Goal: Task Accomplishment & Management: Manage account settings

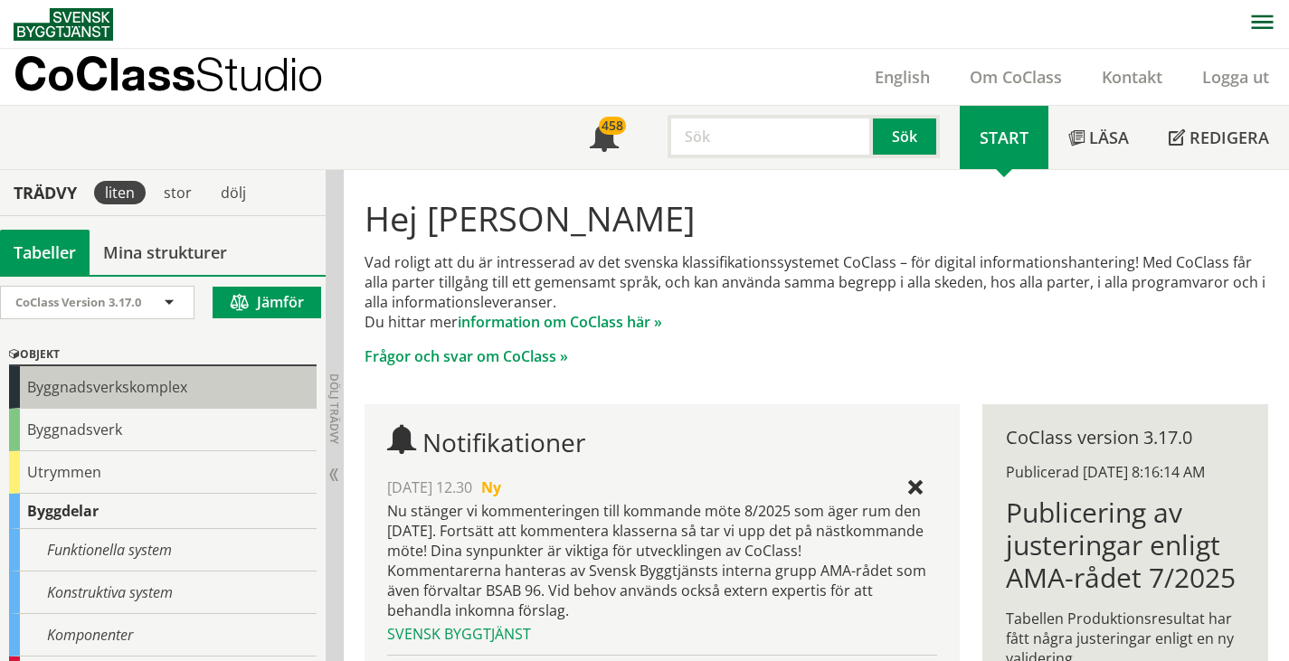
click at [114, 391] on div "Byggnadsverkskomplex" at bounding box center [162, 387] width 307 height 43
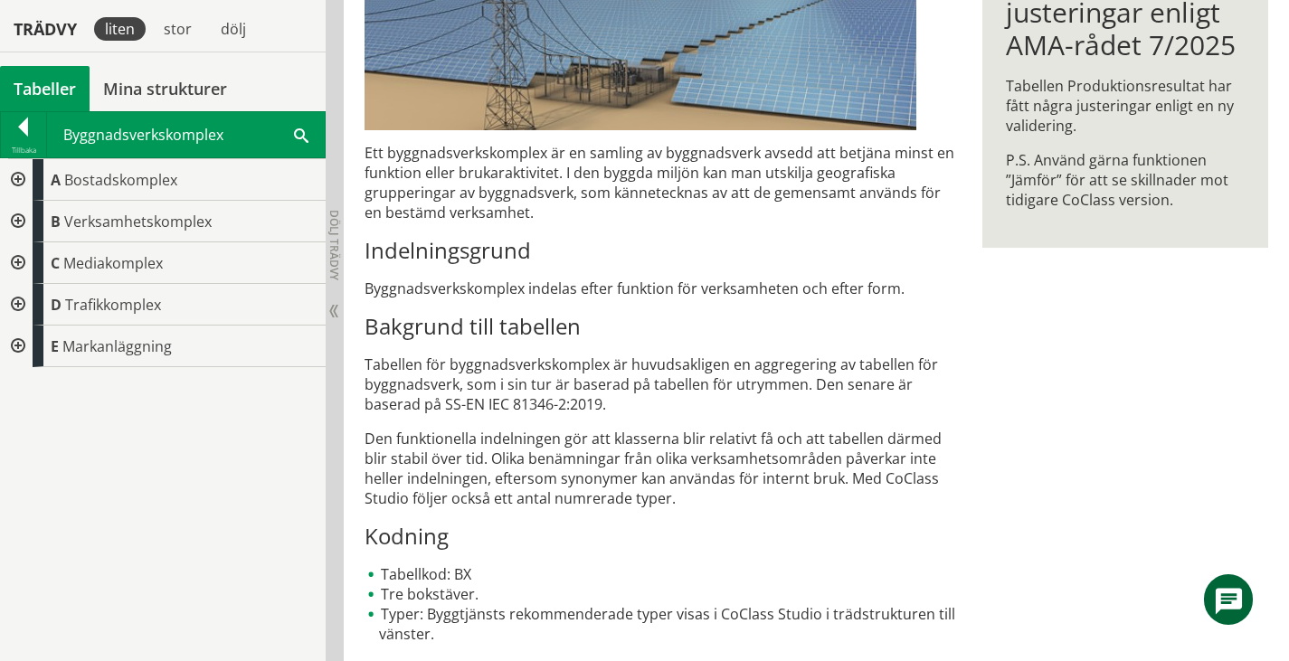
scroll to position [396, 0]
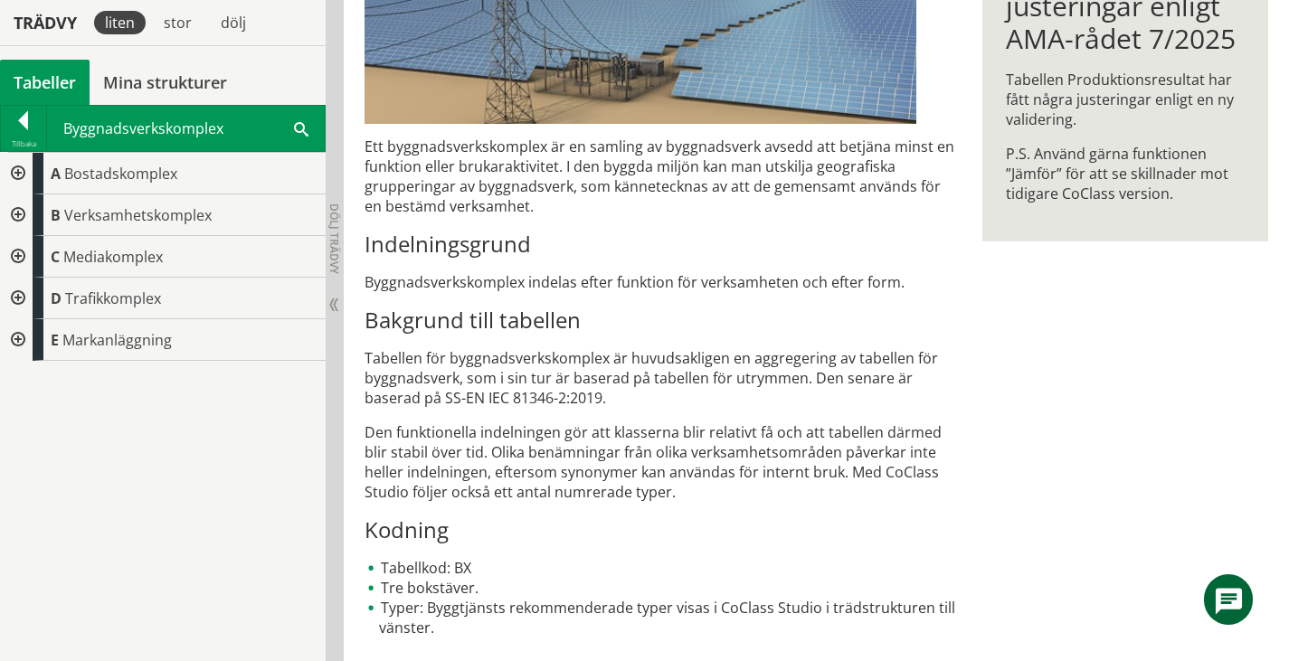
click at [14, 213] on div at bounding box center [16, 215] width 33 height 42
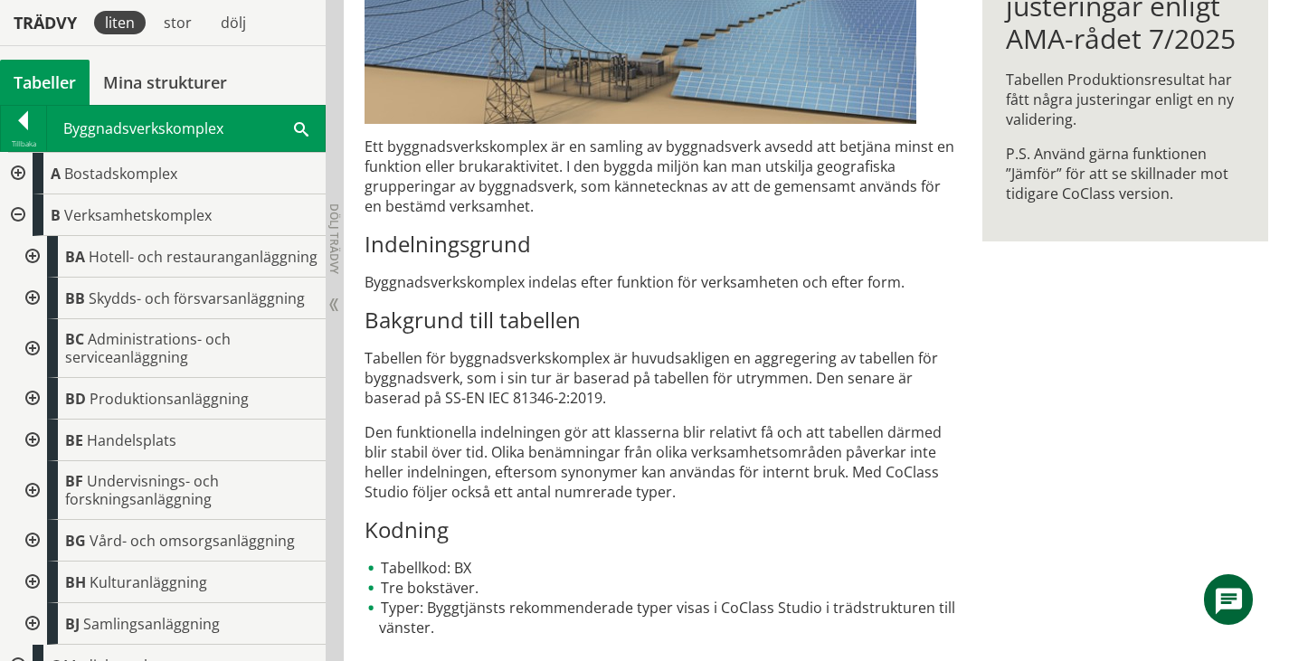
click at [34, 267] on div at bounding box center [30, 257] width 33 height 42
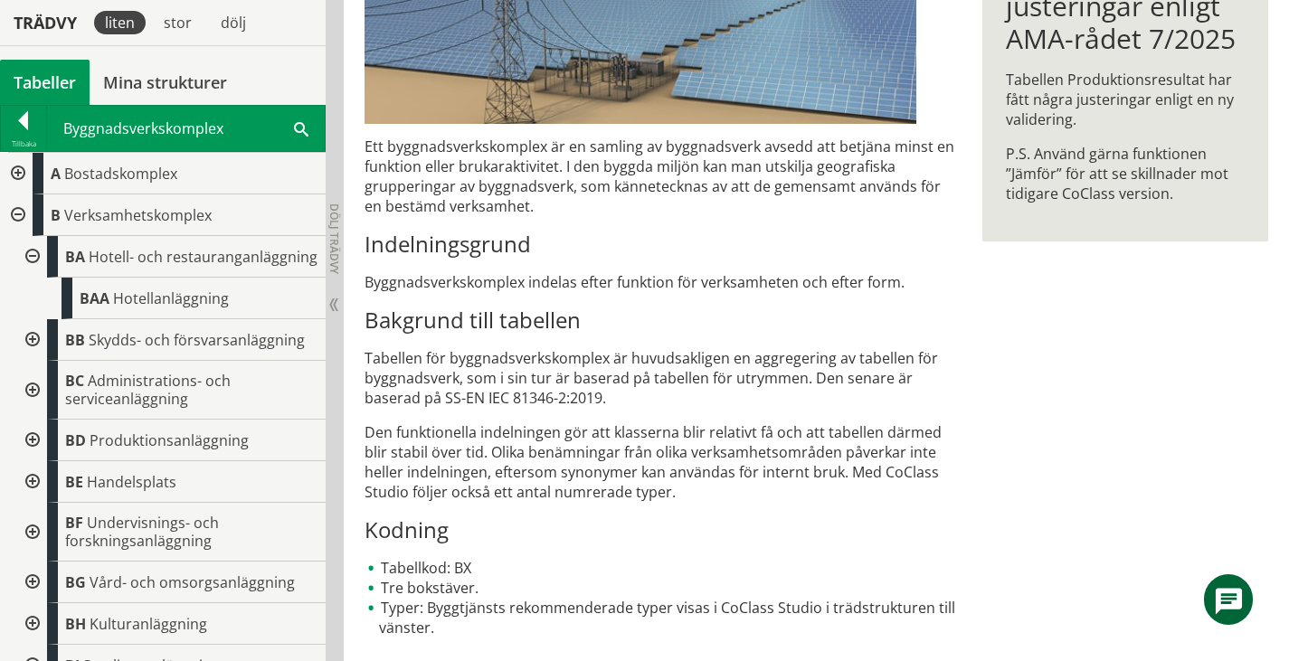
click at [34, 267] on div at bounding box center [30, 257] width 33 height 42
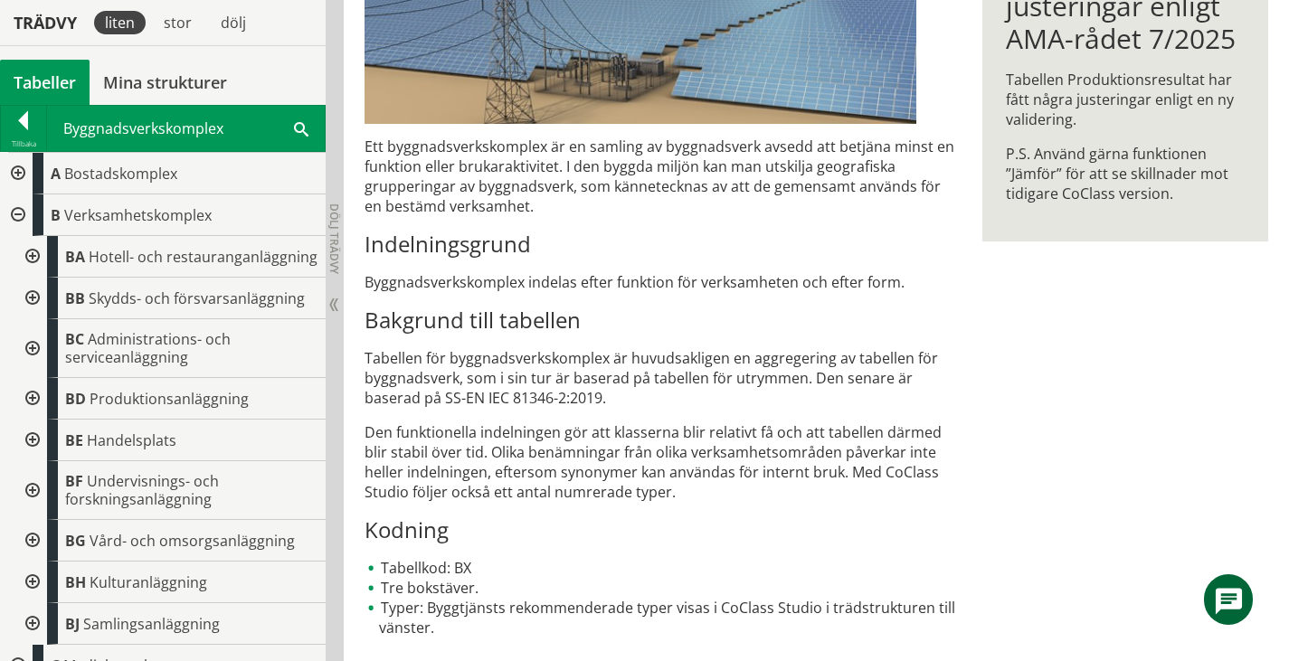
click at [25, 315] on div at bounding box center [30, 299] width 33 height 42
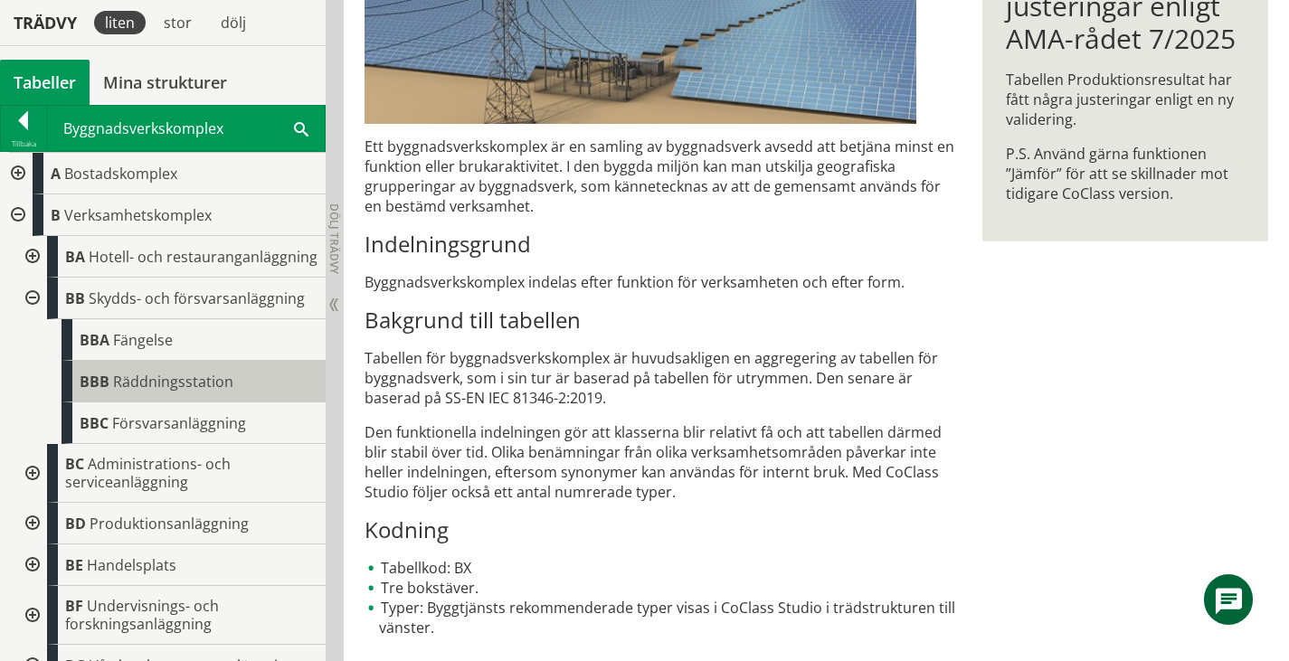
click at [225, 392] on span "Räddningsstation" at bounding box center [173, 382] width 120 height 20
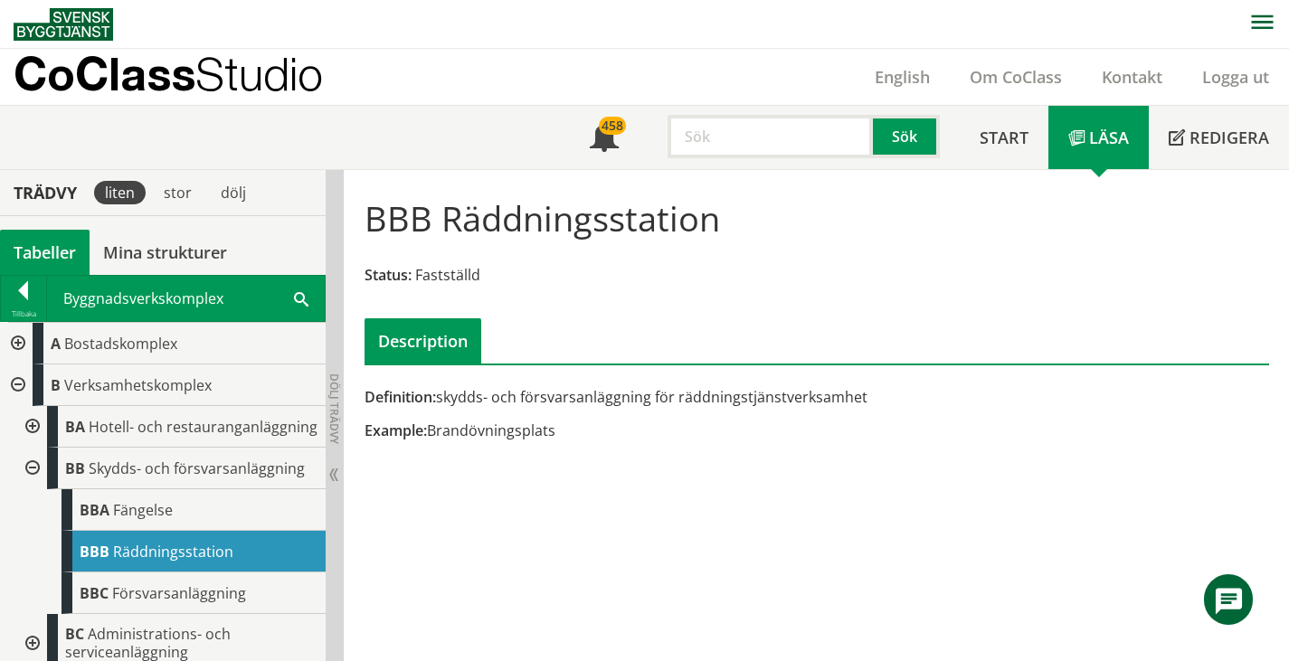
click at [716, 220] on h1 "BBB Räddningsstation" at bounding box center [541, 218] width 355 height 40
drag, startPoint x: 713, startPoint y: 221, endPoint x: 539, endPoint y: 223, distance: 173.6
click at [540, 223] on h1 "BBB Räddningsstation" at bounding box center [541, 218] width 355 height 40
click at [367, 218] on h1 "BBB Räddningsstation" at bounding box center [541, 218] width 355 height 40
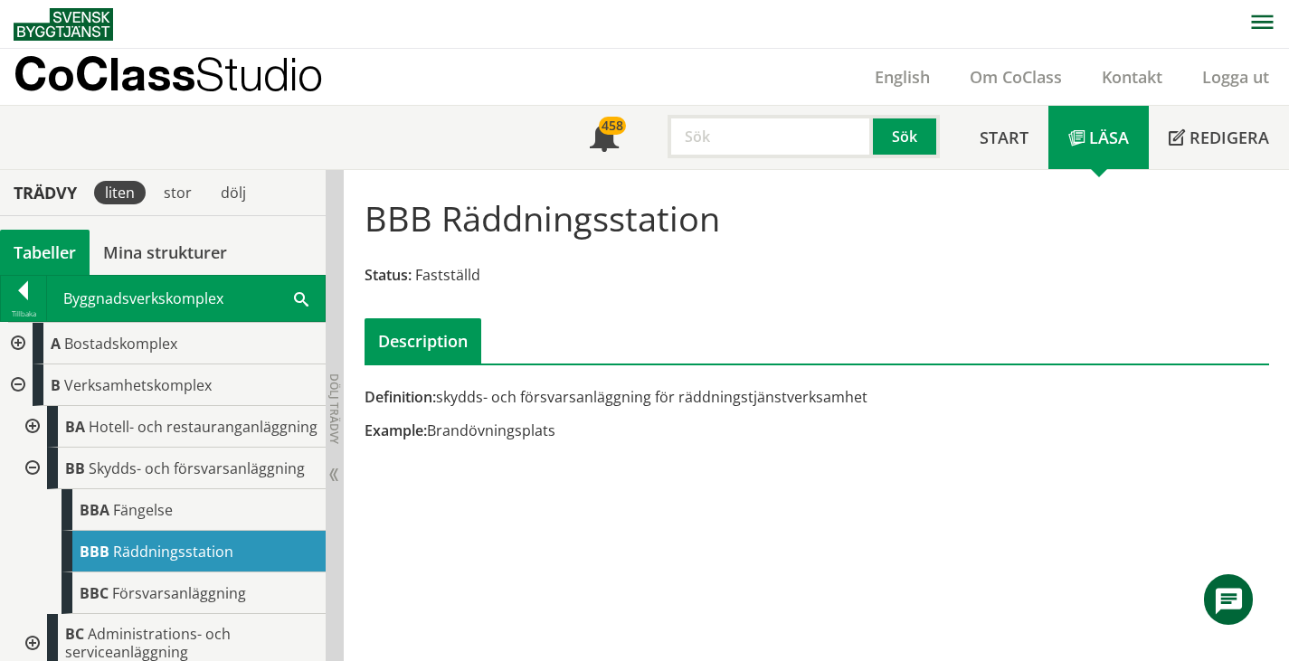
drag, startPoint x: 373, startPoint y: 218, endPoint x: 742, endPoint y: 208, distance: 369.1
click at [742, 208] on div "BBB Räddningsstation Status: Fastställd Description" at bounding box center [816, 274] width 927 height 180
click at [729, 222] on div "BBB Räddningsstation Status: Fastställd Description" at bounding box center [816, 274] width 927 height 180
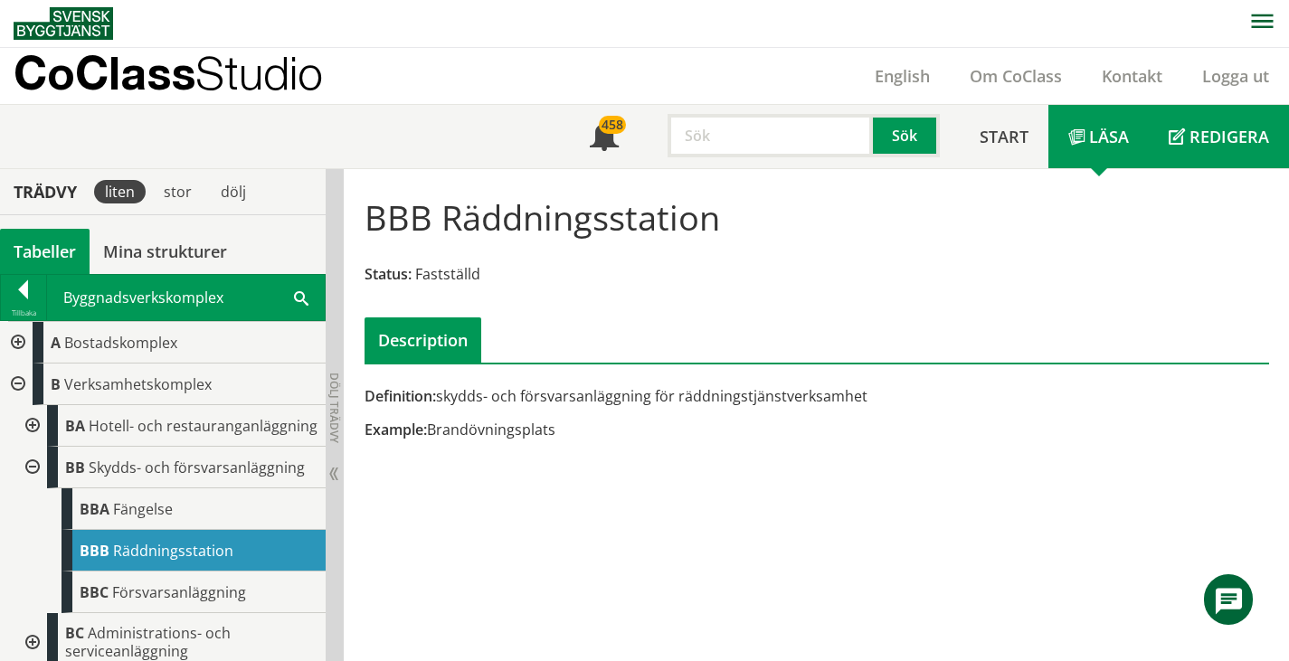
click at [1212, 139] on span "Redigera" at bounding box center [1229, 137] width 80 height 22
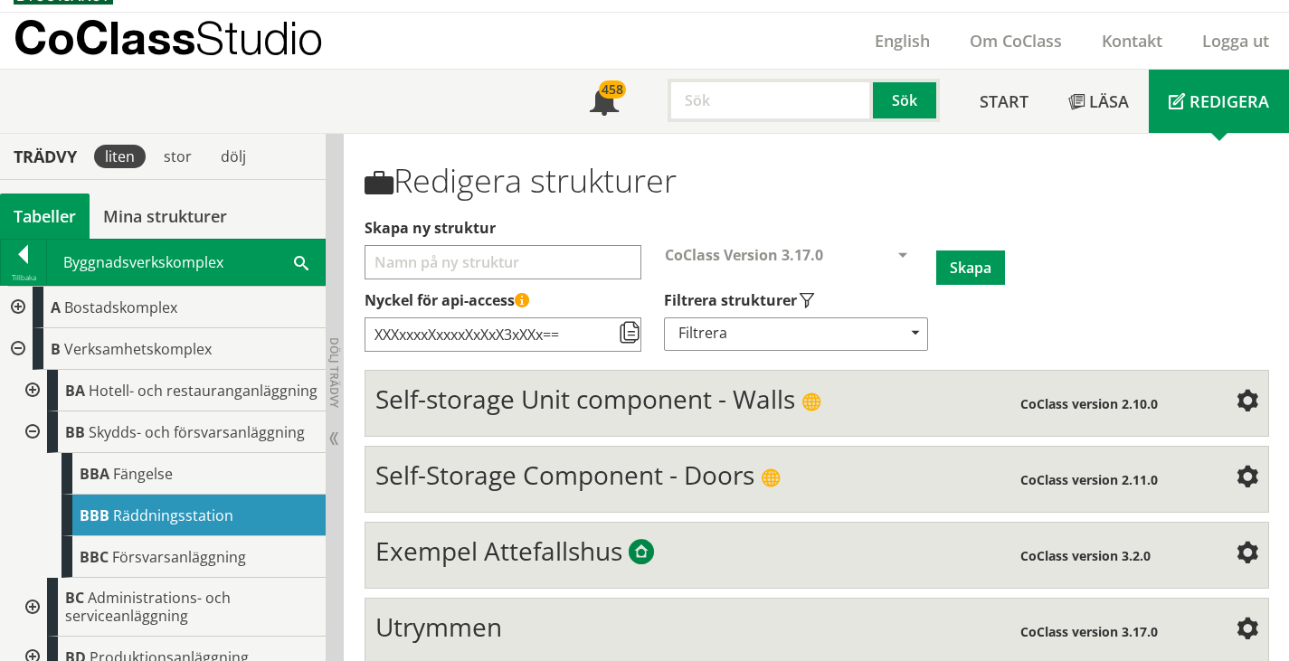
scroll to position [55, 0]
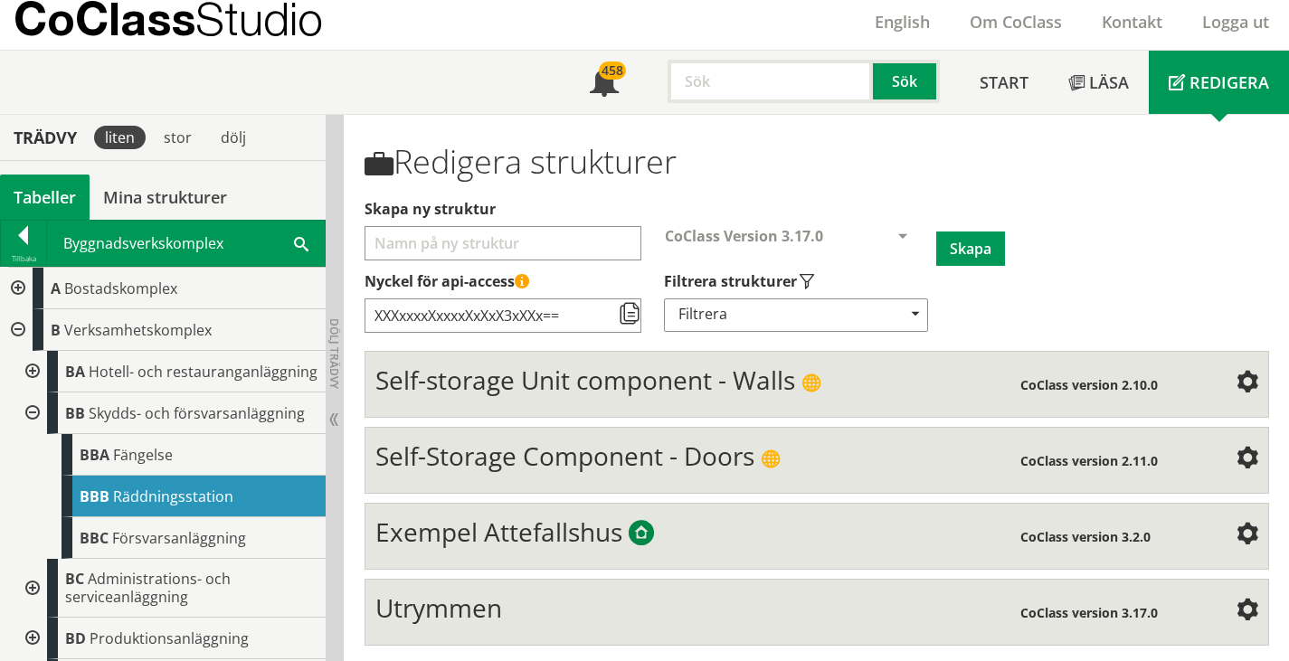
click at [1113, 619] on div "CoClass version 3.17.0" at bounding box center [1127, 610] width 215 height 36
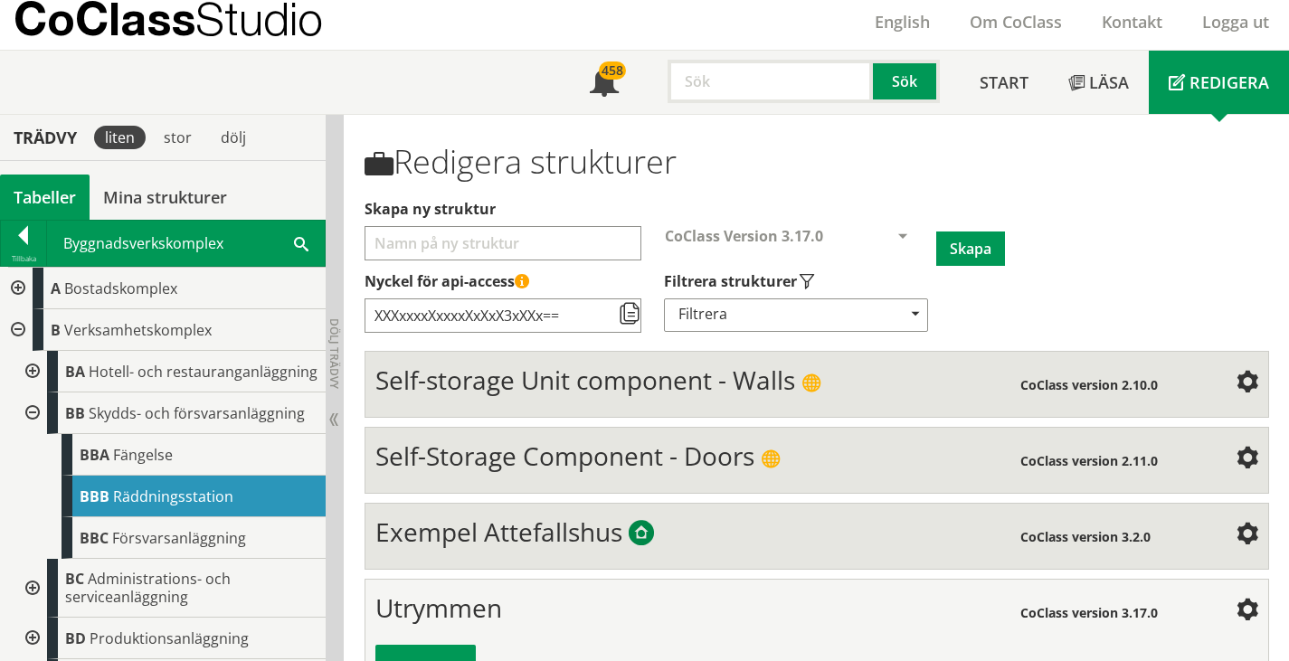
scroll to position [281, 0]
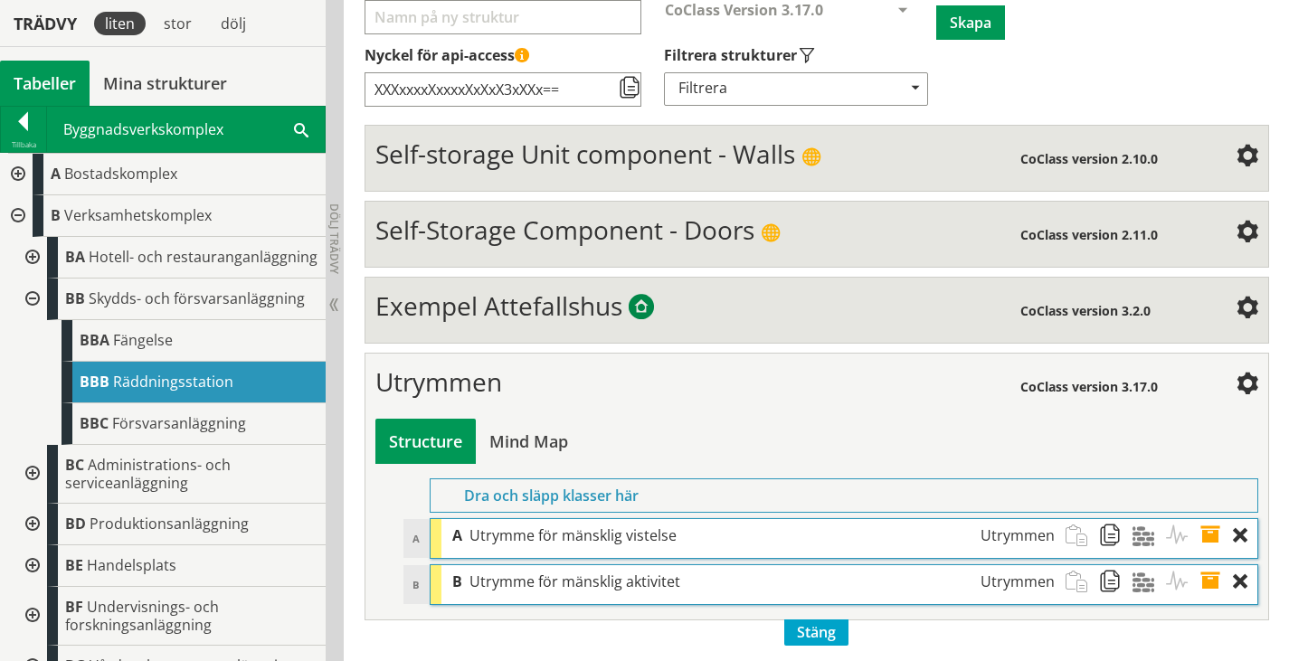
click at [1247, 383] on span at bounding box center [1247, 385] width 22 height 22
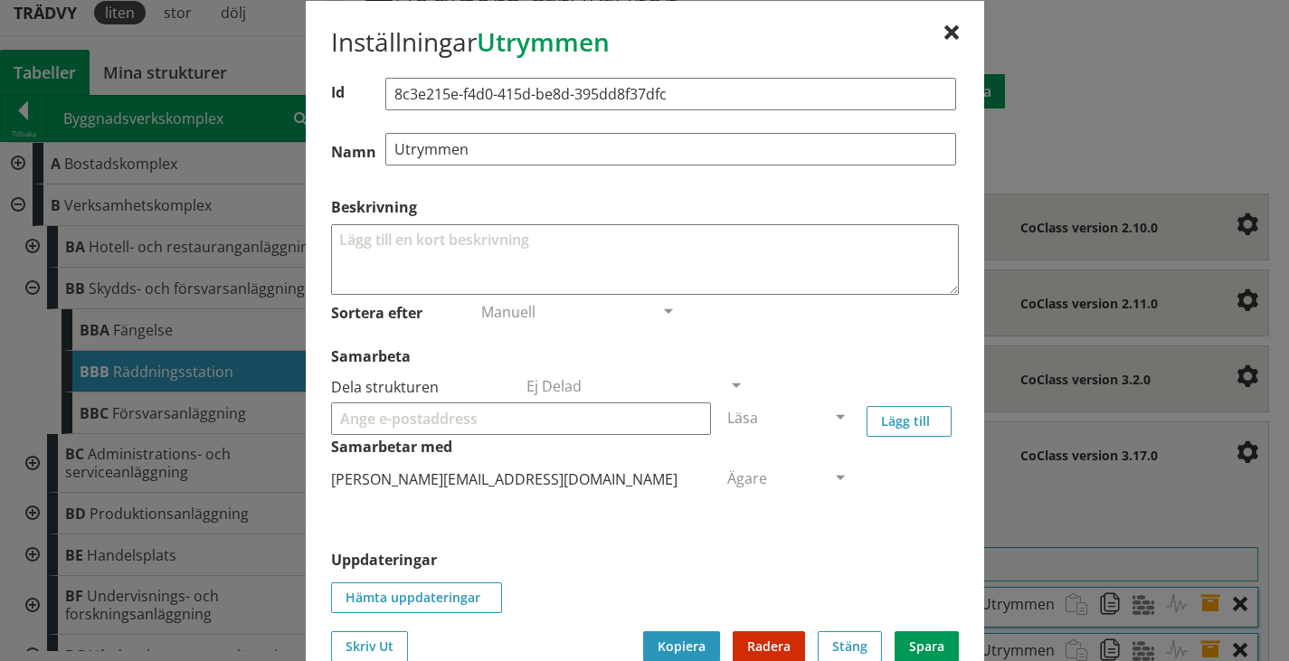
scroll to position [191, 0]
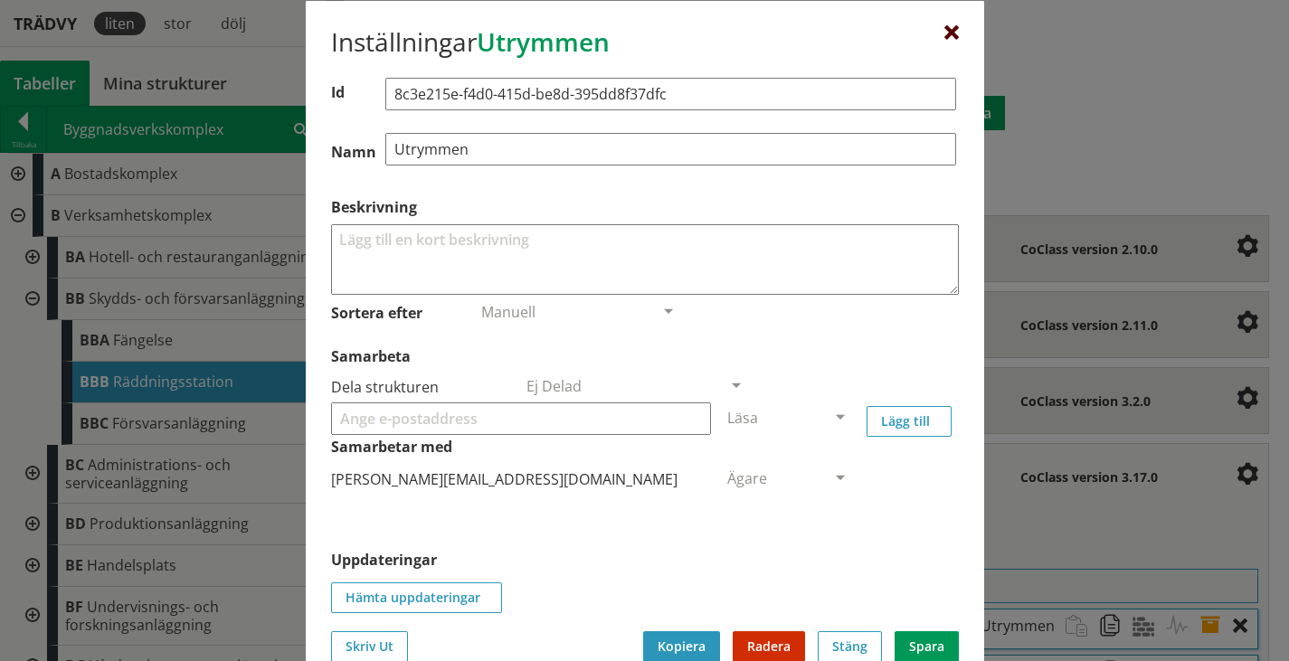
click at [944, 31] on div at bounding box center [951, 32] width 14 height 14
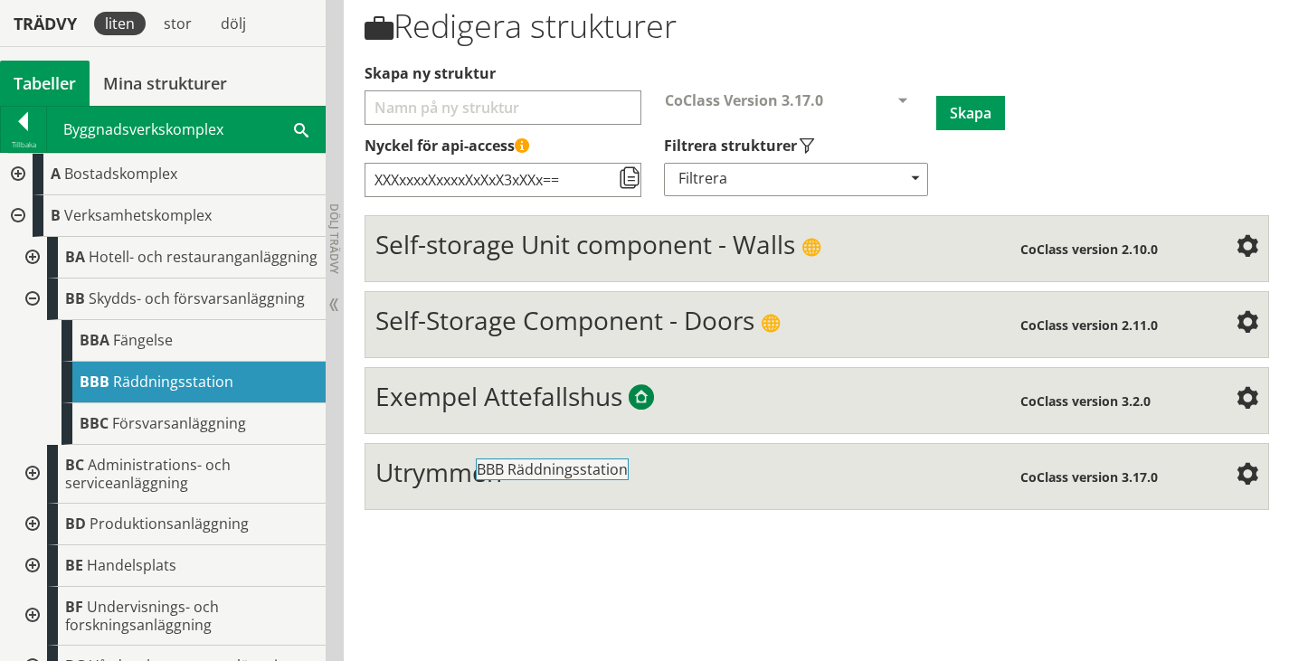
drag, startPoint x: 175, startPoint y: 394, endPoint x: 622, endPoint y: 473, distance: 453.6
click at [622, 470] on body "AMA AMA Beskrivningsverktyg AMA Funktion BSAB Bygginfo Byggjura Byggkatalogen B…" at bounding box center [644, 139] width 1289 height 661
click at [622, 473] on div "Utrymmen" at bounding box center [698, 475] width 646 height 36
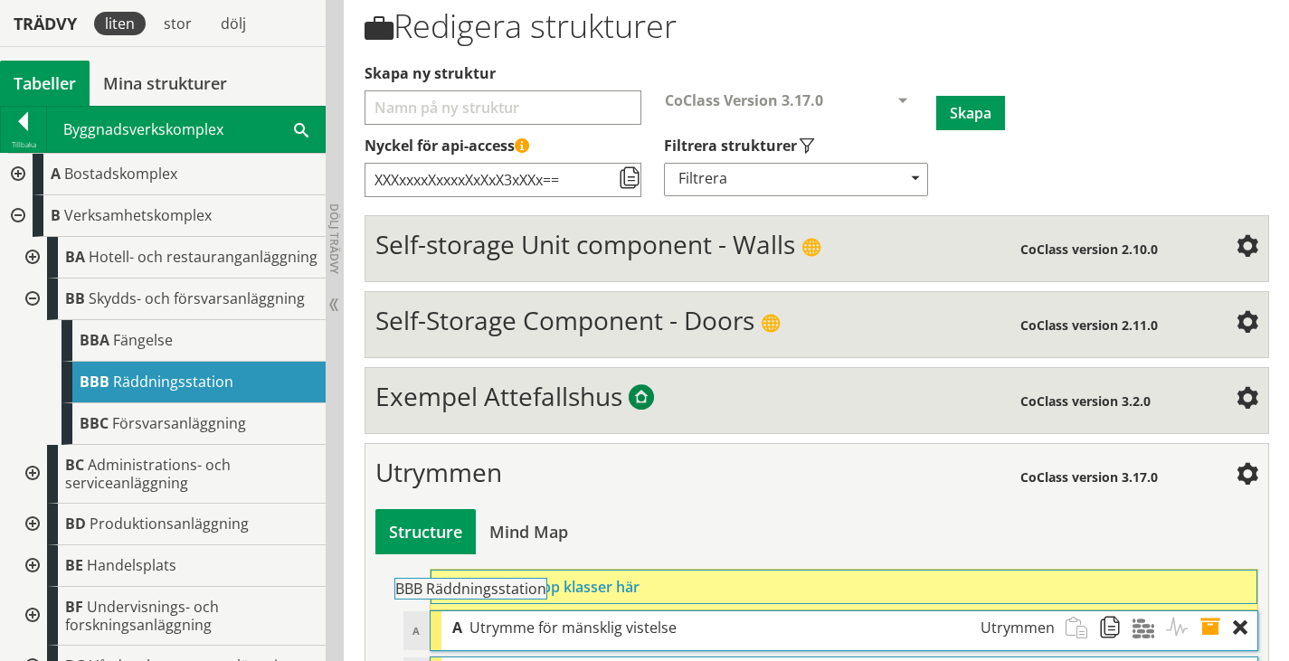
drag, startPoint x: 195, startPoint y: 391, endPoint x: 561, endPoint y: 590, distance: 416.0
click at [561, 590] on div "Trädvy liten stor [GEOGRAPHIC_DATA] Tabeller Mina strukturer CoClass Version 3.…" at bounding box center [644, 367] width 1289 height 777
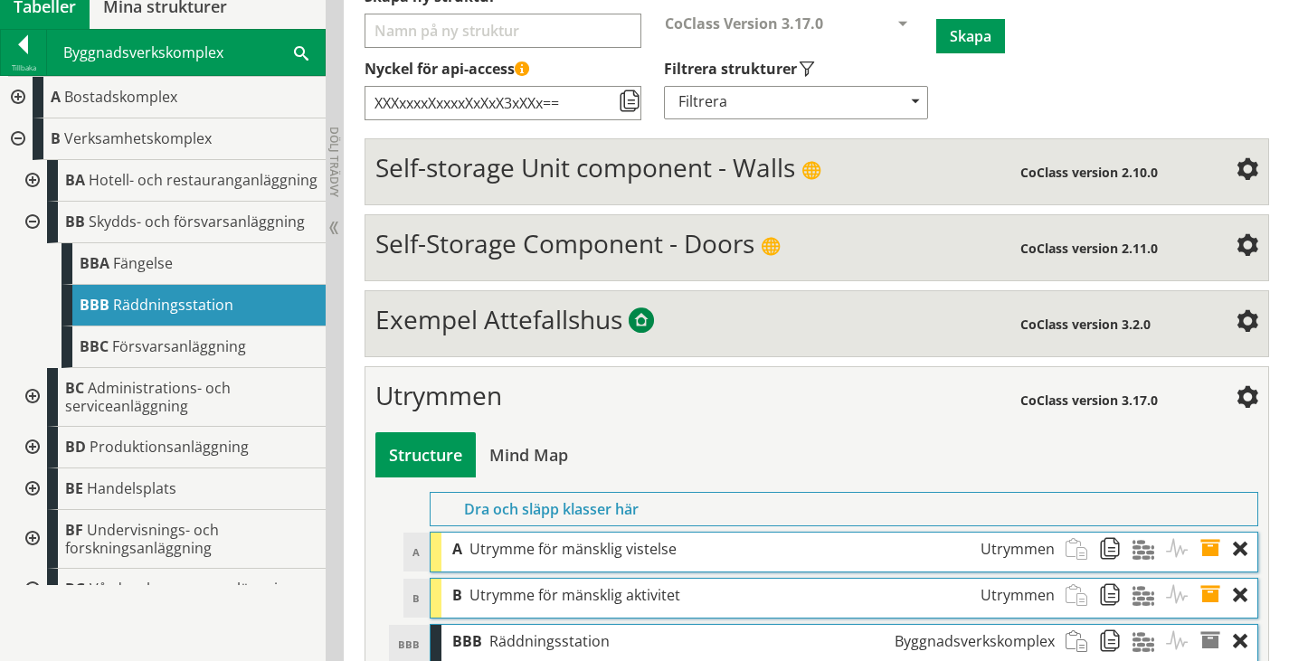
scroll to position [327, 0]
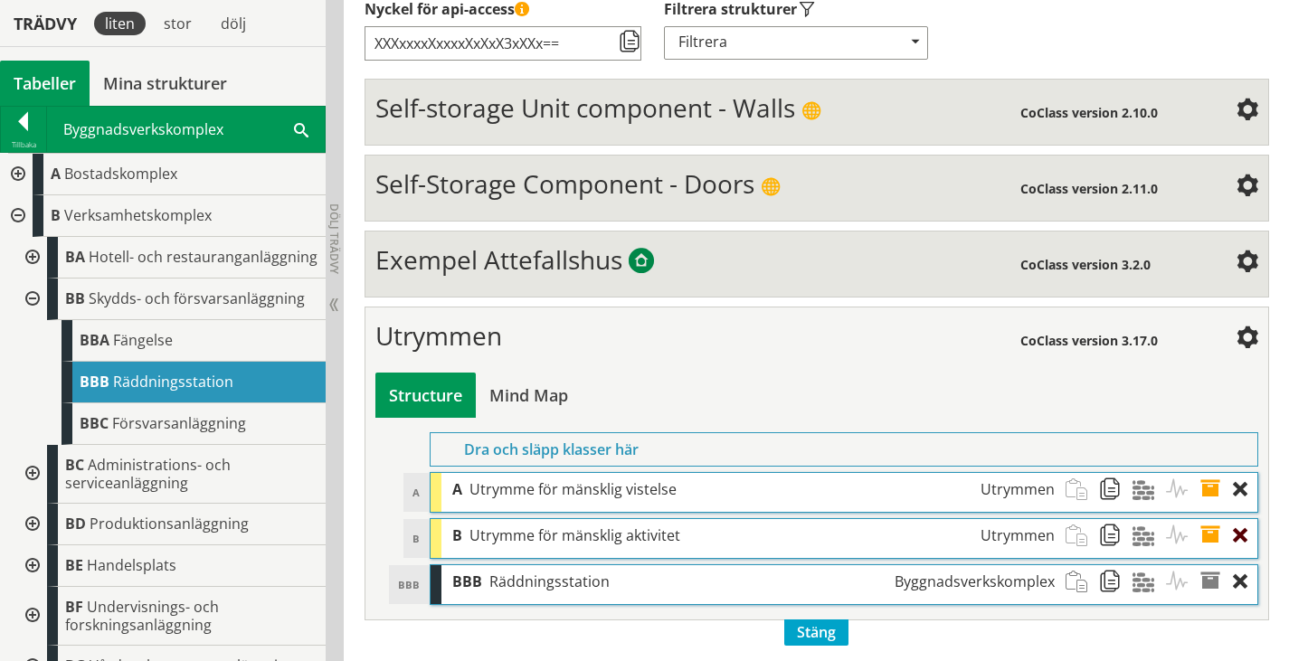
click at [1234, 532] on div at bounding box center [1245, 535] width 24 height 33
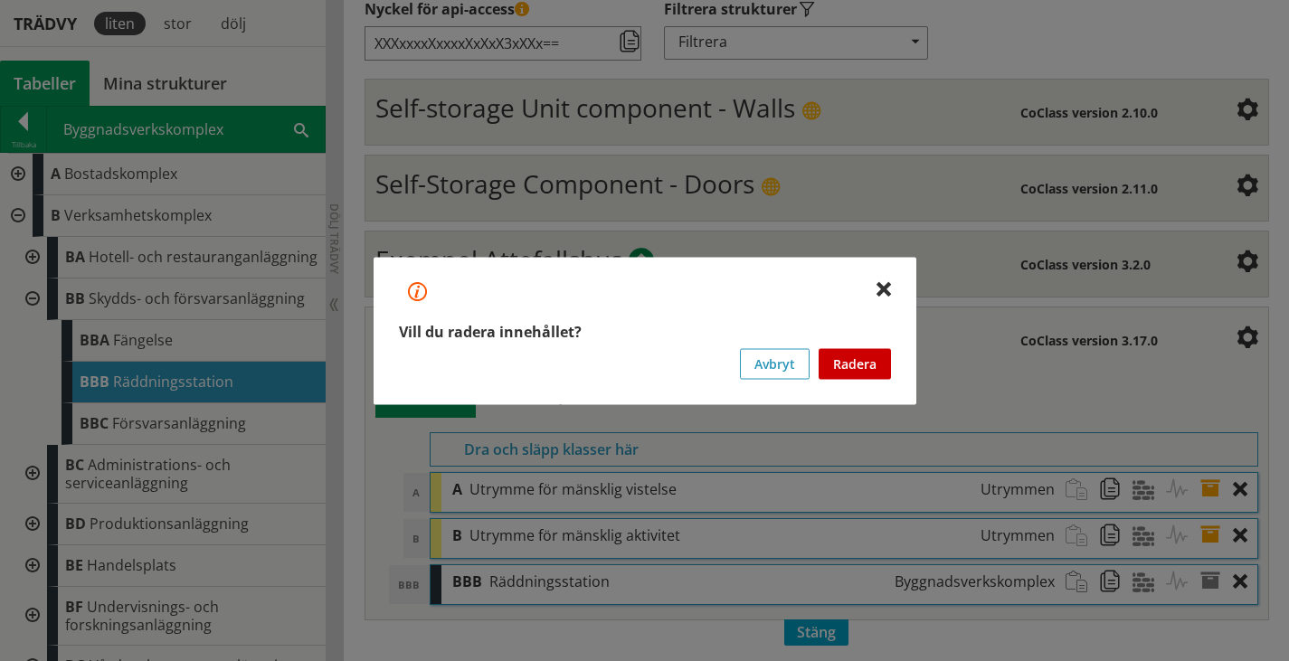
click at [872, 364] on button "Radera" at bounding box center [854, 363] width 72 height 31
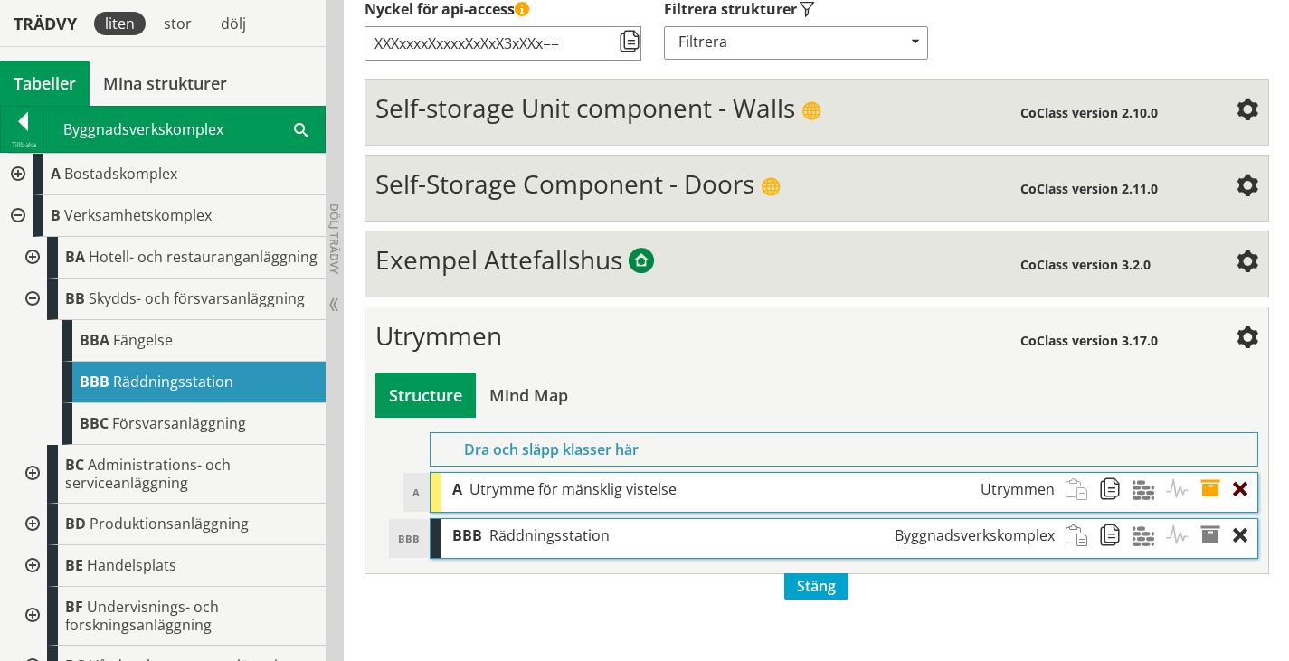
click at [1242, 486] on div at bounding box center [1245, 489] width 24 height 33
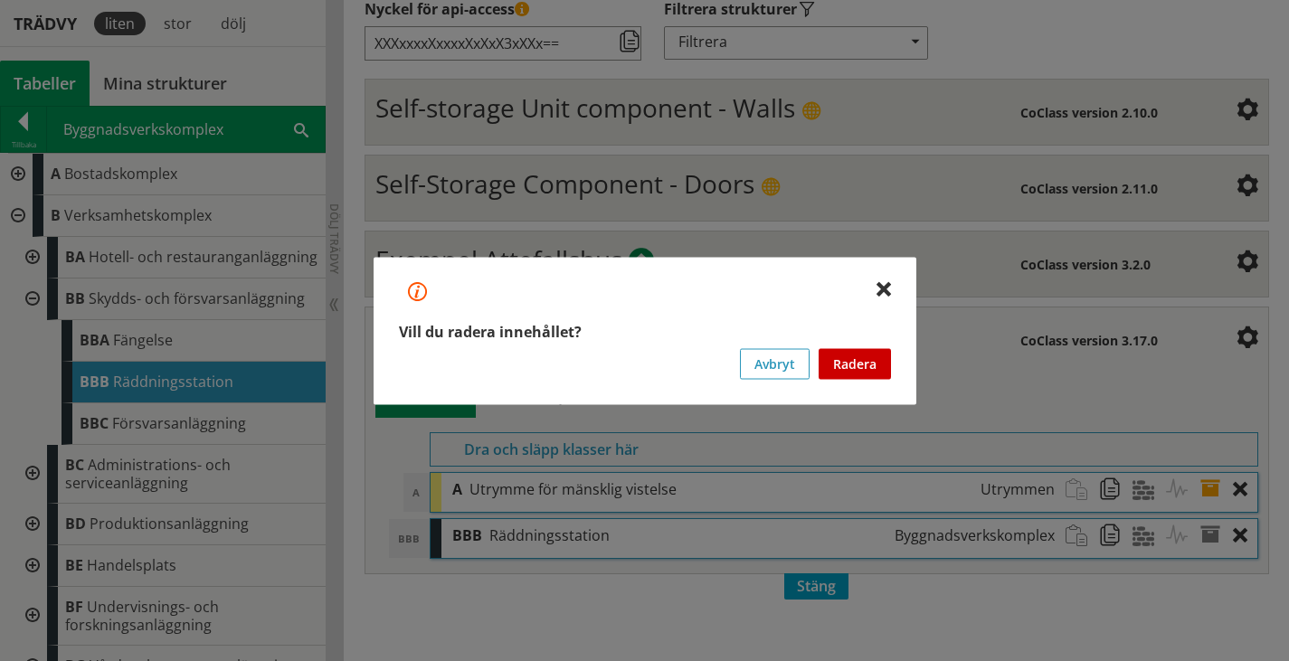
click at [828, 359] on button "Radera" at bounding box center [854, 363] width 72 height 31
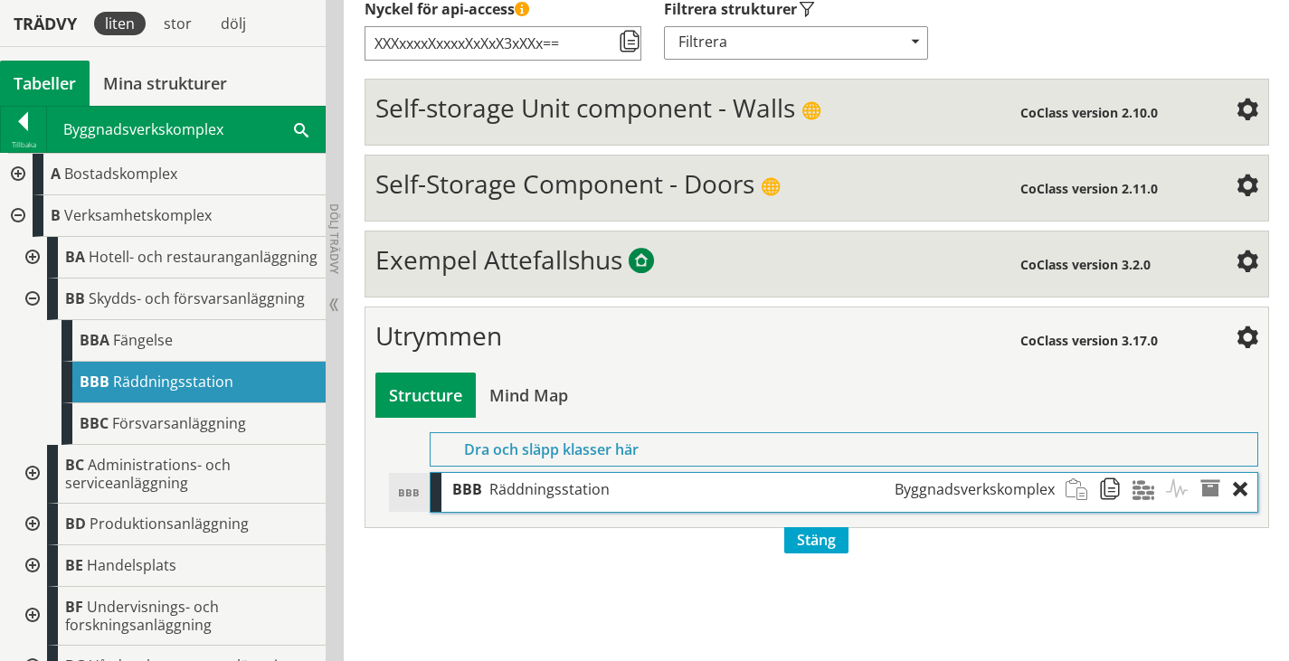
click at [24, 313] on div at bounding box center [30, 300] width 33 height 42
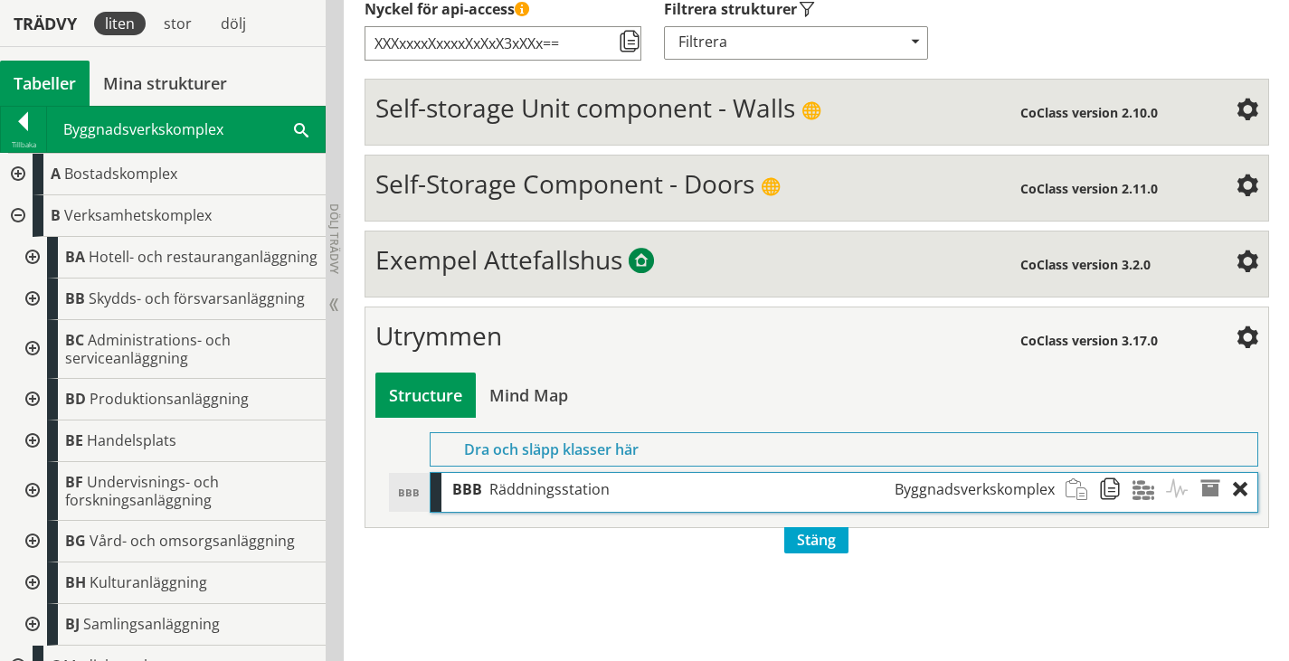
click at [29, 359] on div at bounding box center [30, 349] width 33 height 59
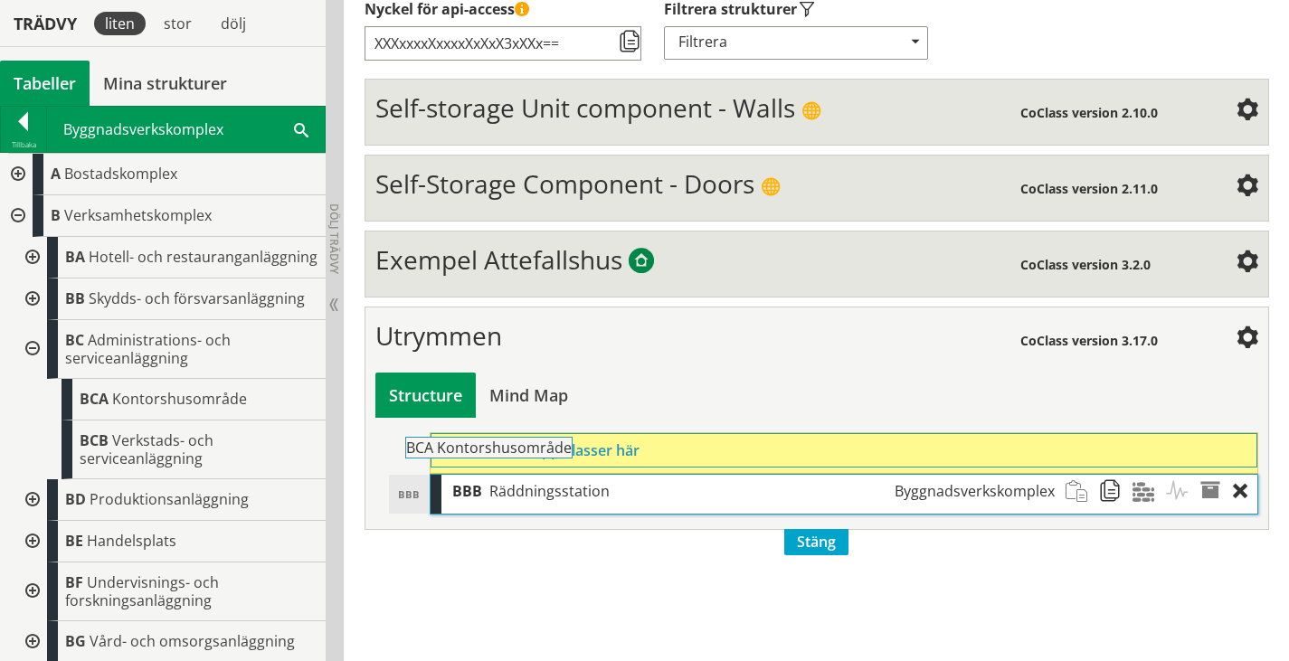
drag, startPoint x: 151, startPoint y: 419, endPoint x: 527, endPoint y: 459, distance: 378.4
click at [527, 459] on div "Trädvy liten stor [GEOGRAPHIC_DATA] Tabeller Mina strukturer CoClass Version 3.…" at bounding box center [644, 252] width 1289 height 819
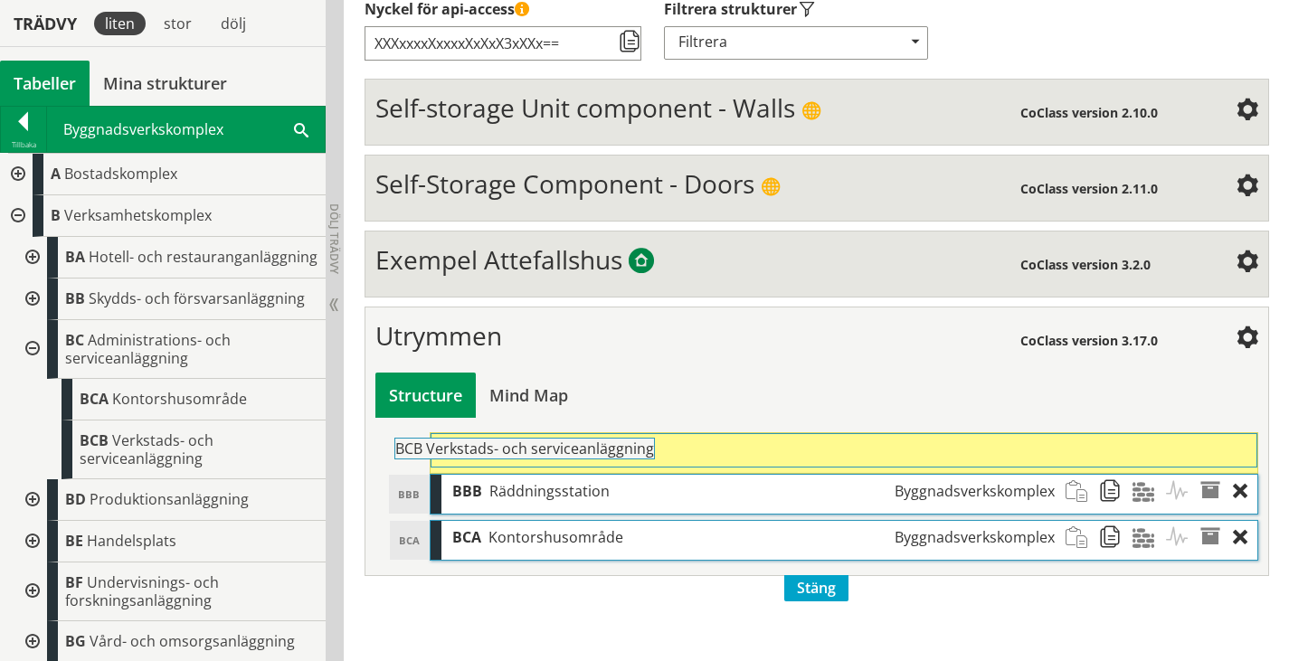
drag, startPoint x: 135, startPoint y: 467, endPoint x: 500, endPoint y: 466, distance: 365.3
click at [500, 466] on div "Trädvy liten stor [GEOGRAPHIC_DATA] Tabeller Mina strukturer CoClass Version 3.…" at bounding box center [644, 252] width 1289 height 819
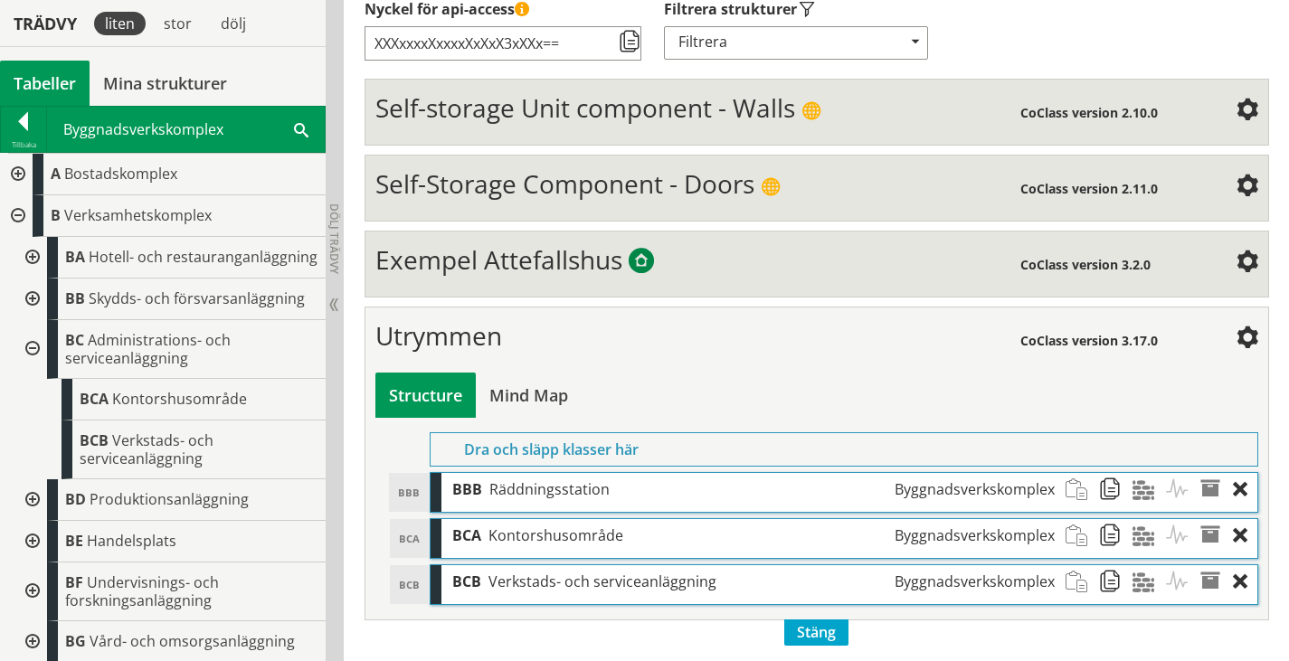
click at [26, 363] on div at bounding box center [30, 349] width 33 height 59
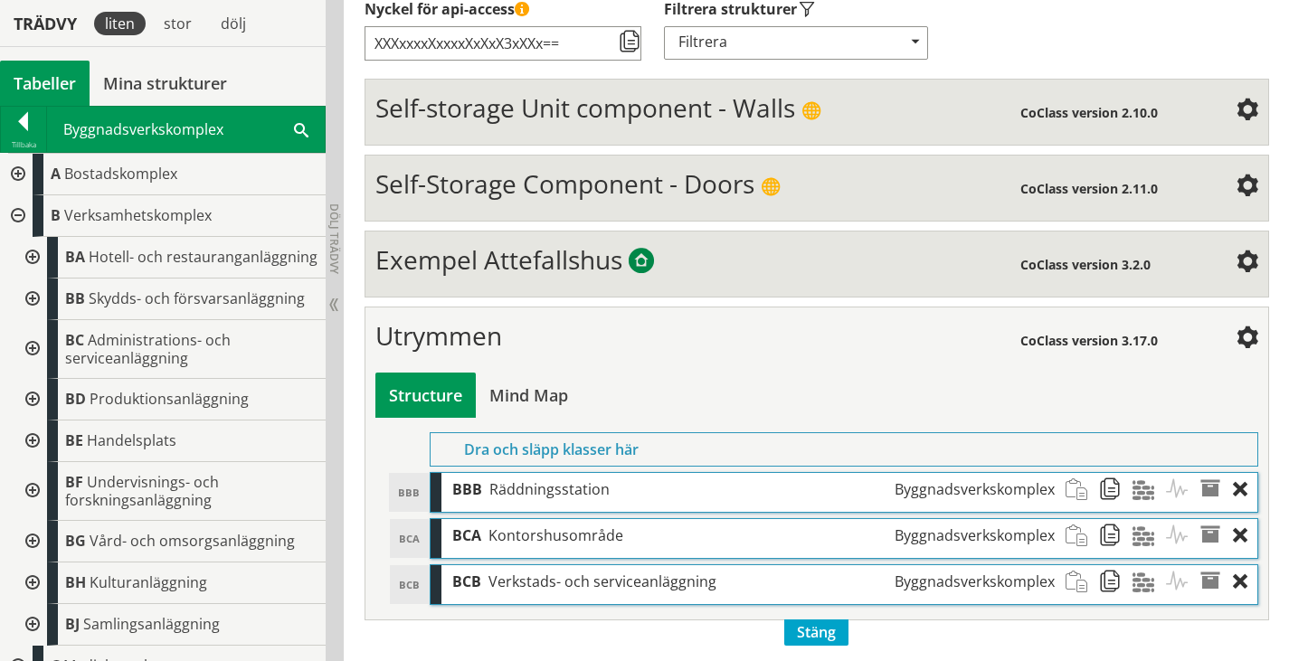
click at [29, 411] on div at bounding box center [30, 400] width 33 height 42
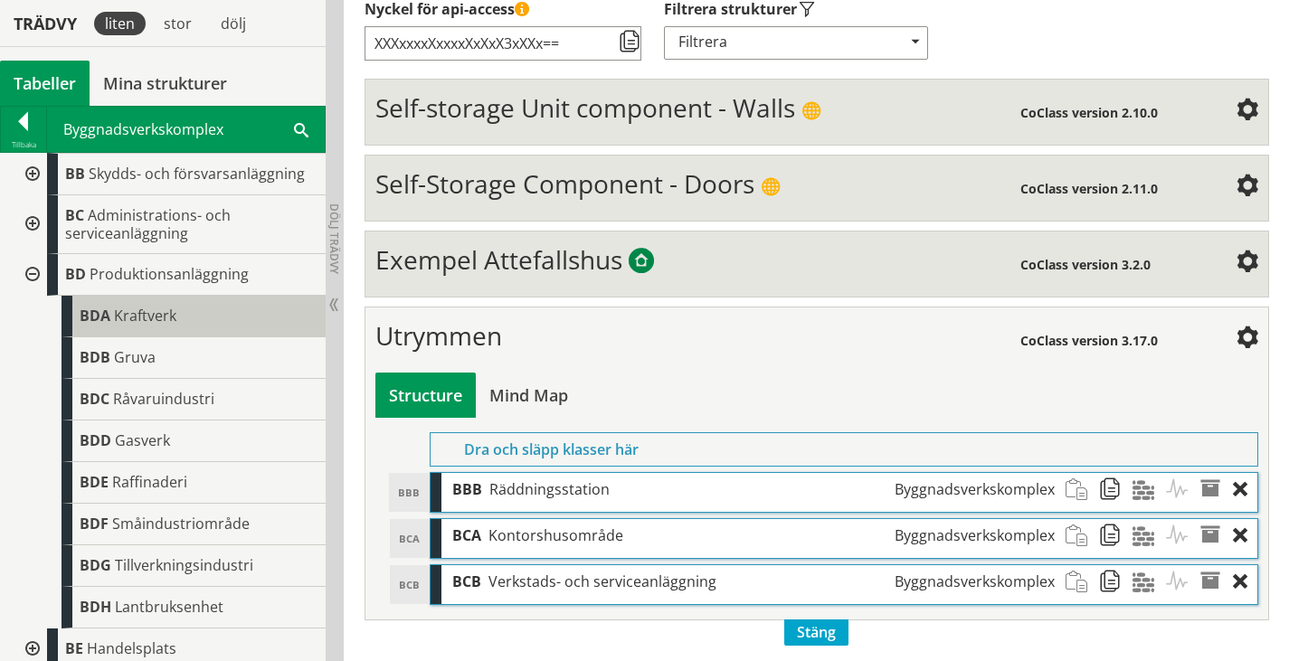
scroll to position [181, 0]
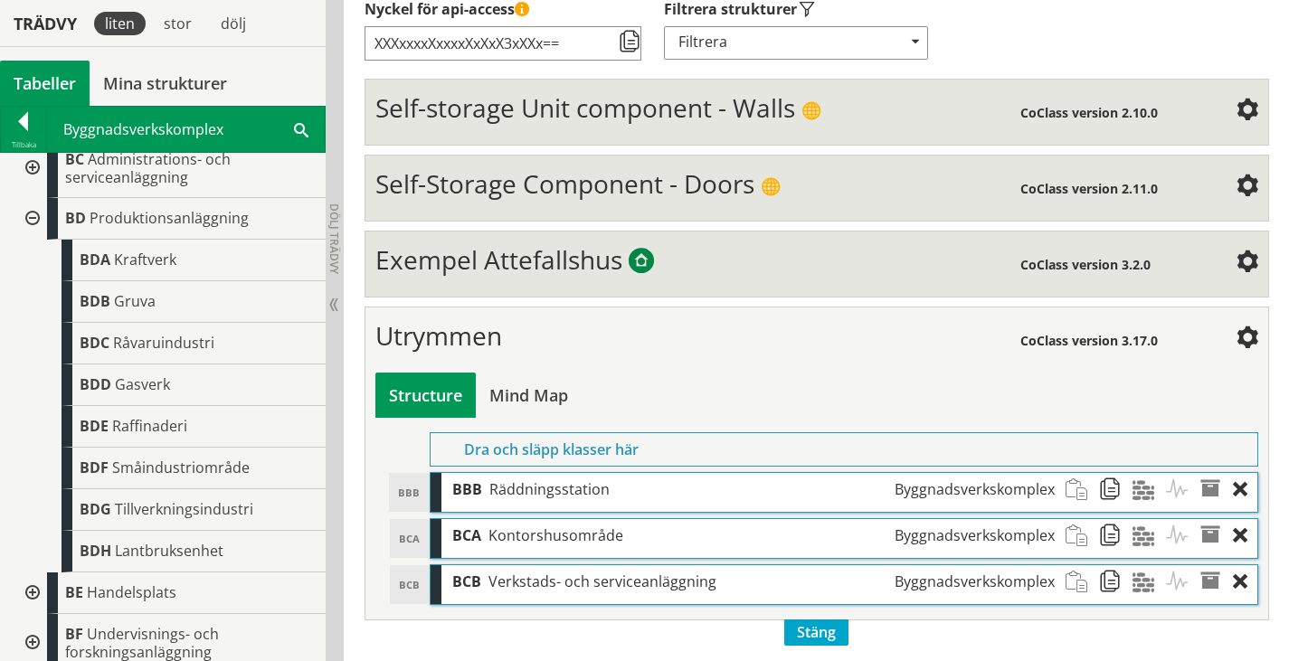
click at [27, 232] on div at bounding box center [30, 219] width 33 height 42
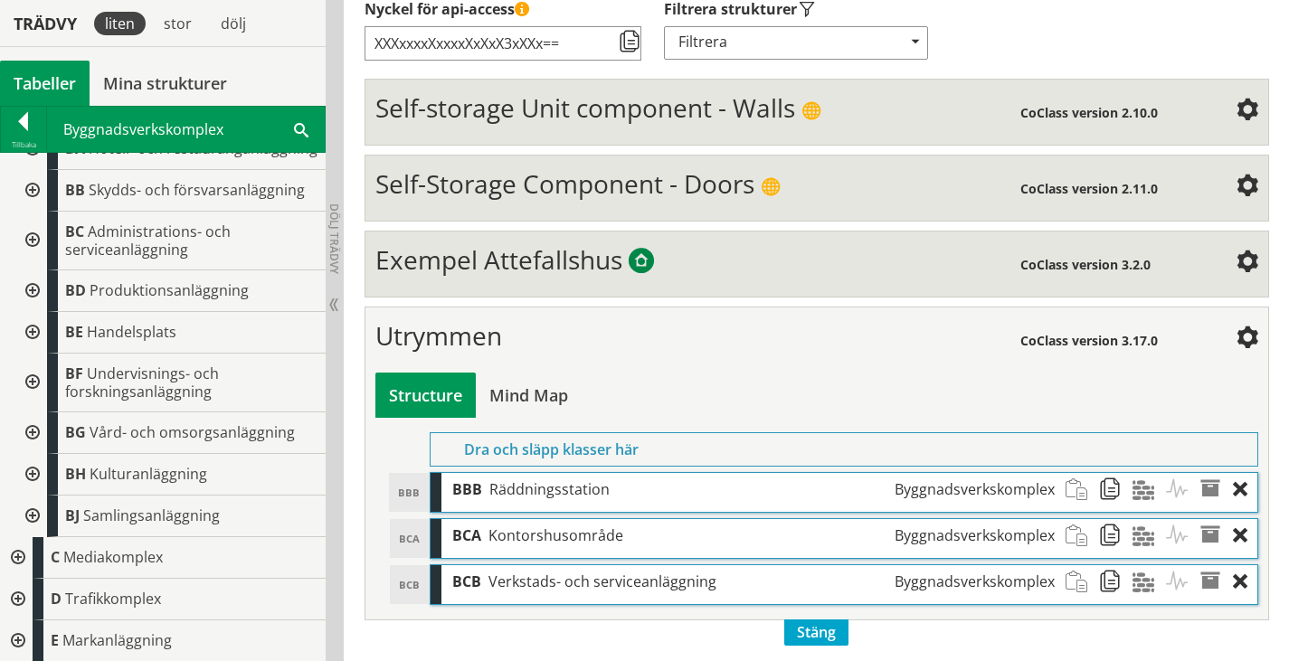
scroll to position [126, 0]
click at [29, 330] on div at bounding box center [30, 333] width 33 height 42
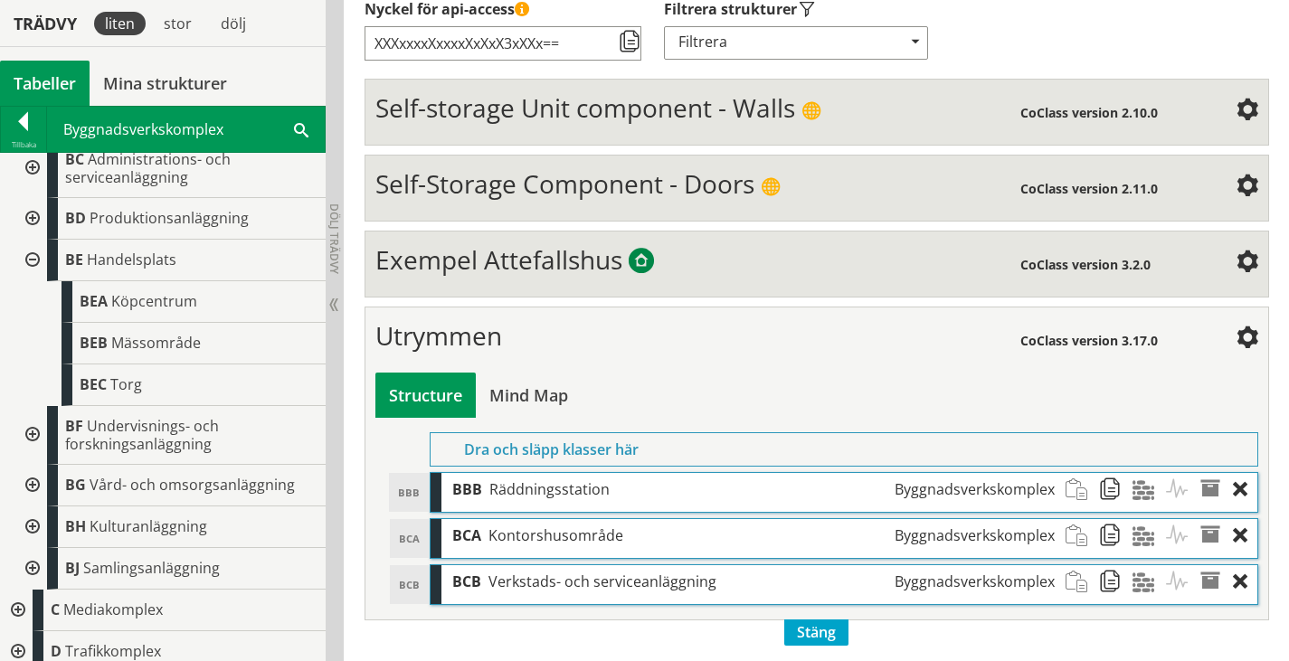
click at [27, 272] on div at bounding box center [30, 261] width 33 height 42
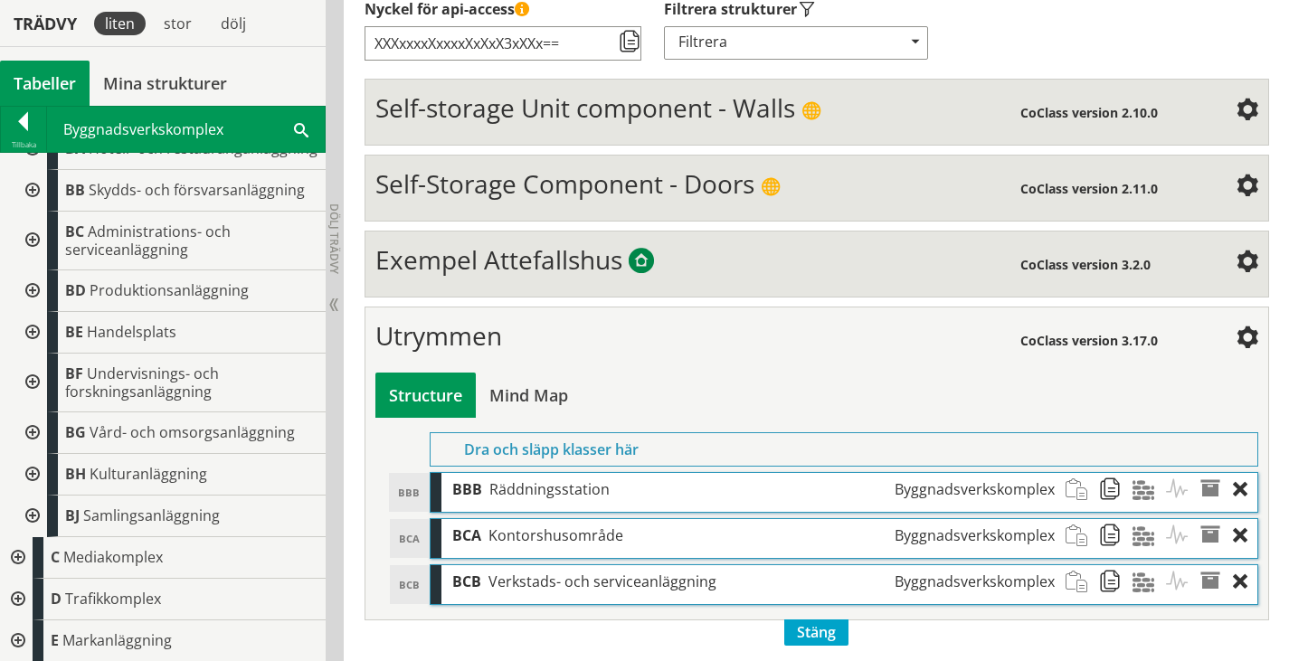
click at [30, 381] on div at bounding box center [30, 383] width 33 height 59
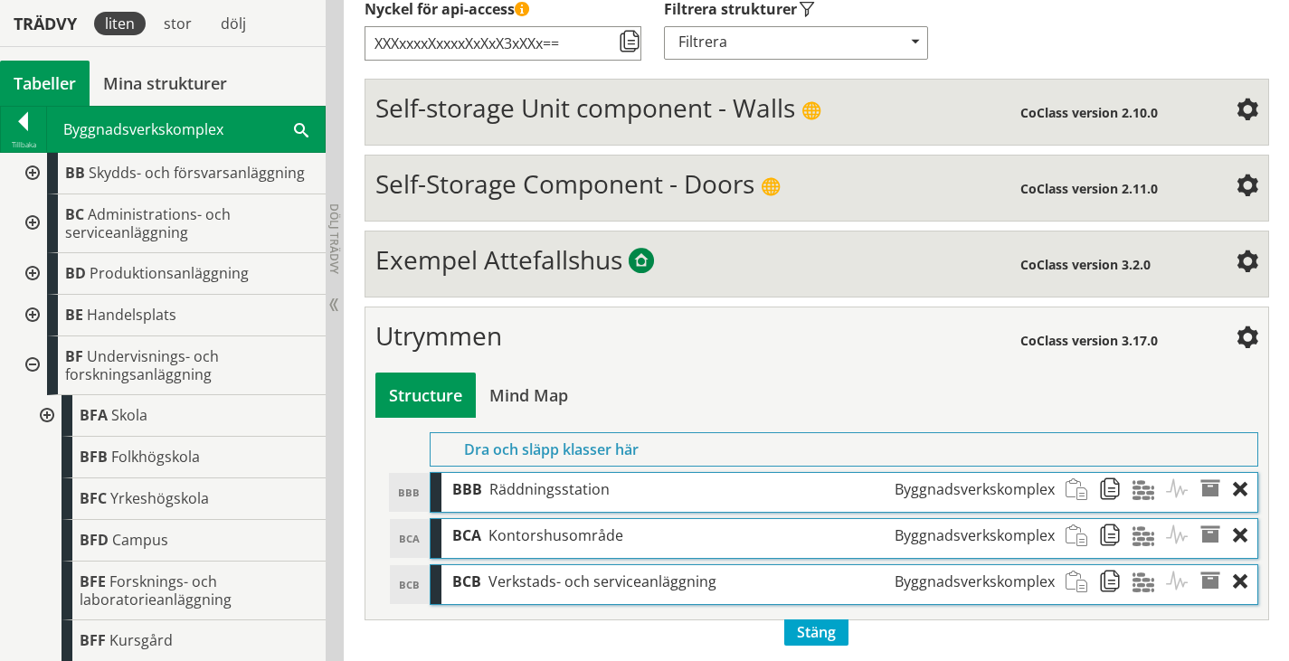
scroll to position [181, 0]
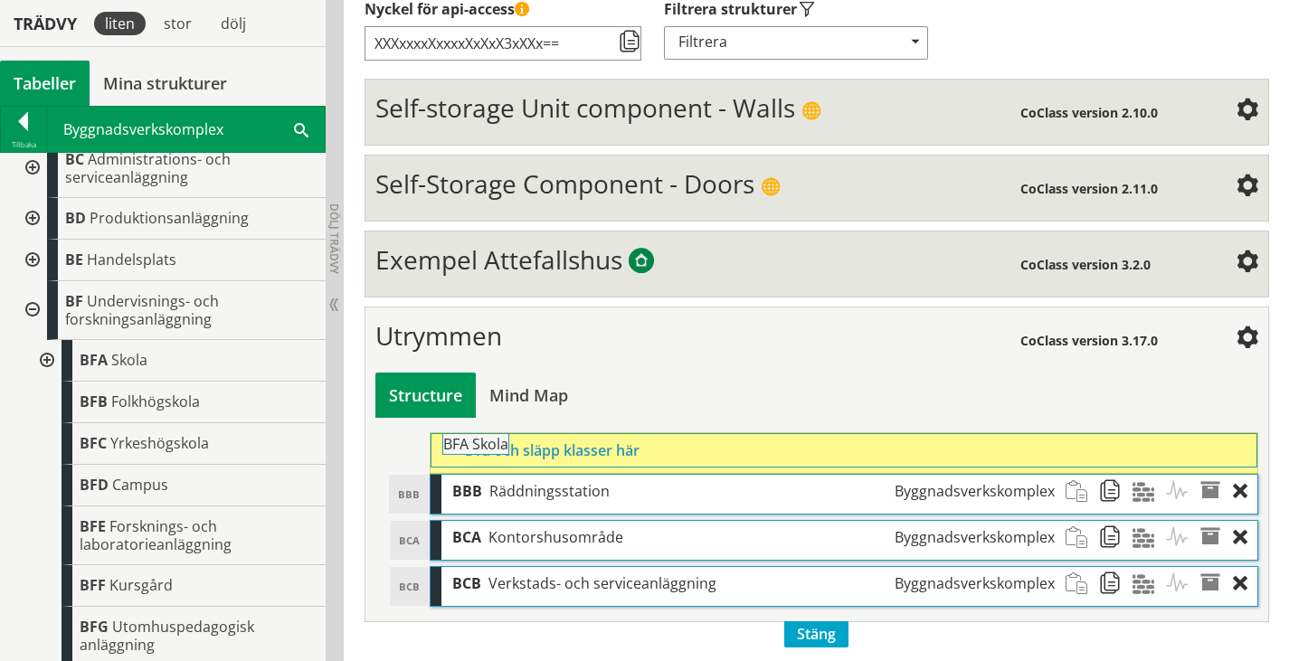
drag, startPoint x: 112, startPoint y: 376, endPoint x: 525, endPoint y: 452, distance: 420.2
click at [525, 452] on div "Trädvy liten stor [GEOGRAPHIC_DATA] Tabeller Mina strukturer CoClass Version 3.…" at bounding box center [644, 254] width 1289 height 823
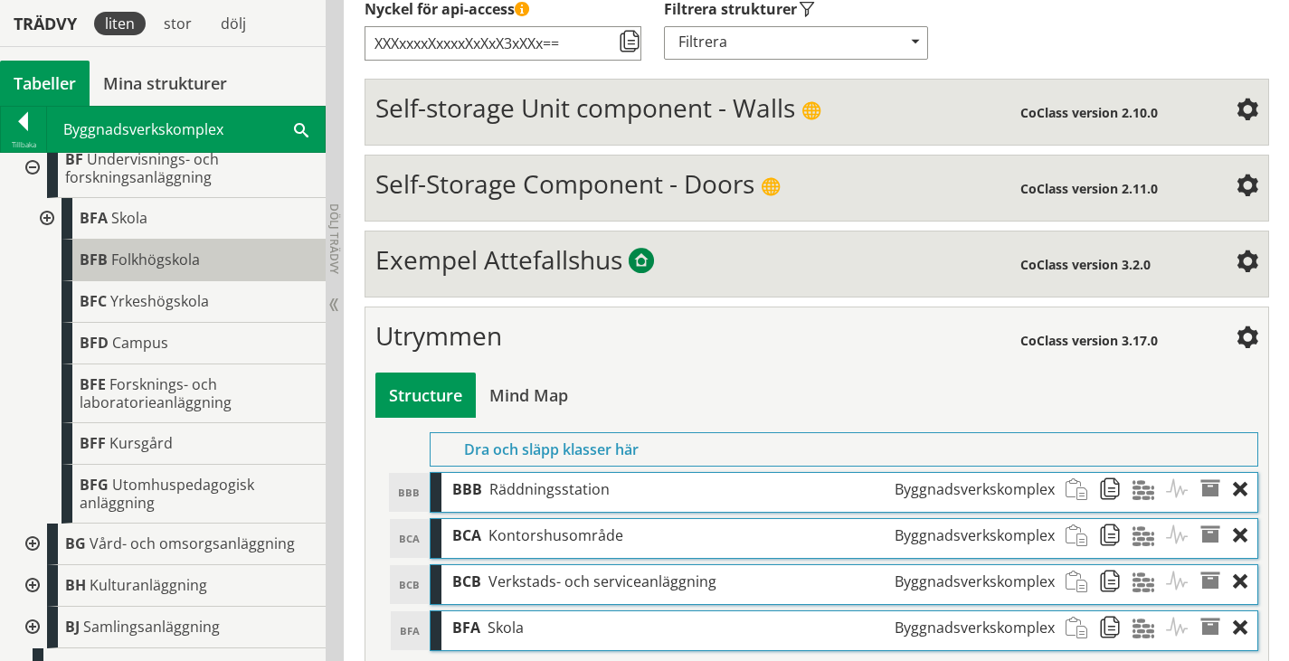
scroll to position [362, 0]
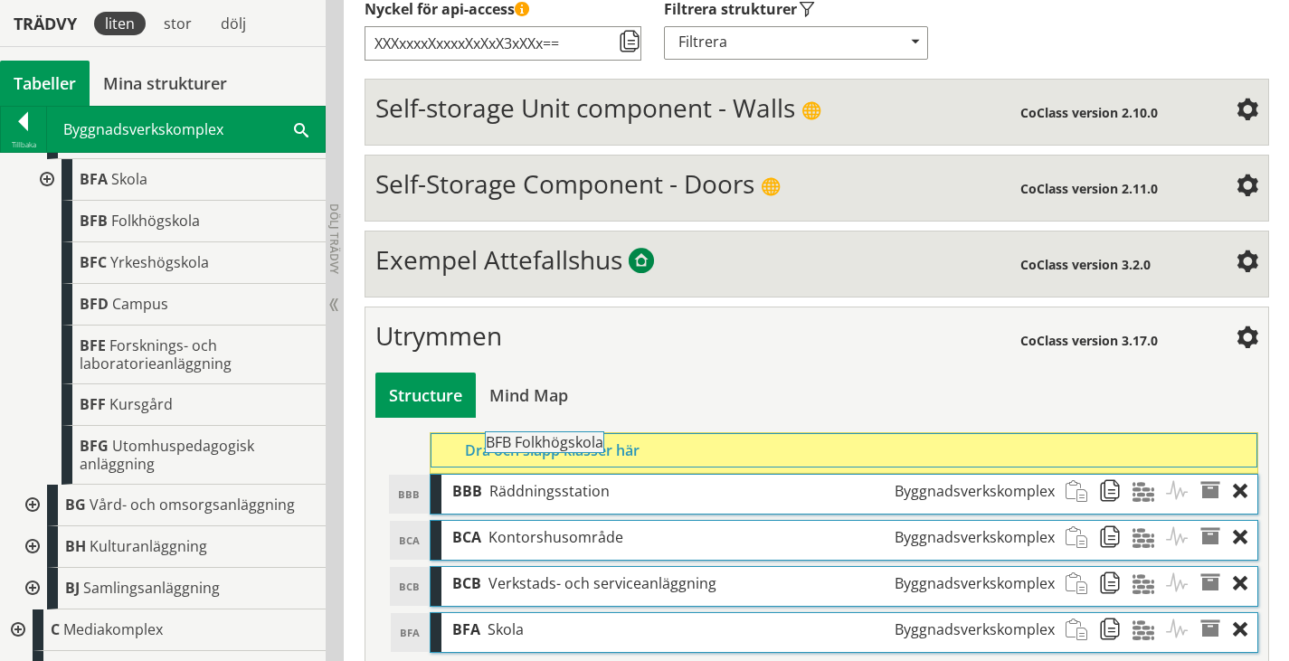
drag, startPoint x: 155, startPoint y: 235, endPoint x: 610, endPoint y: 449, distance: 503.2
click at [610, 449] on div "Trädvy liten stor [GEOGRAPHIC_DATA] Tabeller Mina strukturer CoClass Version 3.…" at bounding box center [644, 277] width 1289 height 869
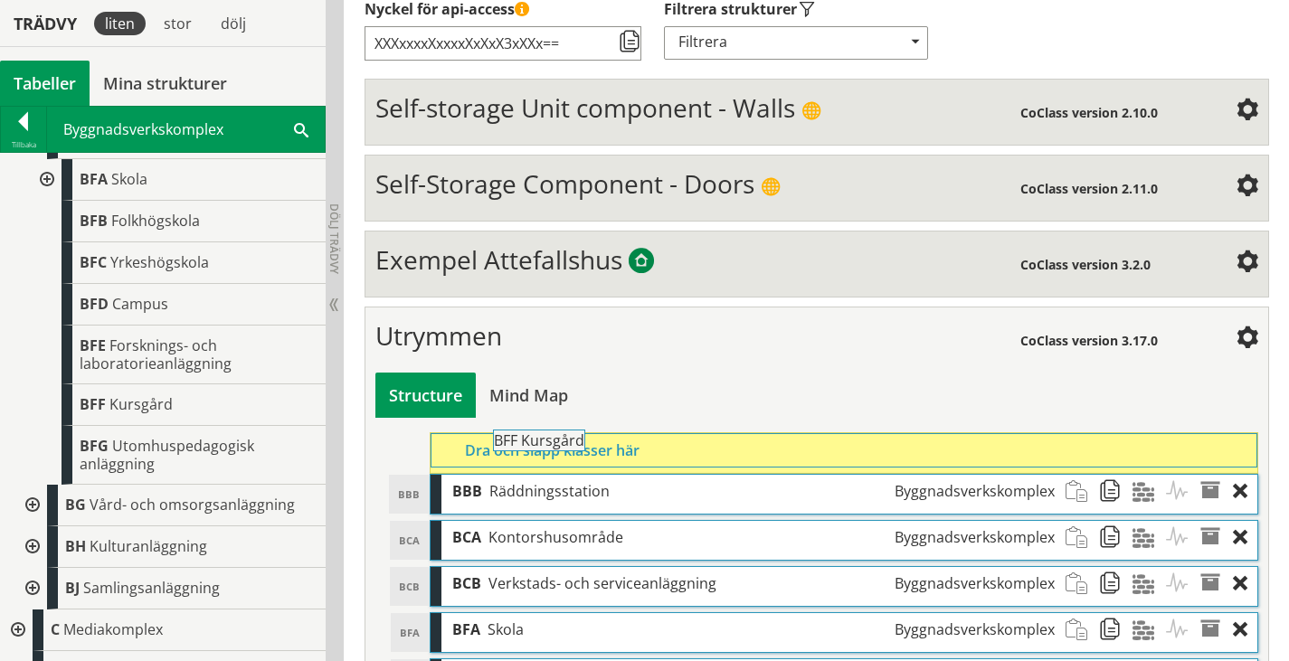
drag, startPoint x: 120, startPoint y: 423, endPoint x: 584, endPoint y: 450, distance: 464.7
click at [584, 450] on div "Trädvy liten stor [GEOGRAPHIC_DATA] Tabeller Mina strukturer CoClass Version 3.…" at bounding box center [644, 300] width 1289 height 915
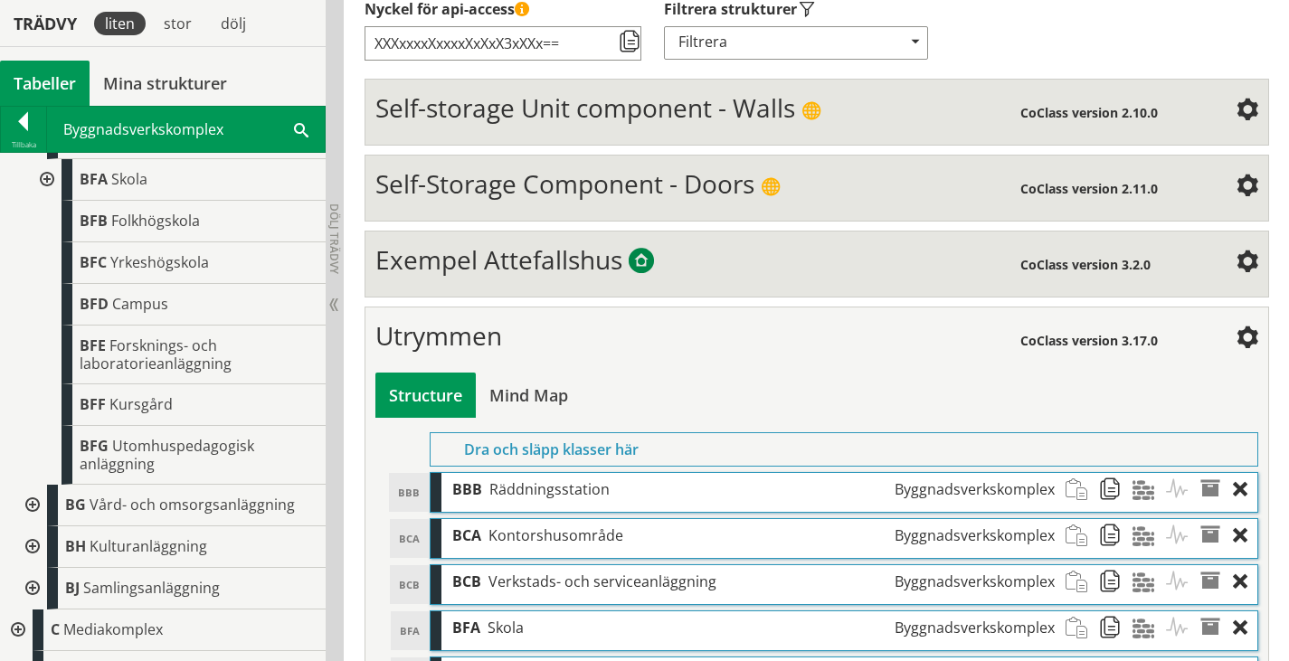
click at [44, 190] on div at bounding box center [45, 180] width 33 height 42
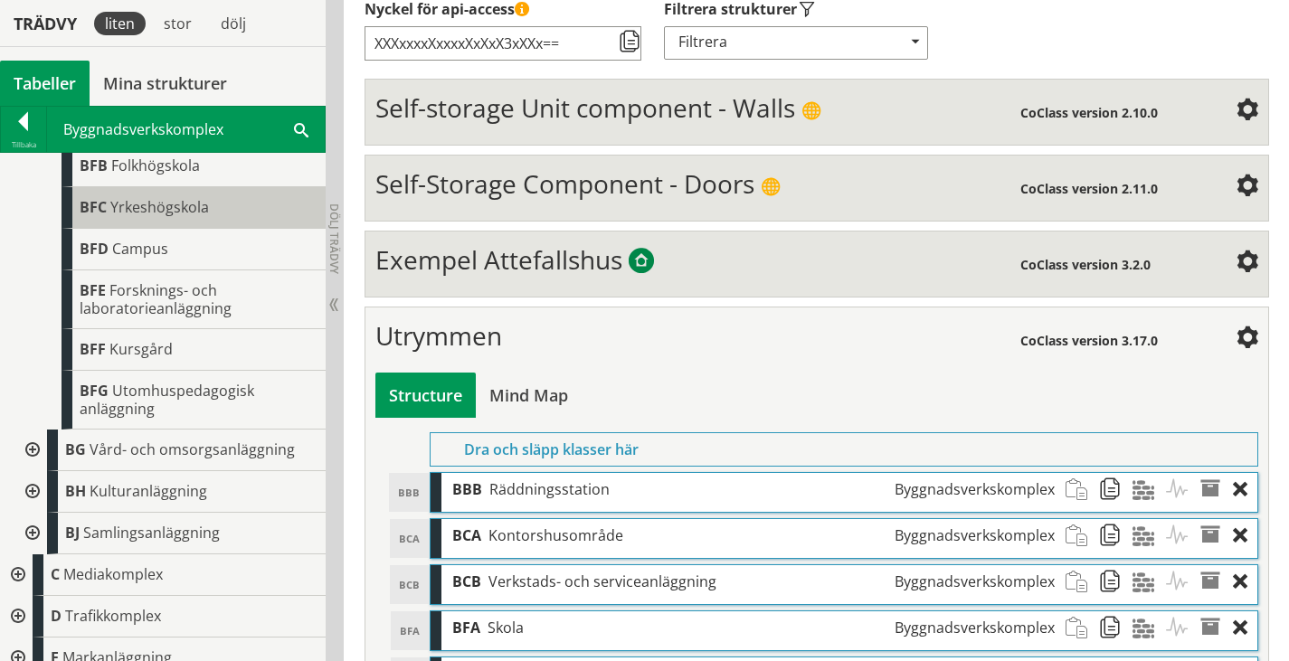
scroll to position [543, 0]
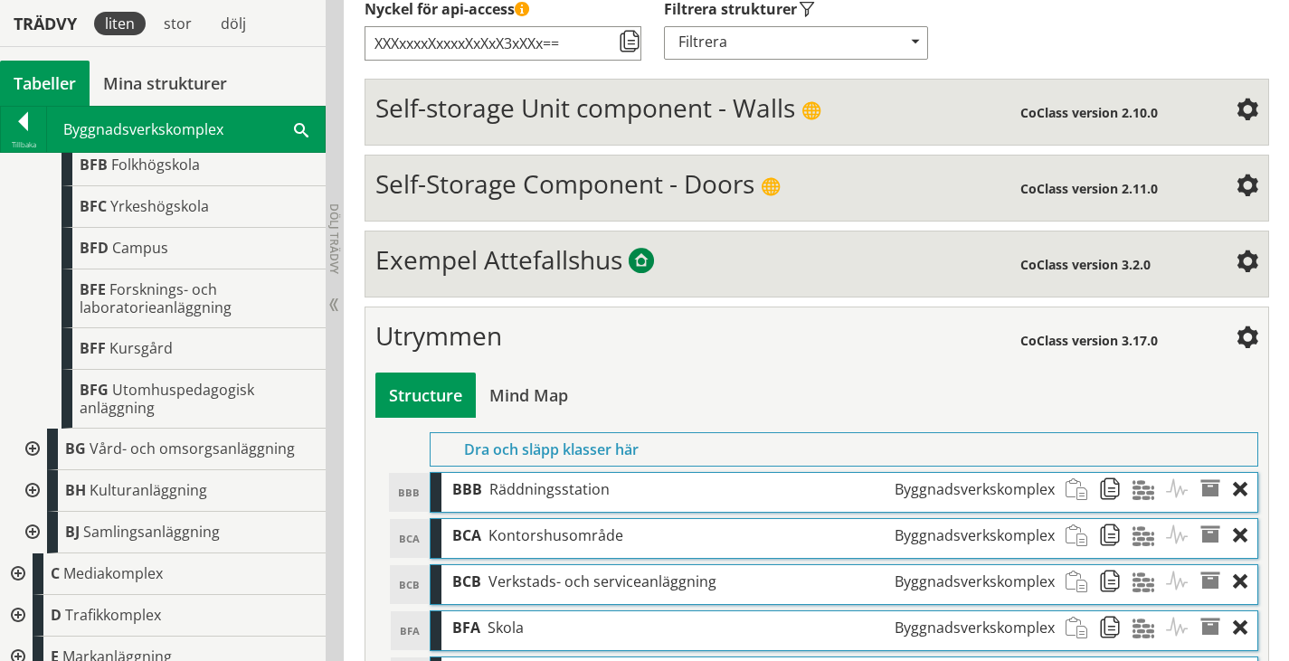
click at [32, 459] on div at bounding box center [30, 450] width 33 height 42
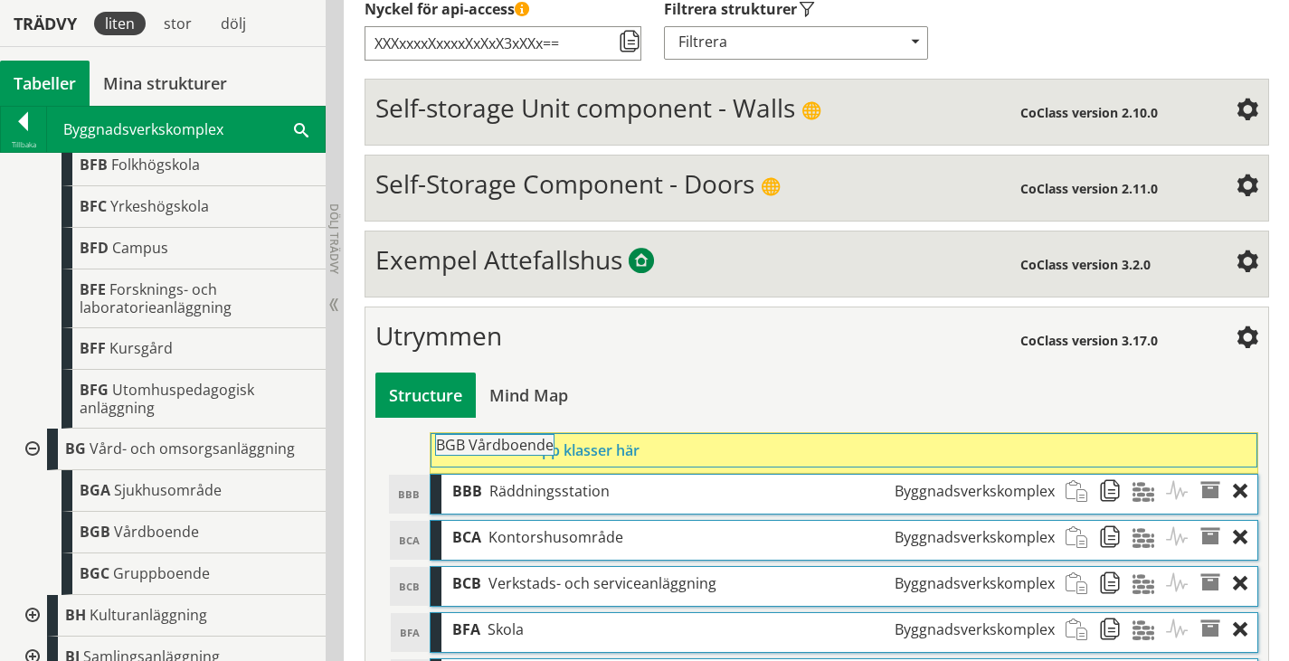
drag, startPoint x: 170, startPoint y: 552, endPoint x: 576, endPoint y: 457, distance: 417.0
click at [576, 457] on div "Trädvy liten stor [GEOGRAPHIC_DATA] Tabeller Mina strukturer CoClass Version 3.…" at bounding box center [644, 323] width 1289 height 961
drag, startPoint x: 184, startPoint y: 584, endPoint x: 615, endPoint y: 441, distance: 453.5
click at [615, 441] on div "Trädvy liten stor [GEOGRAPHIC_DATA] Tabeller Mina strukturer CoClass Version 3.…" at bounding box center [644, 346] width 1289 height 1007
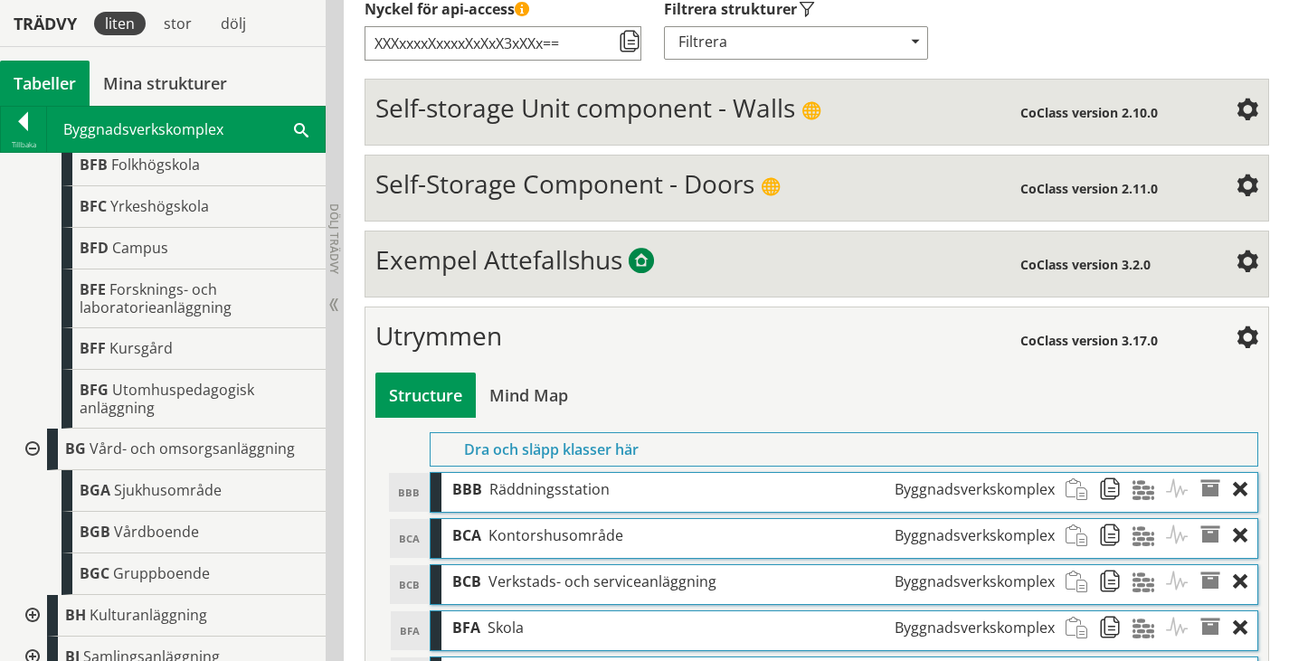
click at [23, 461] on div at bounding box center [30, 450] width 33 height 42
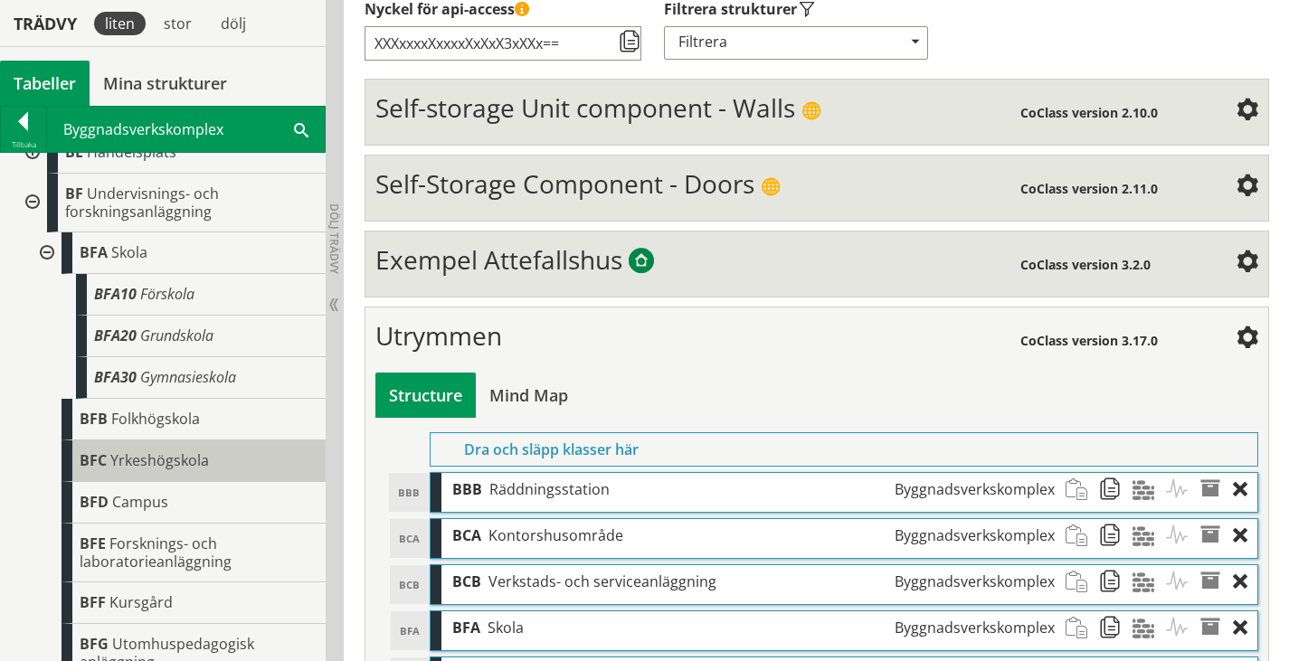
scroll to position [271, 0]
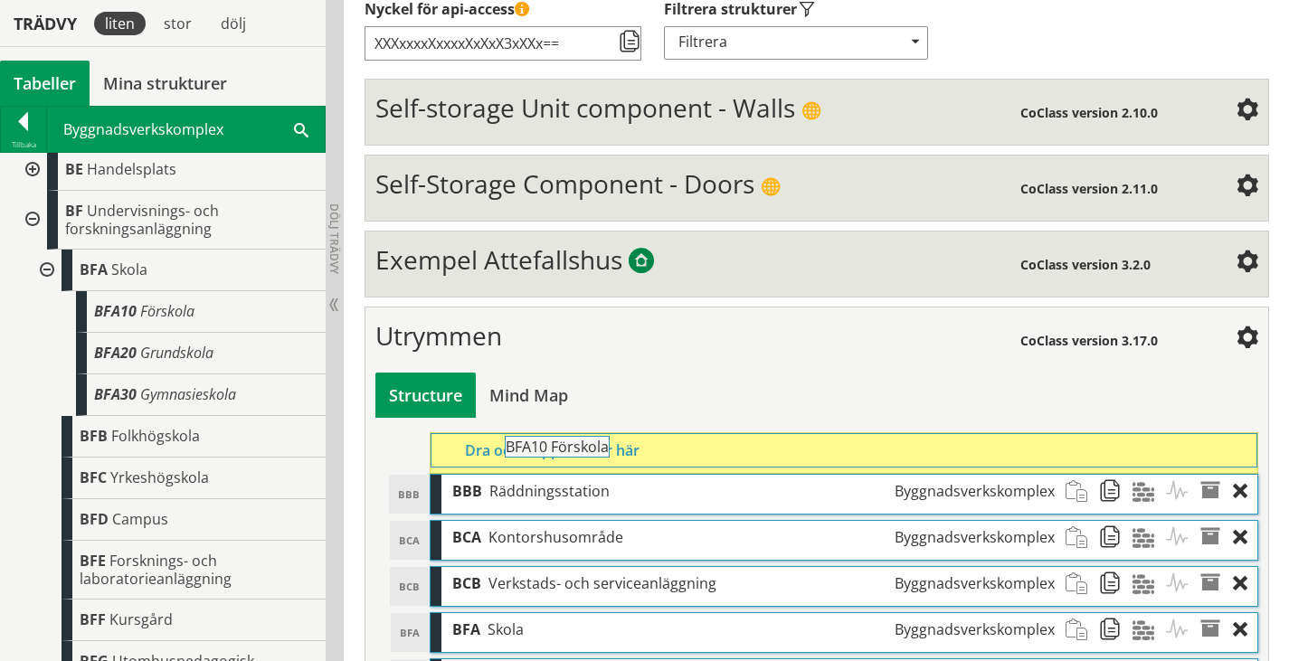
drag, startPoint x: 161, startPoint y: 327, endPoint x: 622, endPoint y: 454, distance: 478.2
click at [622, 454] on div "Trädvy liten stor [GEOGRAPHIC_DATA] Tabeller Mina strukturer CoClass Version 3.…" at bounding box center [644, 369] width 1289 height 1053
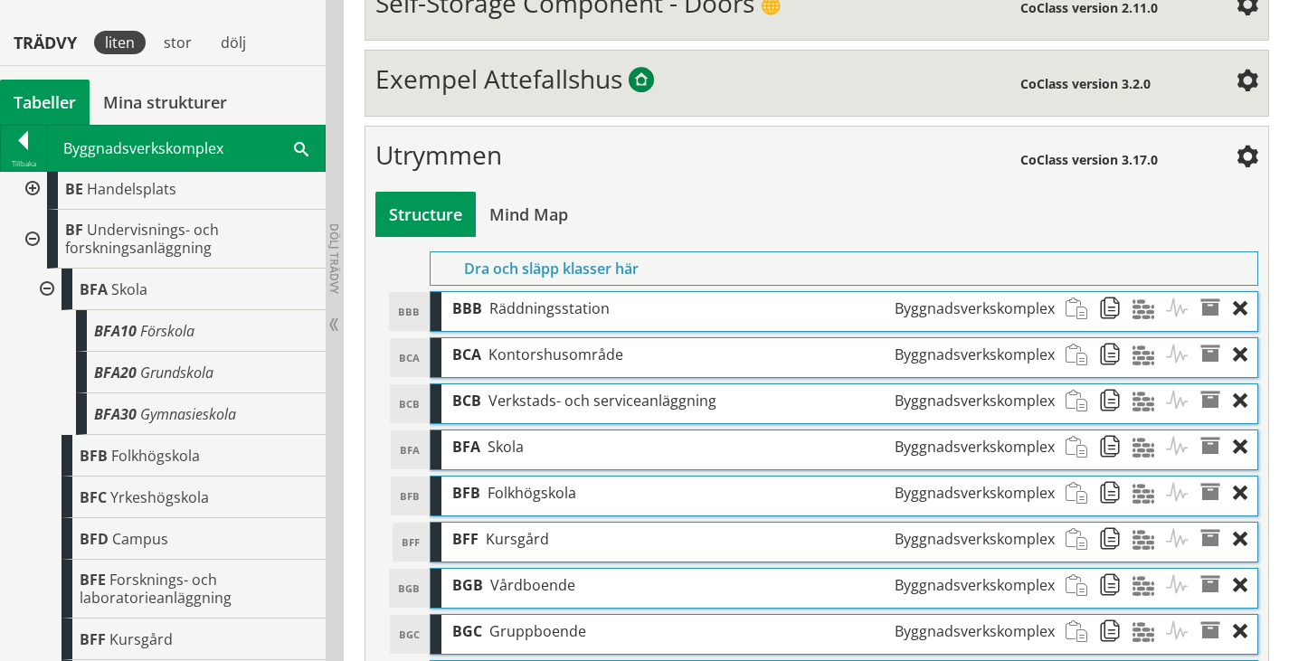
scroll to position [604, 0]
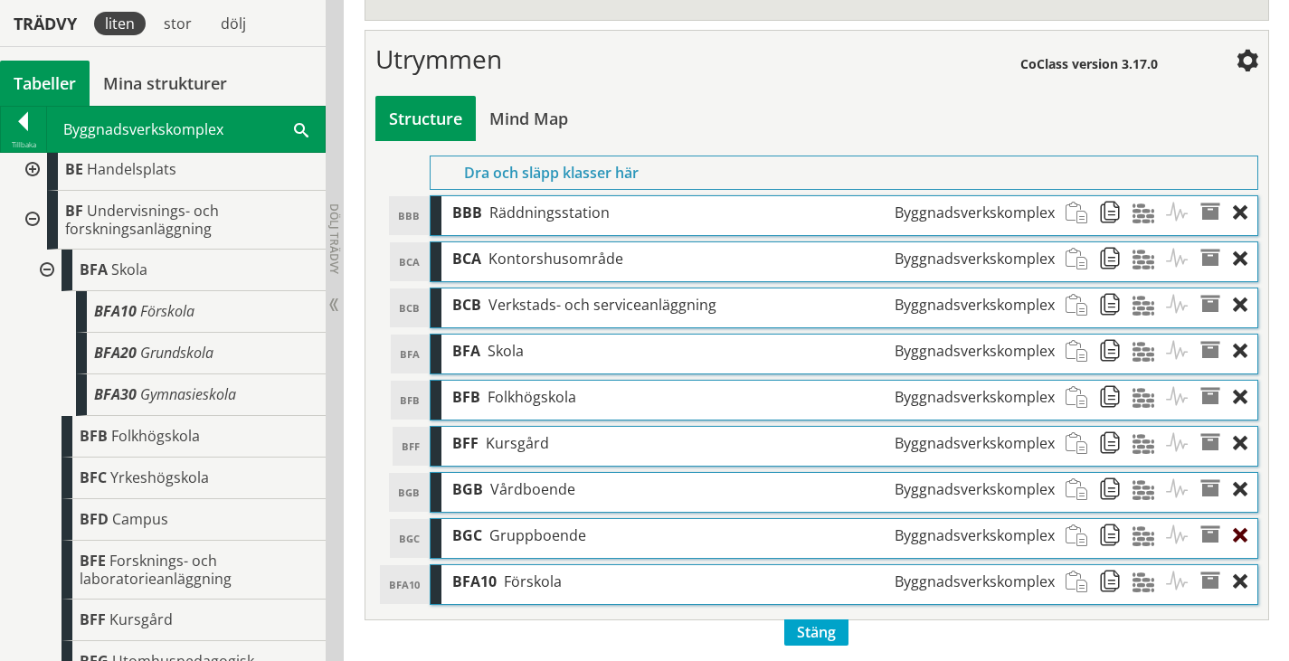
click at [1242, 530] on div at bounding box center [1245, 535] width 24 height 33
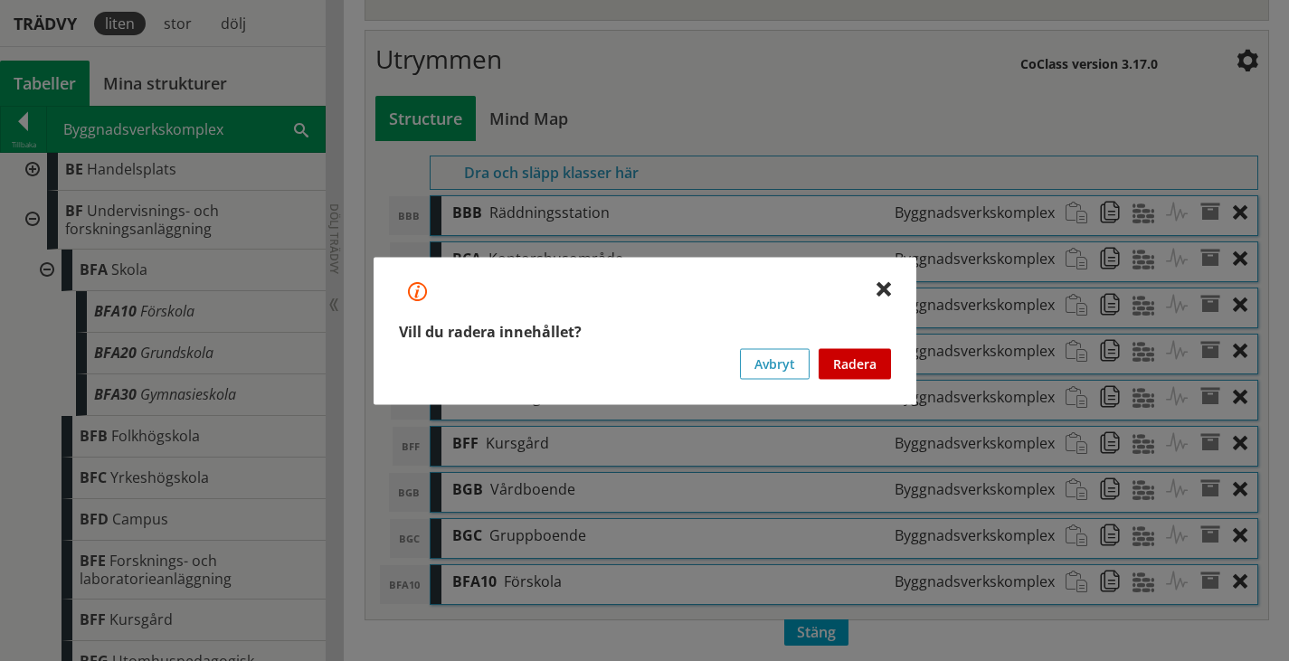
click at [856, 359] on button "Radera" at bounding box center [854, 363] width 72 height 31
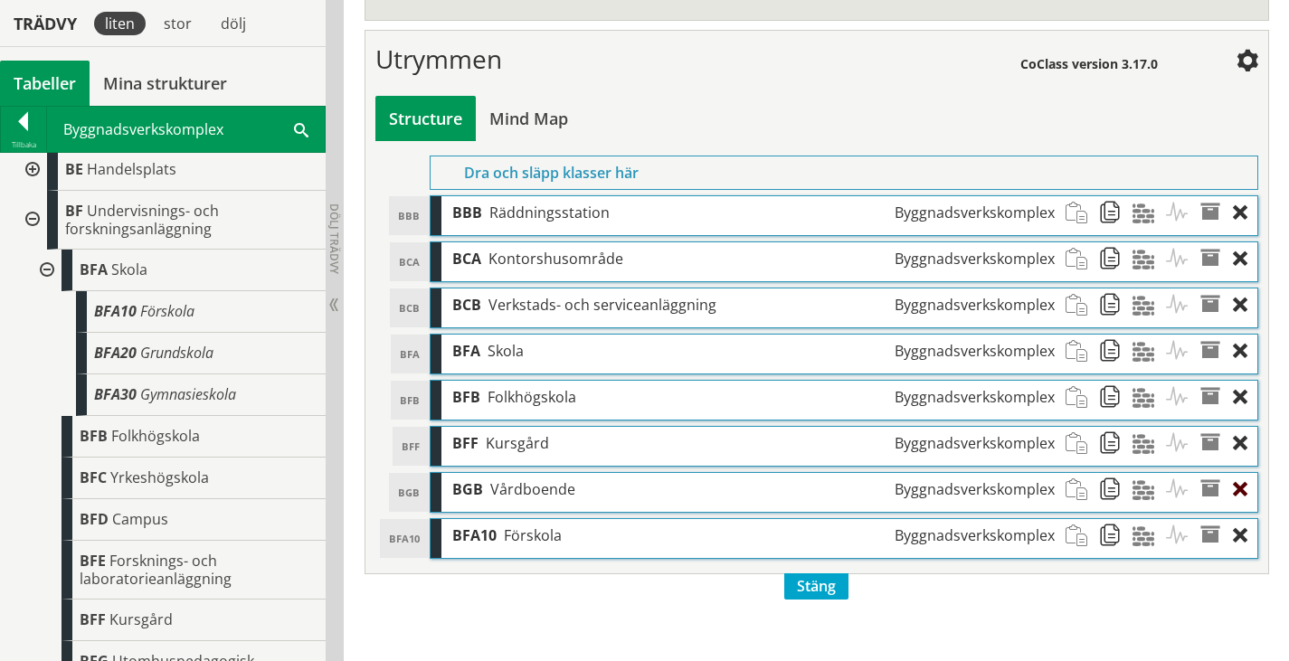
click at [1245, 485] on div at bounding box center [1245, 489] width 24 height 33
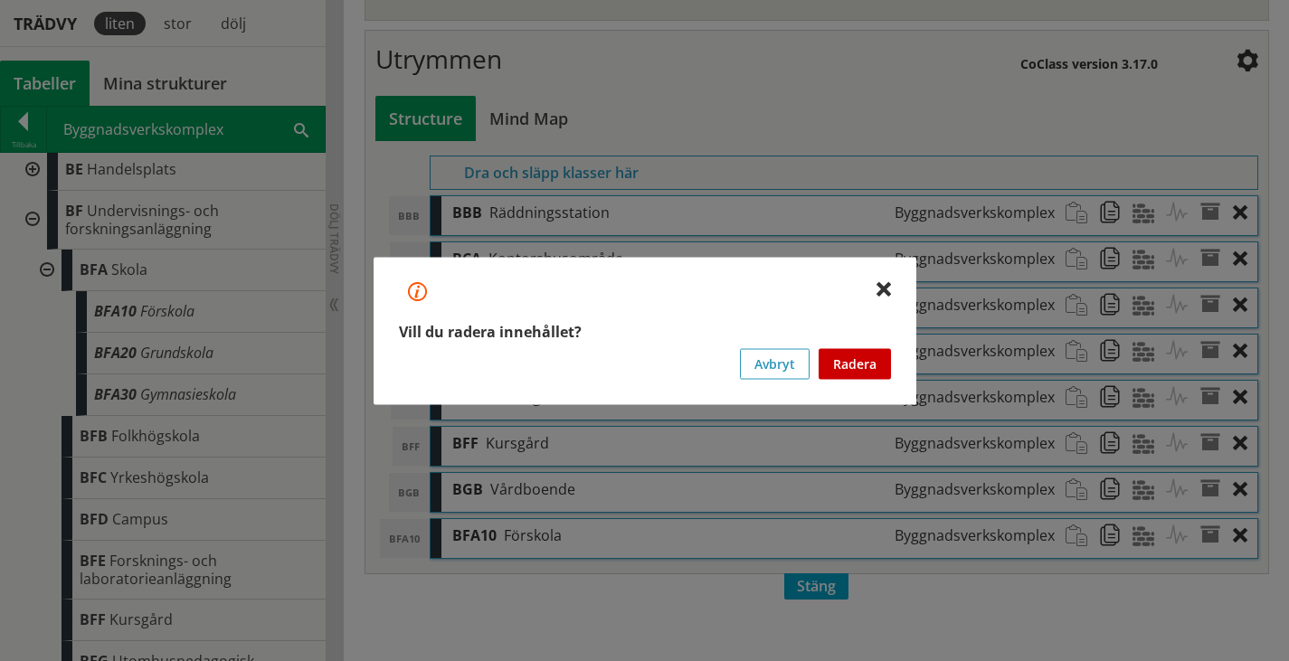
click at [861, 362] on button "Radera" at bounding box center [854, 363] width 72 height 31
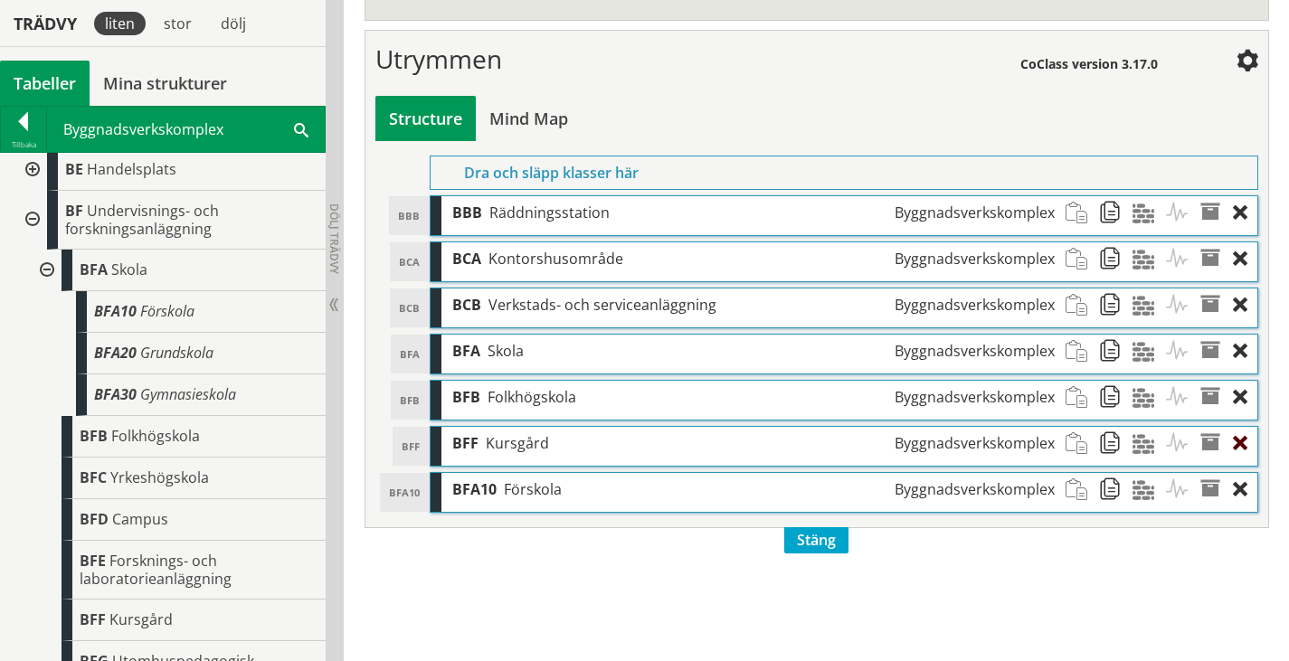
click at [1242, 440] on div at bounding box center [1245, 443] width 24 height 33
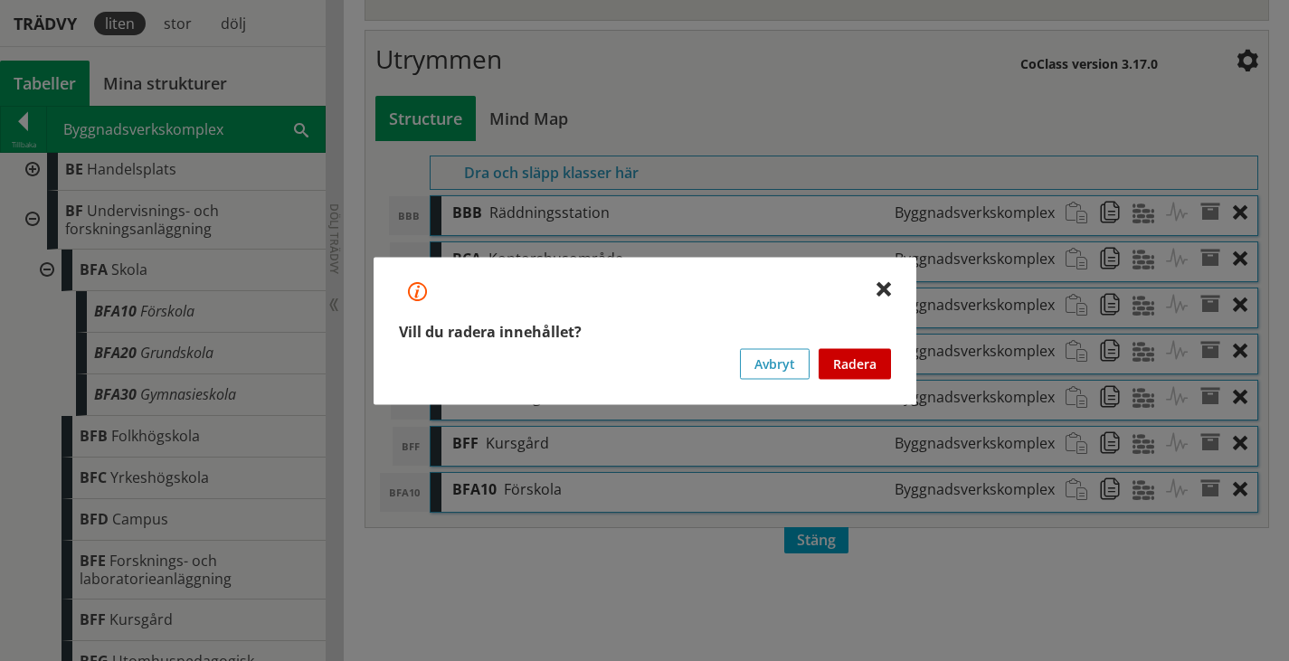
click at [871, 366] on button "Radera" at bounding box center [854, 363] width 72 height 31
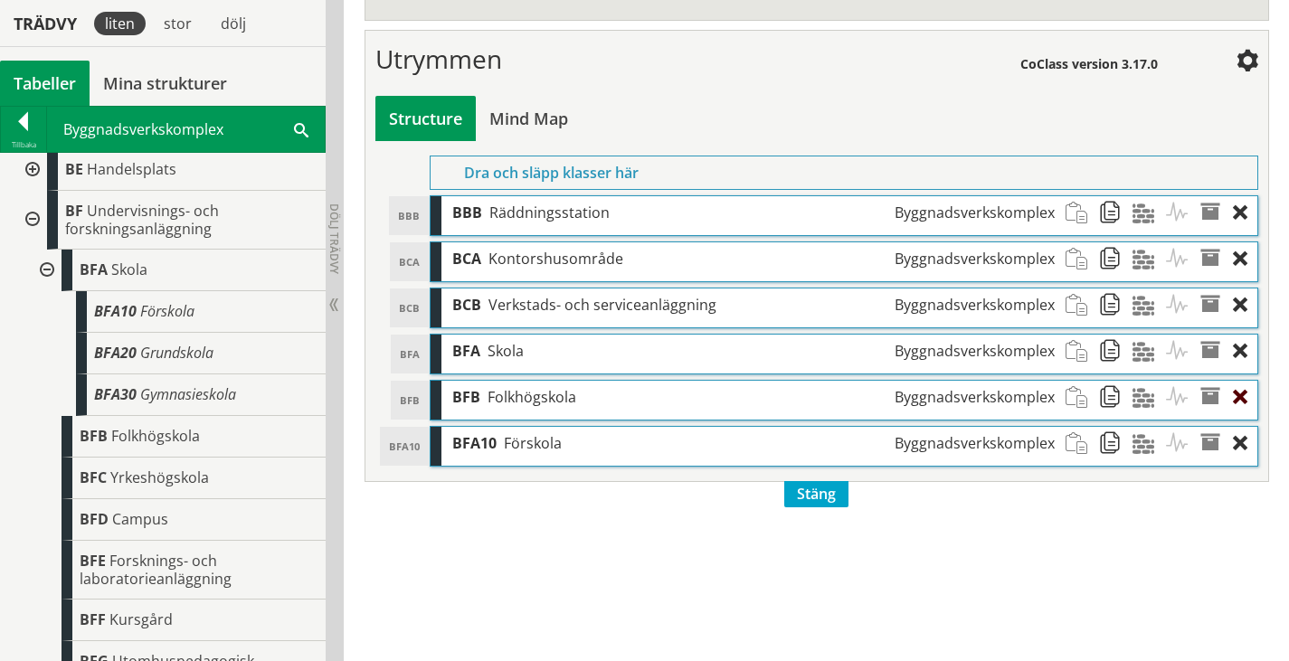
click at [1245, 392] on div at bounding box center [1245, 397] width 24 height 33
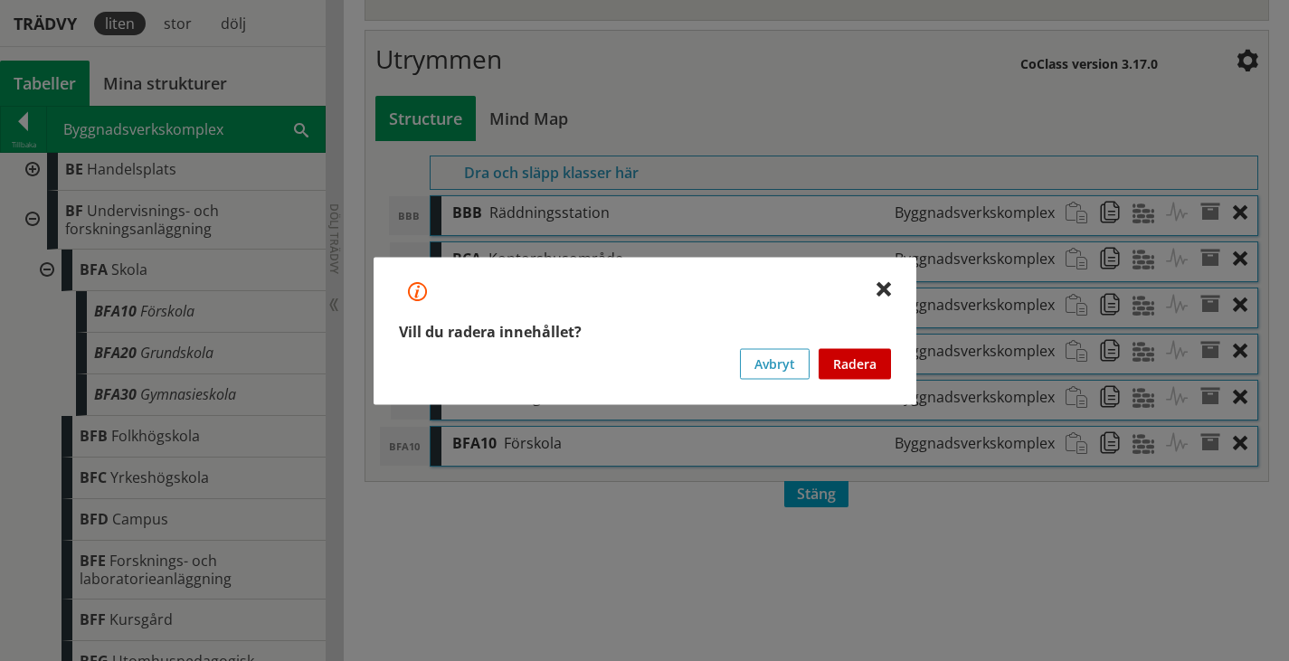
click at [851, 359] on button "Radera" at bounding box center [854, 363] width 72 height 31
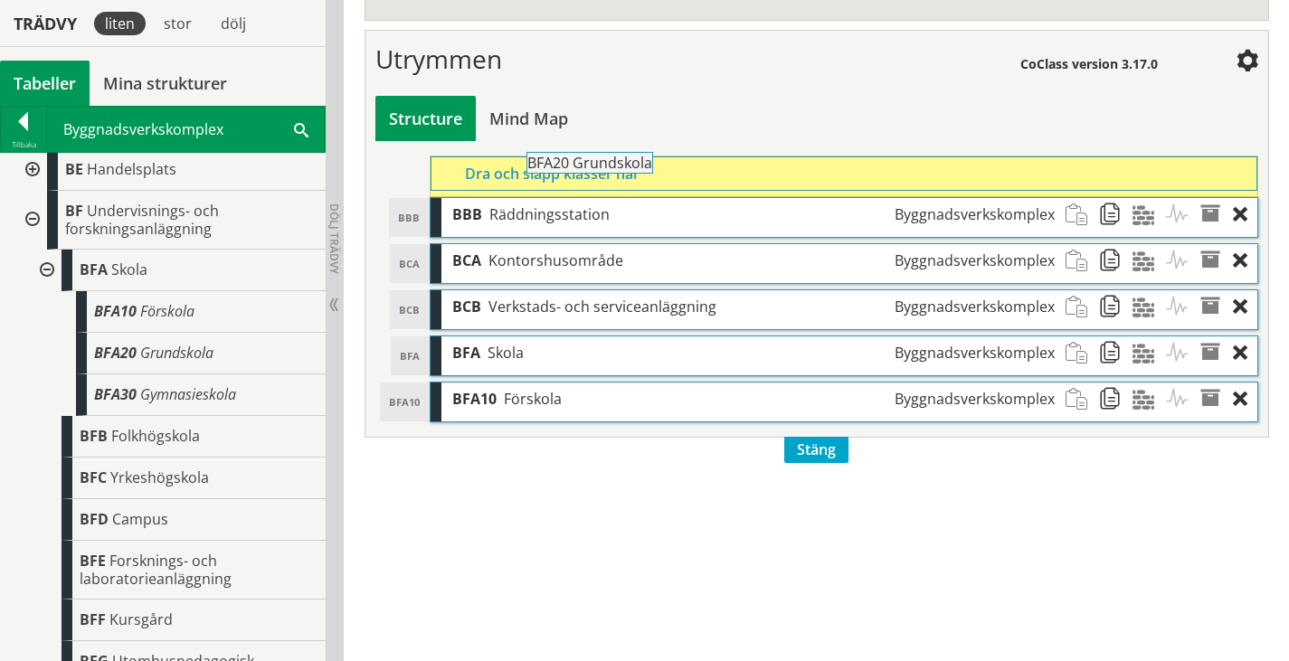
drag, startPoint x: 186, startPoint y: 371, endPoint x: 669, endPoint y: 173, distance: 521.9
click at [669, 173] on div "Trädvy liten stor [GEOGRAPHIC_DATA] Tabeller Mina strukturer CoClass Version 3.…" at bounding box center [644, 114] width 1289 height 1096
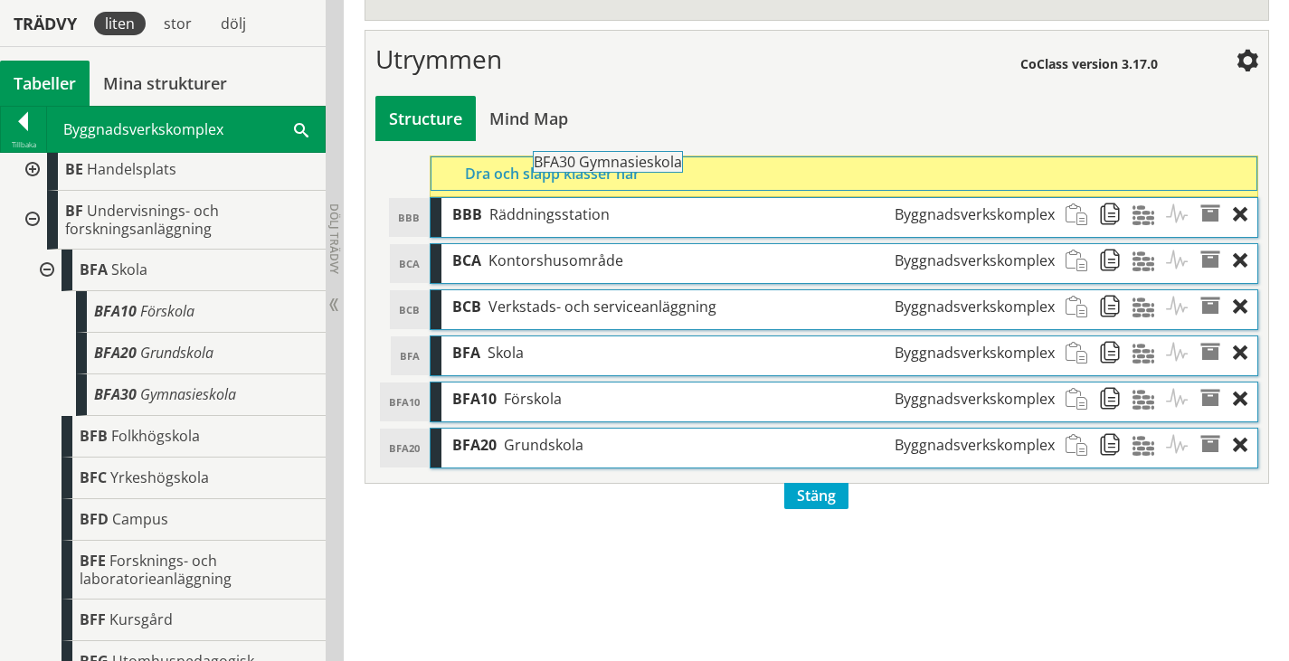
drag, startPoint x: 175, startPoint y: 414, endPoint x: 664, endPoint y: 175, distance: 544.7
click at [664, 175] on div "Trädvy liten stor [GEOGRAPHIC_DATA] Tabeller Mina strukturer CoClass Version 3.…" at bounding box center [644, 114] width 1289 height 1096
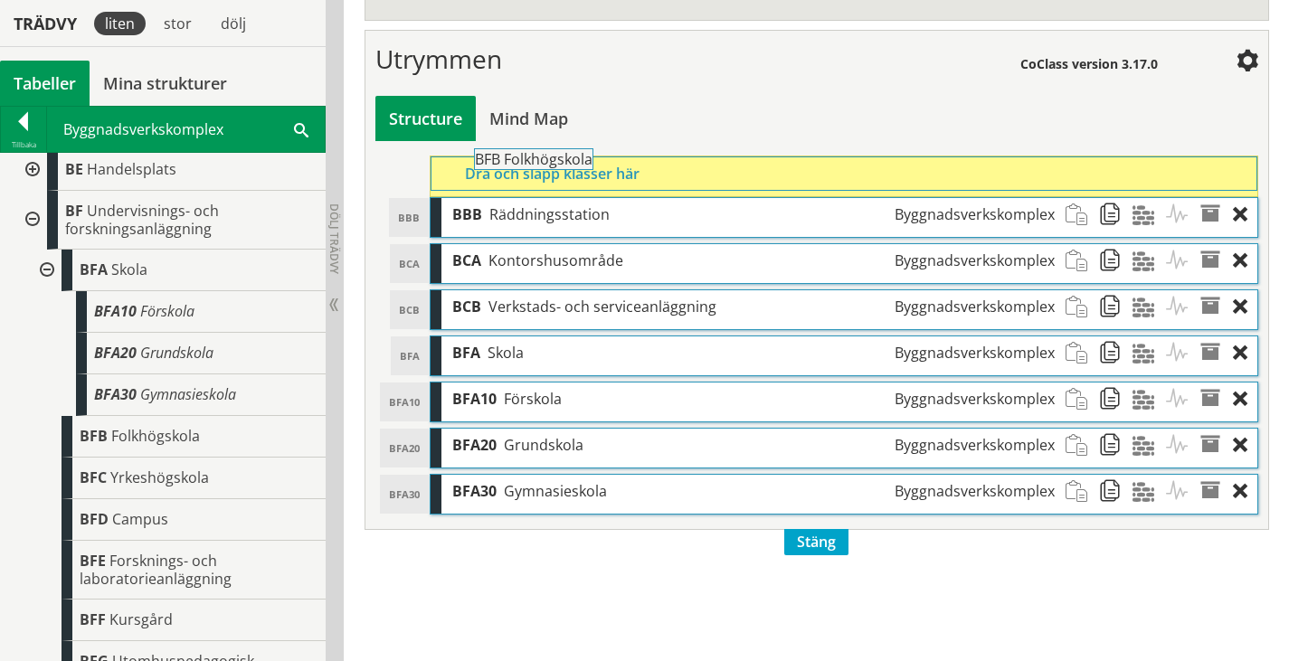
drag, startPoint x: 164, startPoint y: 457, endPoint x: 609, endPoint y: 173, distance: 527.8
click at [609, 173] on div "Trädvy liten stor [GEOGRAPHIC_DATA] Tabeller Mina strukturer CoClass Version 3.…" at bounding box center [644, 114] width 1289 height 1096
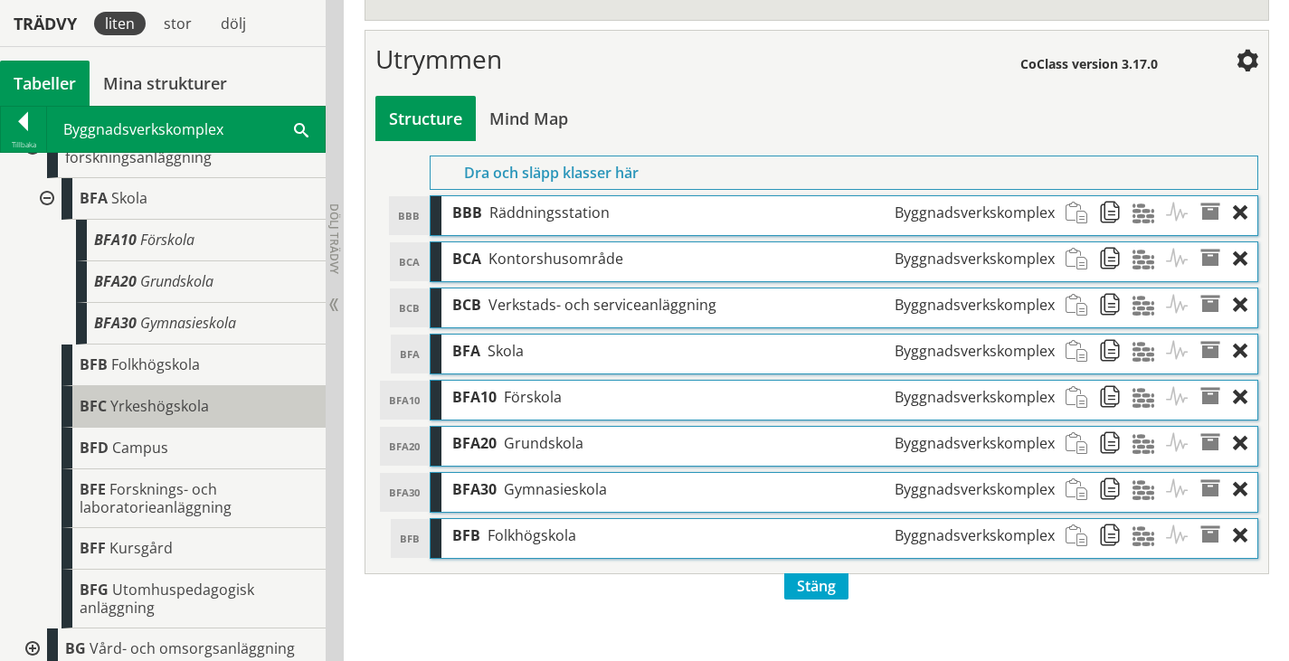
scroll to position [362, 0]
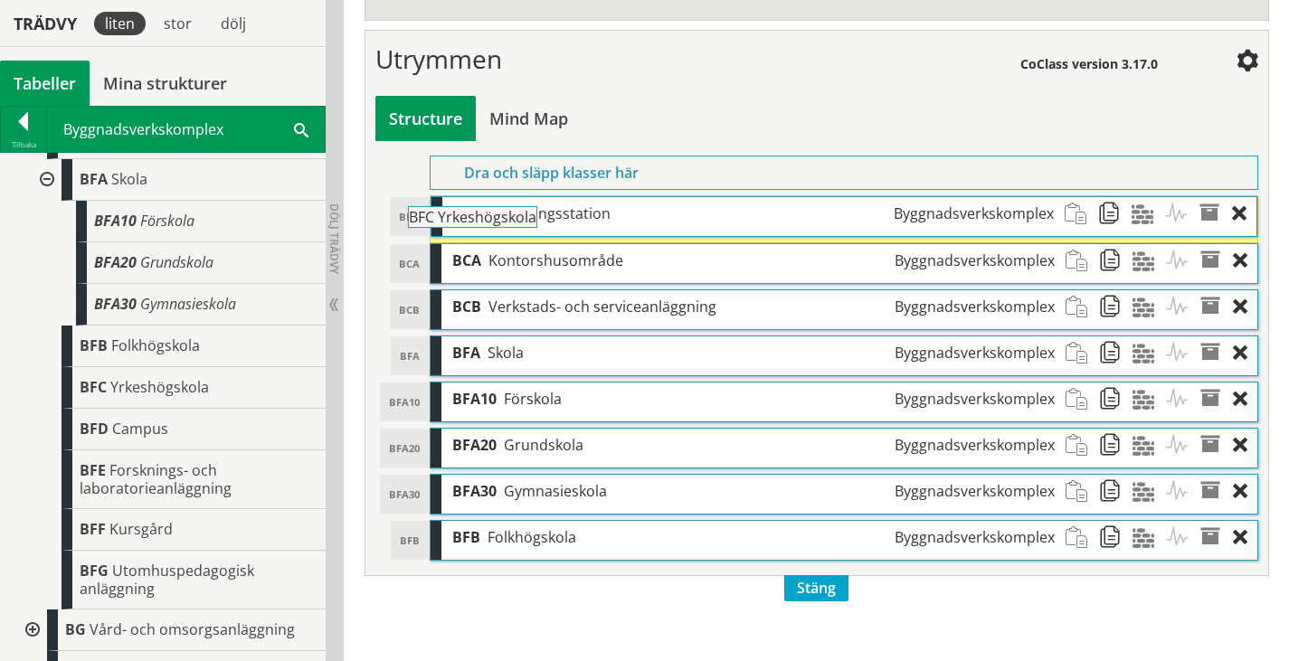
drag, startPoint x: 162, startPoint y: 407, endPoint x: 583, endPoint y: 198, distance: 470.3
click at [577, 202] on div "Trädvy liten stor [GEOGRAPHIC_DATA] Tabeller Mina strukturer CoClass Version 3.…" at bounding box center [644, 114] width 1289 height 1096
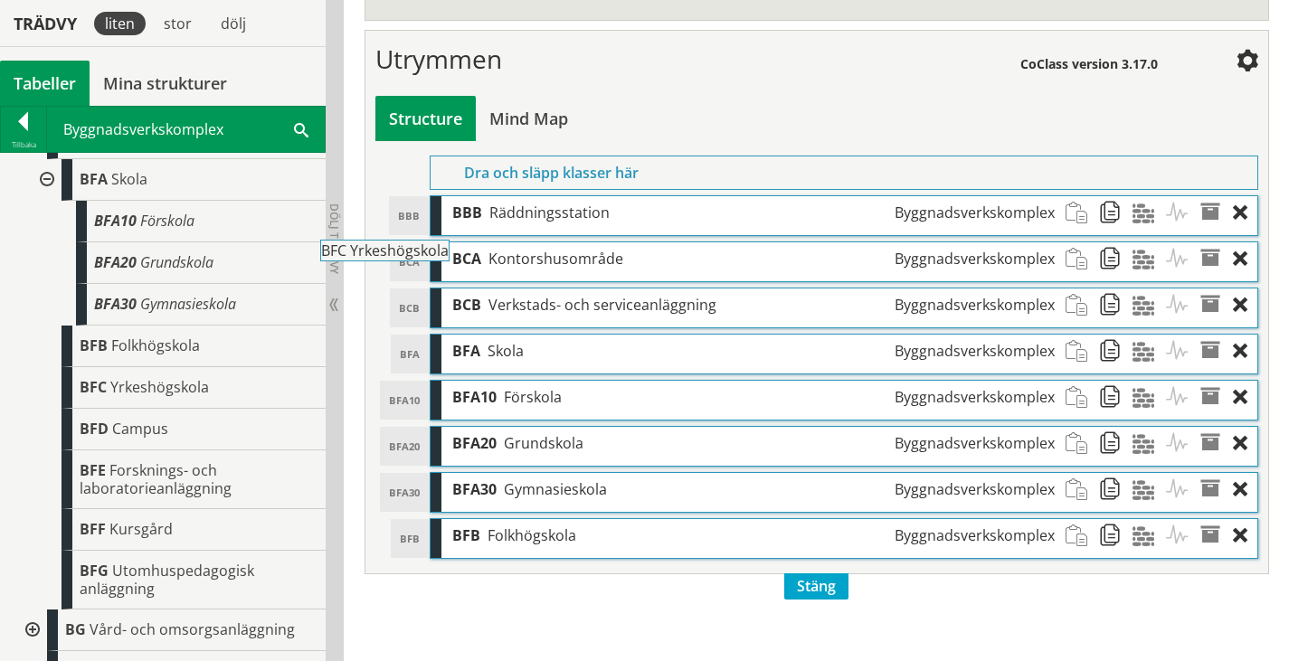
click at [621, 176] on div "Dra och släpp klasser här" at bounding box center [844, 173] width 828 height 34
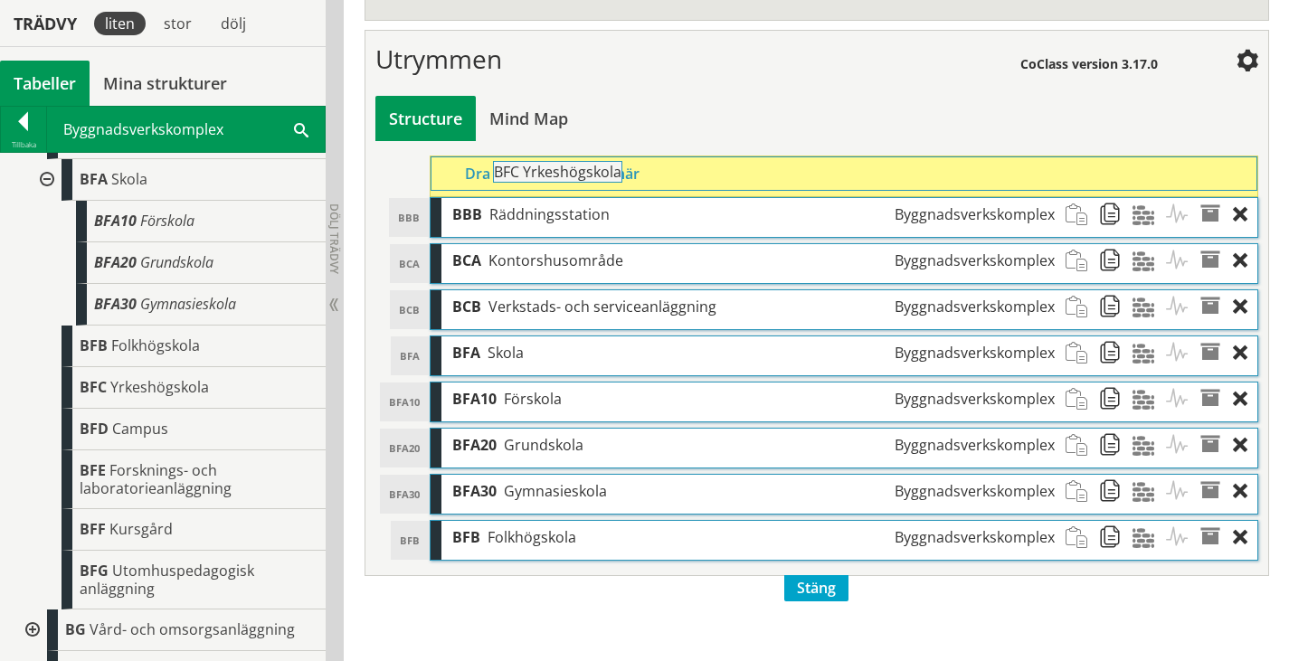
drag, startPoint x: 191, startPoint y: 399, endPoint x: 655, endPoint y: 175, distance: 514.9
click at [655, 175] on div "Trädvy liten stor [GEOGRAPHIC_DATA] Tabeller Mina strukturer CoClass Version 3.…" at bounding box center [644, 114] width 1289 height 1096
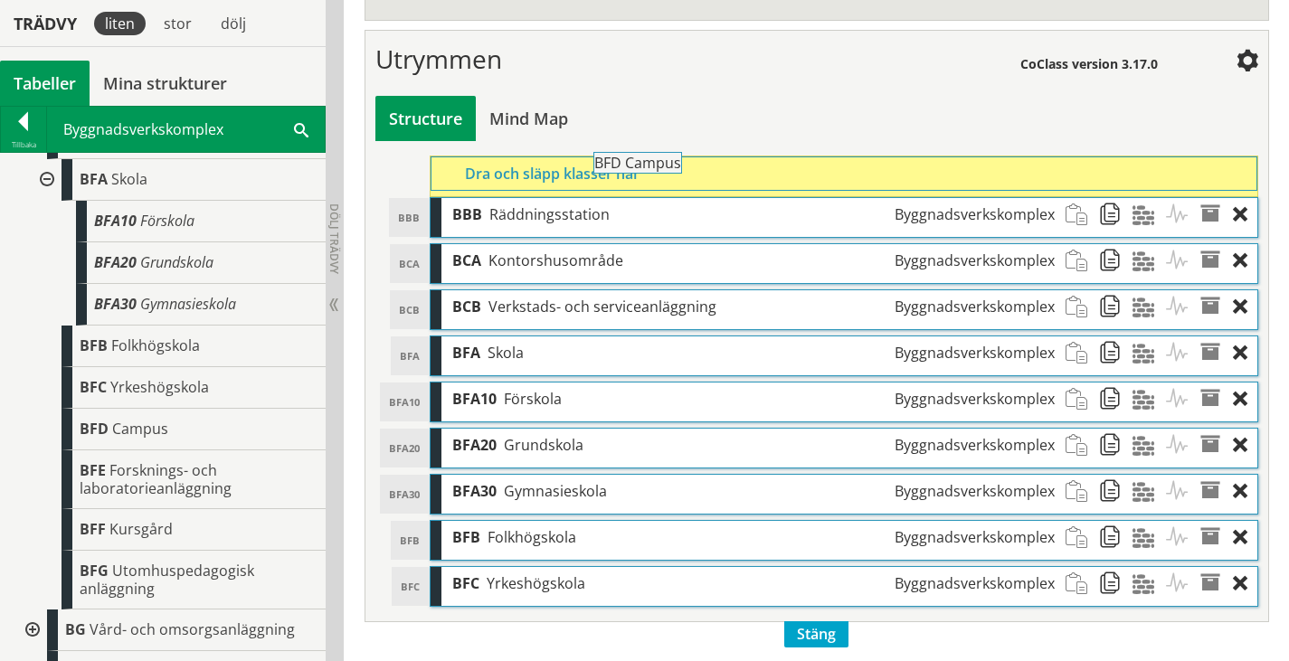
drag, startPoint x: 118, startPoint y: 447, endPoint x: 683, endPoint y: 174, distance: 626.9
click at [683, 174] on div "Trädvy liten stor [GEOGRAPHIC_DATA] Tabeller Mina strukturer CoClass Version 3.…" at bounding box center [644, 116] width 1289 height 1100
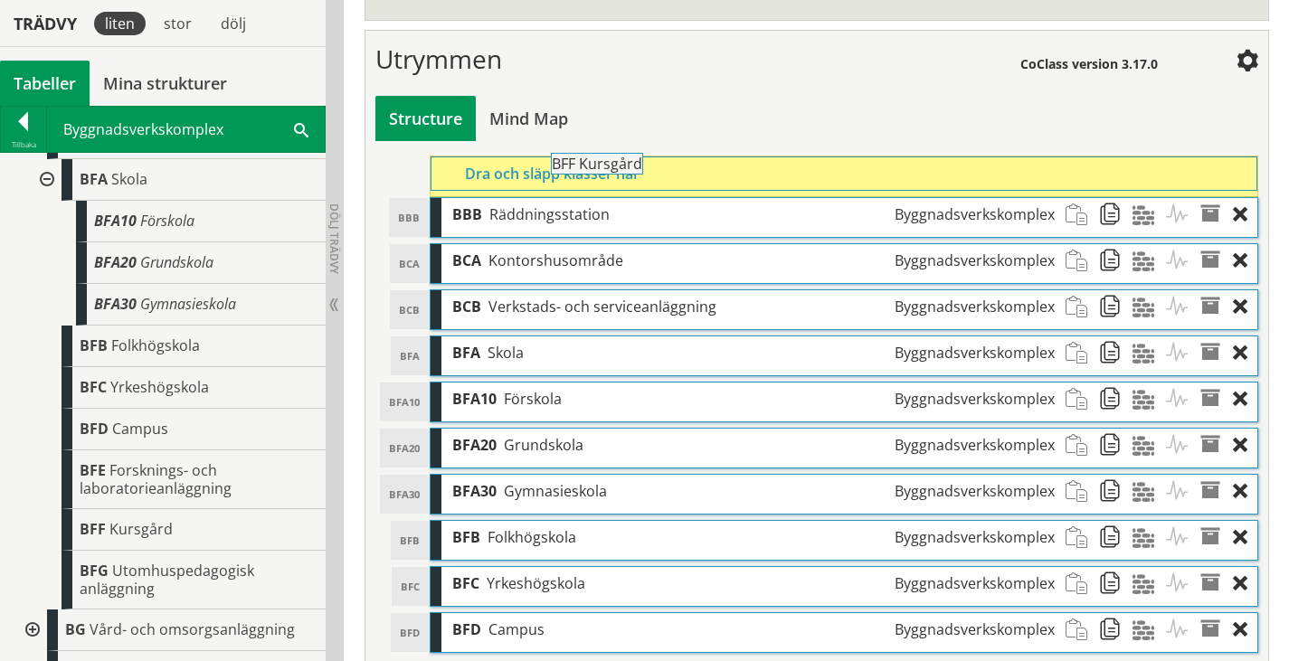
drag, startPoint x: 144, startPoint y: 540, endPoint x: 666, endPoint y: 166, distance: 641.6
click at [666, 166] on div "Trädvy liten stor [GEOGRAPHIC_DATA] Tabeller Mina strukturer CoClass Version 3.…" at bounding box center [644, 139] width 1289 height 1146
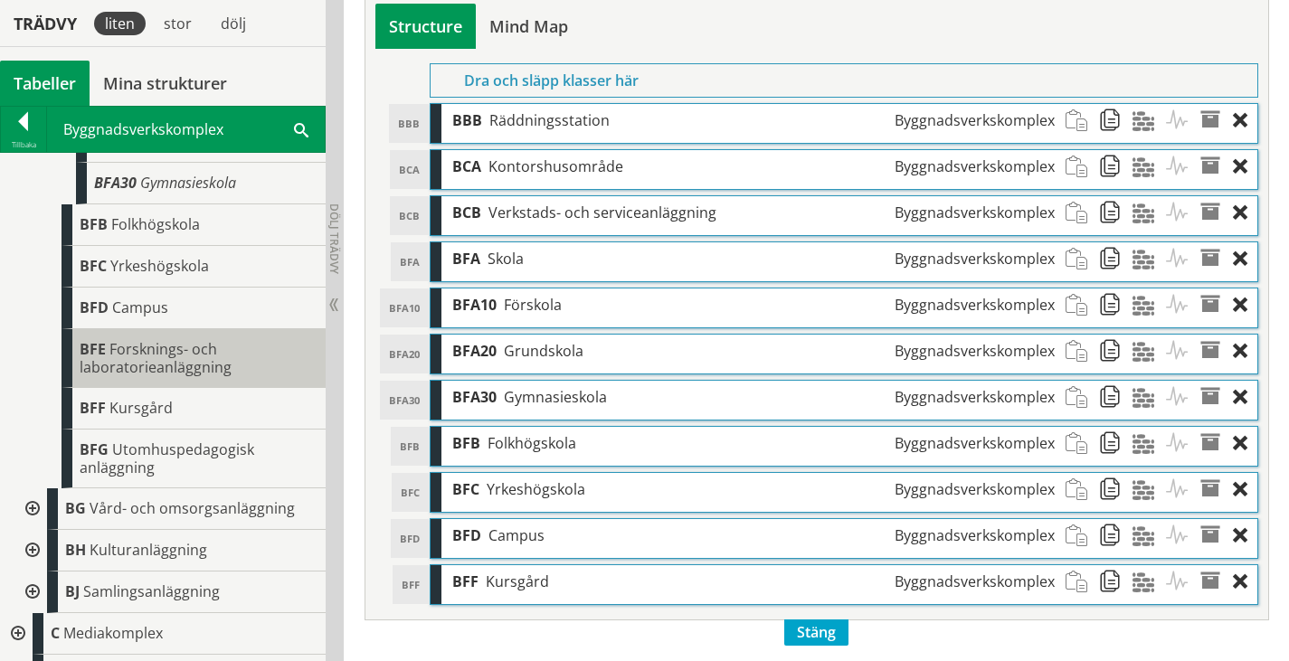
scroll to position [576, 0]
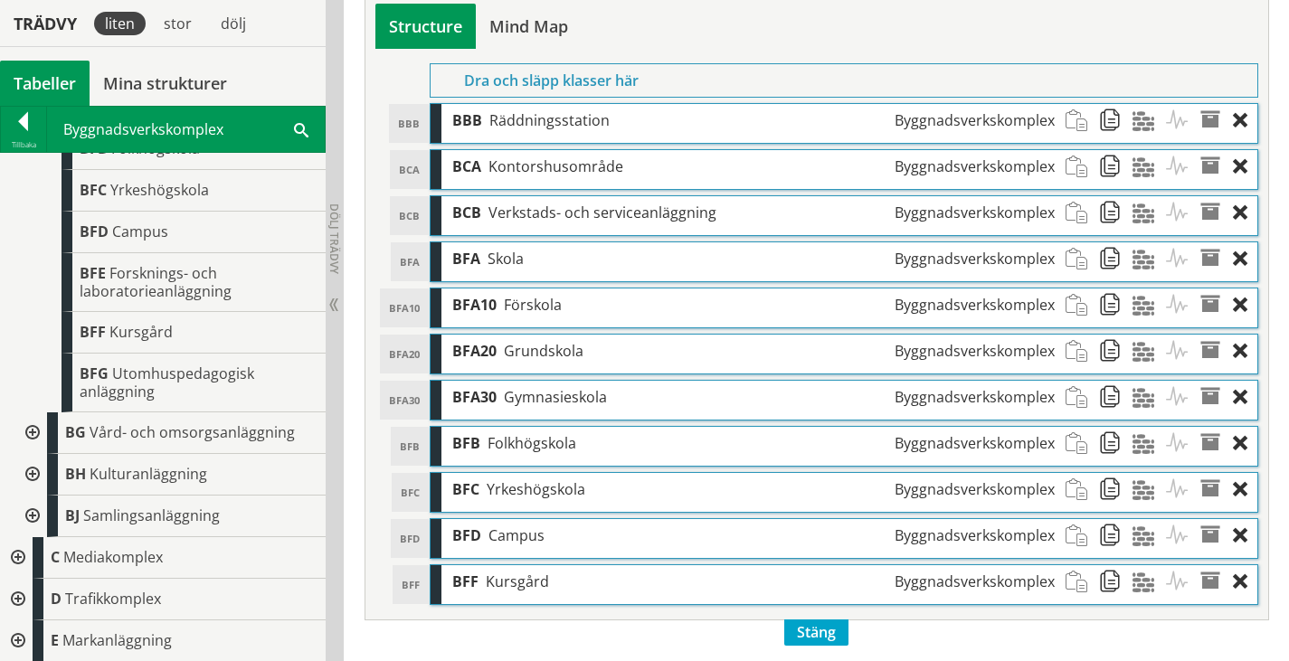
click at [33, 432] on div at bounding box center [30, 433] width 33 height 42
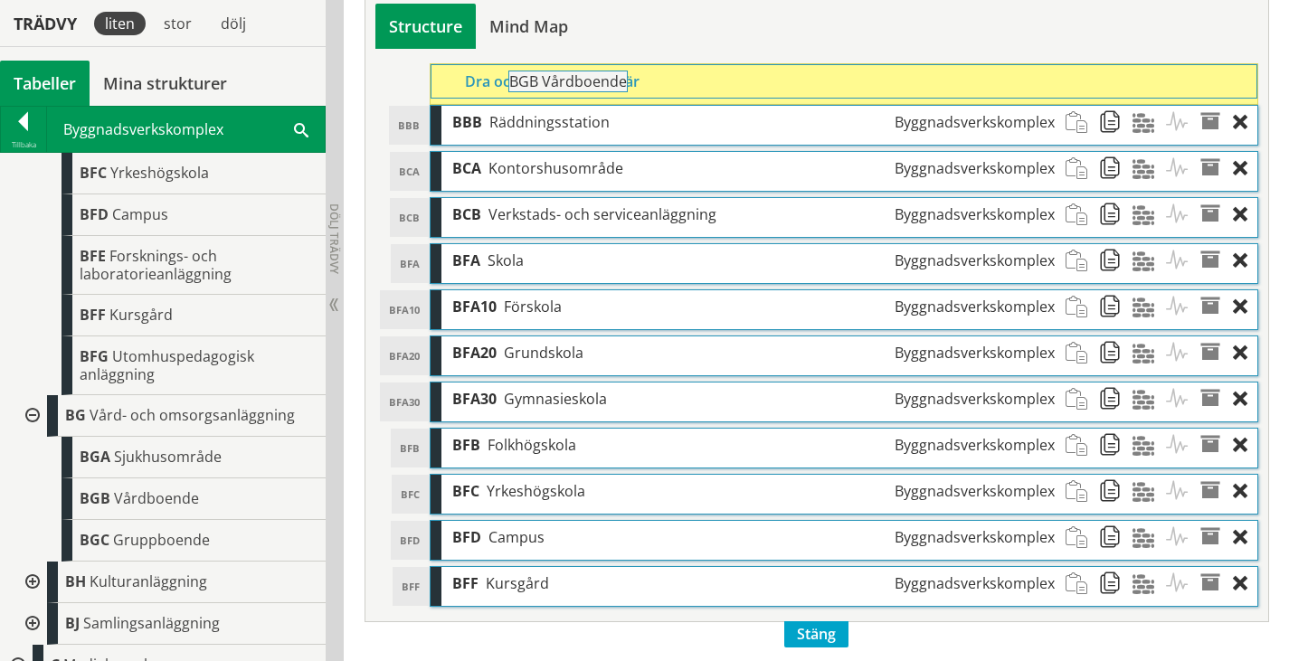
drag, startPoint x: 150, startPoint y: 519, endPoint x: 629, endPoint y: 94, distance: 640.6
click at [629, 94] on div "Trädvy liten stor [GEOGRAPHIC_DATA] Tabeller Mina strukturer CoClass Version 3.…" at bounding box center [644, 70] width 1289 height 1192
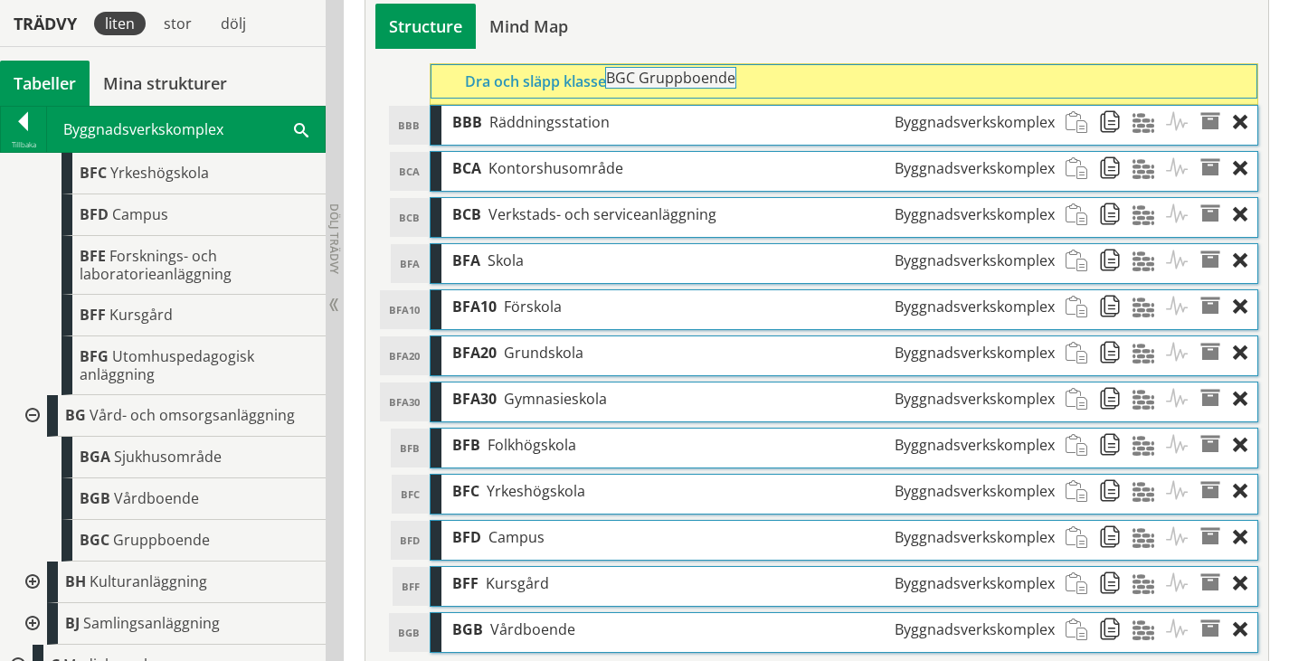
drag, startPoint x: 156, startPoint y: 552, endPoint x: 732, endPoint y: 80, distance: 744.1
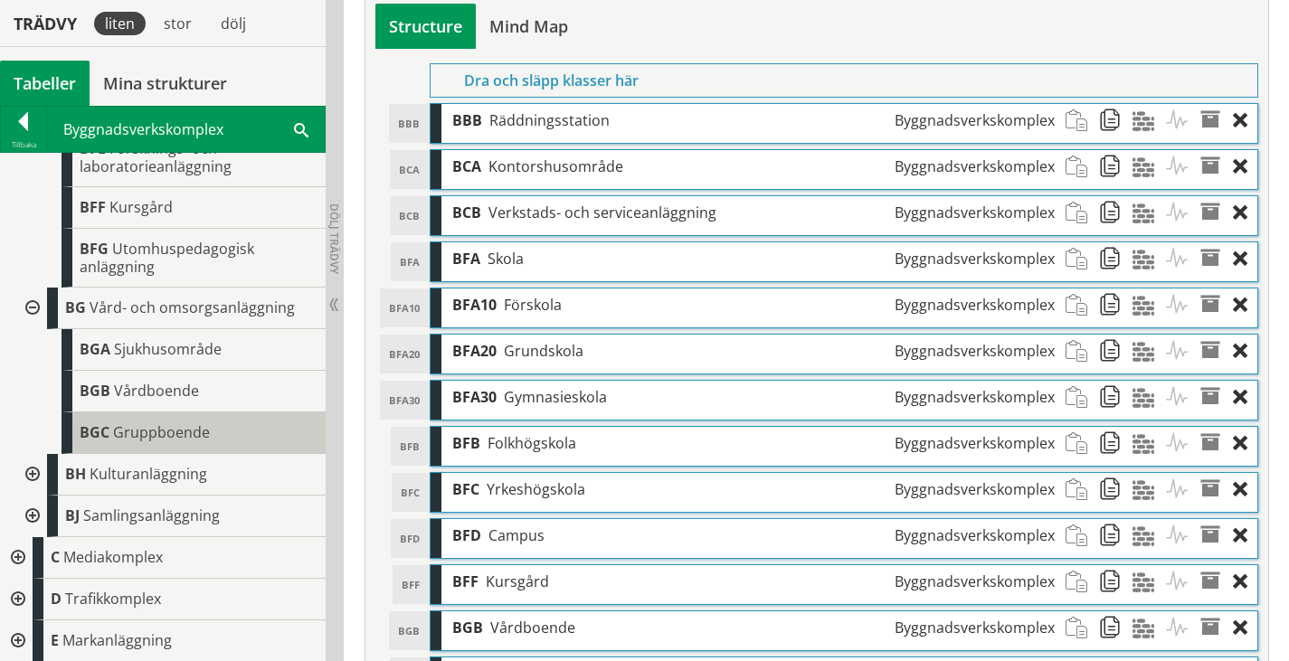
scroll to position [701, 0]
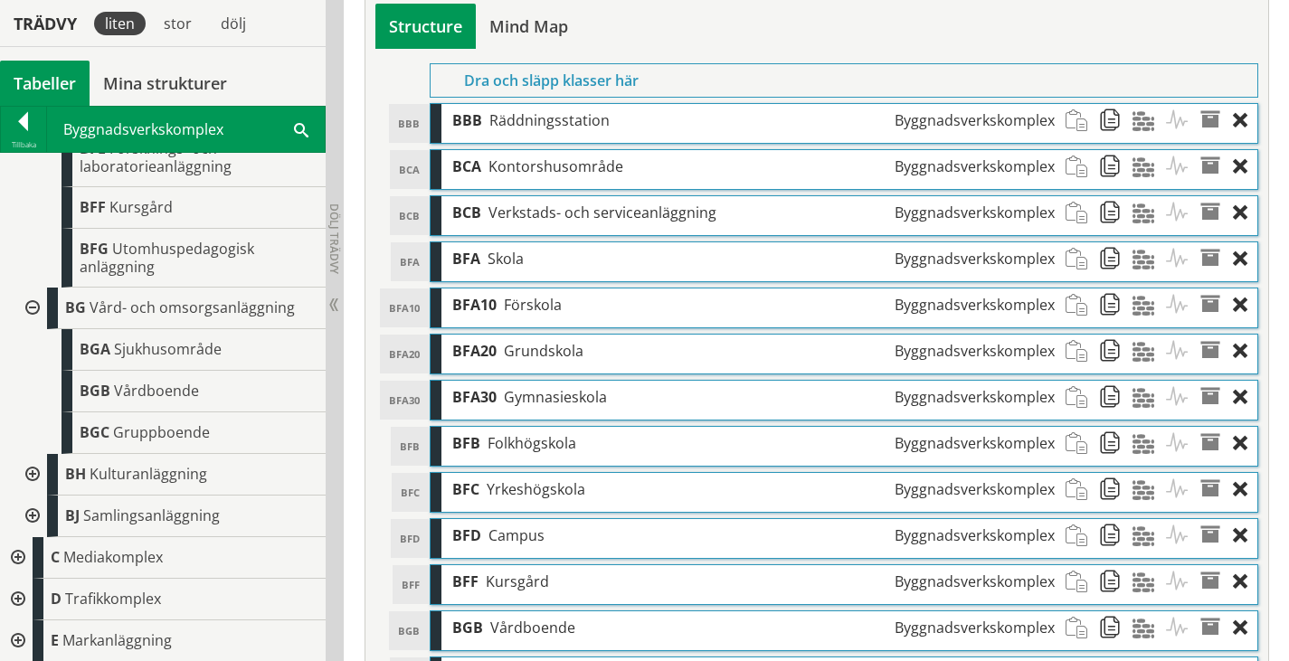
click at [29, 471] on div at bounding box center [30, 475] width 33 height 42
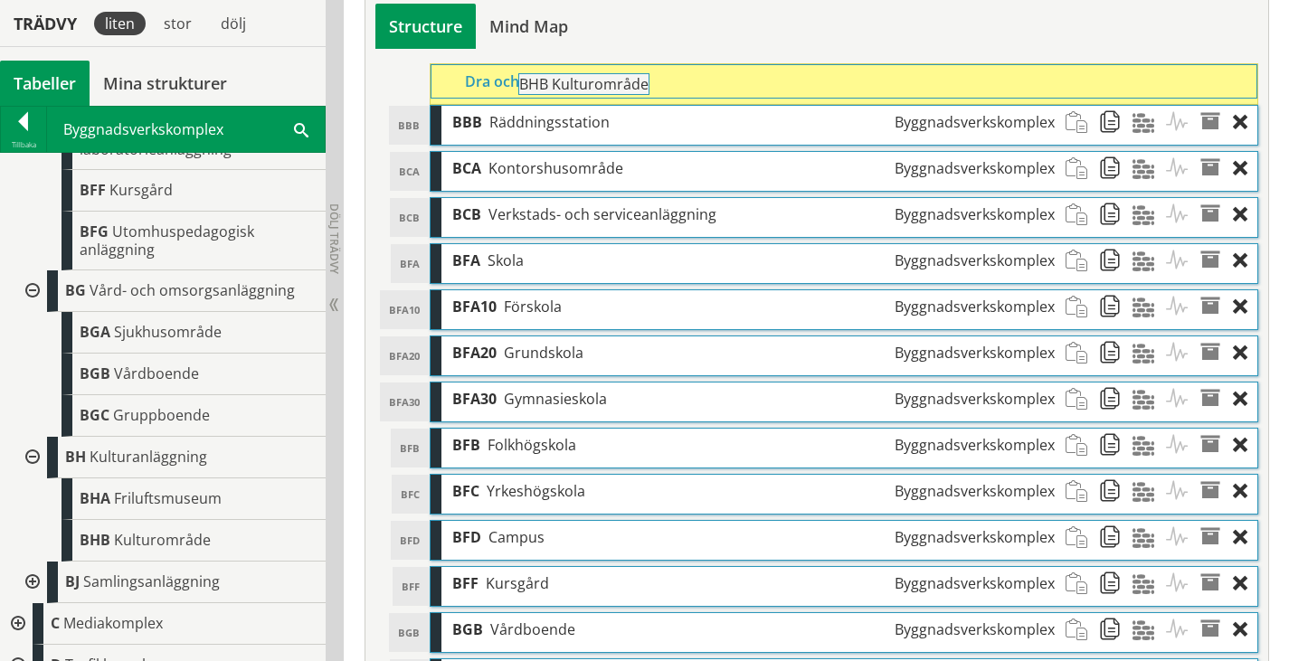
drag, startPoint x: 162, startPoint y: 553, endPoint x: 651, endPoint y: 90, distance: 673.6
click at [651, 90] on div "Trädvy liten stor [GEOGRAPHIC_DATA] Tabeller Mina strukturer CoClass Version 3.…" at bounding box center [644, 116] width 1289 height 1284
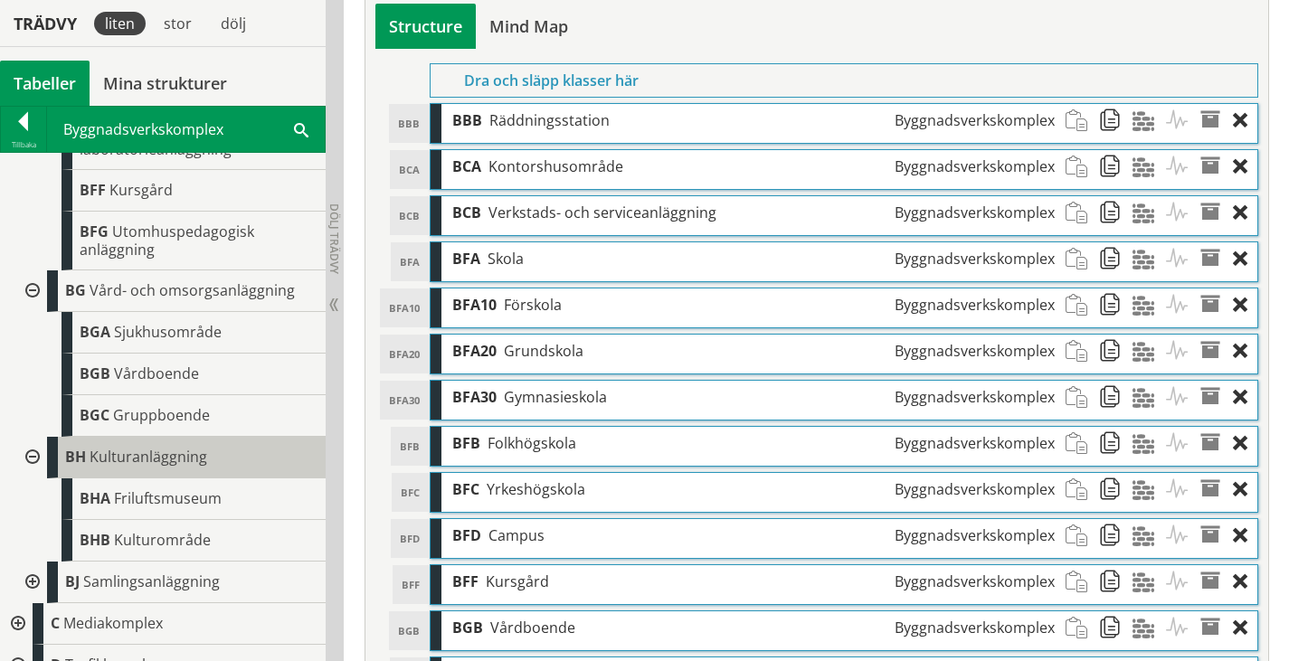
scroll to position [784, 0]
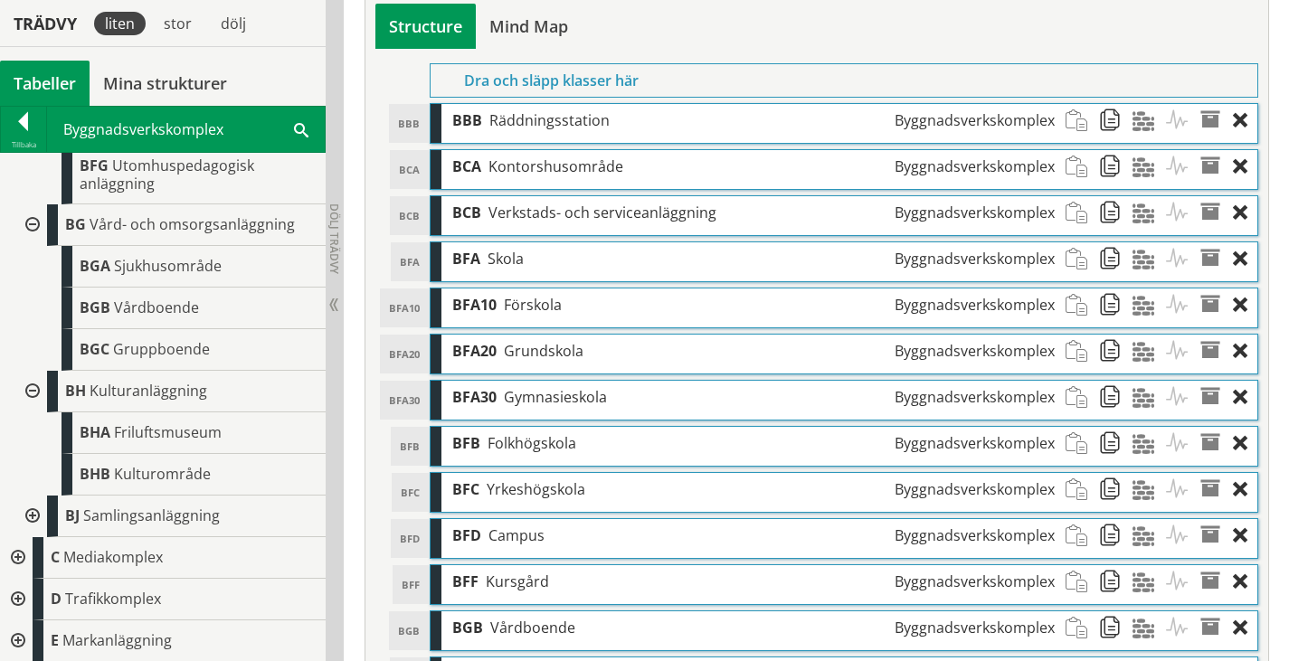
click at [27, 512] on div at bounding box center [30, 517] width 33 height 42
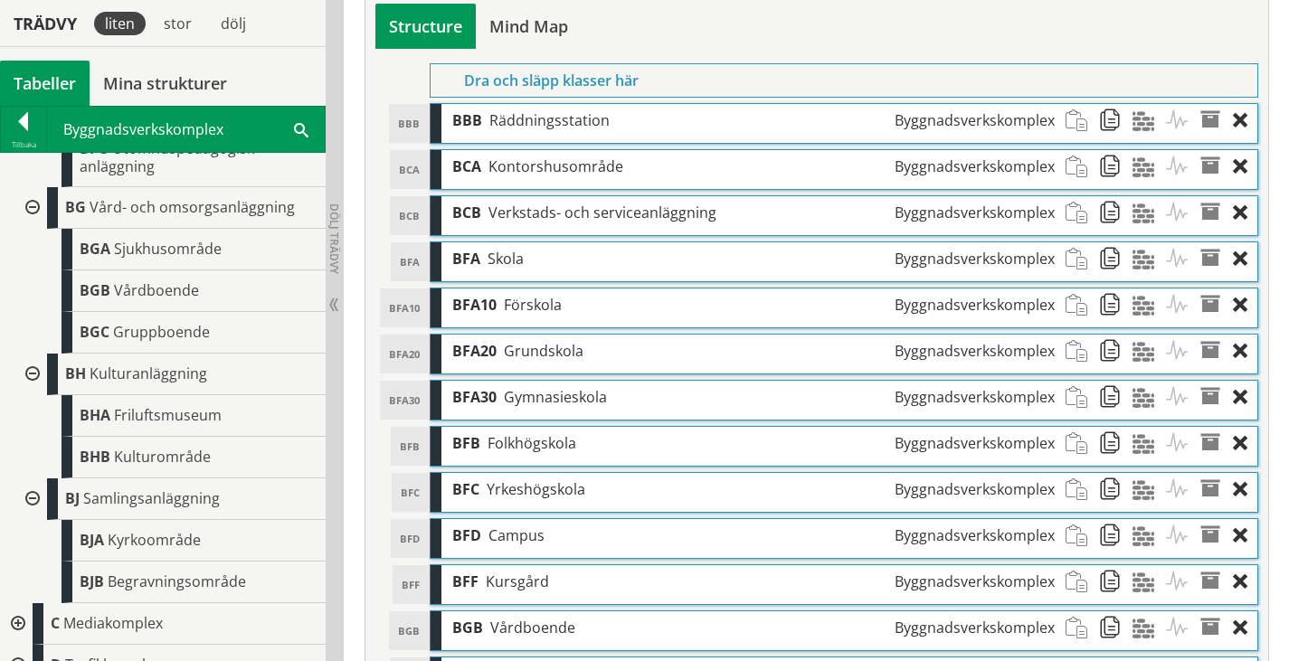
click at [27, 512] on div at bounding box center [30, 499] width 33 height 42
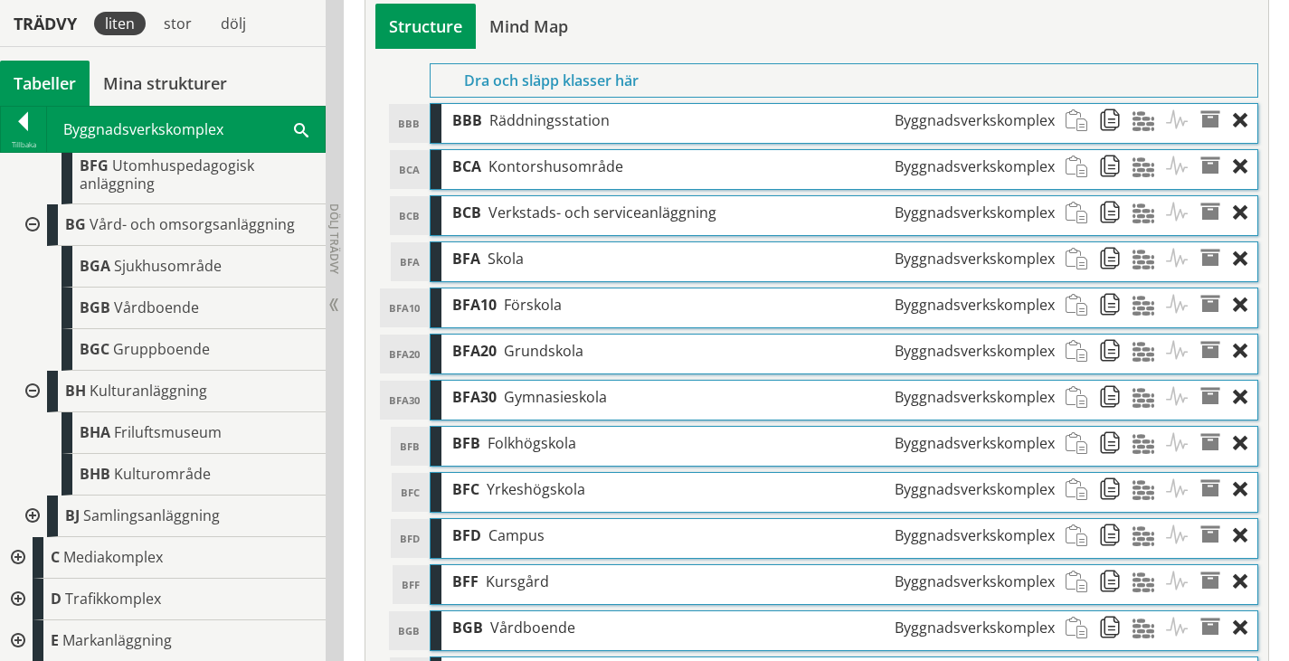
click at [13, 558] on div at bounding box center [16, 558] width 33 height 42
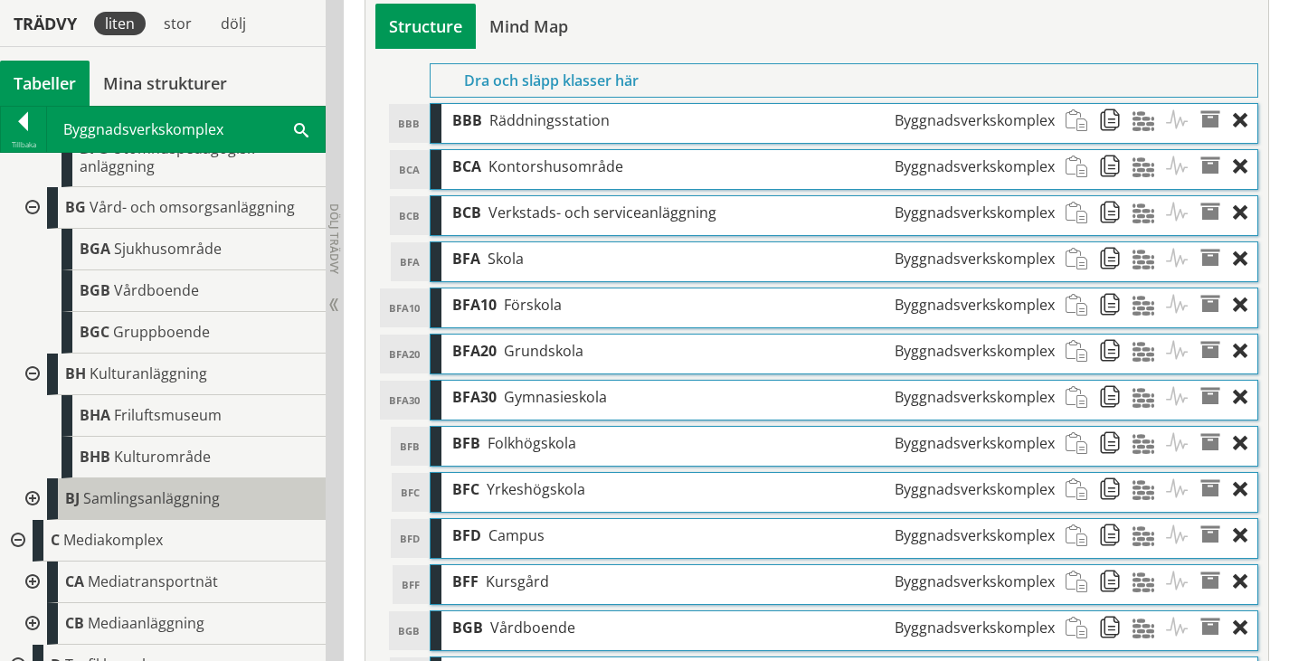
scroll to position [867, 0]
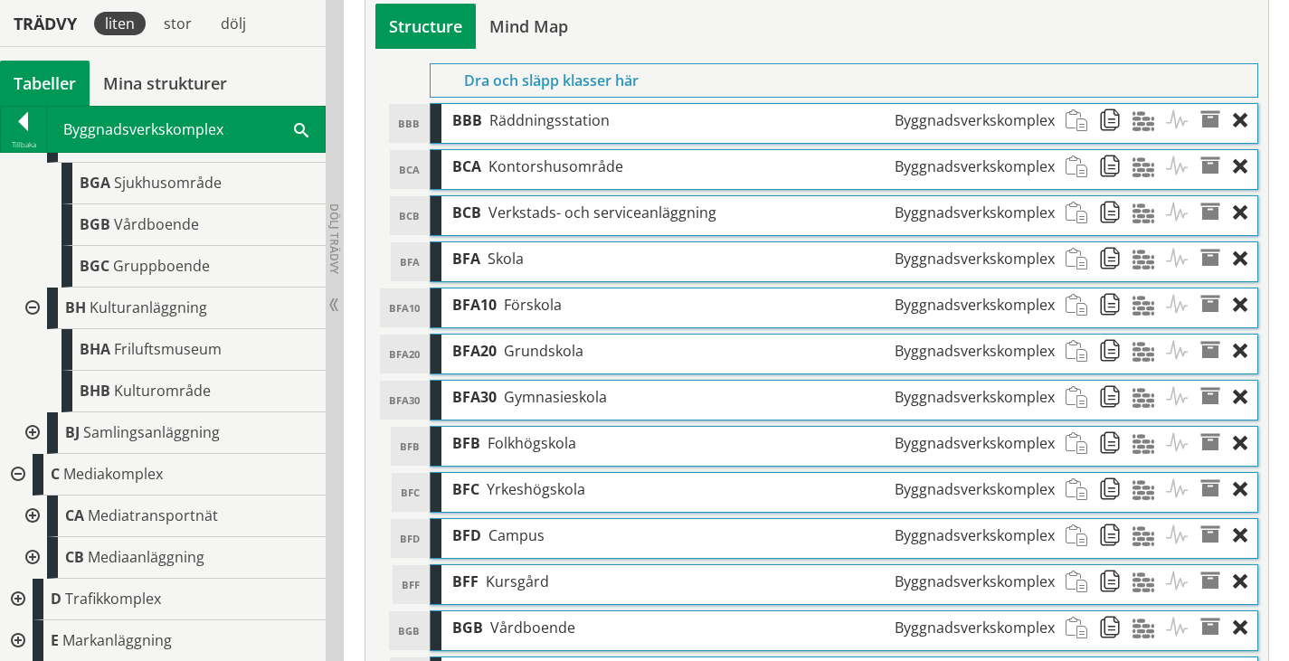
click at [14, 590] on div at bounding box center [16, 600] width 33 height 42
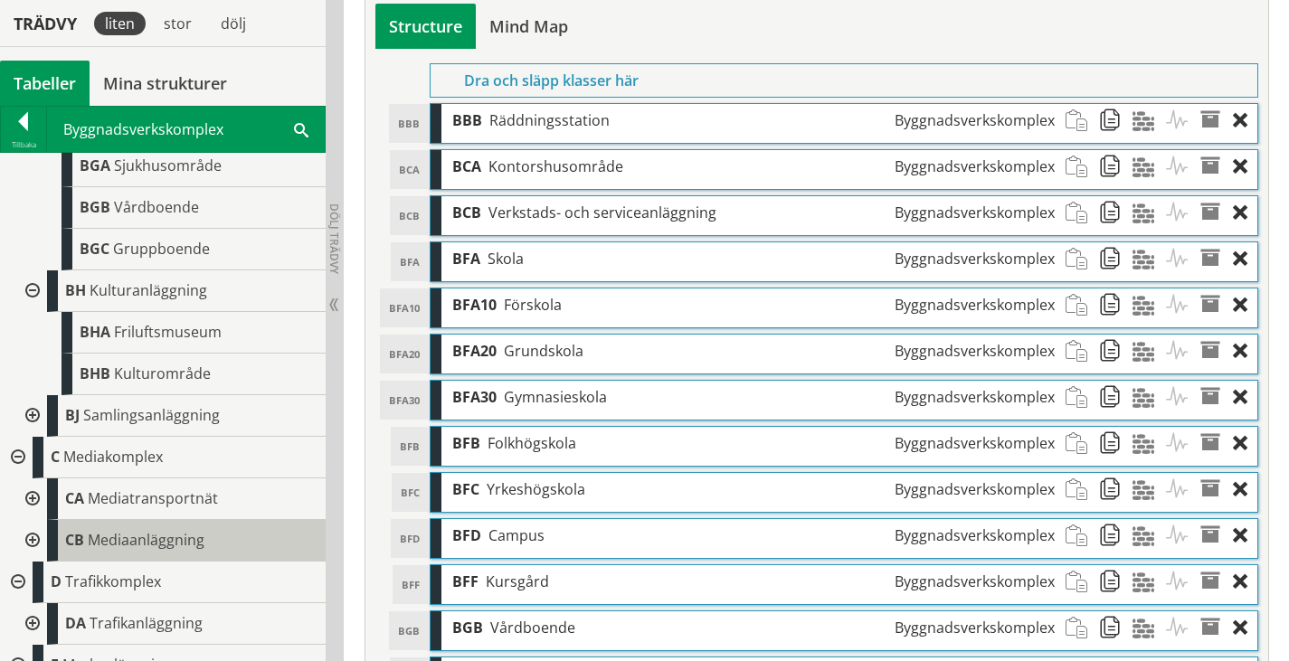
scroll to position [909, 0]
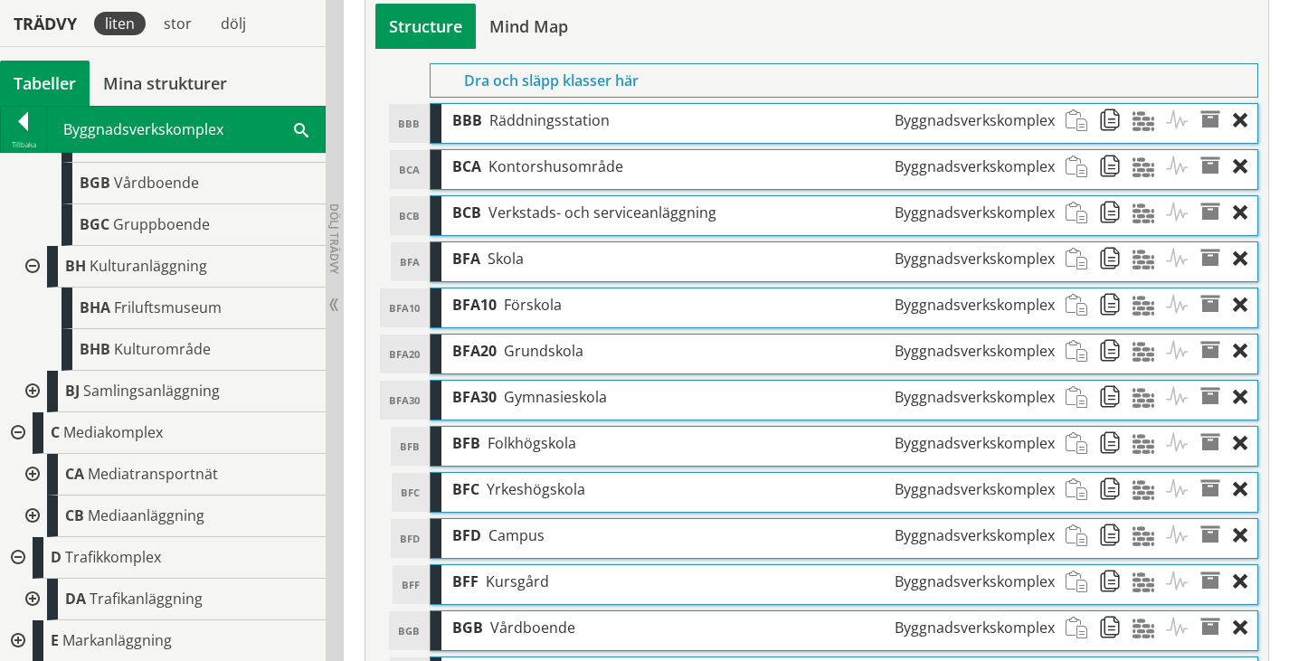
click at [15, 635] on div at bounding box center [16, 641] width 33 height 42
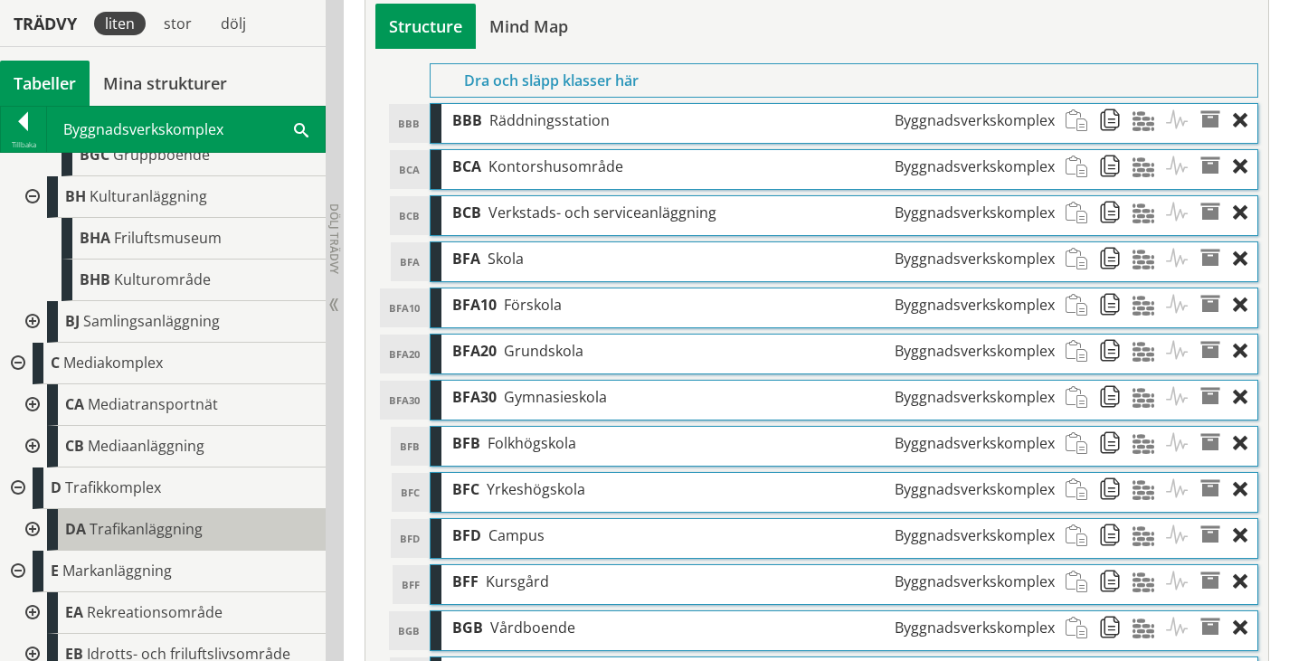
scroll to position [992, 0]
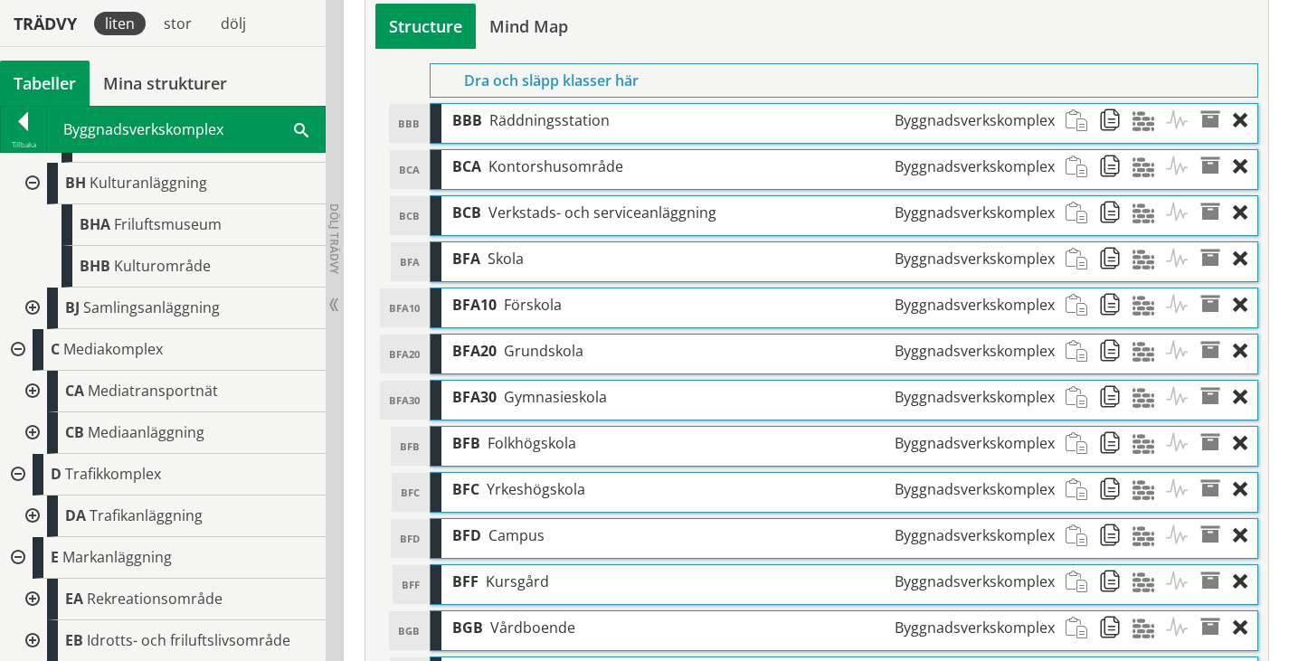
click at [33, 595] on div at bounding box center [30, 600] width 33 height 42
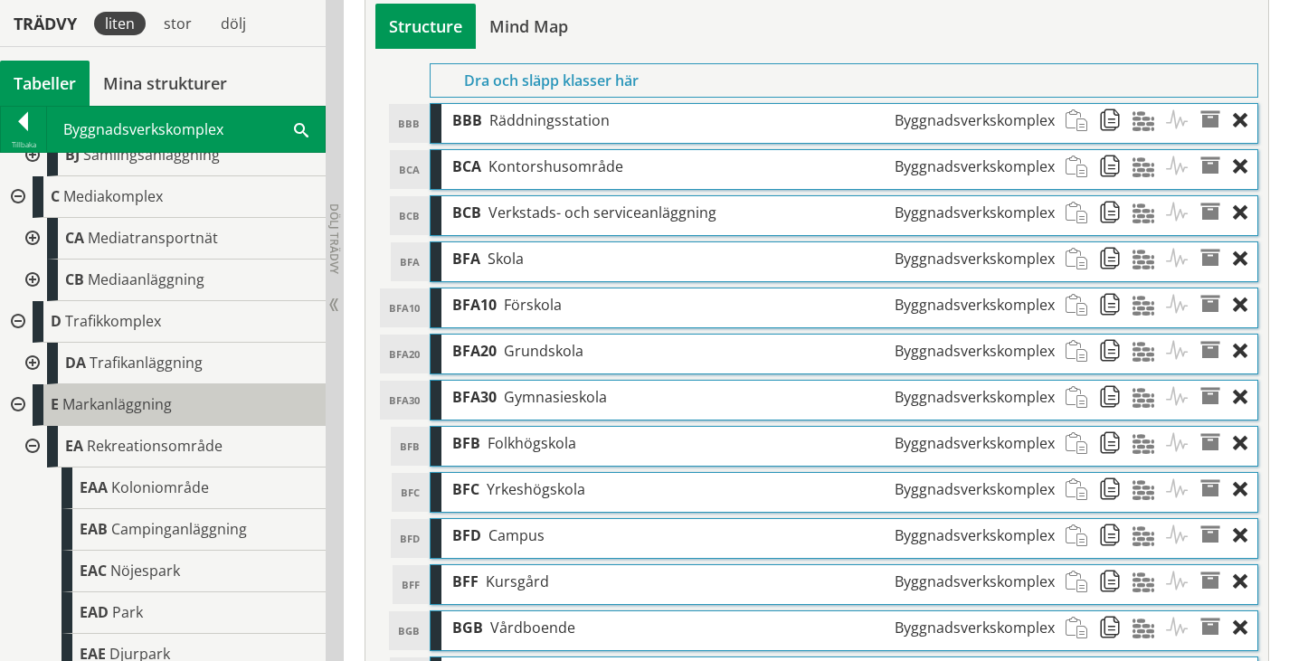
scroll to position [1200, 0]
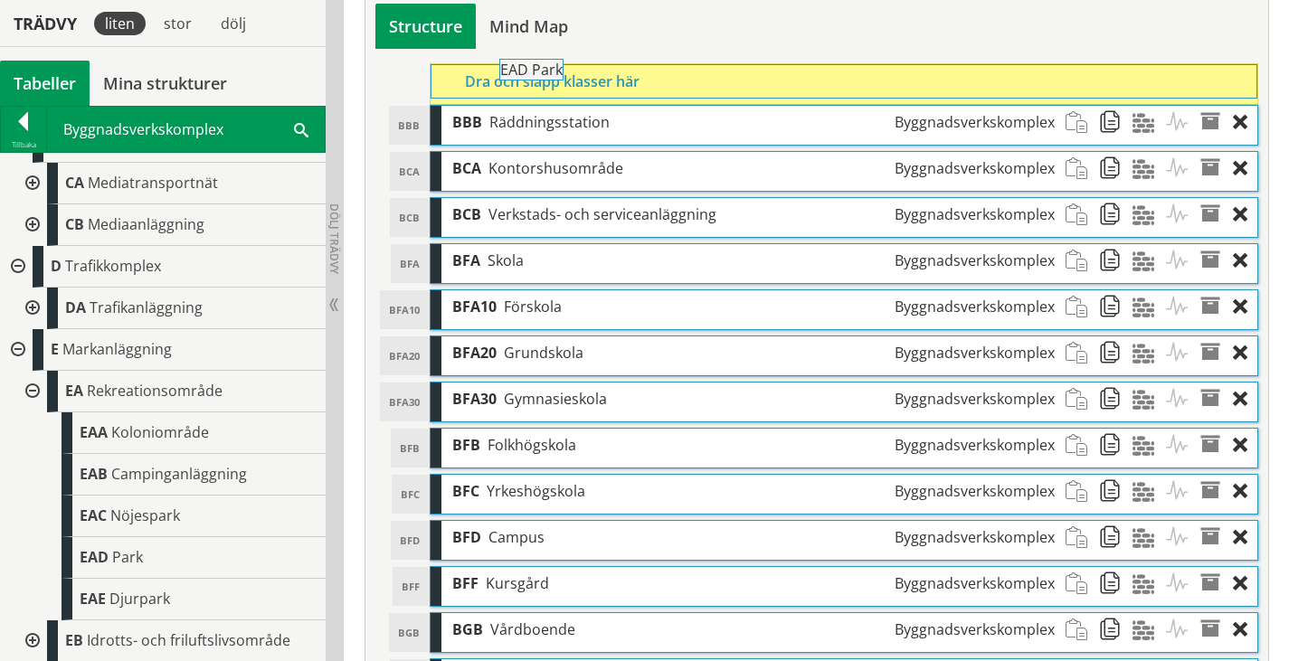
drag, startPoint x: 135, startPoint y: 558, endPoint x: 605, endPoint y: 80, distance: 670.1
click at [605, 80] on div "Trädvy liten stor [GEOGRAPHIC_DATA] Tabeller Mina strukturer CoClass Version 3.…" at bounding box center [644, 139] width 1289 height 1330
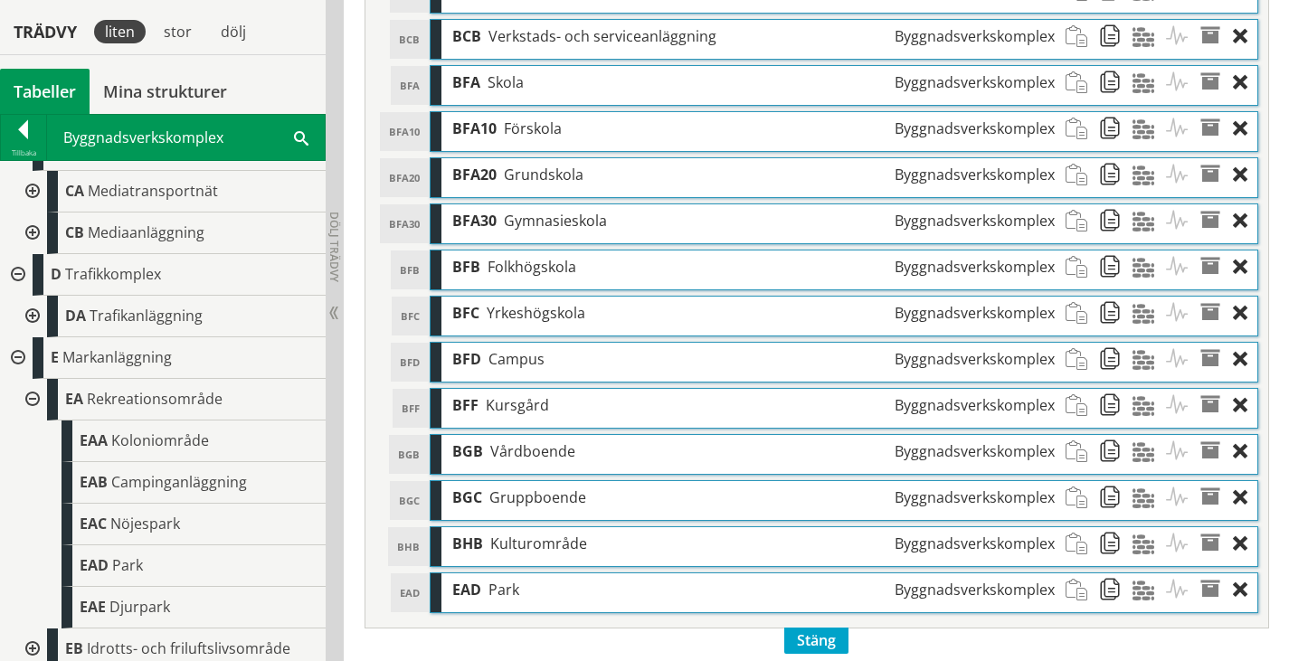
scroll to position [881, 0]
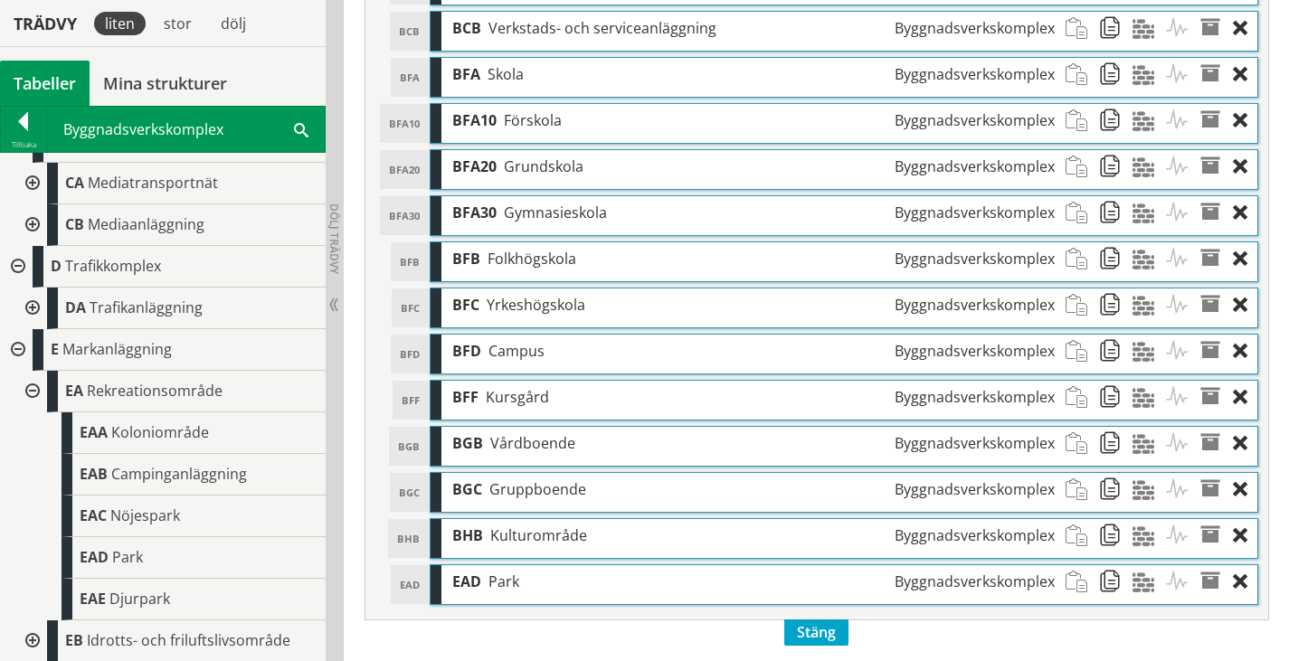
click at [33, 638] on div at bounding box center [30, 641] width 33 height 42
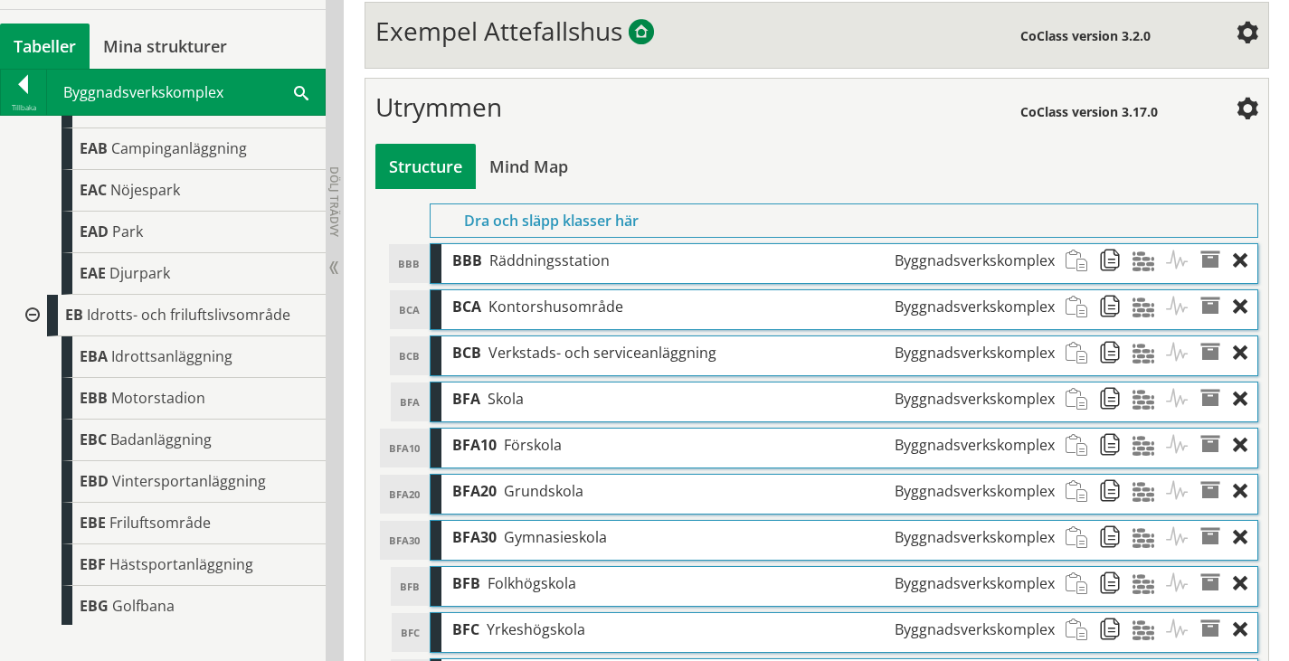
scroll to position [519, 0]
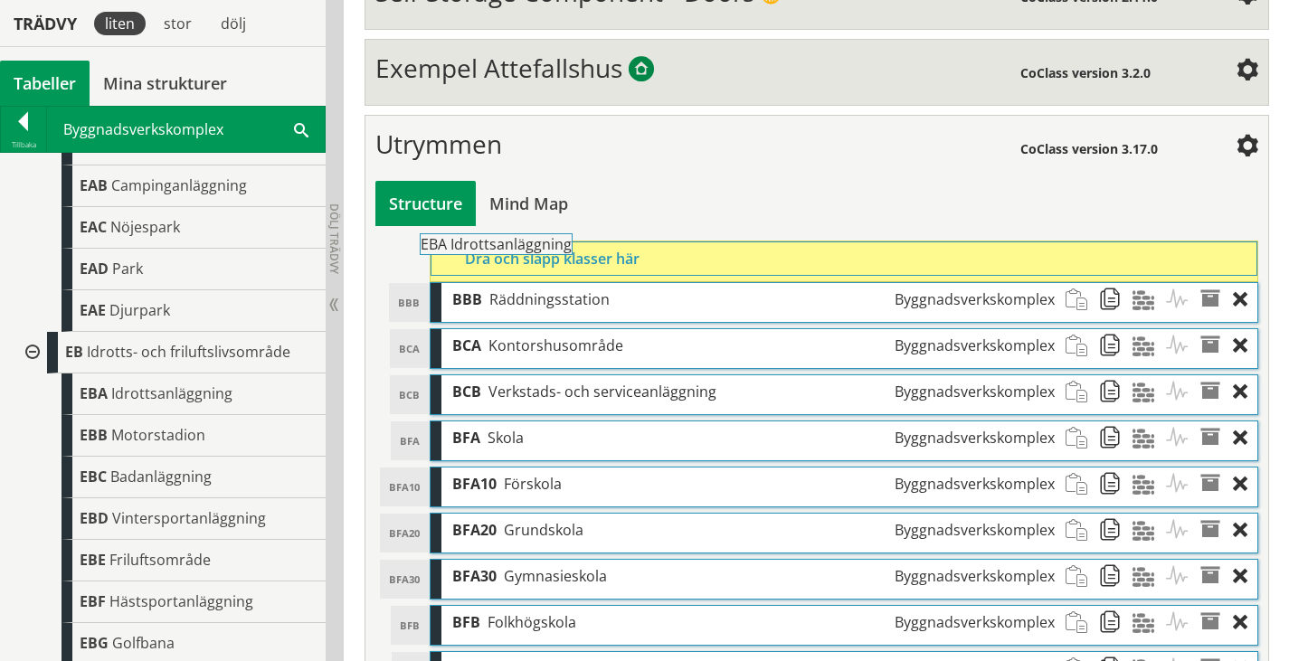
drag, startPoint x: 191, startPoint y: 409, endPoint x: 581, endPoint y: 251, distance: 421.1
click at [581, 251] on div "Trädvy liten stor [GEOGRAPHIC_DATA] Tabeller Mina strukturer CoClass Version 3.…" at bounding box center [644, 339] width 1289 height 1376
drag, startPoint x: 190, startPoint y: 493, endPoint x: 553, endPoint y: 251, distance: 436.4
click at [553, 251] on div "Trädvy liten stor [GEOGRAPHIC_DATA] Tabeller Mina strukturer CoClass Version 3.…" at bounding box center [644, 362] width 1289 height 1422
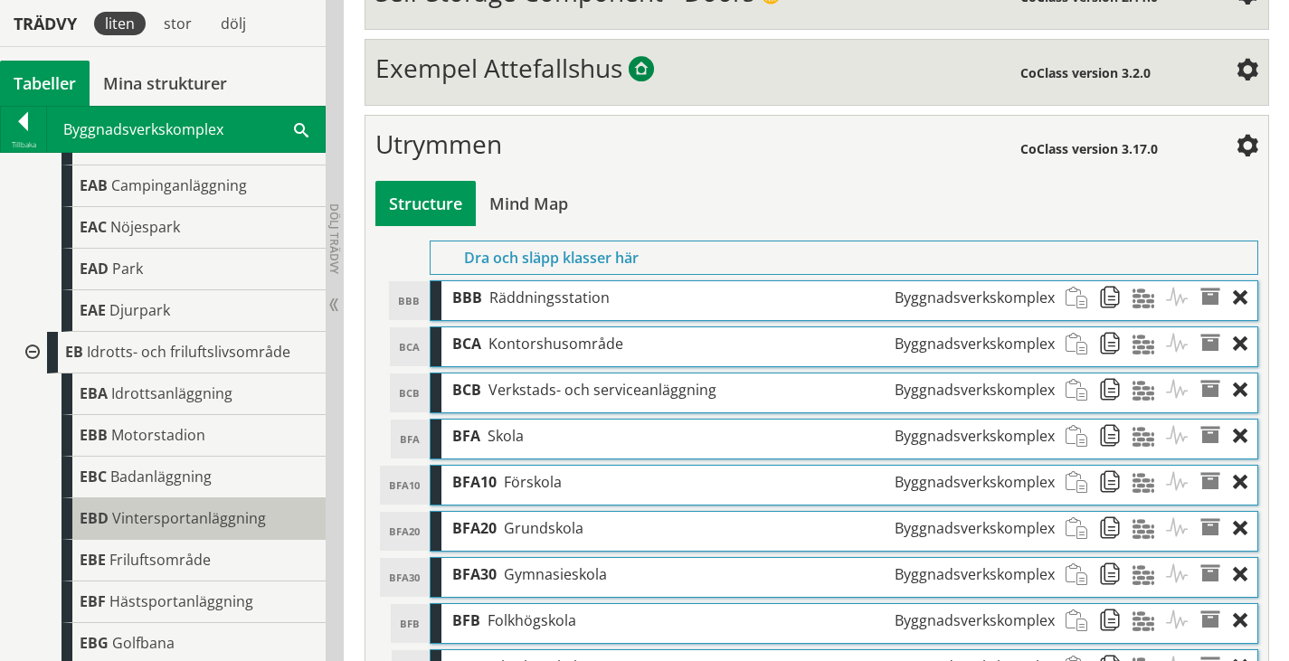
scroll to position [1533, 0]
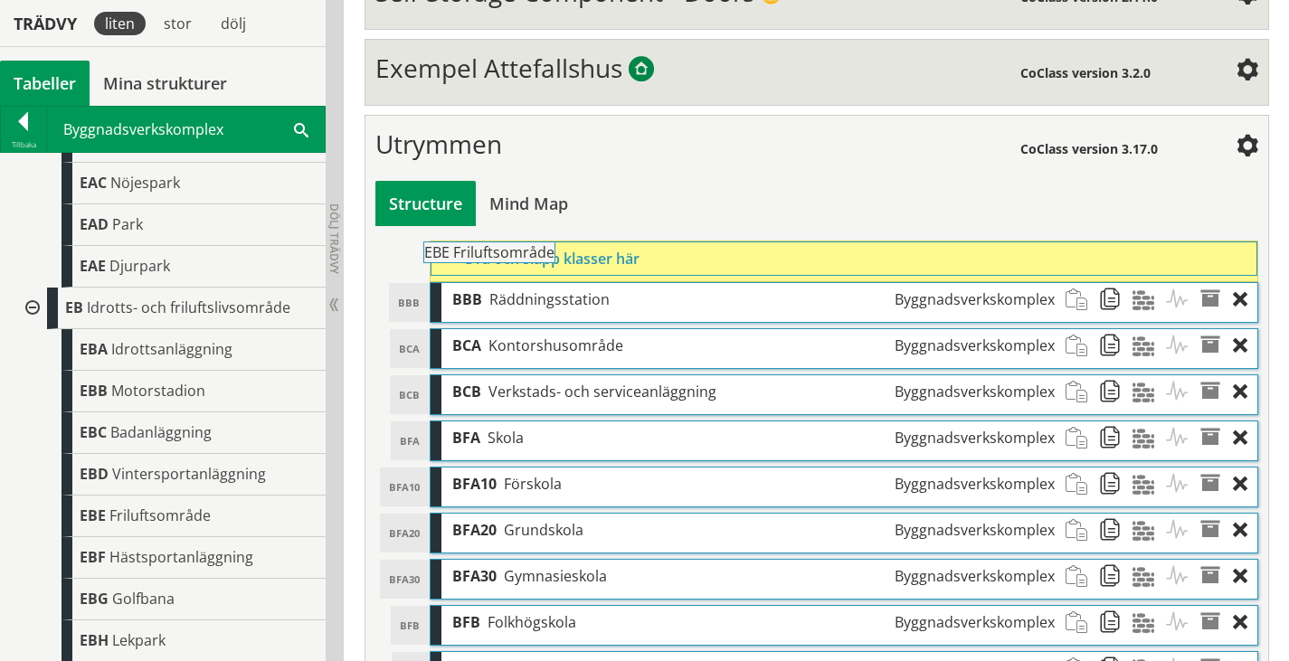
drag, startPoint x: 181, startPoint y: 515, endPoint x: 575, endPoint y: 262, distance: 468.6
click at [575, 262] on div "Trädvy liten stor [GEOGRAPHIC_DATA] Tabeller Mina strukturer CoClass Version 3.…" at bounding box center [644, 385] width 1289 height 1469
drag, startPoint x: 156, startPoint y: 637, endPoint x: 633, endPoint y: 256, distance: 610.6
click at [633, 256] on div "Trädvy liten stor [GEOGRAPHIC_DATA] Tabeller Mina strukturer CoClass Version 3.…" at bounding box center [644, 408] width 1289 height 1515
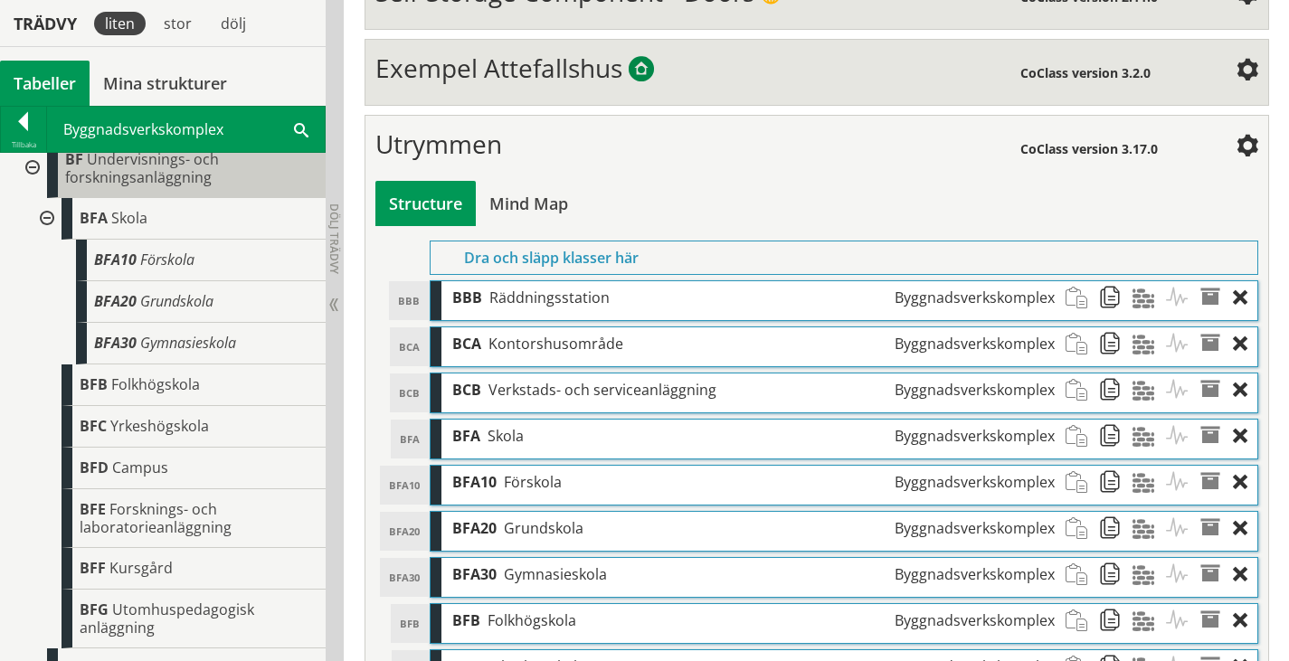
scroll to position [86, 0]
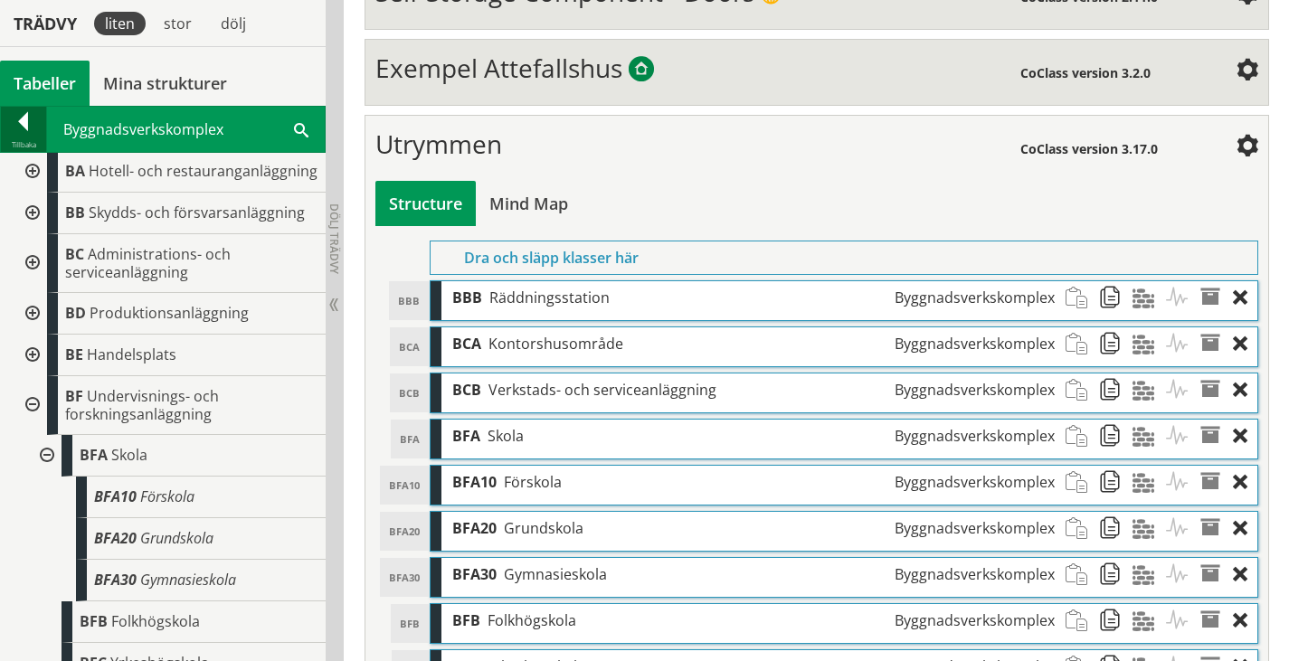
click at [33, 142] on div "Tillbaka" at bounding box center [23, 144] width 45 height 14
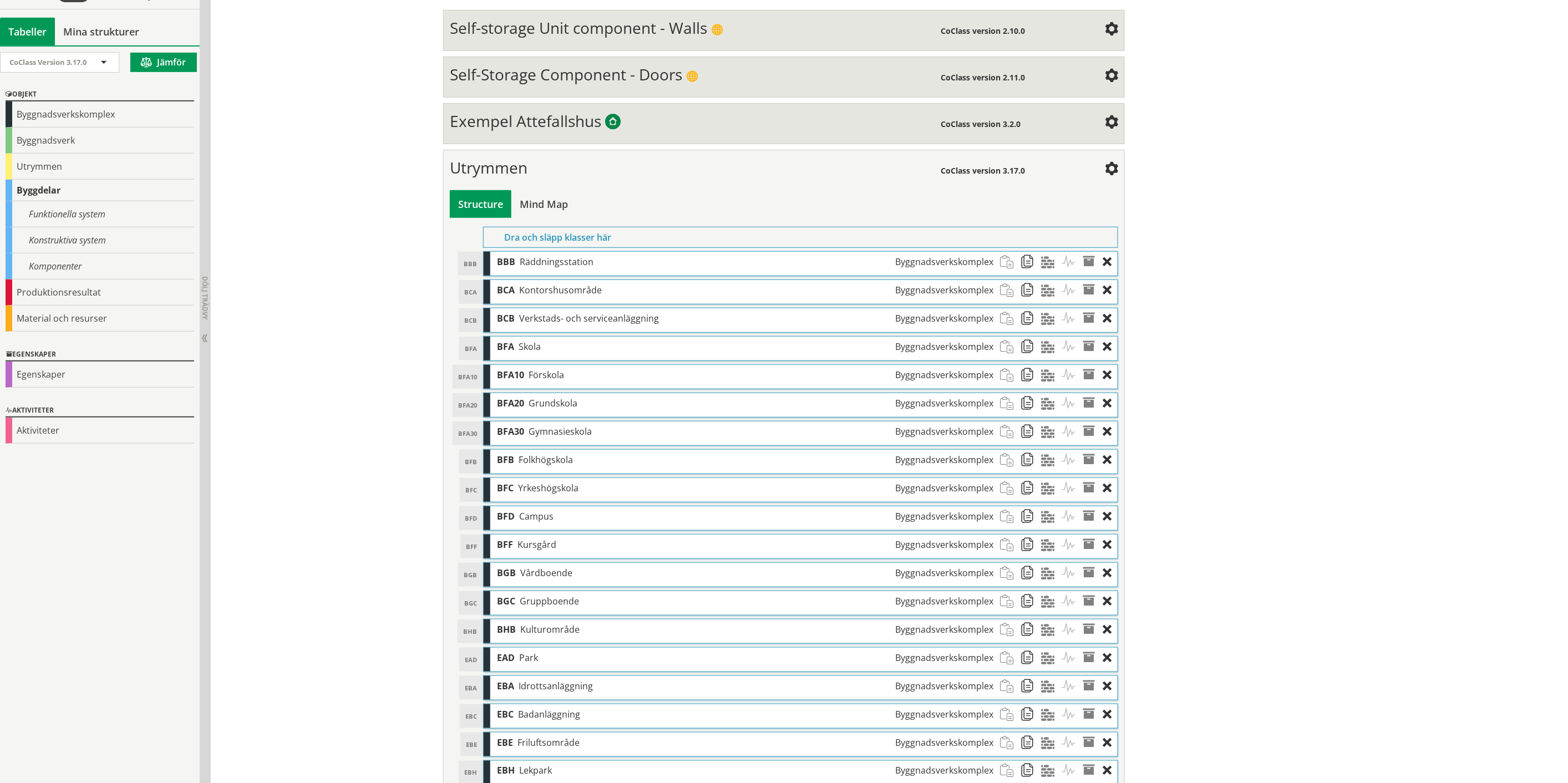
scroll to position [220, 0]
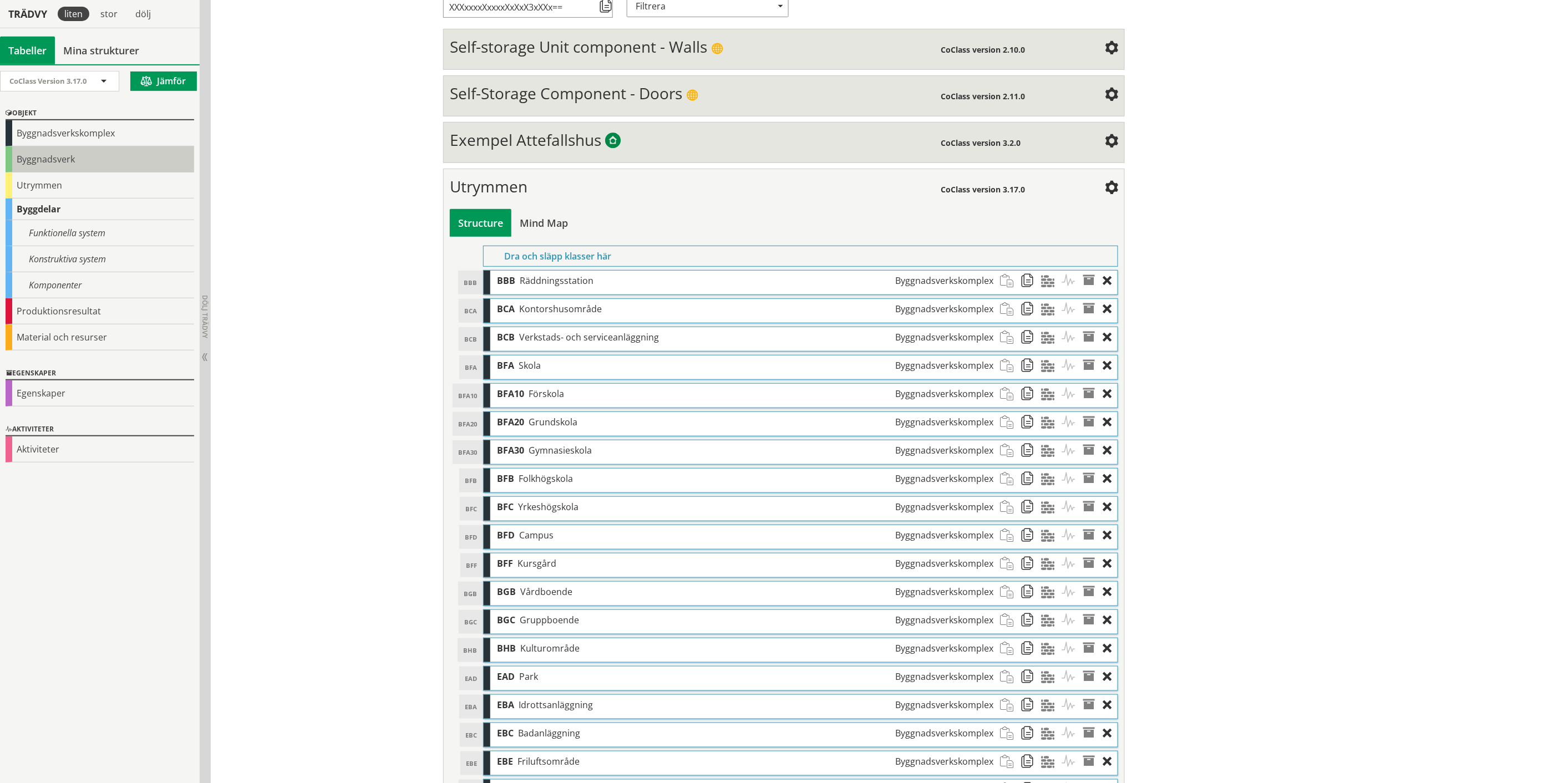
click at [36, 159] on div "Byggnadsverk" at bounding box center [99, 159] width 188 height 26
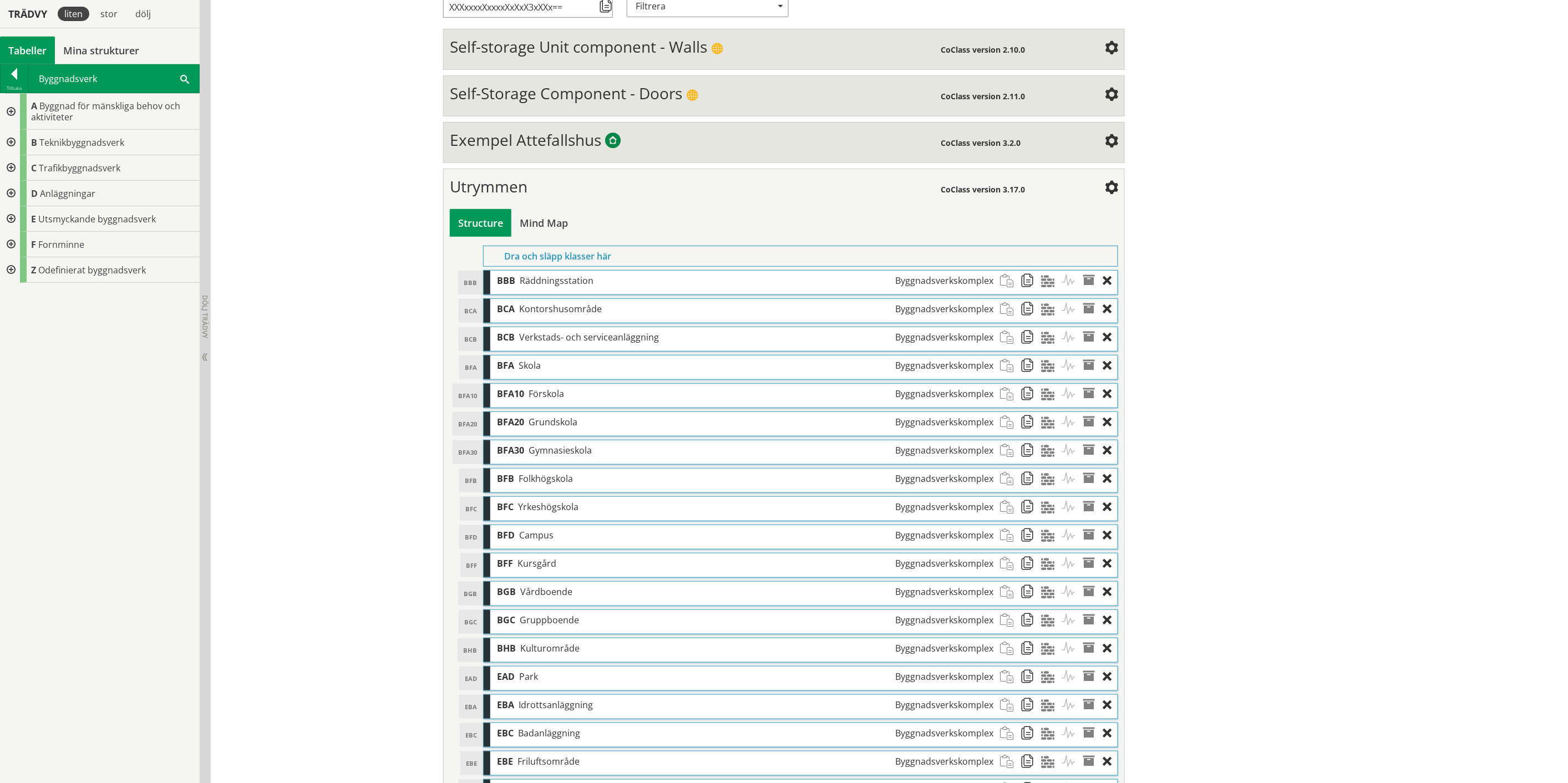
click at [12, 109] on div at bounding box center [10, 112] width 20 height 36
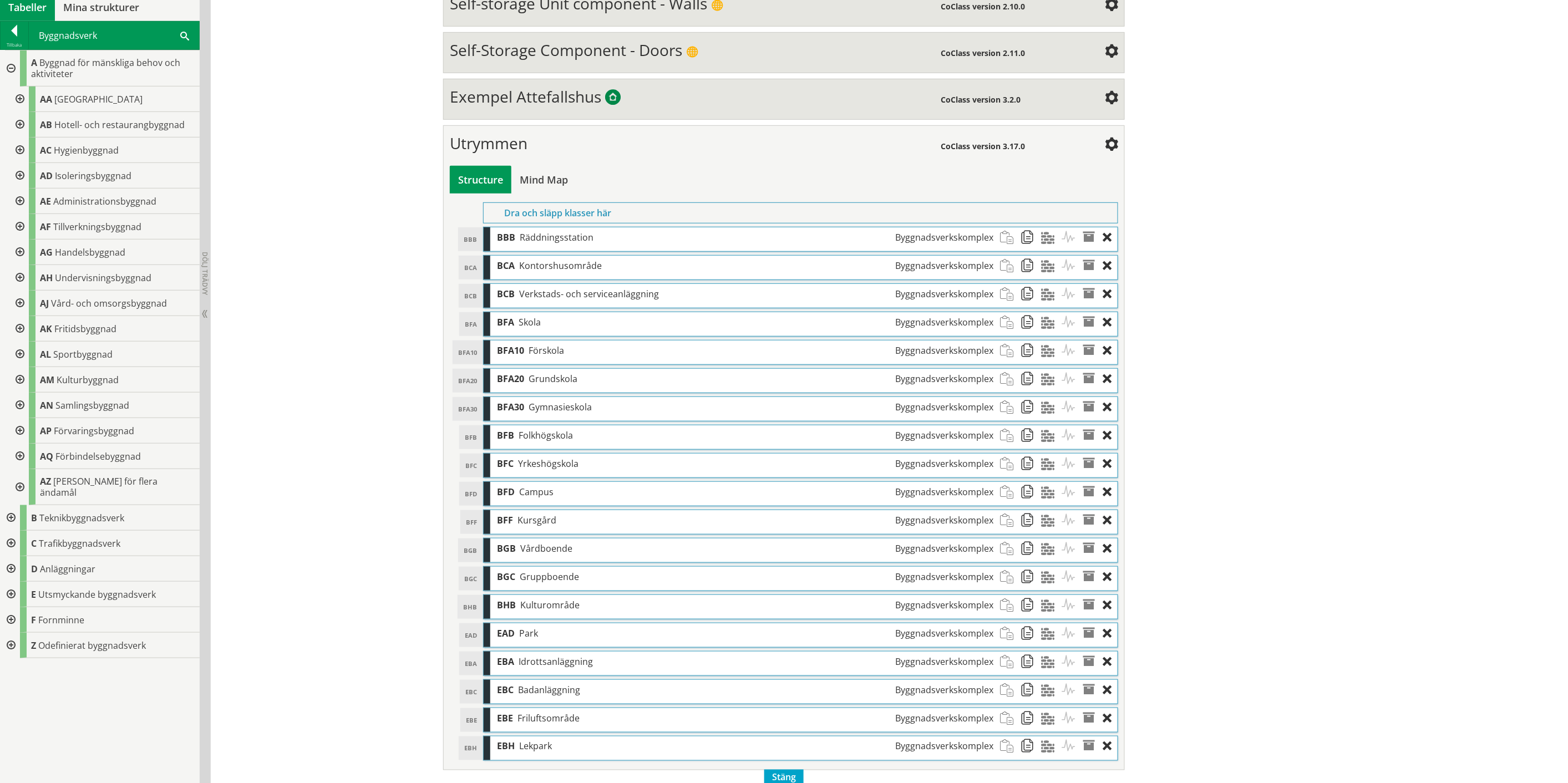
scroll to position [281, 0]
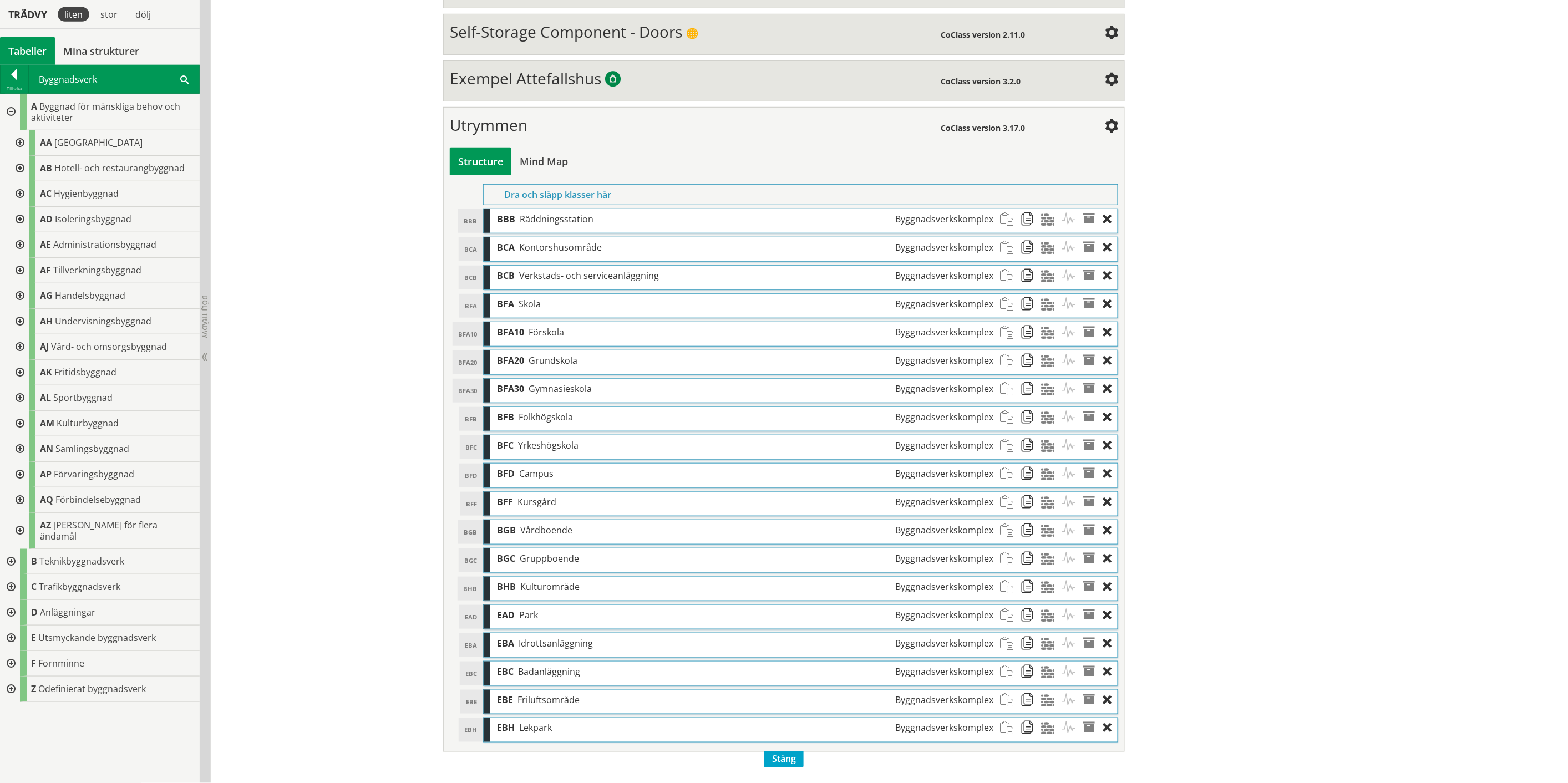
click at [20, 140] on div at bounding box center [18, 143] width 20 height 26
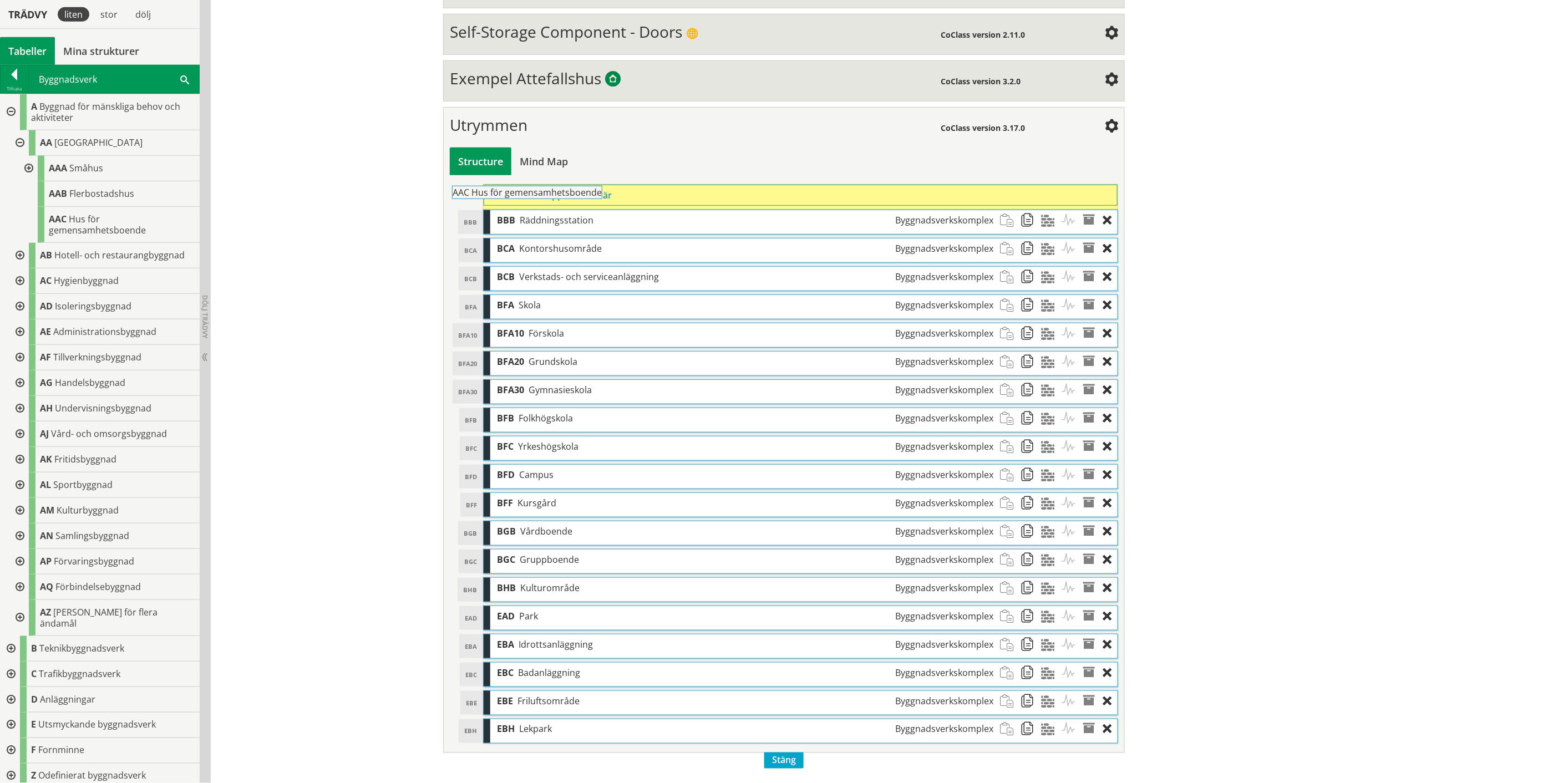
drag, startPoint x: 76, startPoint y: 224, endPoint x: 510, endPoint y: 203, distance: 434.5
click at [510, 203] on div "Trädvy liten stor [GEOGRAPHIC_DATA] Tabeller Mina strukturer CoClass Version 3.…" at bounding box center [784, 303] width 1568 height 960
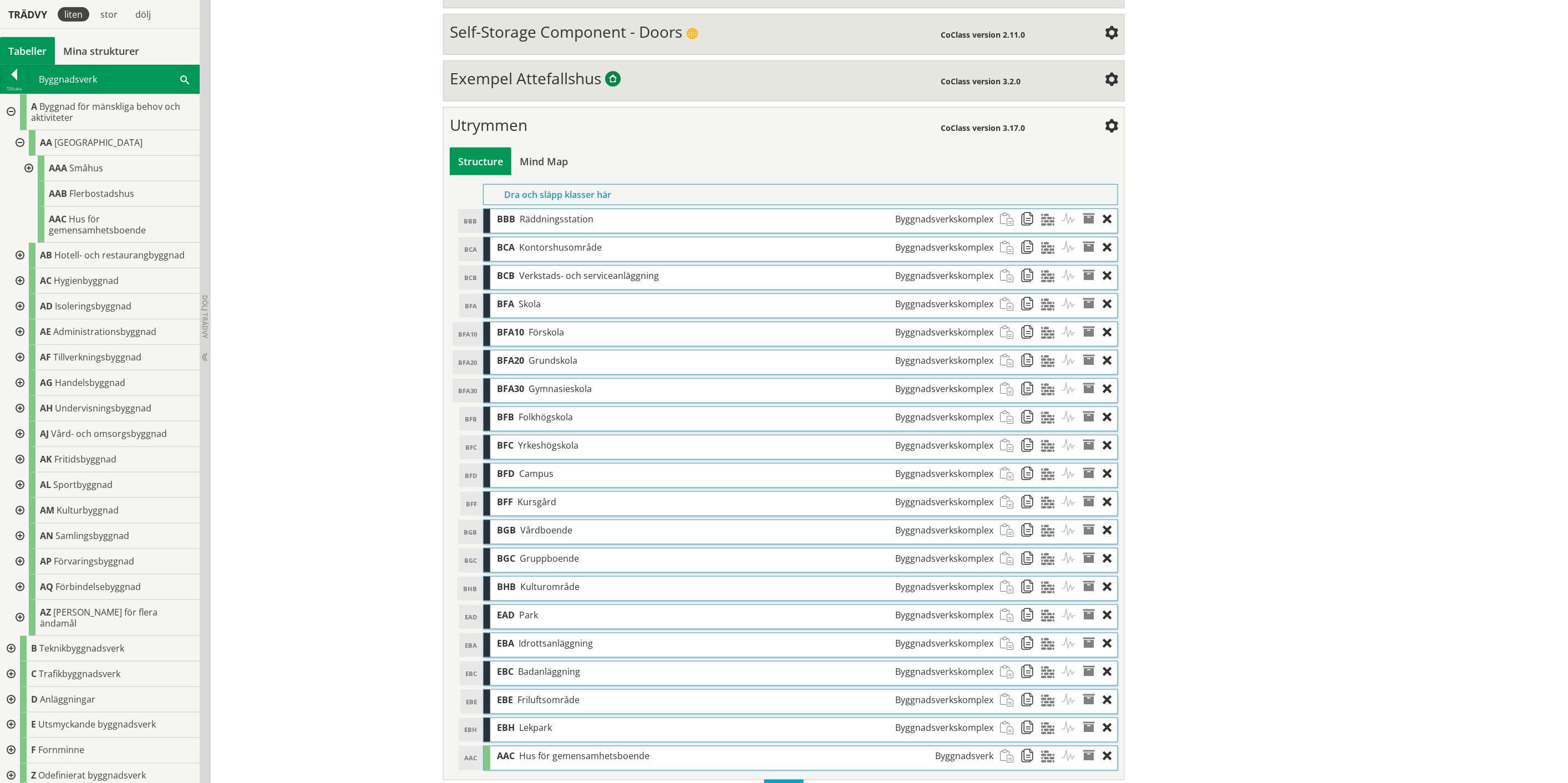
click at [19, 281] on div at bounding box center [18, 281] width 20 height 26
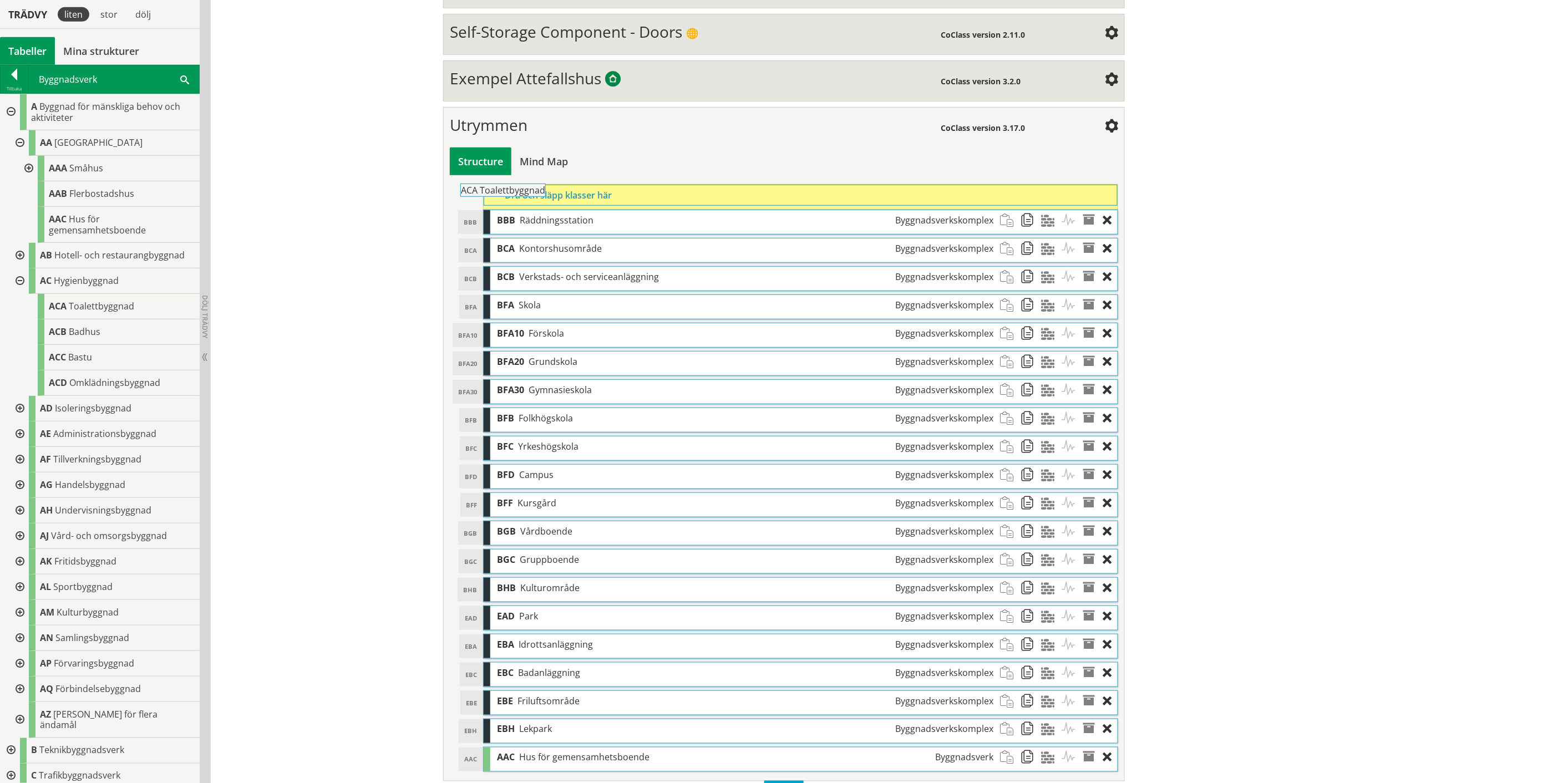
drag, startPoint x: 107, startPoint y: 308, endPoint x: 549, endPoint y: 198, distance: 455.5
click at [549, 198] on div "Trädvy liten stor [GEOGRAPHIC_DATA] Tabeller Mina strukturer CoClass Version 3.…" at bounding box center [784, 315] width 1568 height 985
drag, startPoint x: 77, startPoint y: 333, endPoint x: 559, endPoint y: 193, distance: 501.9
click at [559, 193] on div "Trädvy liten stor [GEOGRAPHIC_DATA] Tabeller Mina strukturer CoClass Version 3.…" at bounding box center [784, 329] width 1568 height 1014
drag, startPoint x: 81, startPoint y: 330, endPoint x: 566, endPoint y: 199, distance: 502.4
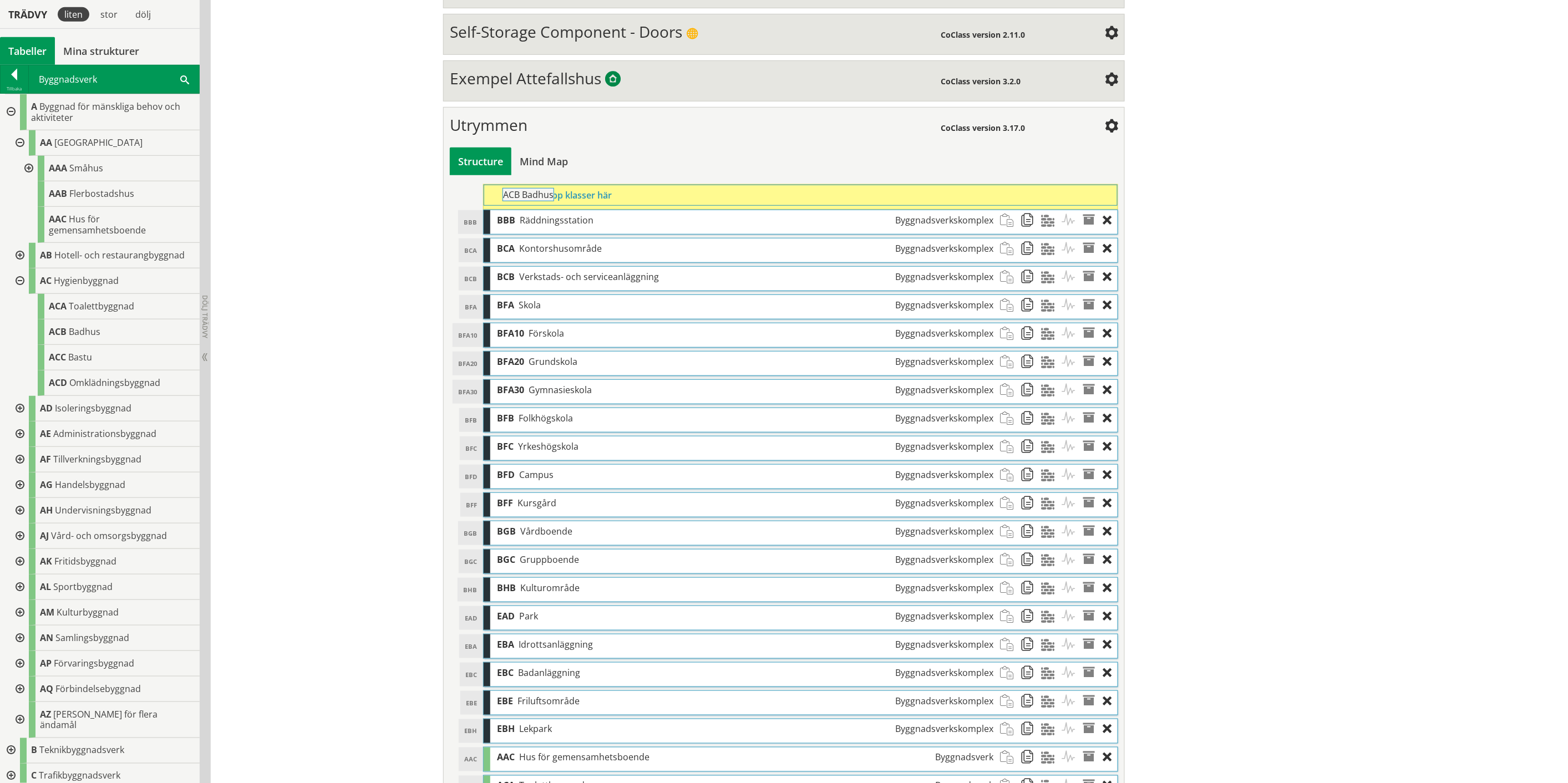
click at [566, 199] on div "Trädvy liten stor [GEOGRAPHIC_DATA] Tabeller Mina strukturer CoClass Version 3.…" at bounding box center [784, 343] width 1568 height 1042
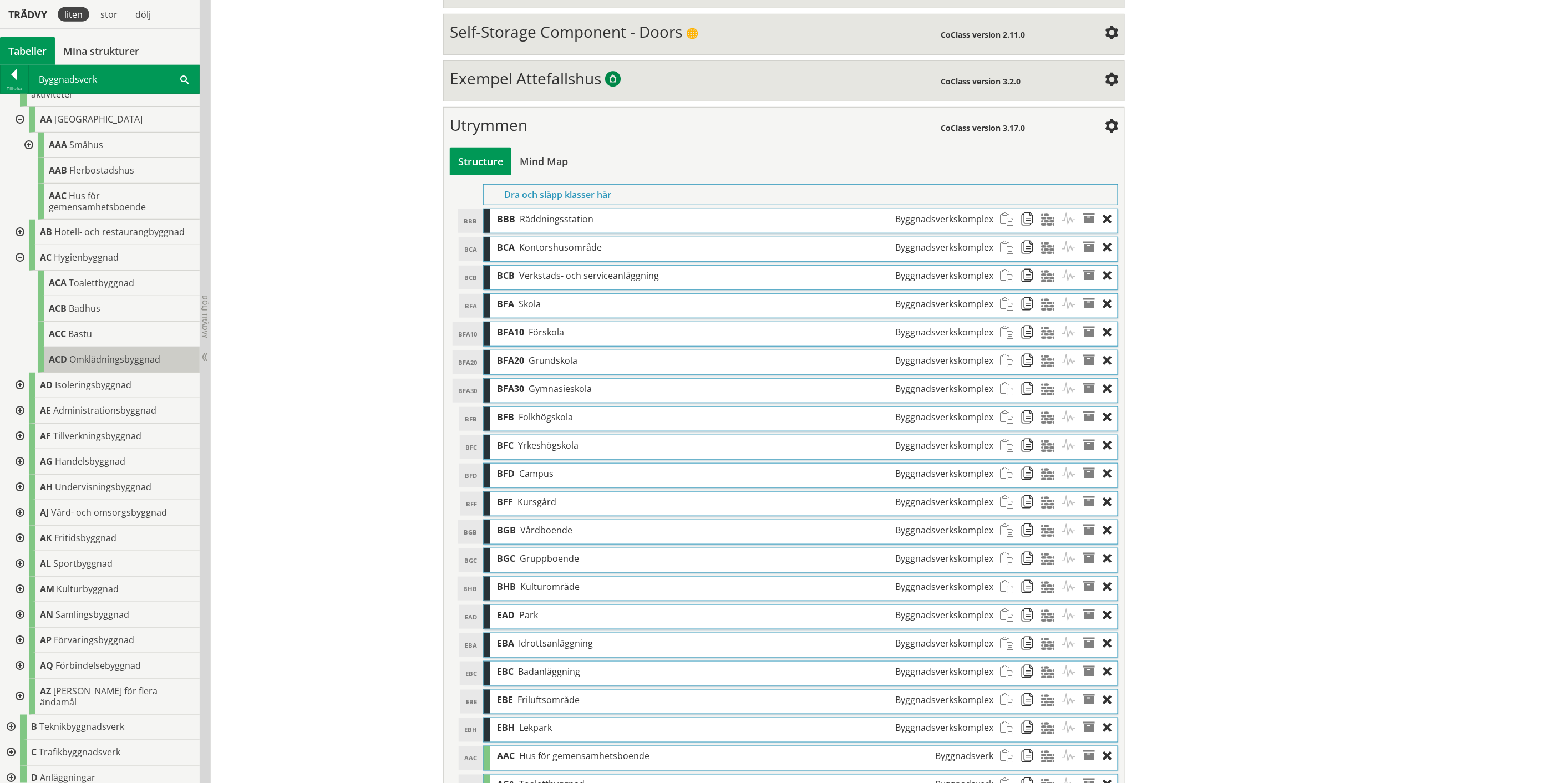
scroll to position [61, 0]
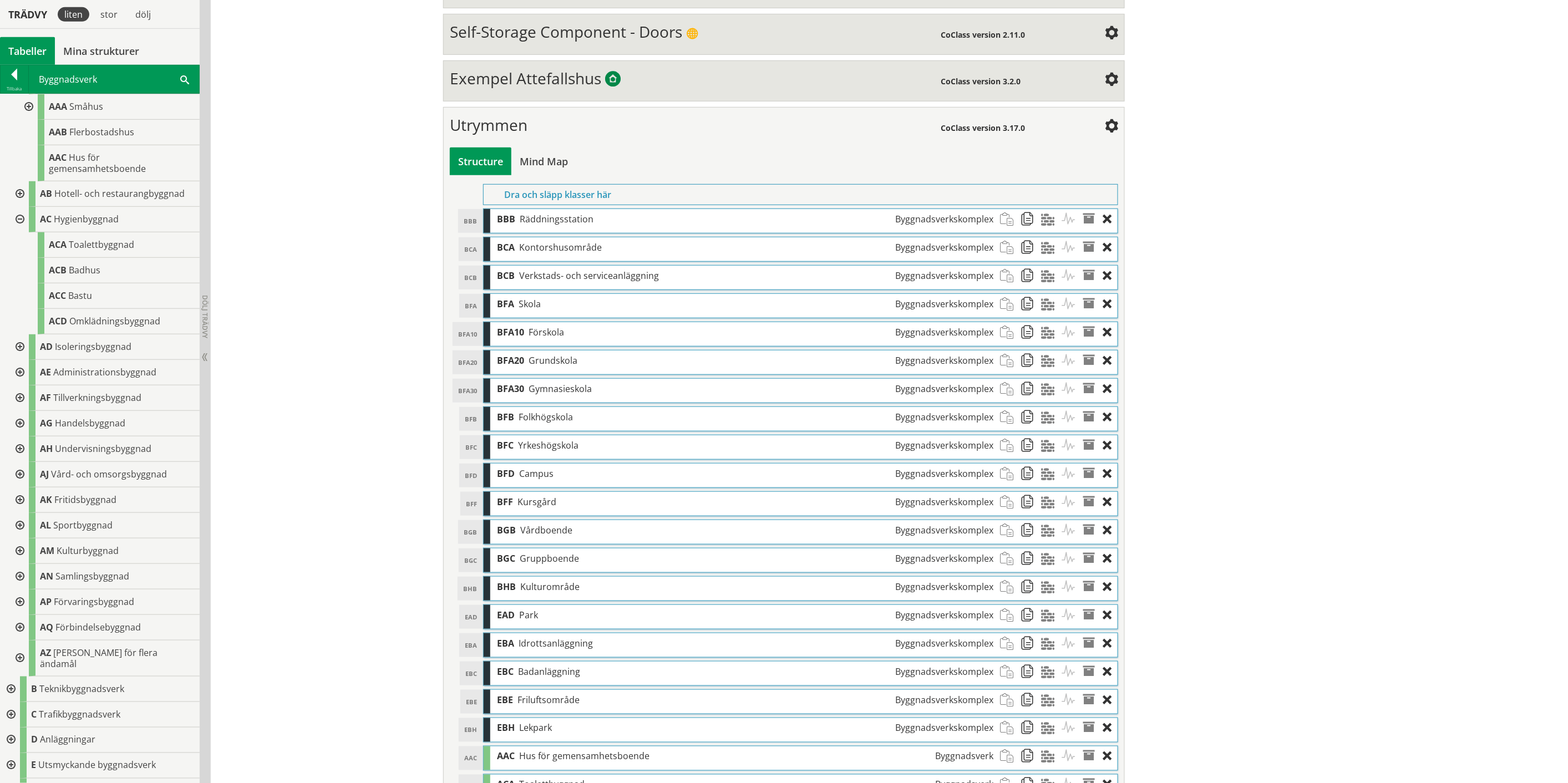
click at [20, 221] on div at bounding box center [18, 220] width 20 height 26
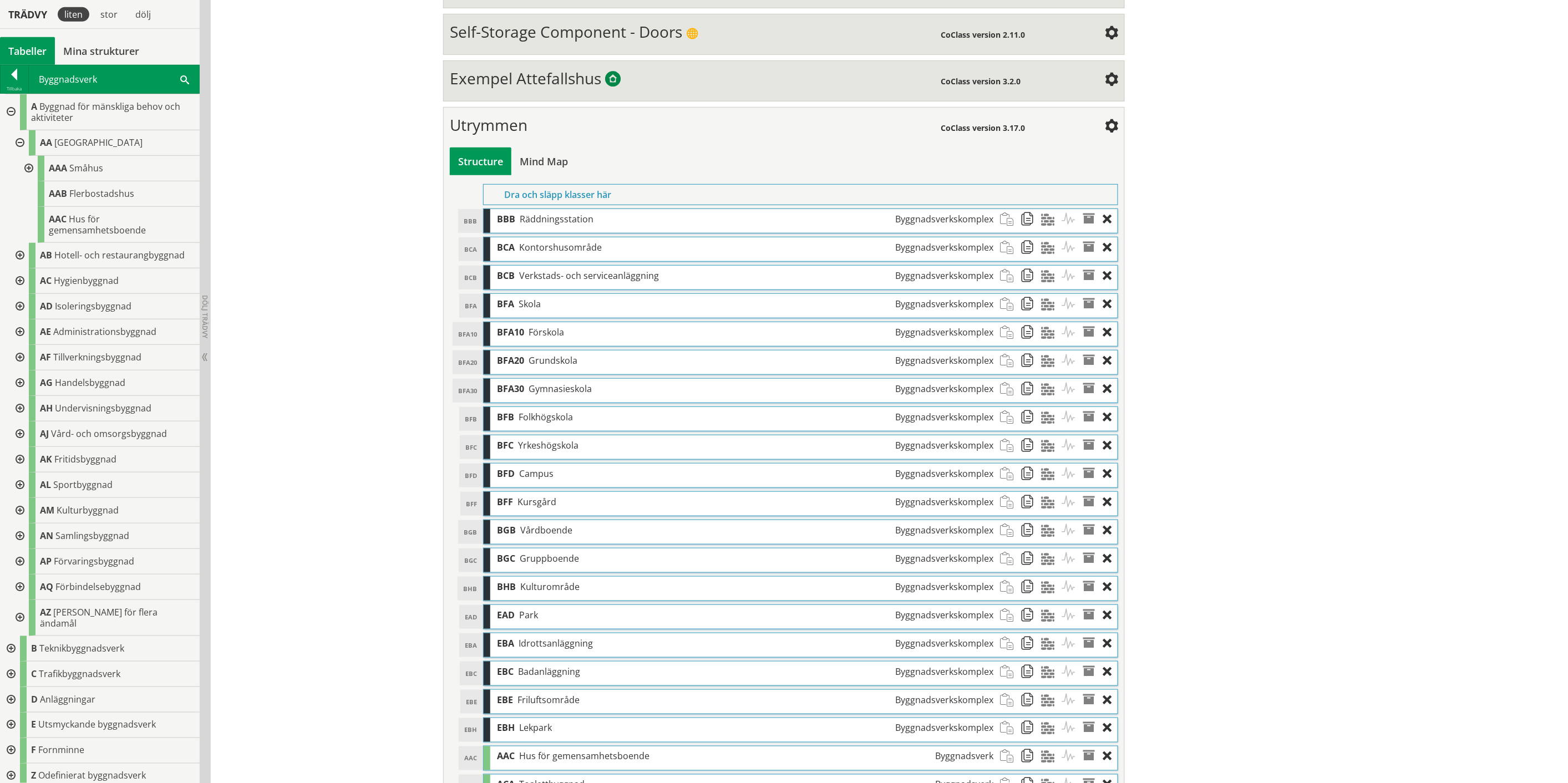
click at [17, 253] on div at bounding box center [18, 256] width 20 height 26
click at [18, 253] on div at bounding box center [18, 256] width 20 height 26
click at [20, 281] on div at bounding box center [18, 281] width 20 height 26
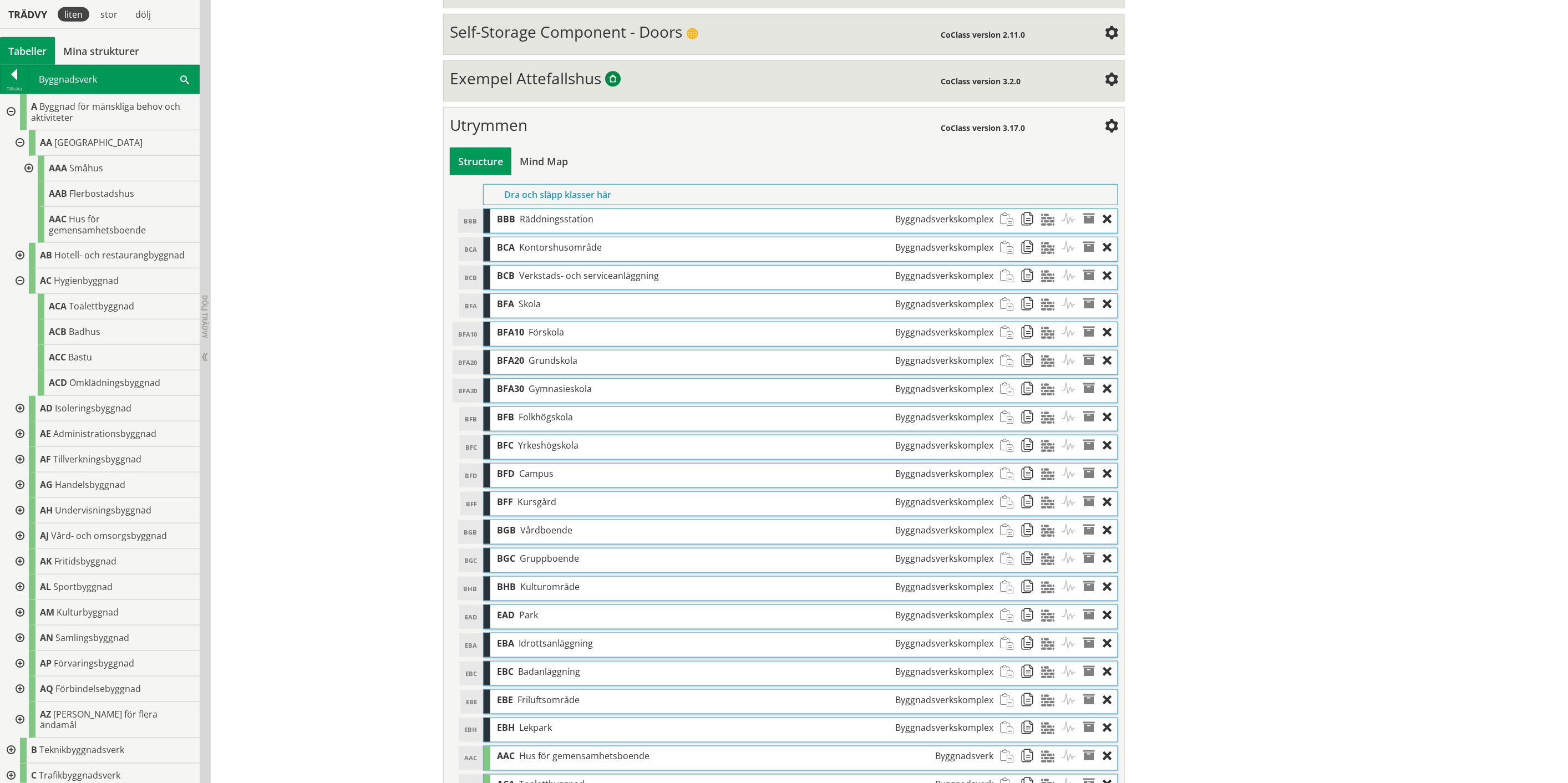
click at [20, 281] on div at bounding box center [18, 281] width 20 height 26
click at [18, 304] on div at bounding box center [18, 307] width 20 height 26
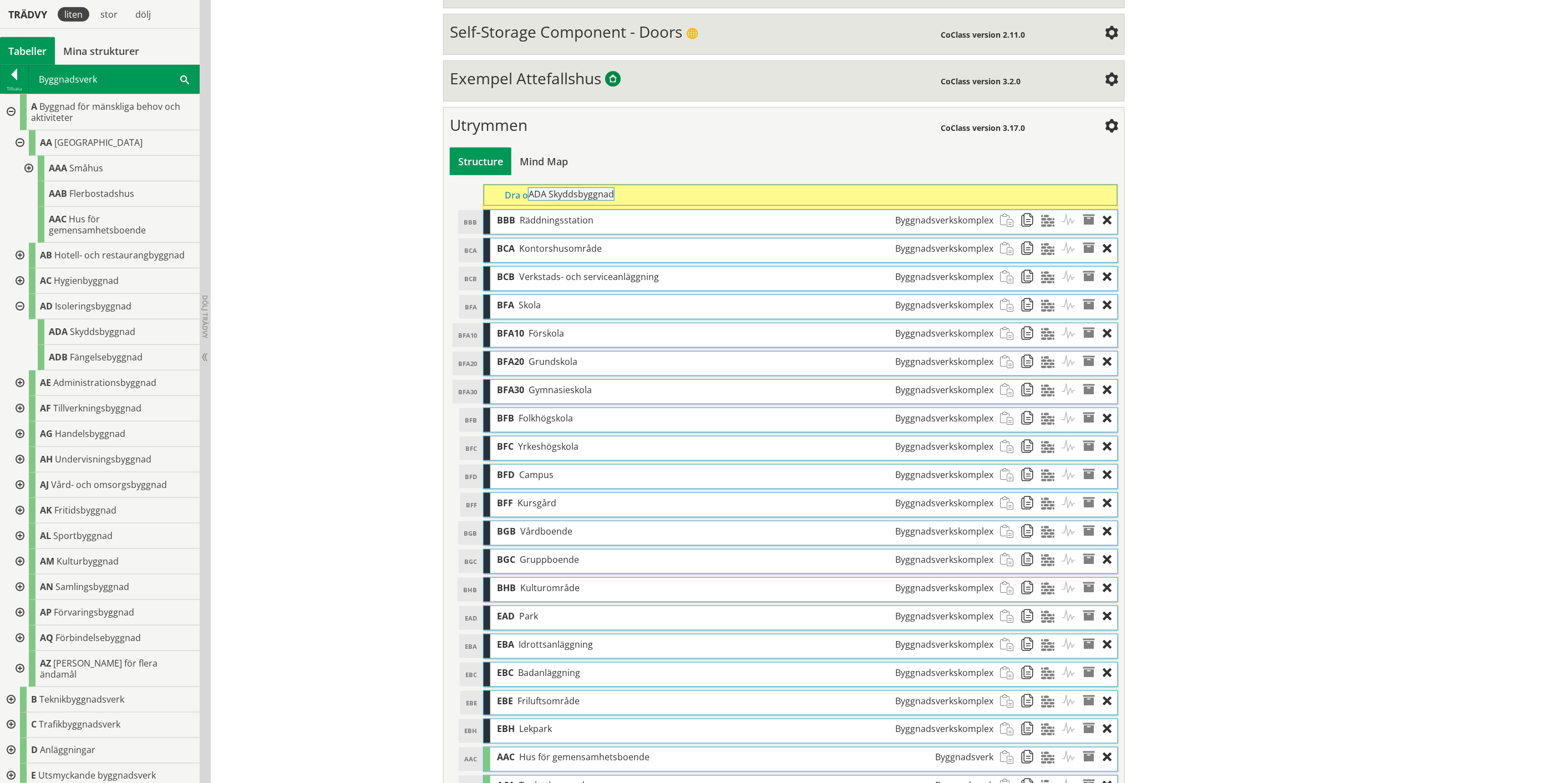
drag, startPoint x: 86, startPoint y: 328, endPoint x: 597, endPoint y: 196, distance: 527.8
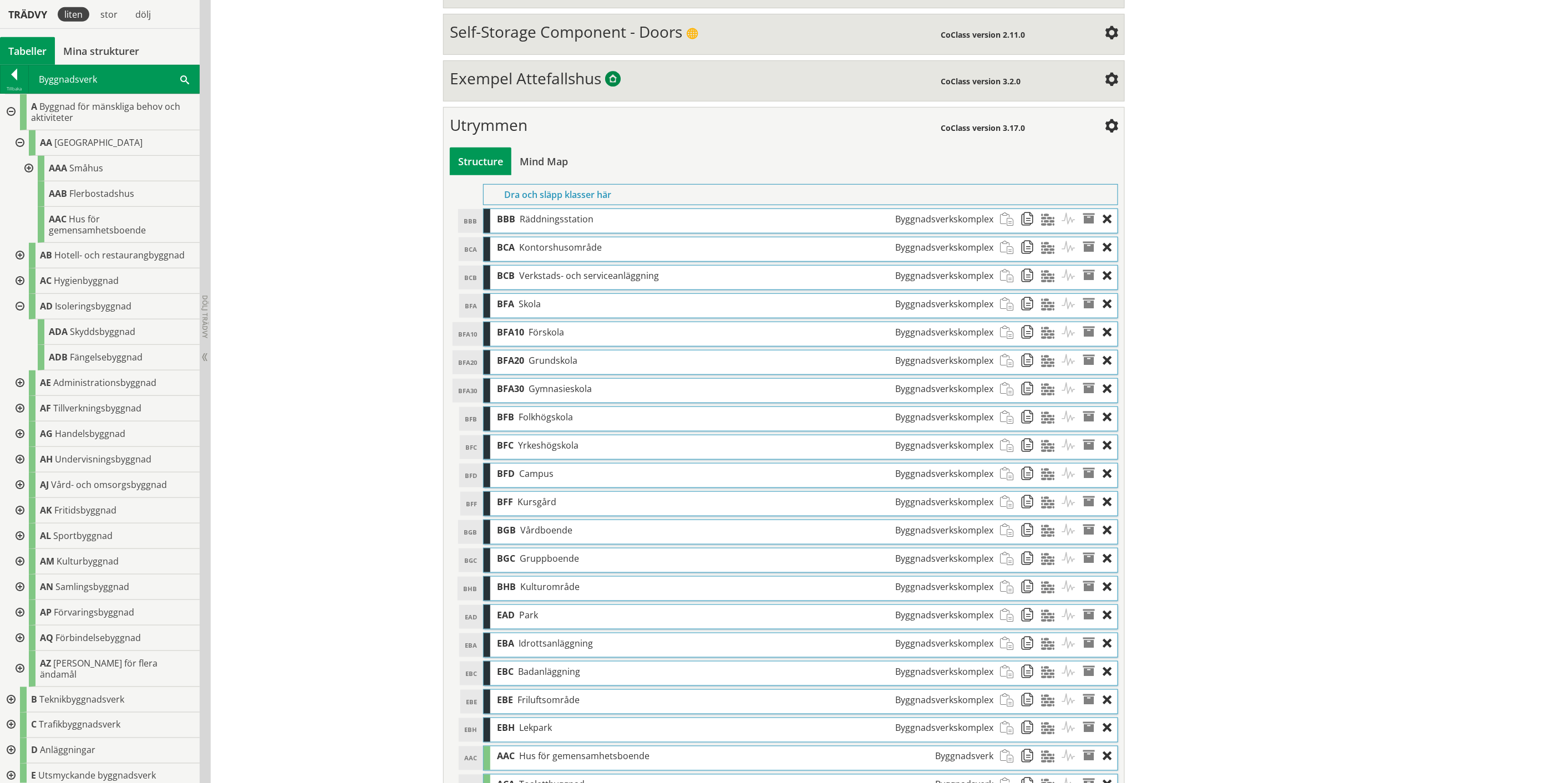
click at [20, 302] on div at bounding box center [18, 307] width 20 height 26
click at [20, 330] on div at bounding box center [18, 332] width 20 height 26
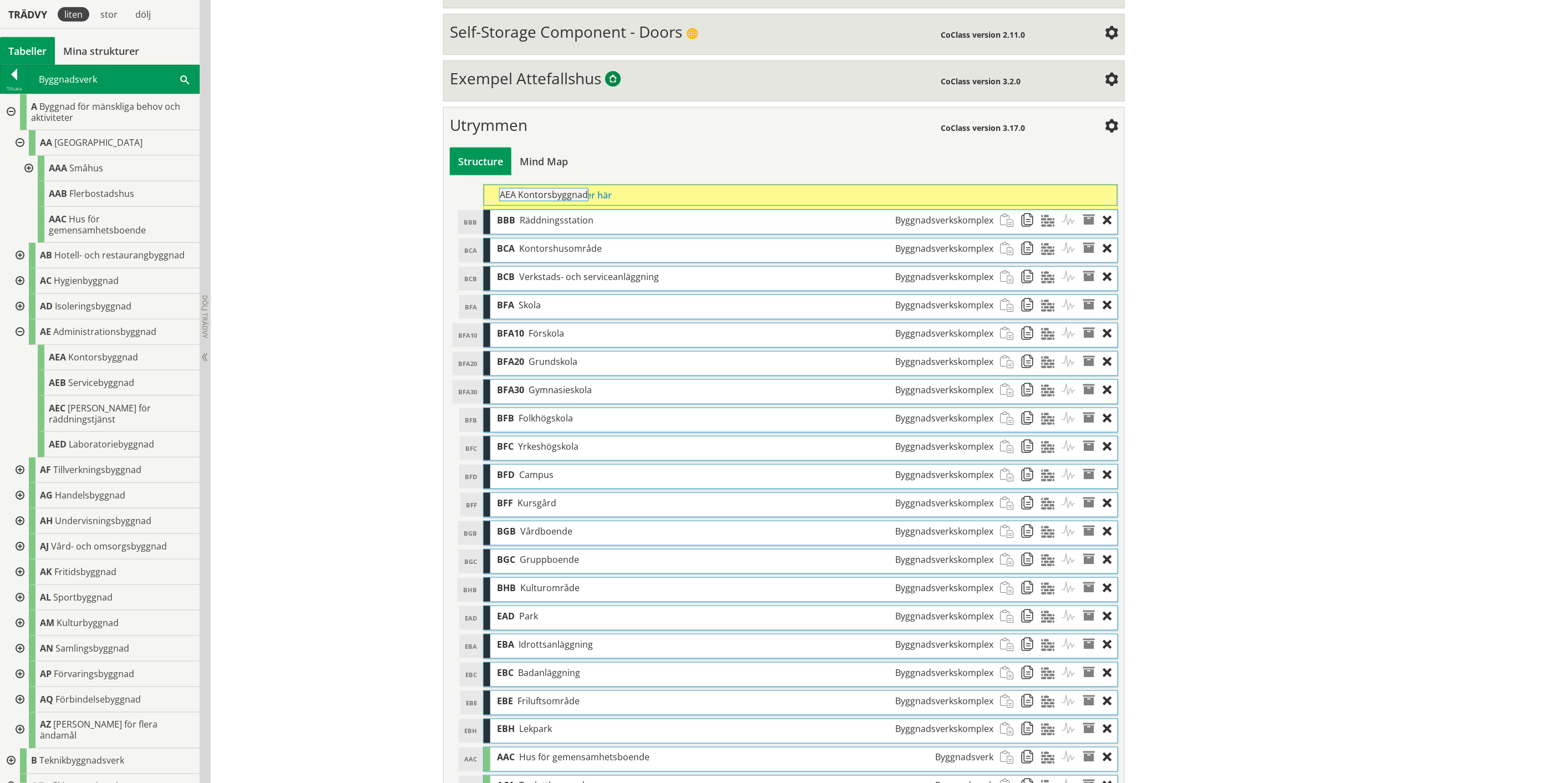
drag, startPoint x: 119, startPoint y: 357, endPoint x: 600, endPoint y: 201, distance: 505.7
click at [600, 201] on div "Trädvy liten stor [GEOGRAPHIC_DATA] Tabeller Mina strukturer CoClass Version 3.…" at bounding box center [784, 372] width 1568 height 1098
drag, startPoint x: 106, startPoint y: 384, endPoint x: 549, endPoint y: 201, distance: 479.3
click at [549, 201] on div "Trädvy liten stor [GEOGRAPHIC_DATA] Tabeller Mina strukturer CoClass Version 3.…" at bounding box center [784, 386] width 1568 height 1126
drag, startPoint x: 86, startPoint y: 413, endPoint x: 580, endPoint y: 202, distance: 537.2
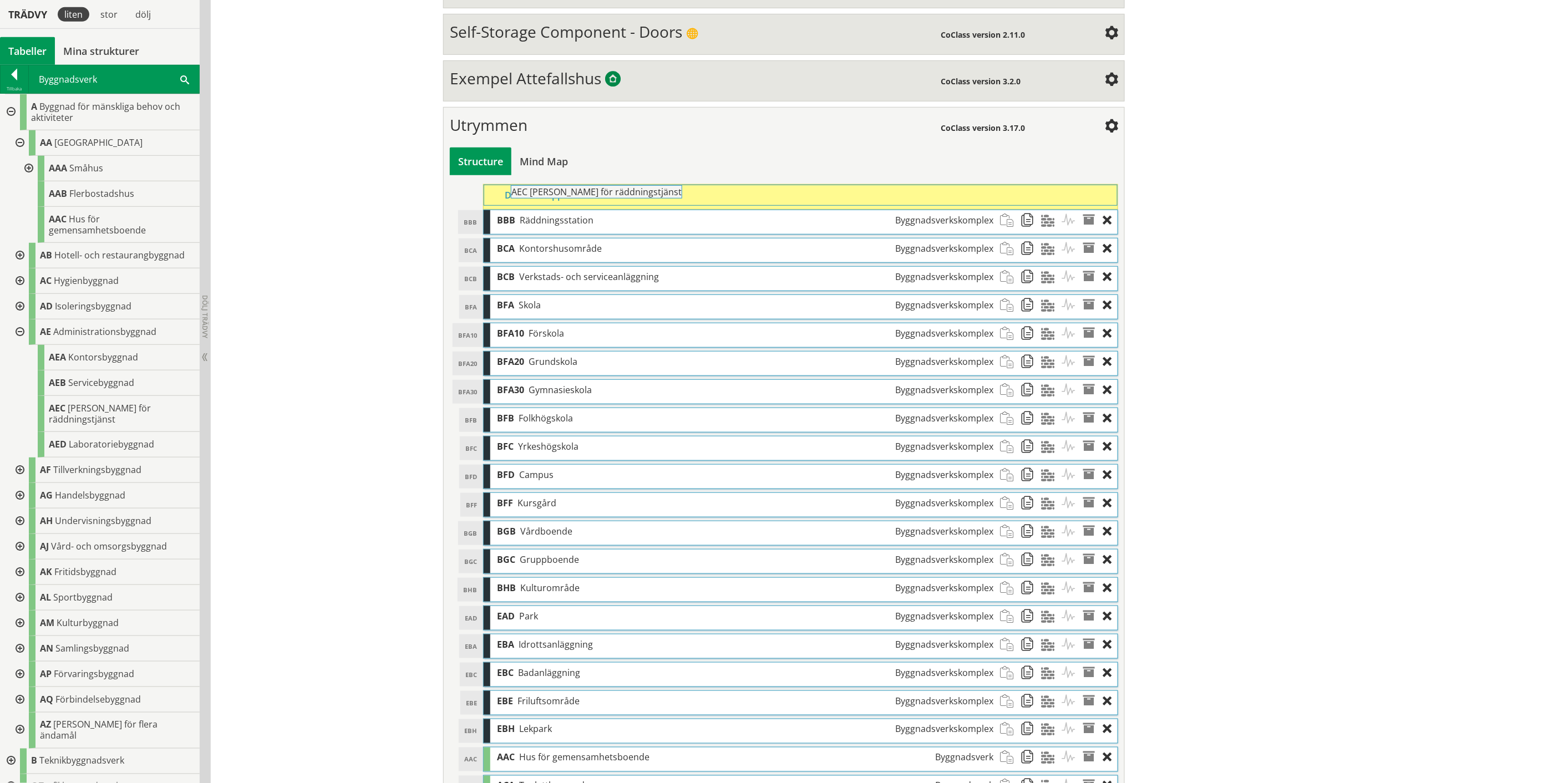
click at [580, 202] on div "Trädvy liten stor [GEOGRAPHIC_DATA] Tabeller Mina strukturer CoClass Version 3.…" at bounding box center [784, 400] width 1568 height 1155
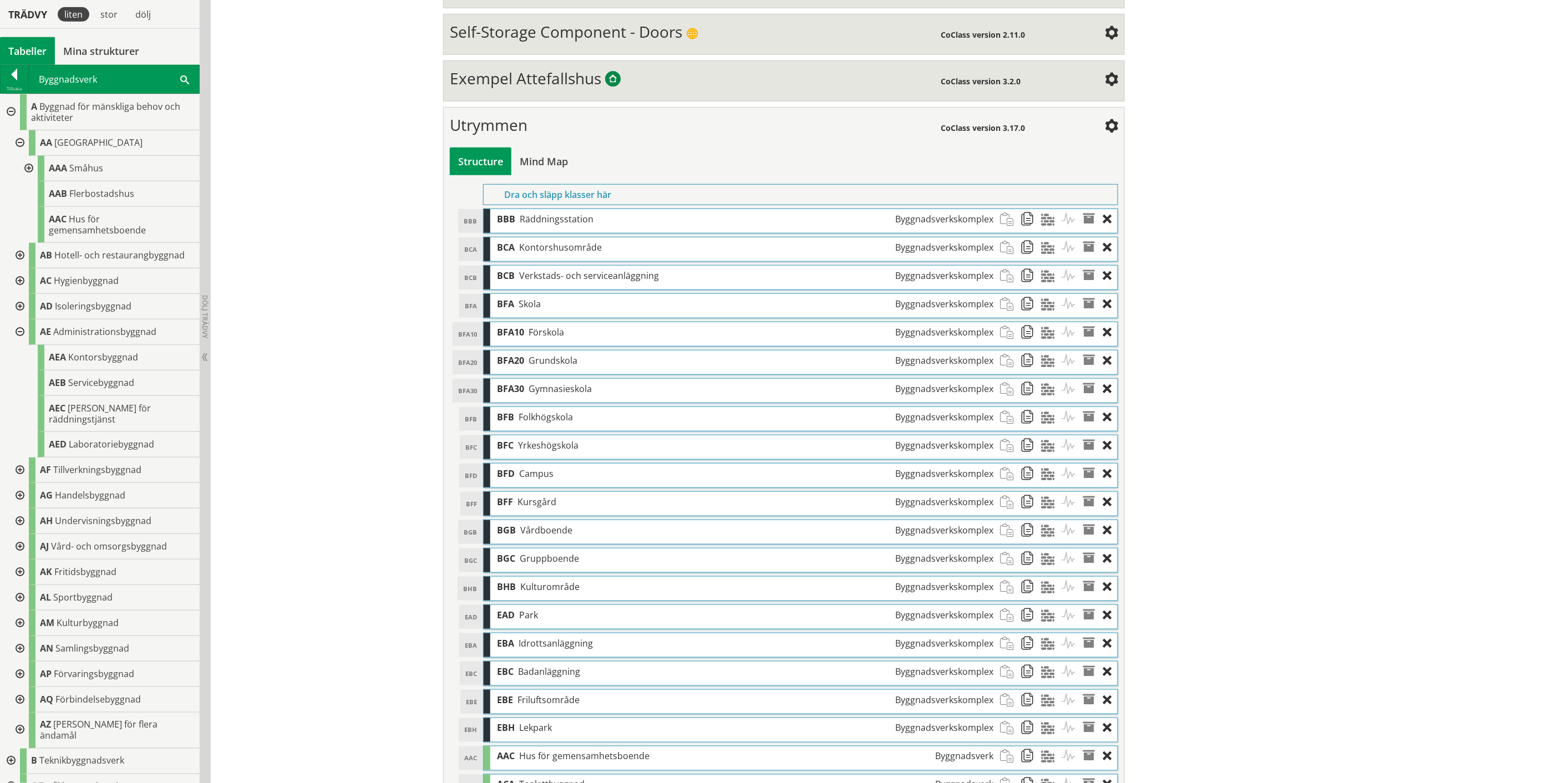
click at [20, 329] on div at bounding box center [18, 332] width 20 height 26
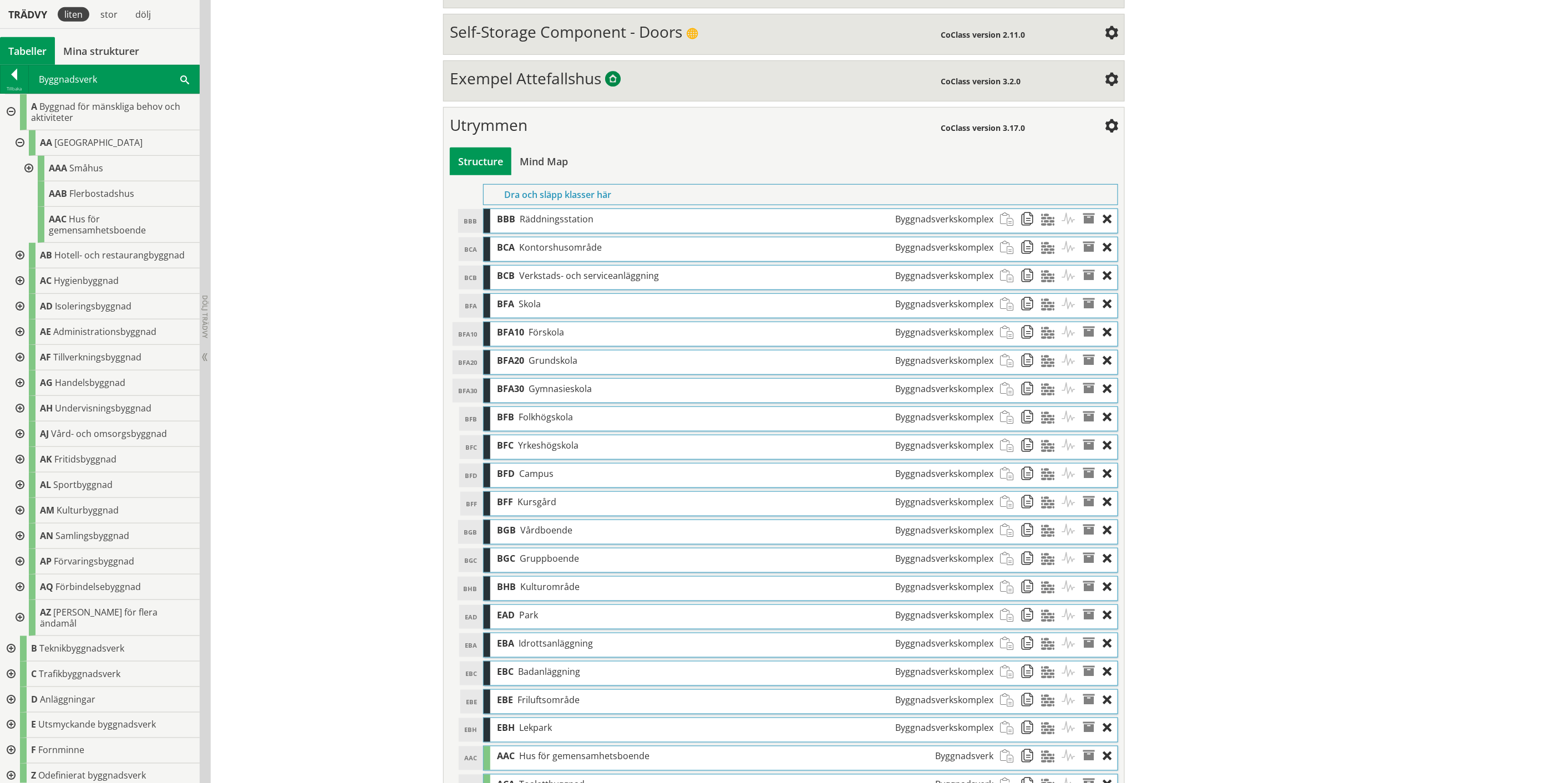
click at [20, 356] on div at bounding box center [18, 357] width 20 height 26
click at [18, 383] on div at bounding box center [18, 383] width 20 height 26
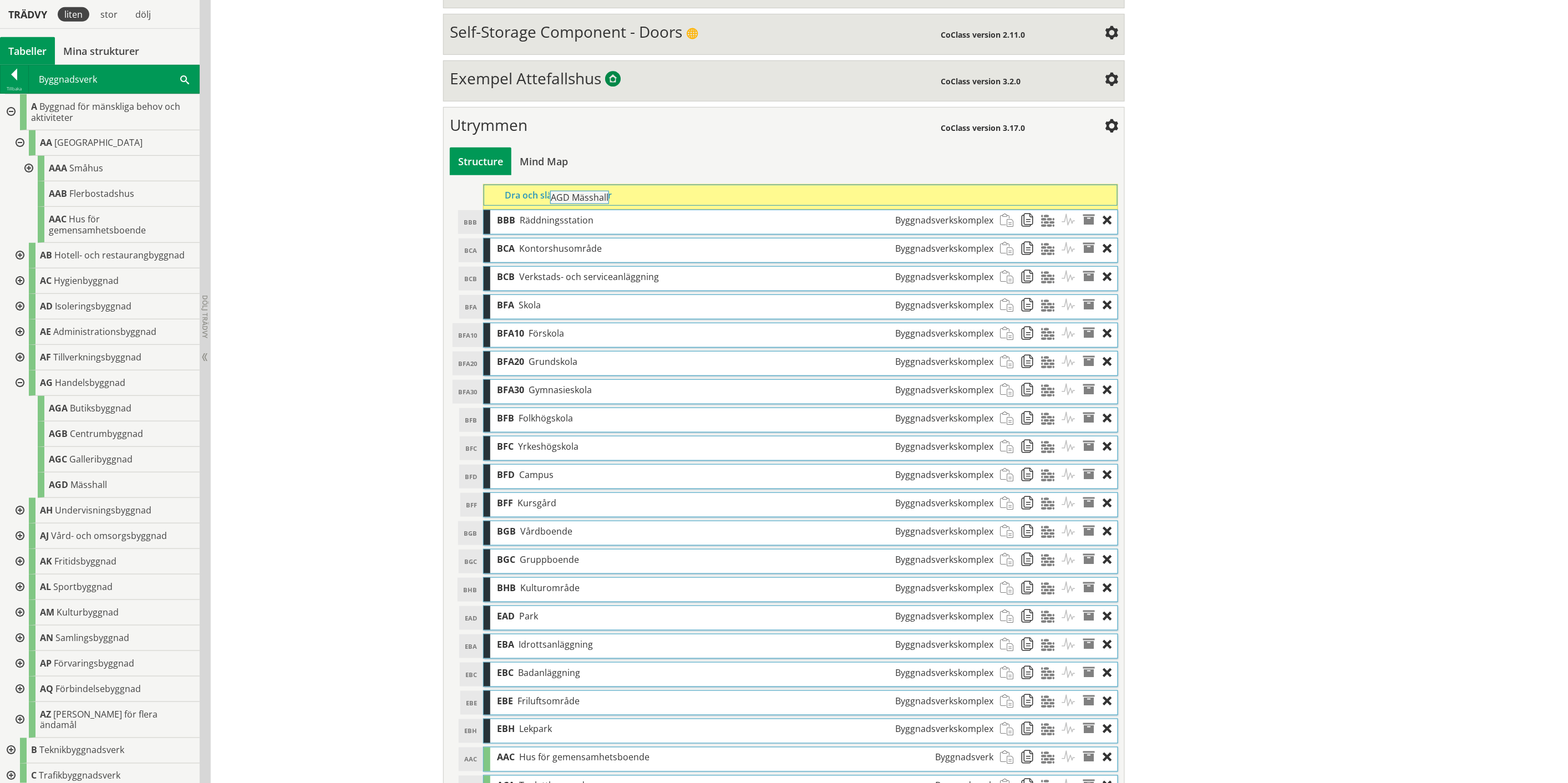
drag, startPoint x: 78, startPoint y: 489, endPoint x: 610, endPoint y: 207, distance: 602.1
click at [610, 207] on div "Trädvy liten stor [GEOGRAPHIC_DATA] Tabeller Mina strukturer CoClass Version 3.…" at bounding box center [784, 414] width 1568 height 1183
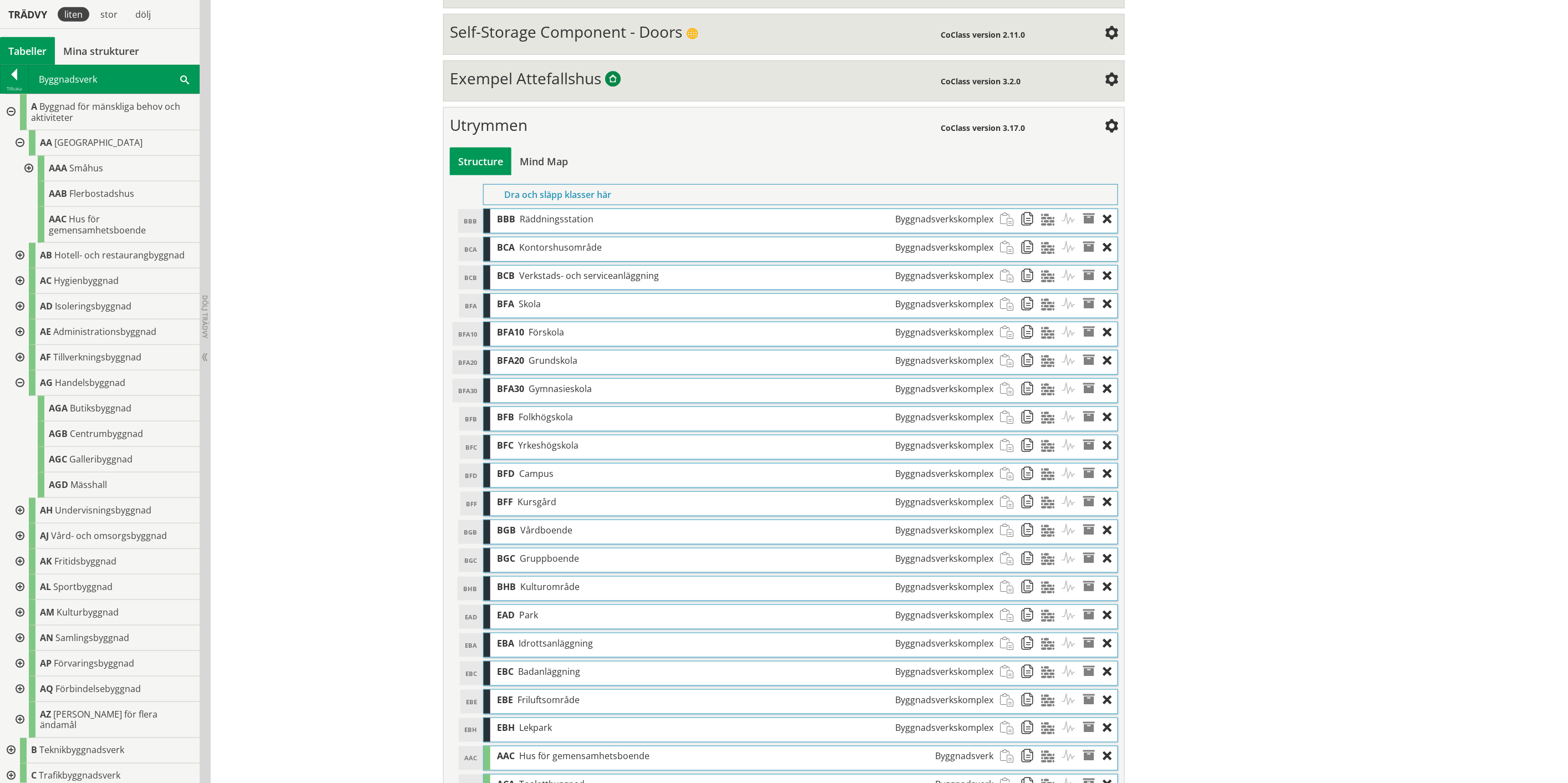
click at [17, 380] on div at bounding box center [18, 383] width 20 height 26
click at [20, 405] on div at bounding box center [18, 409] width 20 height 26
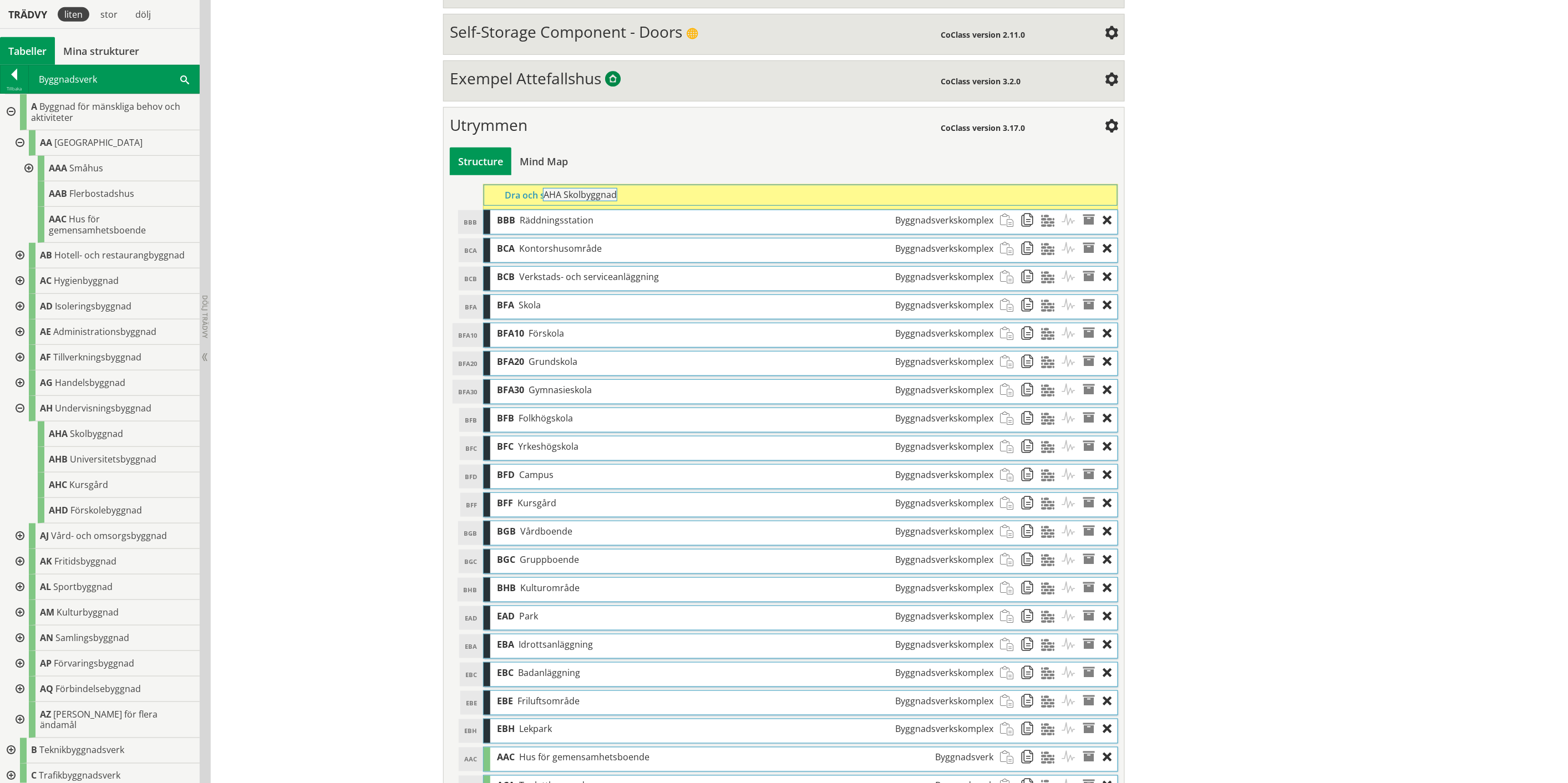
drag, startPoint x: 83, startPoint y: 429, endPoint x: 609, endPoint y: 196, distance: 575.3
drag, startPoint x: 114, startPoint y: 458, endPoint x: 601, endPoint y: 200, distance: 551.1
drag, startPoint x: 93, startPoint y: 487, endPoint x: 600, endPoint y: 200, distance: 582.6
click at [600, 200] on div "Trädvy liten stor [GEOGRAPHIC_DATA] Tabeller Mina strukturer CoClass Version 3.…" at bounding box center [784, 457] width 1568 height 1268
drag, startPoint x: 140, startPoint y: 507, endPoint x: 650, endPoint y: 197, distance: 596.8
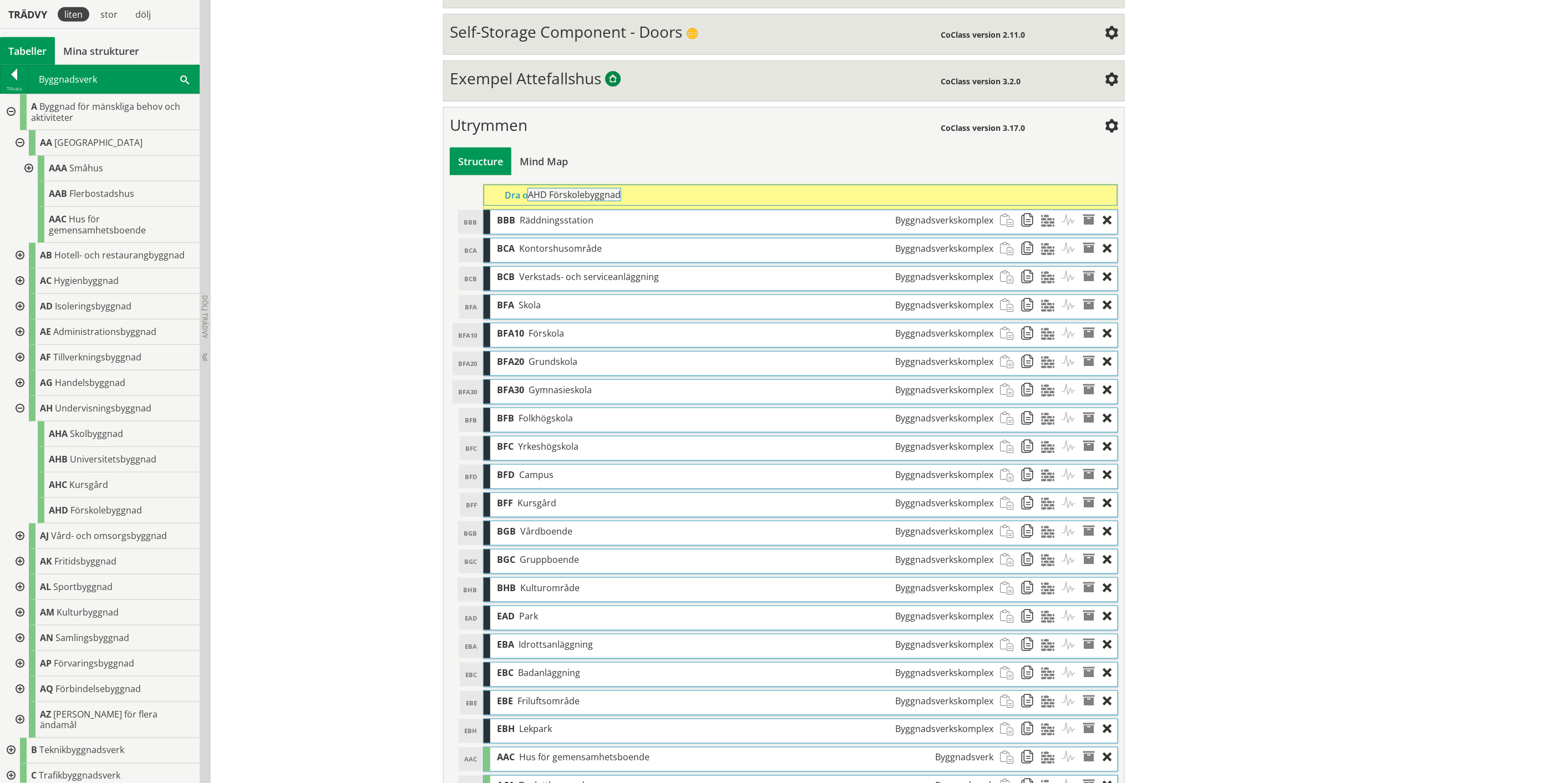
click at [650, 197] on div "Trädvy liten stor [GEOGRAPHIC_DATA] Tabeller Mina strukturer CoClass Version 3.…" at bounding box center [784, 471] width 1568 height 1296
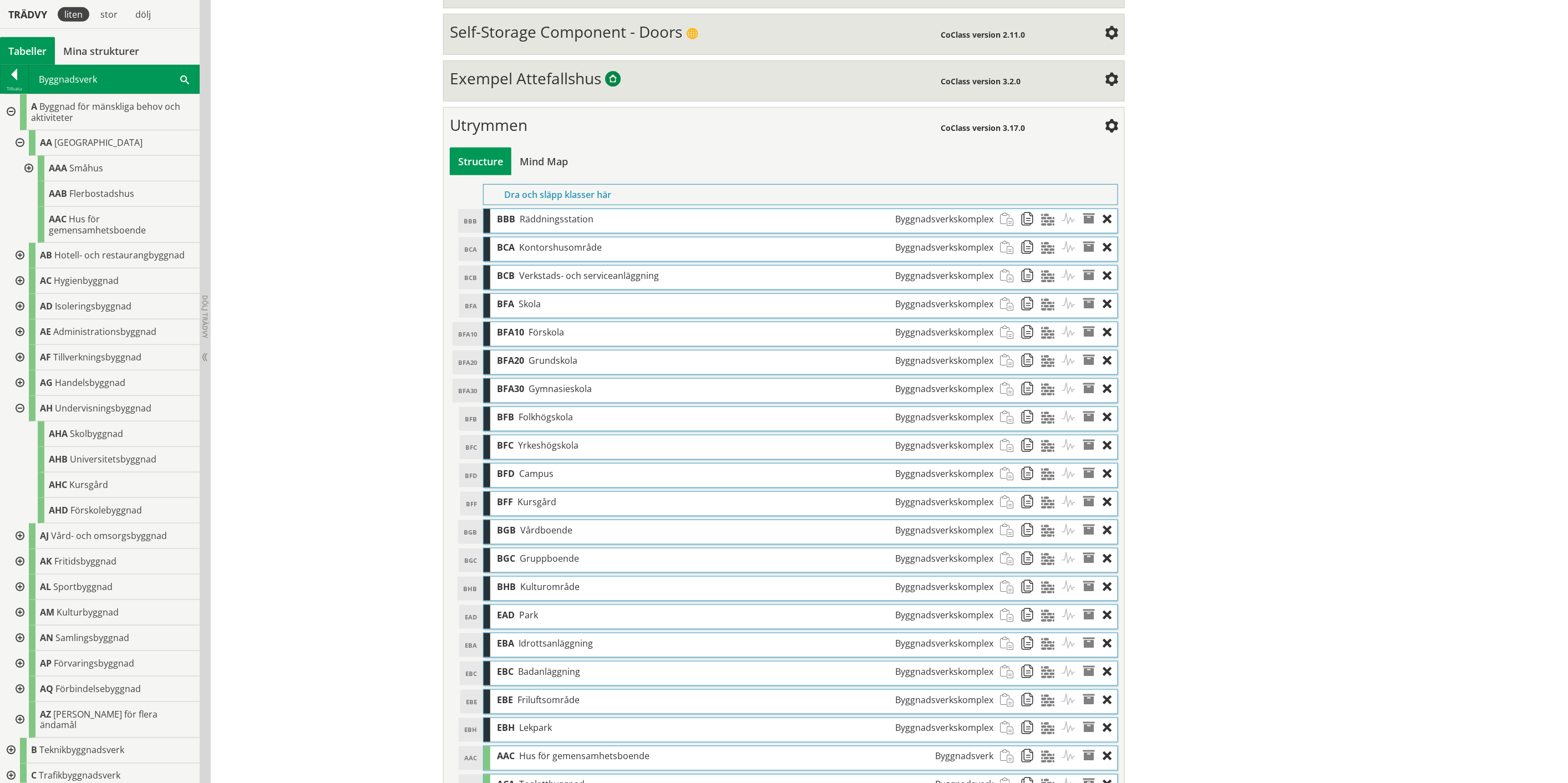
click at [17, 405] on div at bounding box center [18, 409] width 20 height 26
click at [17, 405] on div at bounding box center [18, 434] width 20 height 26
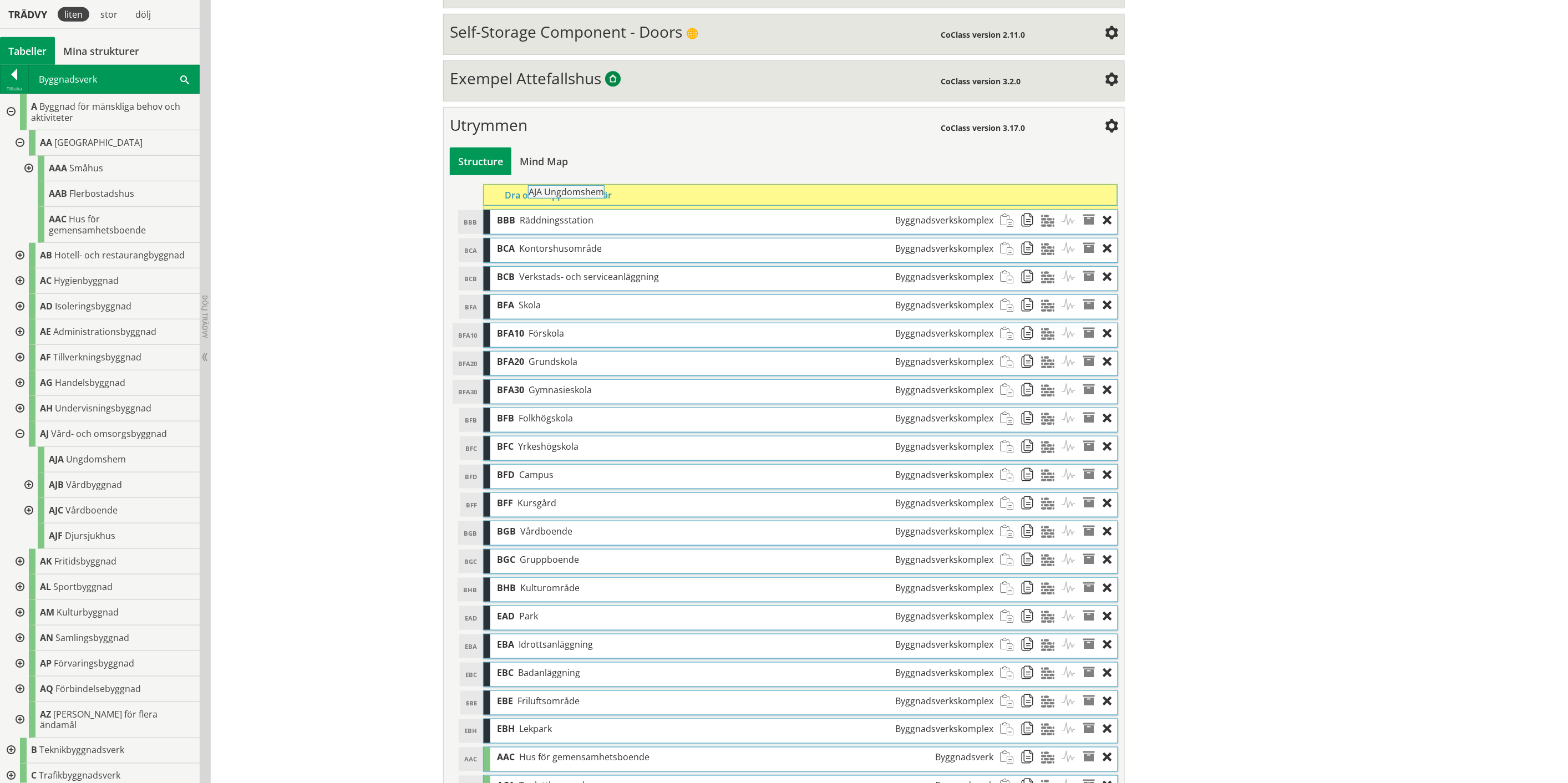
drag, startPoint x: 118, startPoint y: 460, endPoint x: 628, endPoint y: 198, distance: 573.4
click at [628, 198] on div "Trädvy liten stor [GEOGRAPHIC_DATA] Tabeller Mina strukturer CoClass Version 3.…" at bounding box center [784, 485] width 1568 height 1324
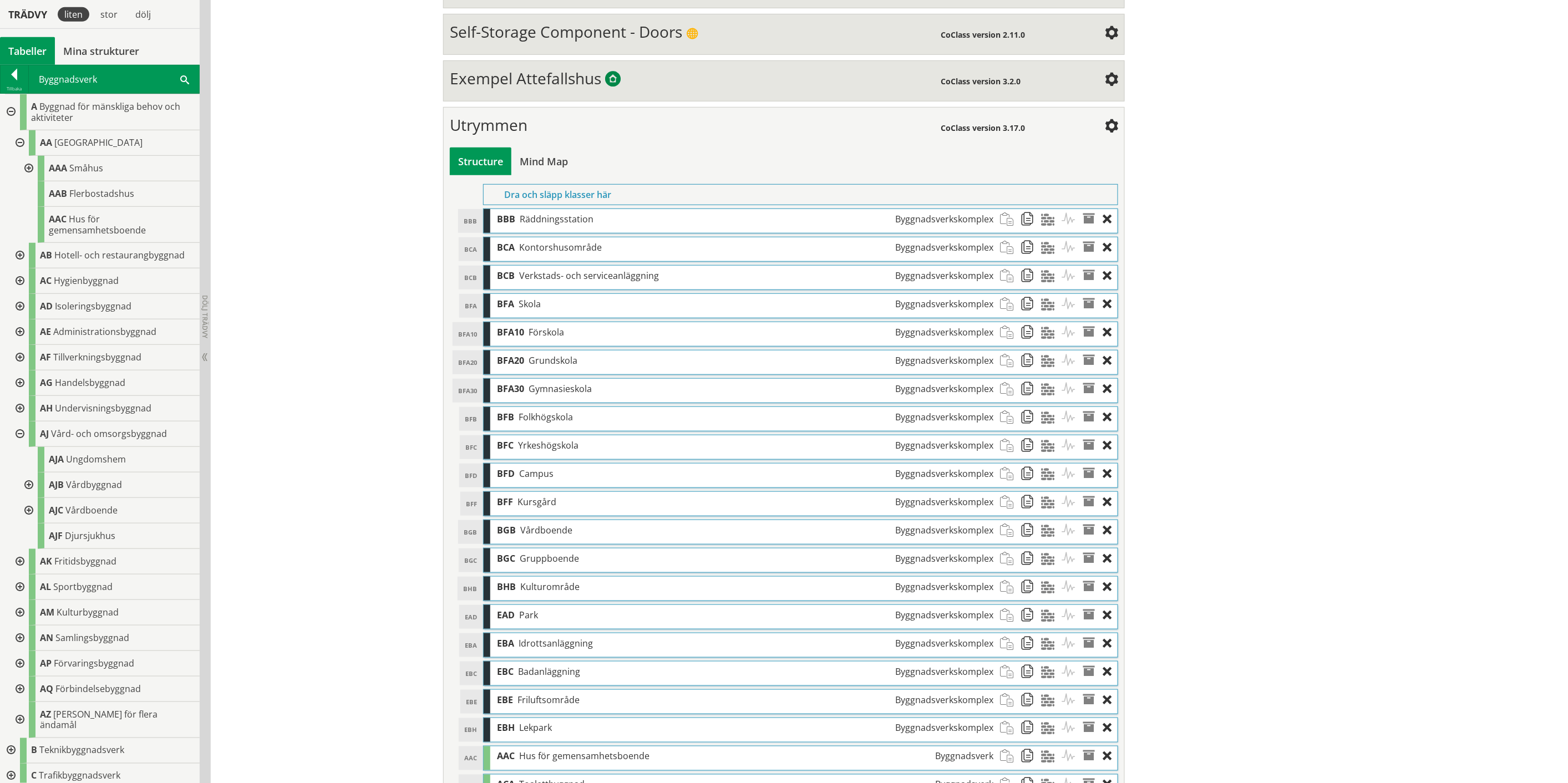
click at [28, 405] on div at bounding box center [28, 485] width 20 height 26
click at [28, 405] on div at bounding box center [28, 562] width 20 height 26
click at [36, 405] on div at bounding box center [36, 587] width 20 height 26
click at [37, 405] on div at bounding box center [36, 638] width 20 height 26
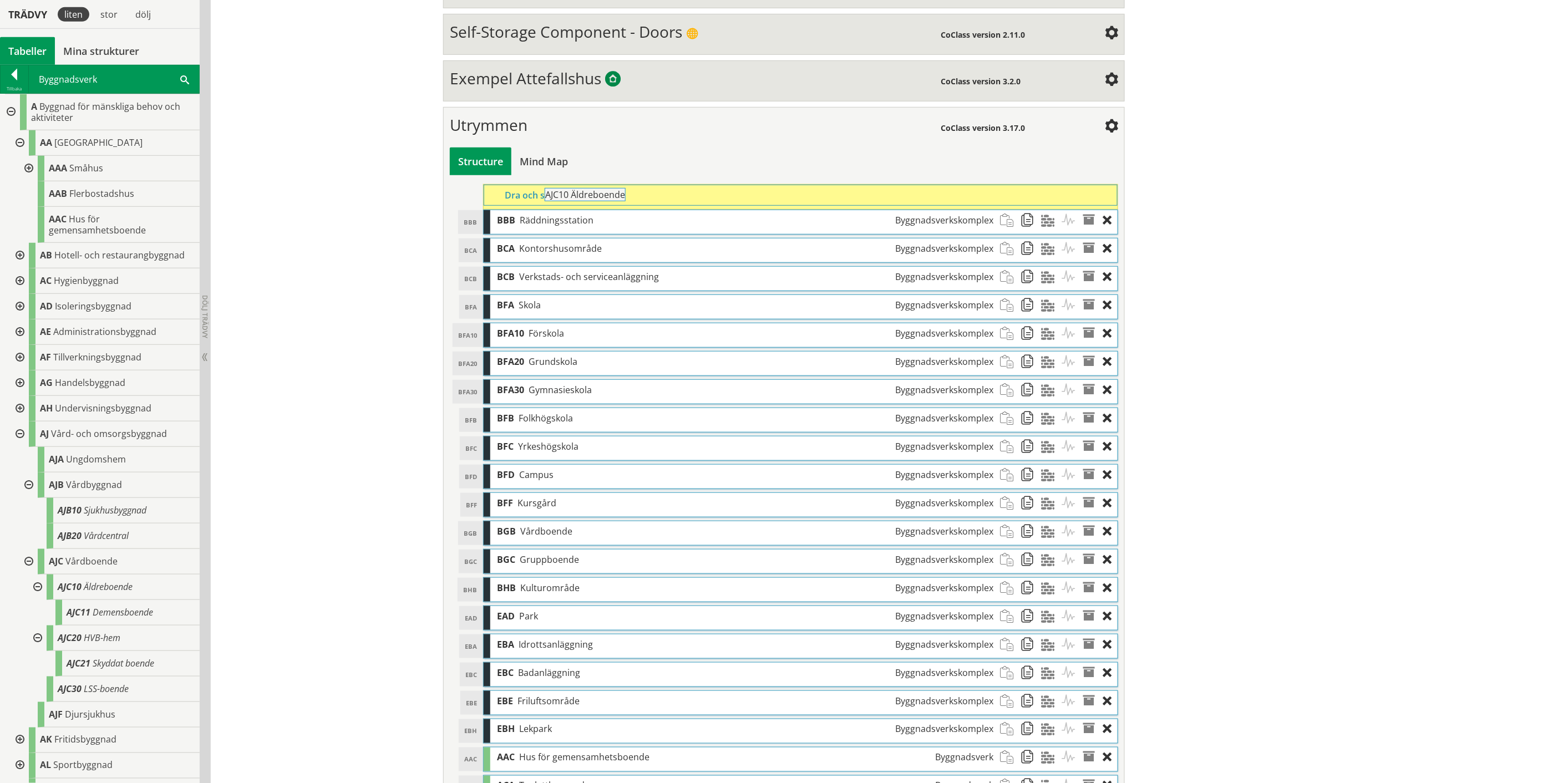
drag, startPoint x: 96, startPoint y: 589, endPoint x: 615, endPoint y: 202, distance: 647.4
click at [615, 202] on div "Trädvy liten stor [GEOGRAPHIC_DATA] Tabeller Mina strukturer CoClass Version 3.…" at bounding box center [784, 499] width 1568 height 1353
drag, startPoint x: 110, startPoint y: 617, endPoint x: 608, endPoint y: 200, distance: 649.5
click at [608, 200] on div "Trädvy liten stor [GEOGRAPHIC_DATA] Tabeller Mina strukturer CoClass Version 3.…" at bounding box center [784, 513] width 1568 height 1381
drag, startPoint x: 125, startPoint y: 640, endPoint x: 604, endPoint y: 207, distance: 645.7
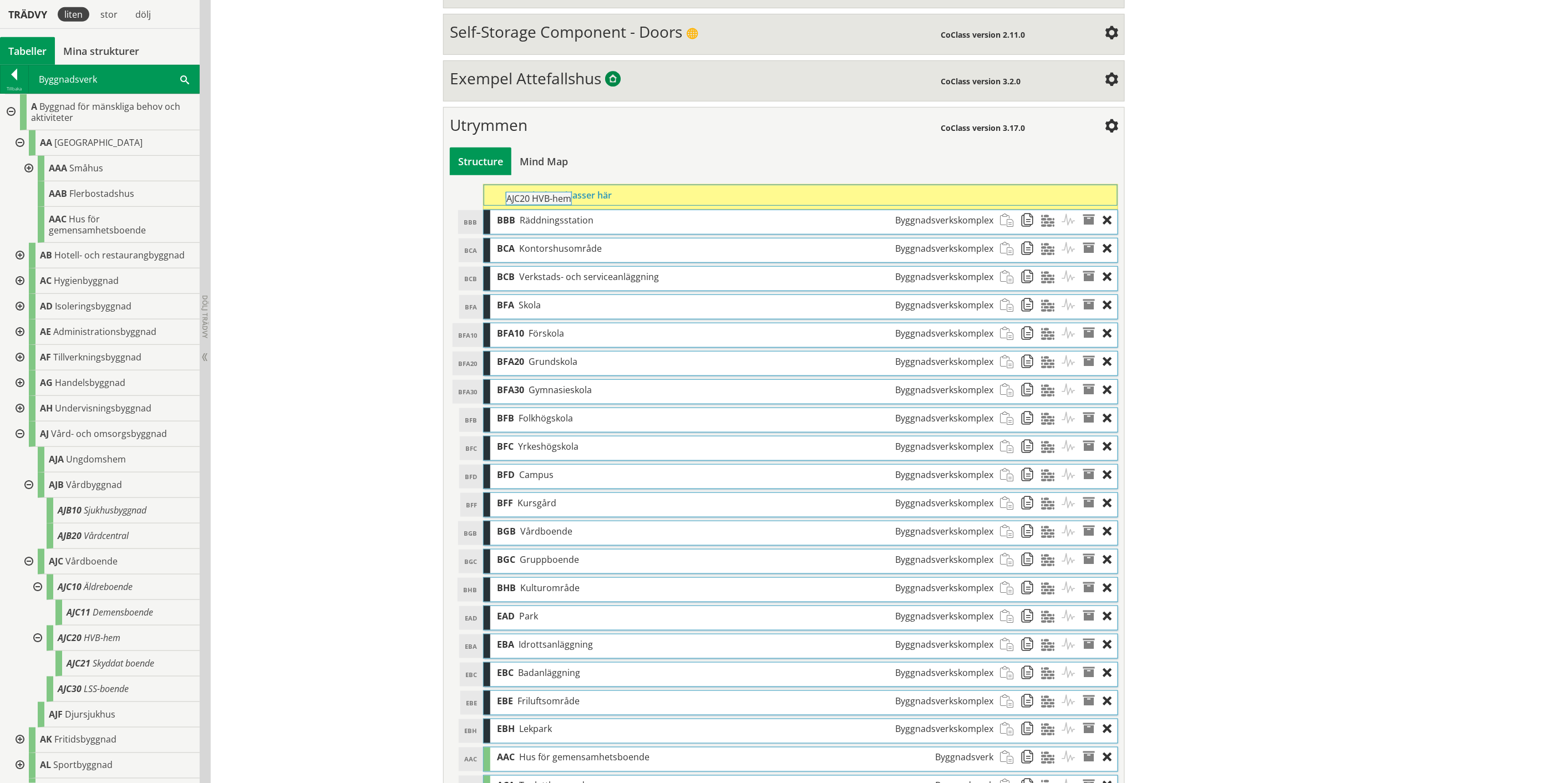
click at [604, 207] on div "Trädvy liten stor [GEOGRAPHIC_DATA] Tabeller Mina strukturer CoClass Version 3.…" at bounding box center [784, 527] width 1568 height 1410
drag, startPoint x: 98, startPoint y: 671, endPoint x: 568, endPoint y: 210, distance: 658.3
click at [568, 210] on div "Trädvy liten stor [GEOGRAPHIC_DATA] Tabeller Mina strukturer CoClass Version 3.…" at bounding box center [784, 541] width 1568 height 1438
drag, startPoint x: 99, startPoint y: 692, endPoint x: 604, endPoint y: 200, distance: 705.0
click at [604, 200] on div "Trädvy liten stor [GEOGRAPHIC_DATA] Tabeller Mina strukturer CoClass Version 3.…" at bounding box center [784, 556] width 1568 height 1466
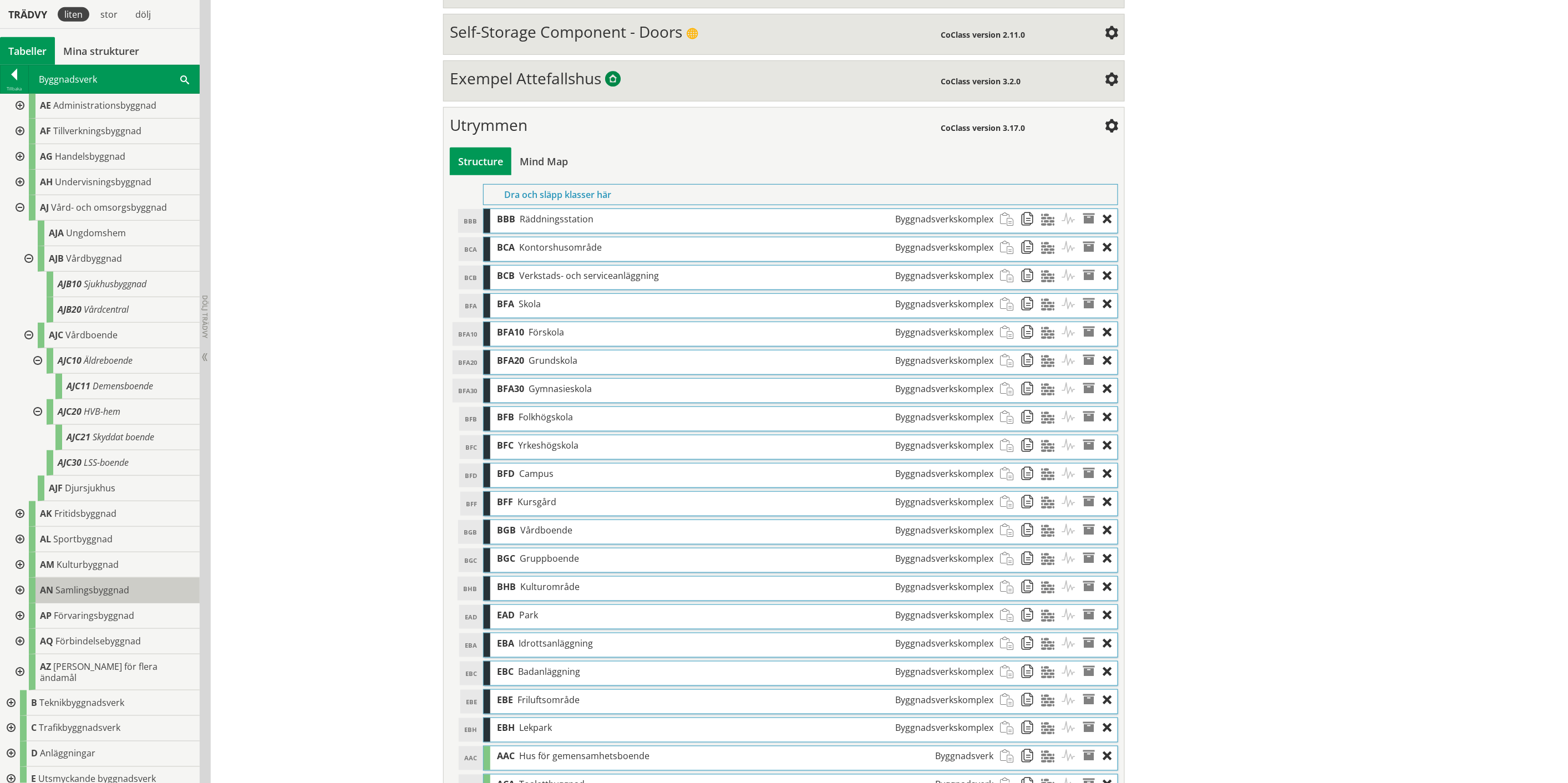
scroll to position [246, 0]
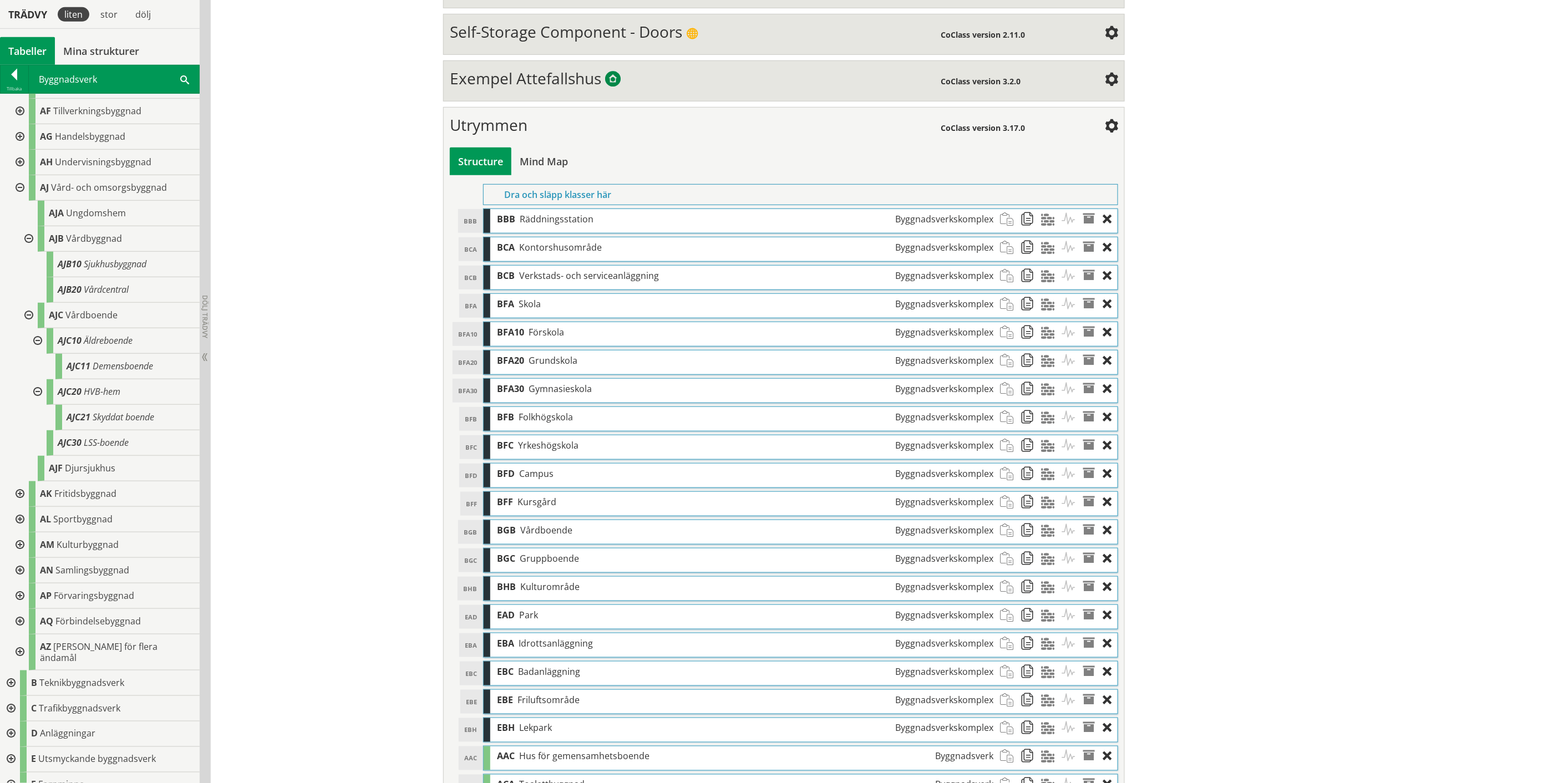
click at [22, 405] on div at bounding box center [18, 494] width 20 height 26
click at [28, 405] on div at bounding box center [28, 520] width 20 height 26
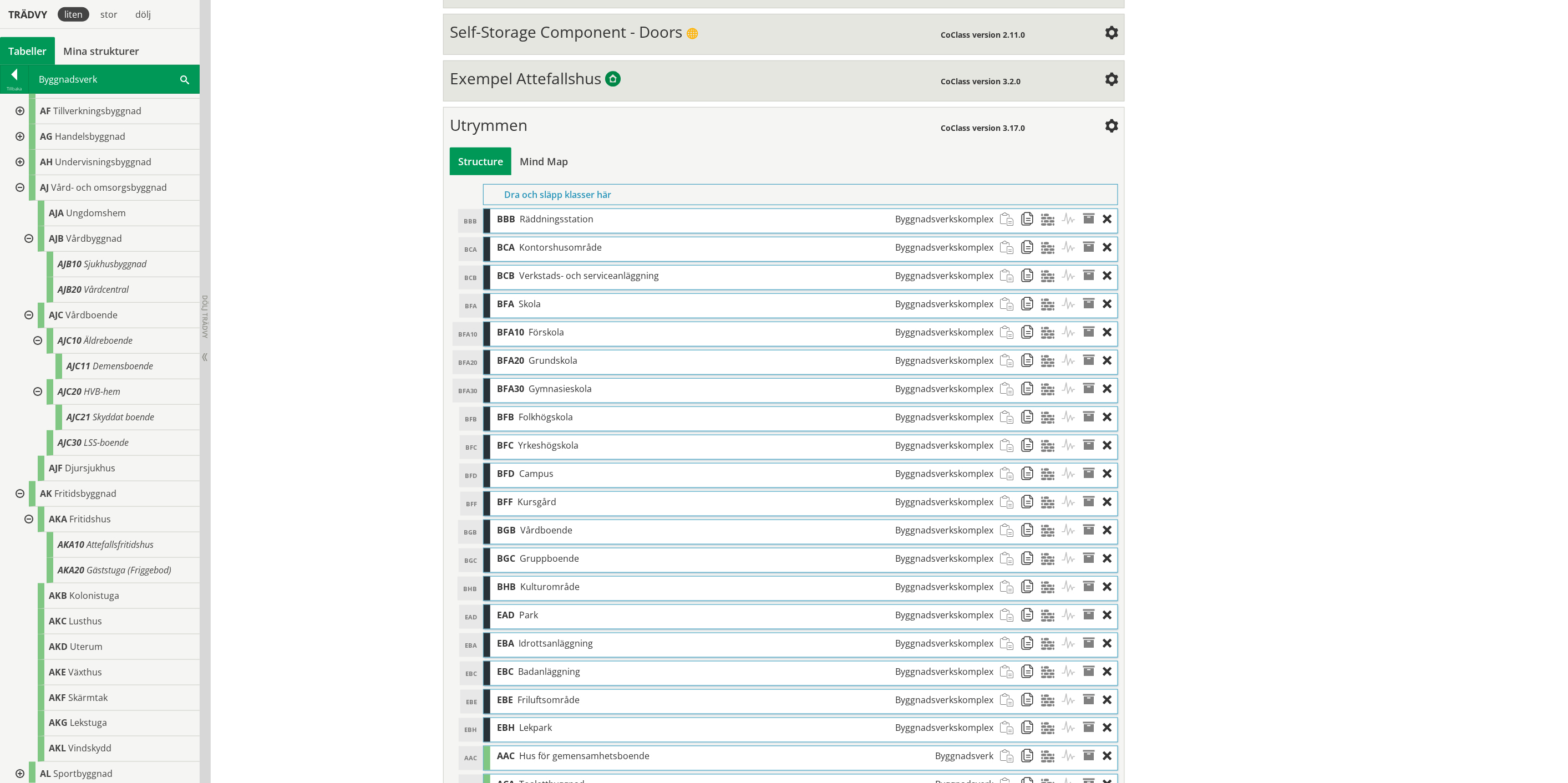
click at [28, 405] on div at bounding box center [28, 520] width 20 height 26
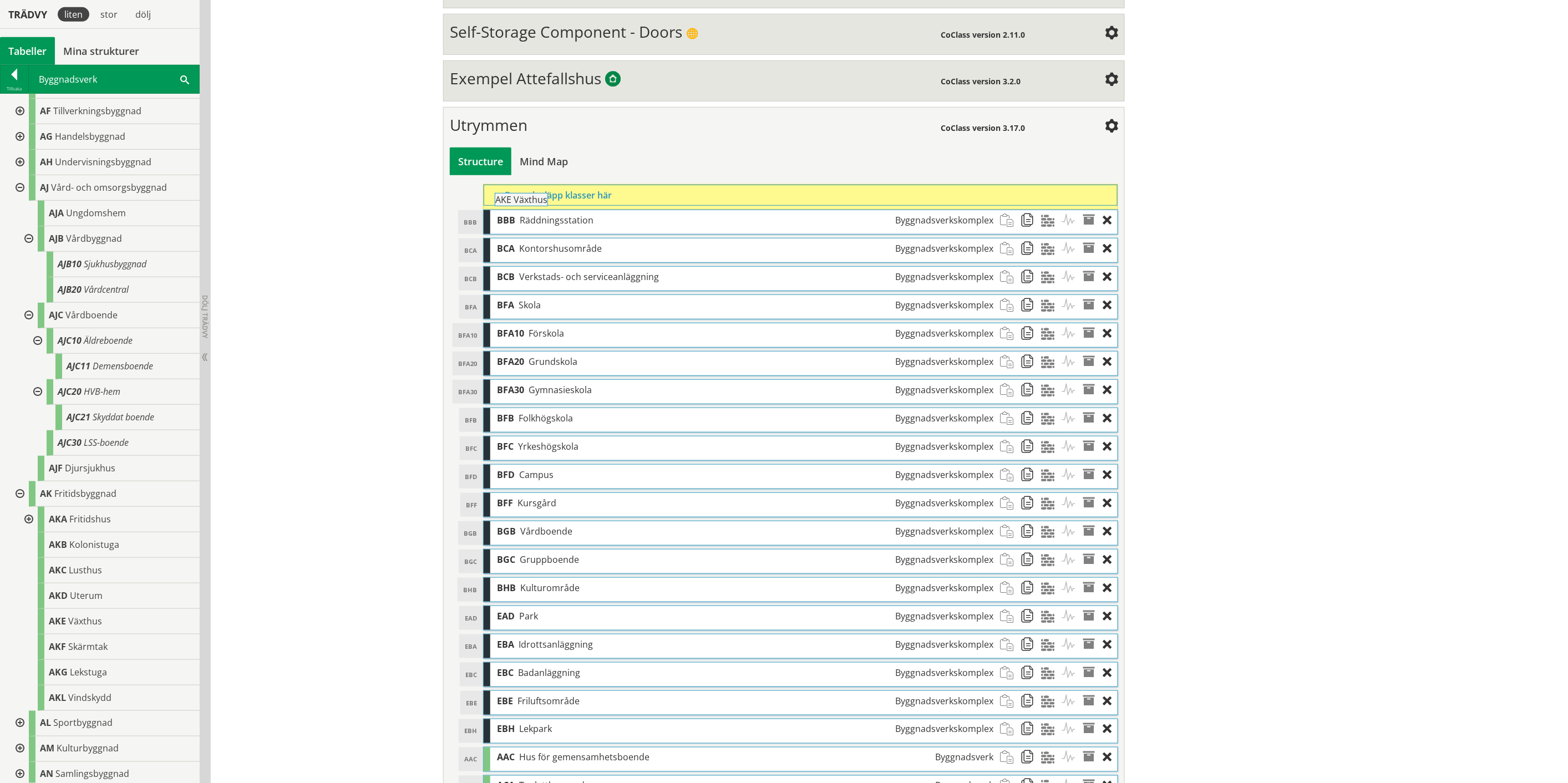
drag, startPoint x: 60, startPoint y: 619, endPoint x: 536, endPoint y: 203, distance: 632.2
drag, startPoint x: 98, startPoint y: 669, endPoint x: 577, endPoint y: 201, distance: 669.7
click at [577, 201] on div "Trädvy liten stor [GEOGRAPHIC_DATA] Tabeller Mina strukturer CoClass Version 3.…" at bounding box center [784, 584] width 1568 height 1522
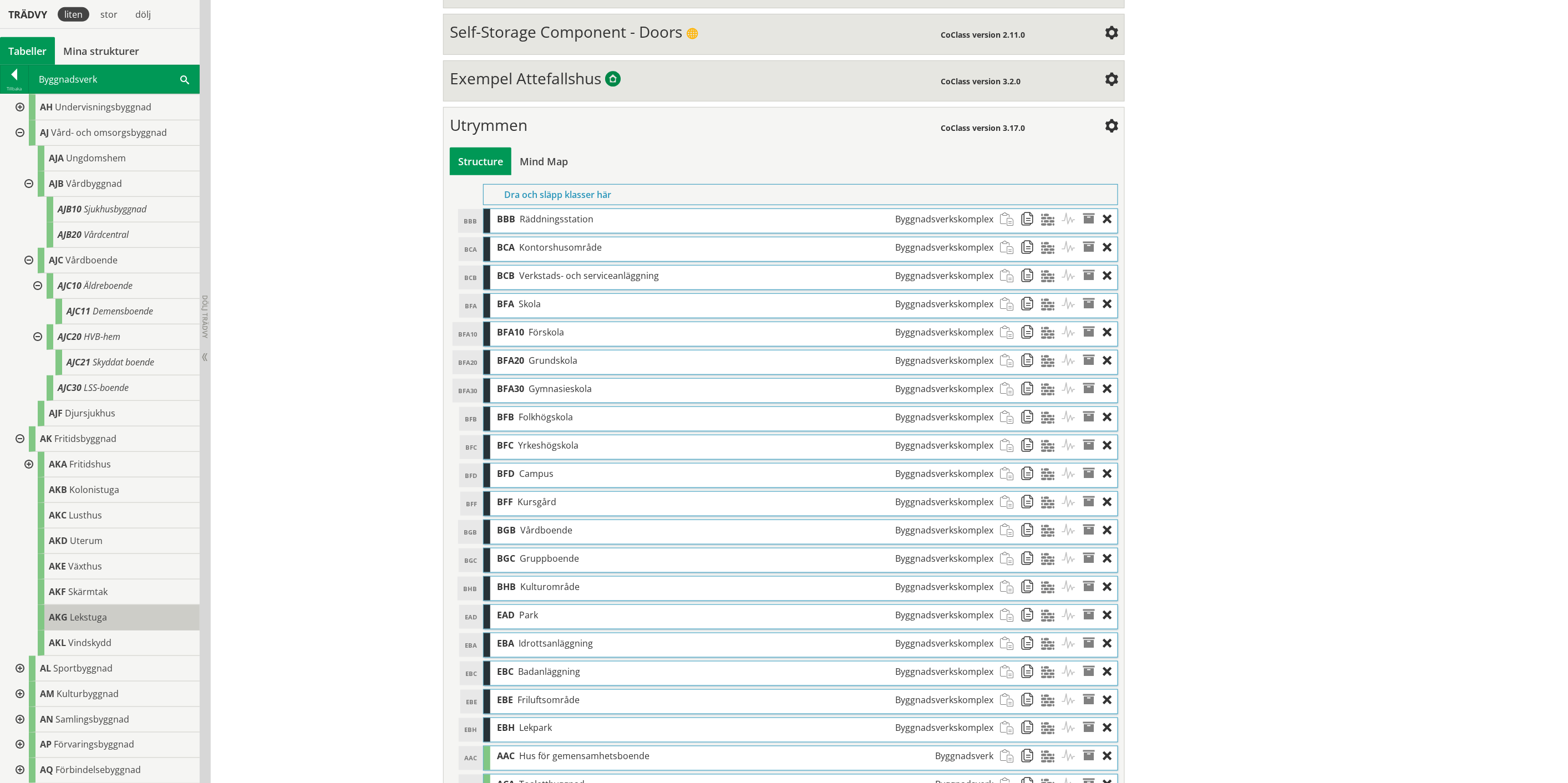
scroll to position [369, 0]
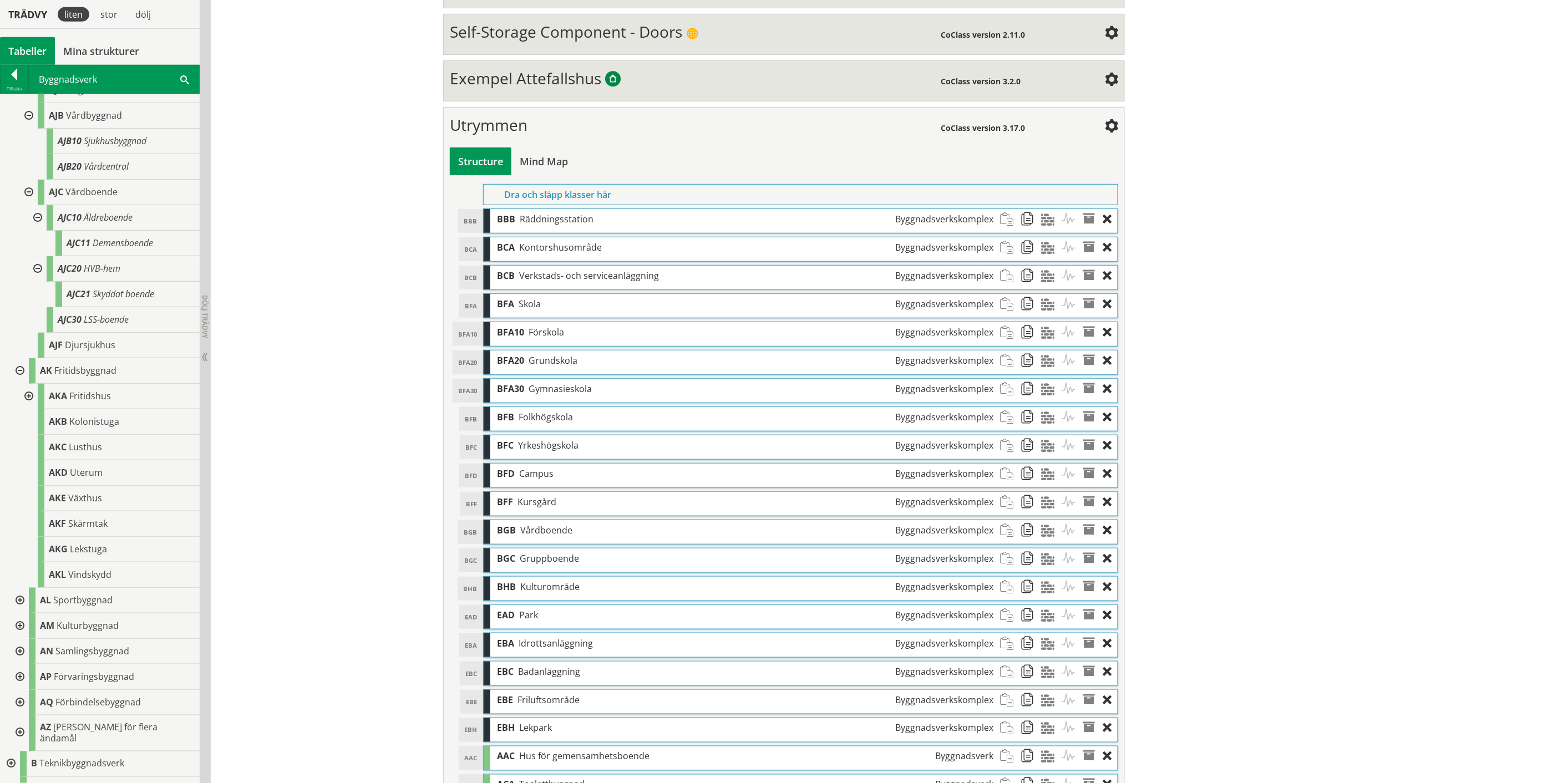
click at [17, 405] on div at bounding box center [18, 601] width 20 height 26
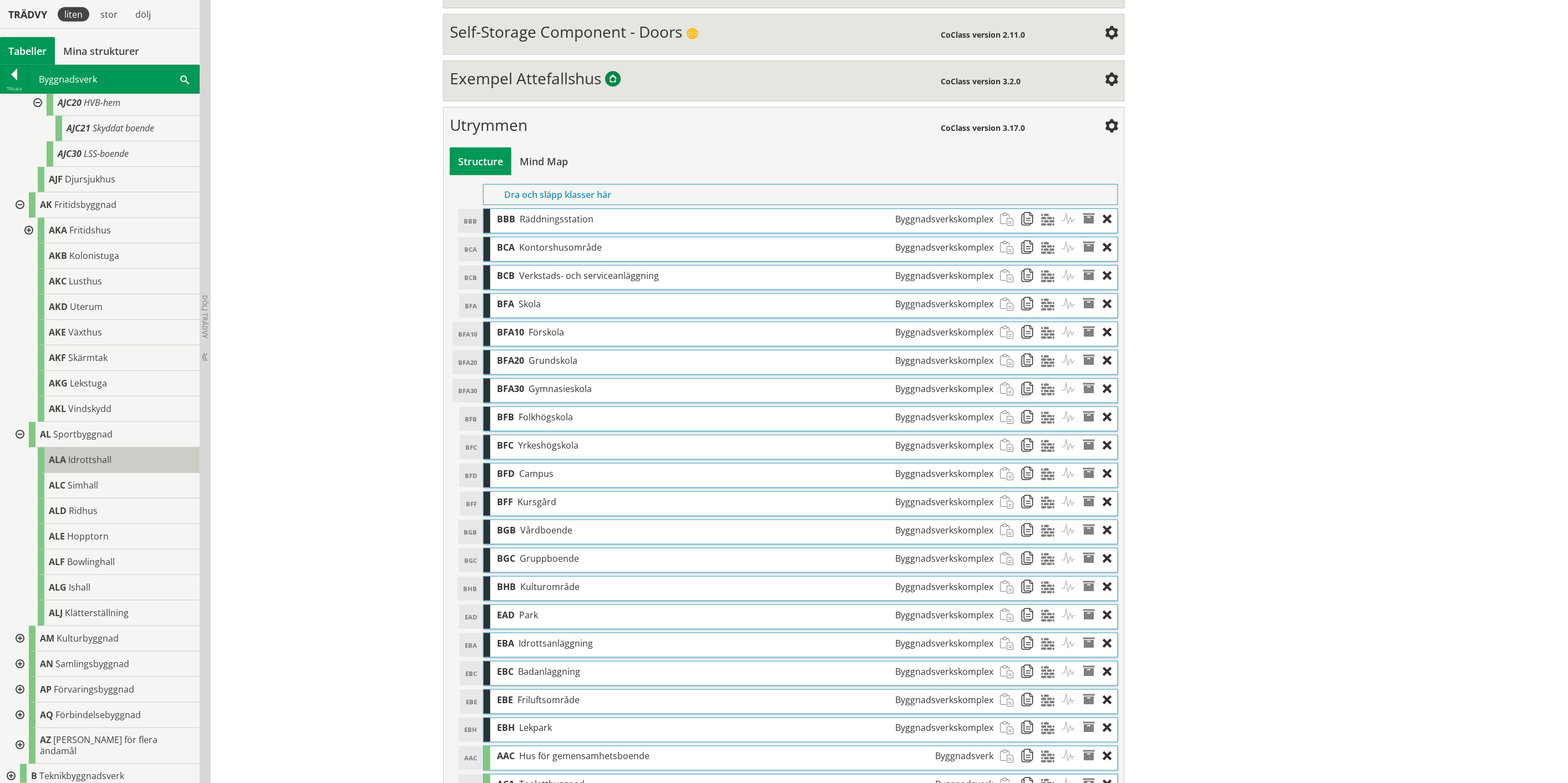
scroll to position [554, 0]
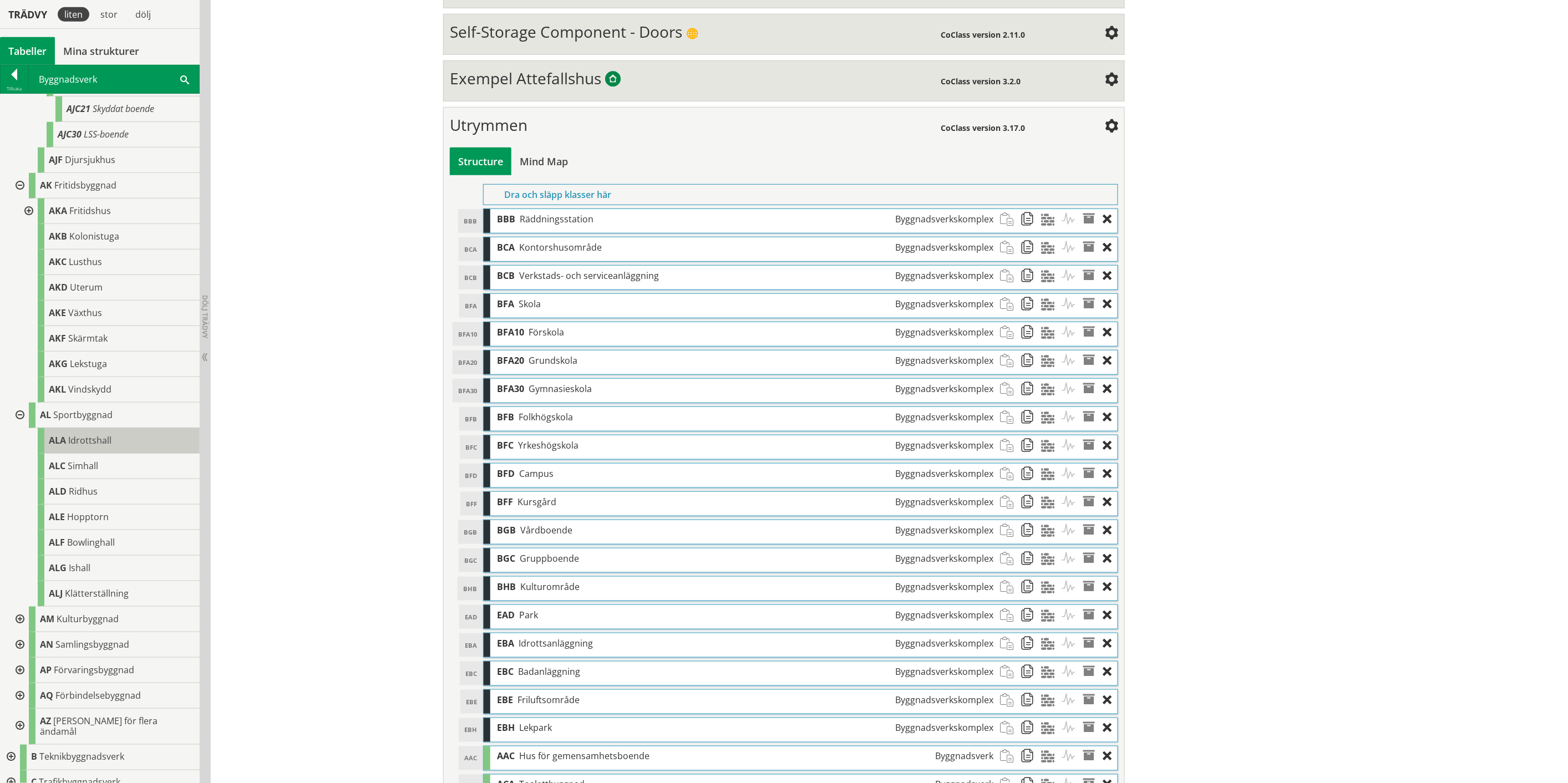
click at [90, 405] on span "Idrottshall" at bounding box center [90, 440] width 44 height 12
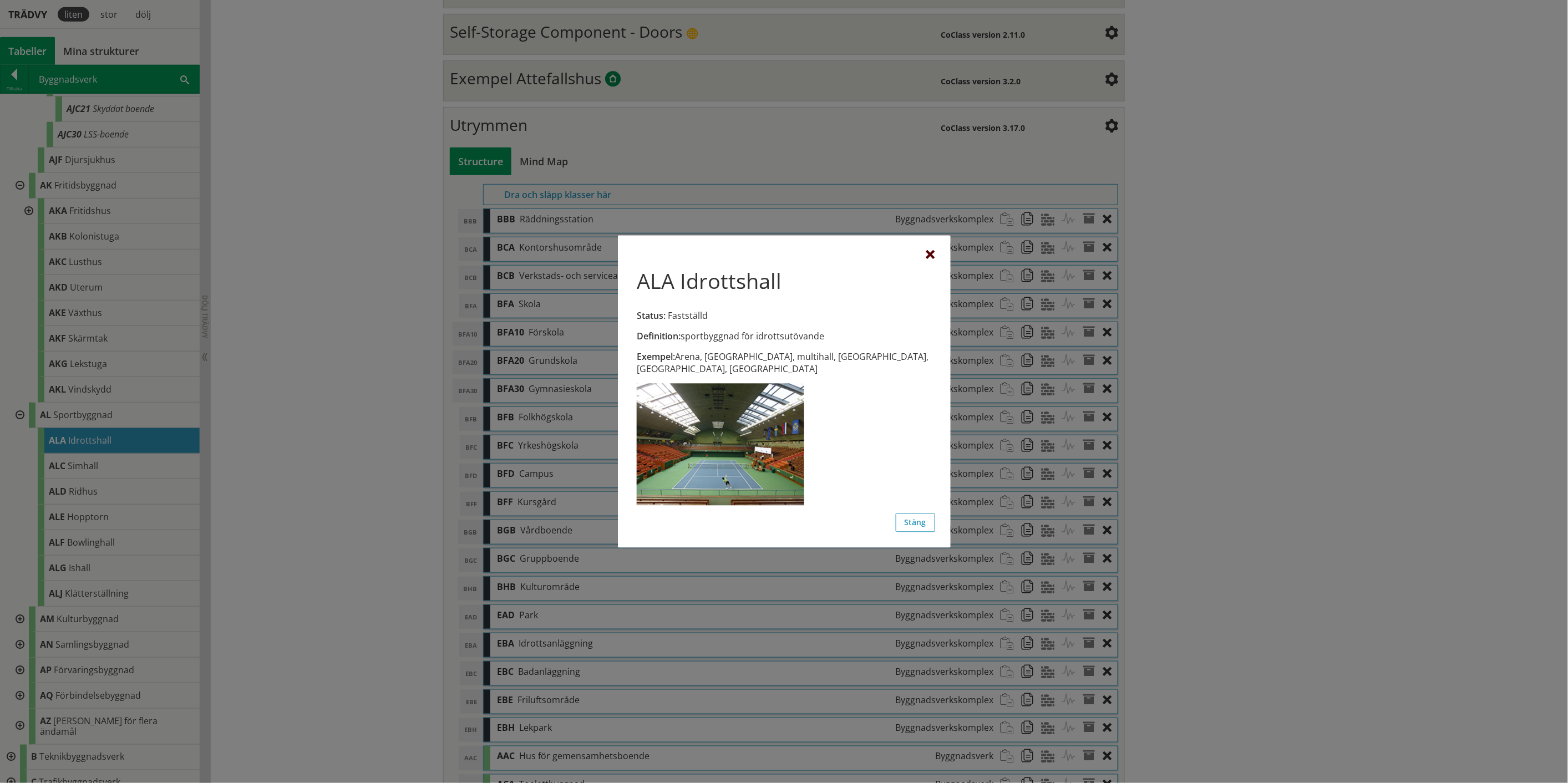
click at [790, 260] on div at bounding box center [931, 256] width 9 height 9
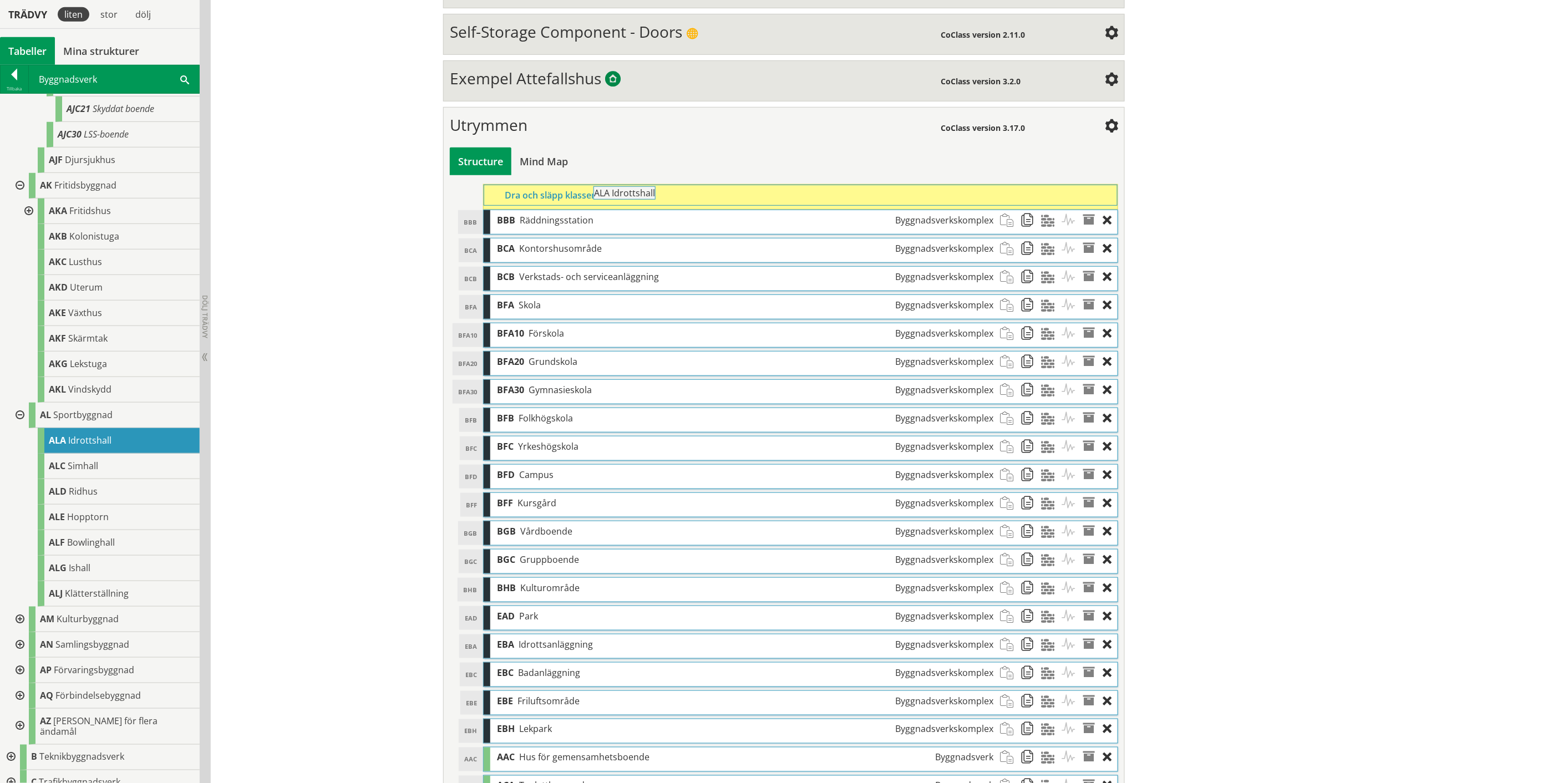
drag, startPoint x: 90, startPoint y: 441, endPoint x: 666, endPoint y: 200, distance: 624.4
click at [666, 200] on div "Trädvy liten stor [GEOGRAPHIC_DATA] Tabeller Mina strukturer CoClass Version 3.…" at bounding box center [784, 598] width 1568 height 1551
drag, startPoint x: 80, startPoint y: 470, endPoint x: 614, endPoint y: 205, distance: 596.1
click at [614, 205] on div "Trädvy liten stor [GEOGRAPHIC_DATA] Tabeller Mina strukturer CoClass Version 3.…" at bounding box center [784, 612] width 1568 height 1579
drag, startPoint x: 91, startPoint y: 522, endPoint x: 586, endPoint y: 203, distance: 588.9
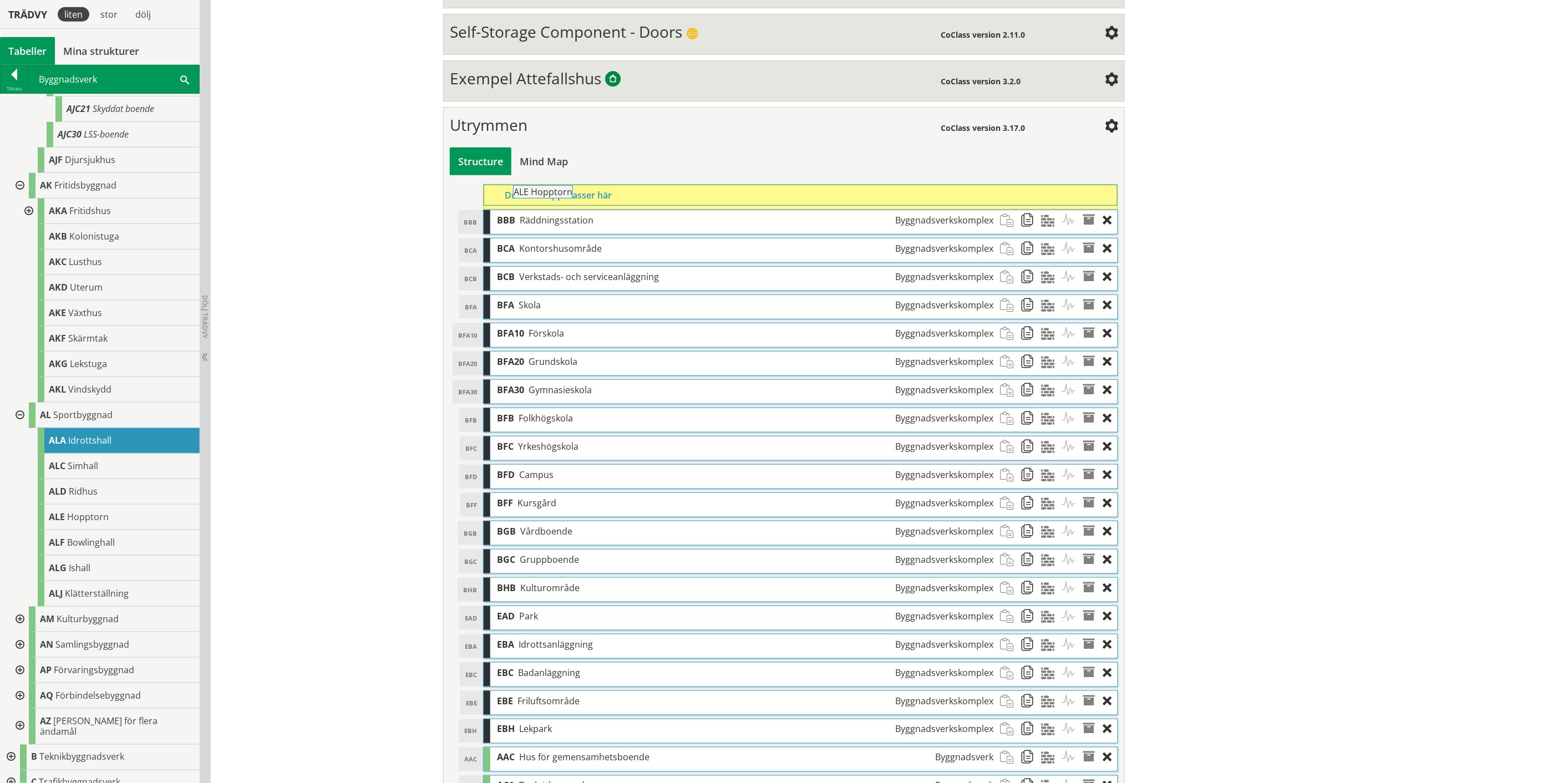
click at [586, 203] on div "Trädvy liten stor [GEOGRAPHIC_DATA] Tabeller Mina strukturer CoClass Version 3.…" at bounding box center [784, 626] width 1568 height 1607
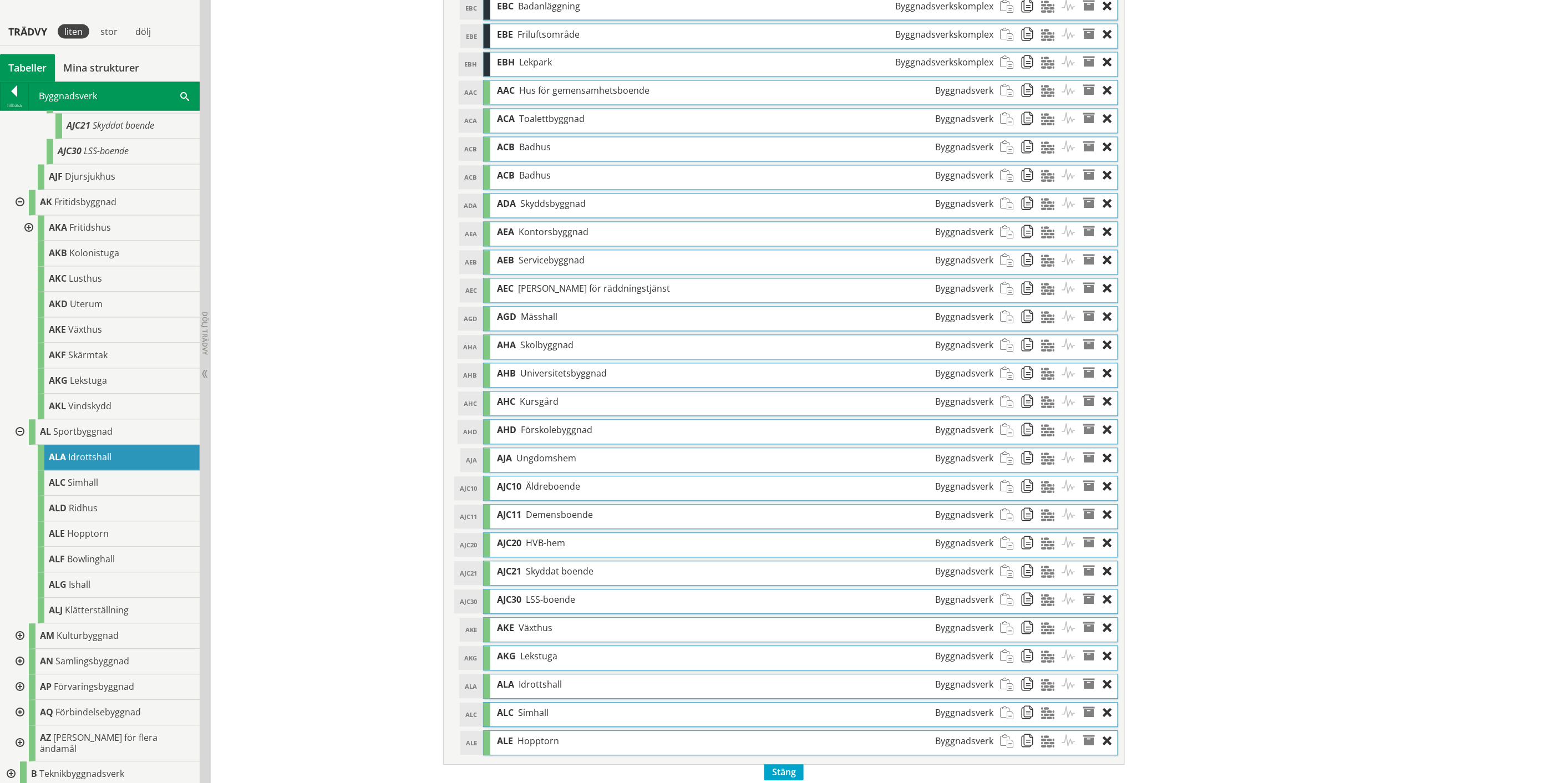
scroll to position [964, 0]
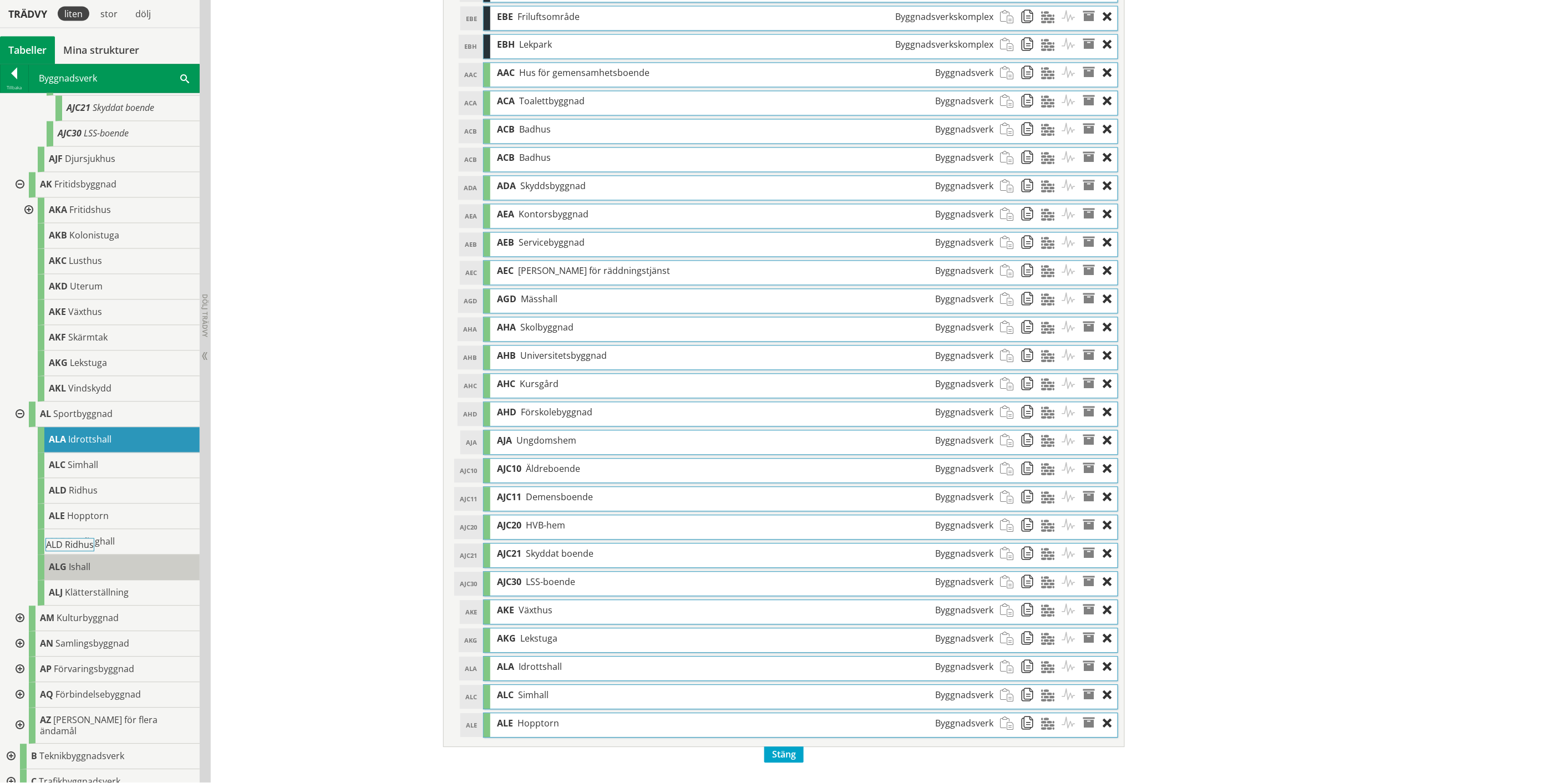
drag, startPoint x: 131, startPoint y: 498, endPoint x: 159, endPoint y: 558, distance: 66.2
click at [159, 405] on div "ALA Idrottshall ALC Simhall ALD Ridhus ALE Hopptorn ALF Bowlinghall ALG Ishall …" at bounding box center [109, 516] width 182 height 178
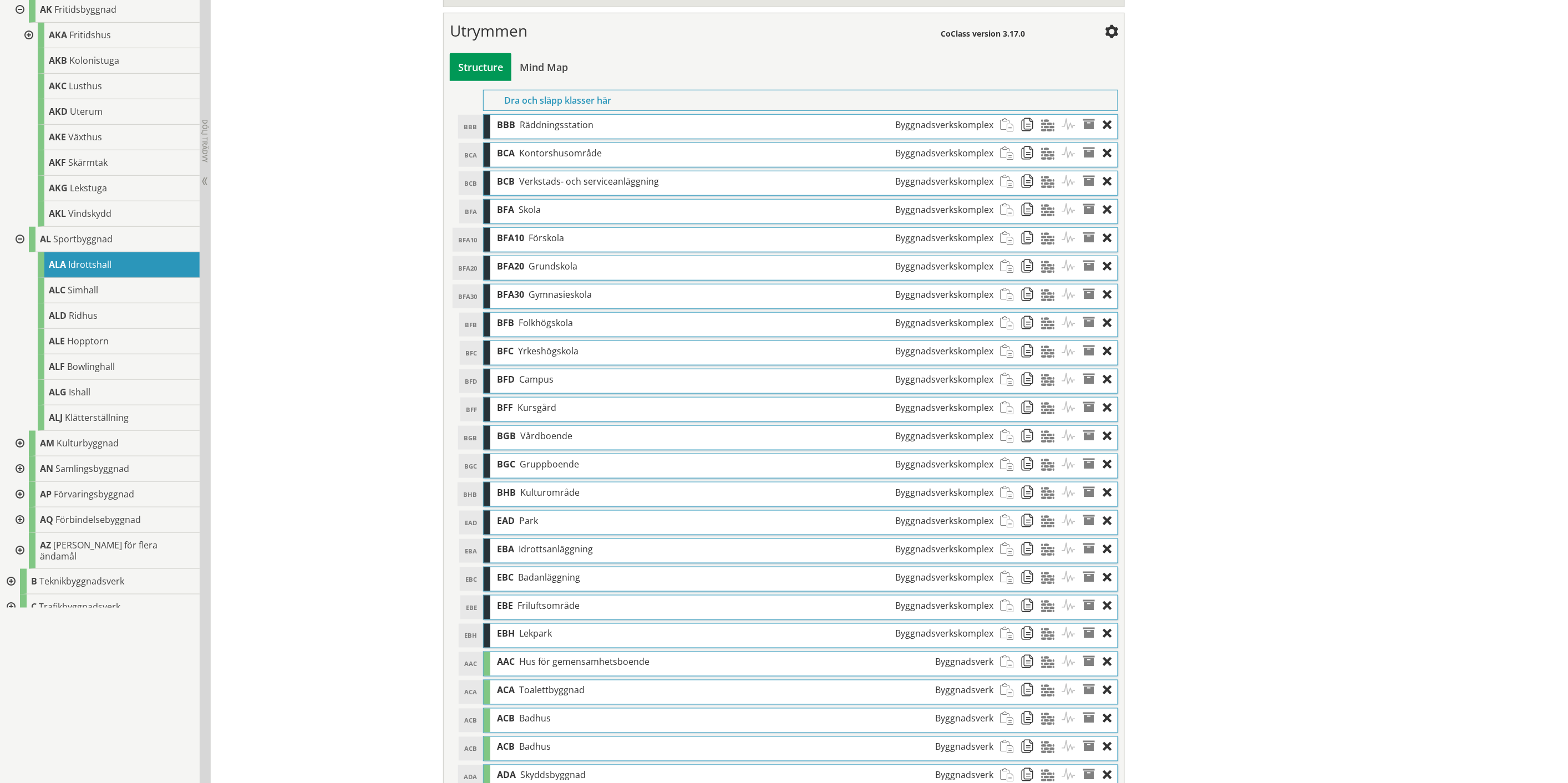
scroll to position [164, 0]
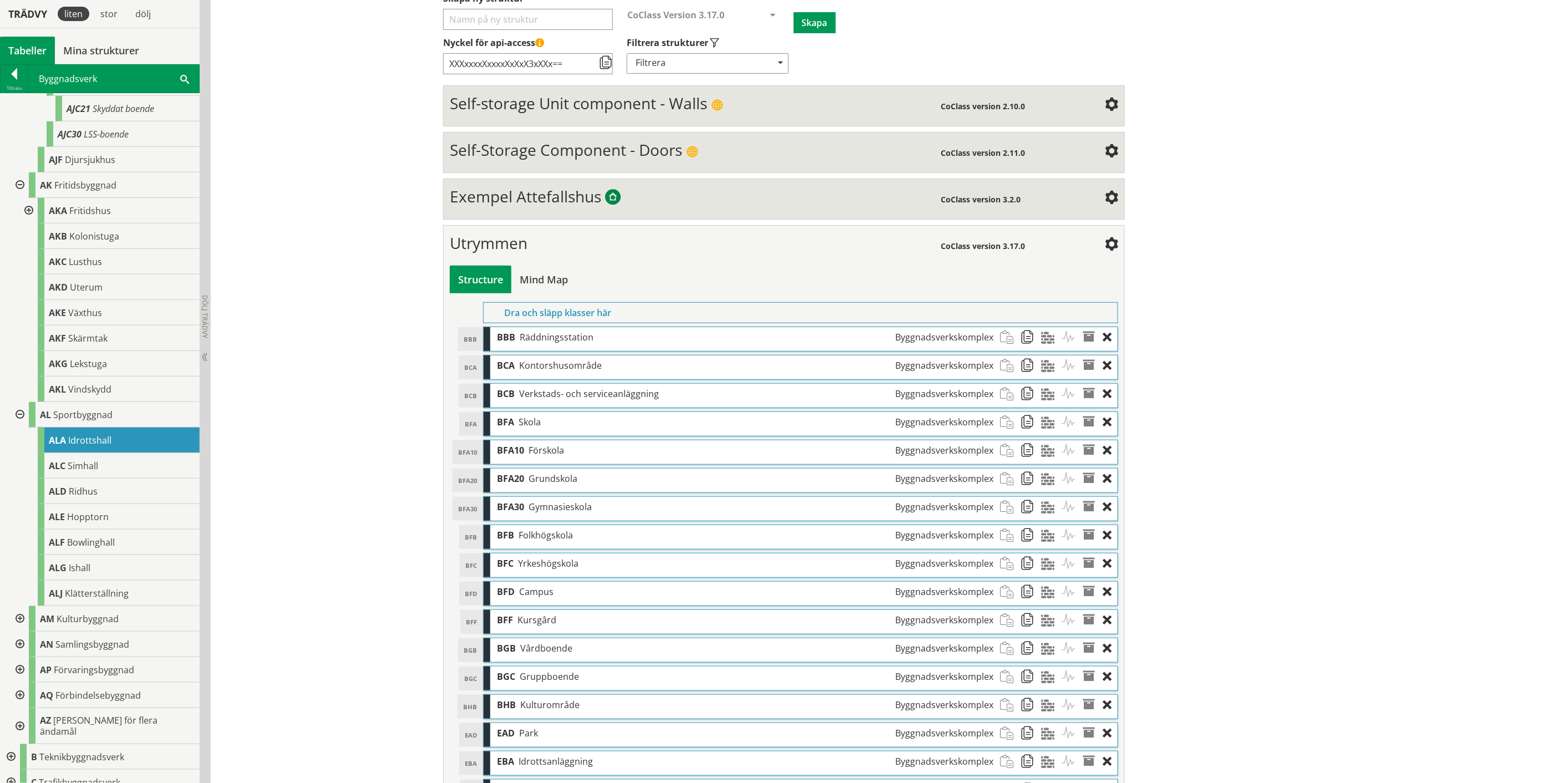
click at [472, 277] on div "Structure" at bounding box center [480, 279] width 61 height 28
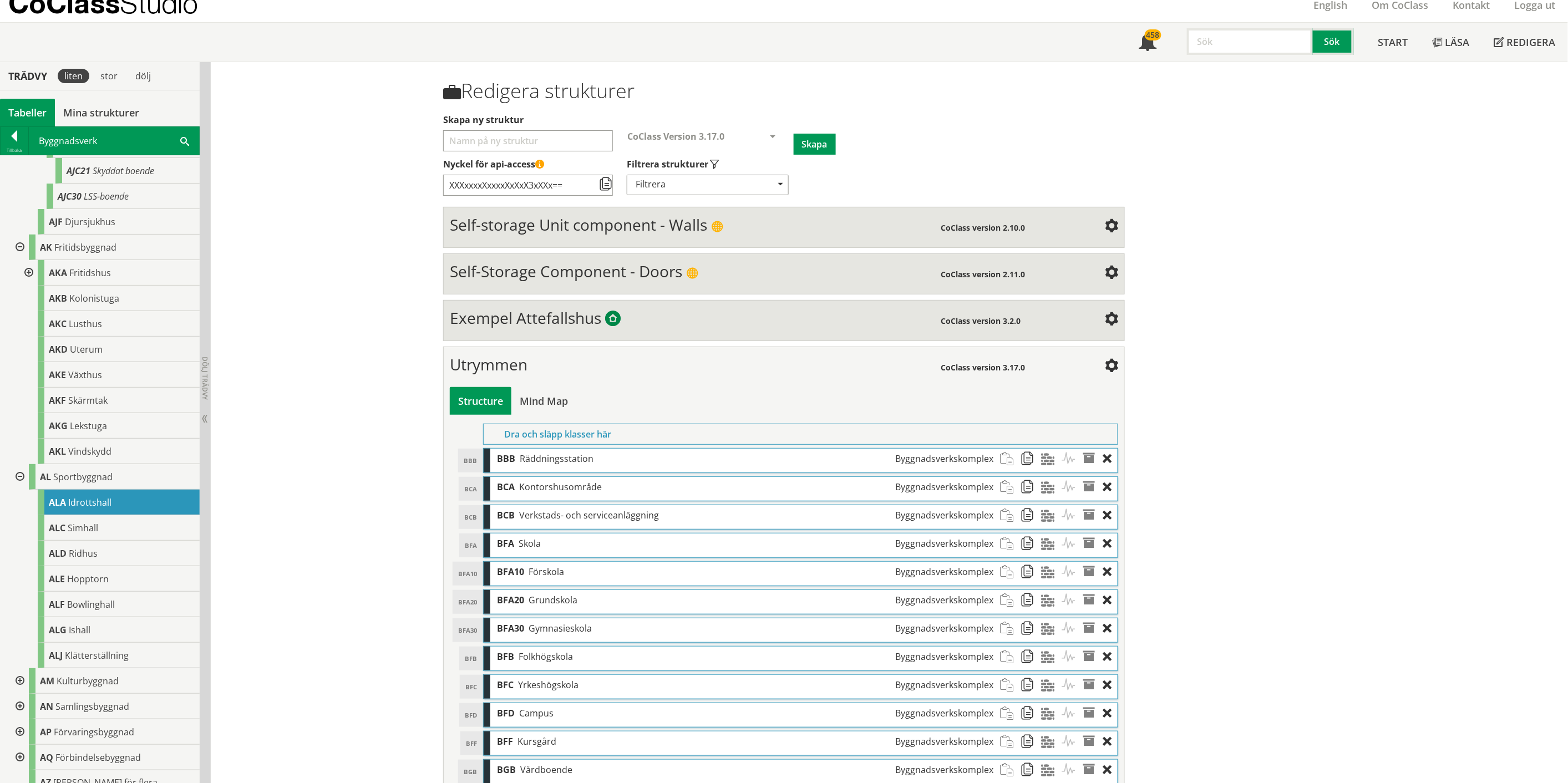
scroll to position [40, 0]
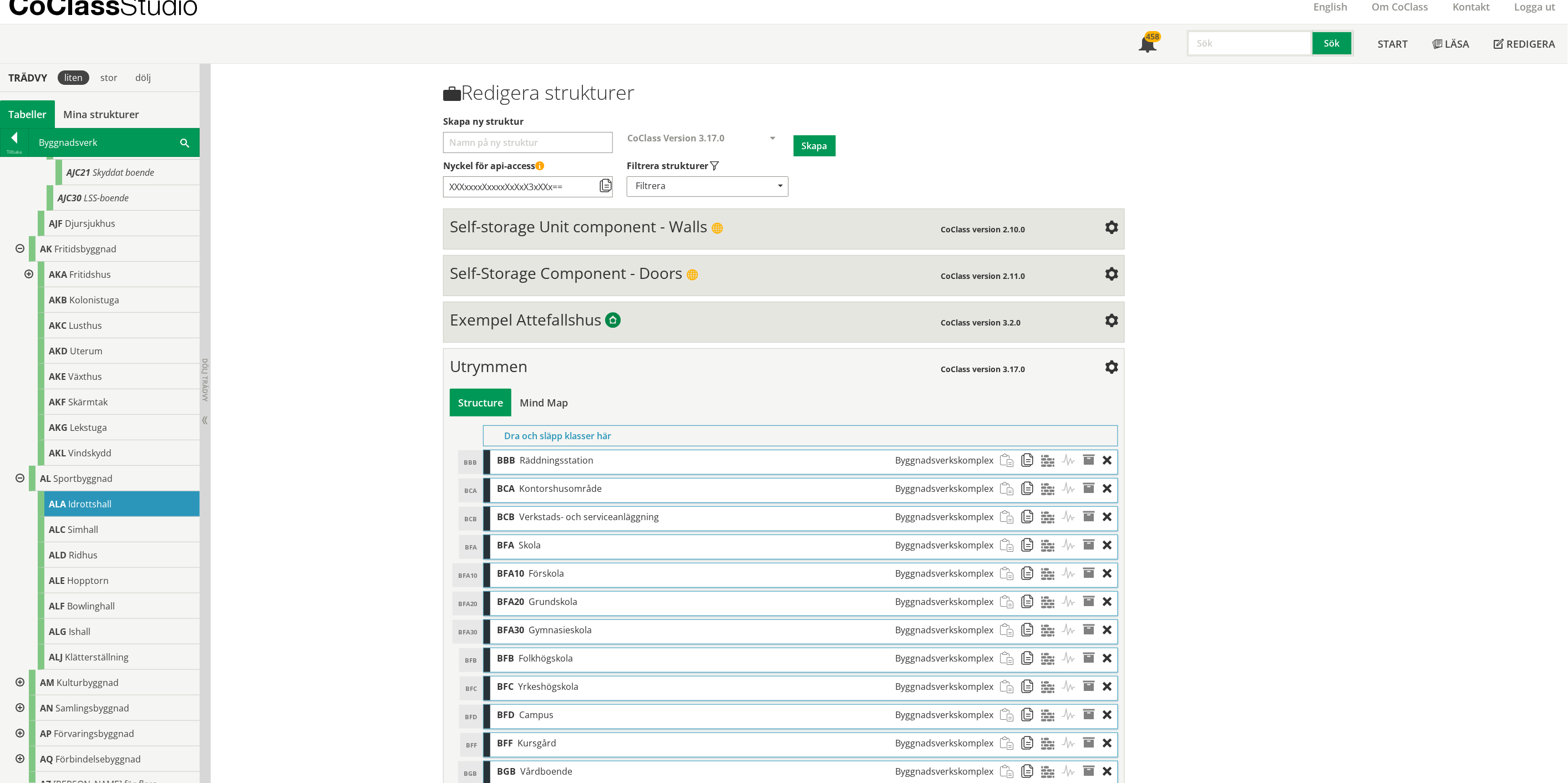
click at [514, 368] on span "Utrymmen" at bounding box center [488, 366] width 78 height 21
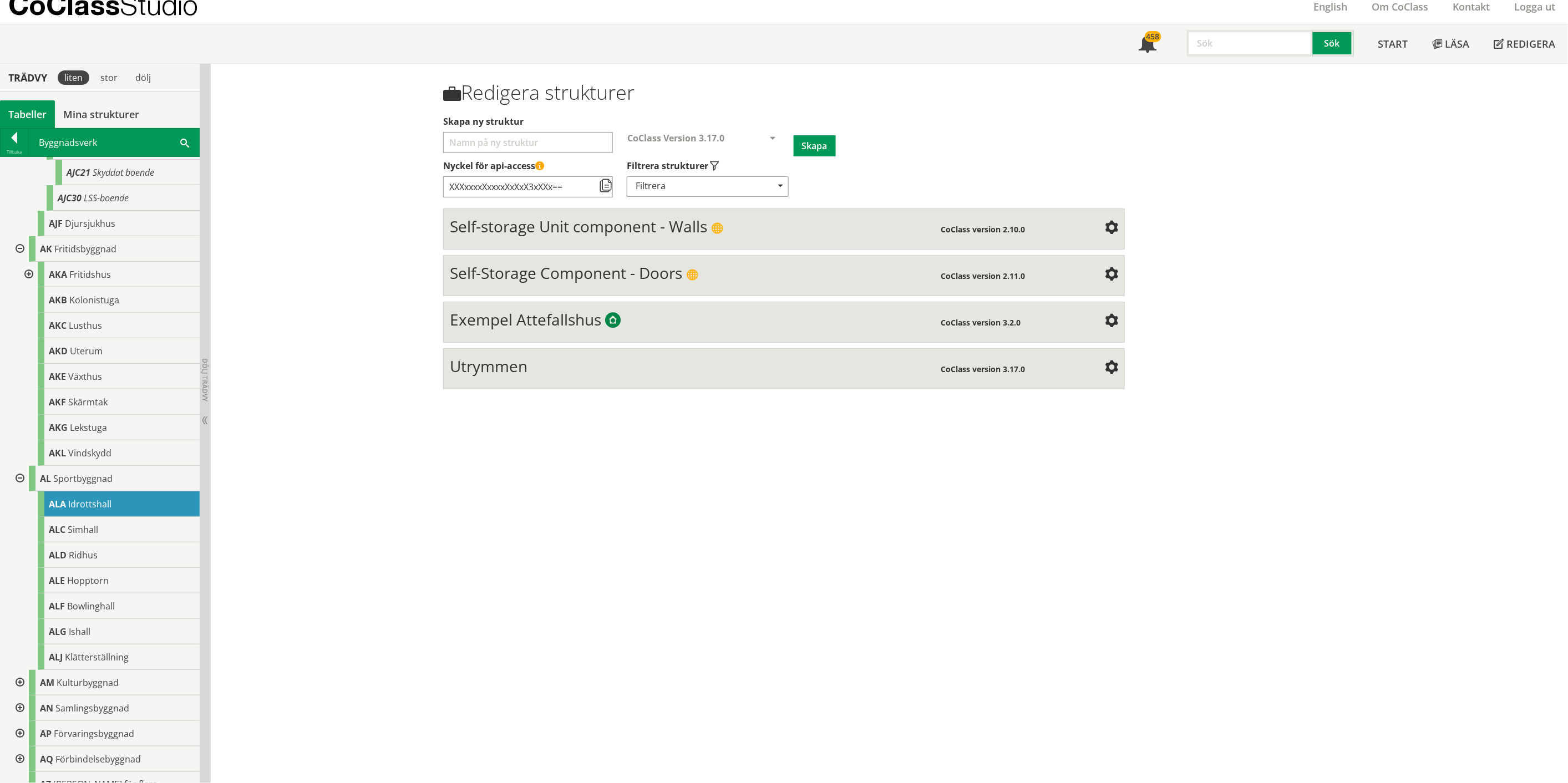
click at [790, 372] on div "CoClass version 3.17.0" at bounding box center [1023, 367] width 164 height 22
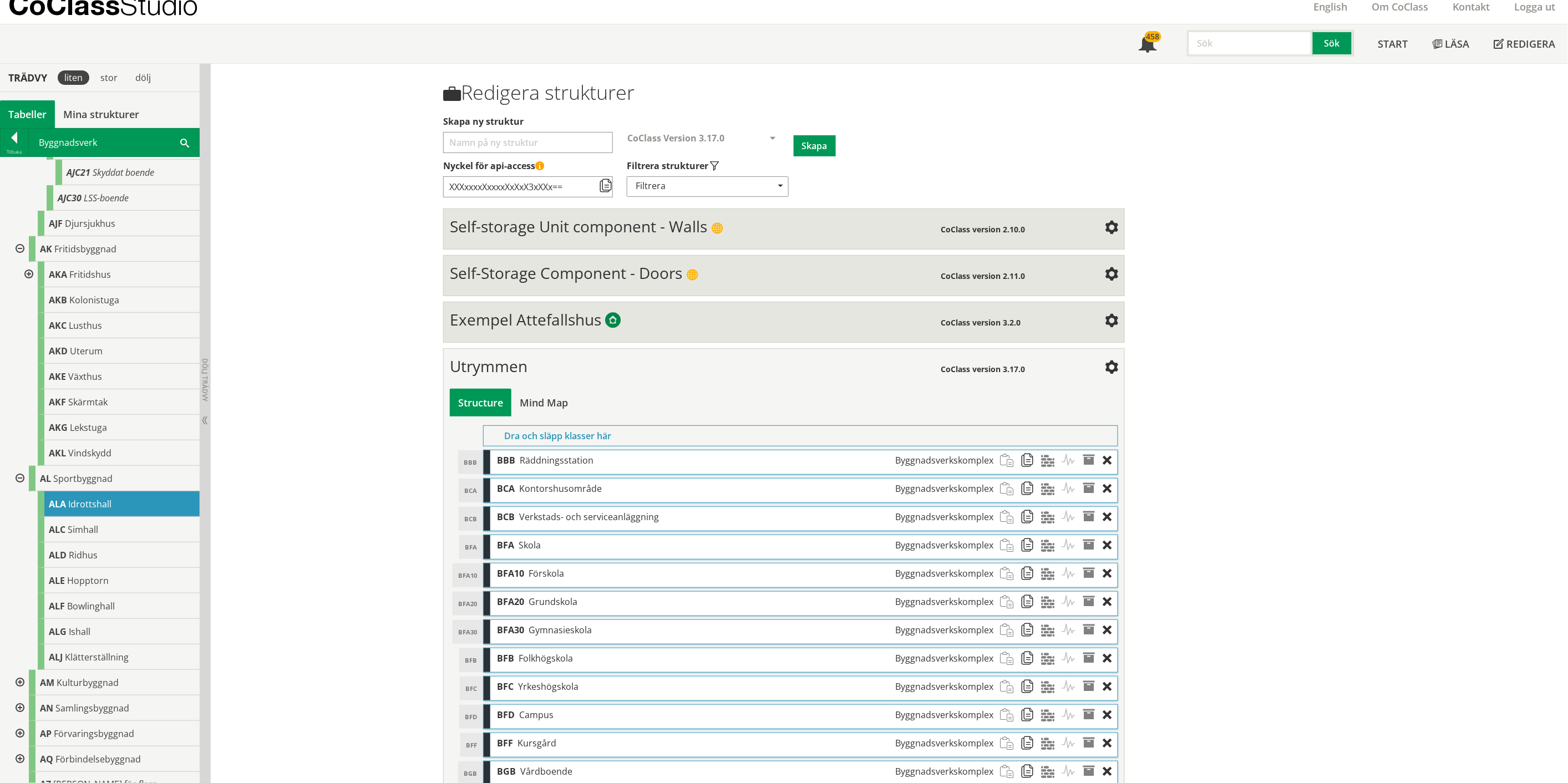
click at [790, 370] on span at bounding box center [1112, 369] width 13 height 13
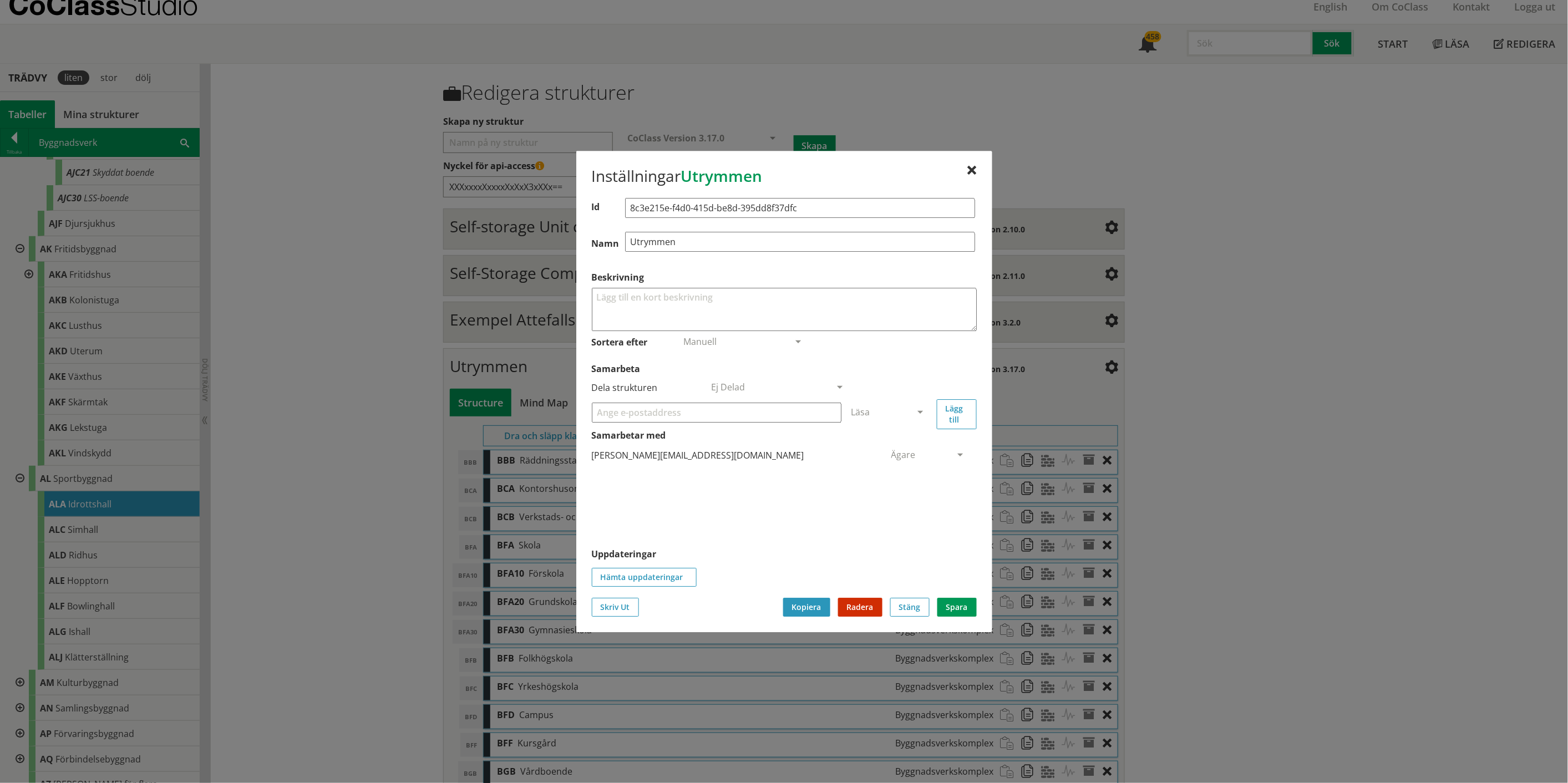
click at [661, 241] on input "Utrymmen" at bounding box center [800, 242] width 350 height 20
type input "Byggnadskomplex"
click at [790, 405] on button "Spara" at bounding box center [957, 607] width 39 height 19
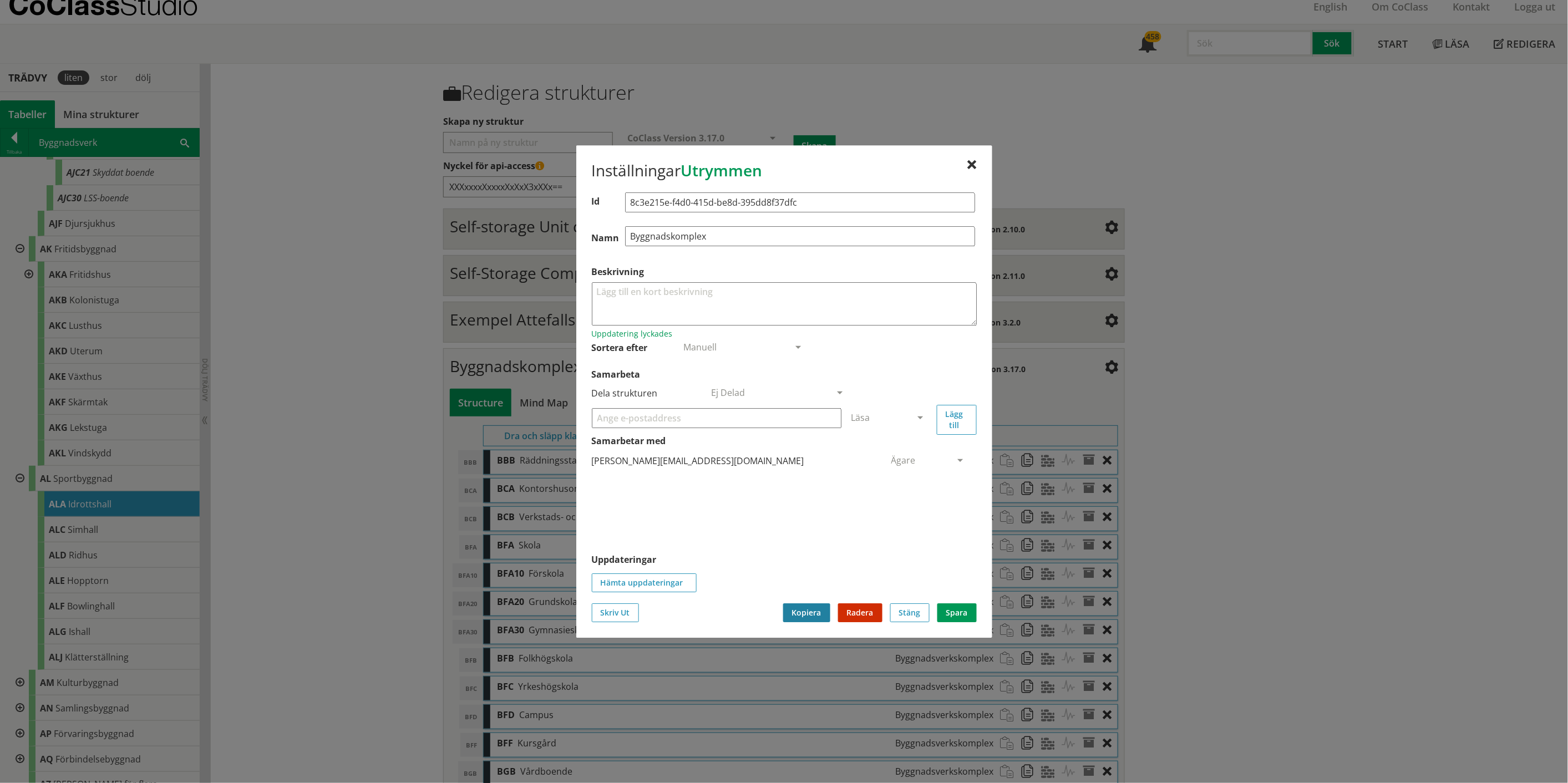
click at [790, 405] on button "Kopiera" at bounding box center [807, 613] width 47 height 19
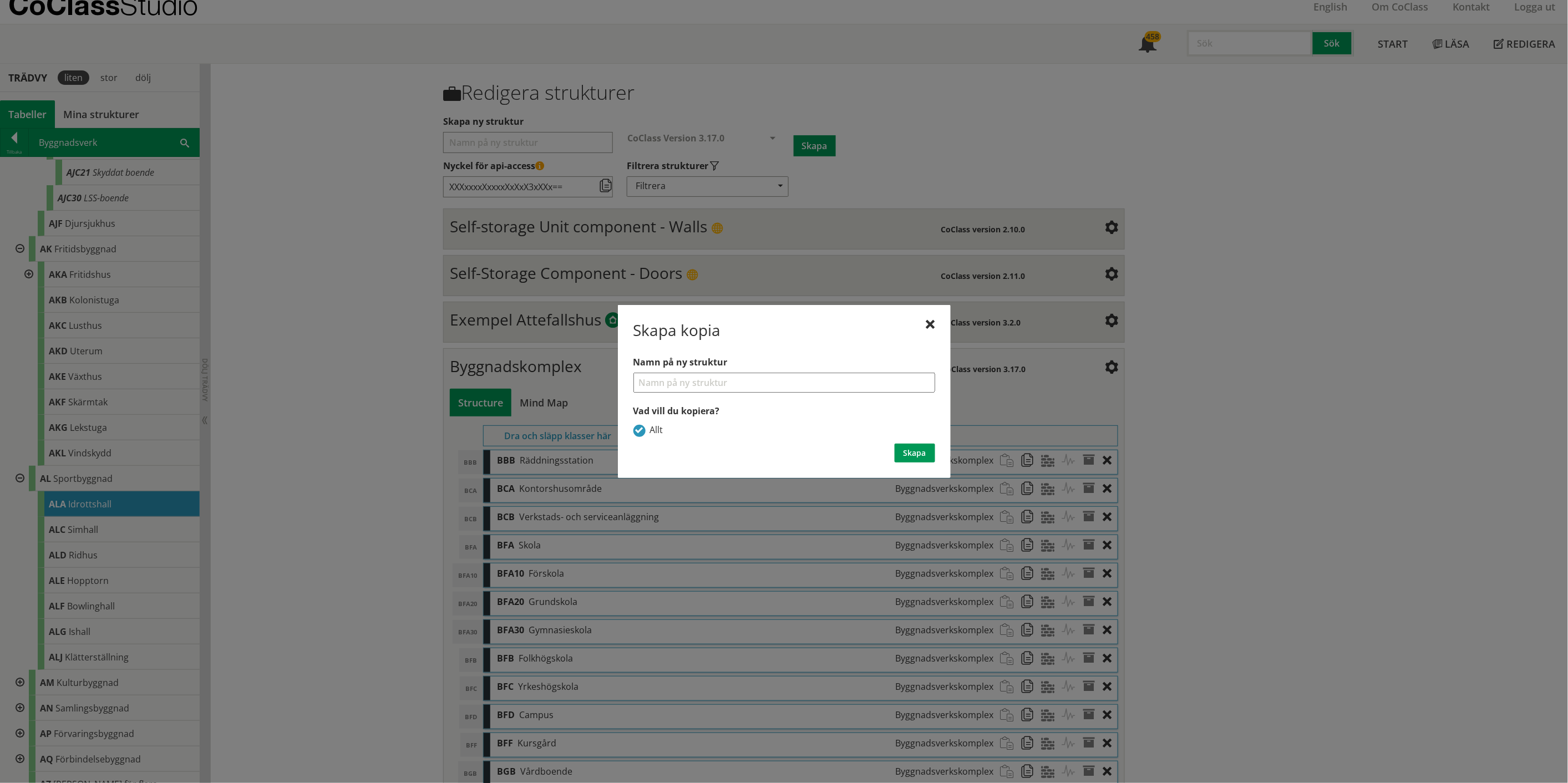
click at [686, 379] on input "Namn på ny struktur" at bounding box center [785, 383] width 302 height 20
type input "Byggnadsverk"
click at [790, 405] on button "Skapa" at bounding box center [915, 453] width 40 height 19
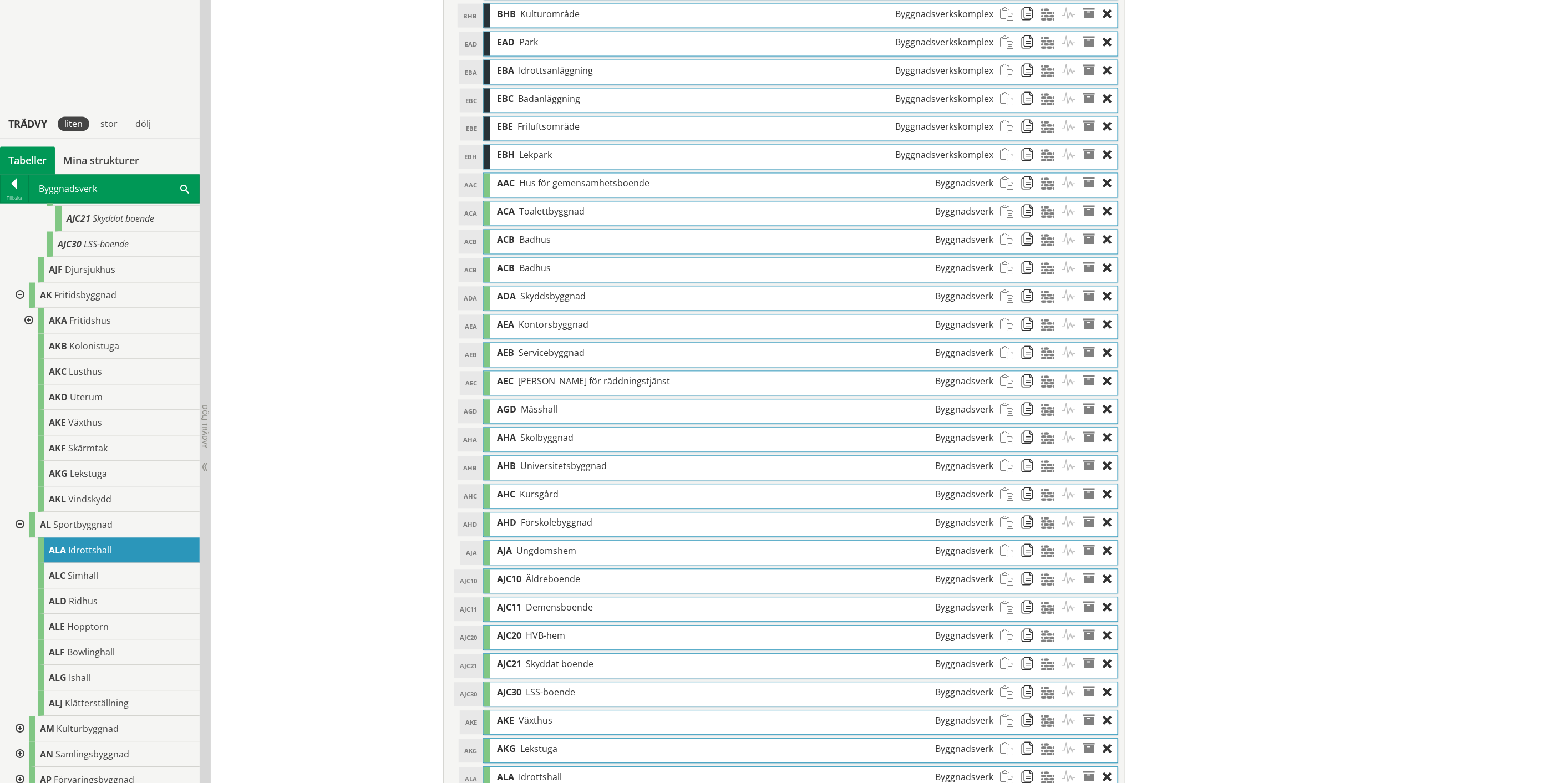
scroll to position [1011, 0]
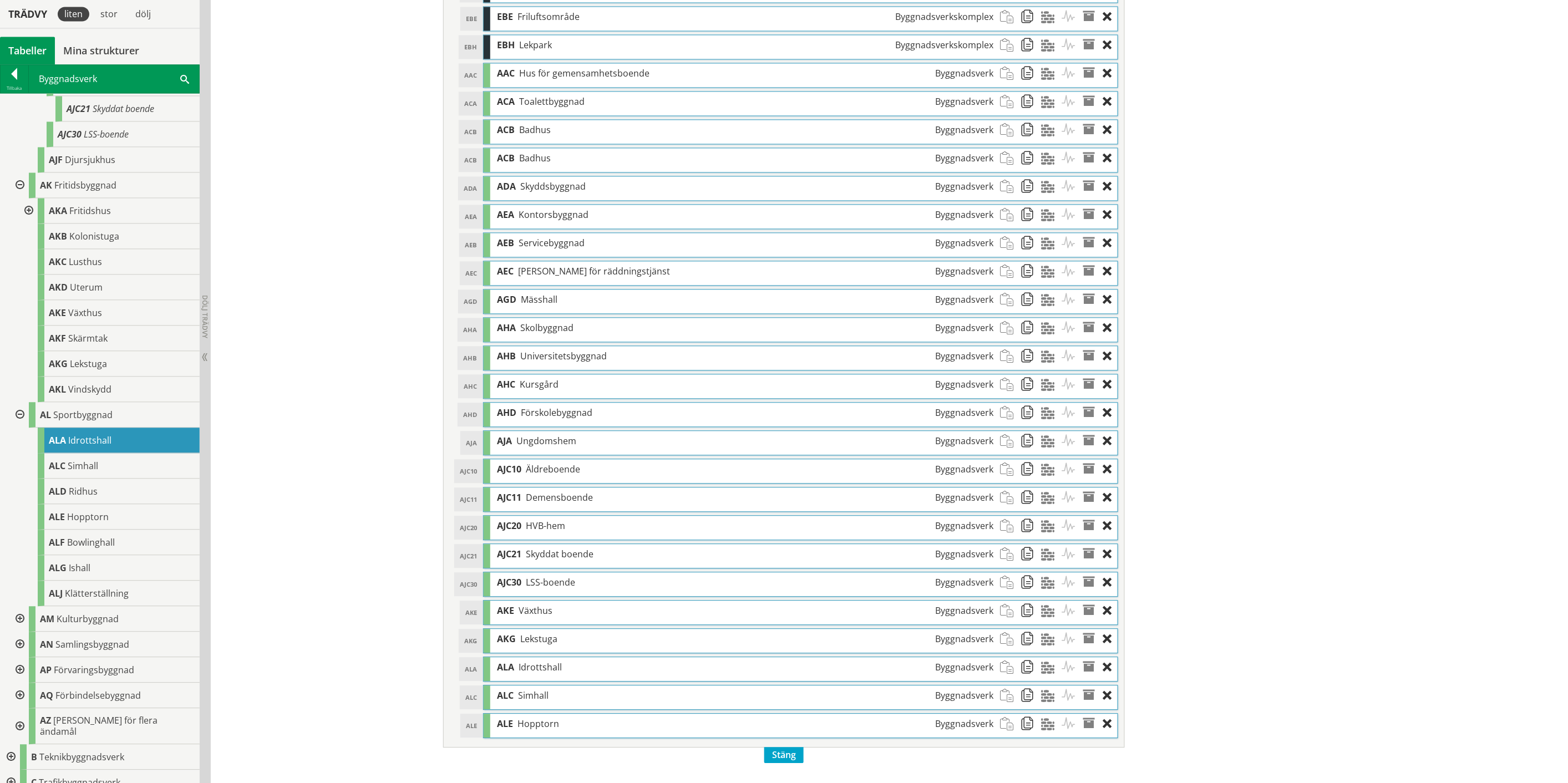
click at [783, 405] on span "Stäng" at bounding box center [784, 755] width 39 height 16
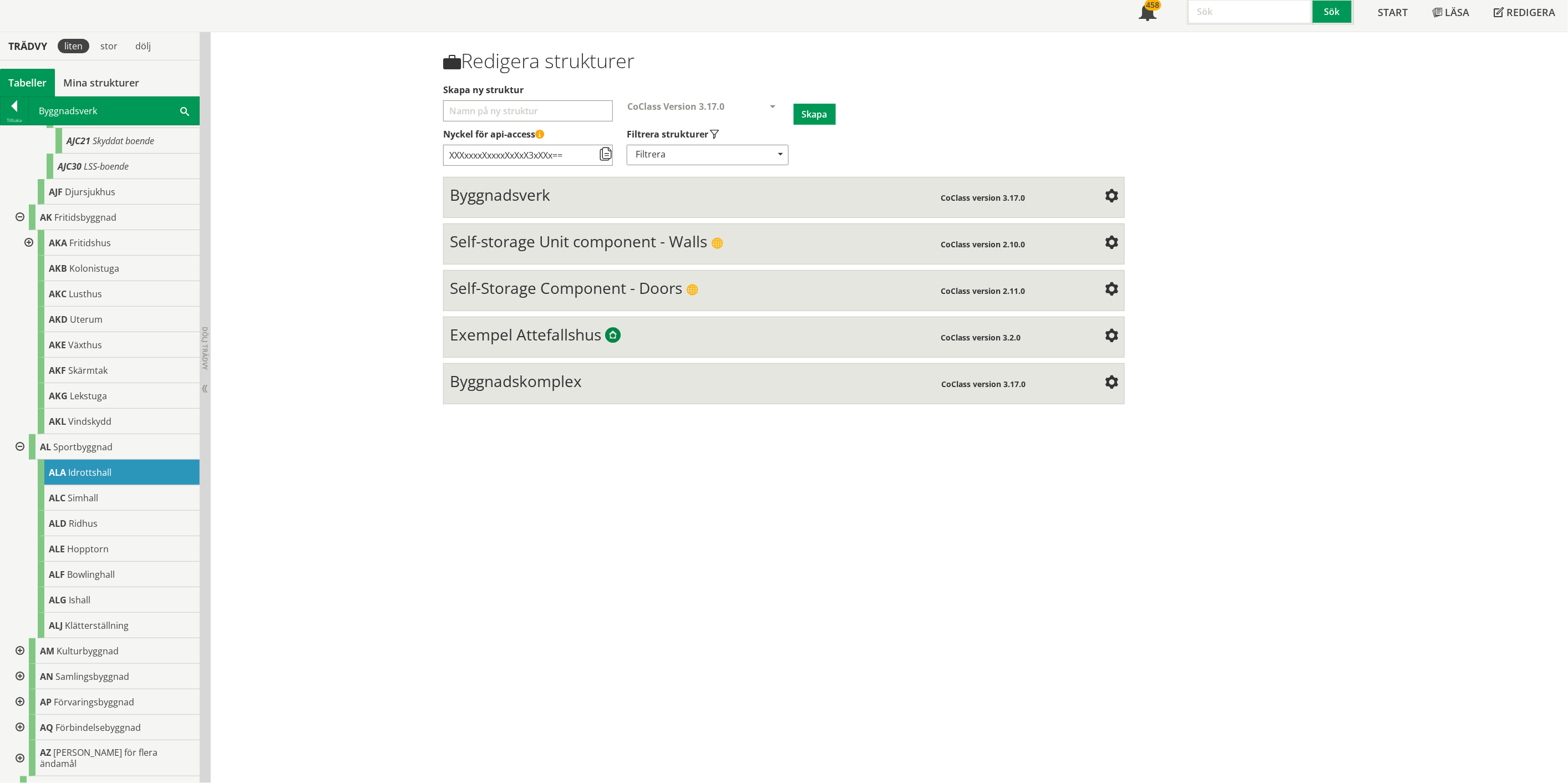
scroll to position [0, 0]
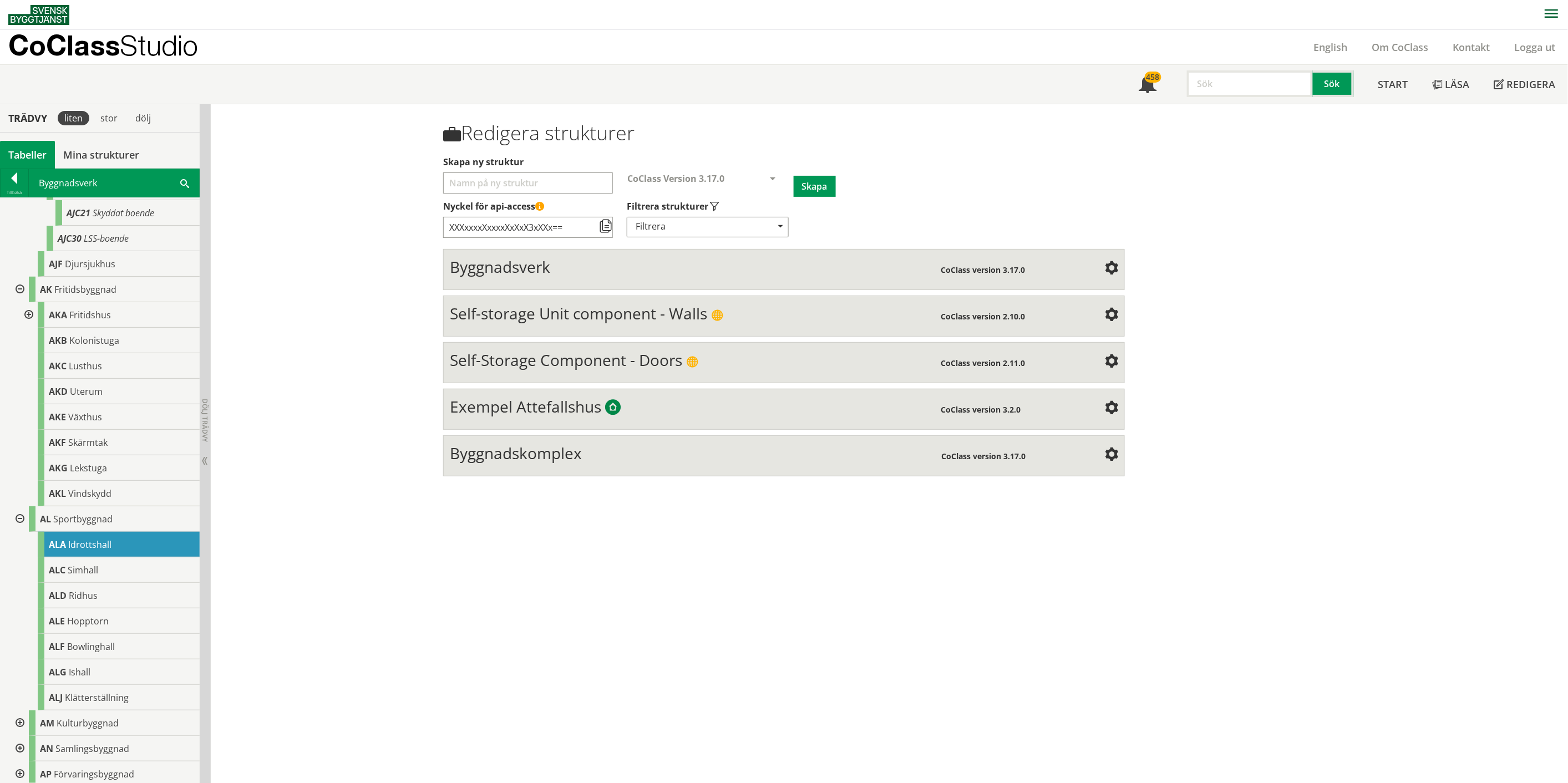
click at [514, 269] on span "Byggnadsverk" at bounding box center [500, 267] width 101 height 21
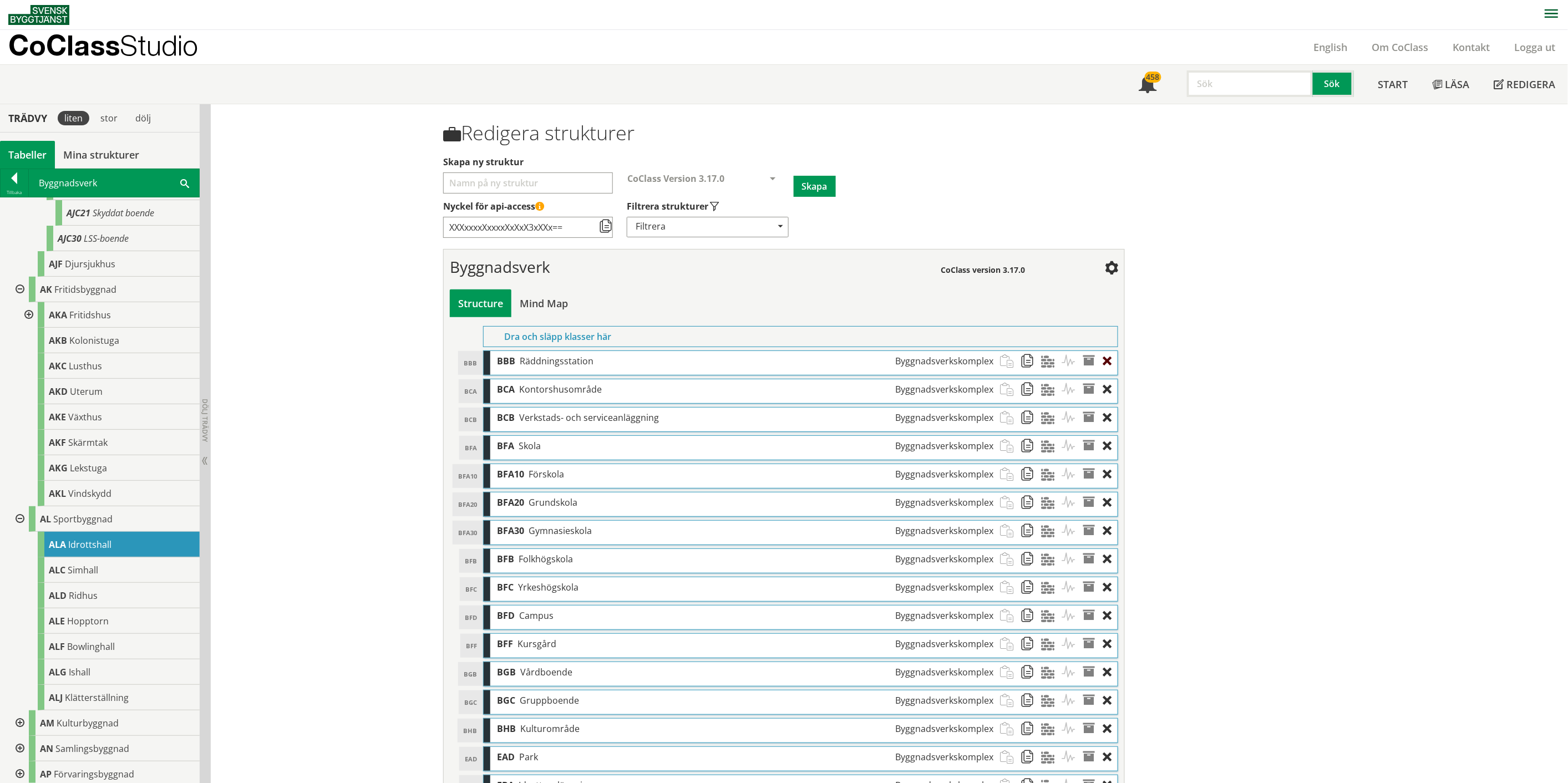
click at [790, 362] on div at bounding box center [1110, 361] width 15 height 20
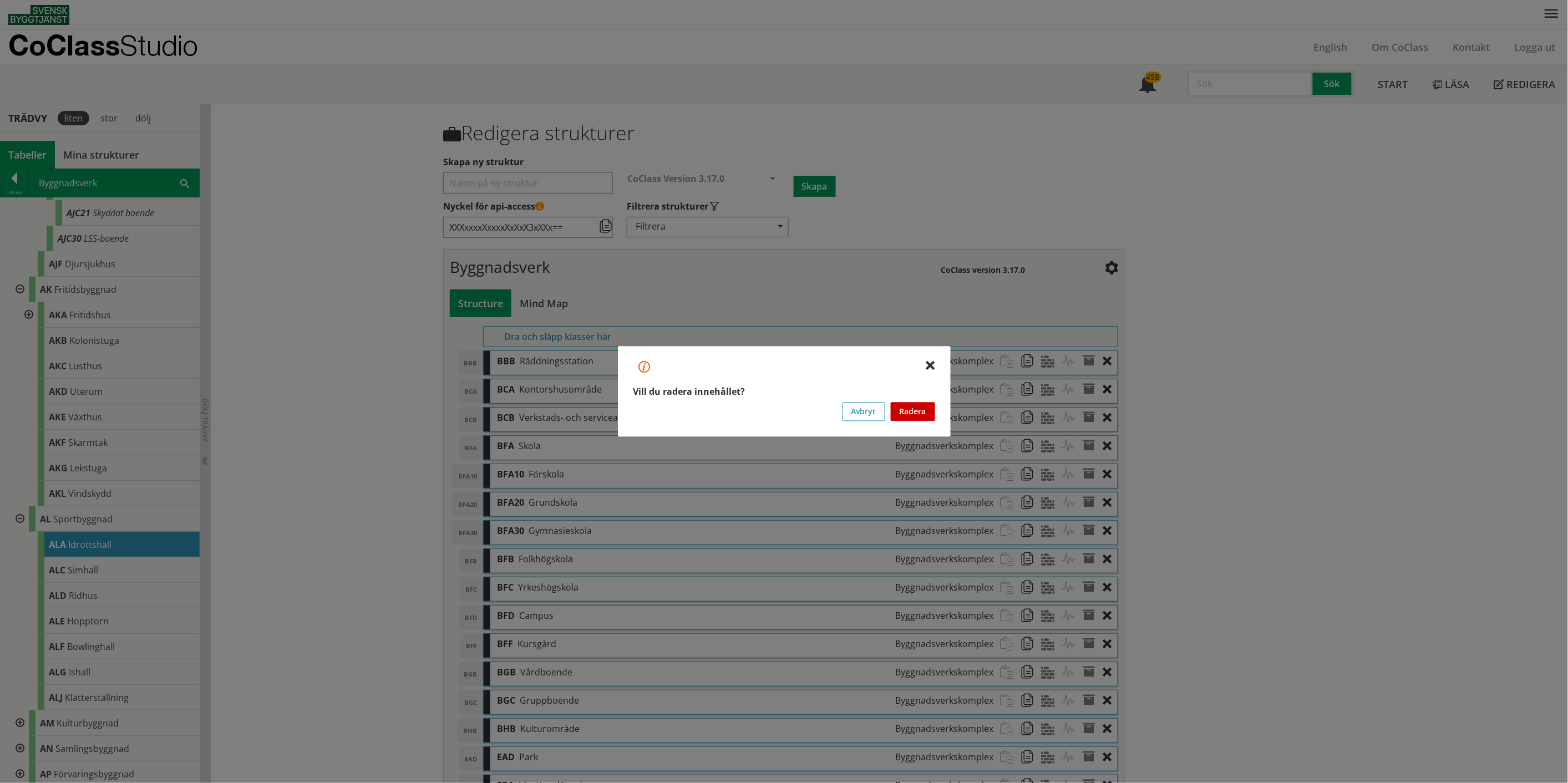
click at [790, 405] on button "Radera" at bounding box center [913, 411] width 44 height 19
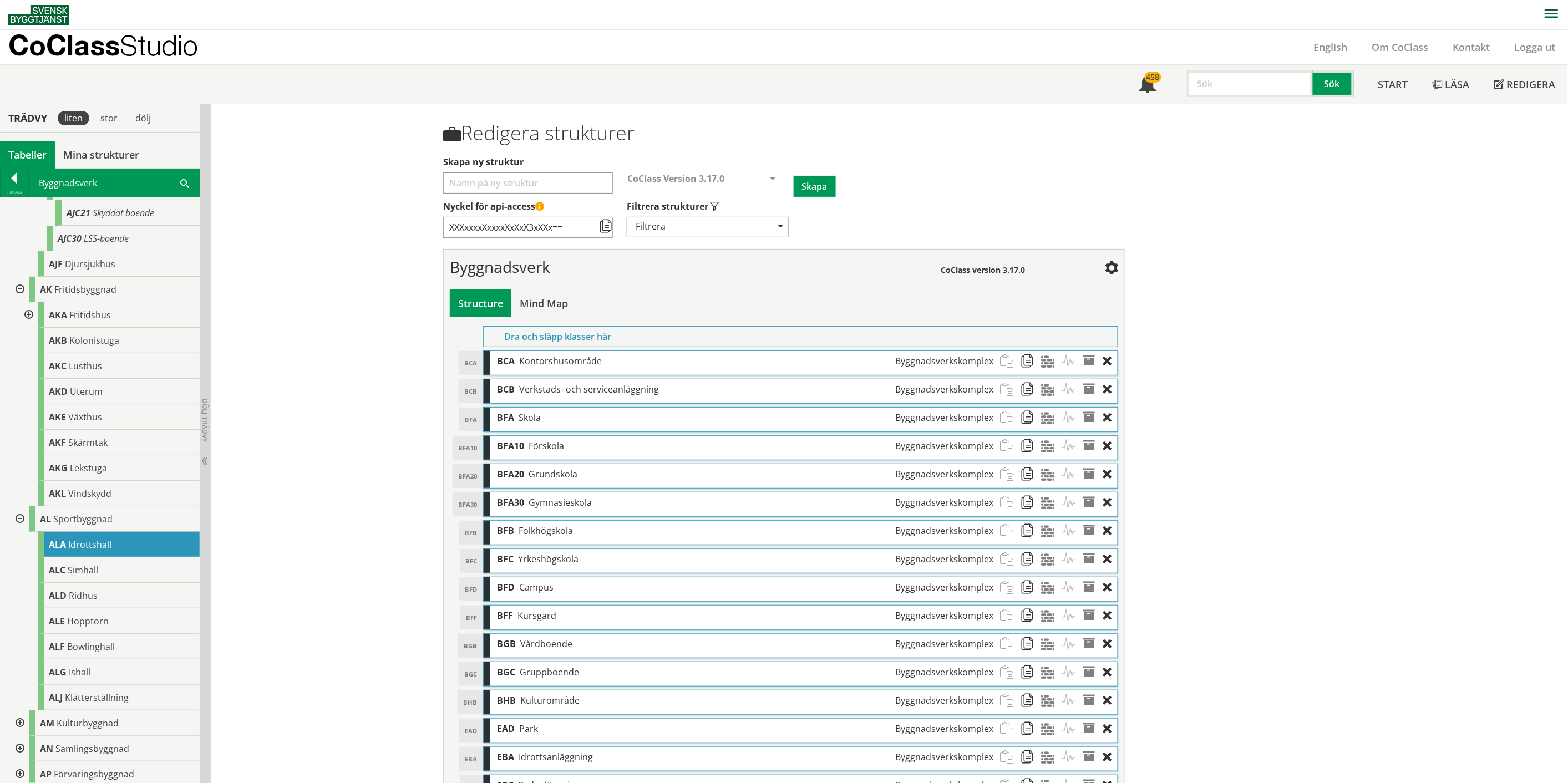
click at [790, 359] on div "BCA Kontorshusområde Byggnadsverkskomplex" at bounding box center [745, 361] width 510 height 20
click at [790, 362] on div at bounding box center [1110, 361] width 15 height 20
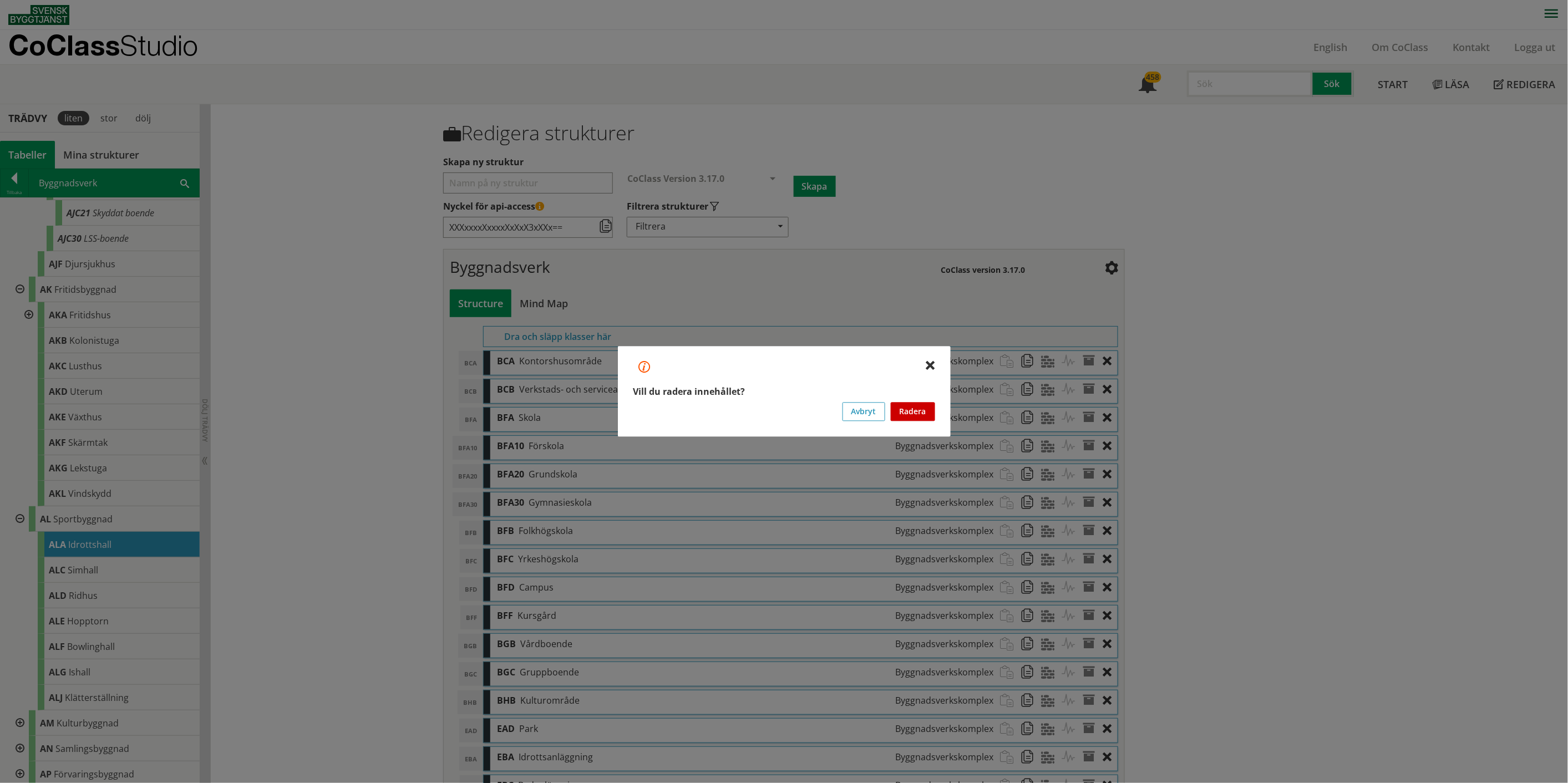
click at [790, 405] on button "Radera" at bounding box center [913, 411] width 44 height 19
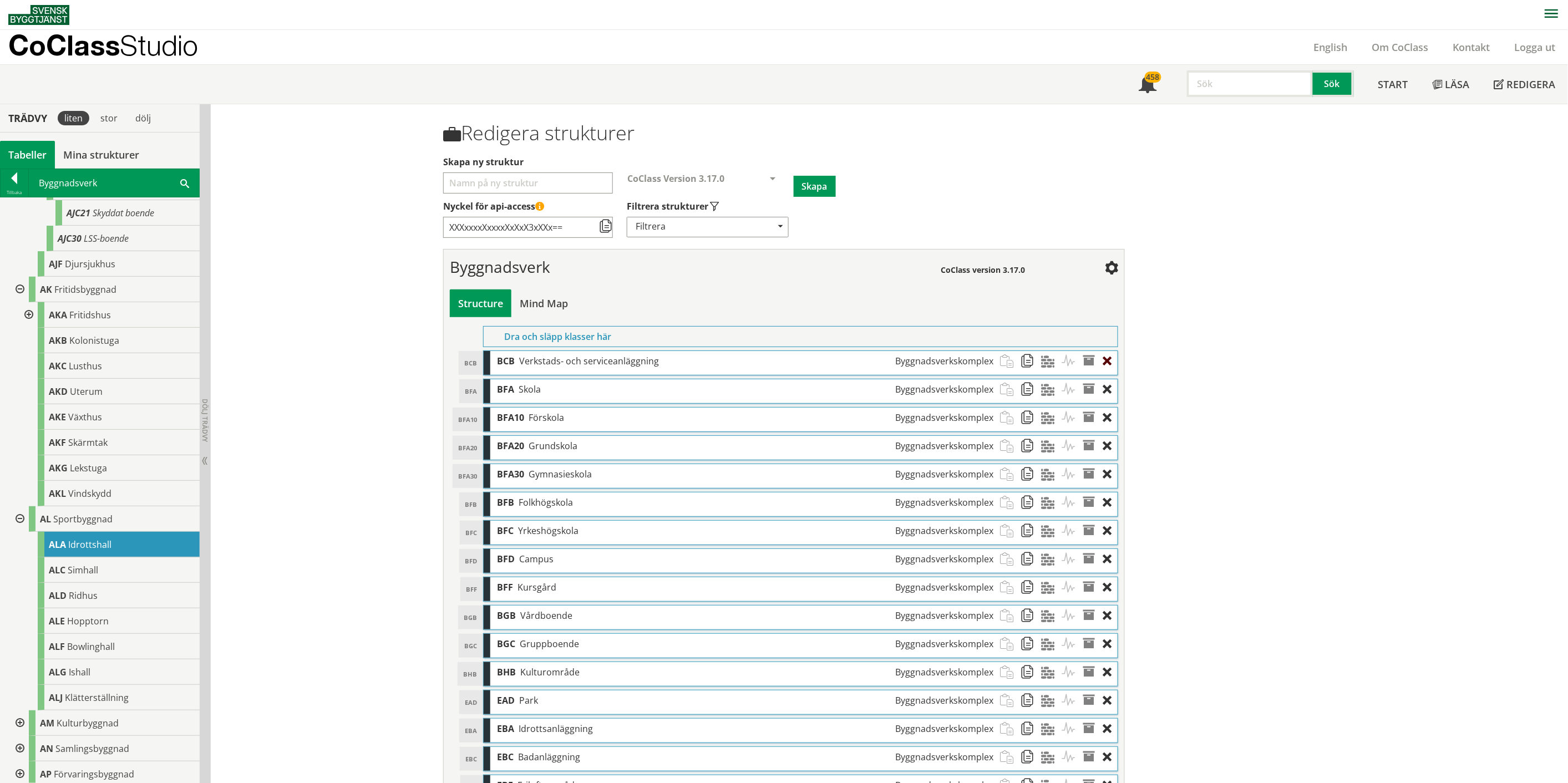
click at [790, 359] on div at bounding box center [1110, 361] width 15 height 20
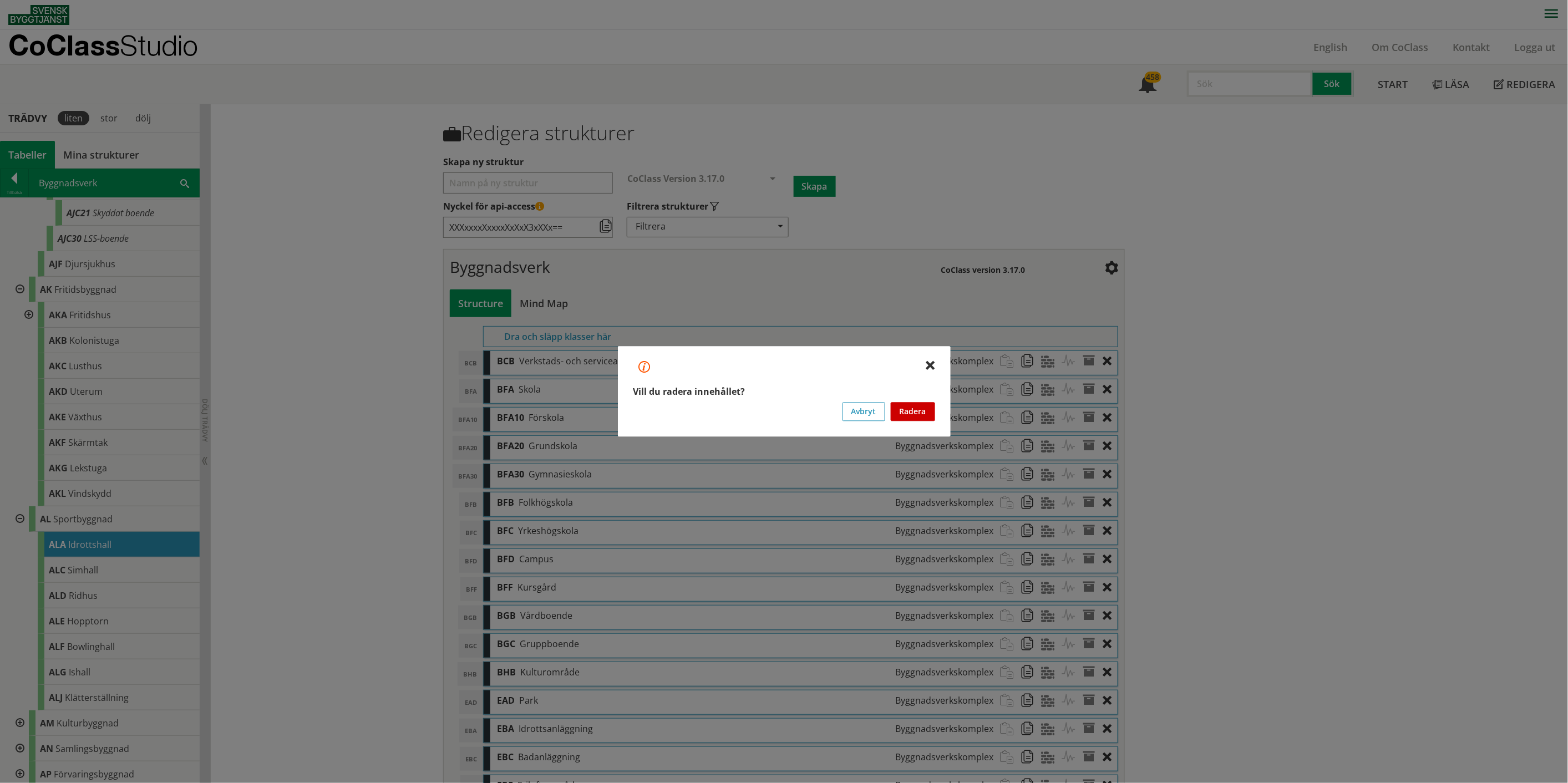
click at [790, 405] on button "Radera" at bounding box center [913, 411] width 44 height 19
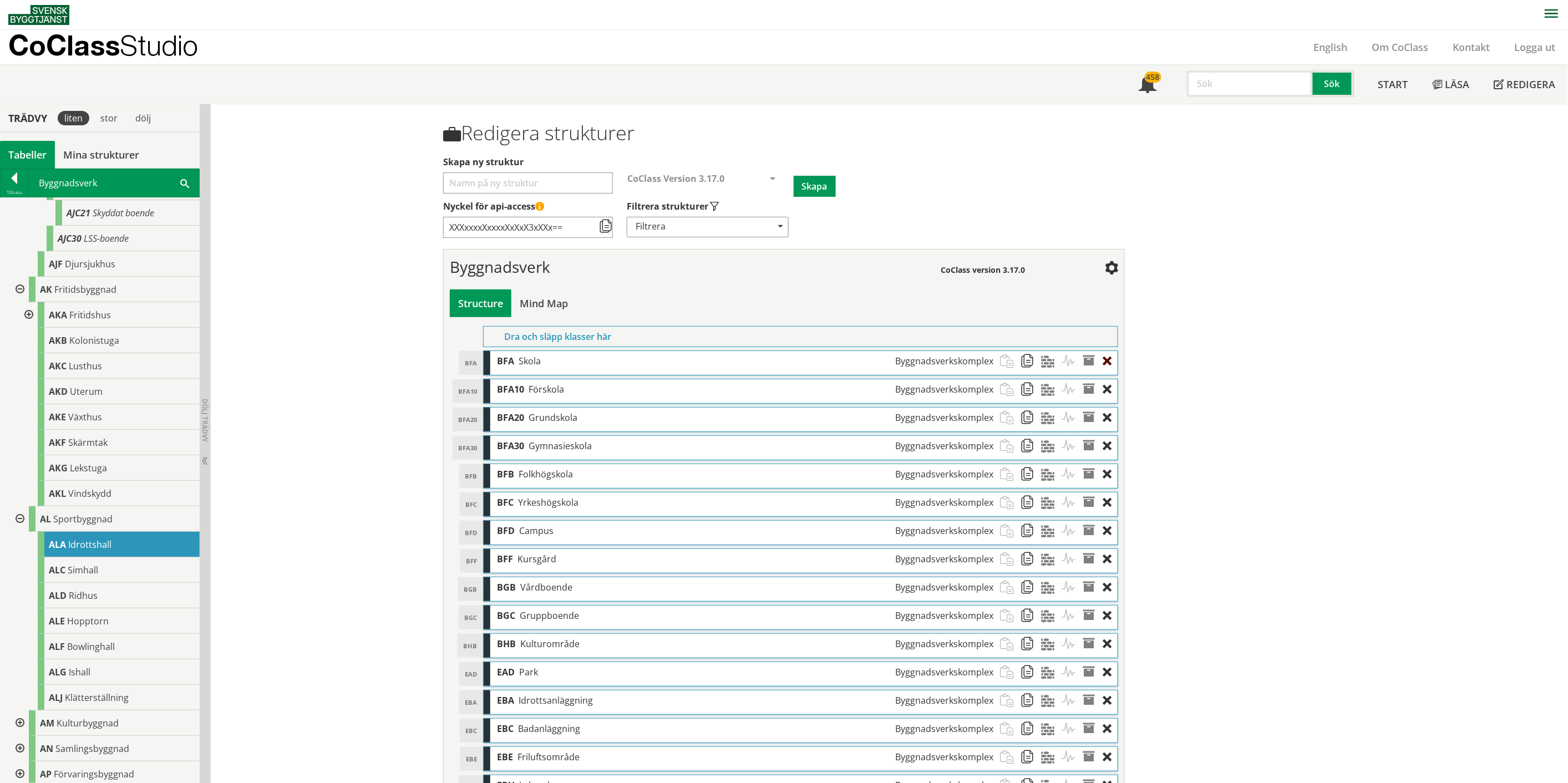
click at [790, 359] on div at bounding box center [1110, 361] width 15 height 20
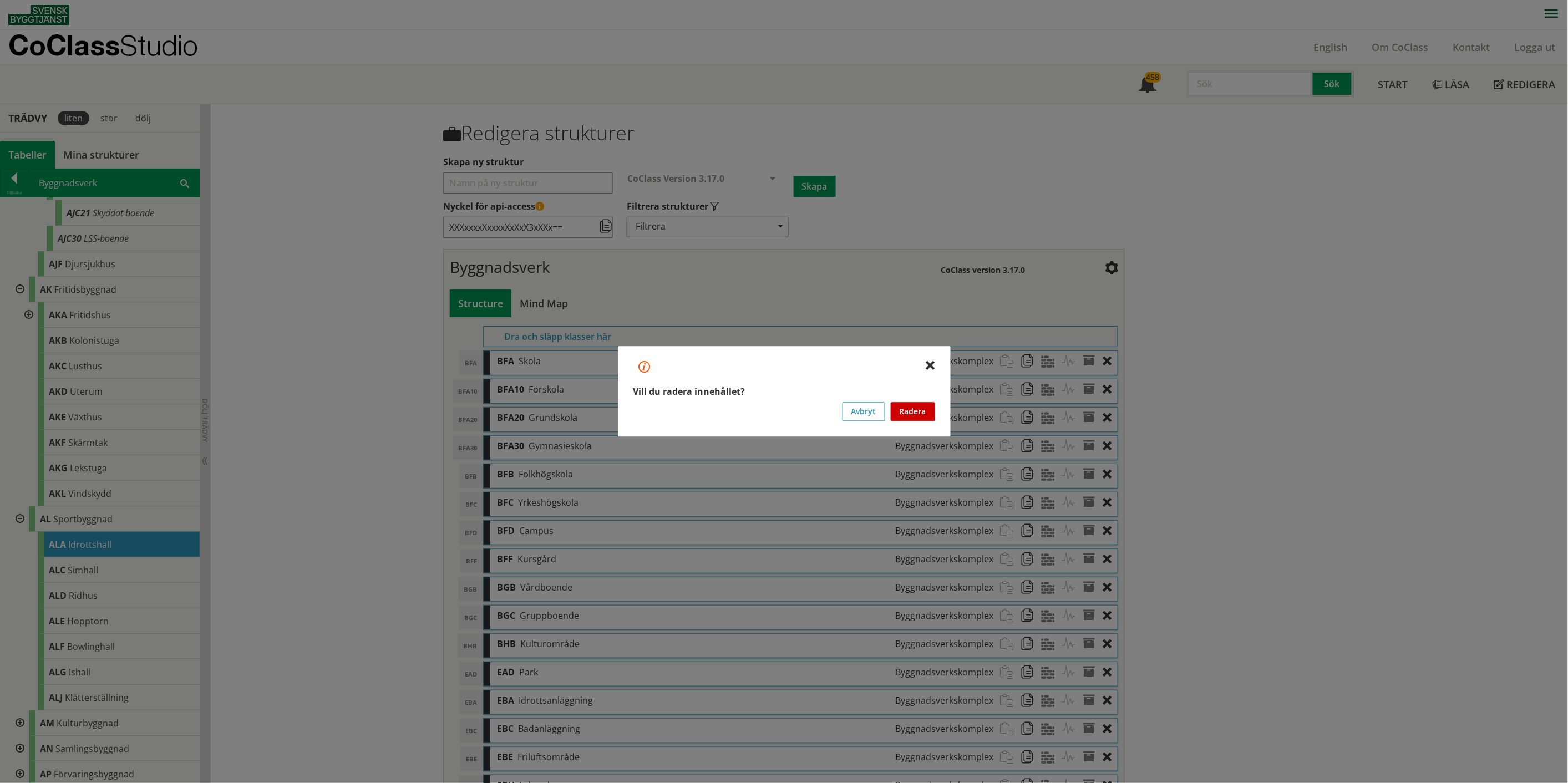
click at [790, 405] on button "Radera" at bounding box center [913, 411] width 44 height 19
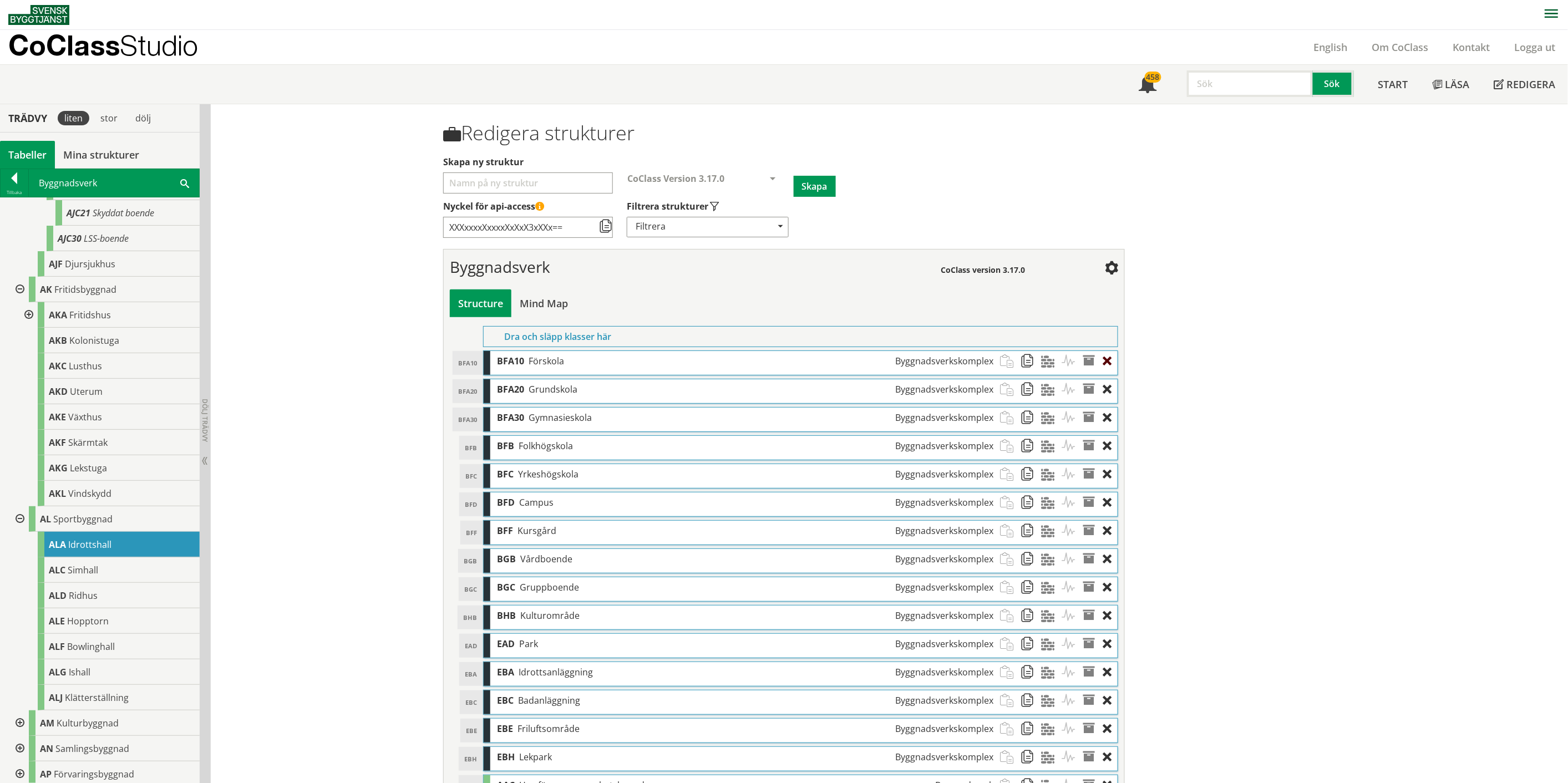
click at [790, 358] on div at bounding box center [1110, 361] width 15 height 20
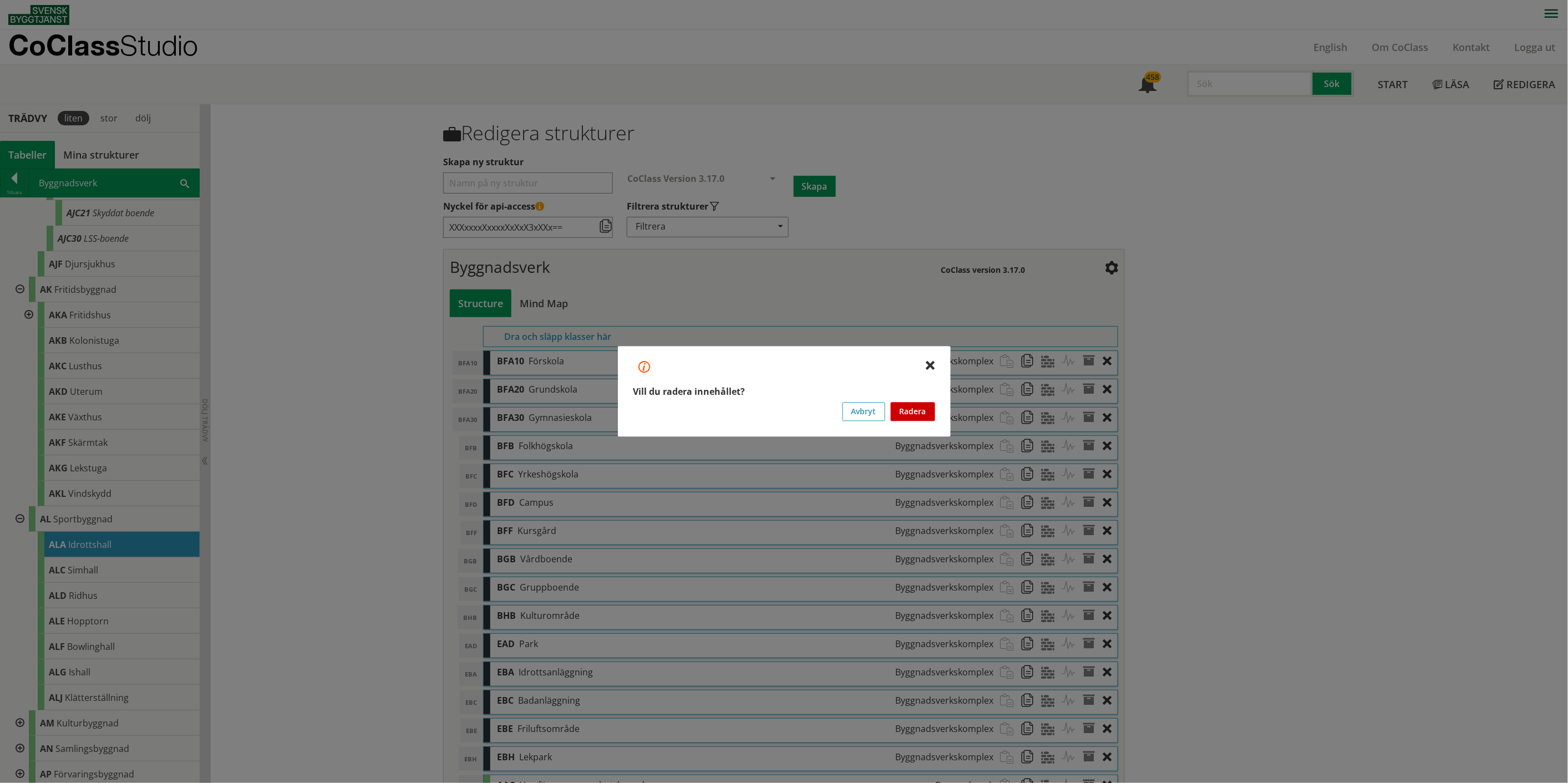
click at [790, 405] on button "Radera" at bounding box center [913, 411] width 44 height 19
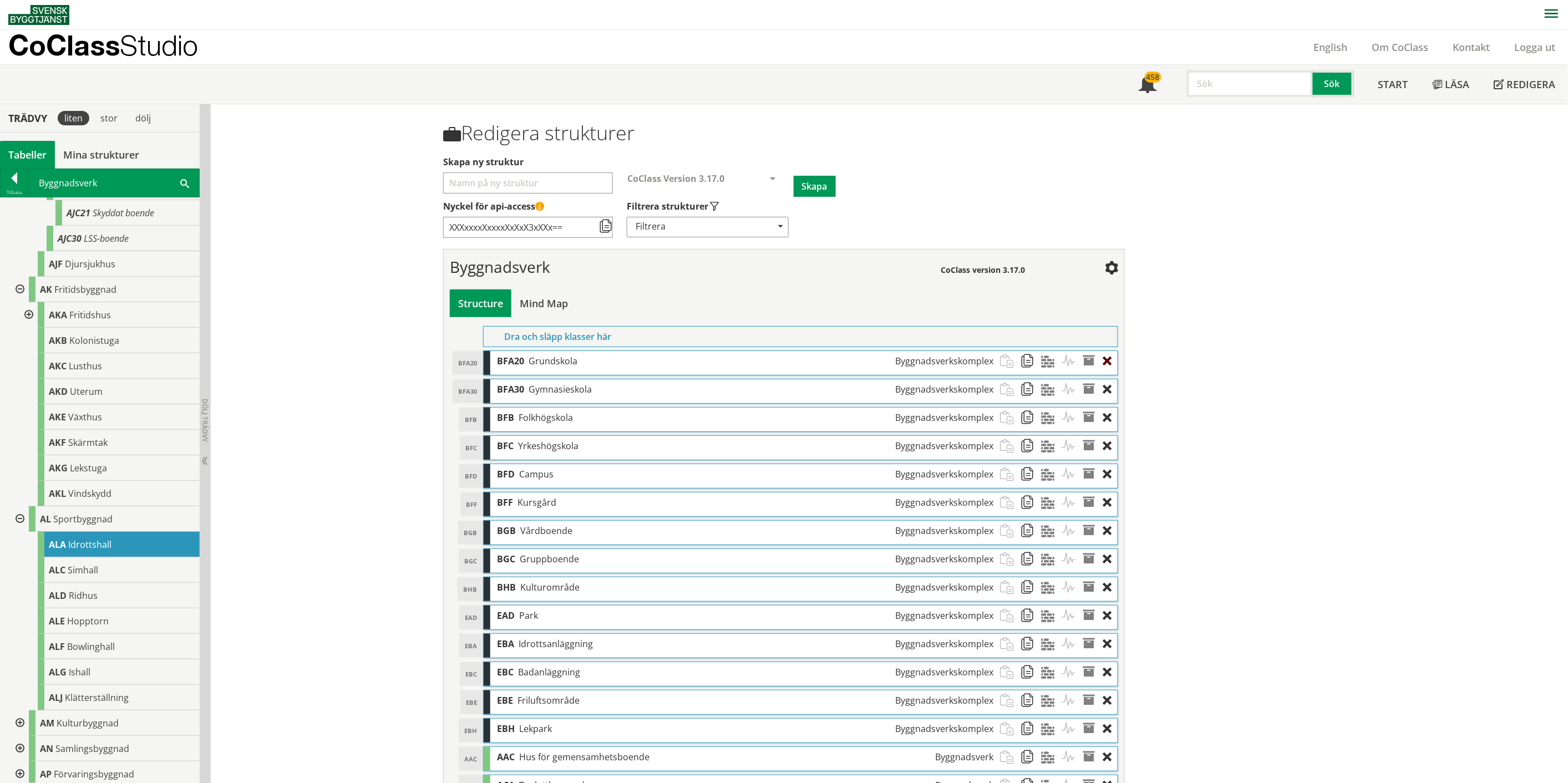
click at [790, 362] on div at bounding box center [1110, 361] width 15 height 20
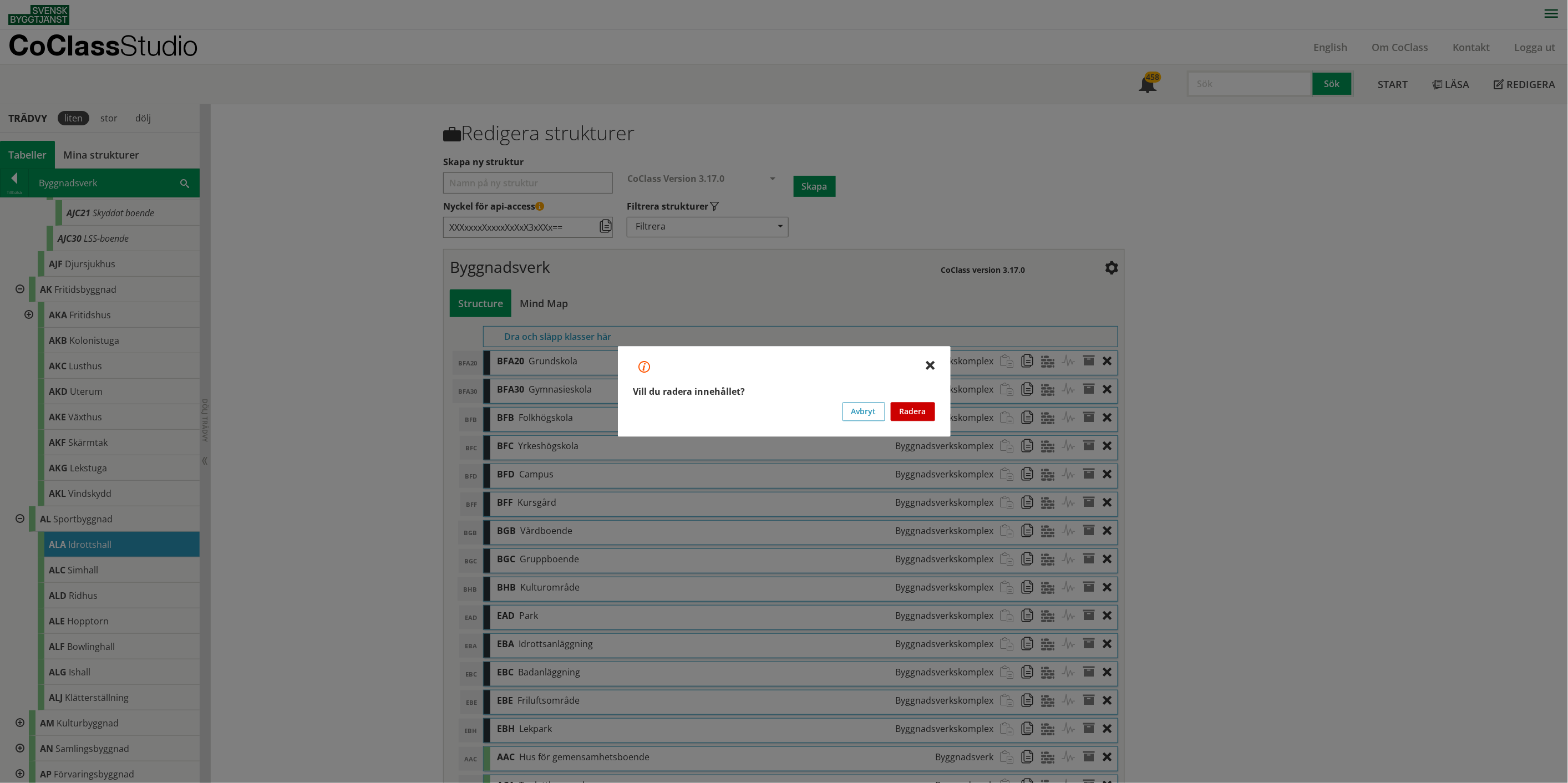
click at [790, 405] on button "Radera" at bounding box center [913, 411] width 44 height 19
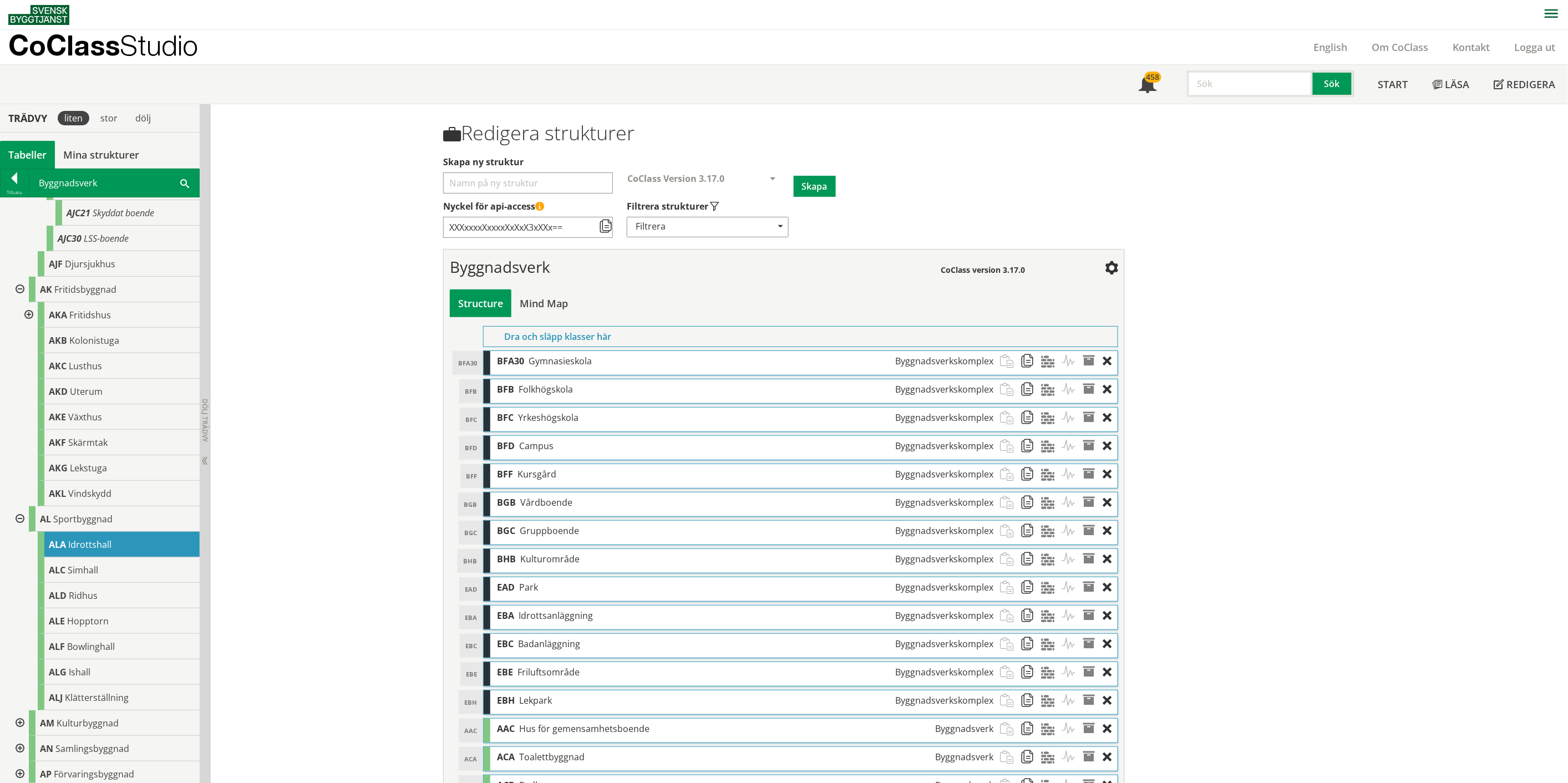
click at [790, 357] on div at bounding box center [1110, 361] width 15 height 20
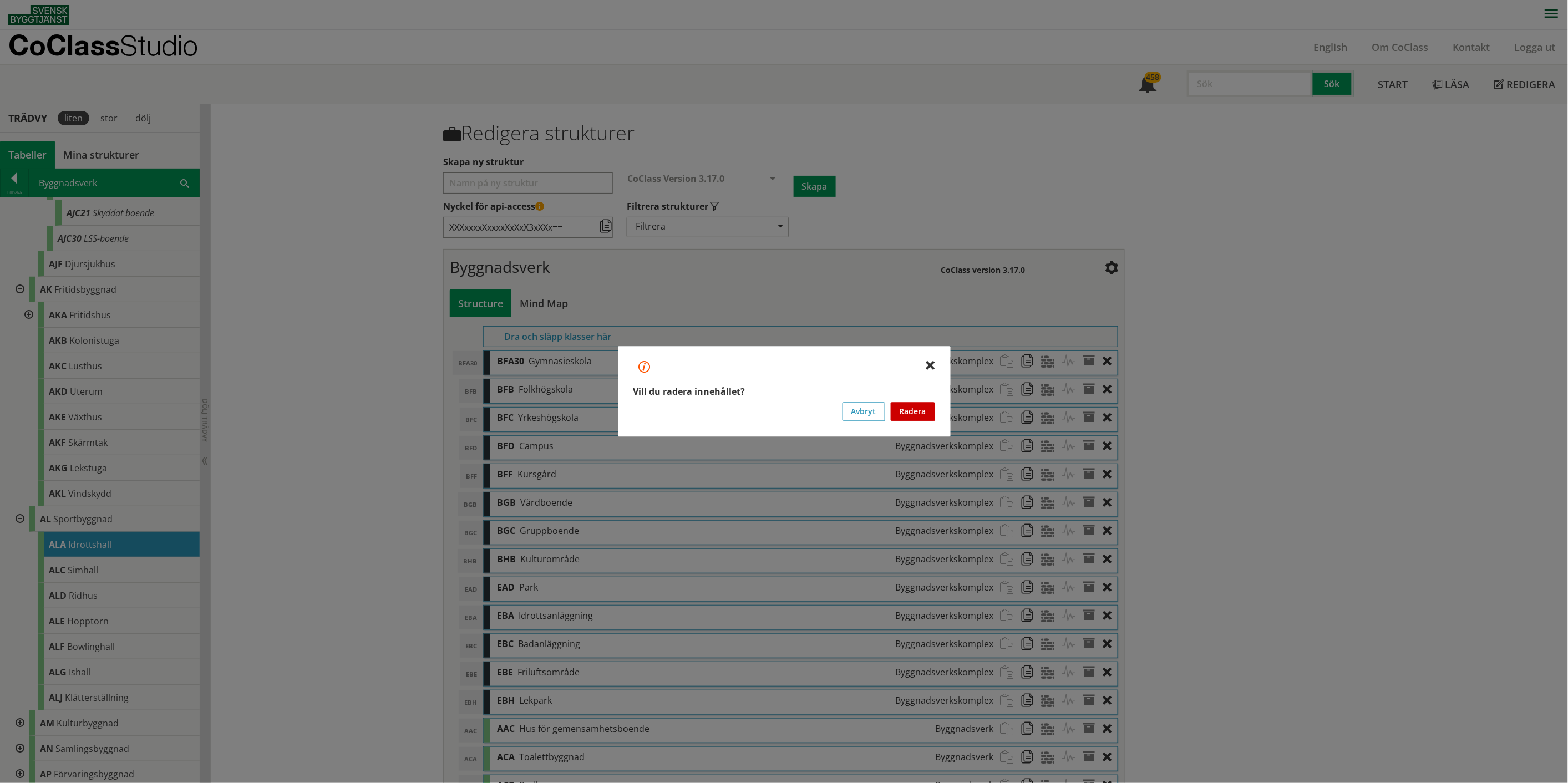
click at [790, 405] on button "Radera" at bounding box center [913, 411] width 44 height 19
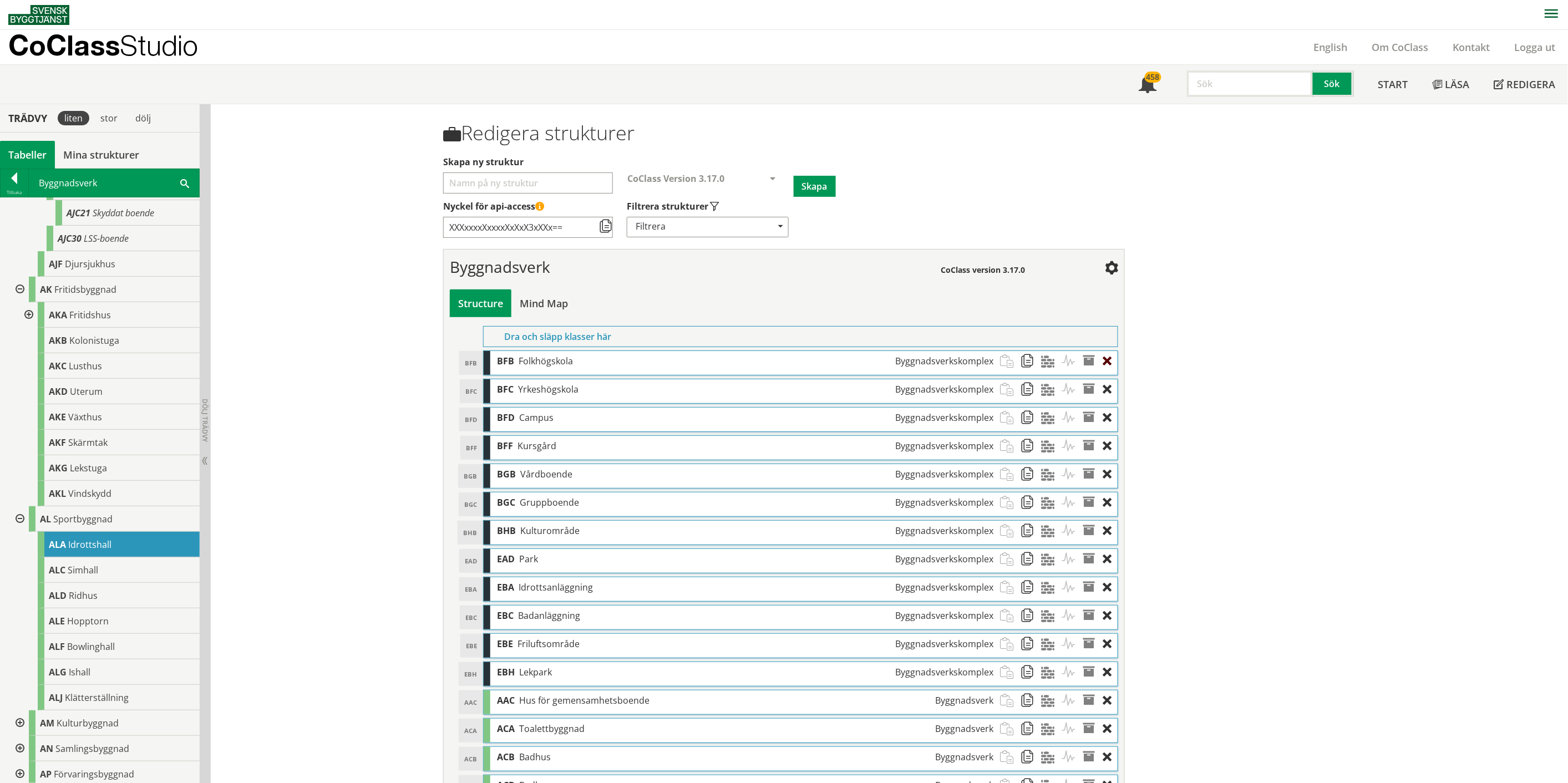
click at [790, 358] on div at bounding box center [1110, 361] width 15 height 20
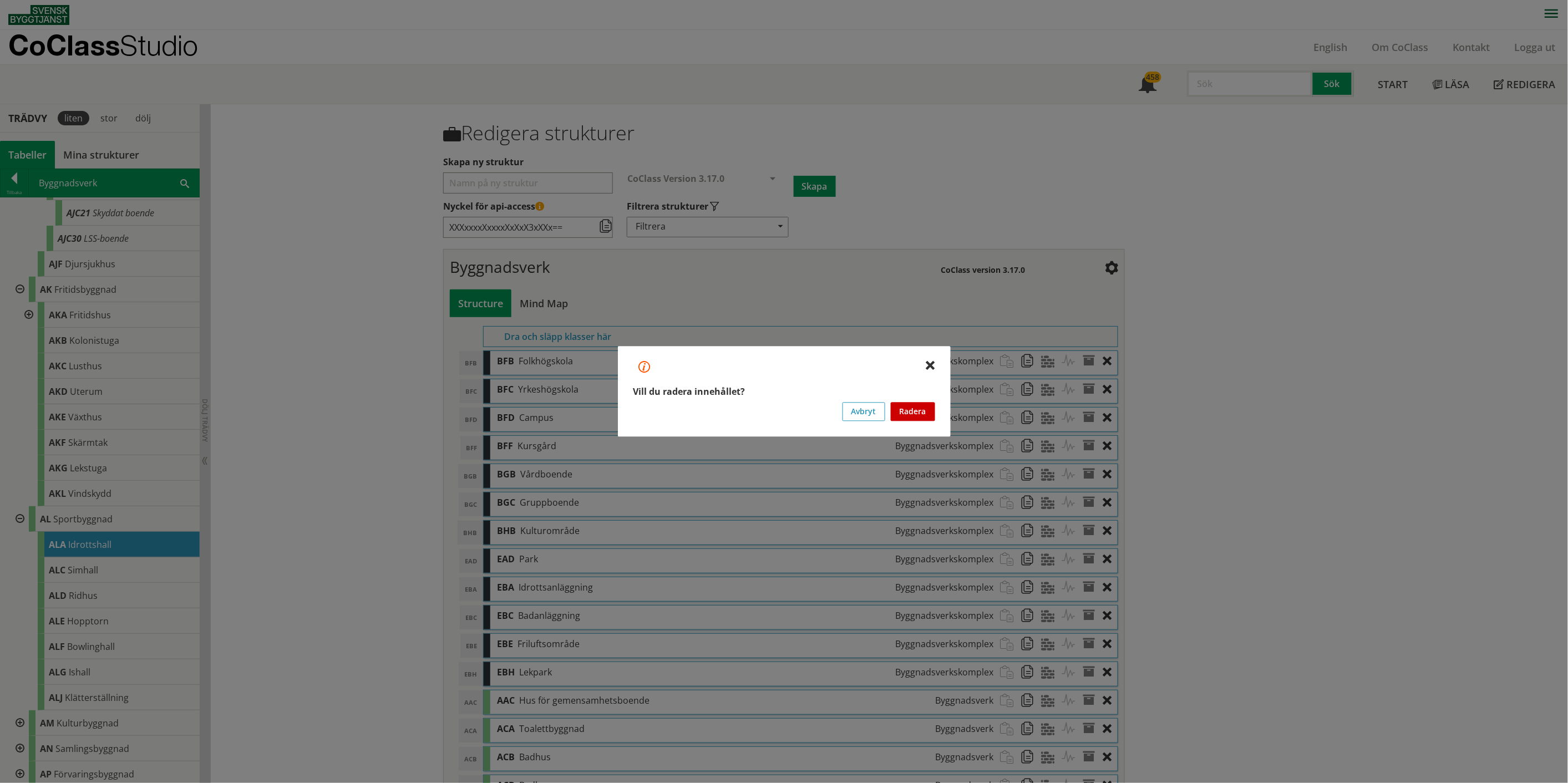
click at [790, 405] on button "Radera" at bounding box center [913, 411] width 44 height 19
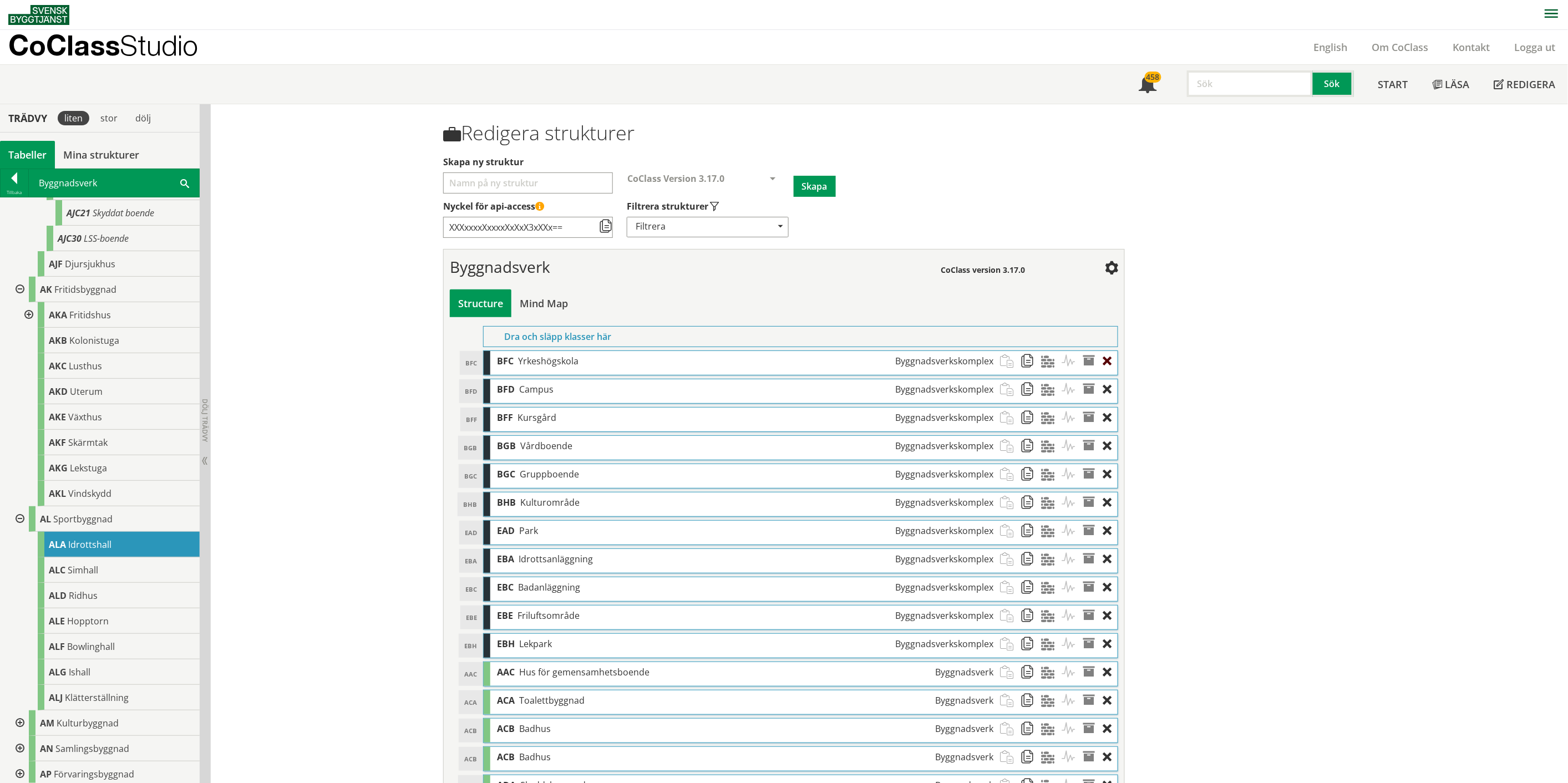
click at [790, 358] on div at bounding box center [1110, 361] width 15 height 20
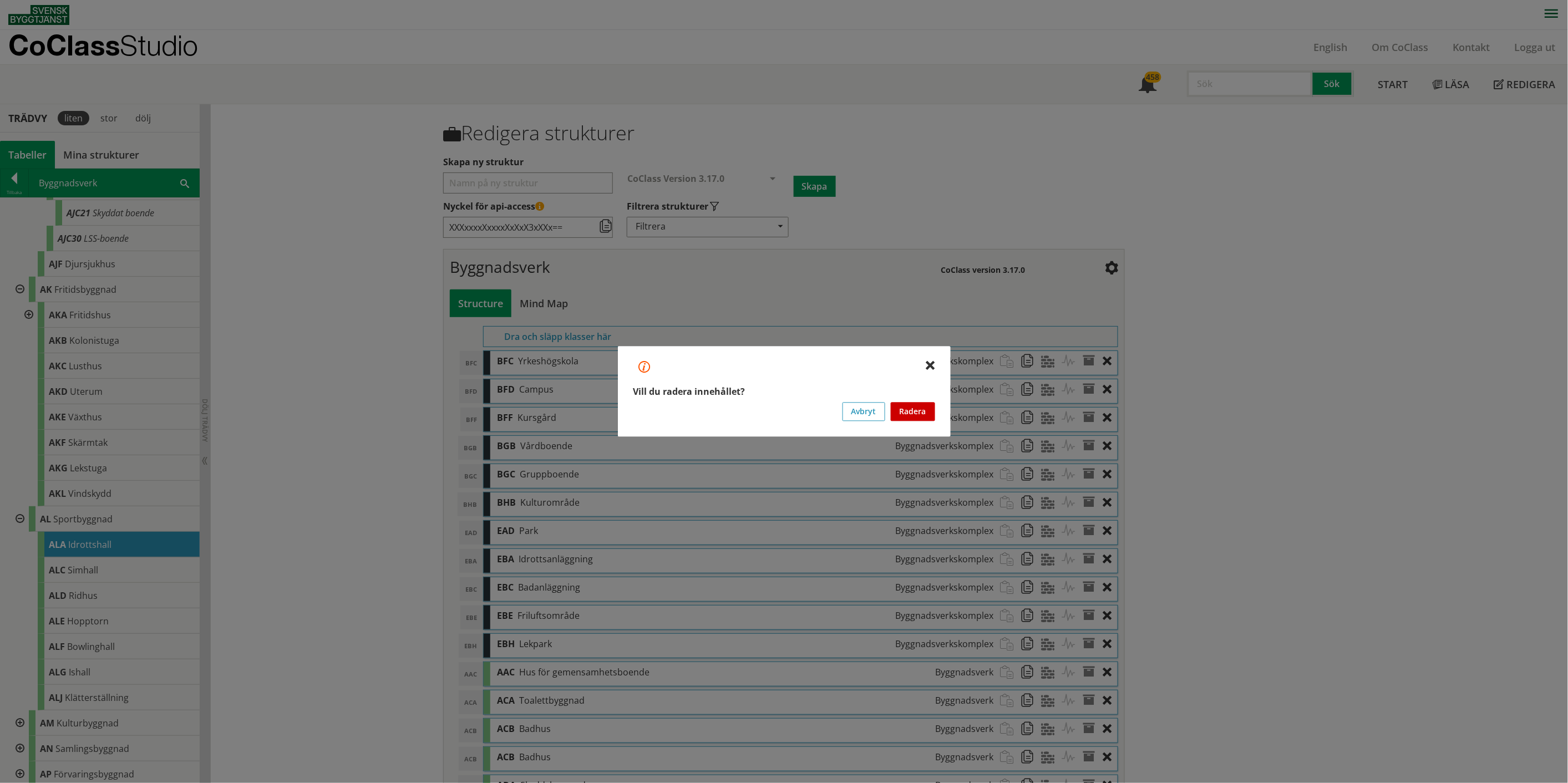
click at [790, 405] on button "Radera" at bounding box center [913, 411] width 44 height 19
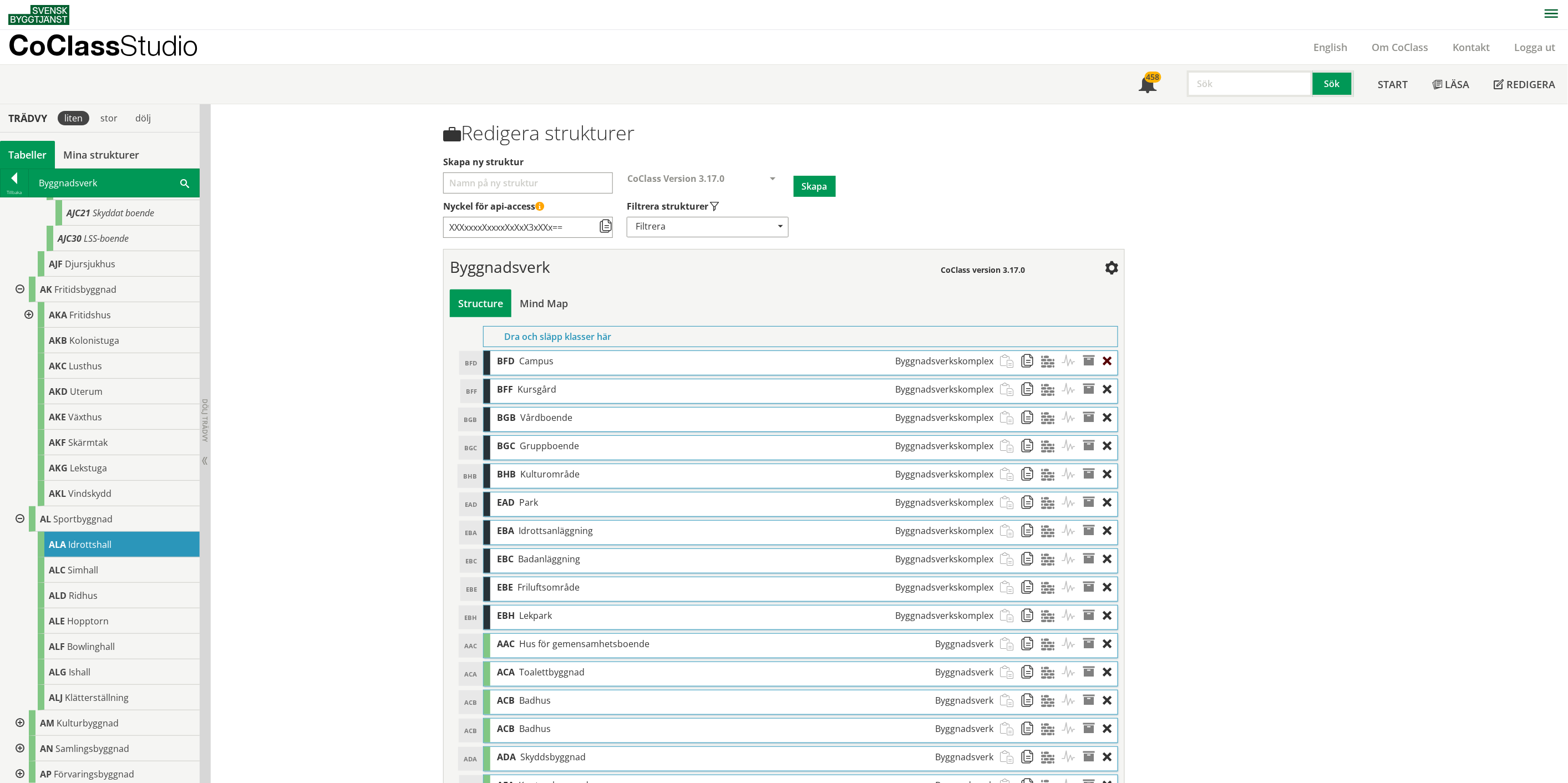
click at [790, 361] on div at bounding box center [1110, 361] width 15 height 20
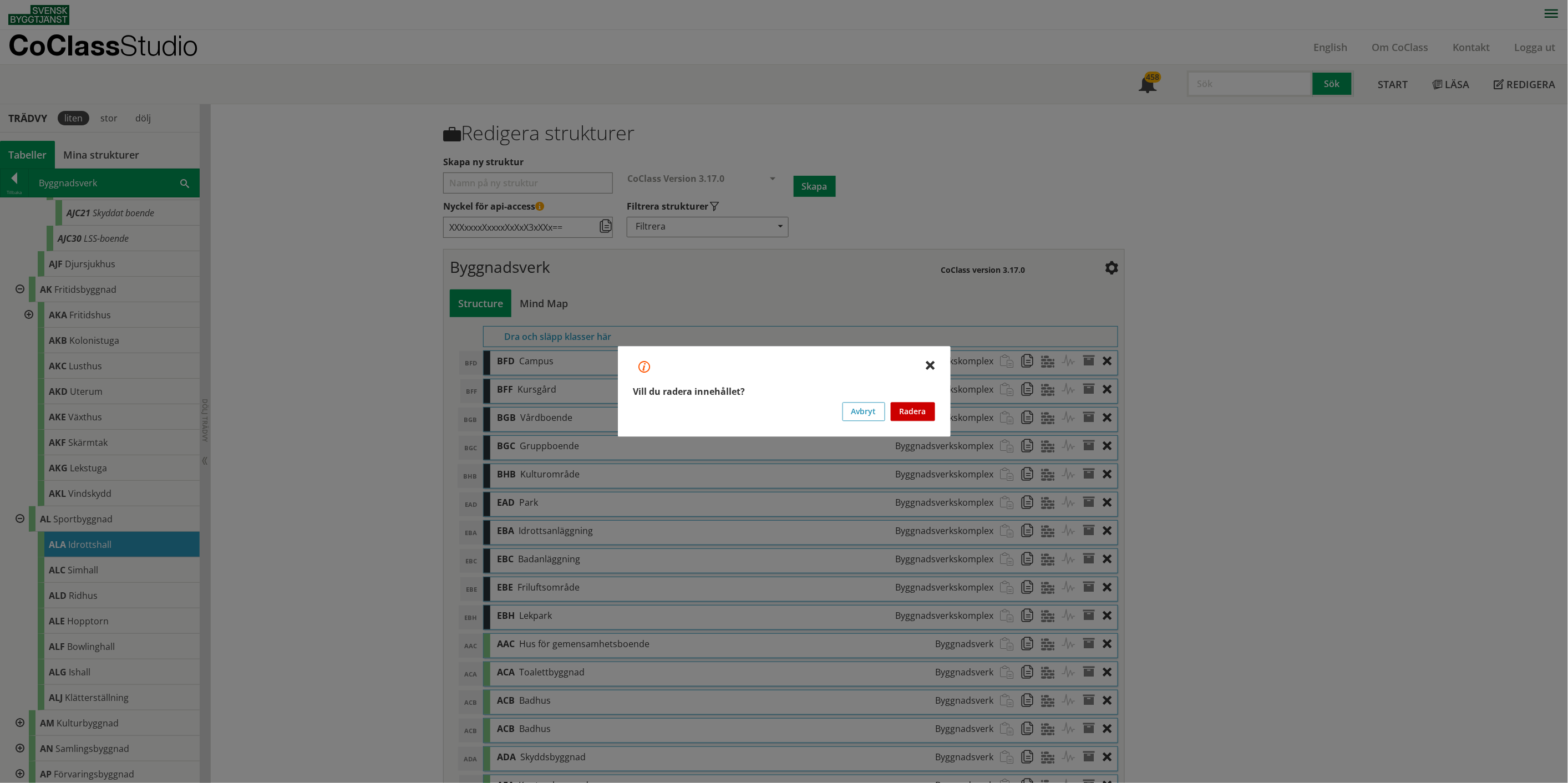
click at [790, 405] on button "Radera" at bounding box center [913, 411] width 44 height 19
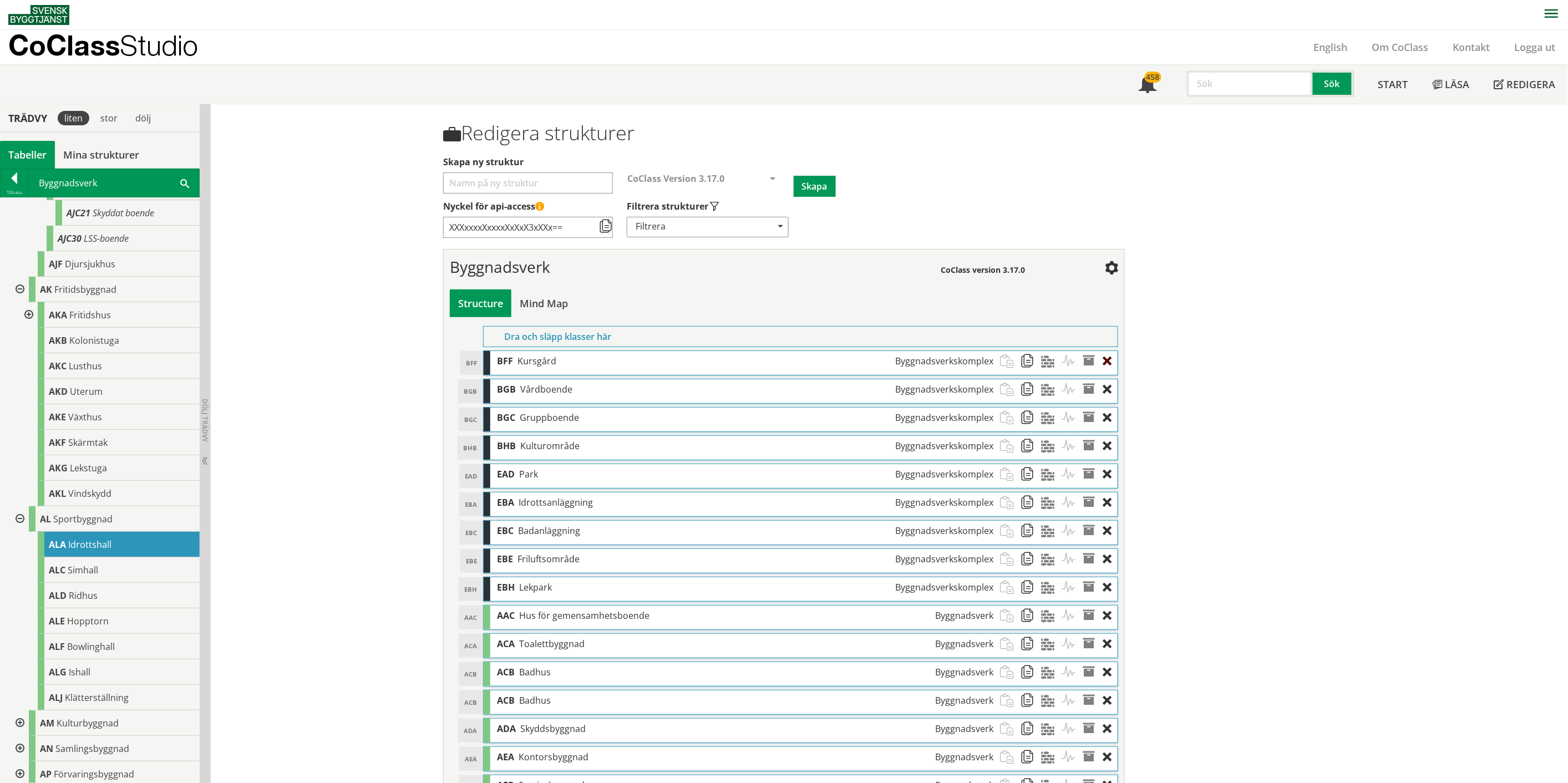
click at [790, 357] on div at bounding box center [1110, 361] width 15 height 20
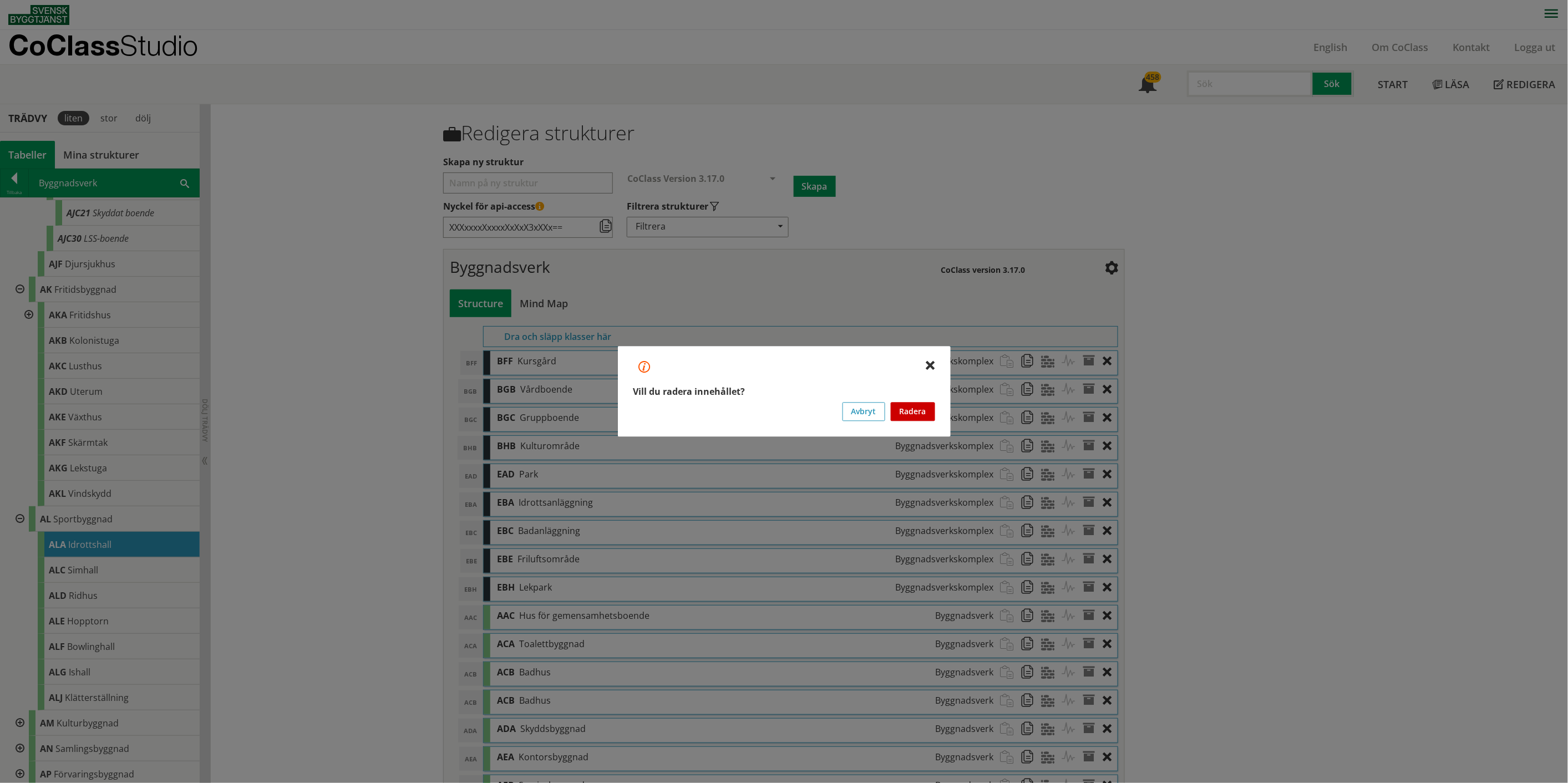
click at [790, 405] on button "Radera" at bounding box center [913, 411] width 44 height 19
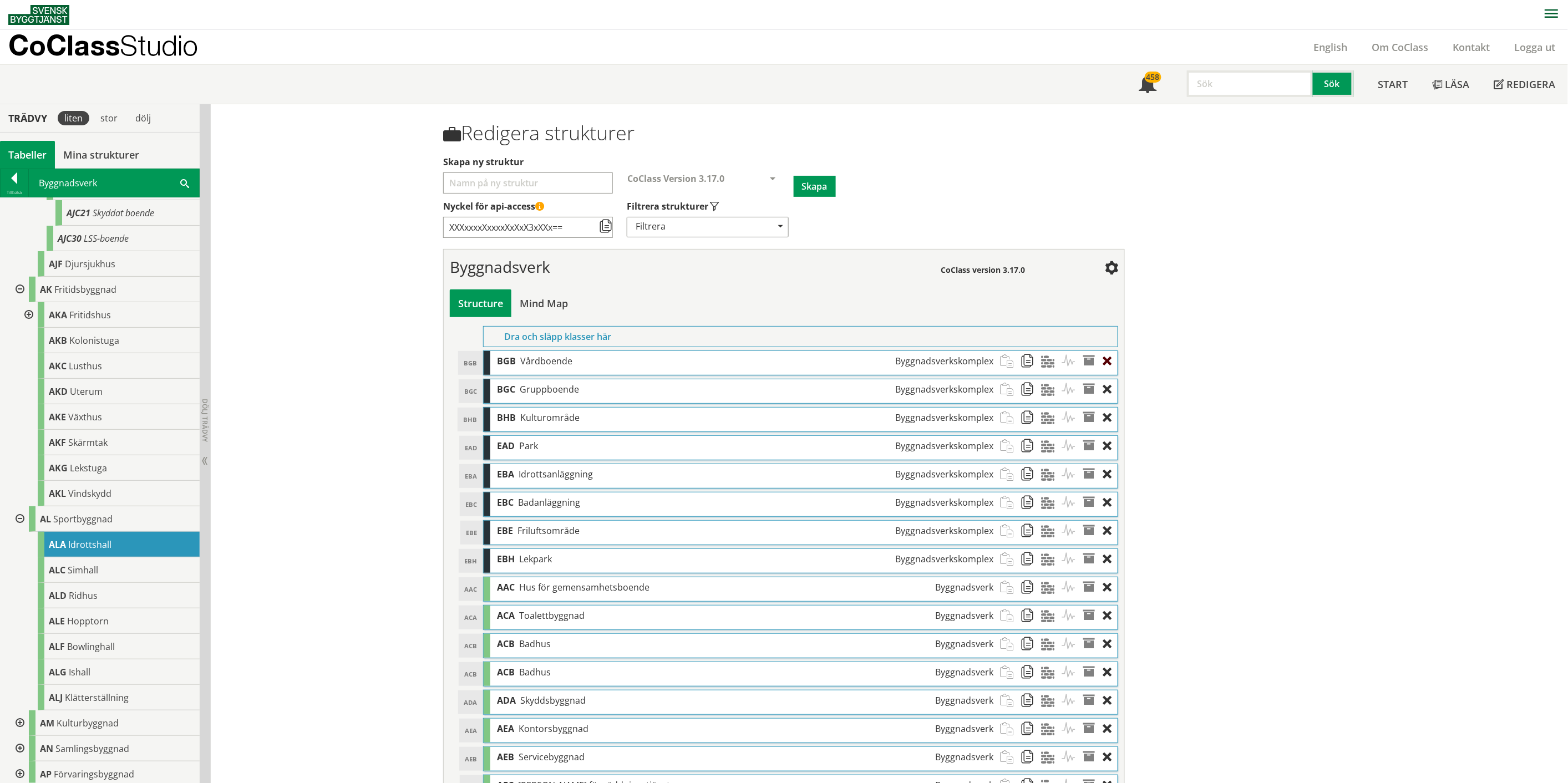
click at [790, 361] on div at bounding box center [1110, 361] width 15 height 20
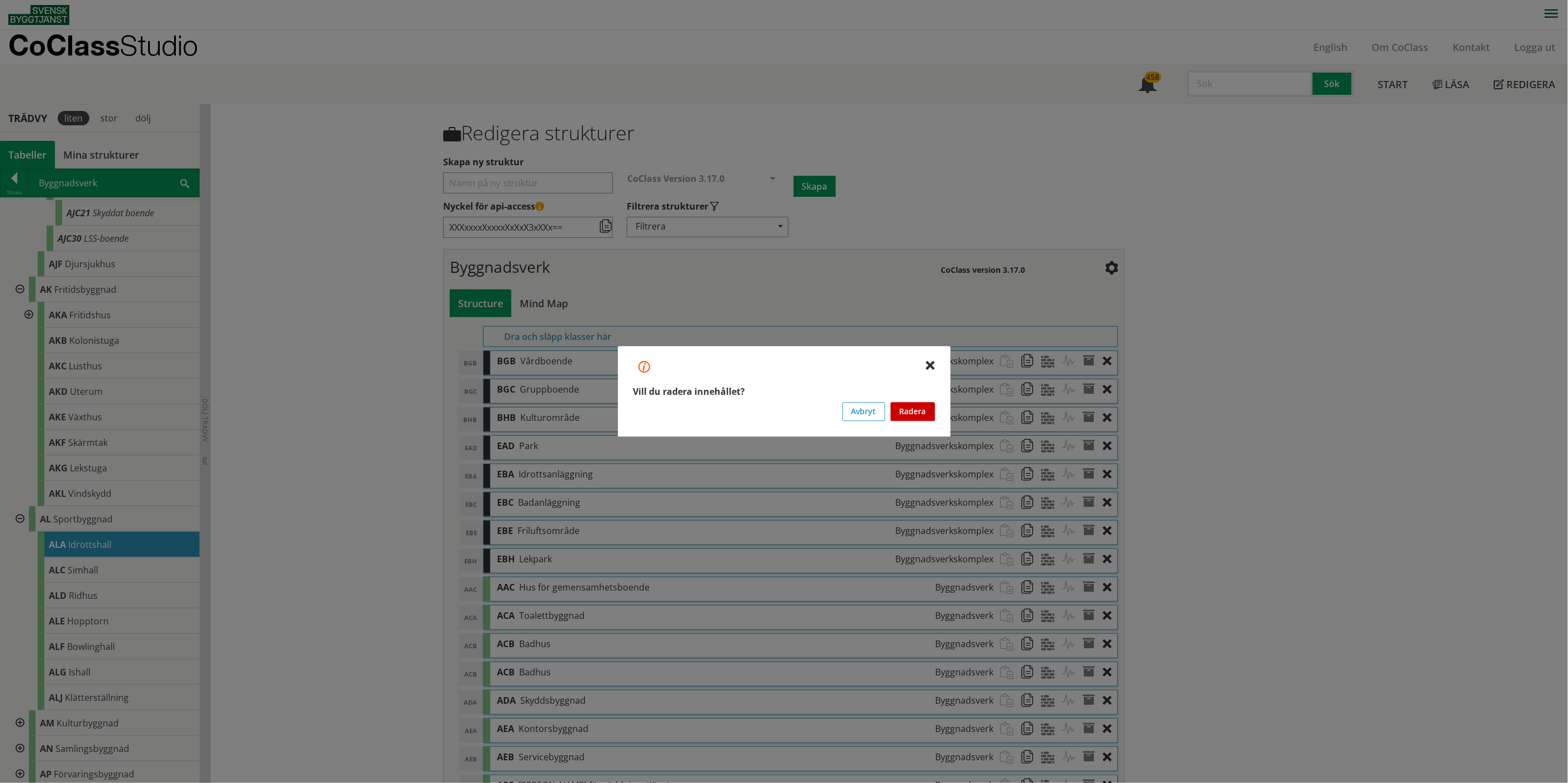
click at [790, 405] on button "Radera" at bounding box center [913, 411] width 44 height 19
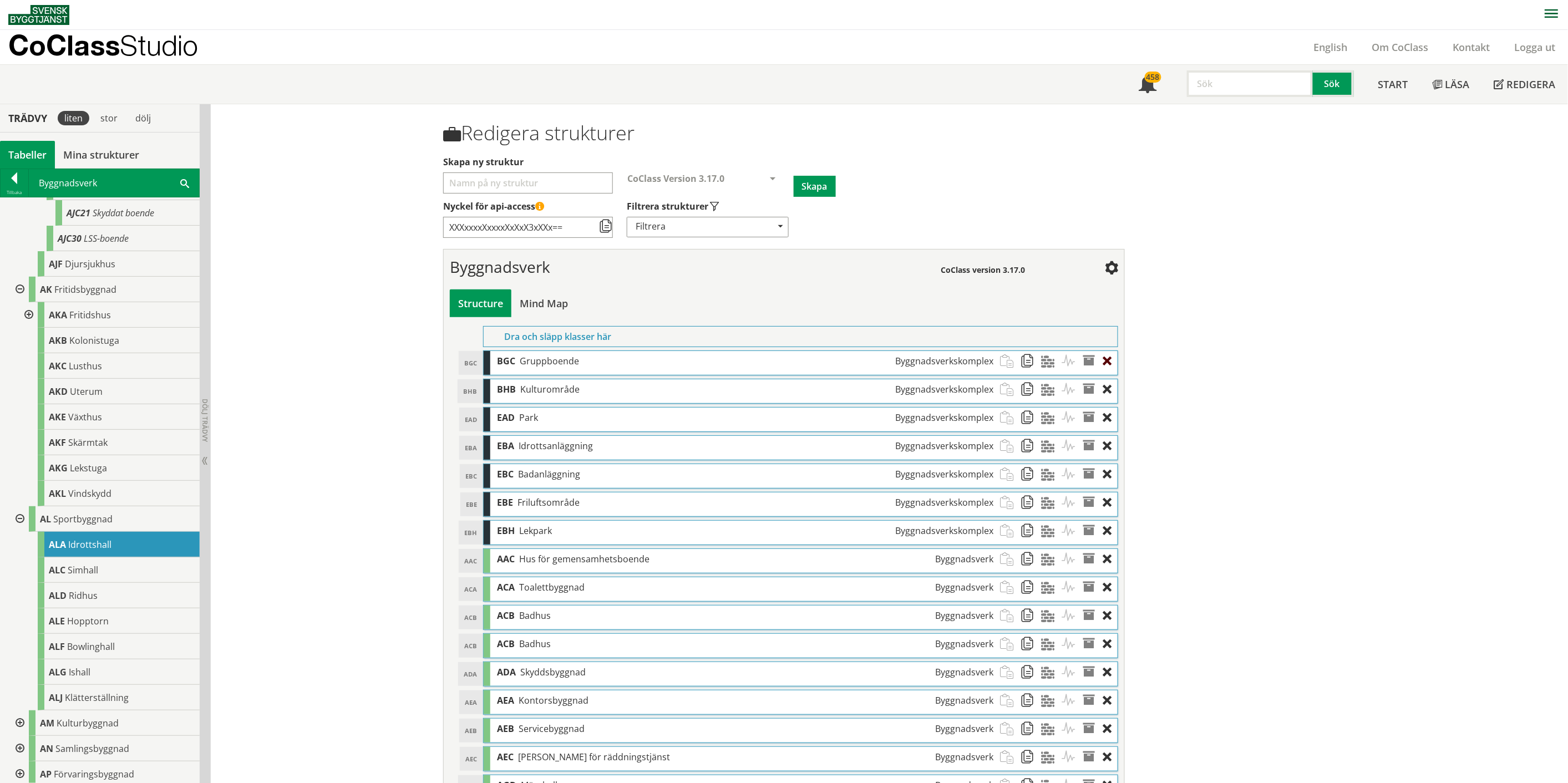
click at [790, 359] on div at bounding box center [1110, 361] width 15 height 20
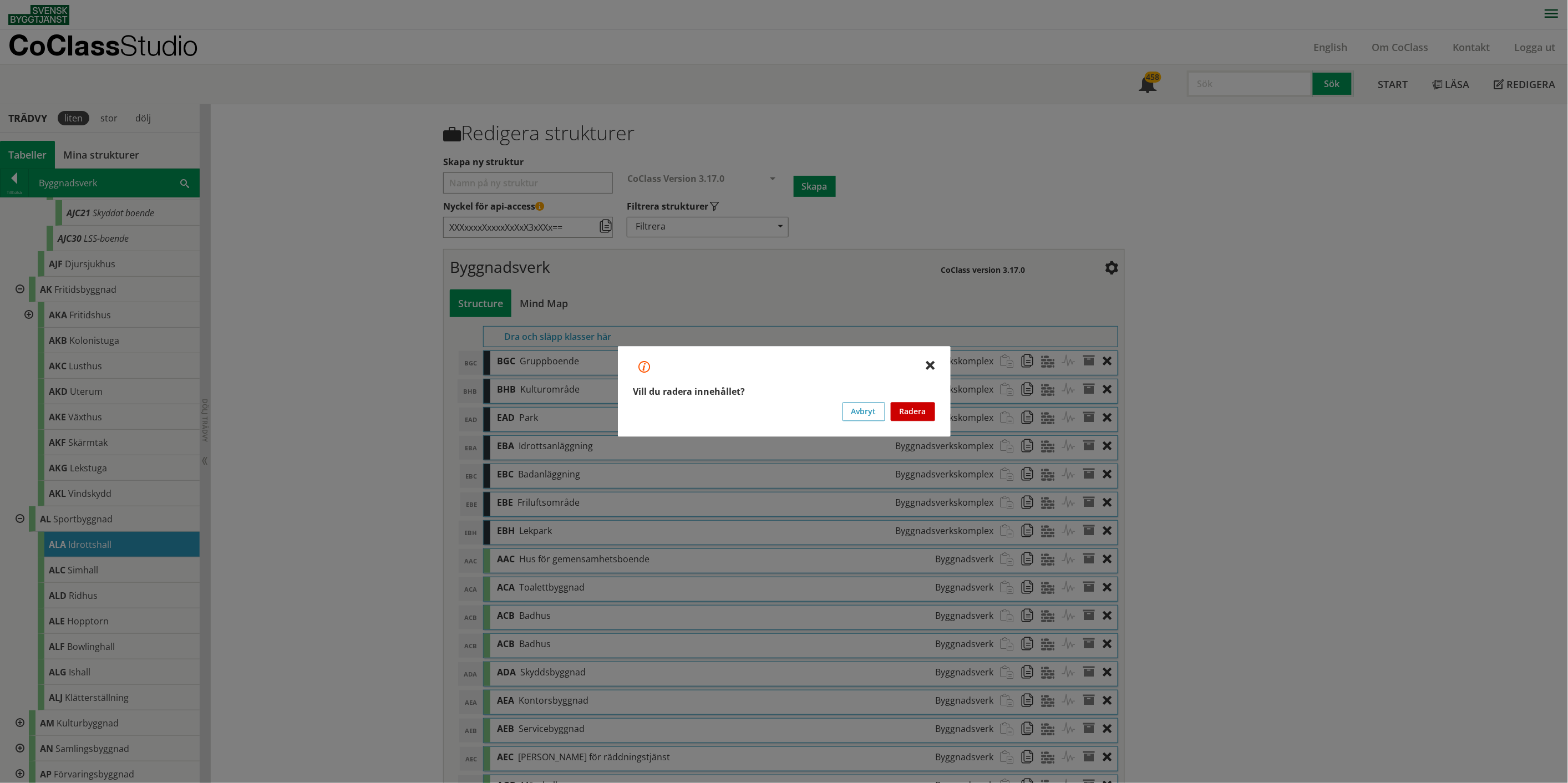
click at [790, 405] on button "Radera" at bounding box center [913, 411] width 44 height 19
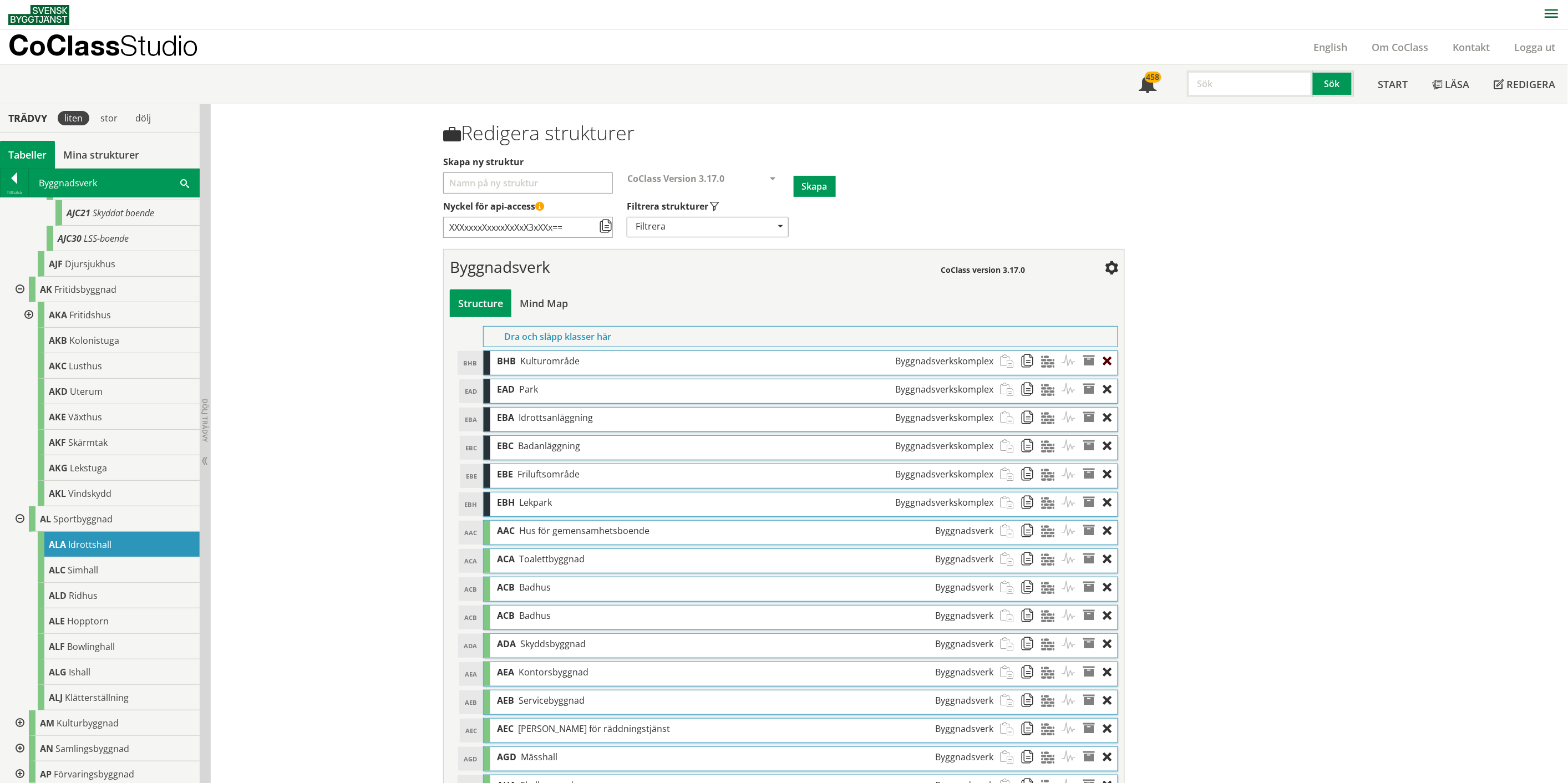
click at [790, 362] on div at bounding box center [1110, 361] width 15 height 20
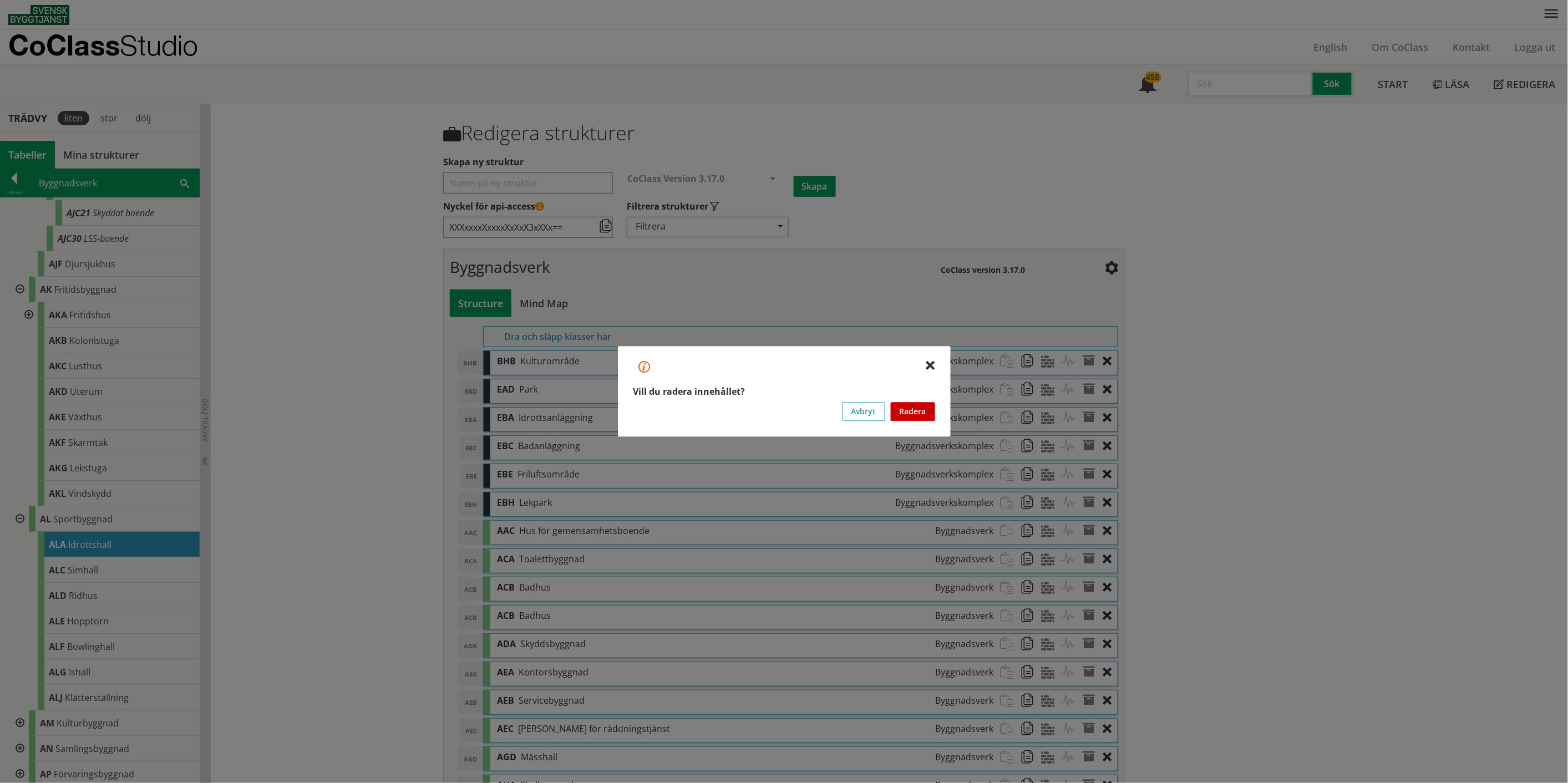
click at [790, 405] on button "Radera" at bounding box center [913, 411] width 44 height 19
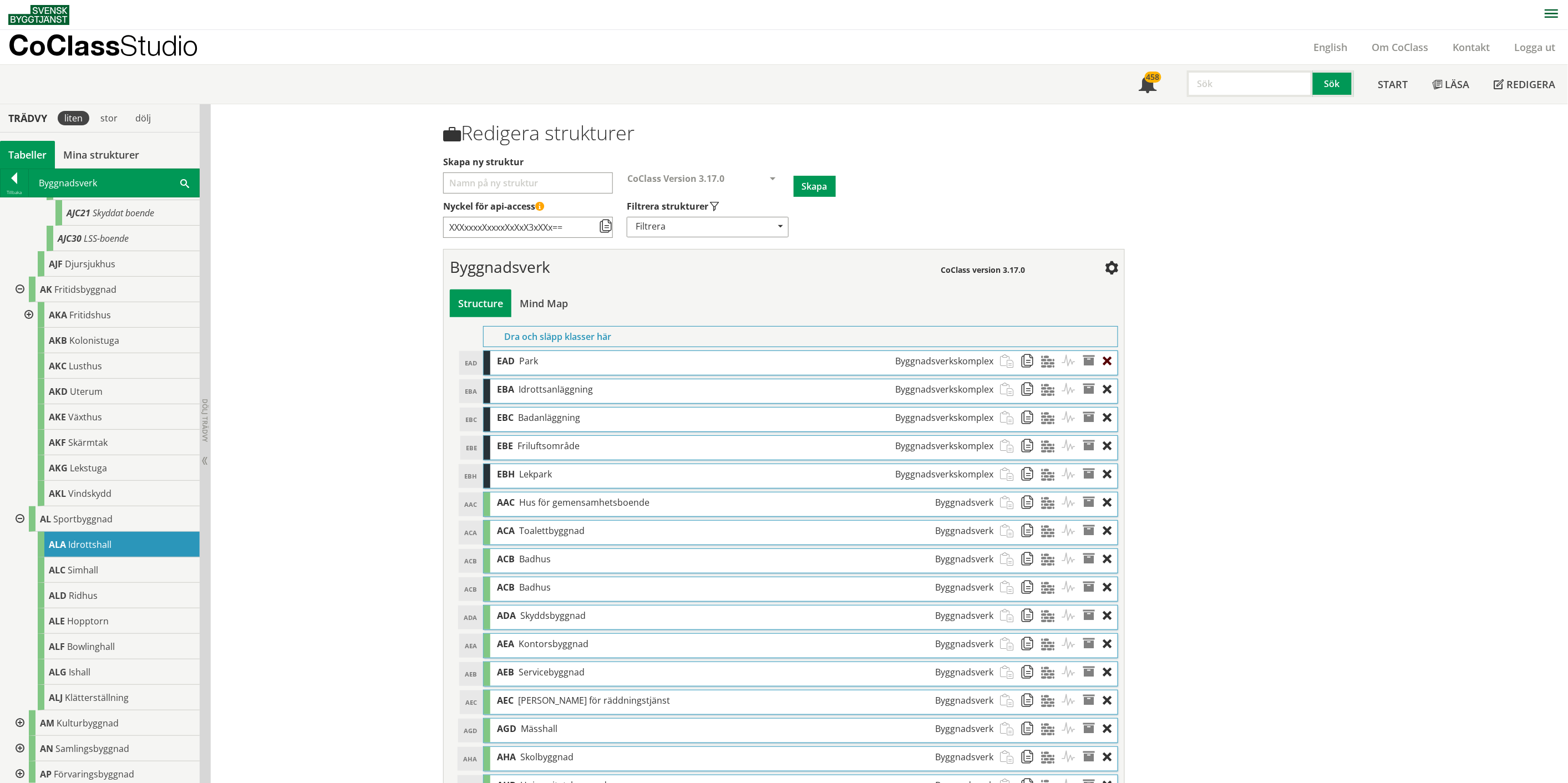
click at [790, 361] on div at bounding box center [1110, 361] width 15 height 20
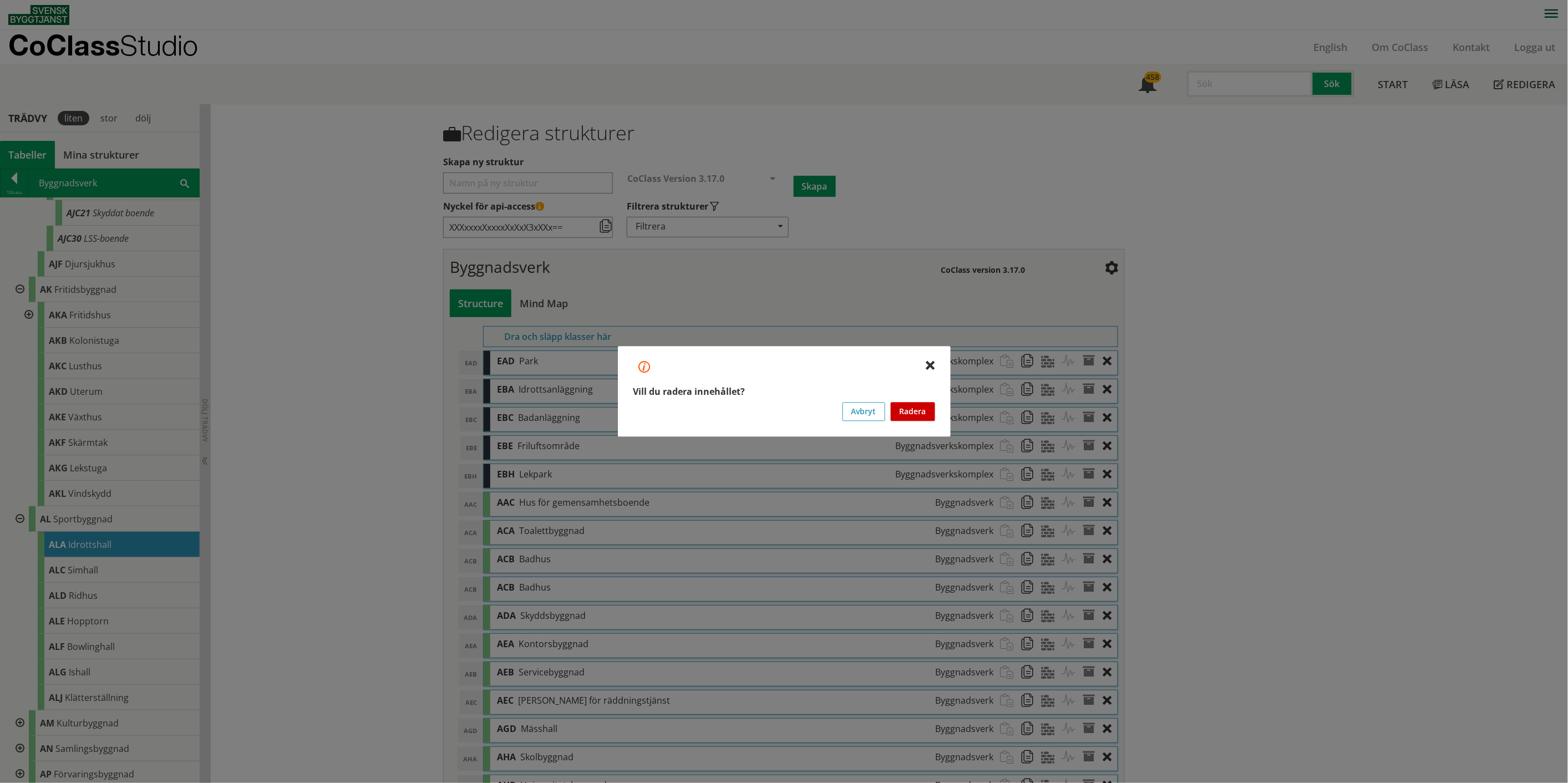
click at [790, 405] on button "Radera" at bounding box center [913, 411] width 44 height 19
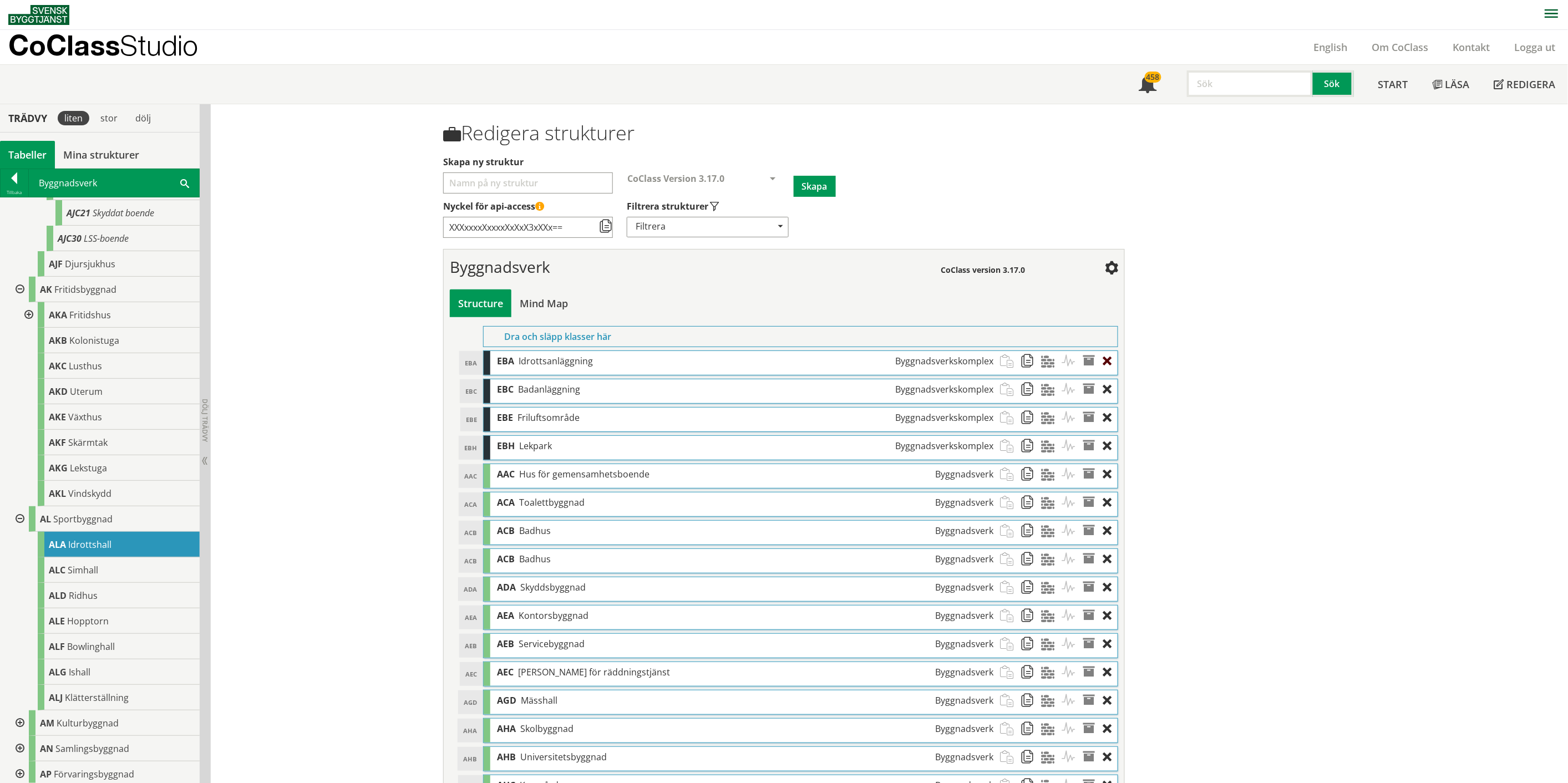
click at [790, 362] on div at bounding box center [1110, 361] width 15 height 20
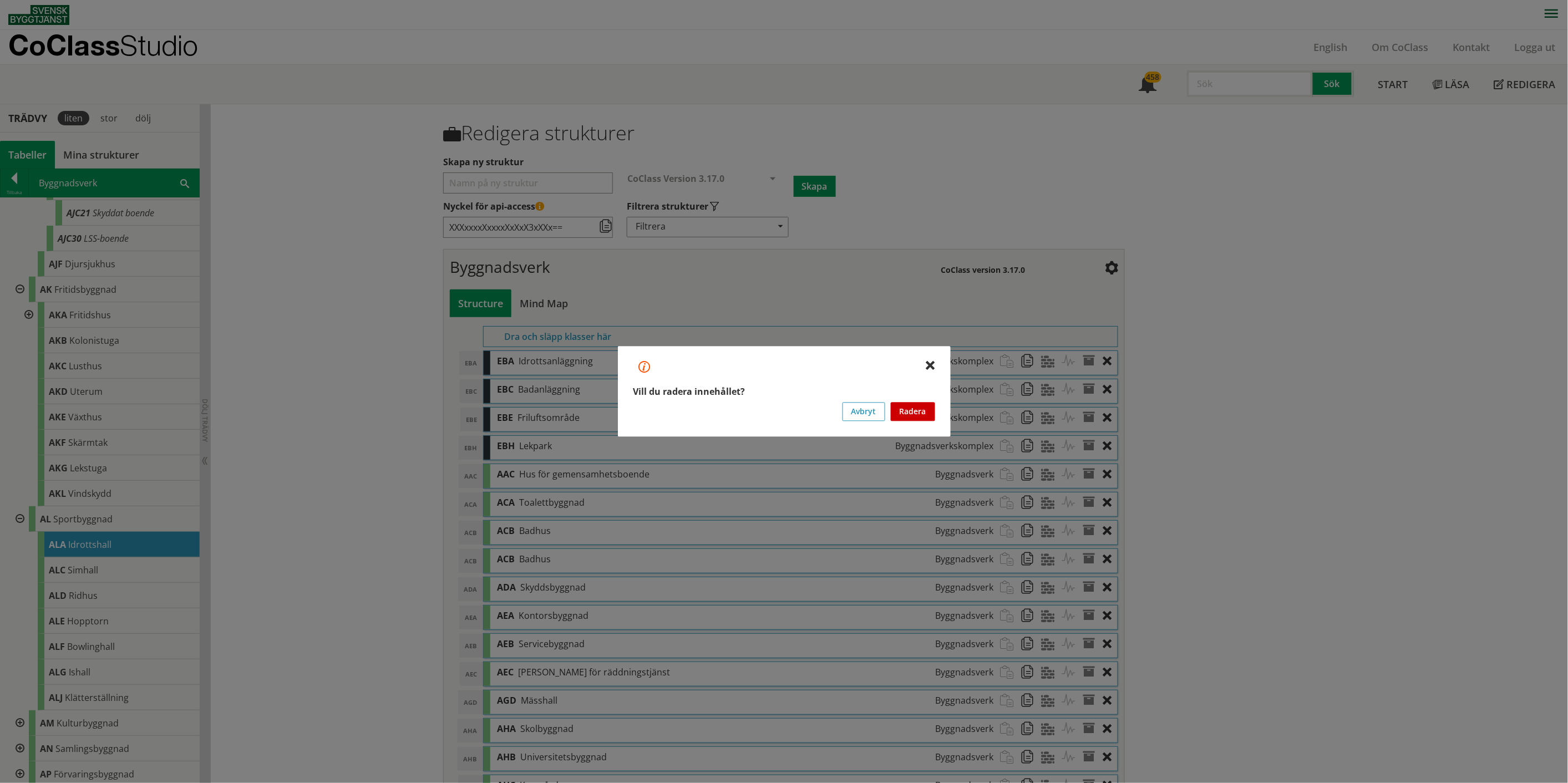
click at [790, 405] on button "Radera" at bounding box center [913, 411] width 44 height 19
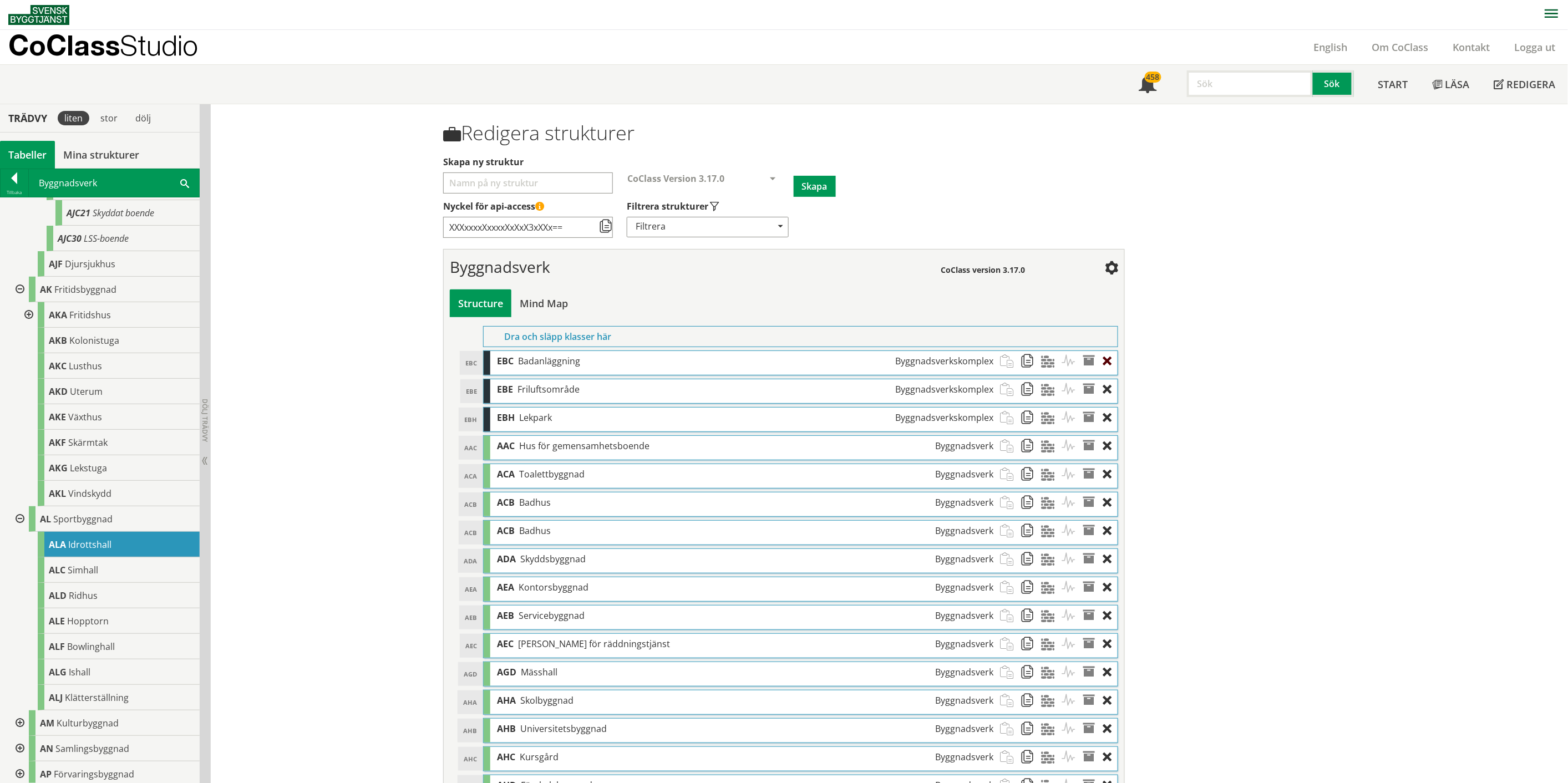
click at [790, 359] on div at bounding box center [1110, 361] width 15 height 20
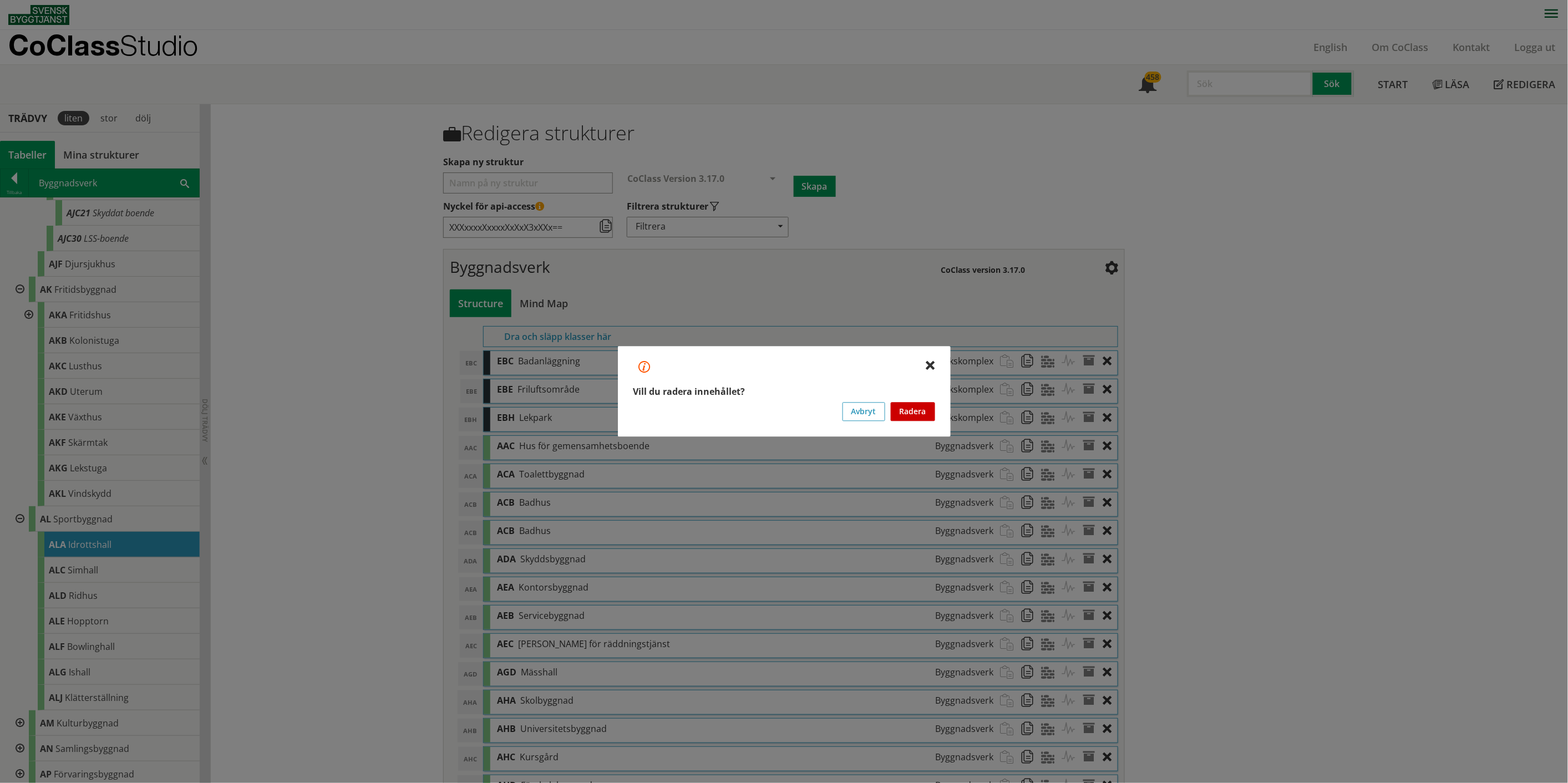
click at [790, 405] on button "Radera" at bounding box center [913, 411] width 44 height 19
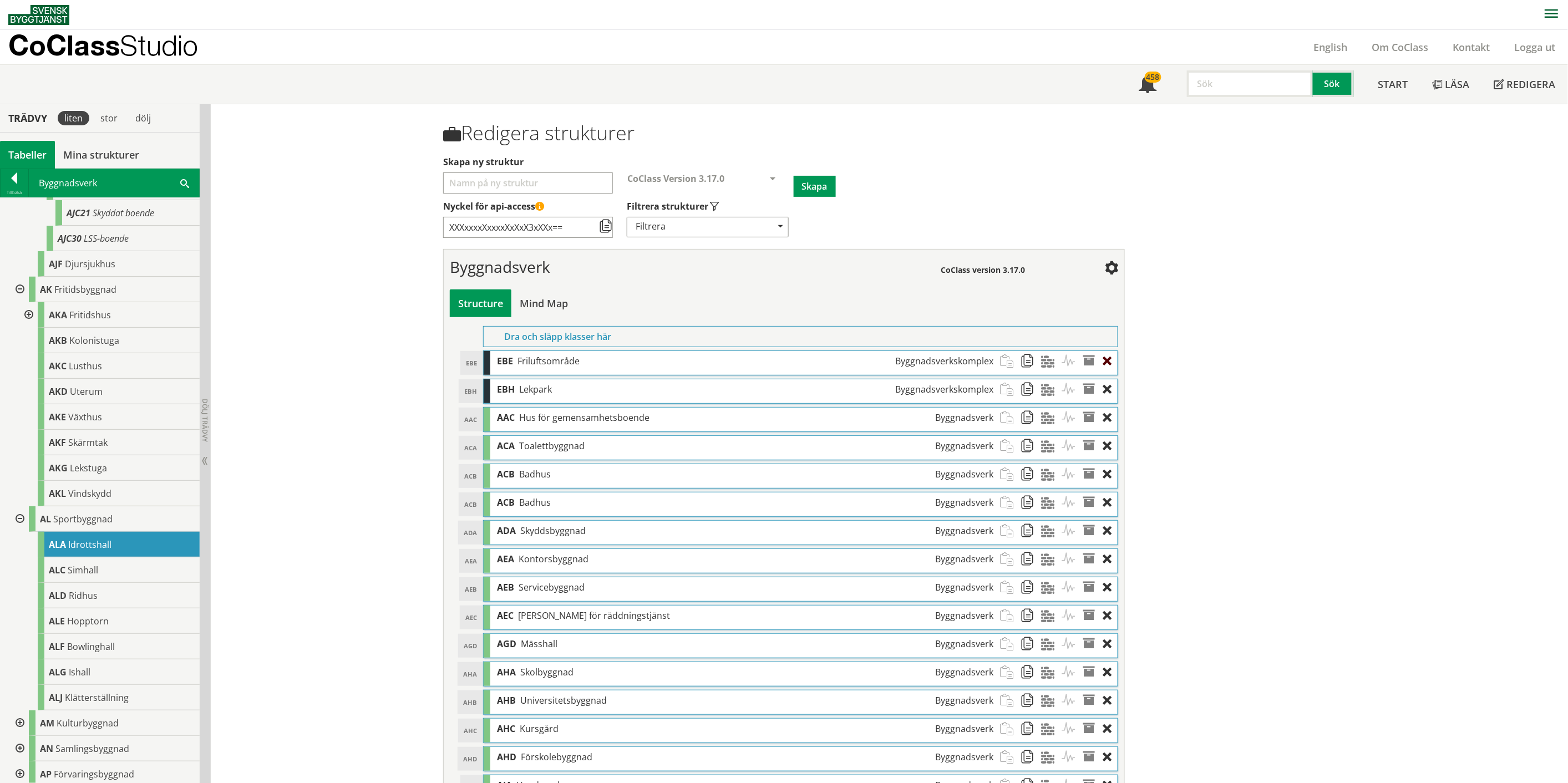
click at [790, 359] on div at bounding box center [1110, 361] width 15 height 20
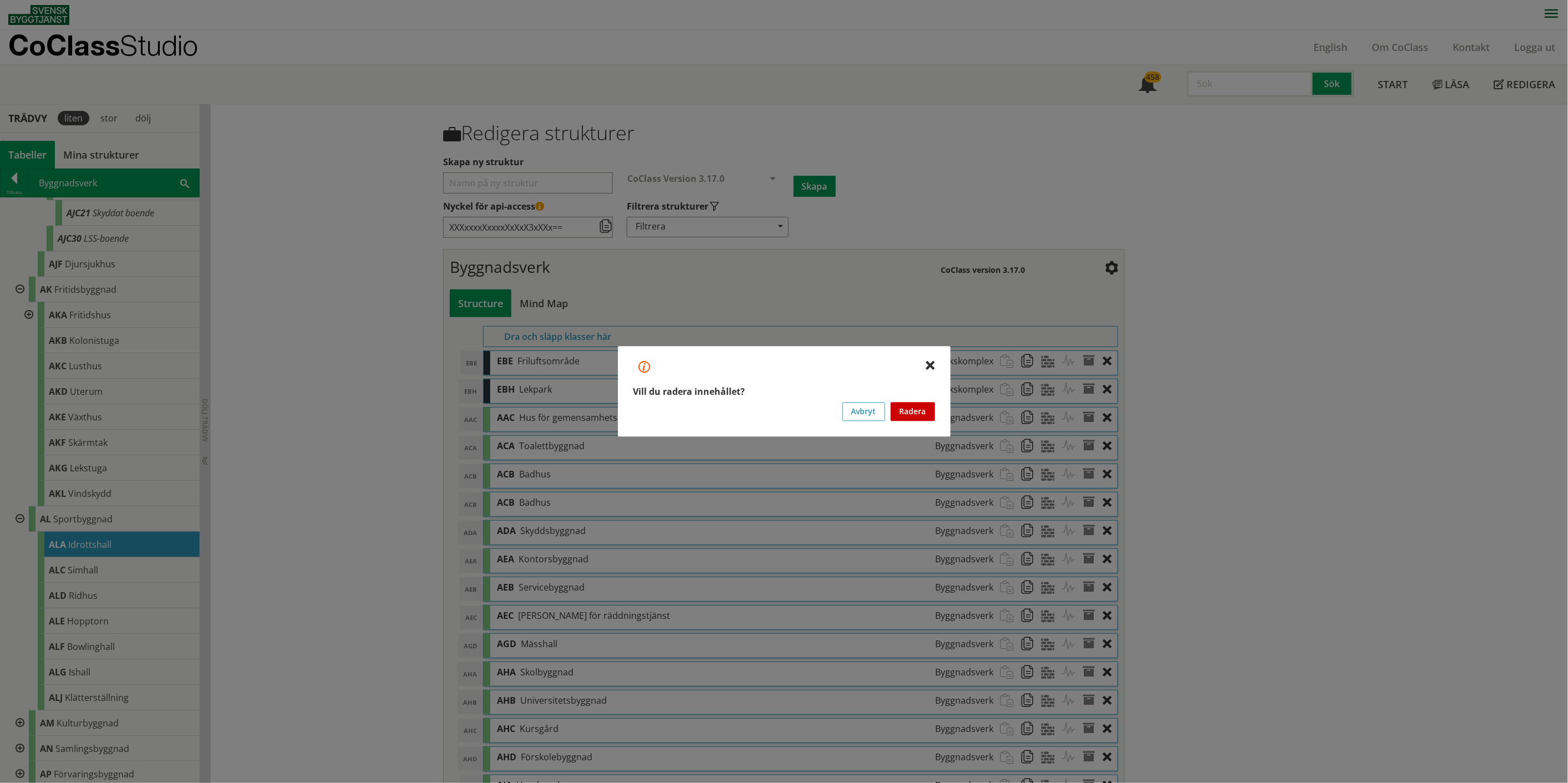
click at [790, 405] on button "Radera" at bounding box center [913, 411] width 44 height 19
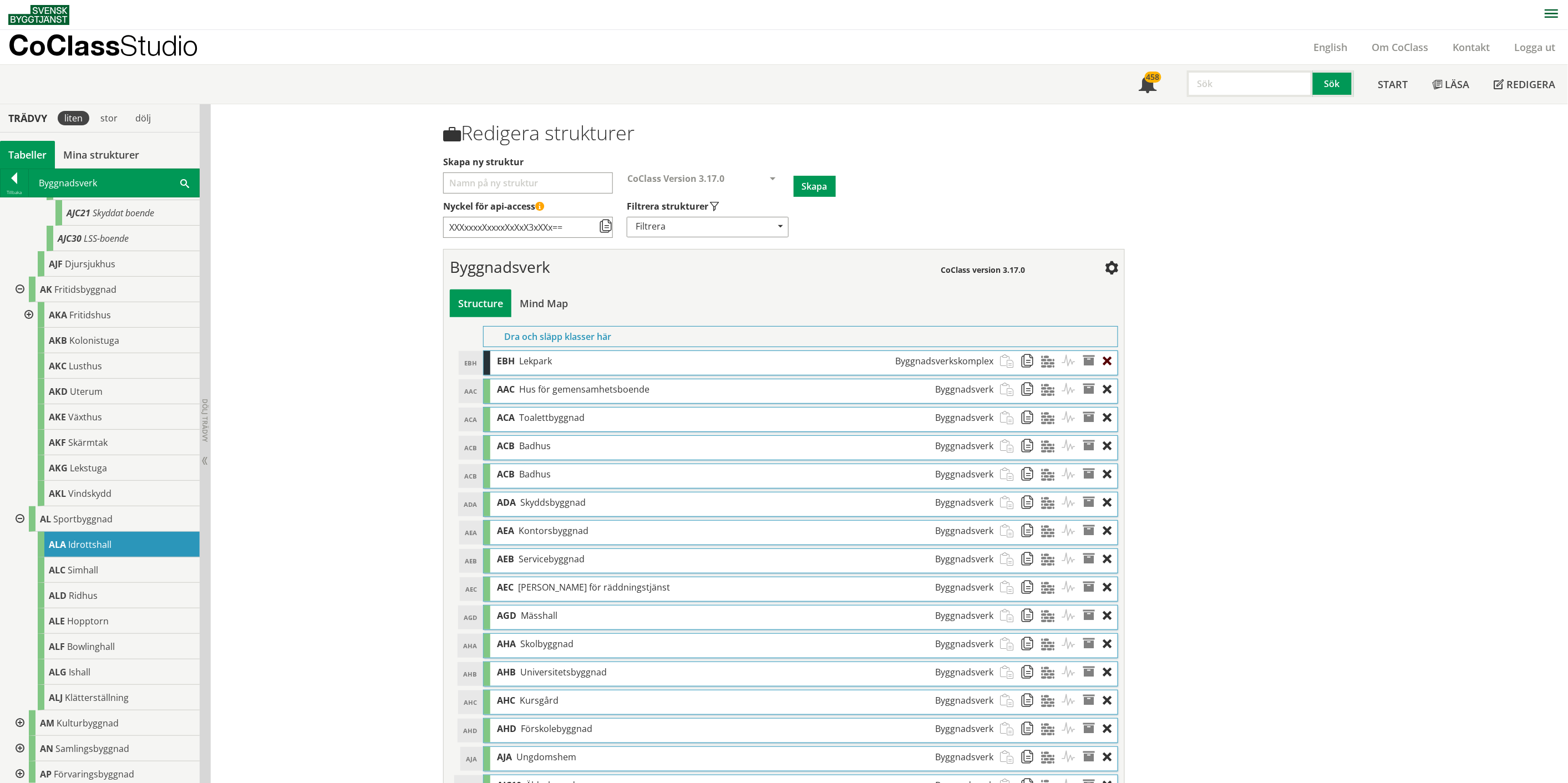
click at [790, 363] on div at bounding box center [1110, 361] width 15 height 20
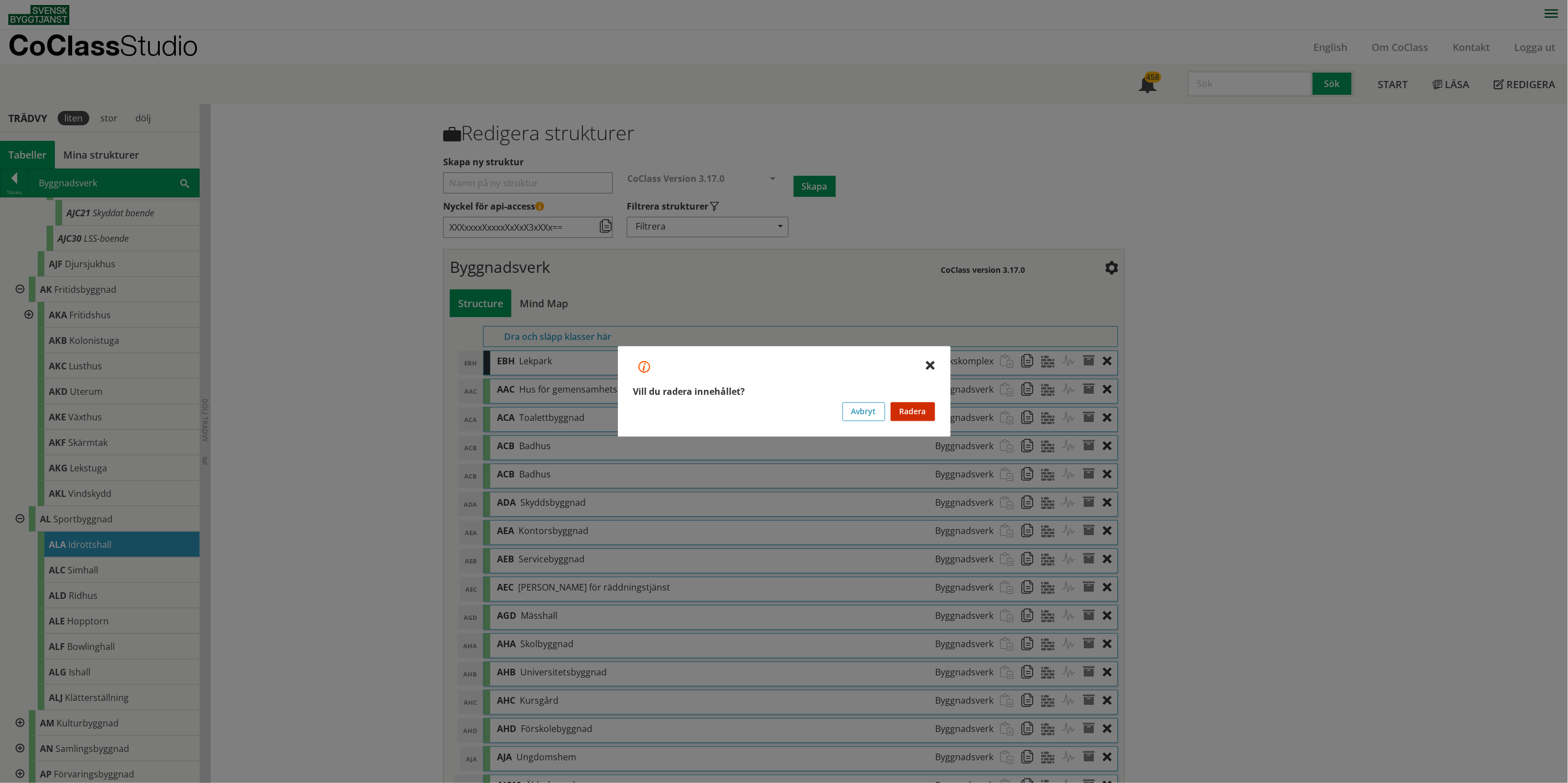
click at [790, 405] on button "Radera" at bounding box center [913, 411] width 44 height 19
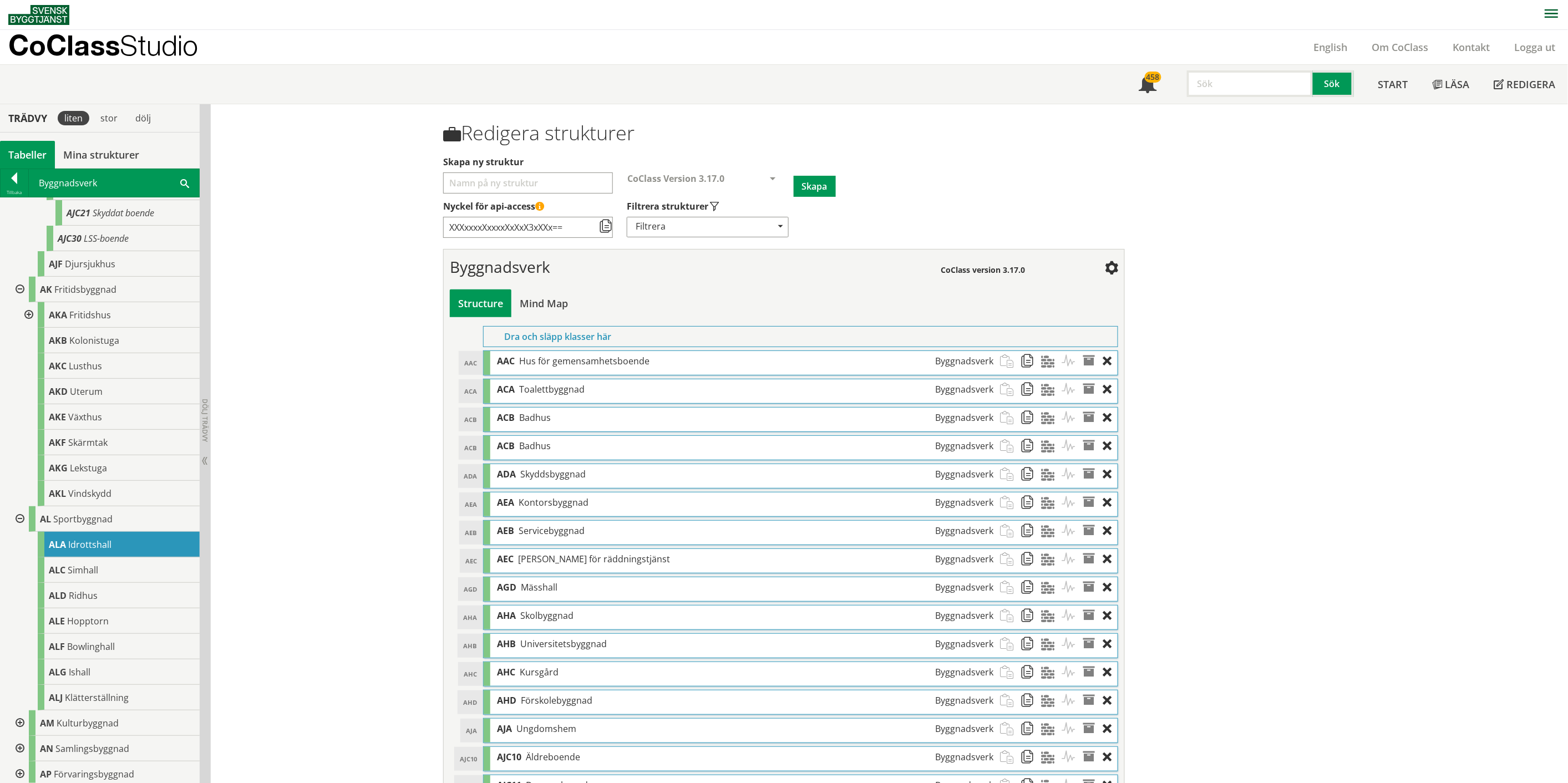
click at [790, 361] on div at bounding box center [1110, 361] width 15 height 20
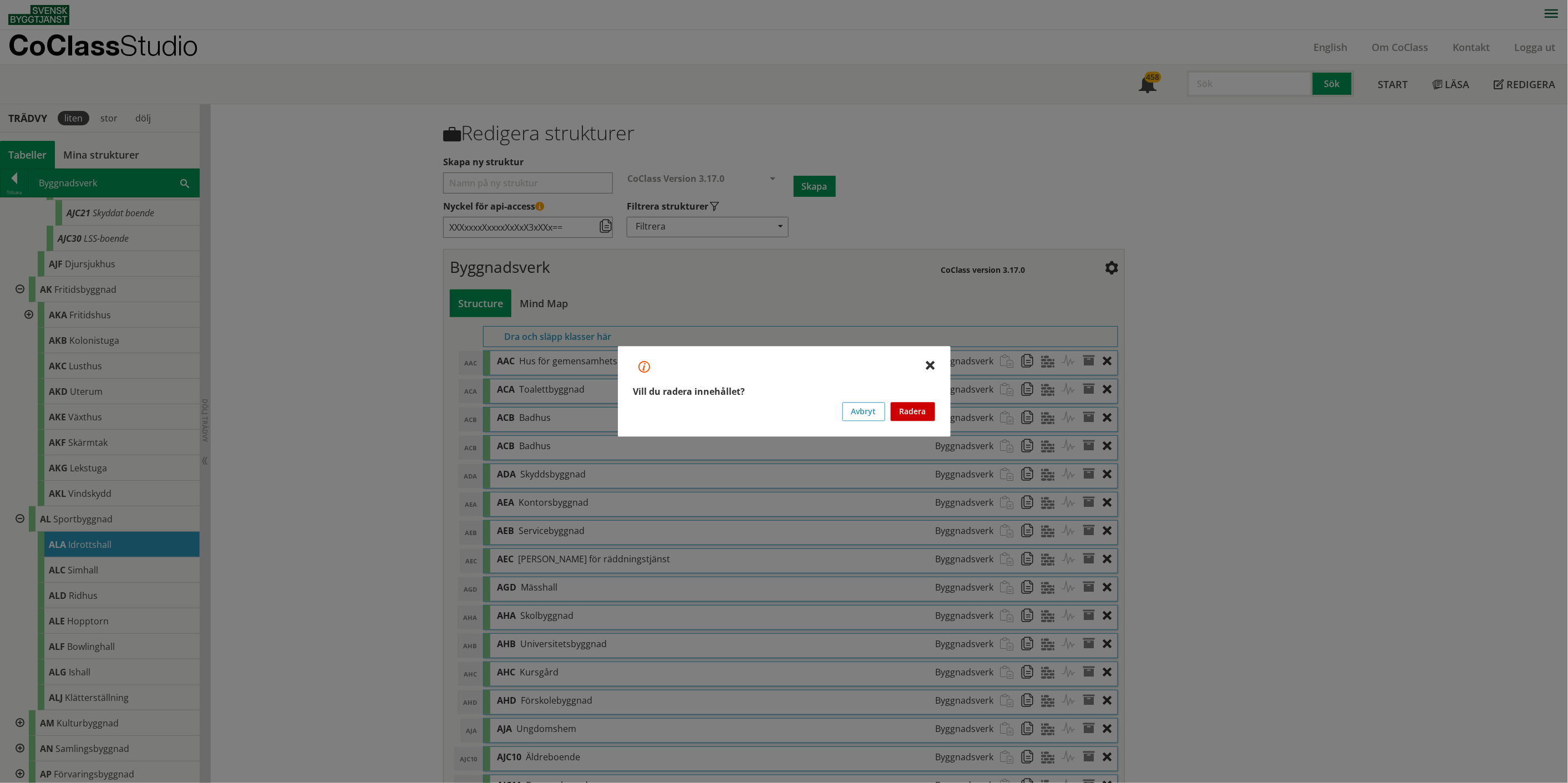
click at [790, 405] on button "Radera" at bounding box center [913, 411] width 44 height 19
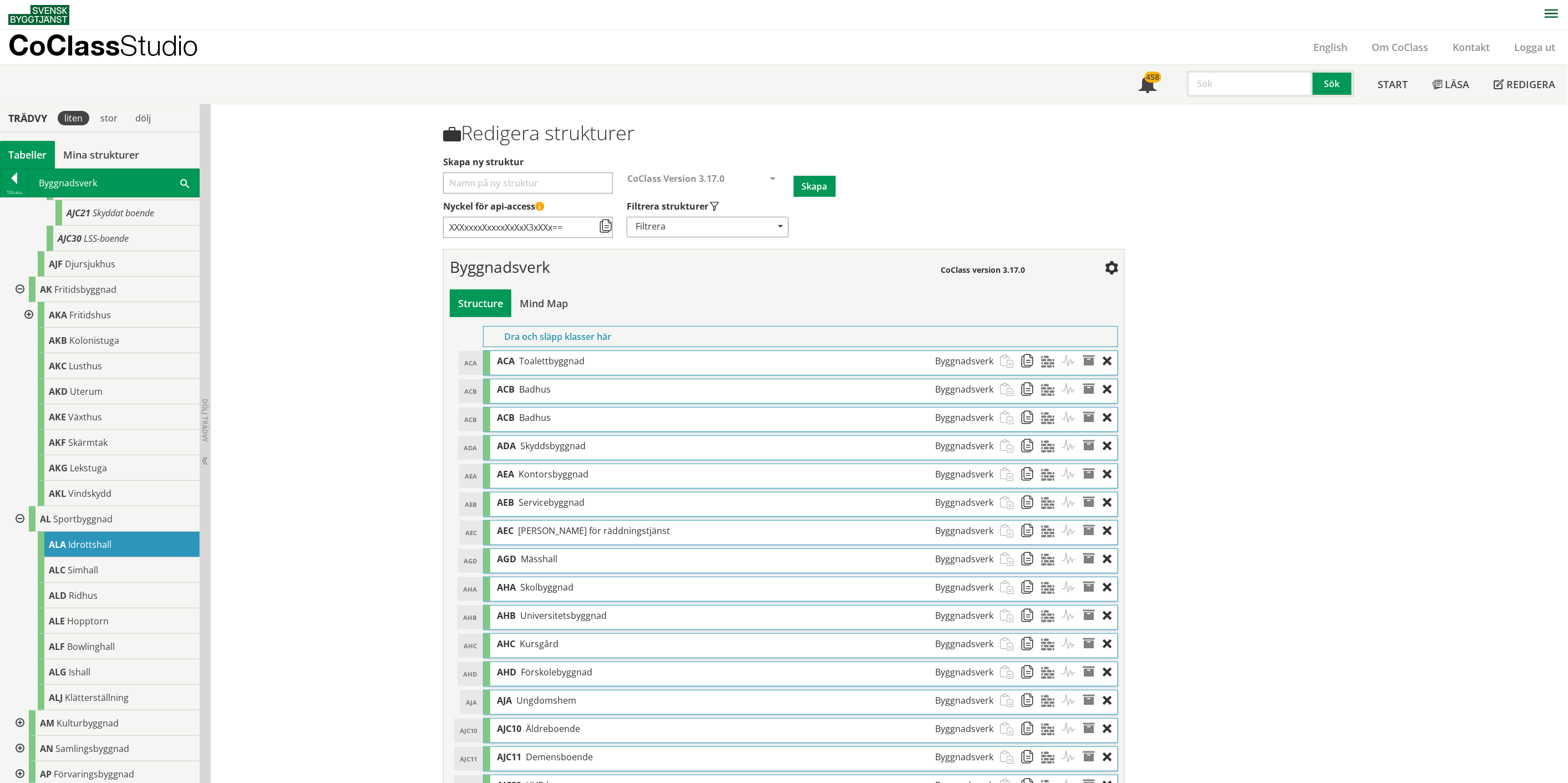
click at [790, 361] on div at bounding box center [1110, 361] width 15 height 20
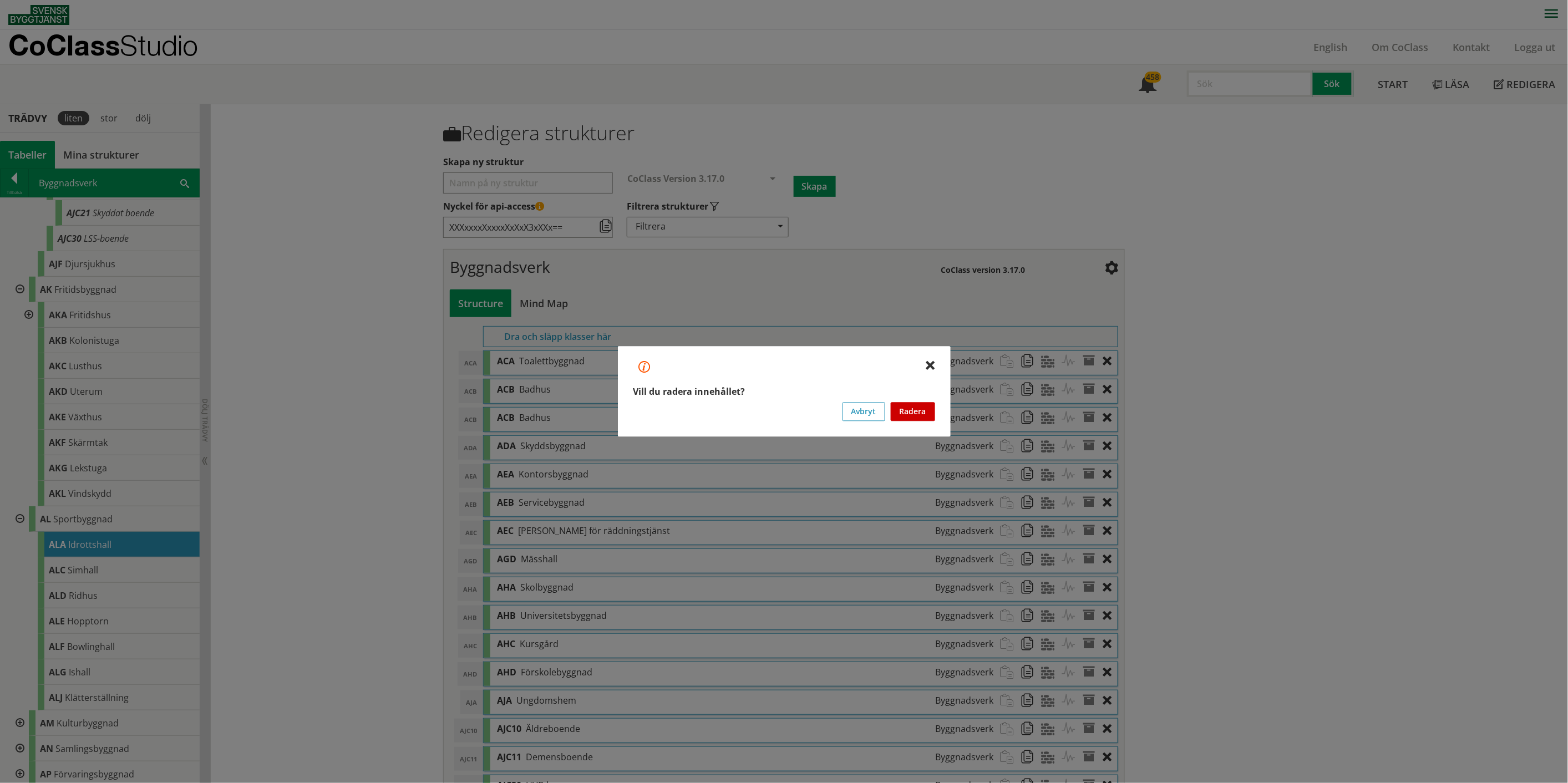
click at [790, 405] on button "Radera" at bounding box center [913, 411] width 44 height 19
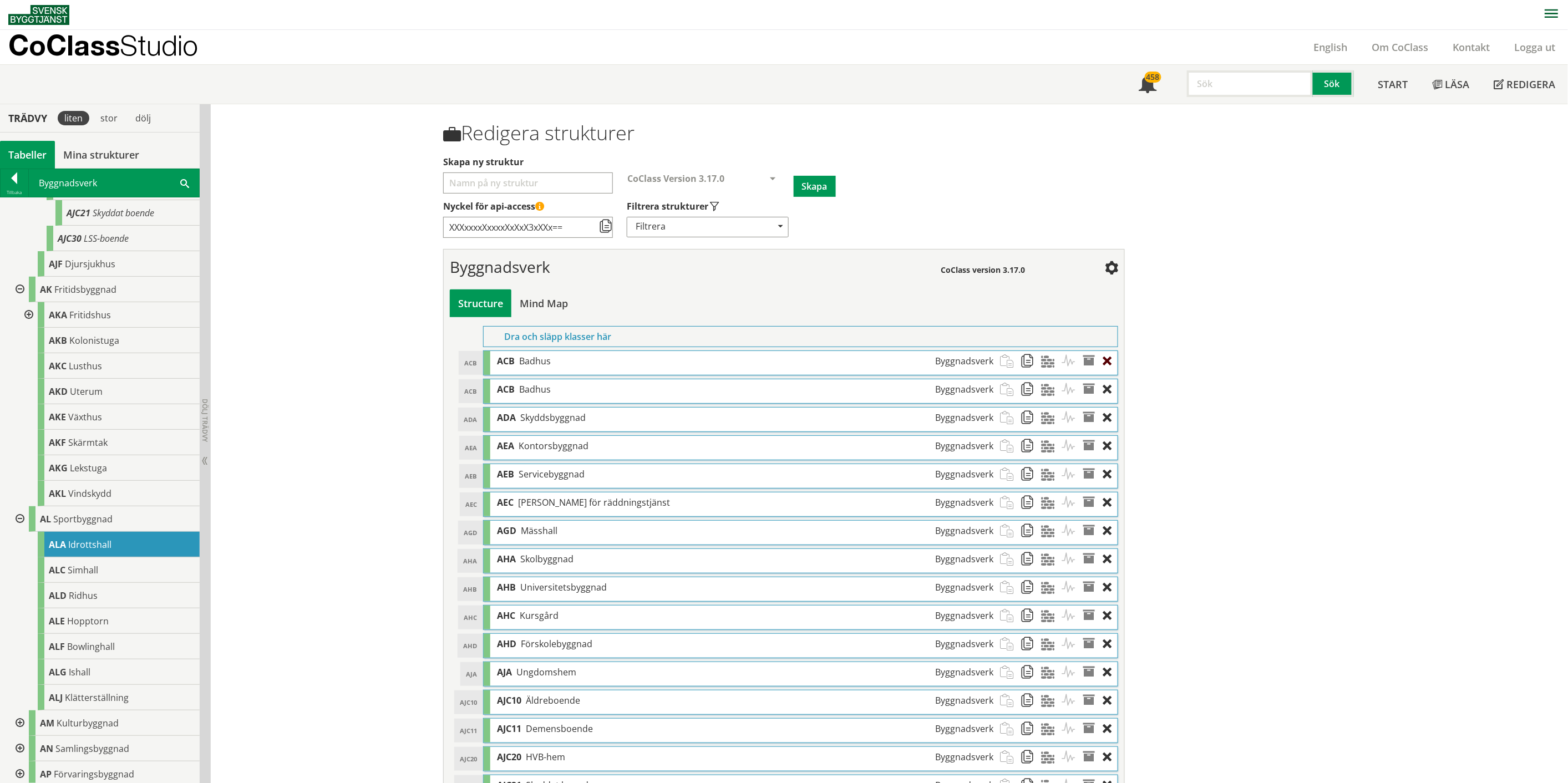
click at [790, 357] on div at bounding box center [1110, 361] width 15 height 20
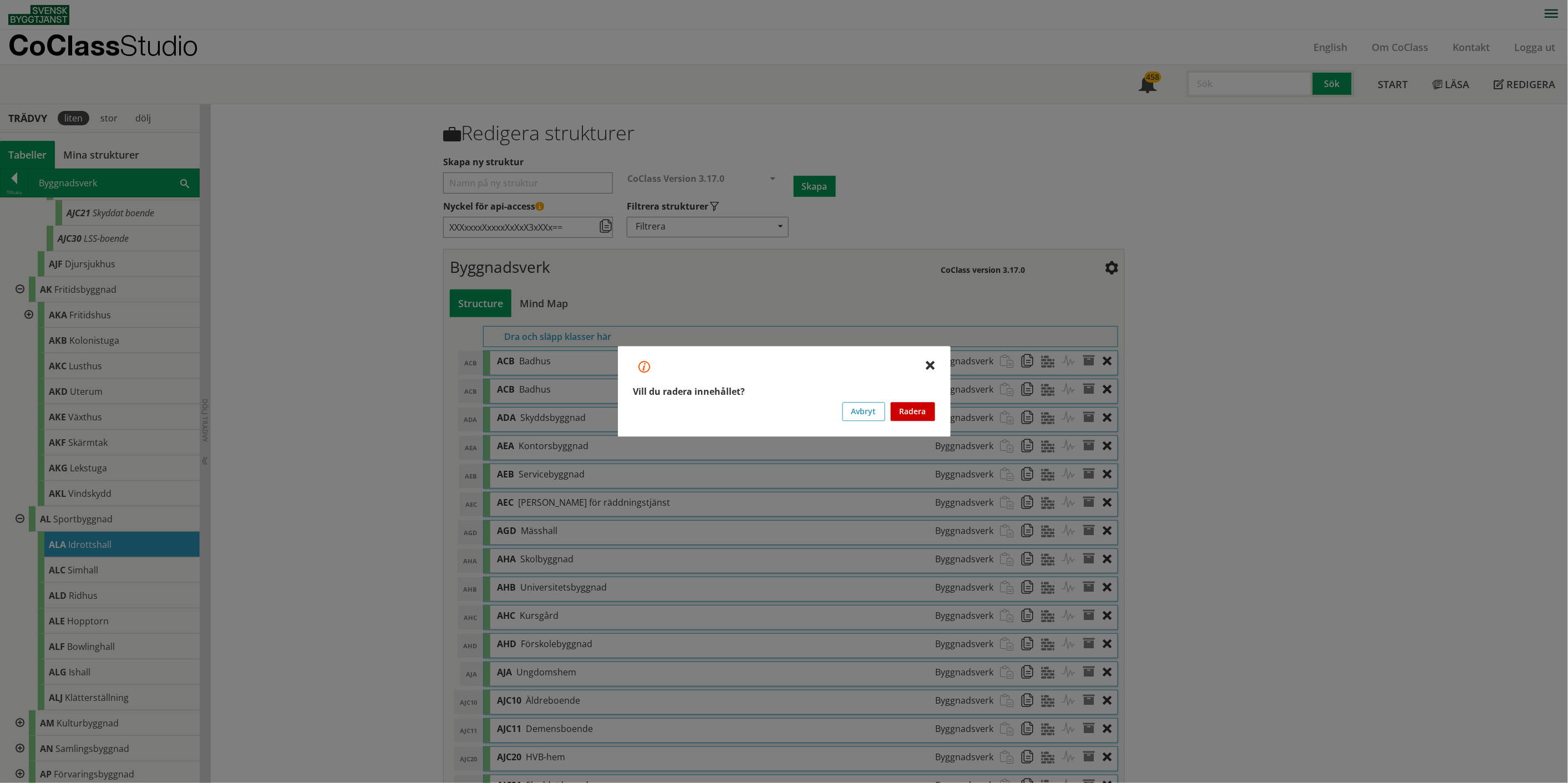
click at [790, 405] on button "Radera" at bounding box center [913, 411] width 44 height 19
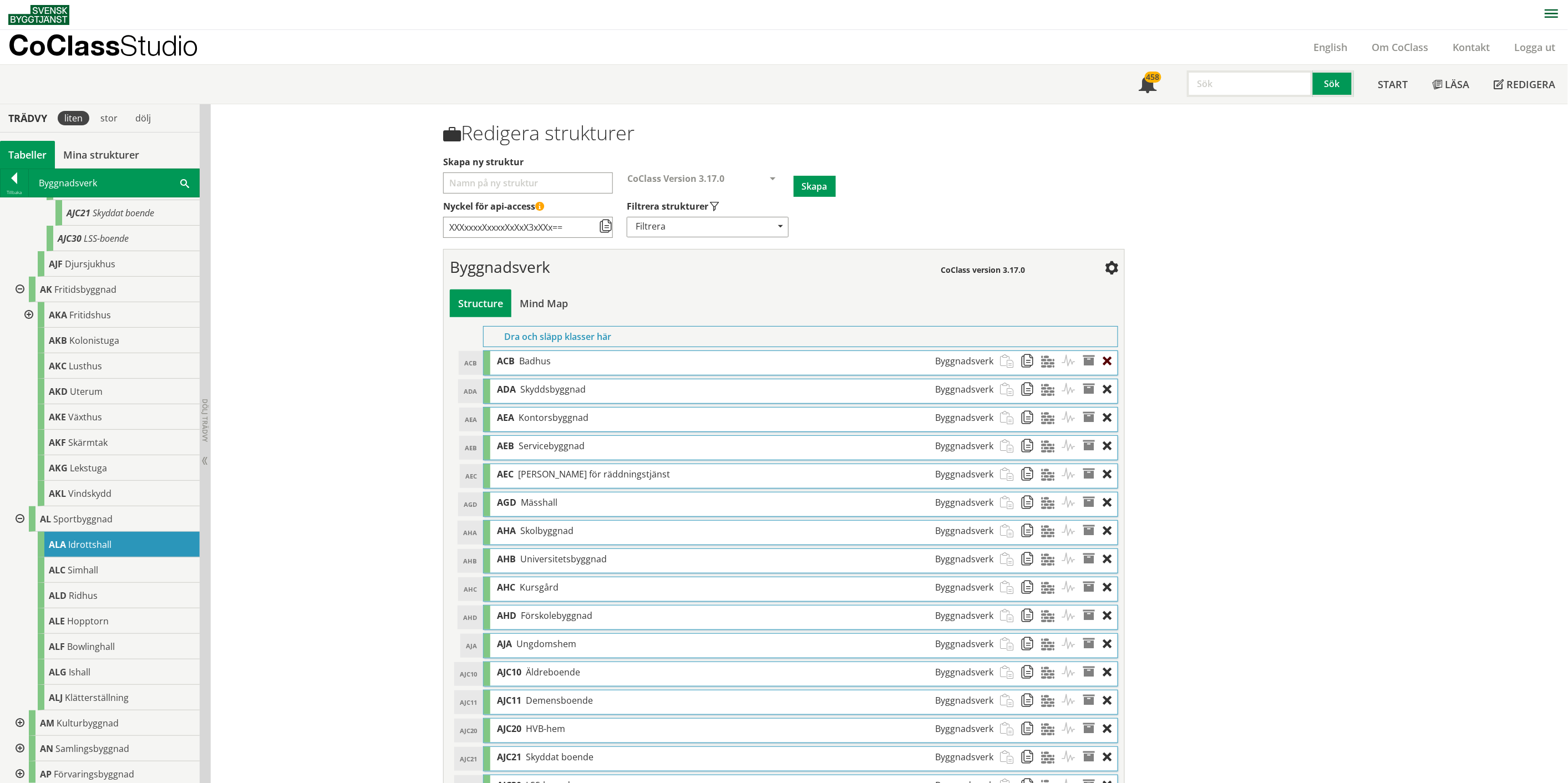
click at [790, 359] on div at bounding box center [1110, 361] width 15 height 20
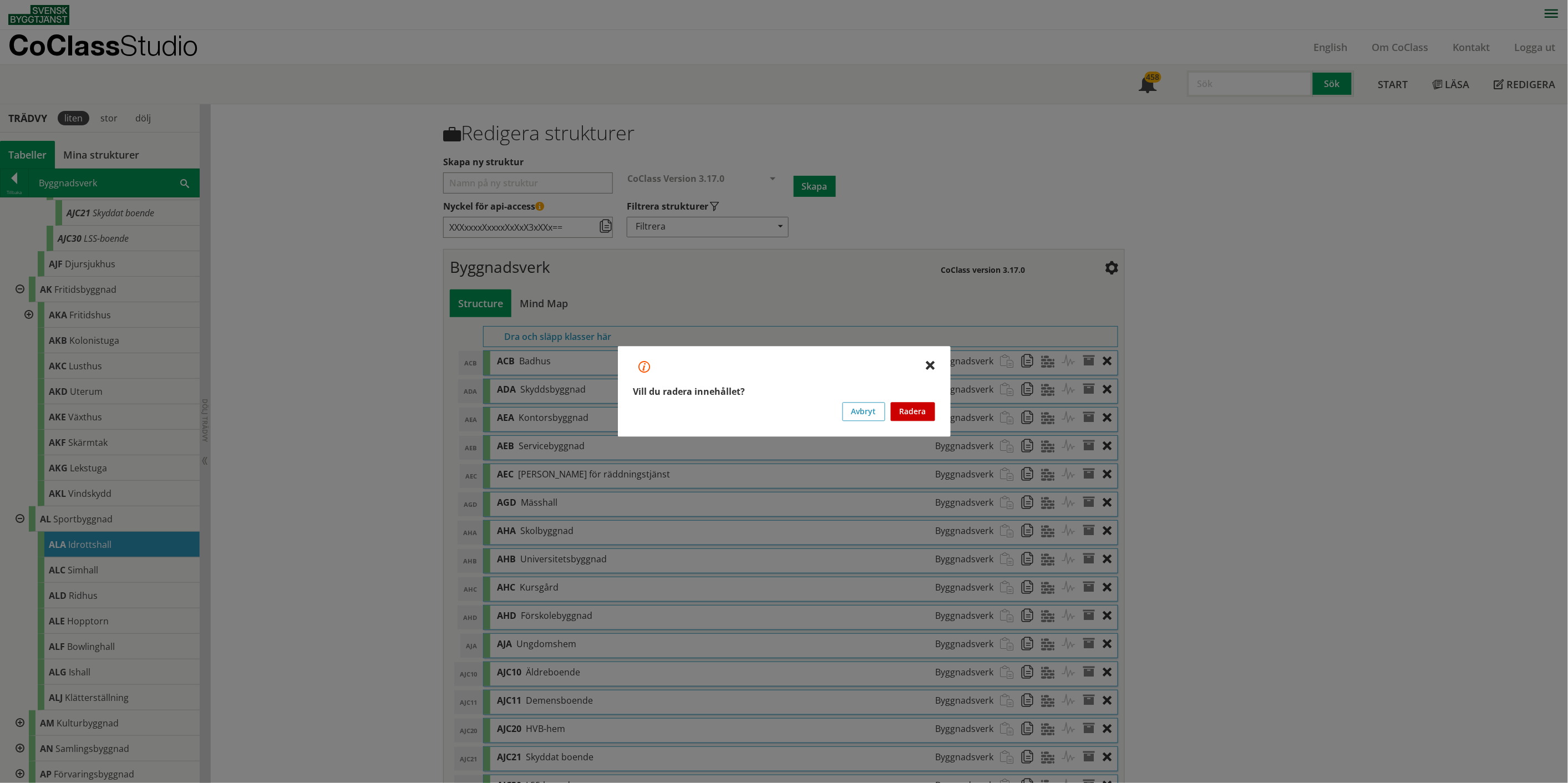
click at [790, 405] on button "Radera" at bounding box center [913, 411] width 44 height 19
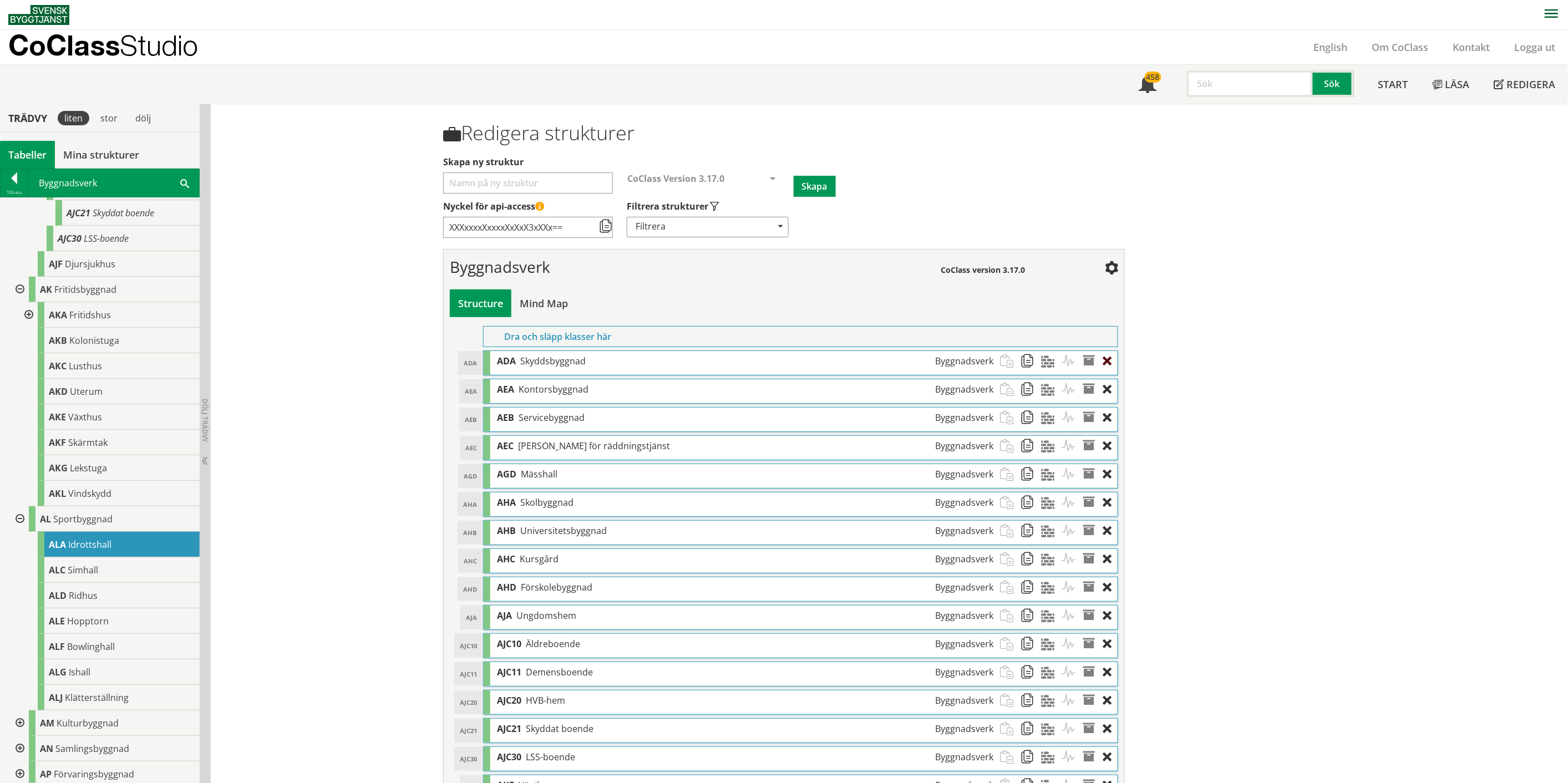
click at [790, 361] on div at bounding box center [1110, 361] width 15 height 20
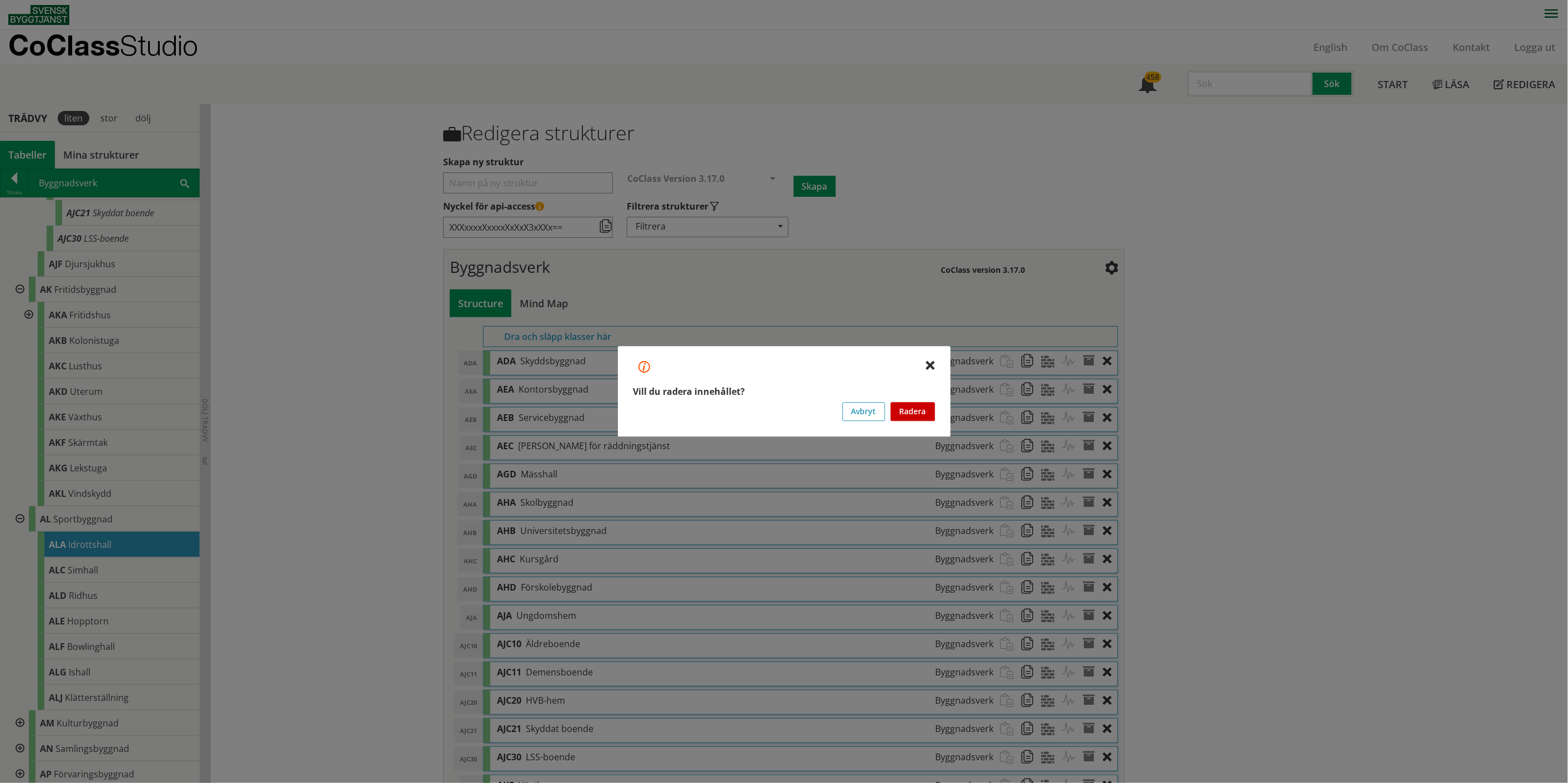
click at [790, 405] on button "Radera" at bounding box center [913, 411] width 44 height 19
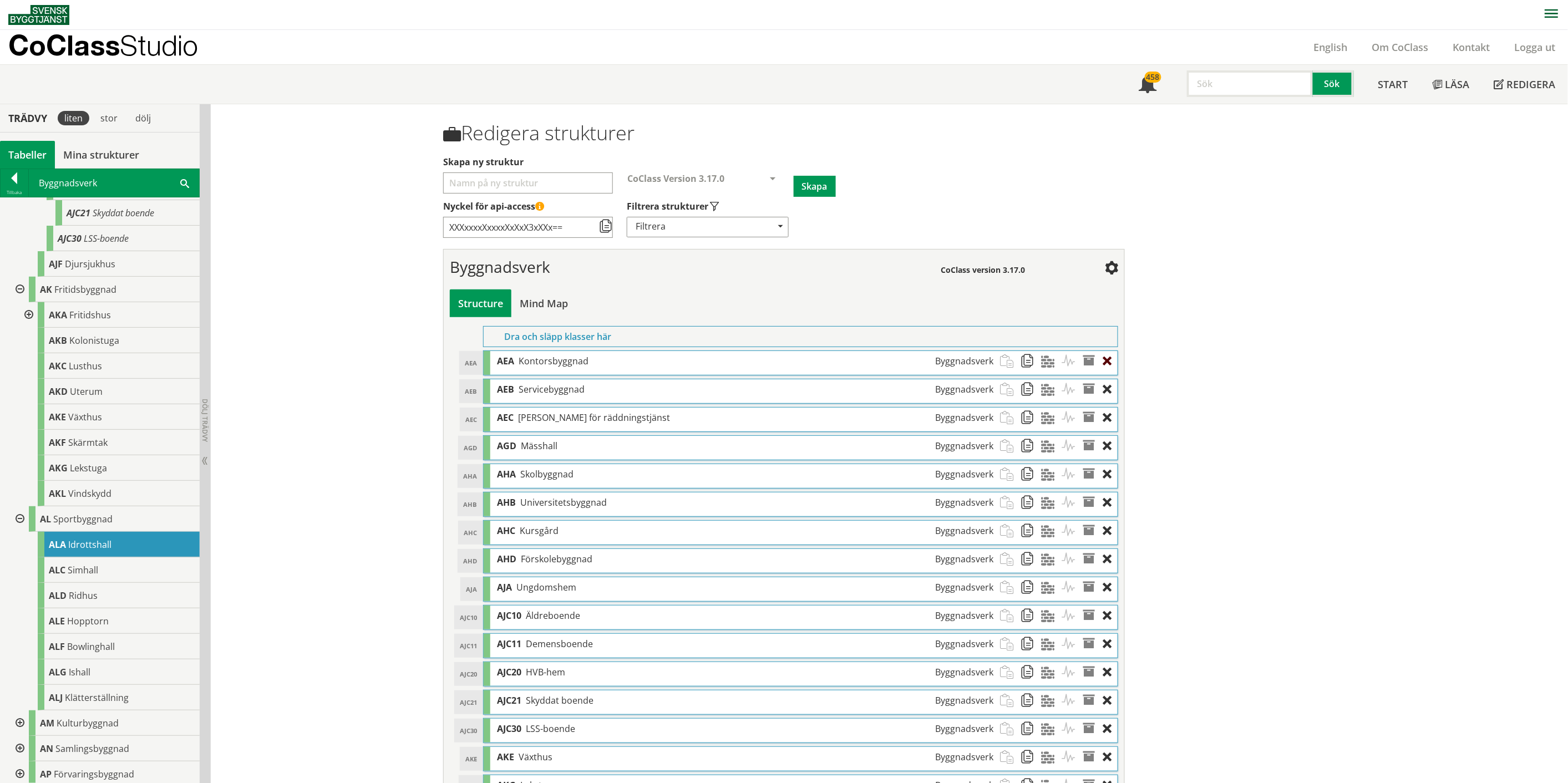
click at [790, 357] on div at bounding box center [1110, 361] width 15 height 20
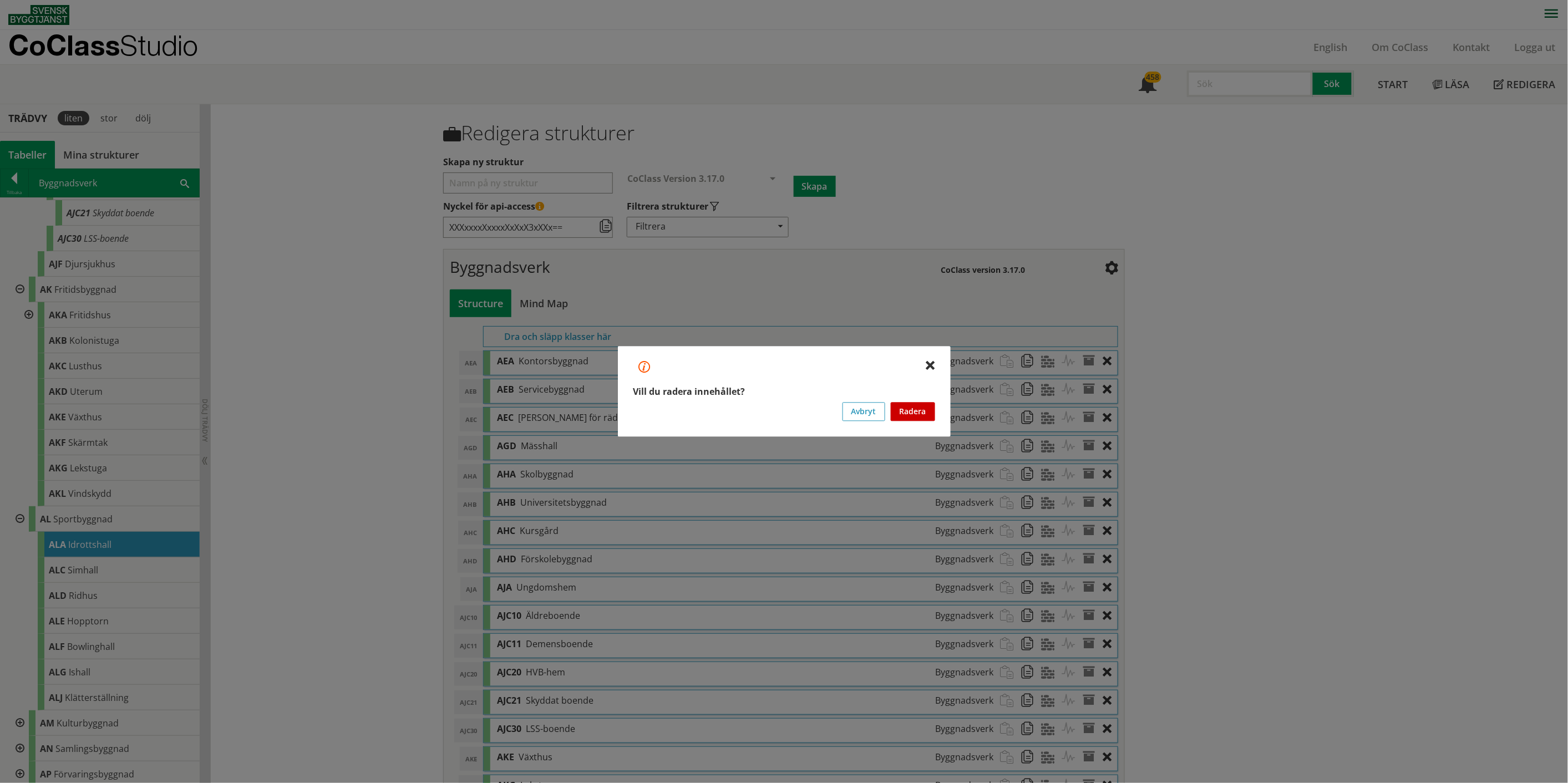
click at [790, 405] on button "Radera" at bounding box center [913, 411] width 44 height 19
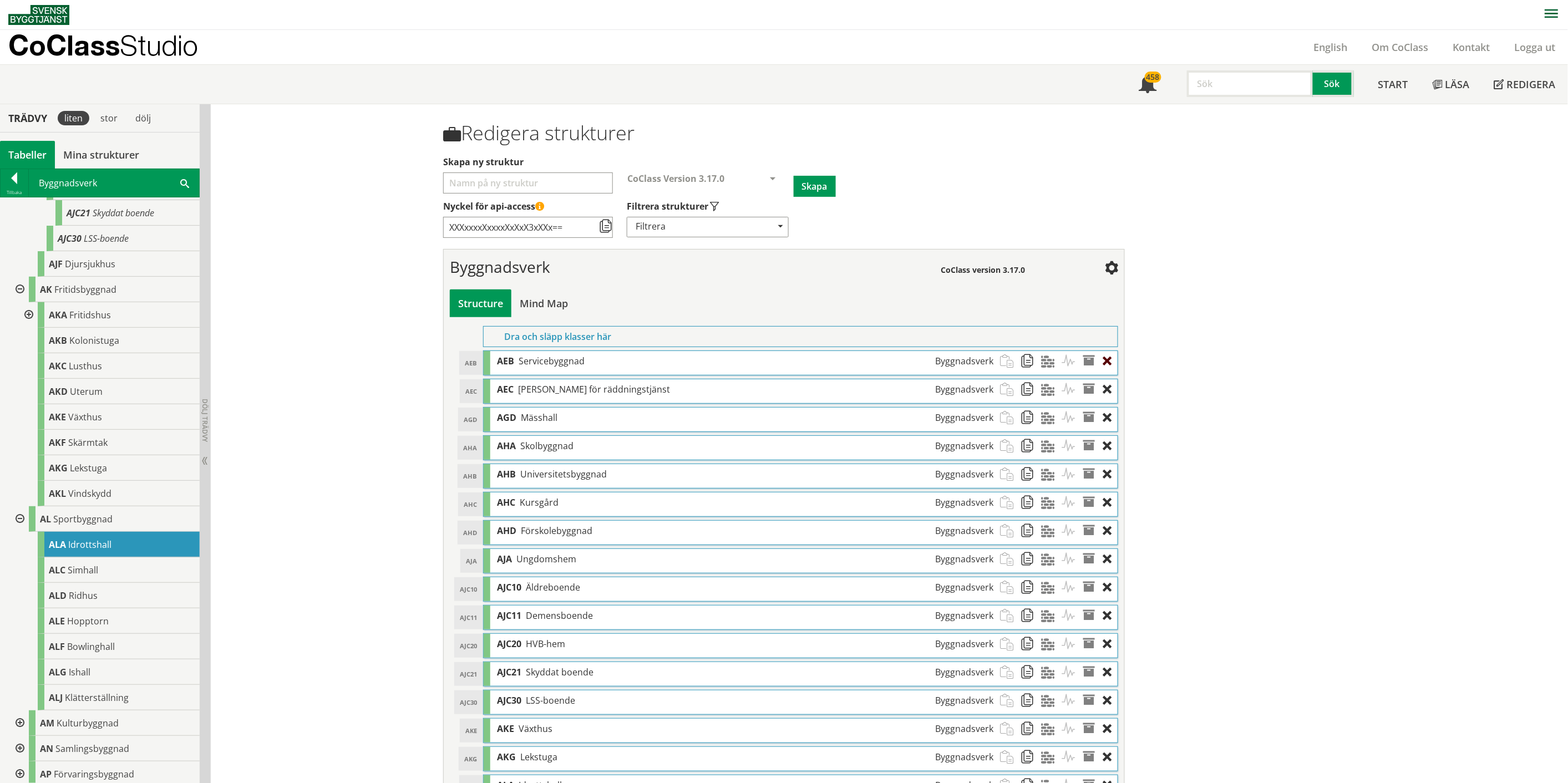
click at [790, 361] on div at bounding box center [1110, 361] width 15 height 20
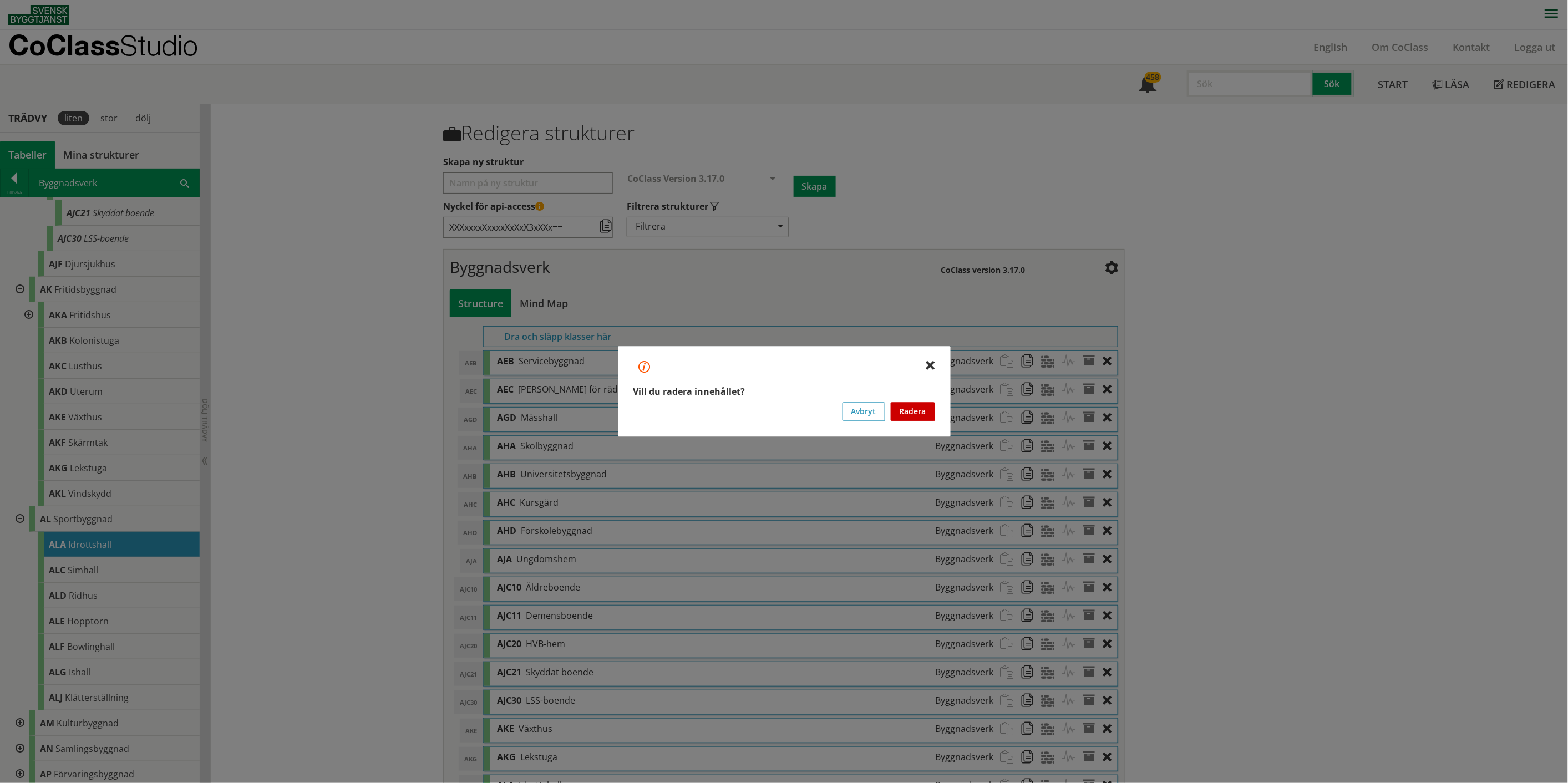
click at [790, 405] on button "Radera" at bounding box center [913, 411] width 44 height 19
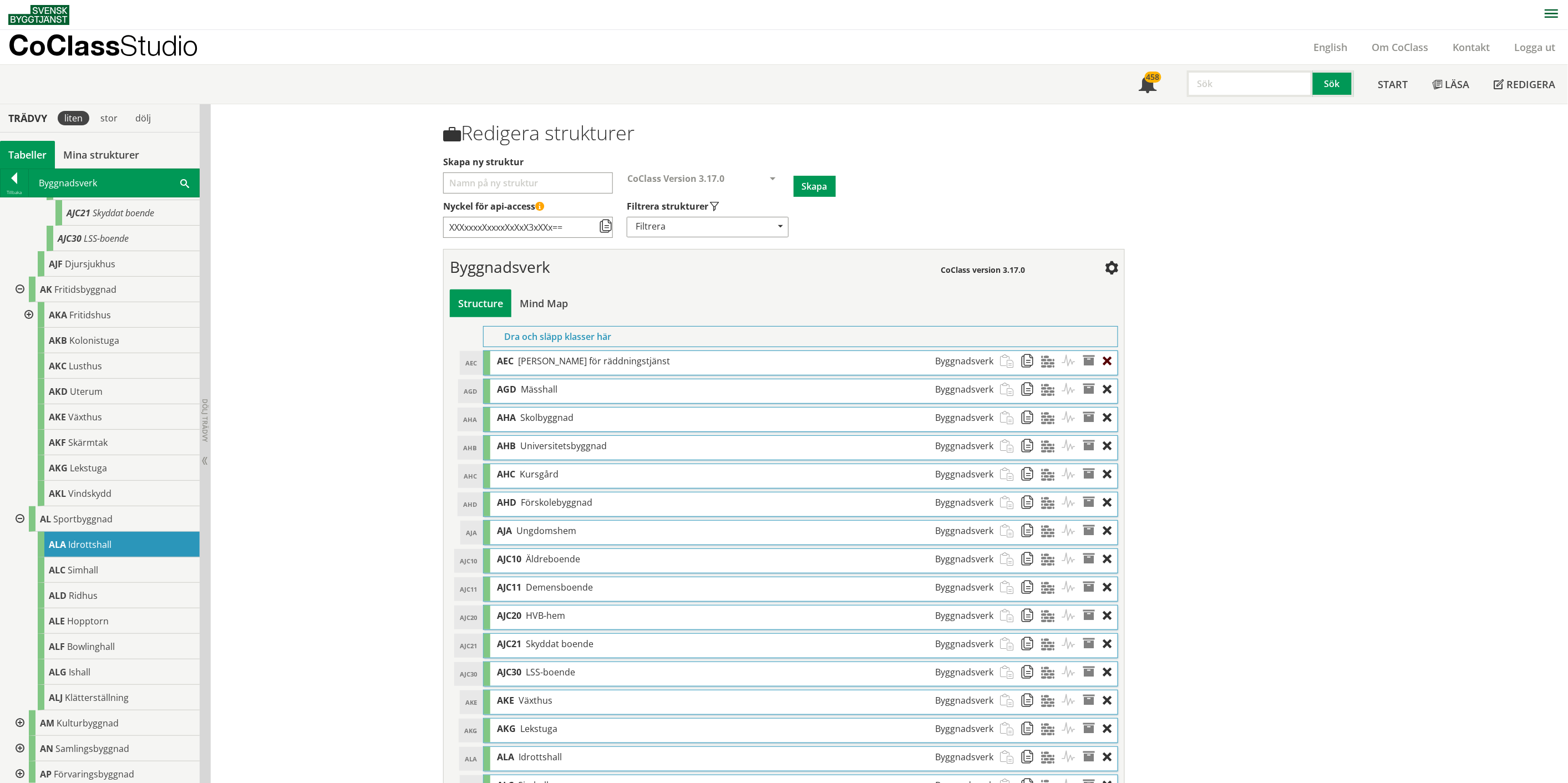
click at [790, 359] on div at bounding box center [1110, 361] width 15 height 20
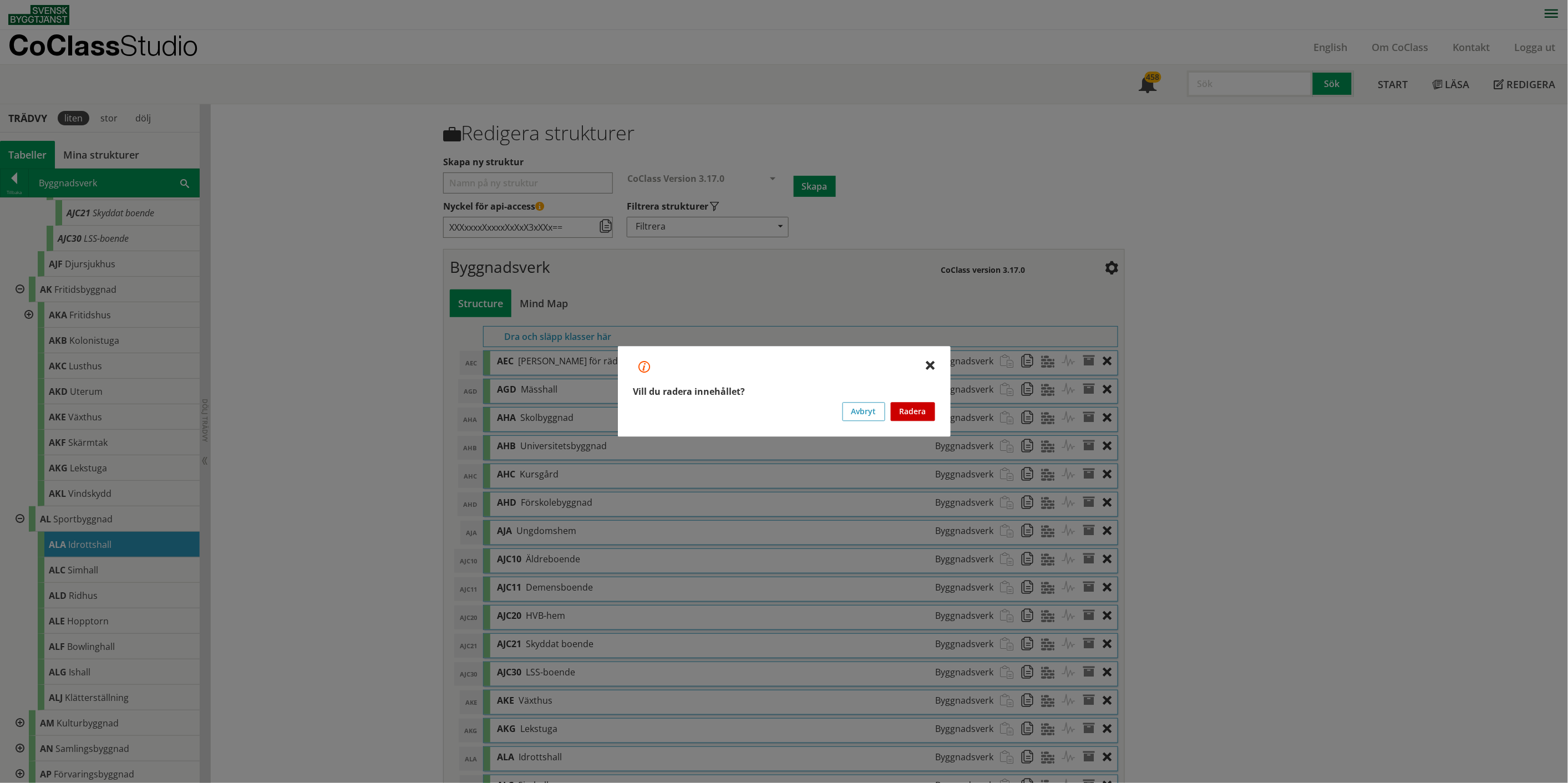
click at [790, 405] on button "Radera" at bounding box center [913, 411] width 44 height 19
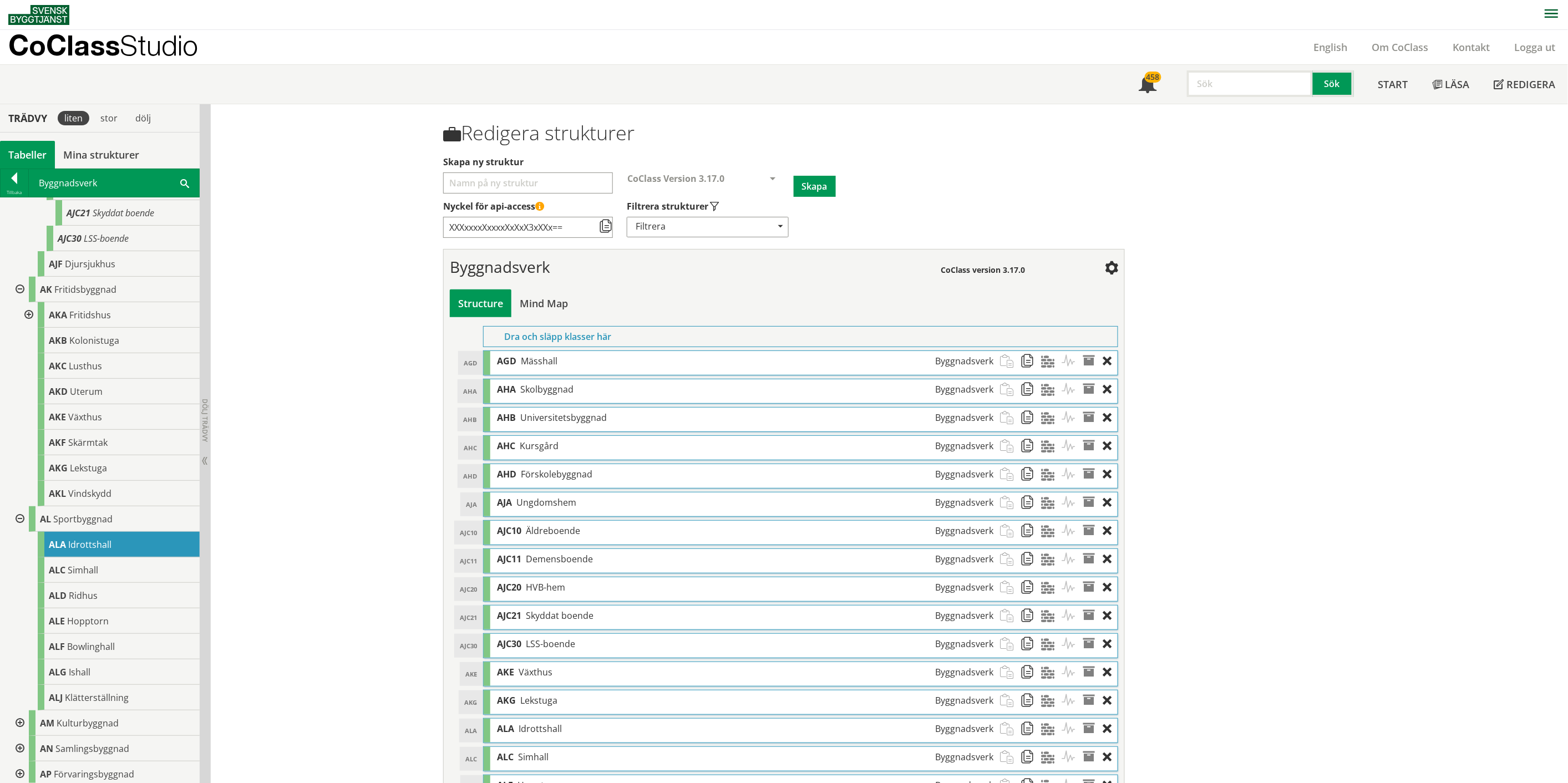
click at [790, 359] on div at bounding box center [1110, 361] width 15 height 20
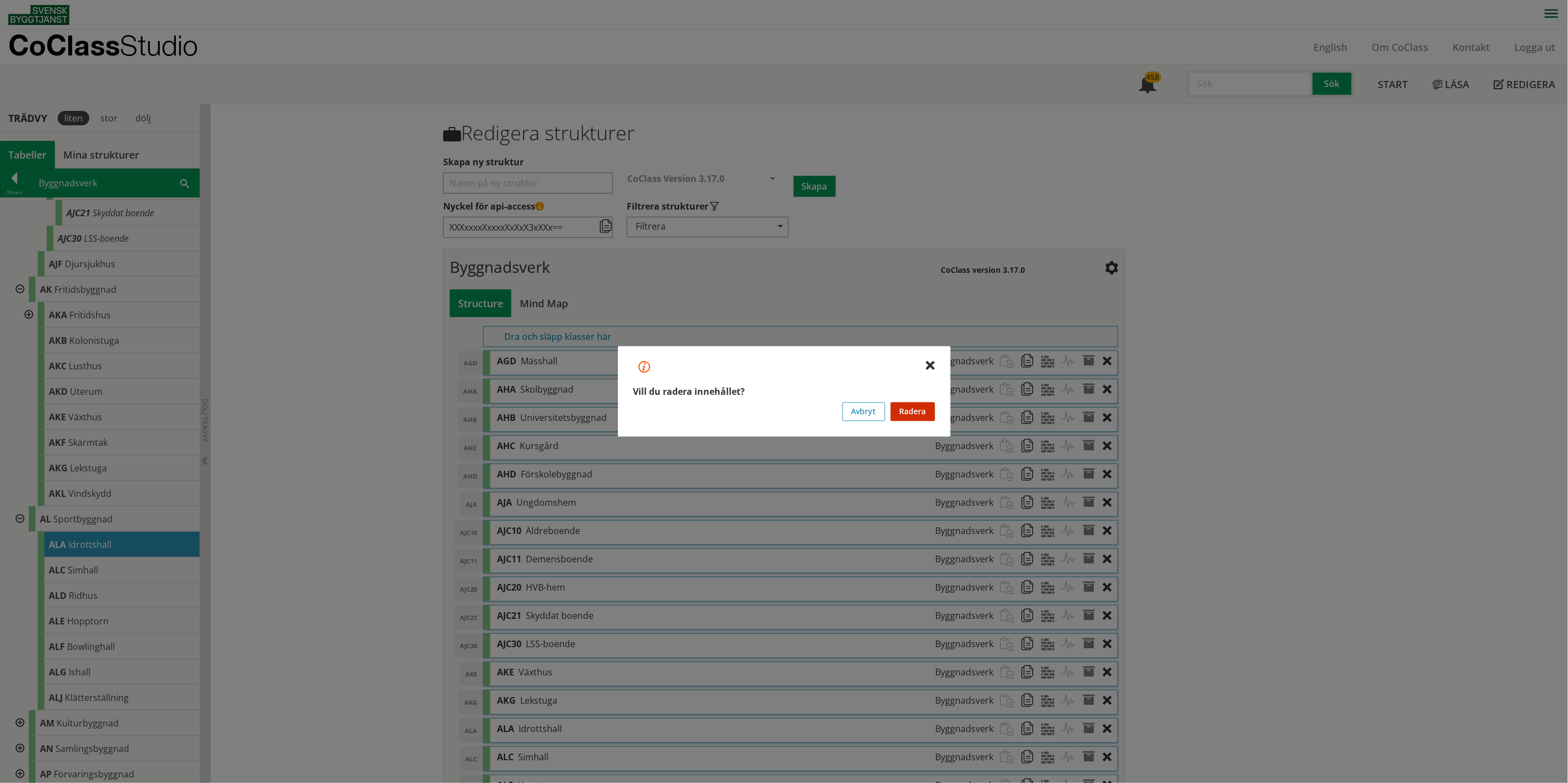
click at [790, 405] on button "Avbryt" at bounding box center [864, 411] width 43 height 19
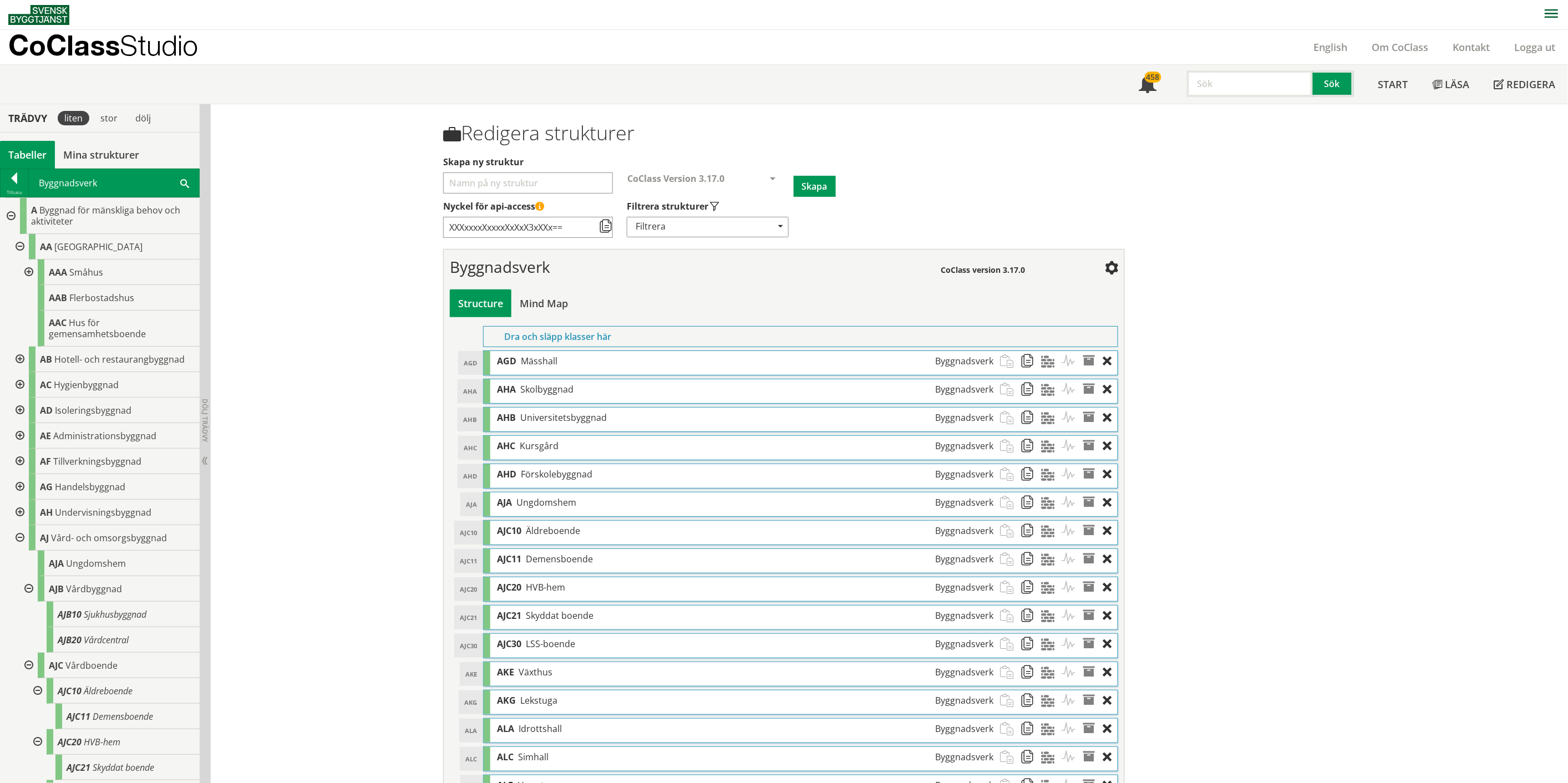
click at [19, 359] on div at bounding box center [18, 359] width 20 height 26
click at [18, 361] on div at bounding box center [18, 359] width 20 height 26
drag, startPoint x: 92, startPoint y: 332, endPoint x: 129, endPoint y: 335, distance: 37.1
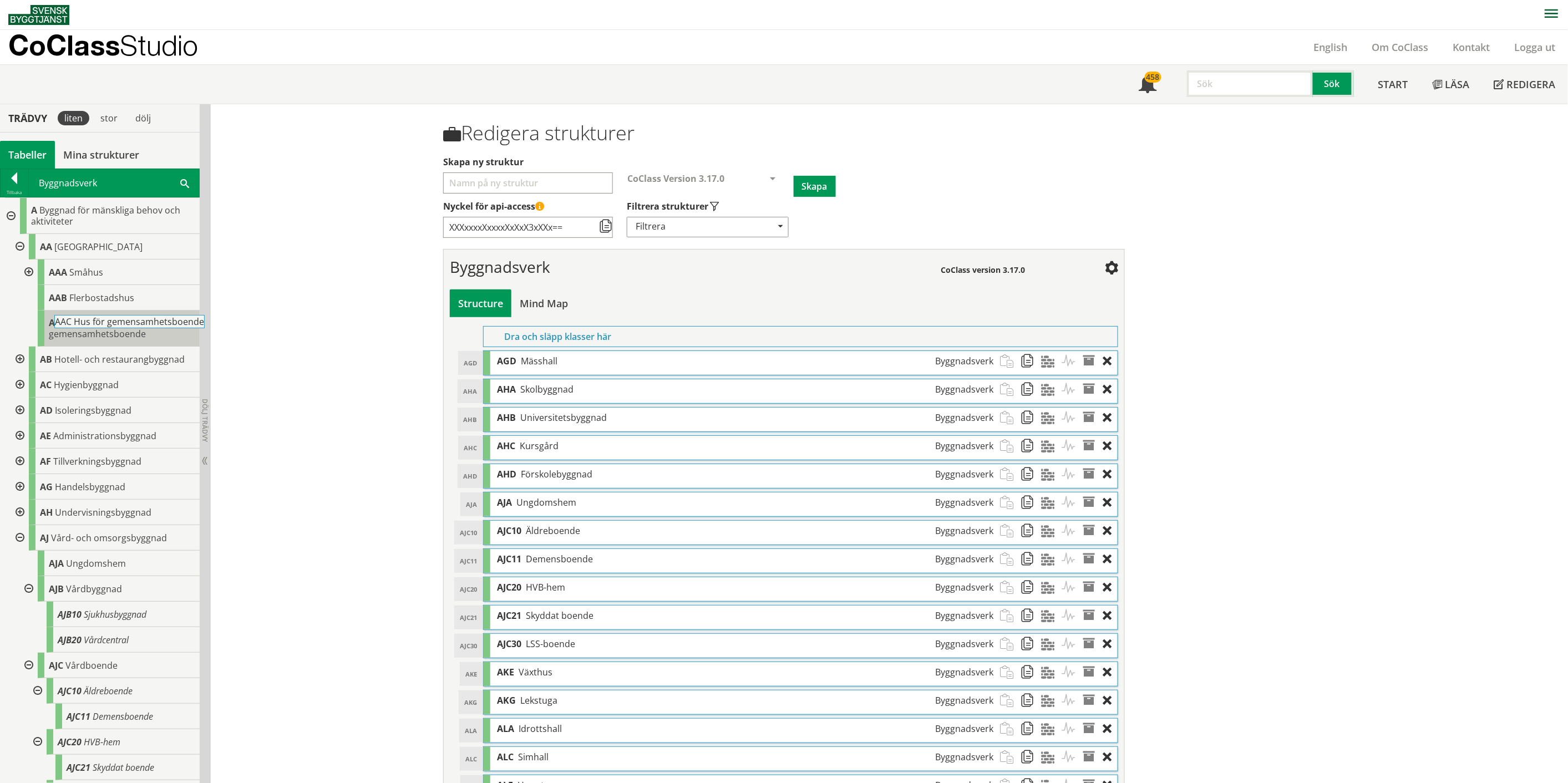
click at [129, 335] on span "Hus för gemensamhetsboende" at bounding box center [98, 328] width 97 height 23
click at [26, 272] on div at bounding box center [28, 272] width 20 height 26
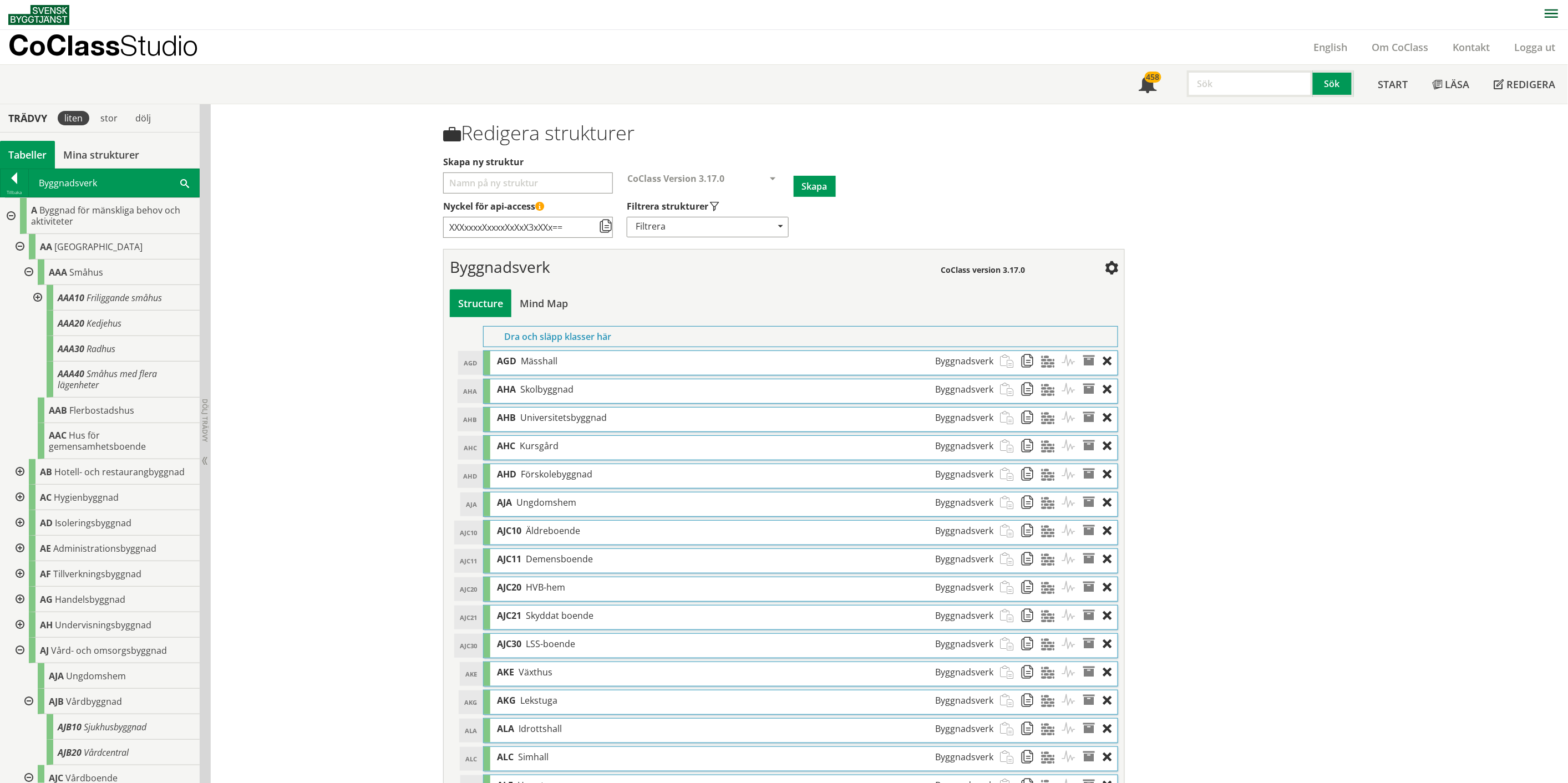
click at [19, 246] on div at bounding box center [18, 247] width 20 height 26
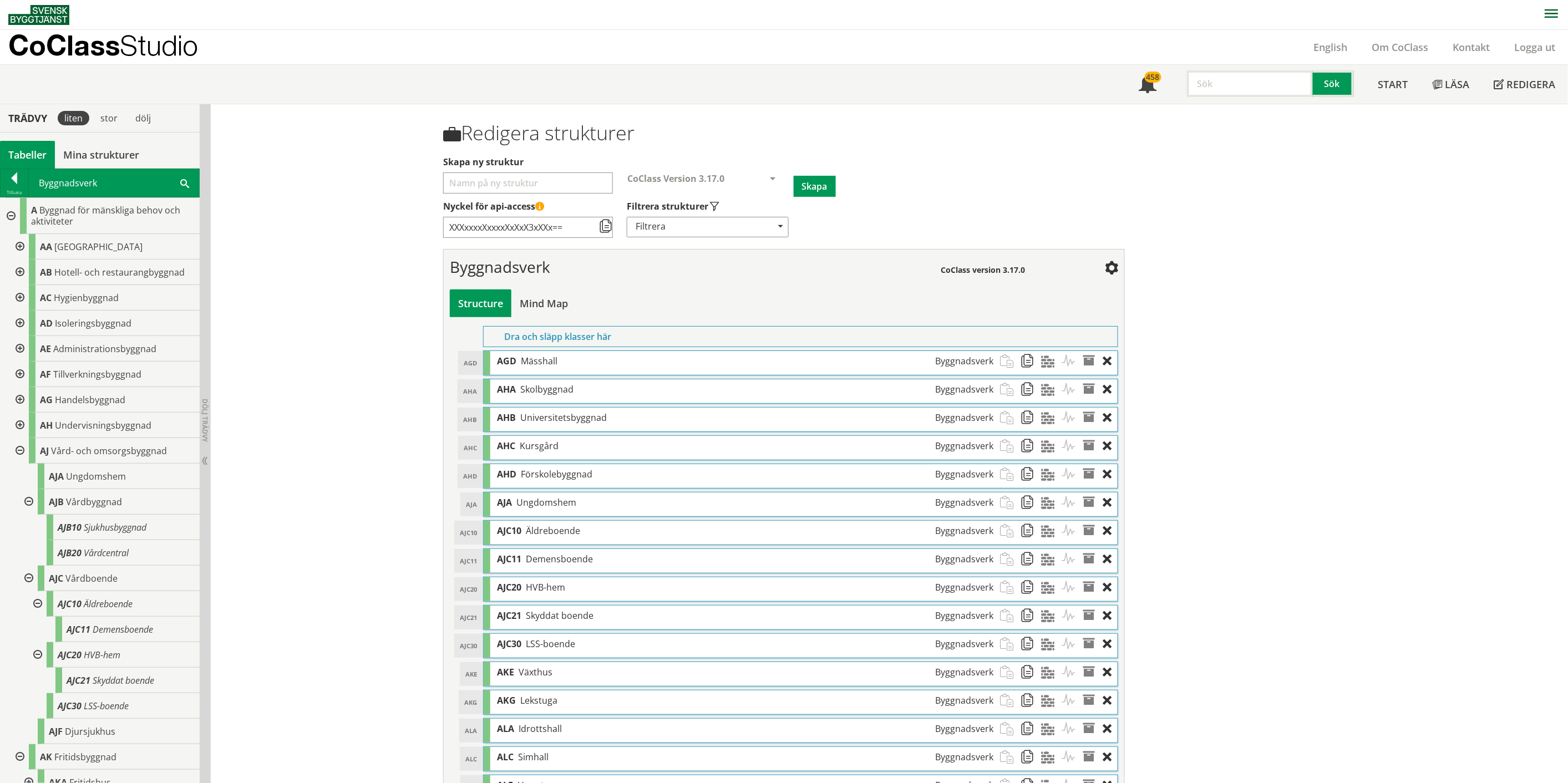
click at [20, 272] on div at bounding box center [18, 272] width 20 height 26
click at [20, 294] on div at bounding box center [18, 298] width 20 height 26
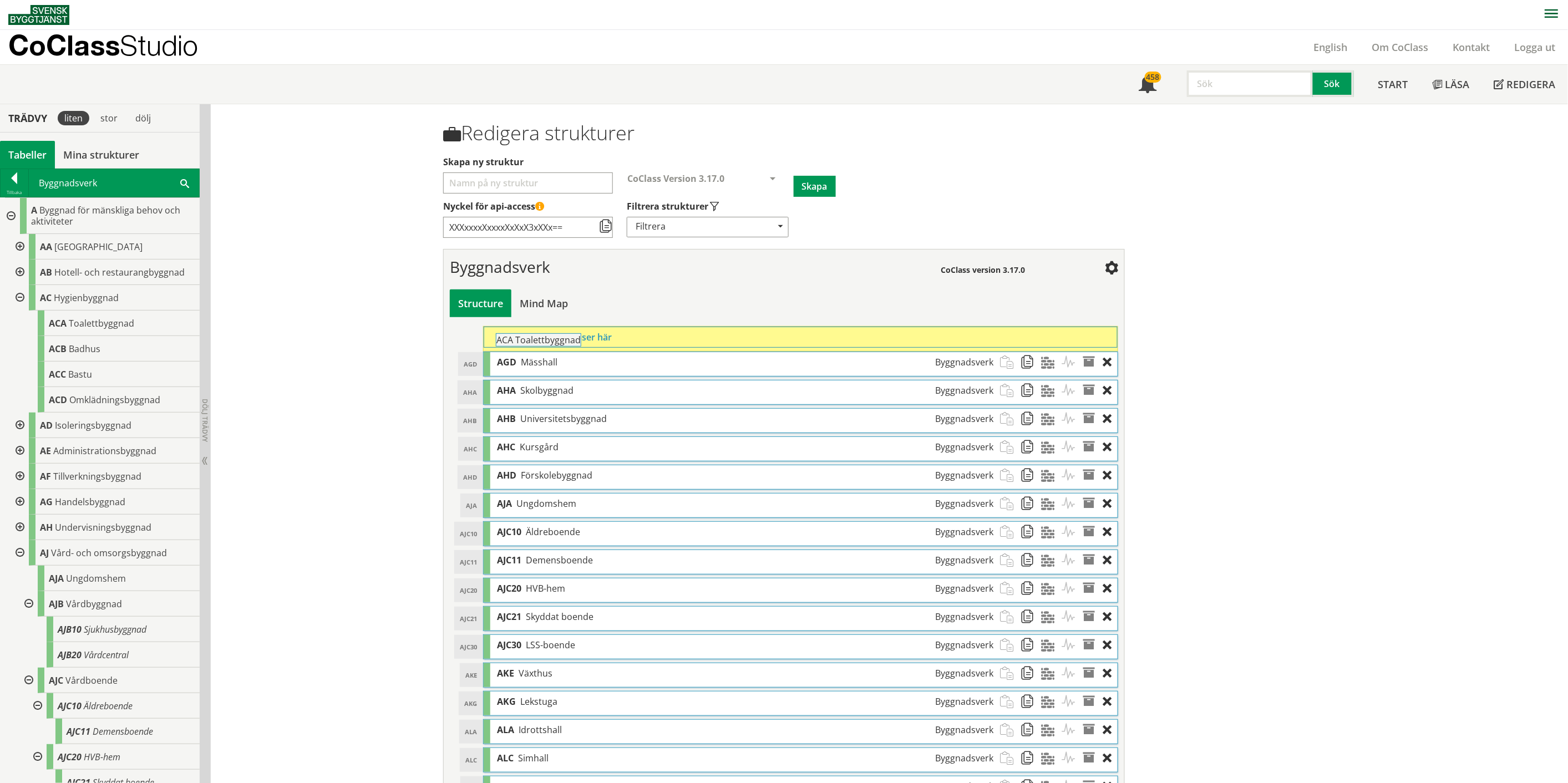
drag, startPoint x: 106, startPoint y: 327, endPoint x: 584, endPoint y: 349, distance: 478.5
click at [584, 349] on div "Trädvy liten stor [GEOGRAPHIC_DATA] Tabeller Mina strukturer CoClass Version 3.…" at bounding box center [784, 563] width 1568 height 919
drag, startPoint x: 75, startPoint y: 352, endPoint x: 540, endPoint y: 343, distance: 465.1
click at [540, 343] on div "Trädvy liten stor [GEOGRAPHIC_DATA] Tabeller Mina strukturer CoClass Version 3.…" at bounding box center [784, 578] width 1568 height 947
drag, startPoint x: 84, startPoint y: 373, endPoint x: 545, endPoint y: 345, distance: 461.8
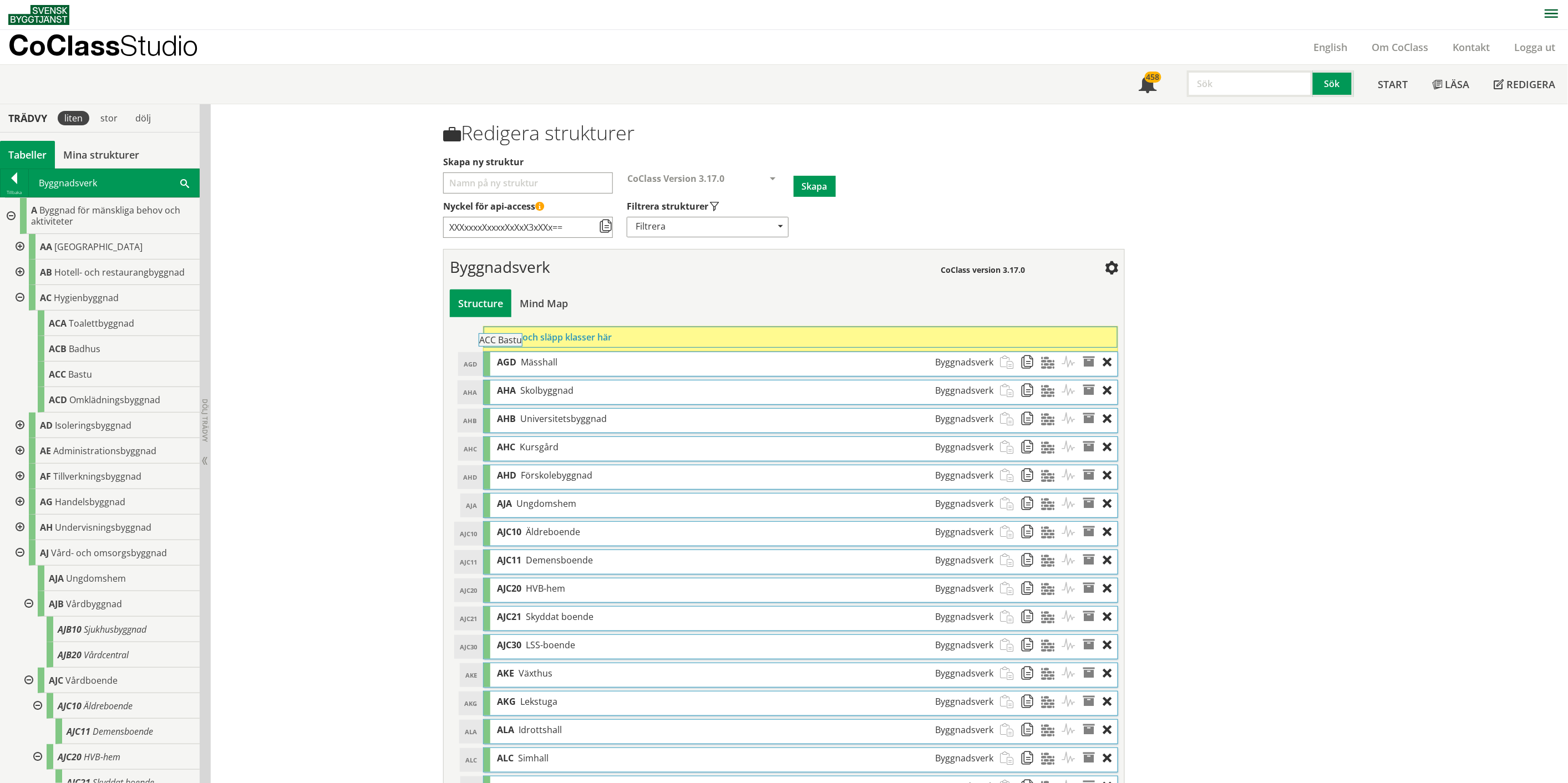
click at [545, 345] on div "Trädvy liten stor [GEOGRAPHIC_DATA] Tabeller Mina strukturer CoClass Version 3.…" at bounding box center [784, 592] width 1568 height 976
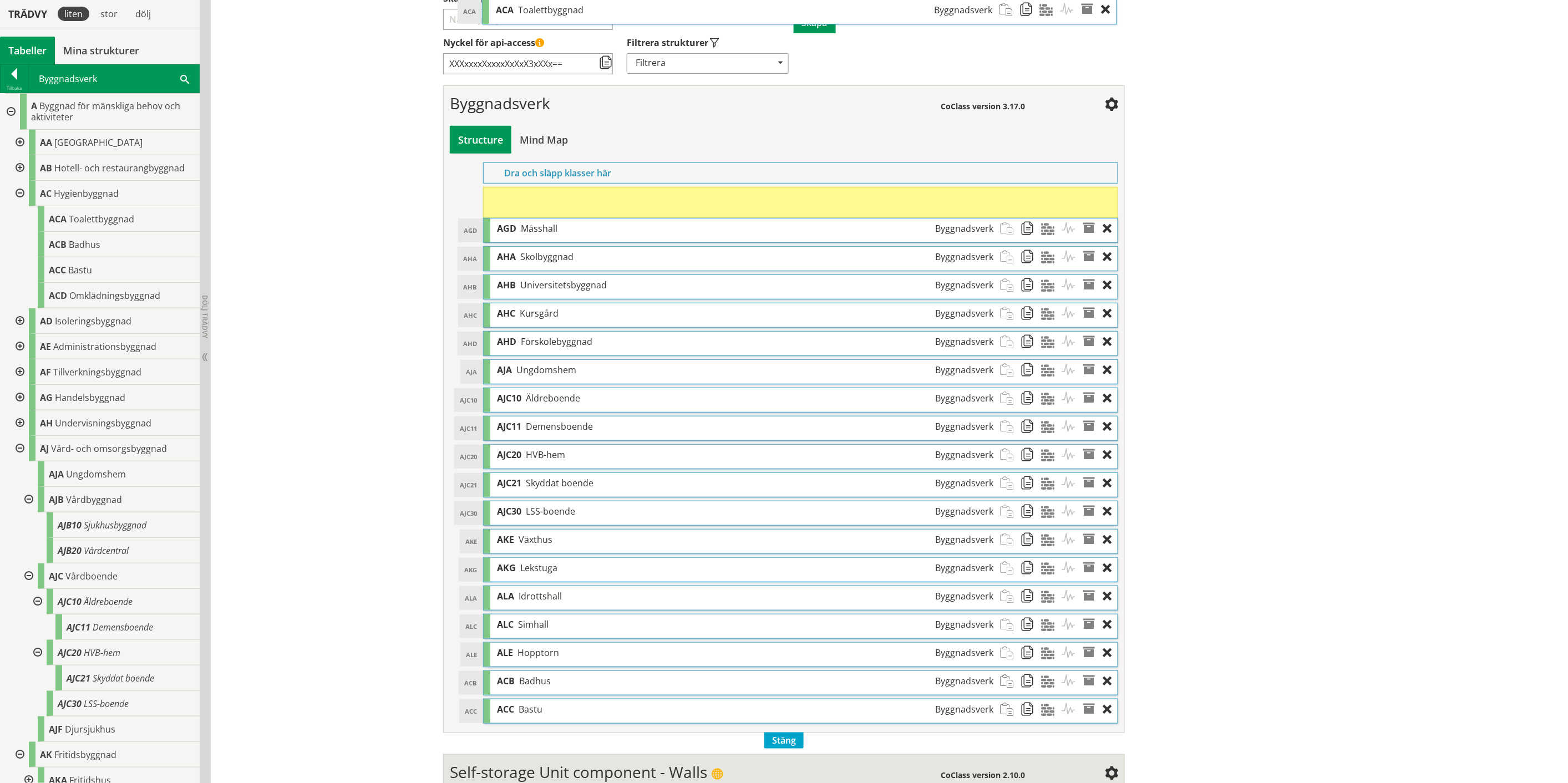
scroll to position [142, 0]
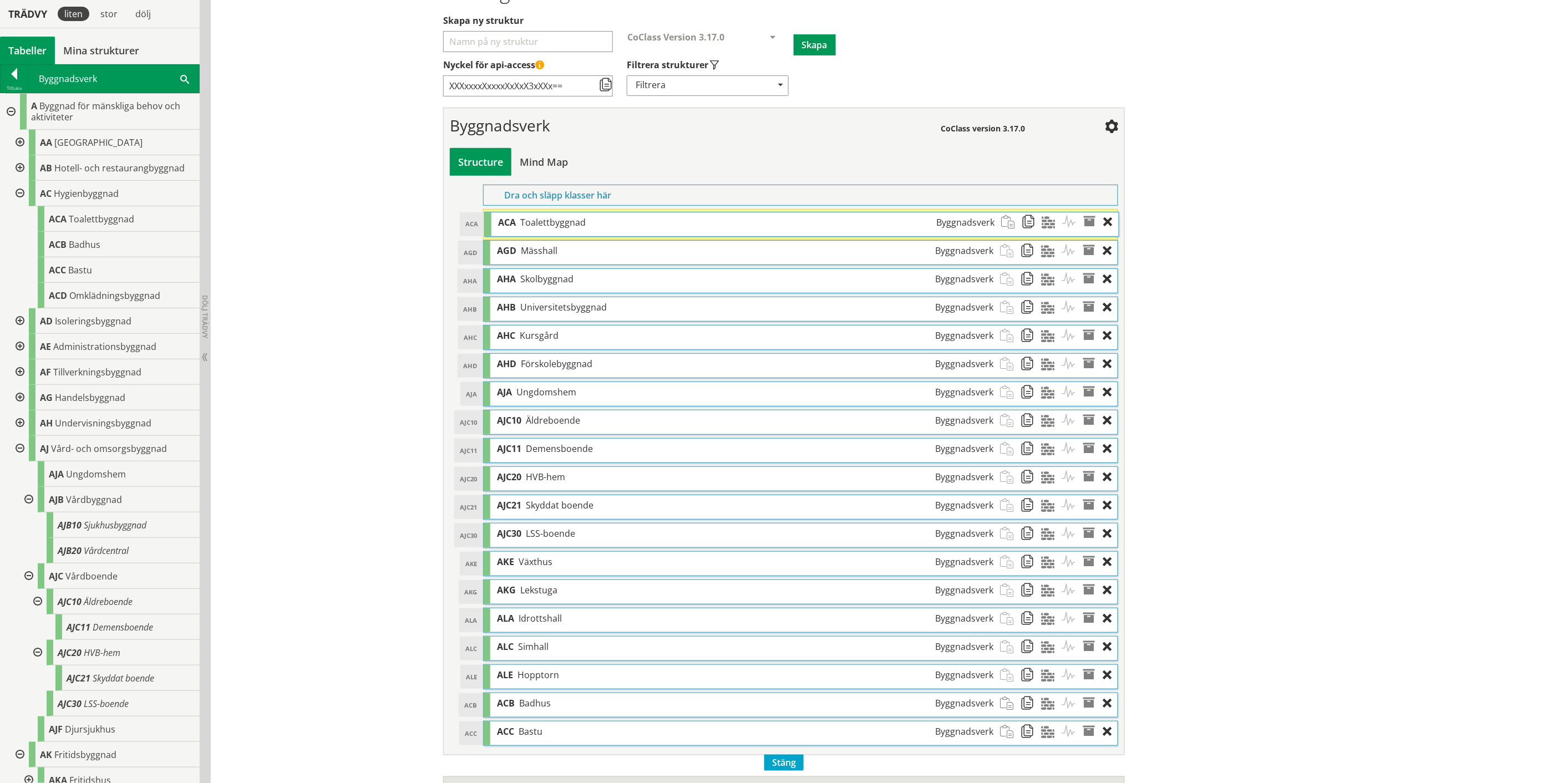
drag, startPoint x: 835, startPoint y: 506, endPoint x: 836, endPoint y: 219, distance: 287.0
click at [790, 219] on div "ACA Toalettbyggnad Byggnadsverk" at bounding box center [746, 222] width 510 height 20
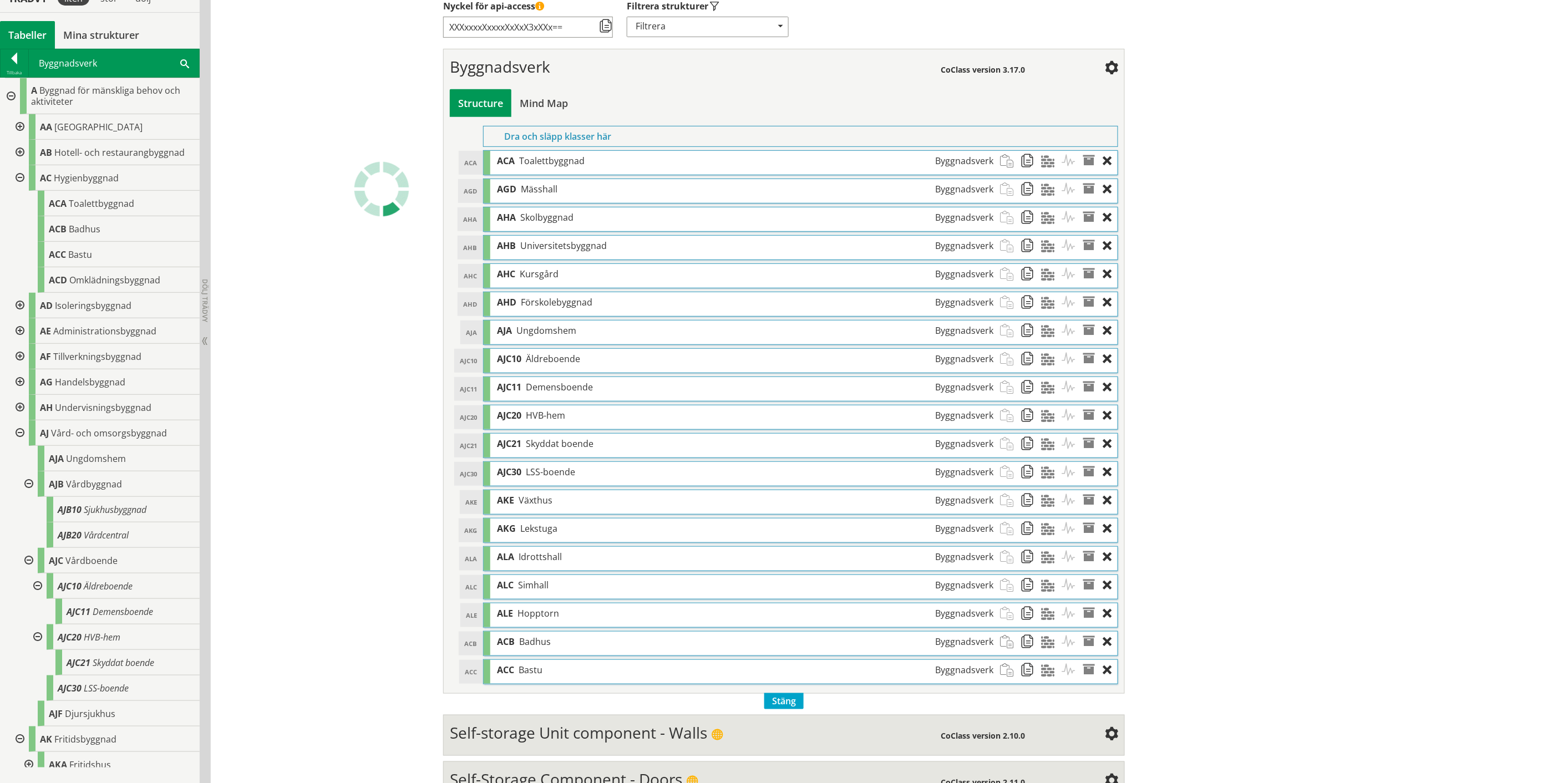
scroll to position [203, 0]
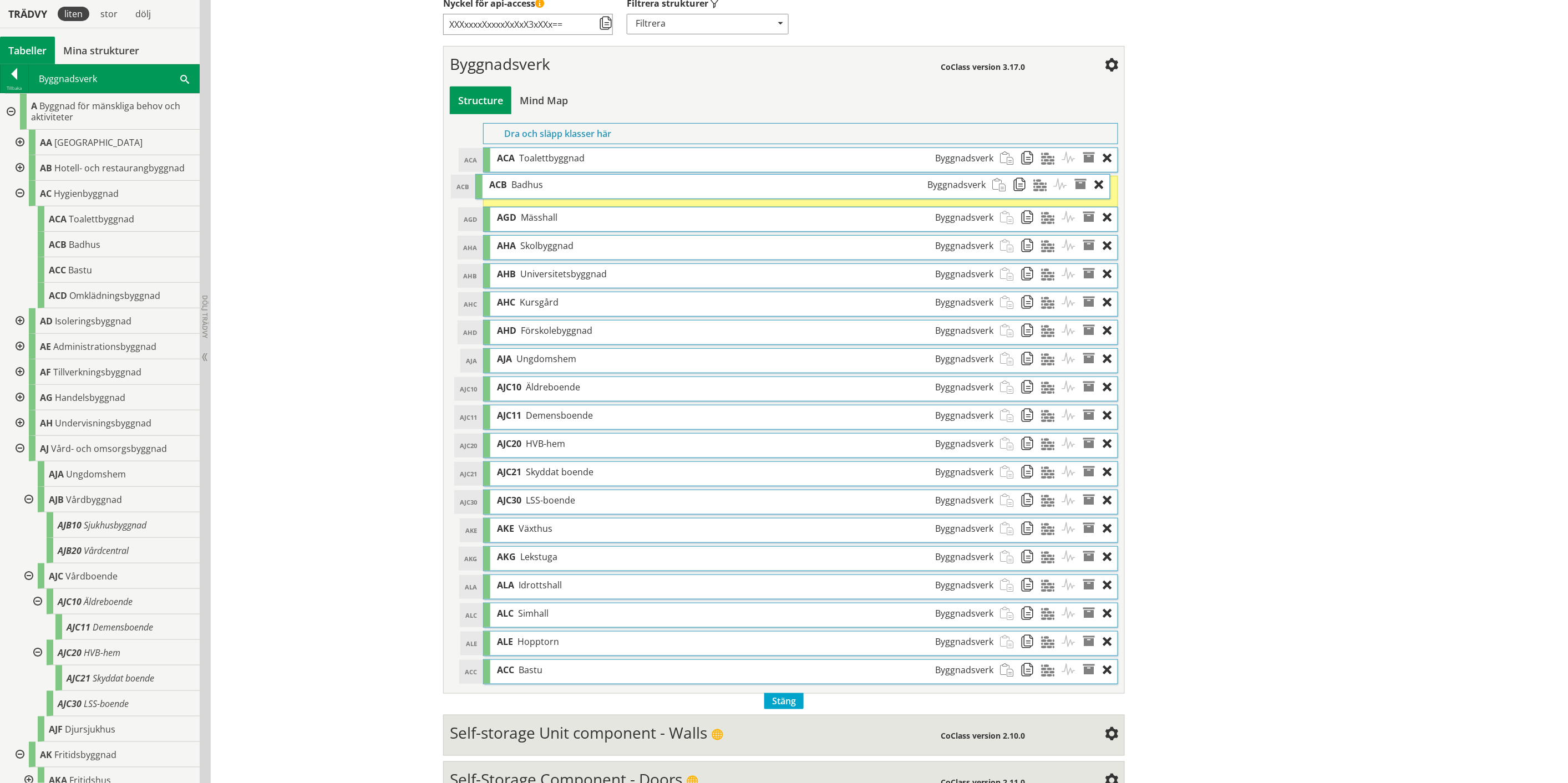
drag, startPoint x: 734, startPoint y: 646, endPoint x: 727, endPoint y: 188, distance: 458.1
click at [727, 188] on div "ACB Badhus Byggnadsverk" at bounding box center [737, 185] width 510 height 20
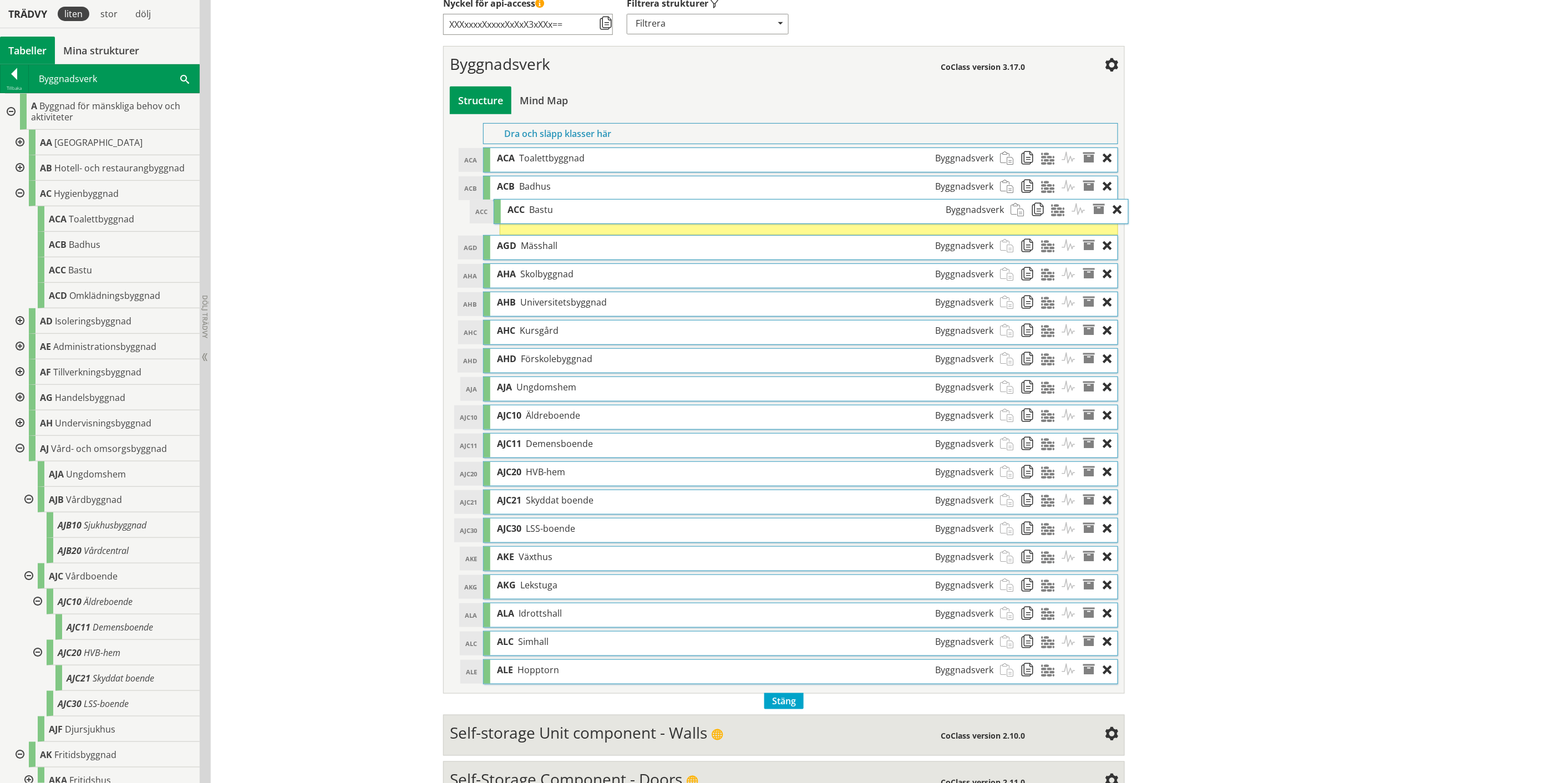
drag, startPoint x: 677, startPoint y: 677, endPoint x: 688, endPoint y: 216, distance: 461.1
click at [688, 216] on div "ACC Bastu Byggnadsverk" at bounding box center [756, 210] width 510 height 20
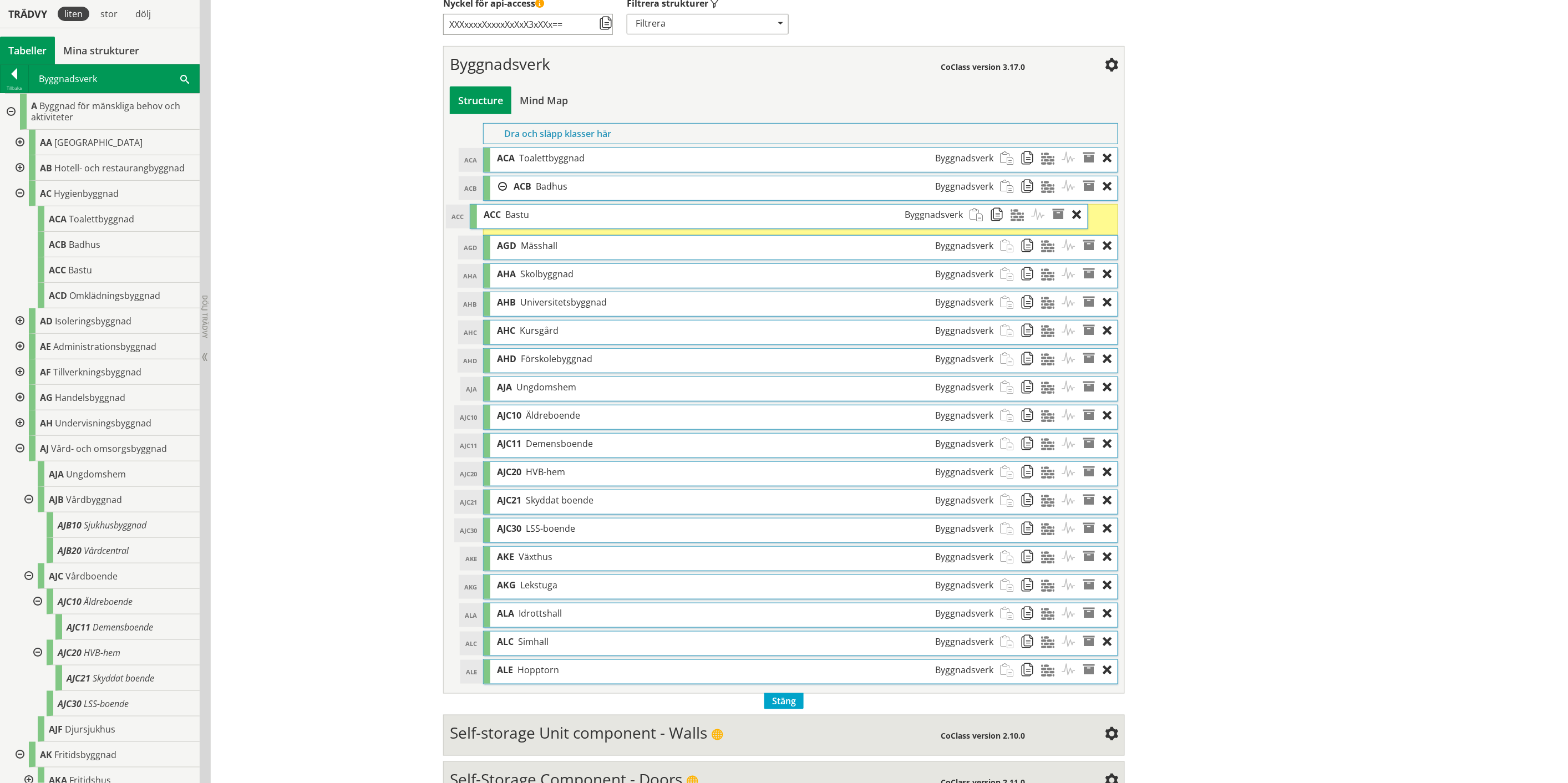
drag, startPoint x: 587, startPoint y: 213, endPoint x: 557, endPoint y: 213, distance: 30.0
click at [557, 213] on div "ACC Bastu Byggnadsverk" at bounding box center [724, 215] width 493 height 20
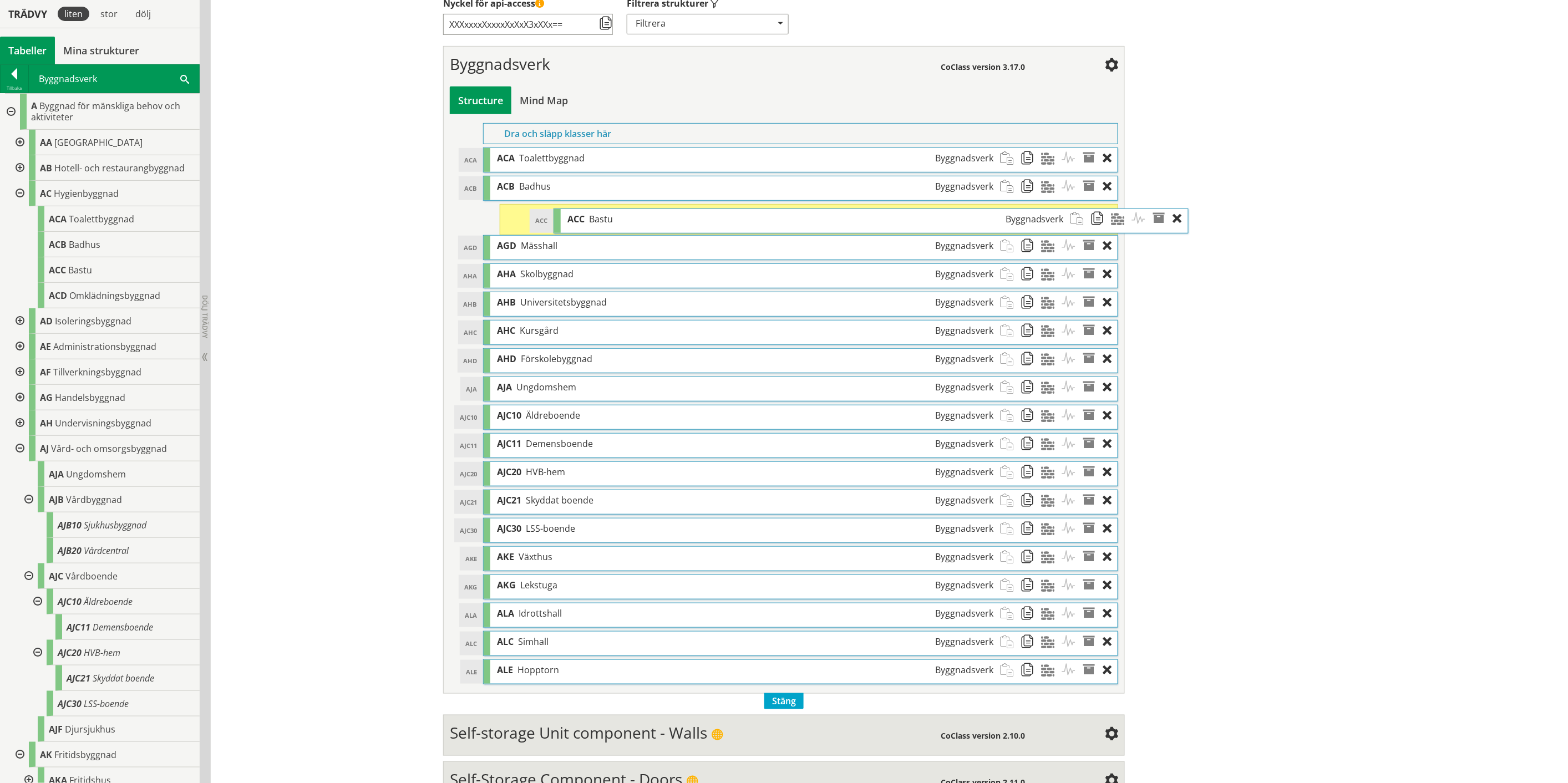
drag, startPoint x: 556, startPoint y: 218, endPoint x: 627, endPoint y: 222, distance: 71.1
click at [627, 222] on div "ACC Bastu Byggnadsverk" at bounding box center [815, 219] width 510 height 20
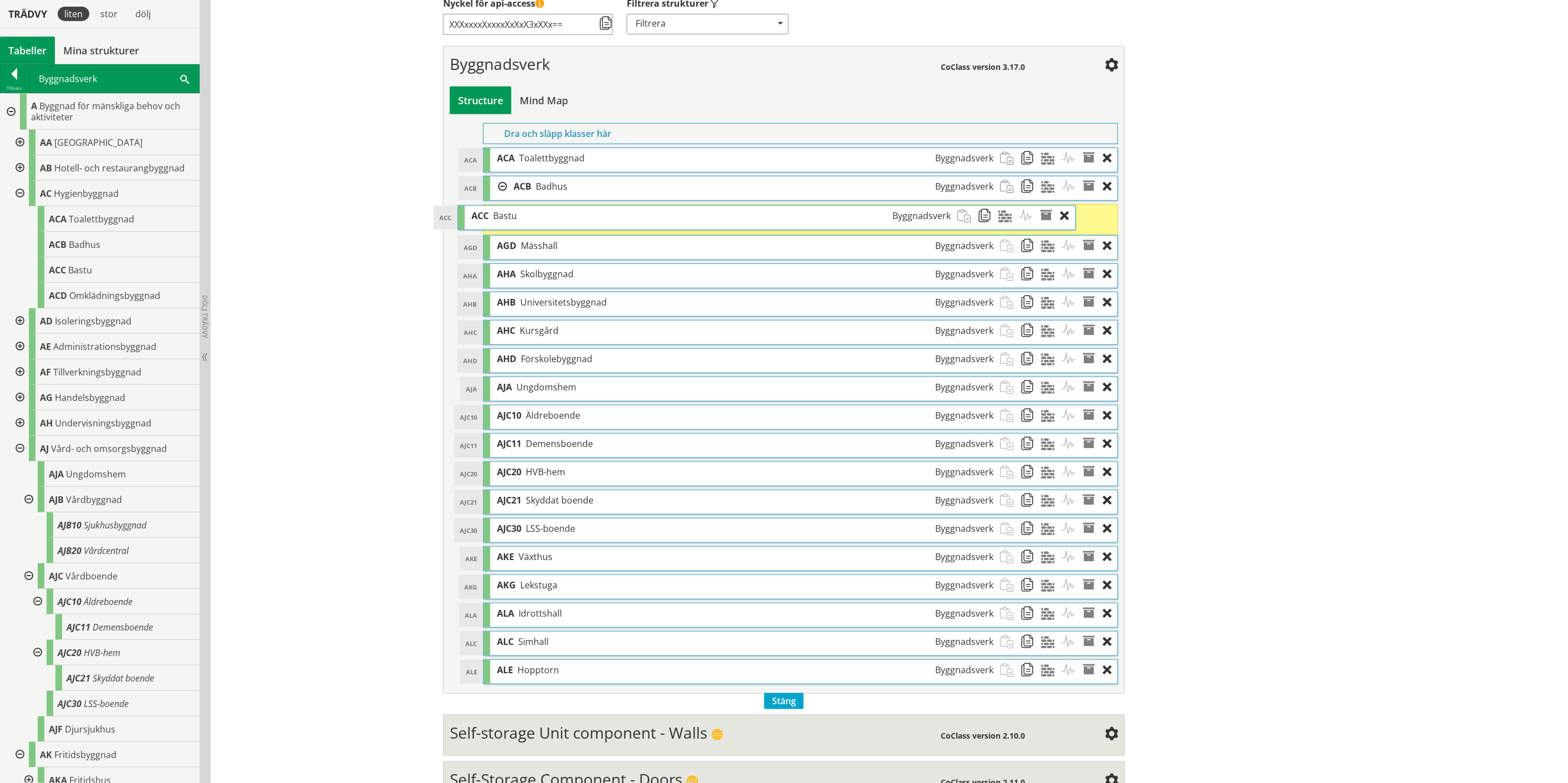
drag, startPoint x: 627, startPoint y: 222, endPoint x: 584, endPoint y: 223, distance: 43.0
click at [584, 223] on div "ACC Bastu Byggnadsverk" at bounding box center [712, 215] width 493 height 20
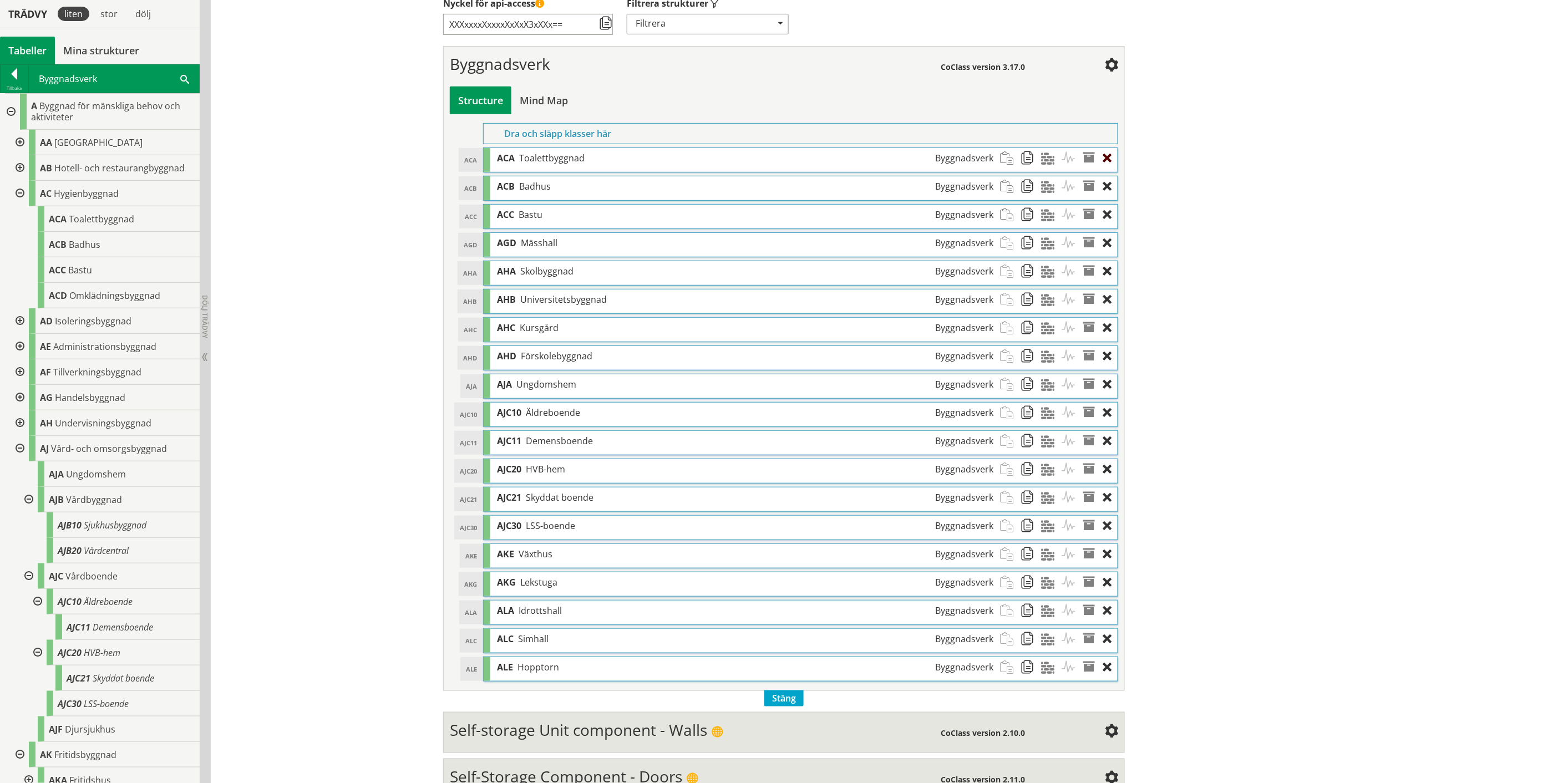
click at [790, 161] on div at bounding box center [1110, 158] width 15 height 20
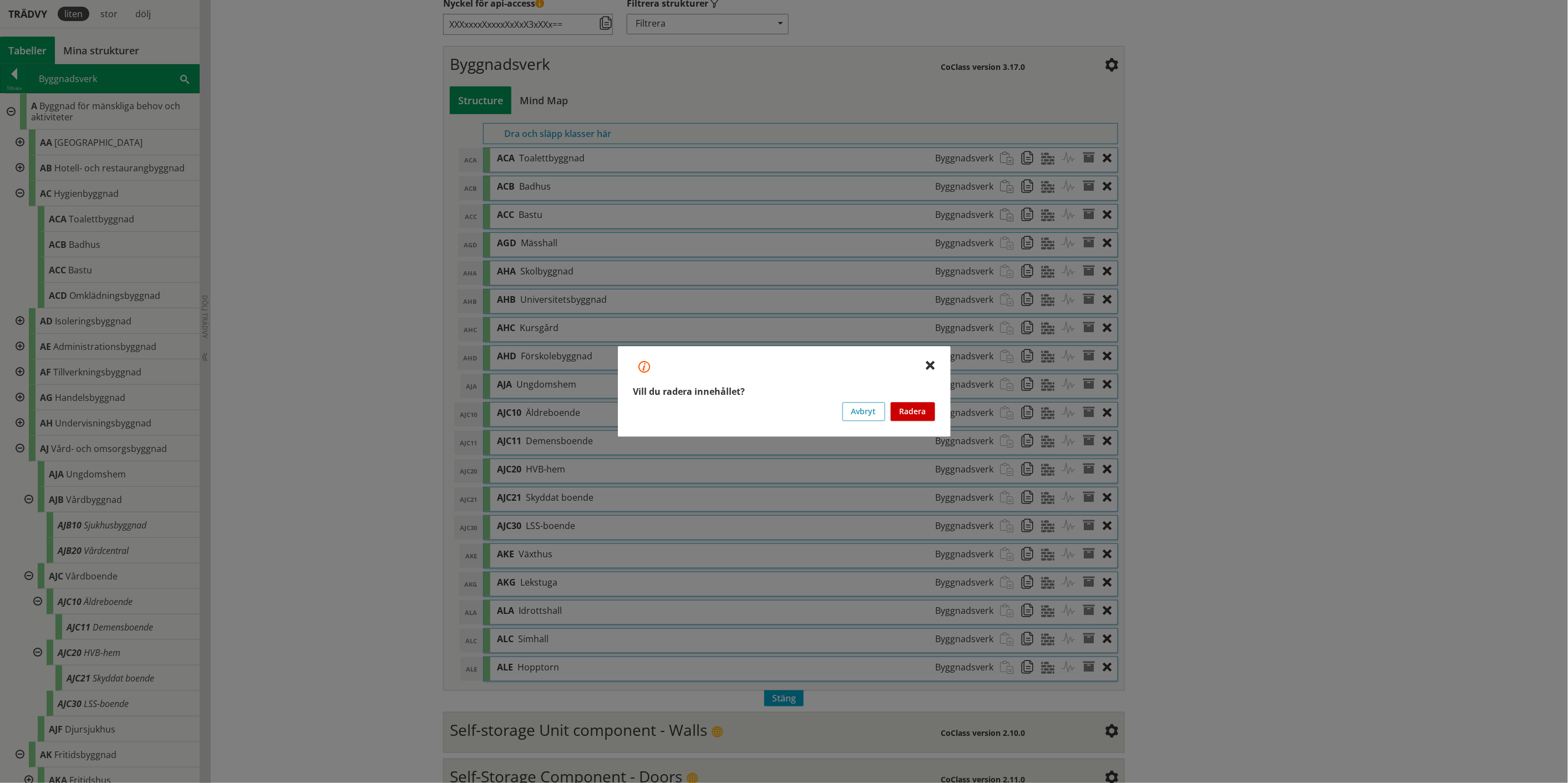
click at [790, 405] on button "Radera" at bounding box center [913, 411] width 44 height 19
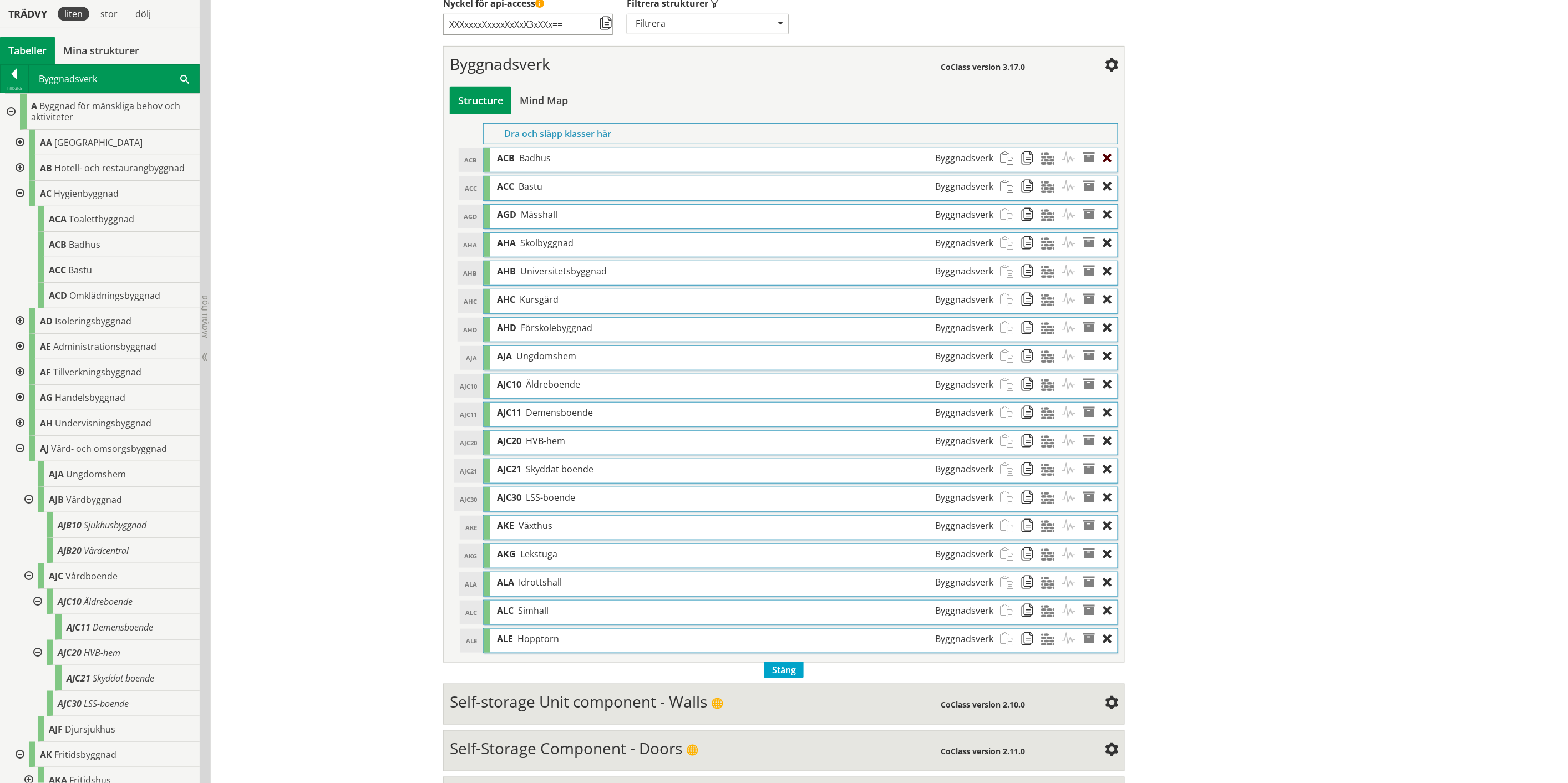
click at [790, 158] on div at bounding box center [1110, 158] width 15 height 20
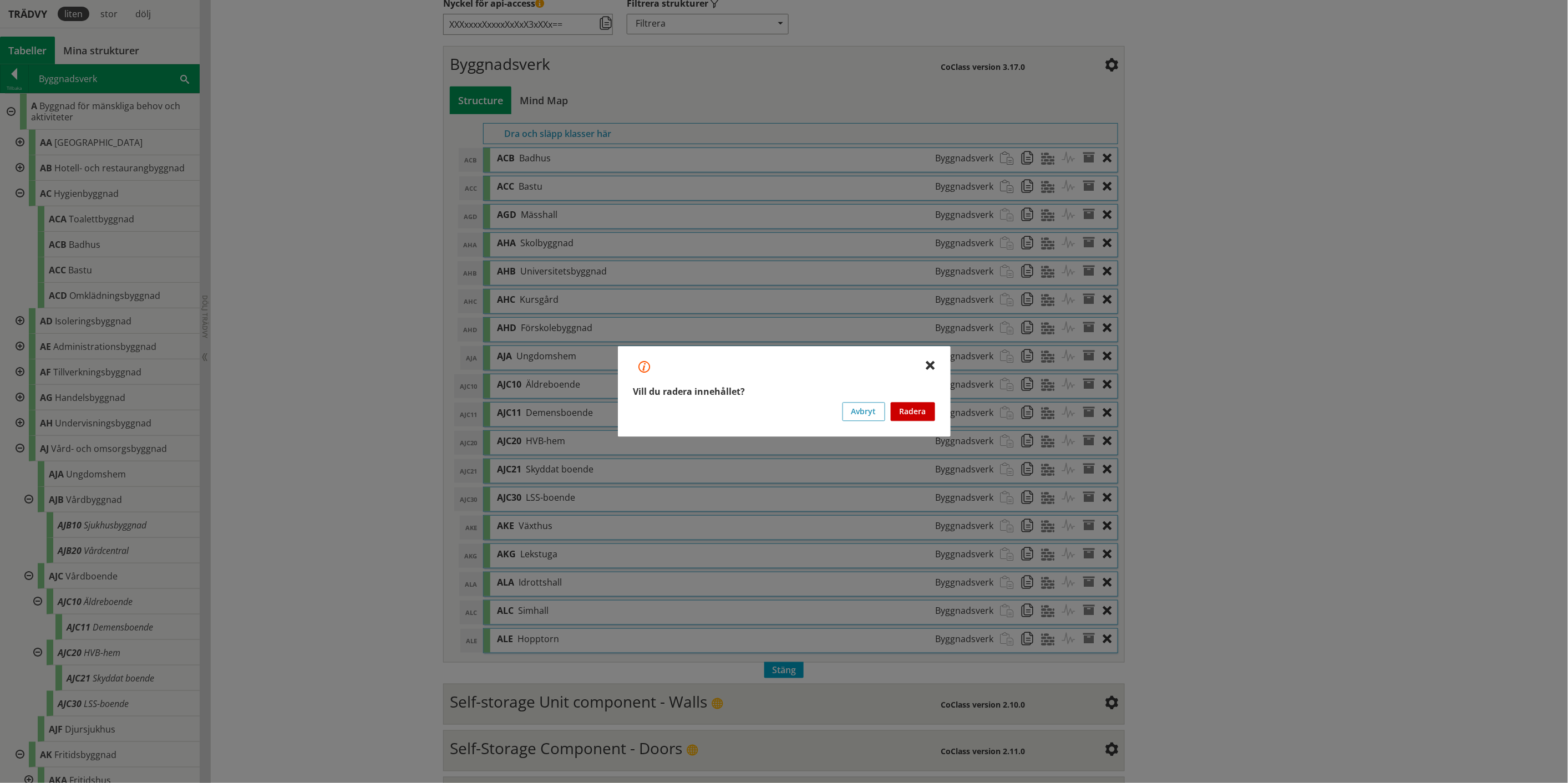
click at [790, 405] on button "Radera" at bounding box center [913, 411] width 44 height 19
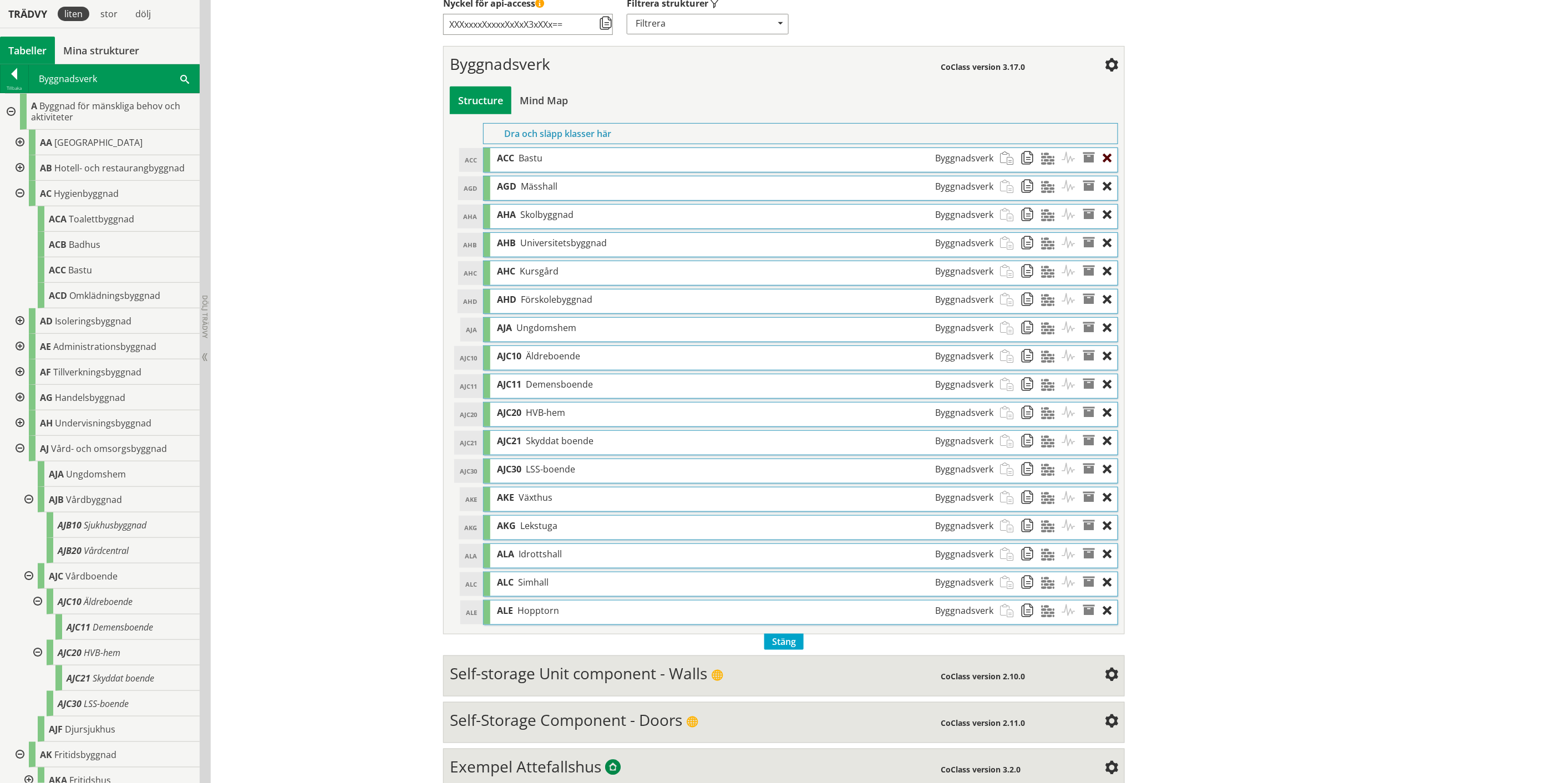
click at [790, 156] on div at bounding box center [1110, 158] width 15 height 20
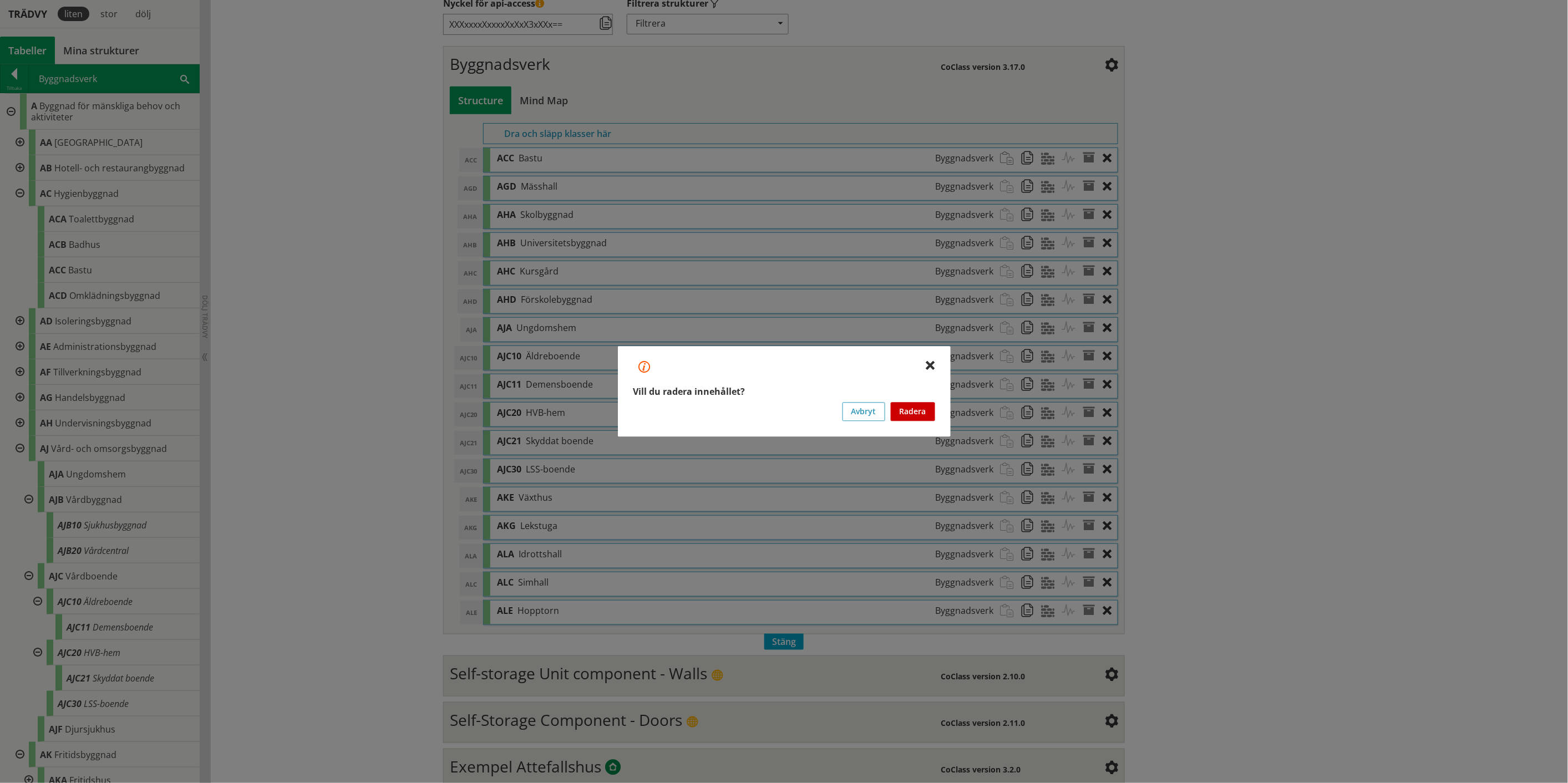
click at [790, 405] on button "Radera" at bounding box center [913, 411] width 44 height 19
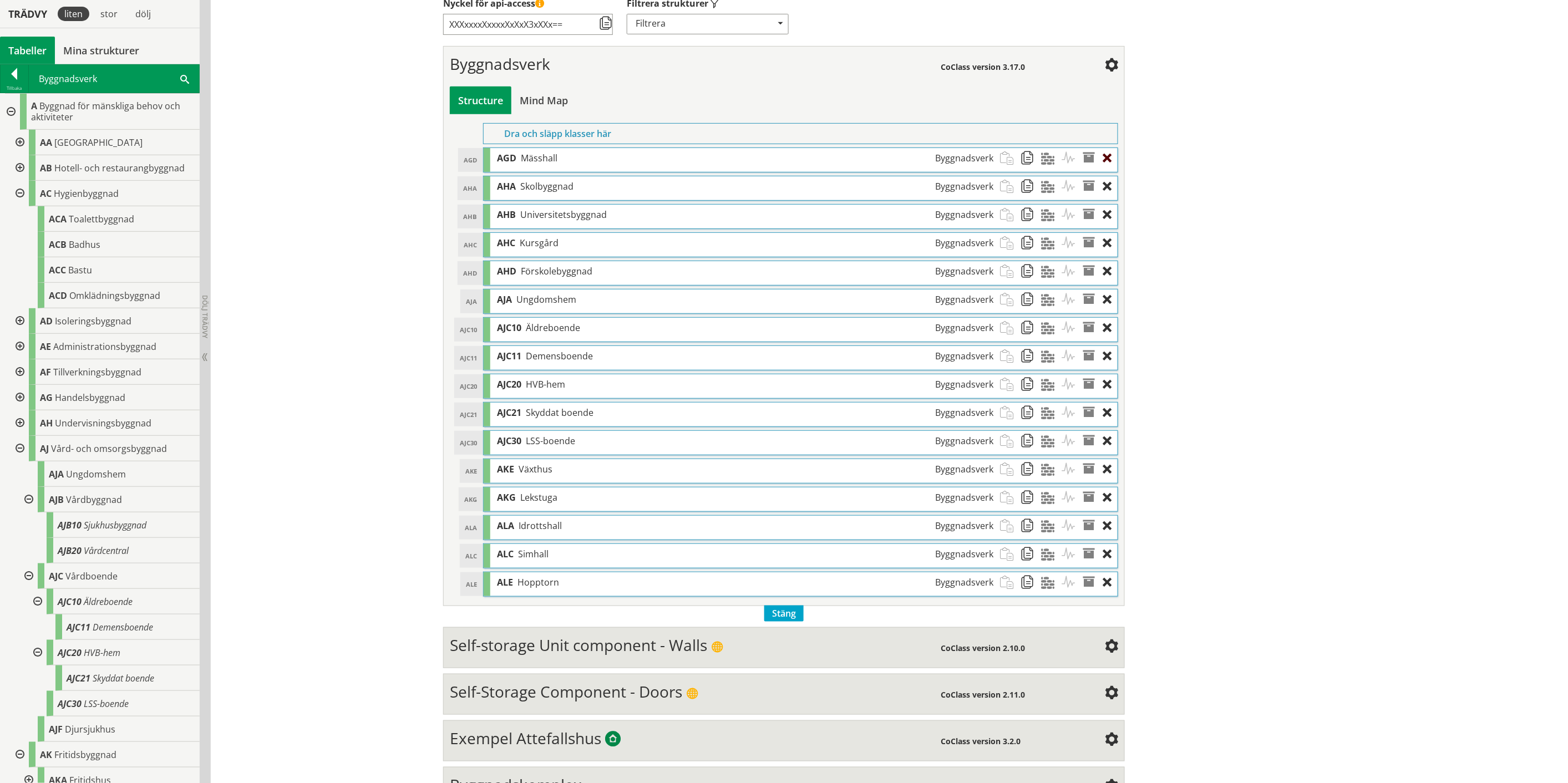
click at [790, 159] on div at bounding box center [1110, 158] width 15 height 20
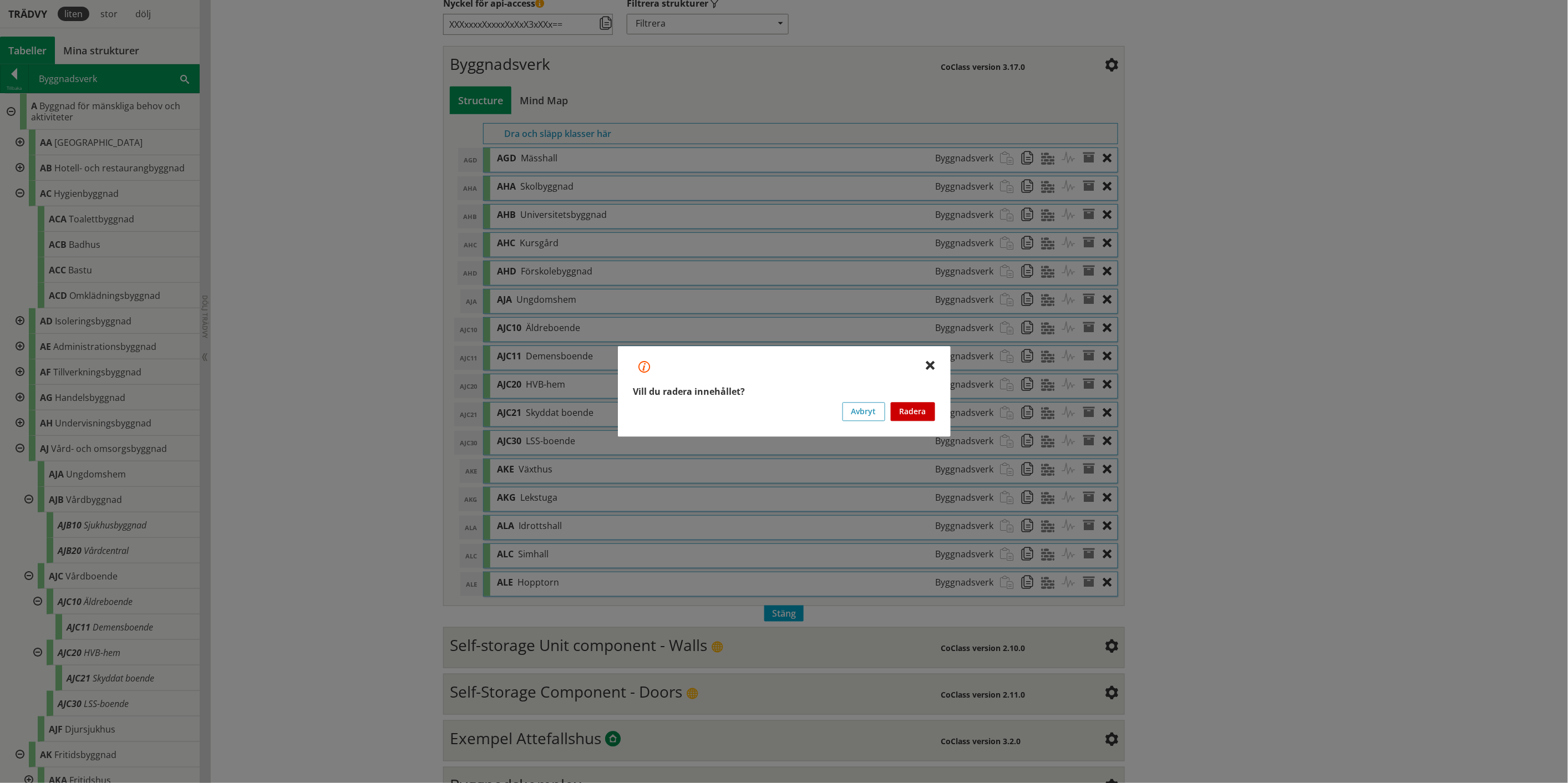
click at [790, 405] on button "Radera" at bounding box center [913, 411] width 44 height 19
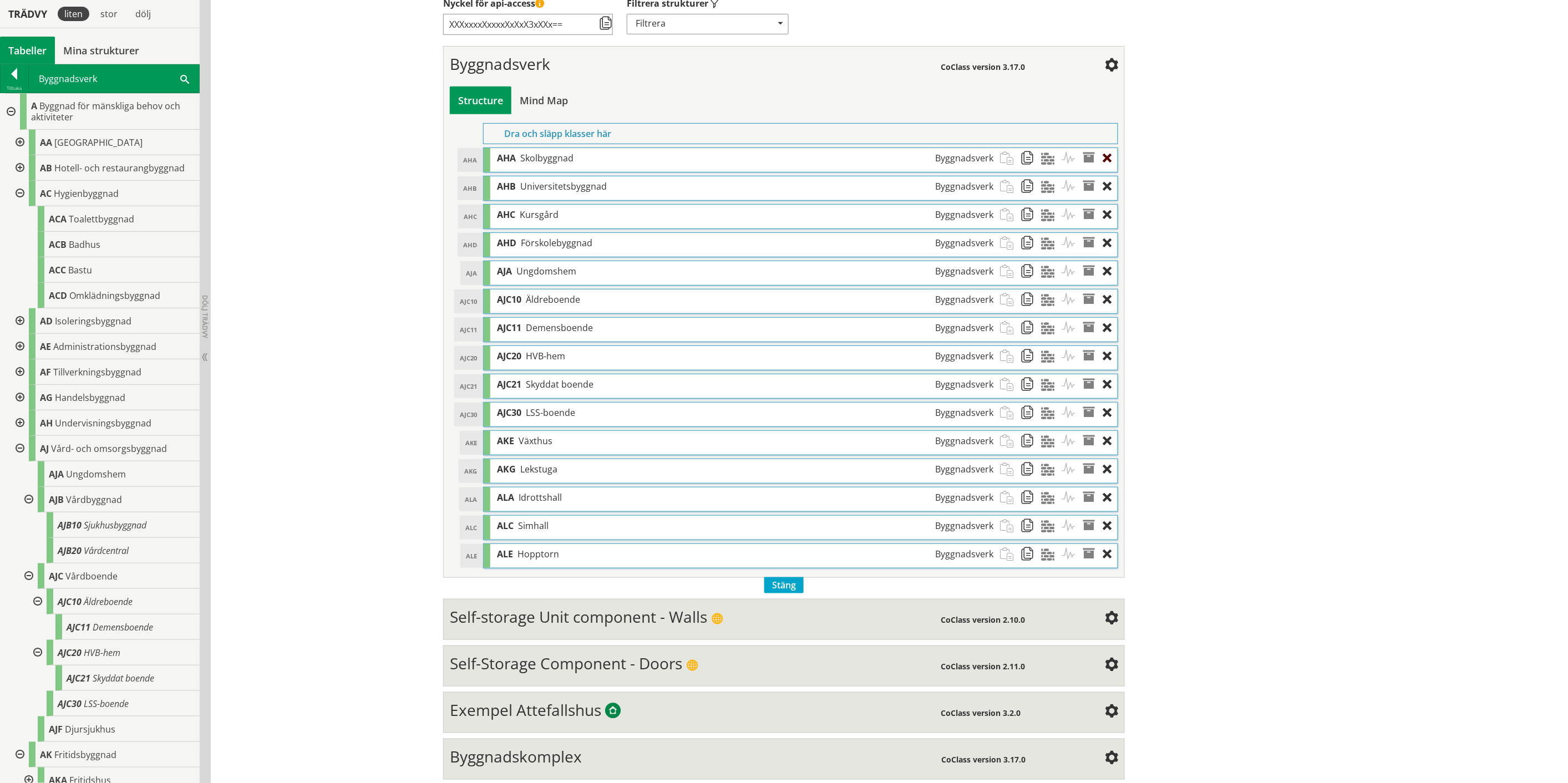
click at [790, 157] on div at bounding box center [1110, 158] width 15 height 20
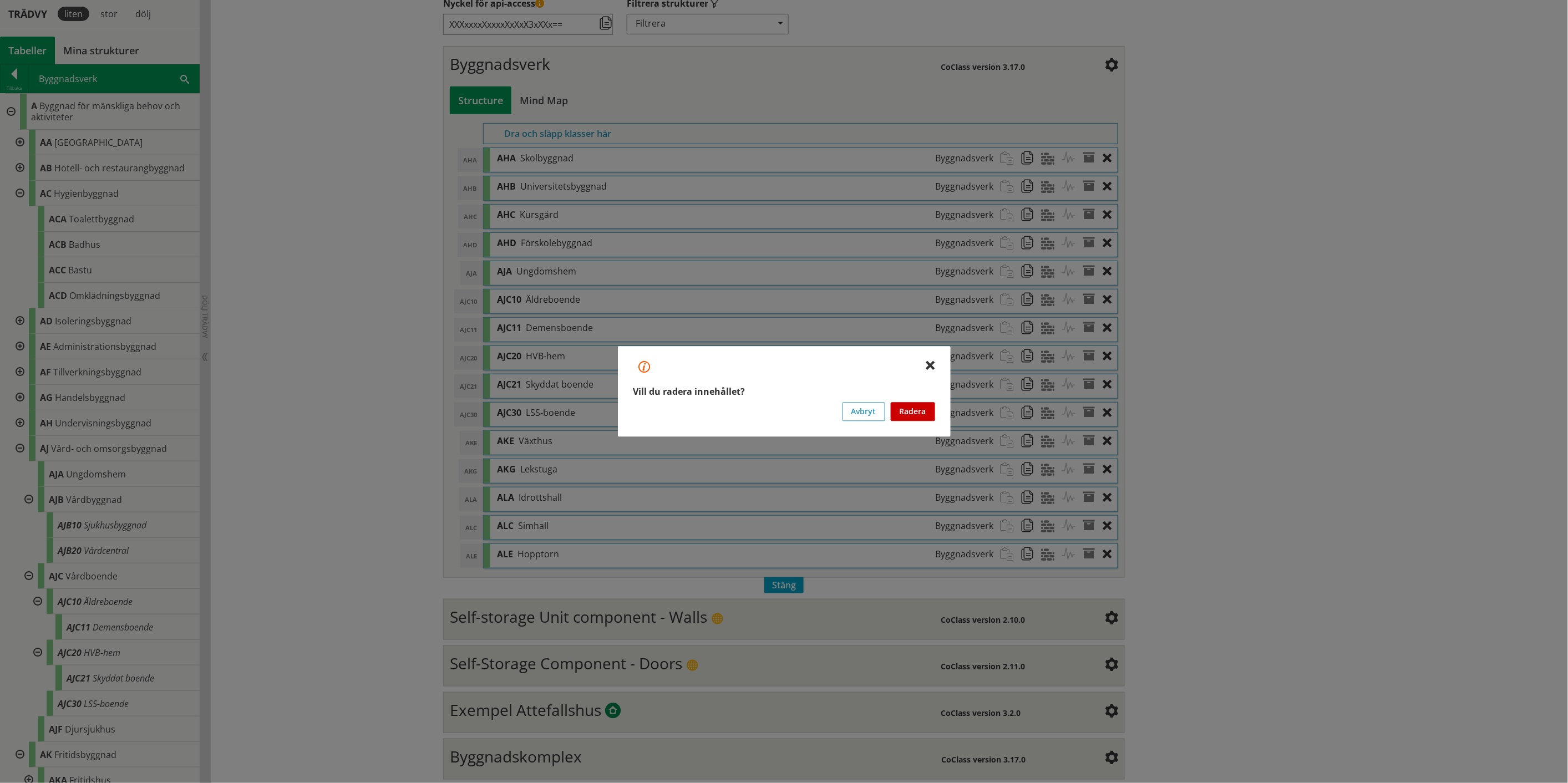
click at [790, 405] on button "Radera" at bounding box center [913, 411] width 44 height 19
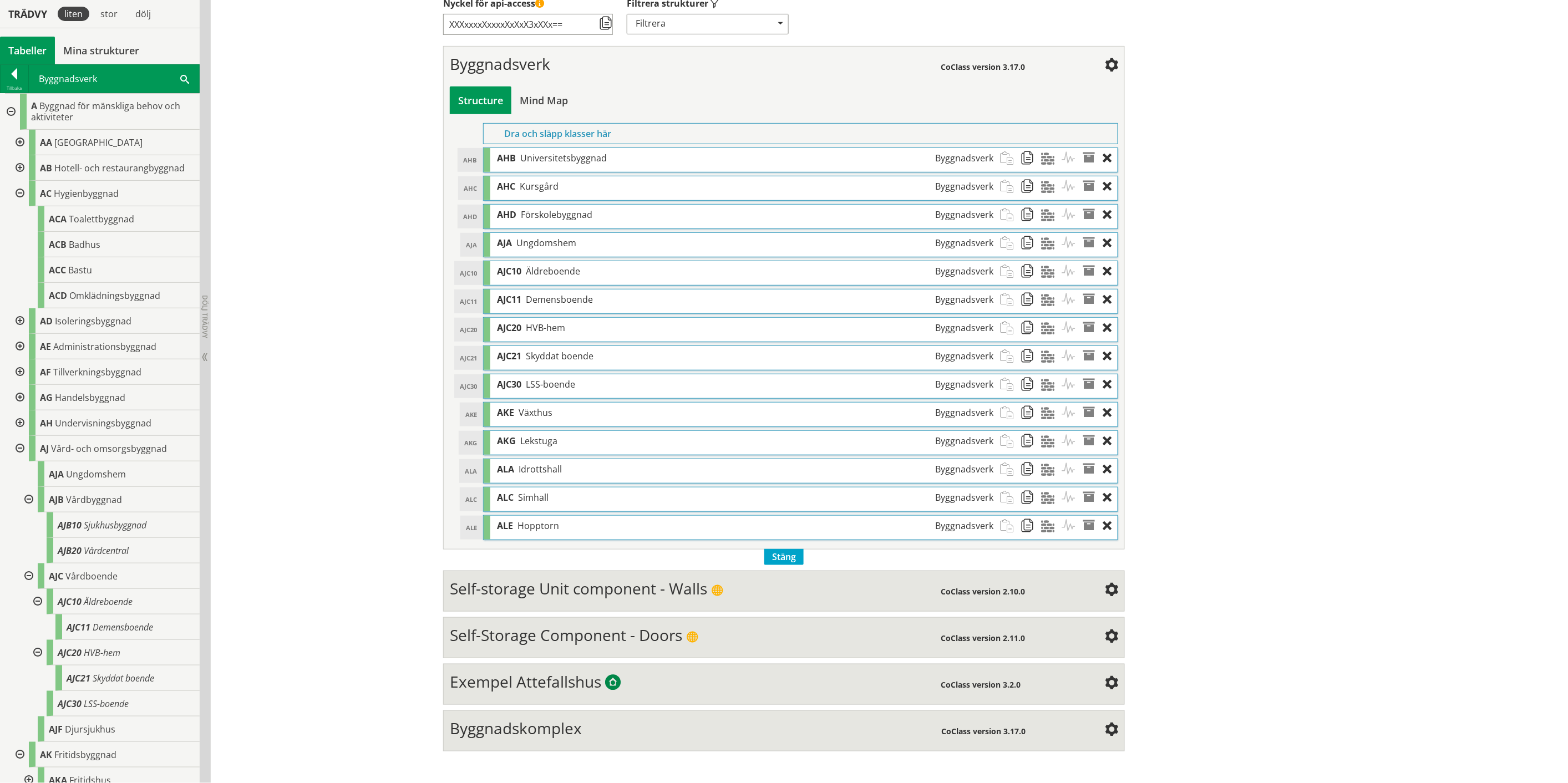
click at [790, 223] on div "Redigera strukturer Skapa ny struktur CoClass Version 3.17.0 CoClass Version 3.…" at bounding box center [890, 342] width 1358 height 882
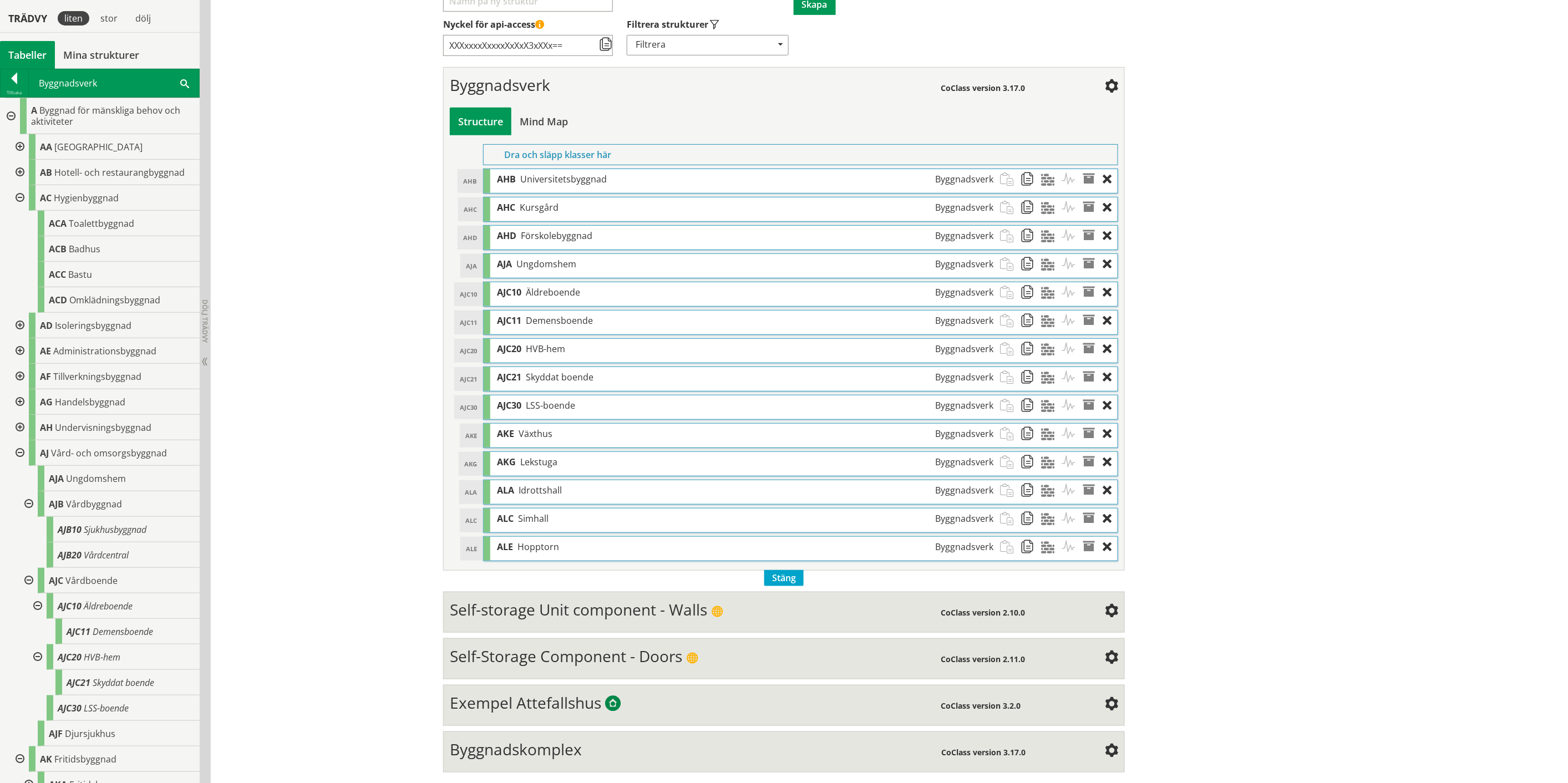
scroll to position [186, 0]
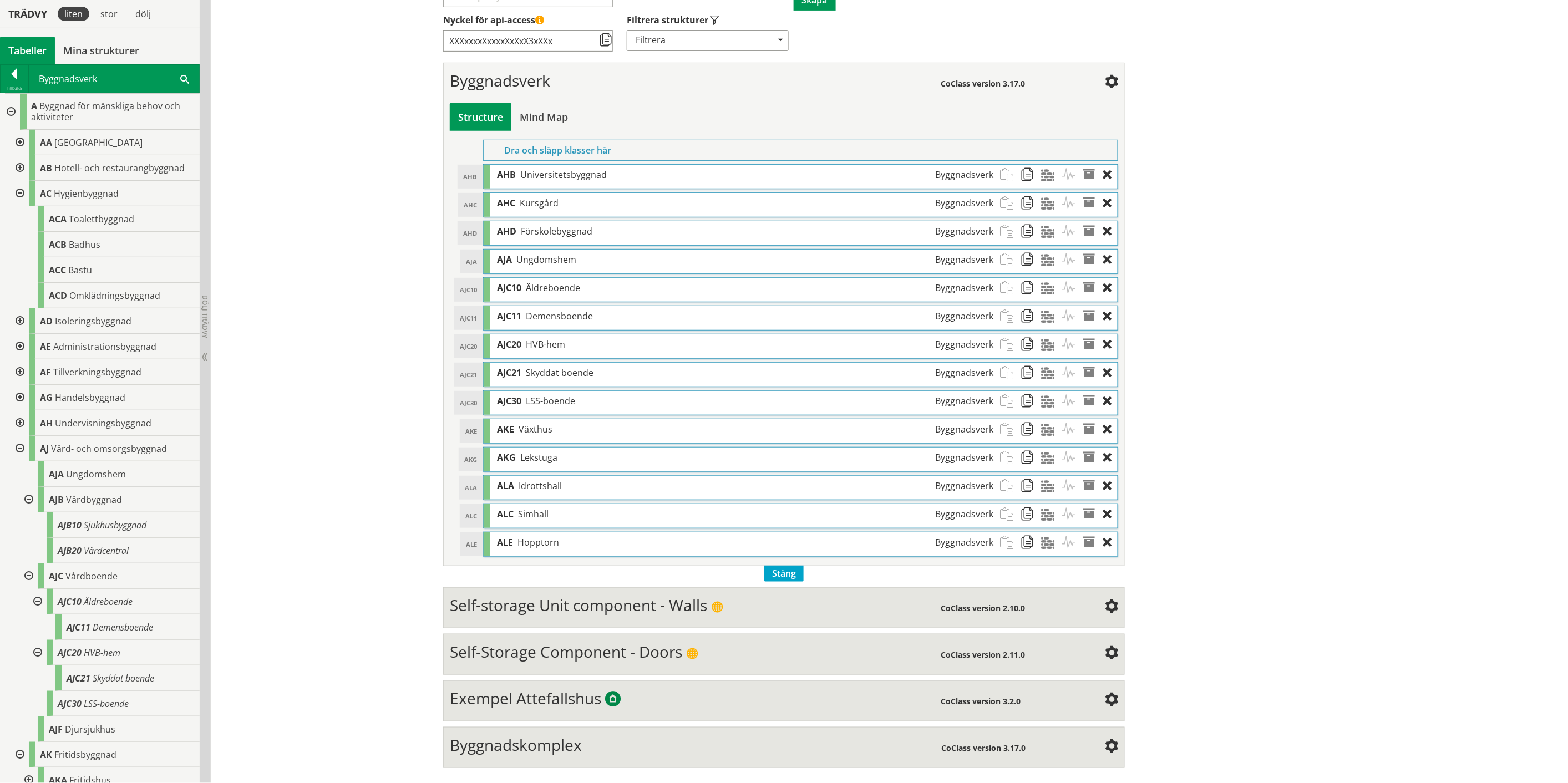
click at [783, 405] on span "Stäng" at bounding box center [784, 573] width 39 height 16
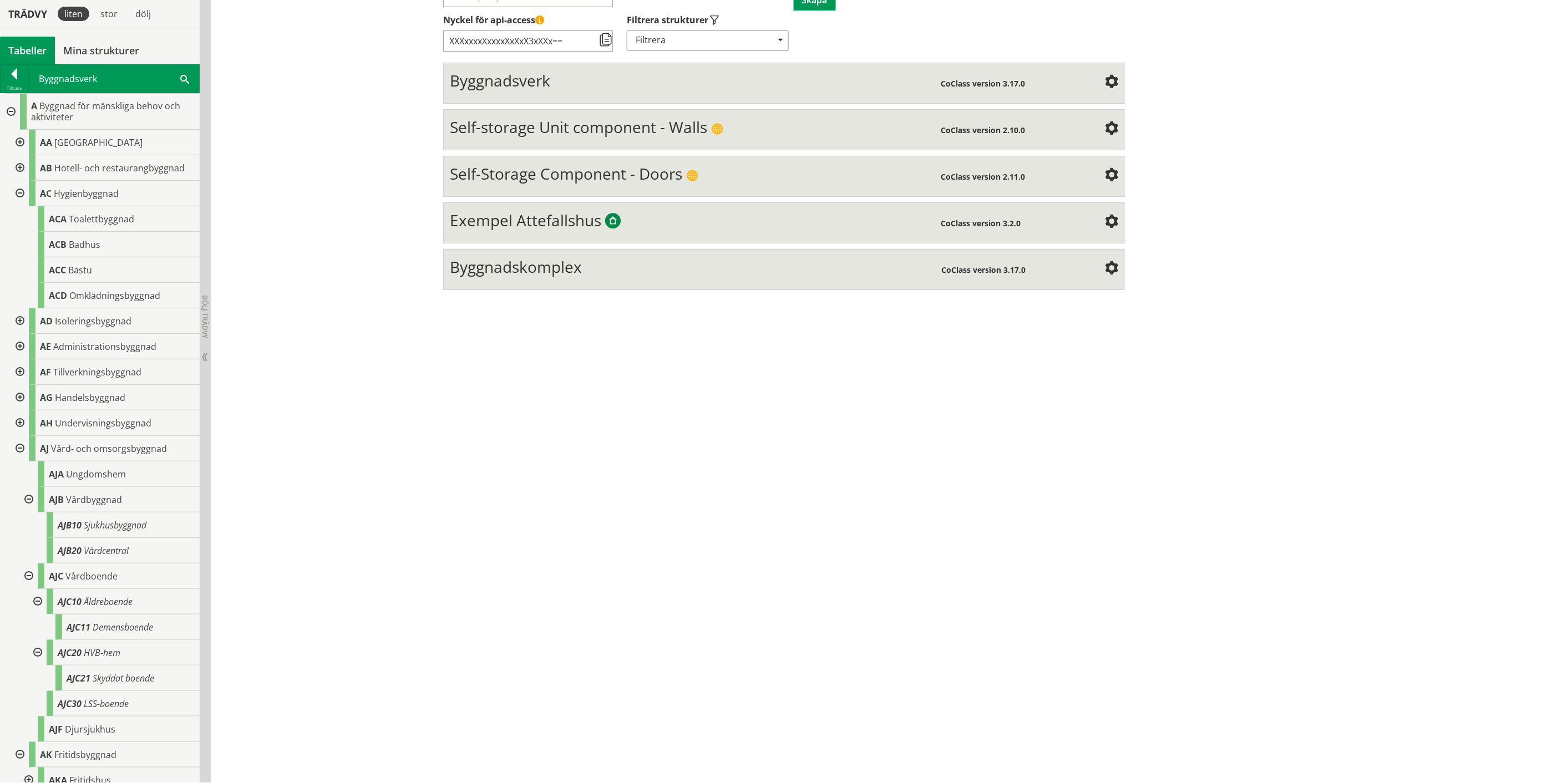
click at [553, 275] on span "Byggnadskomplex" at bounding box center [515, 267] width 132 height 21
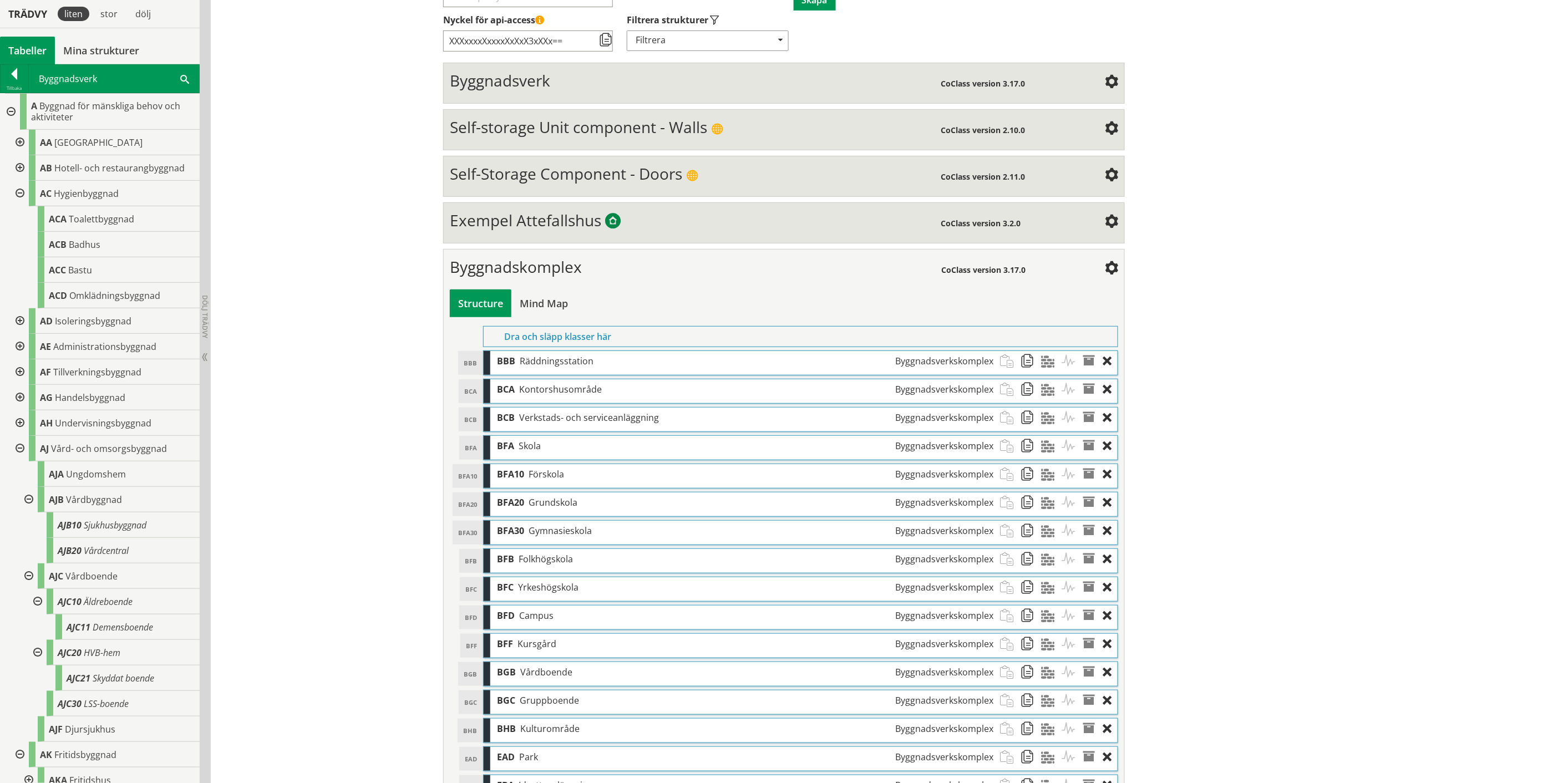
click at [551, 269] on span "Byggnadskomplex" at bounding box center [515, 267] width 132 height 21
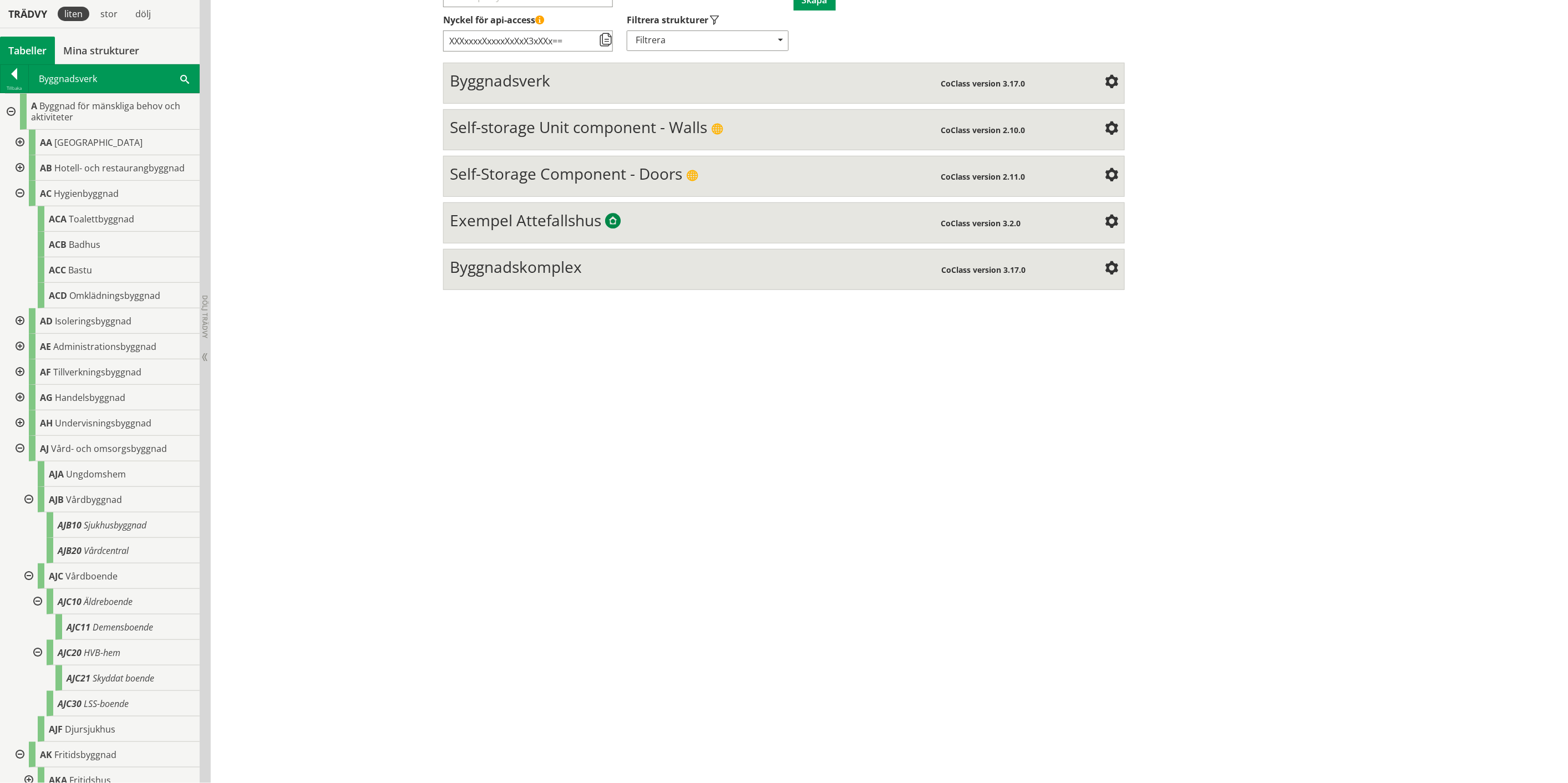
click at [551, 269] on span "Byggnadskomplex" at bounding box center [515, 267] width 132 height 21
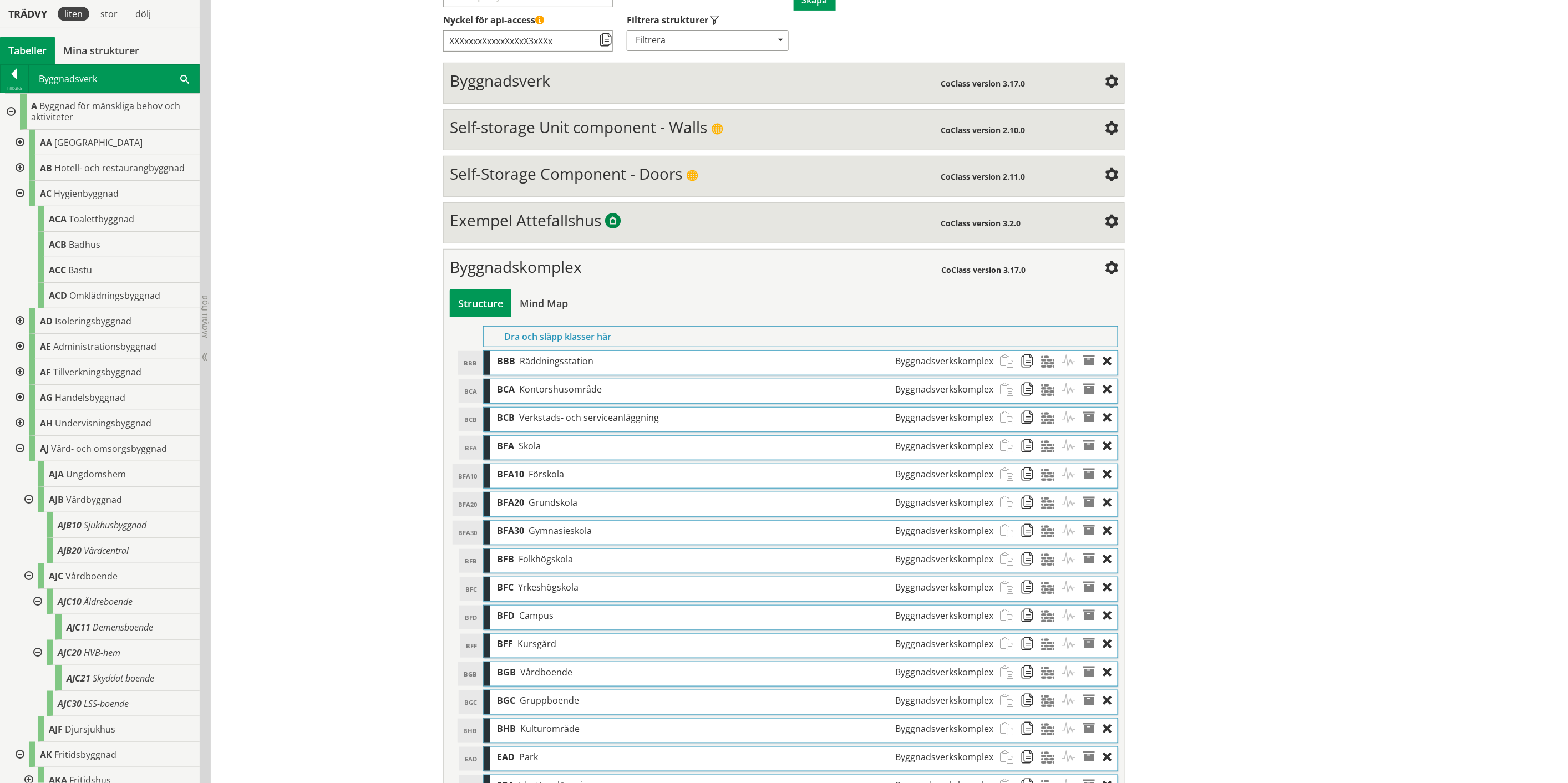
click at [790, 272] on span at bounding box center [1112, 269] width 13 height 13
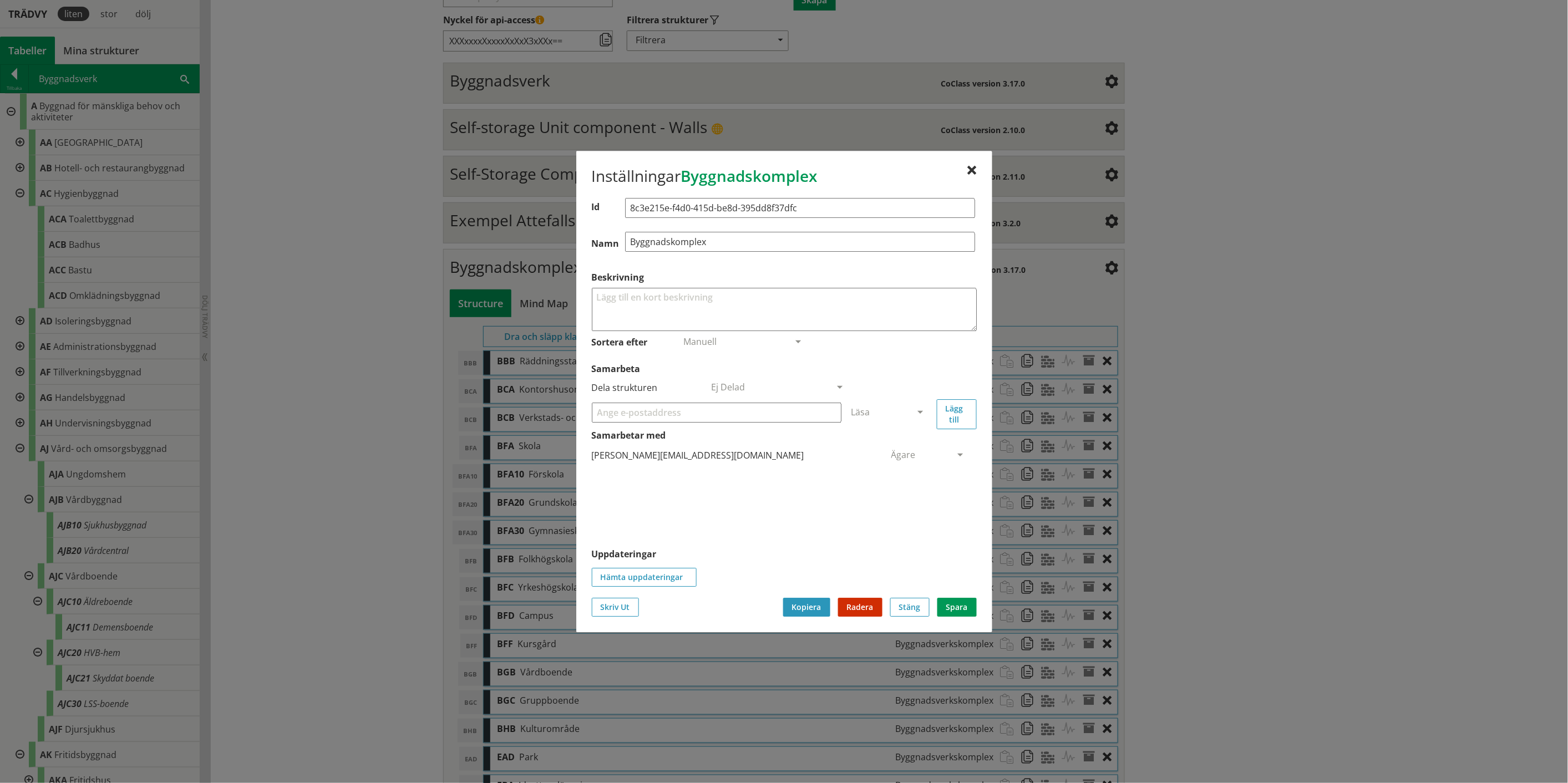
click at [771, 241] on input "Byggnadskomplex" at bounding box center [800, 242] width 350 height 20
type input "Byggnadskomplex Byggnadsverk Utrymme"
click at [790, 405] on button "Spara" at bounding box center [957, 607] width 39 height 19
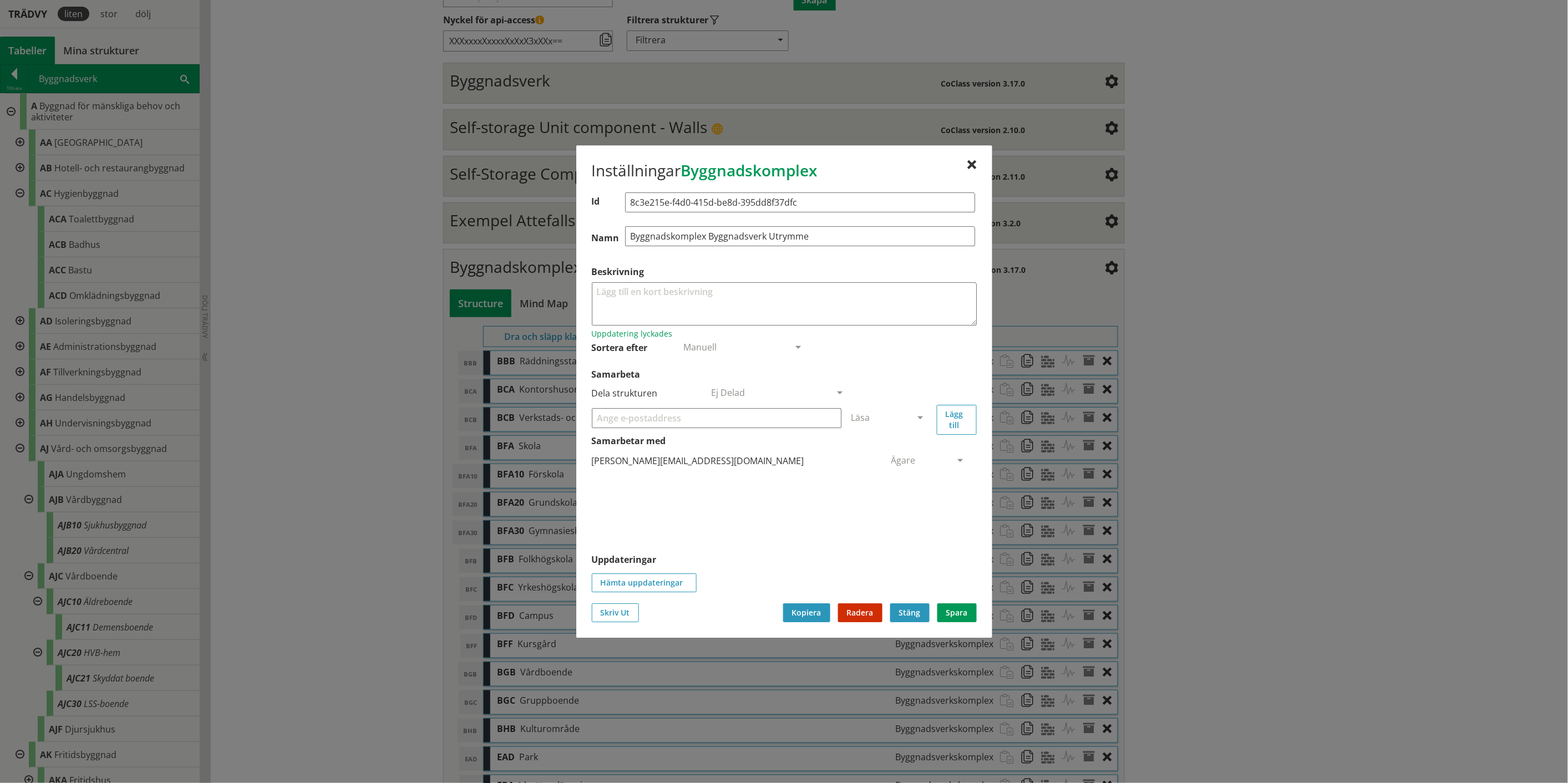
click at [790, 405] on button "Stäng" at bounding box center [910, 613] width 39 height 19
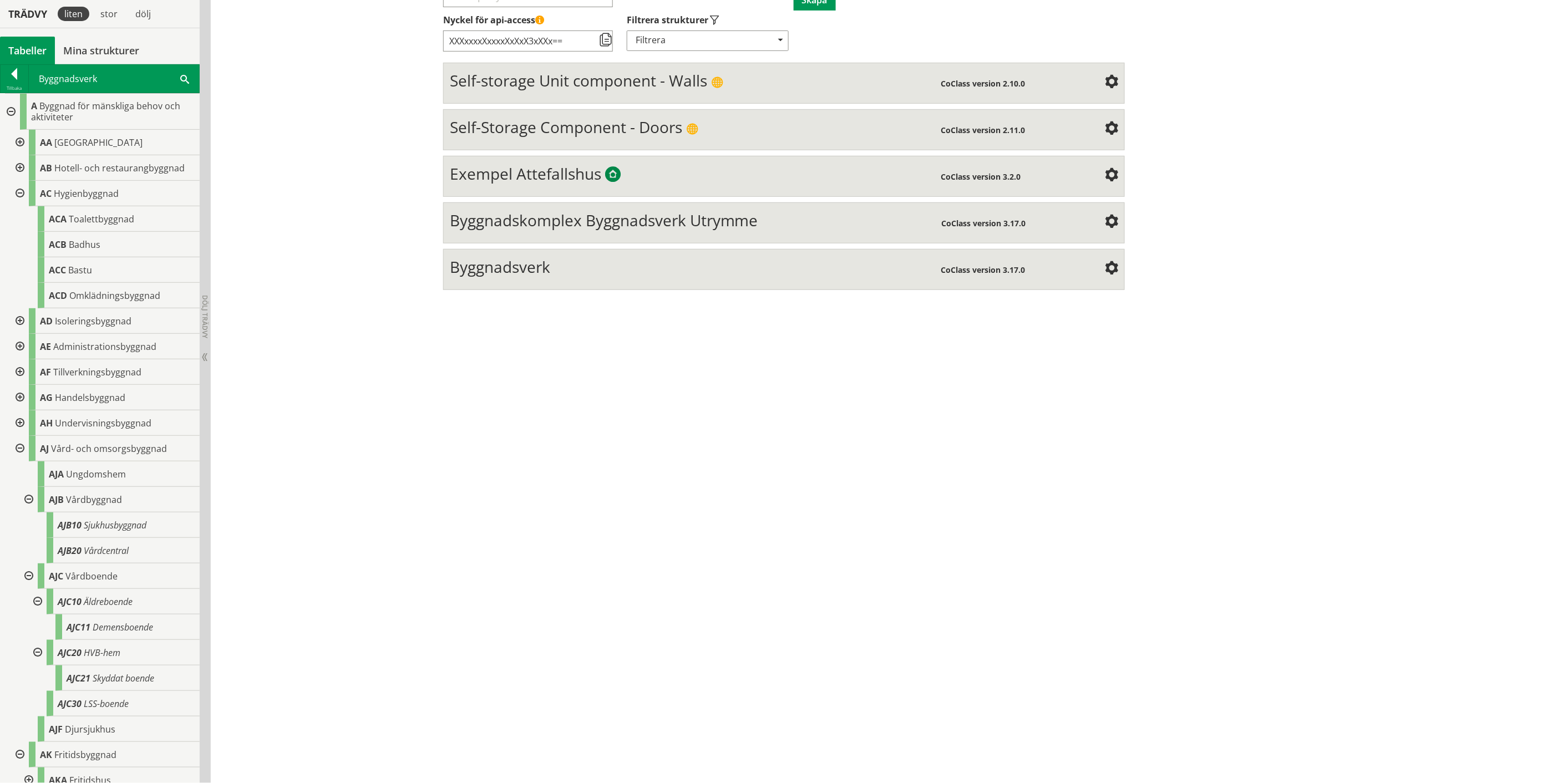
click at [685, 272] on div "Byggnadsverk" at bounding box center [695, 269] width 491 height 22
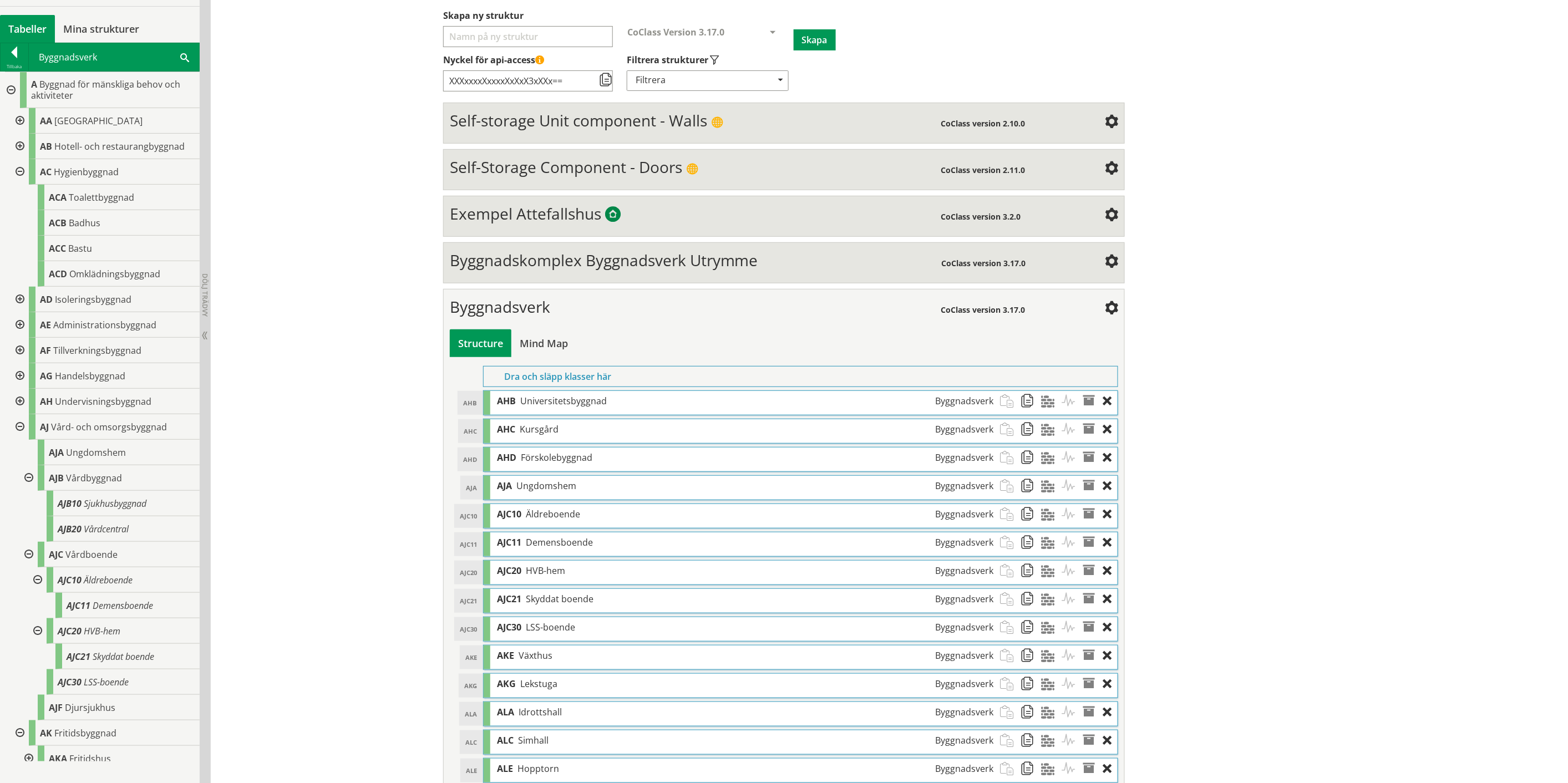
scroll to position [124, 0]
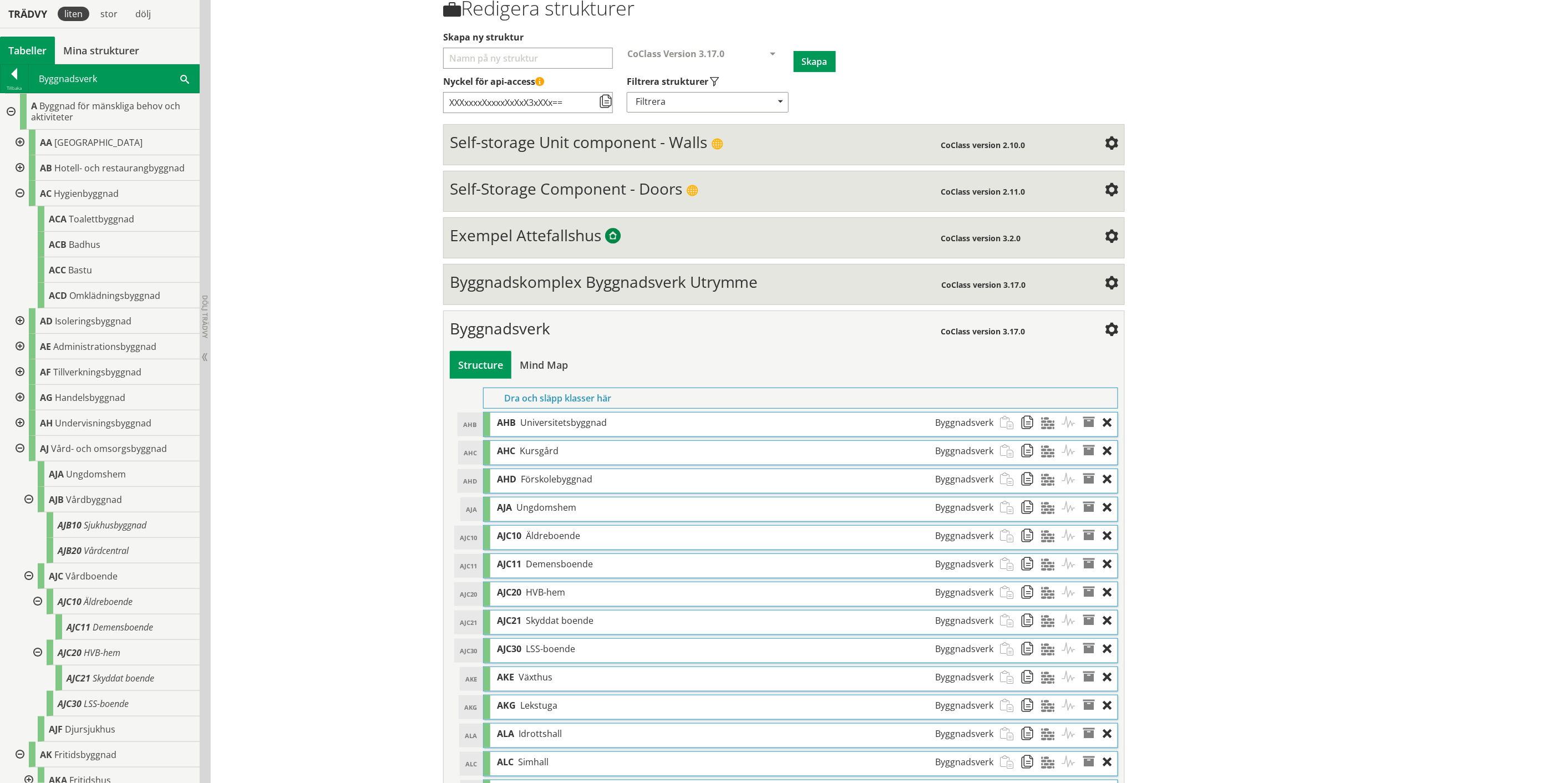
click at [700, 287] on span "Byggnadskomplex Byggnadsverk Utrymme" at bounding box center [604, 281] width 309 height 21
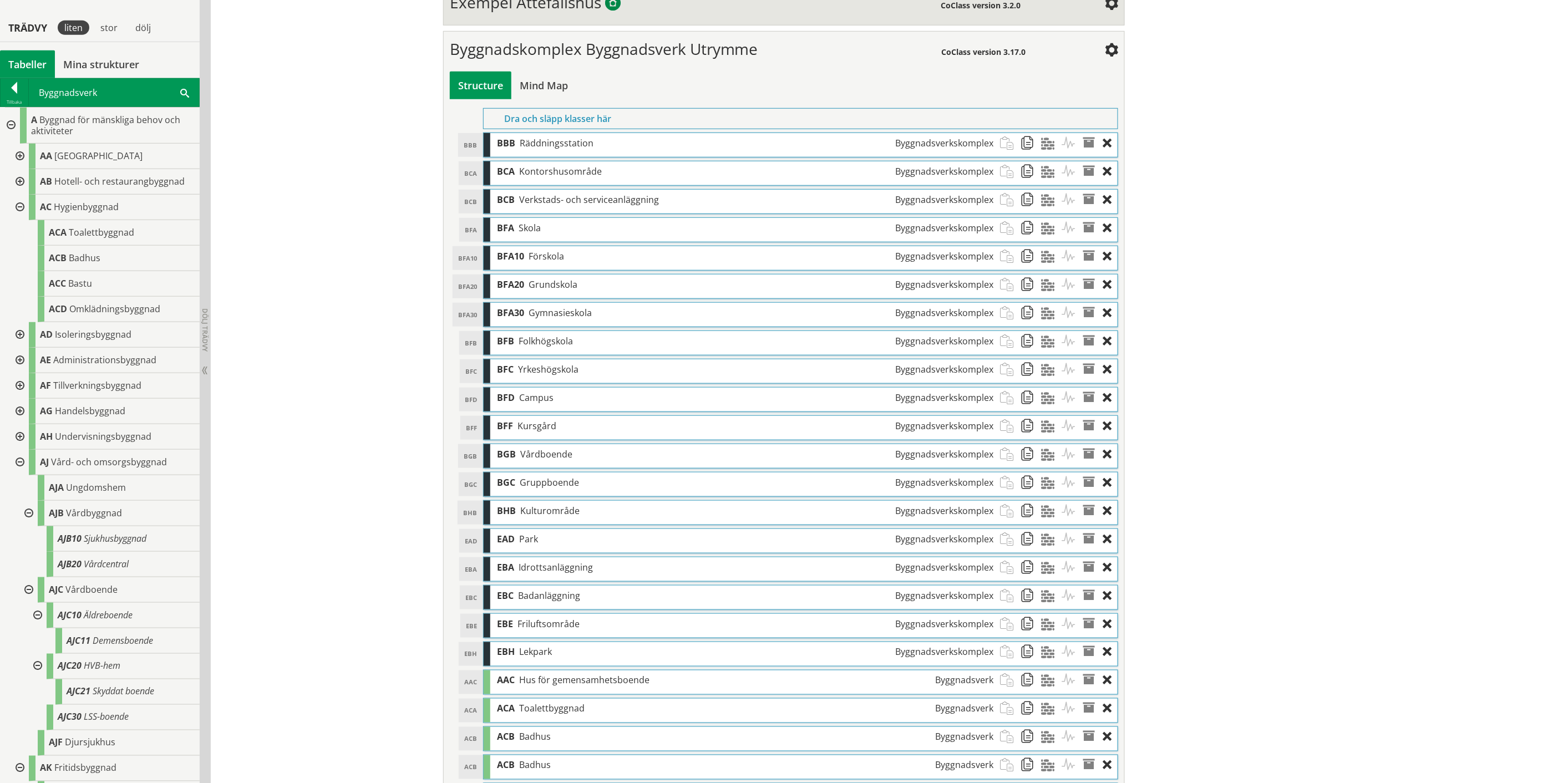
scroll to position [372, 0]
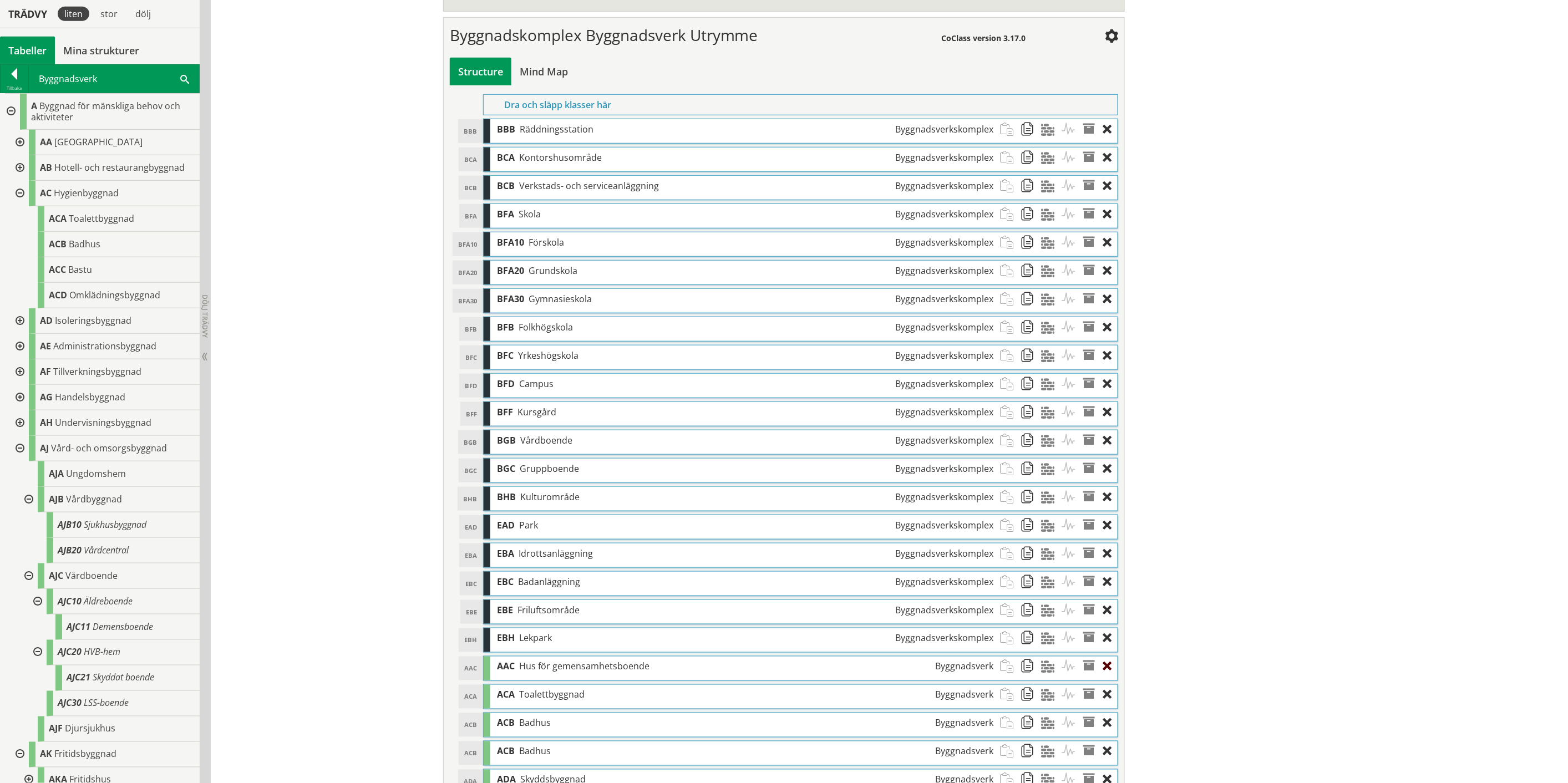
click at [790, 405] on div at bounding box center [1110, 667] width 15 height 20
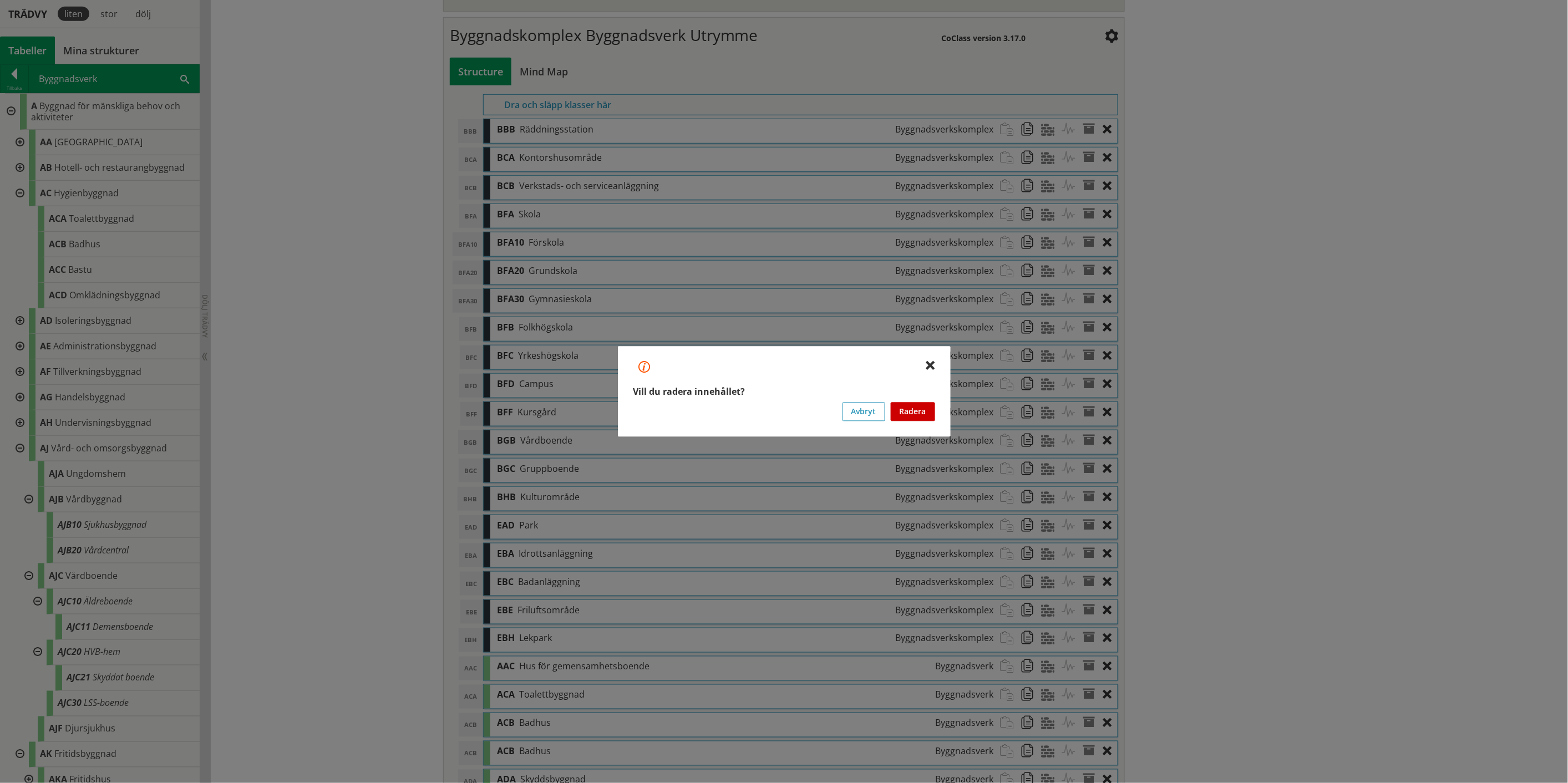
click at [790, 405] on button "Radera" at bounding box center [913, 411] width 44 height 19
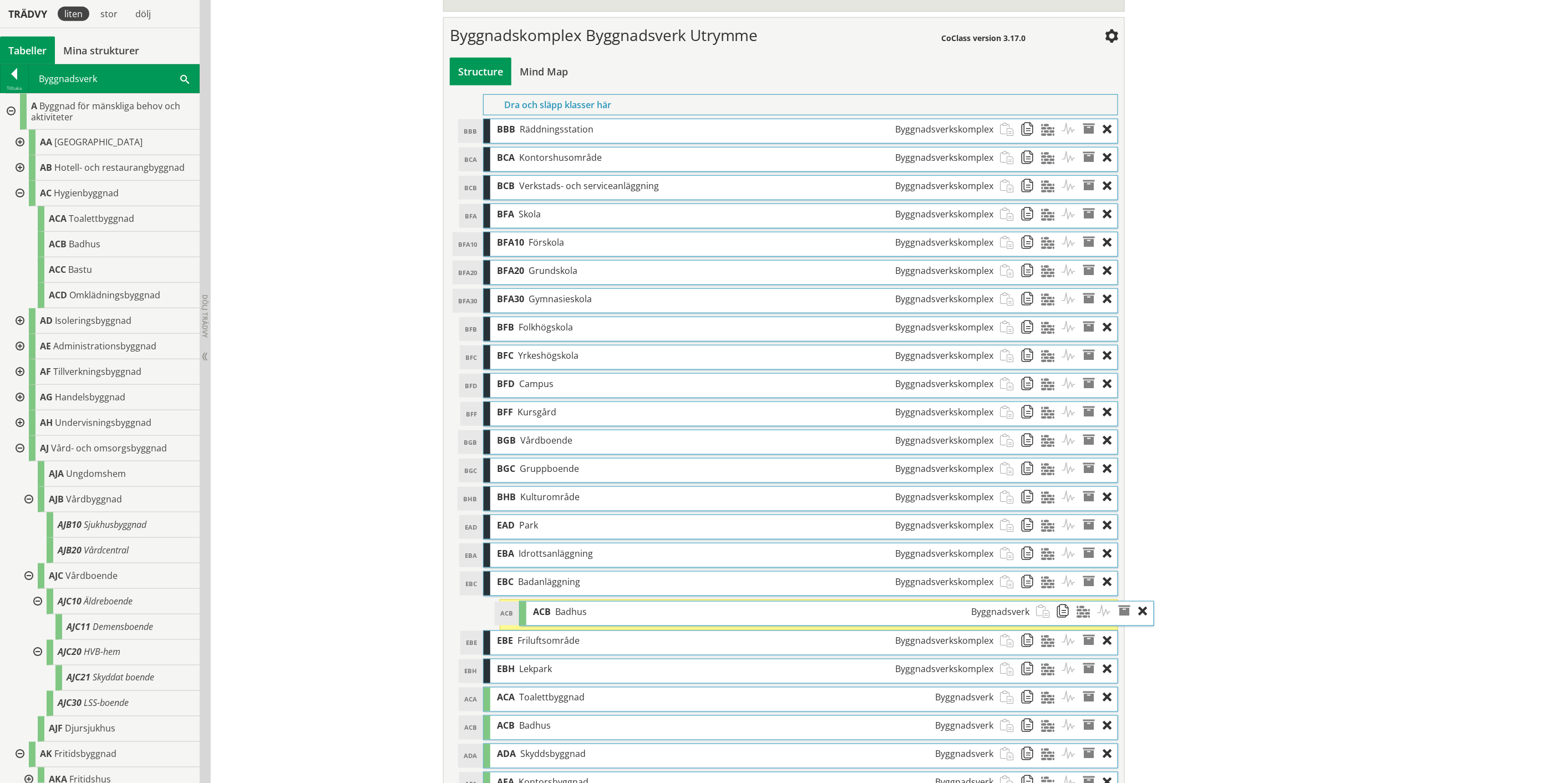
drag, startPoint x: 620, startPoint y: 705, endPoint x: 656, endPoint y: 617, distance: 95.1
click at [656, 405] on div "ACB Badhus Byggnadsverk" at bounding box center [781, 611] width 510 height 20
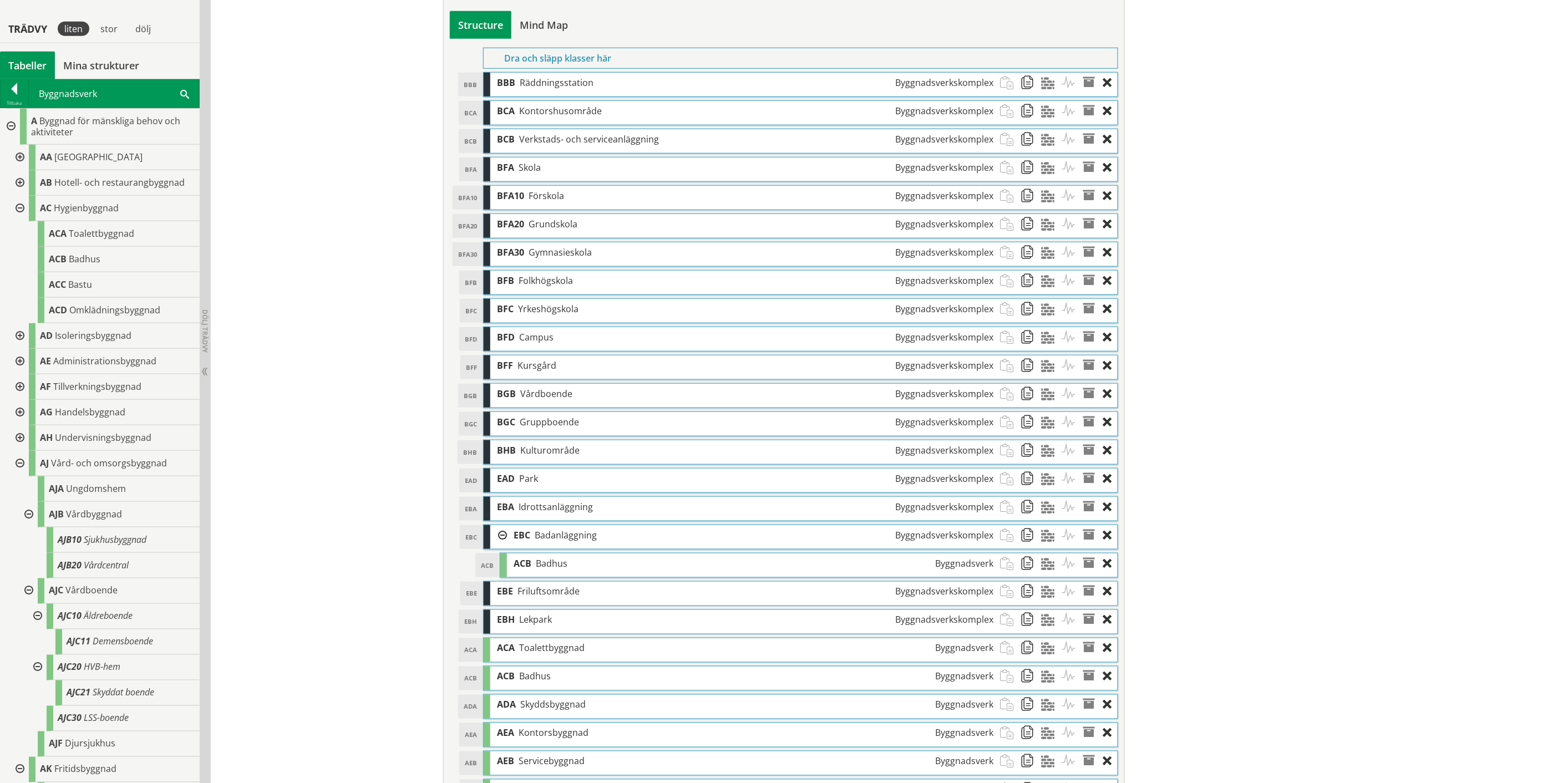
scroll to position [433, 0]
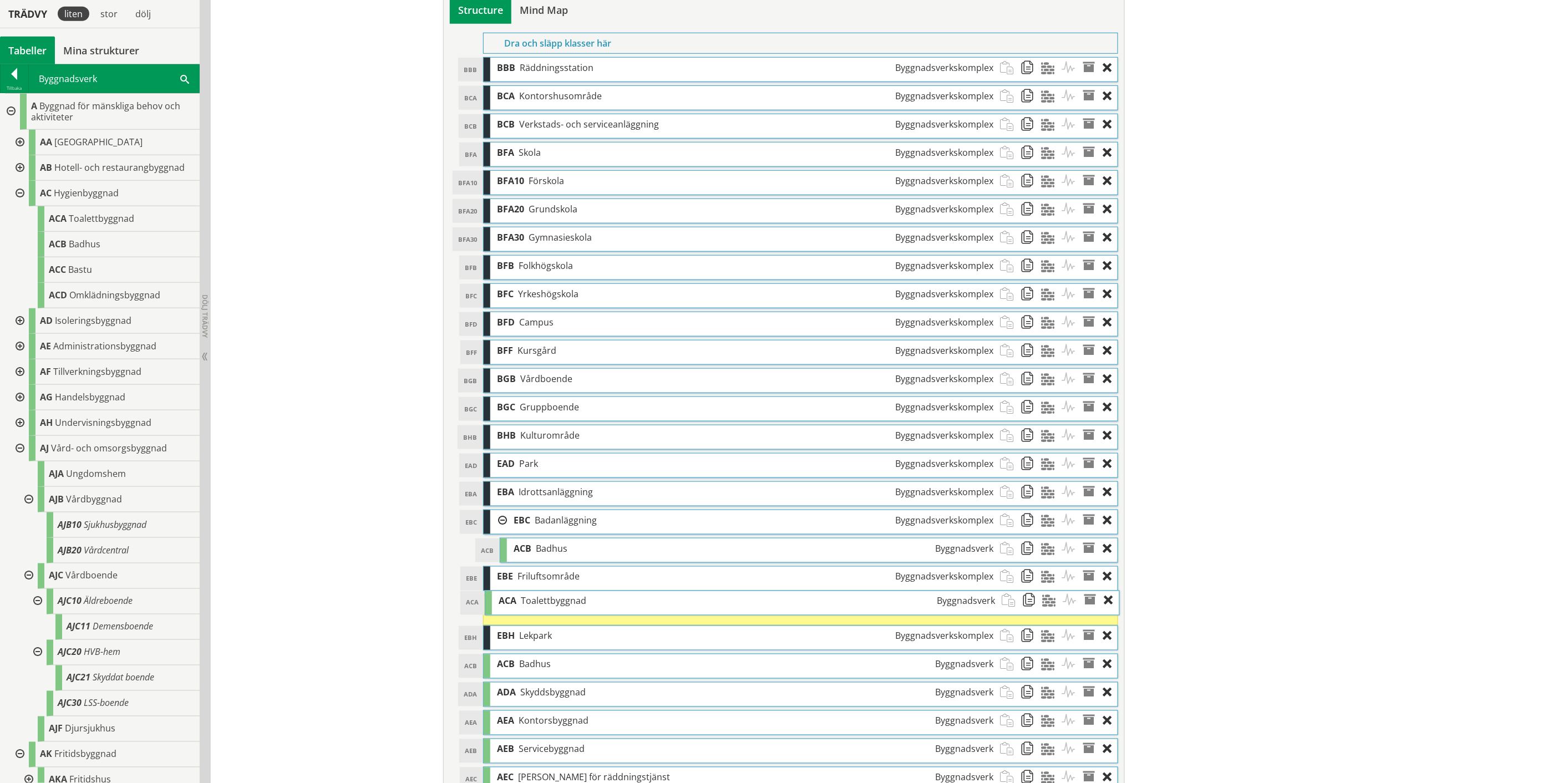
drag, startPoint x: 594, startPoint y: 641, endPoint x: 596, endPoint y: 605, distance: 36.1
click at [596, 405] on div "ACA Toalettbyggnad Byggnadsverk" at bounding box center [747, 601] width 510 height 20
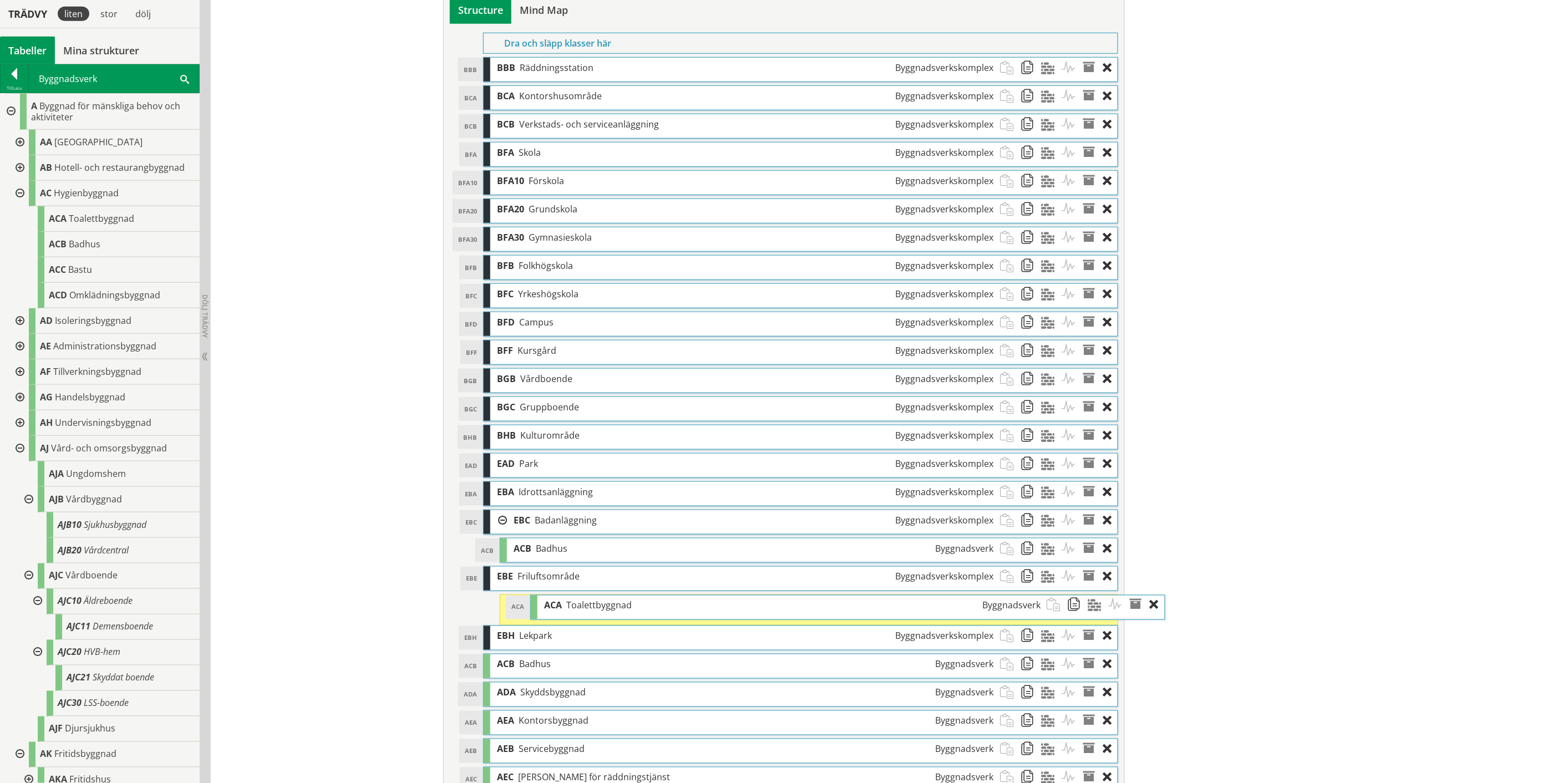
drag, startPoint x: 564, startPoint y: 610, endPoint x: 611, endPoint y: 606, distance: 47.2
click at [611, 405] on span "Toalettbyggnad" at bounding box center [599, 606] width 66 height 12
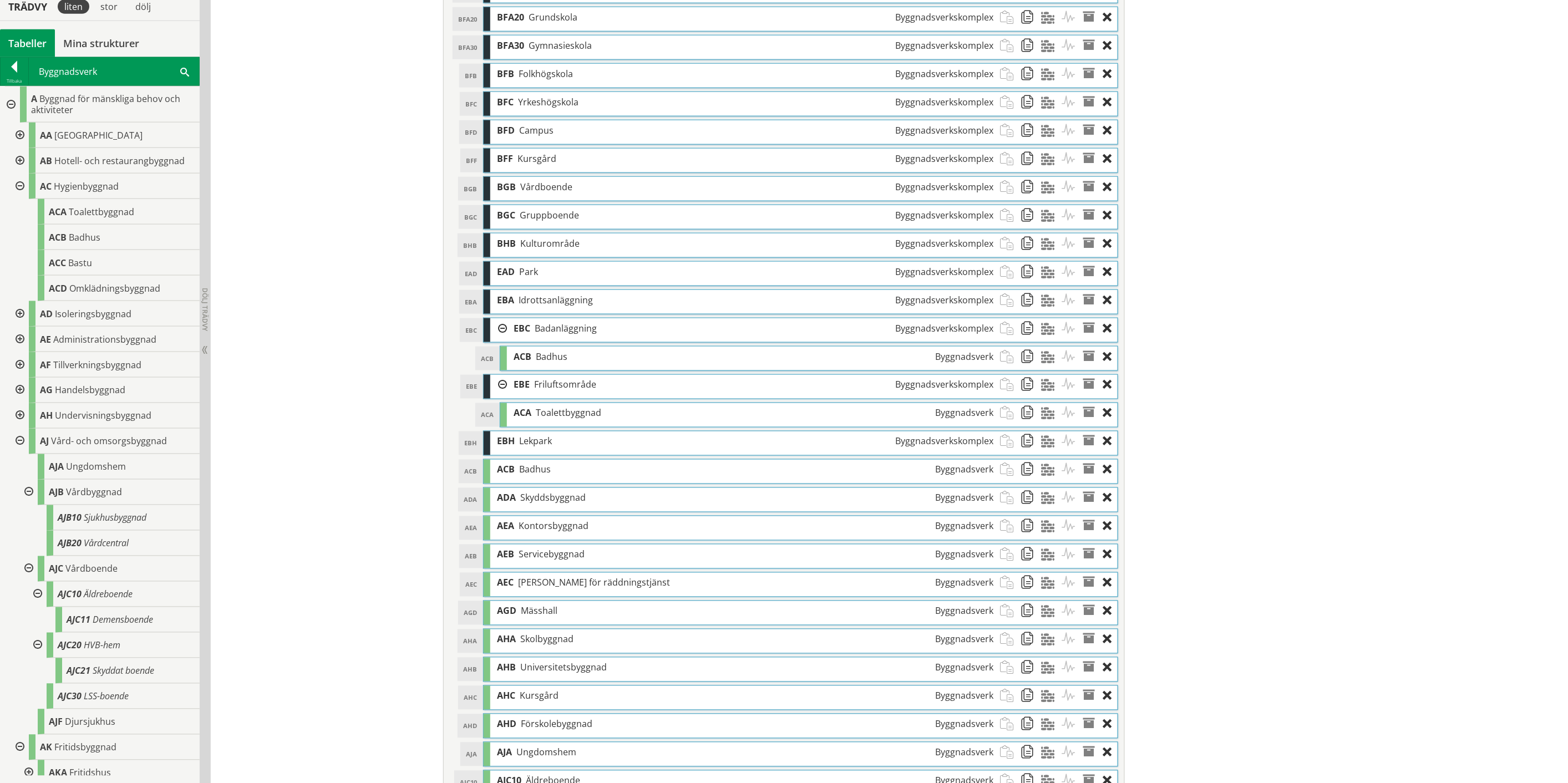
scroll to position [617, 0]
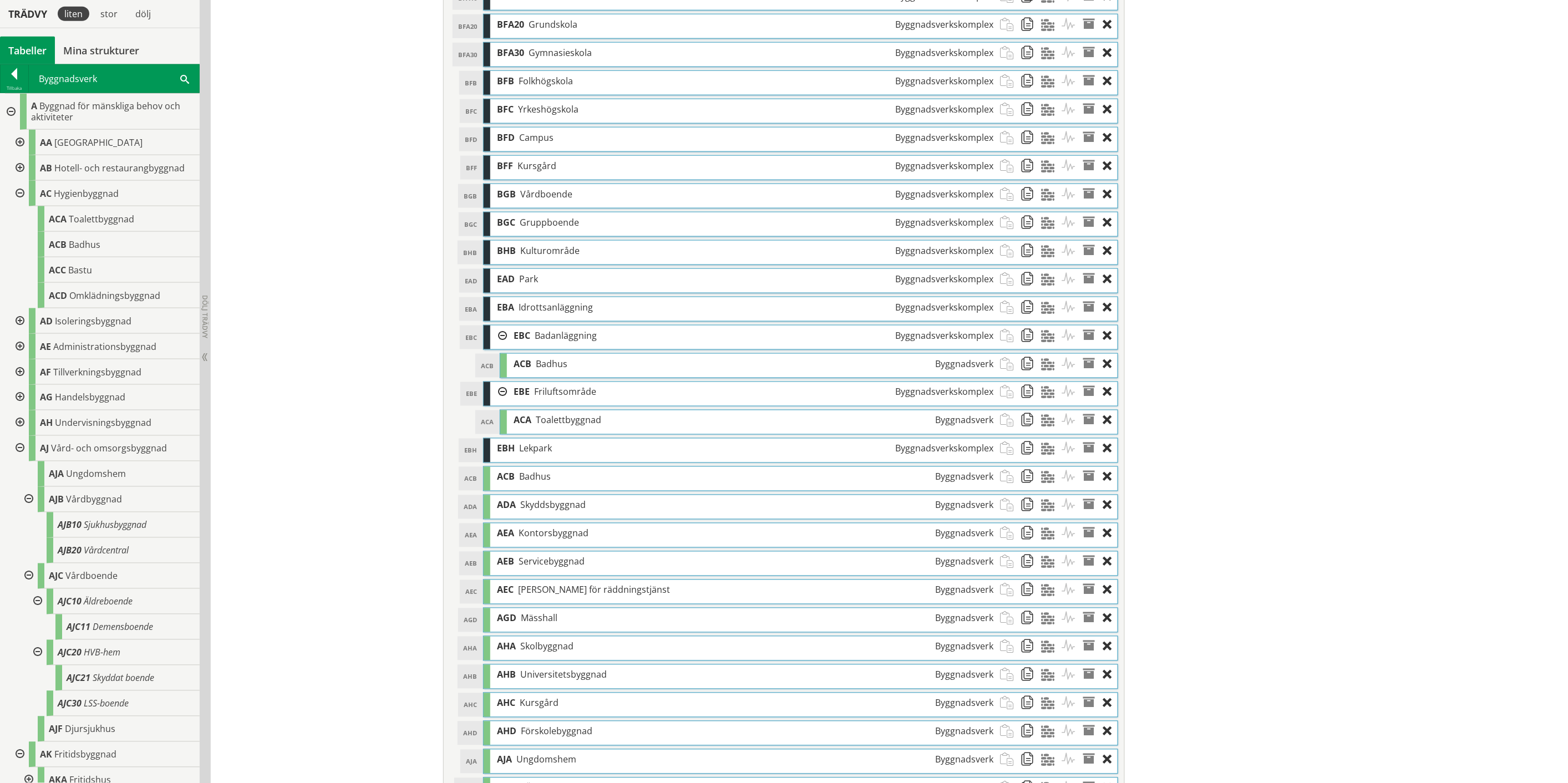
click at [620, 405] on div "ACA Toalettbyggnad Byggnadsverk" at bounding box center [754, 420] width 493 height 20
click at [790, 405] on span at bounding box center [1031, 420] width 20 height 20
click at [744, 289] on div "EAD Park Byggnadsverkskomplex" at bounding box center [745, 279] width 510 height 20
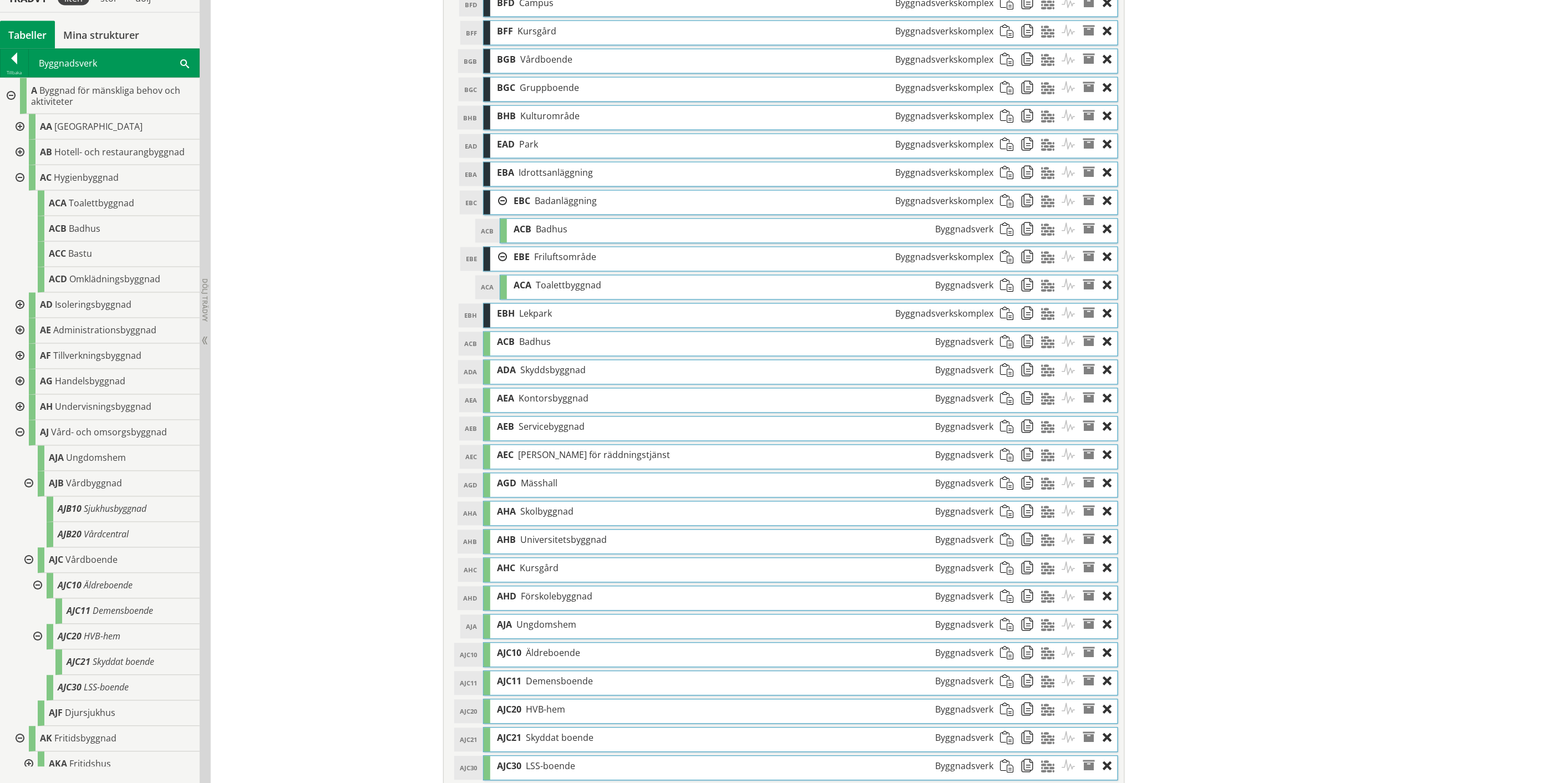
scroll to position [736, 0]
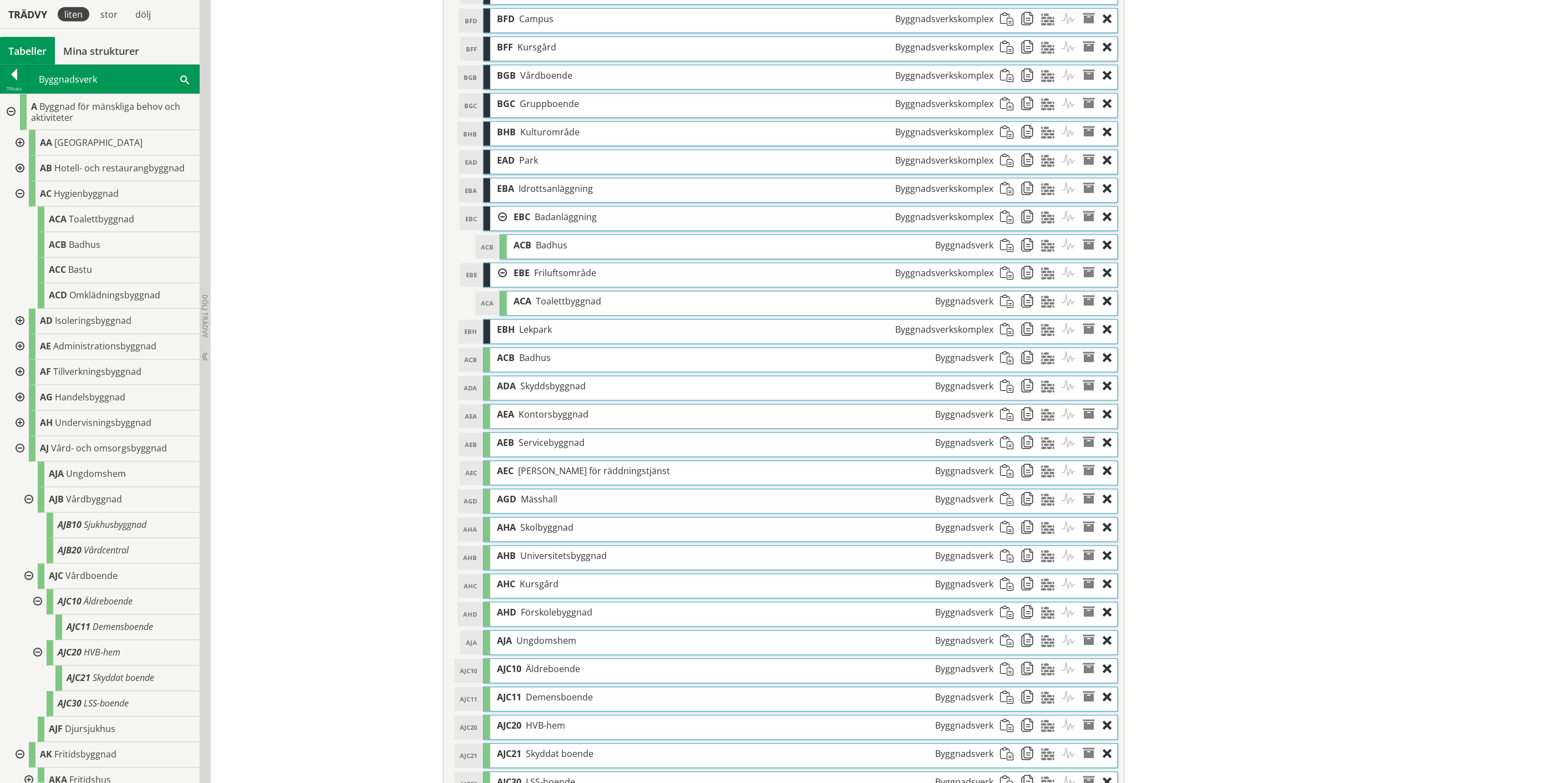
click at [563, 169] on div "EAD Park Byggnadsverkskomplex" at bounding box center [745, 160] width 510 height 20
click at [520, 166] on span "Park" at bounding box center [528, 160] width 19 height 12
drag, startPoint x: 520, startPoint y: 167, endPoint x: 541, endPoint y: 164, distance: 21.2
click at [541, 164] on div "EAD Park Byggnadsverkskomplex" at bounding box center [745, 160] width 510 height 20
click at [790, 167] on span at bounding box center [1010, 160] width 20 height 20
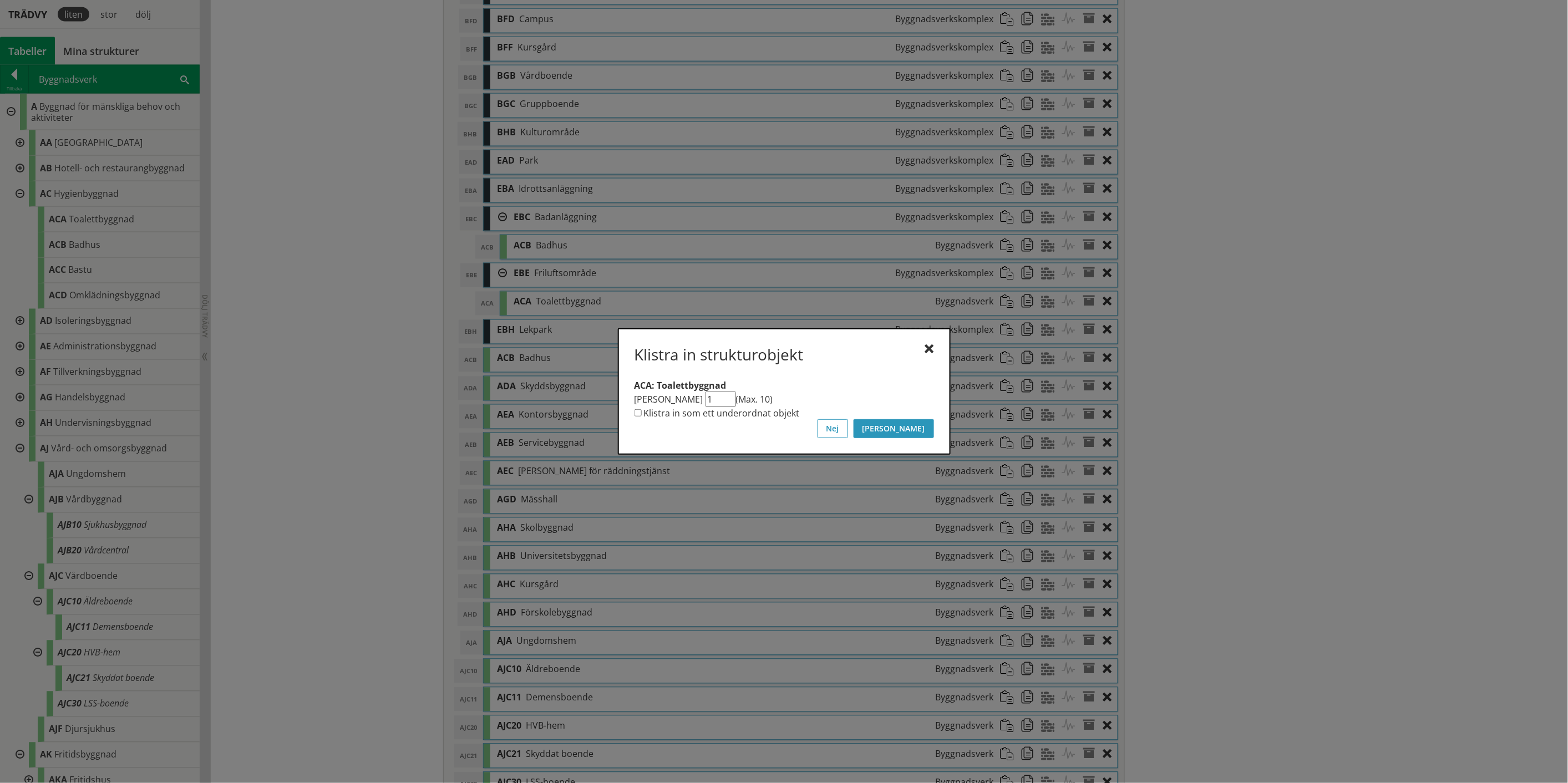
click at [790, 405] on button "[PERSON_NAME]" at bounding box center [894, 429] width 80 height 19
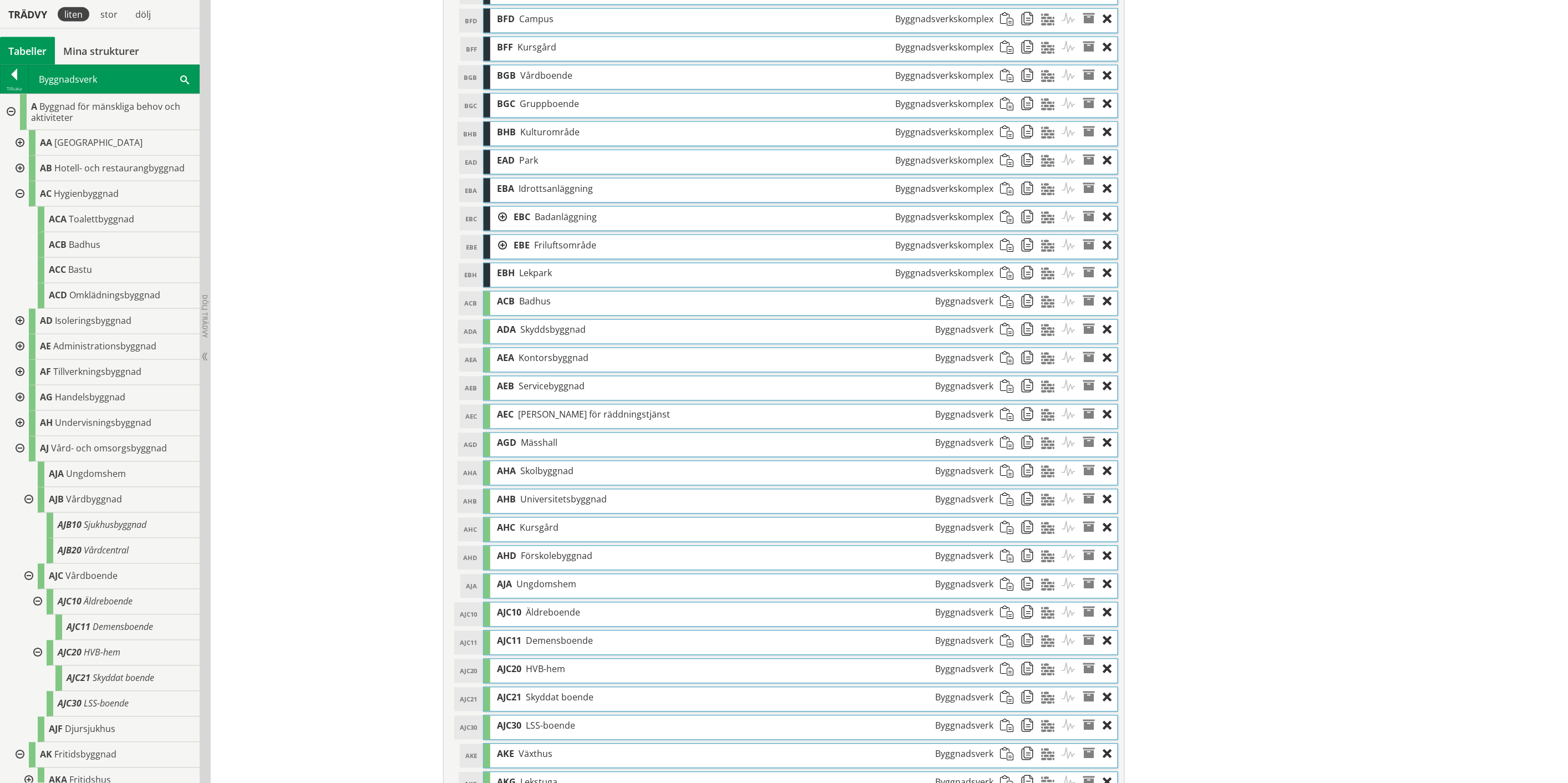
click at [496, 223] on div at bounding box center [498, 216] width 17 height 20
click at [496, 280] on div at bounding box center [498, 273] width 17 height 20
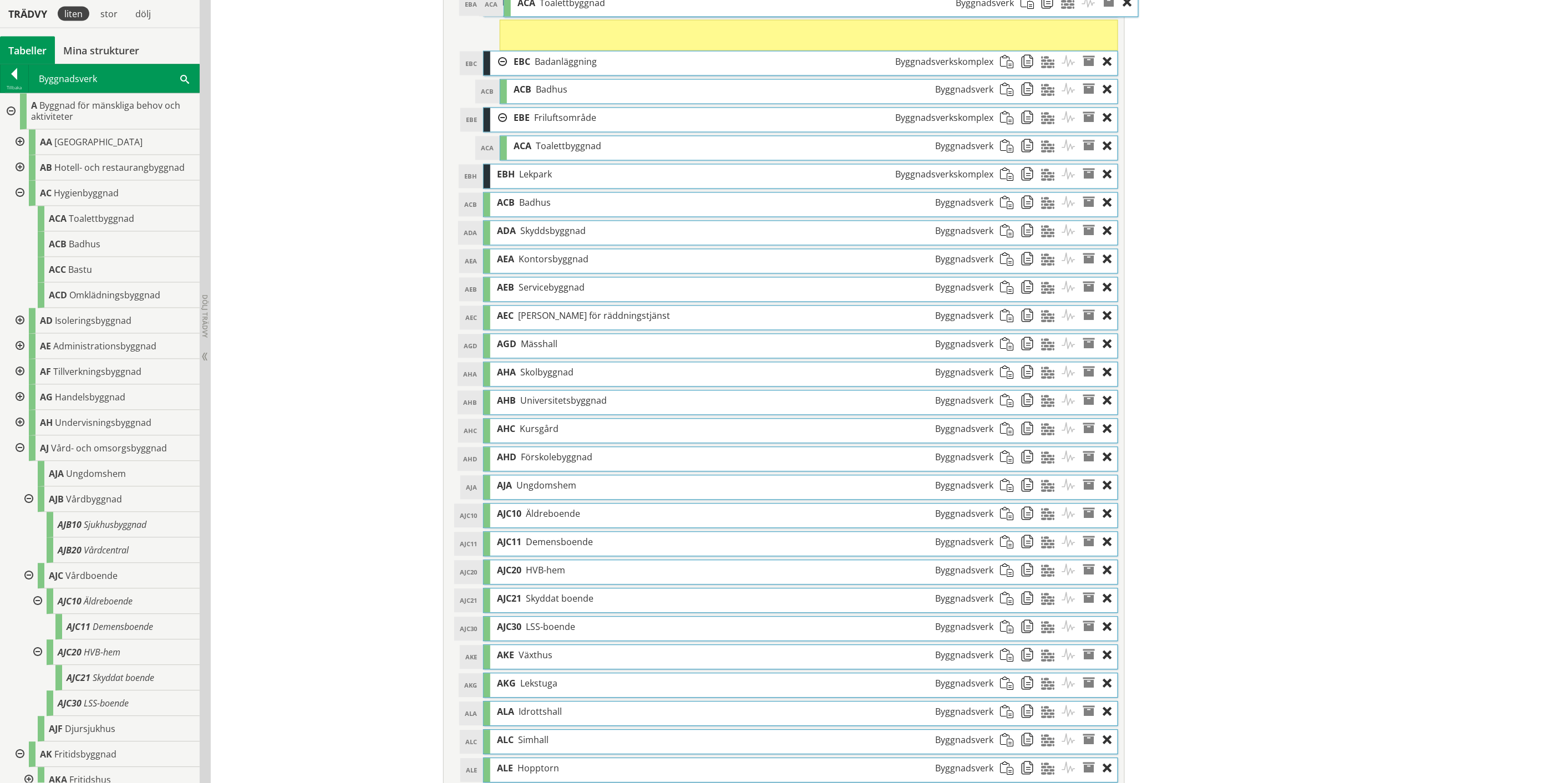
scroll to position [845, 0]
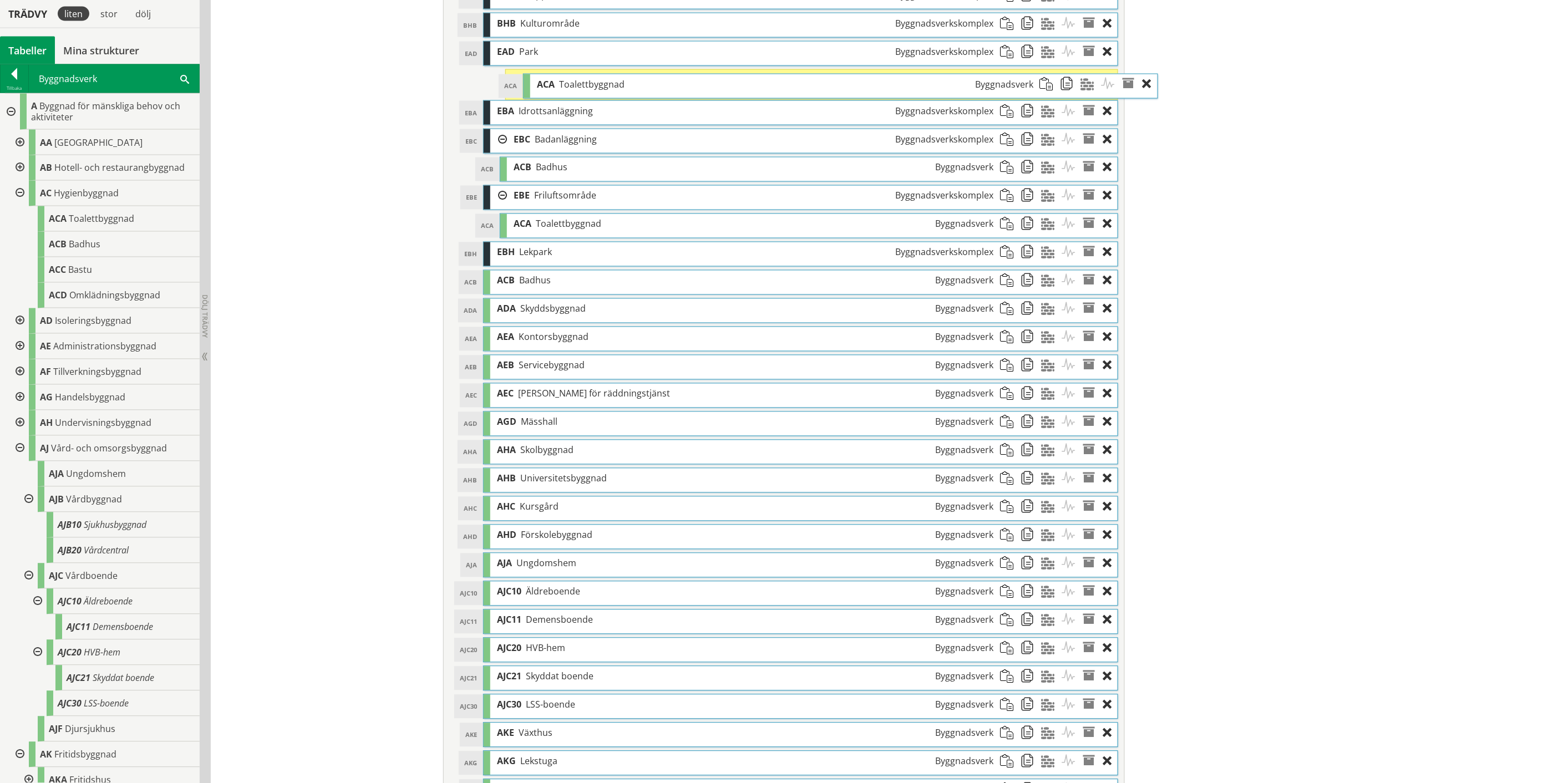
drag, startPoint x: 701, startPoint y: 688, endPoint x: 741, endPoint y: 87, distance: 602.3
click at [741, 87] on div "ACA Toalettbyggnad Byggnadsverk" at bounding box center [785, 84] width 510 height 20
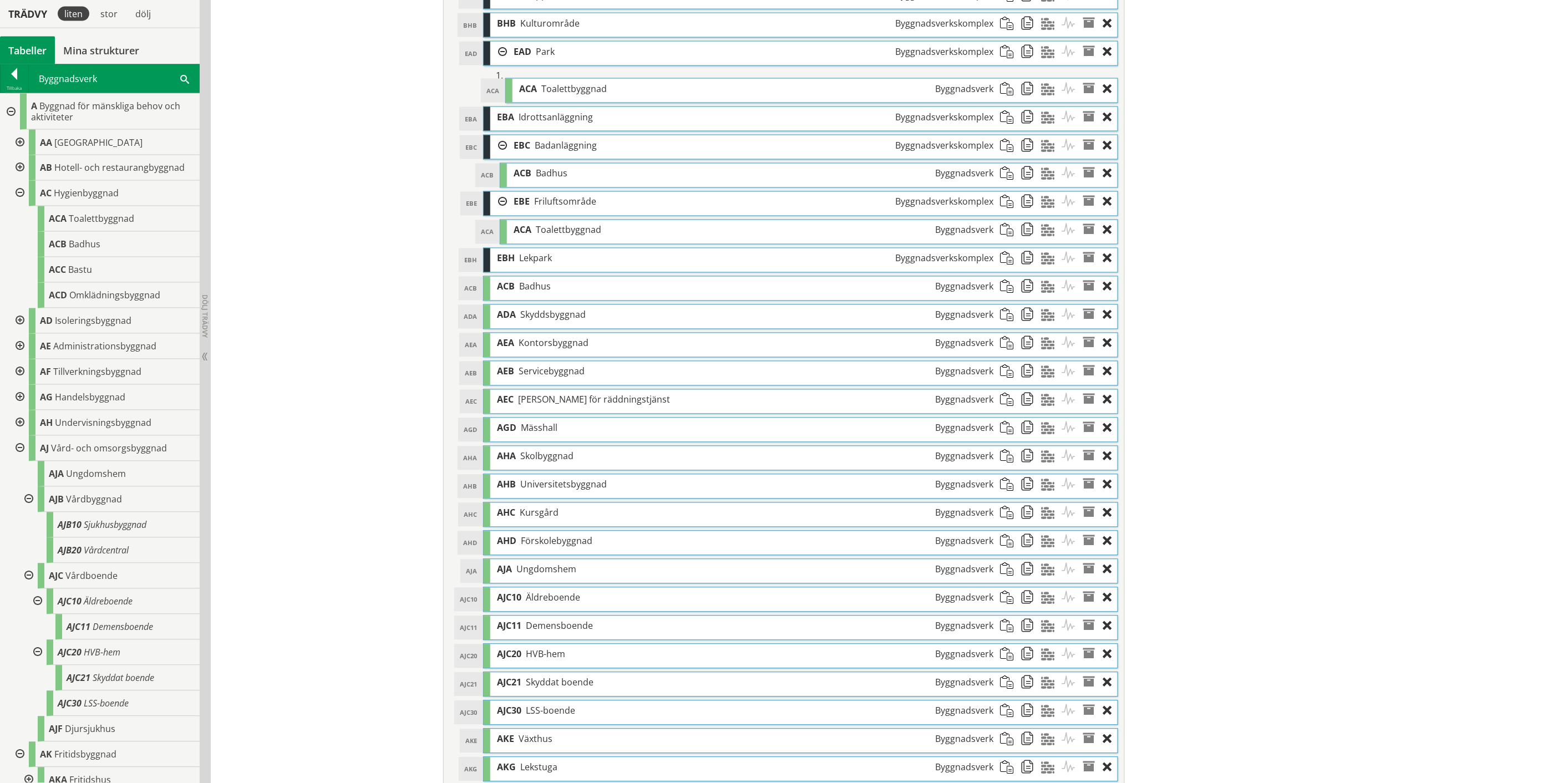
click at [790, 247] on div "Redigera strukturer Skapa ny struktur CoClass Version 3.17.0 CoClass Version 3.…" at bounding box center [890, 104] width 1358 height 1690
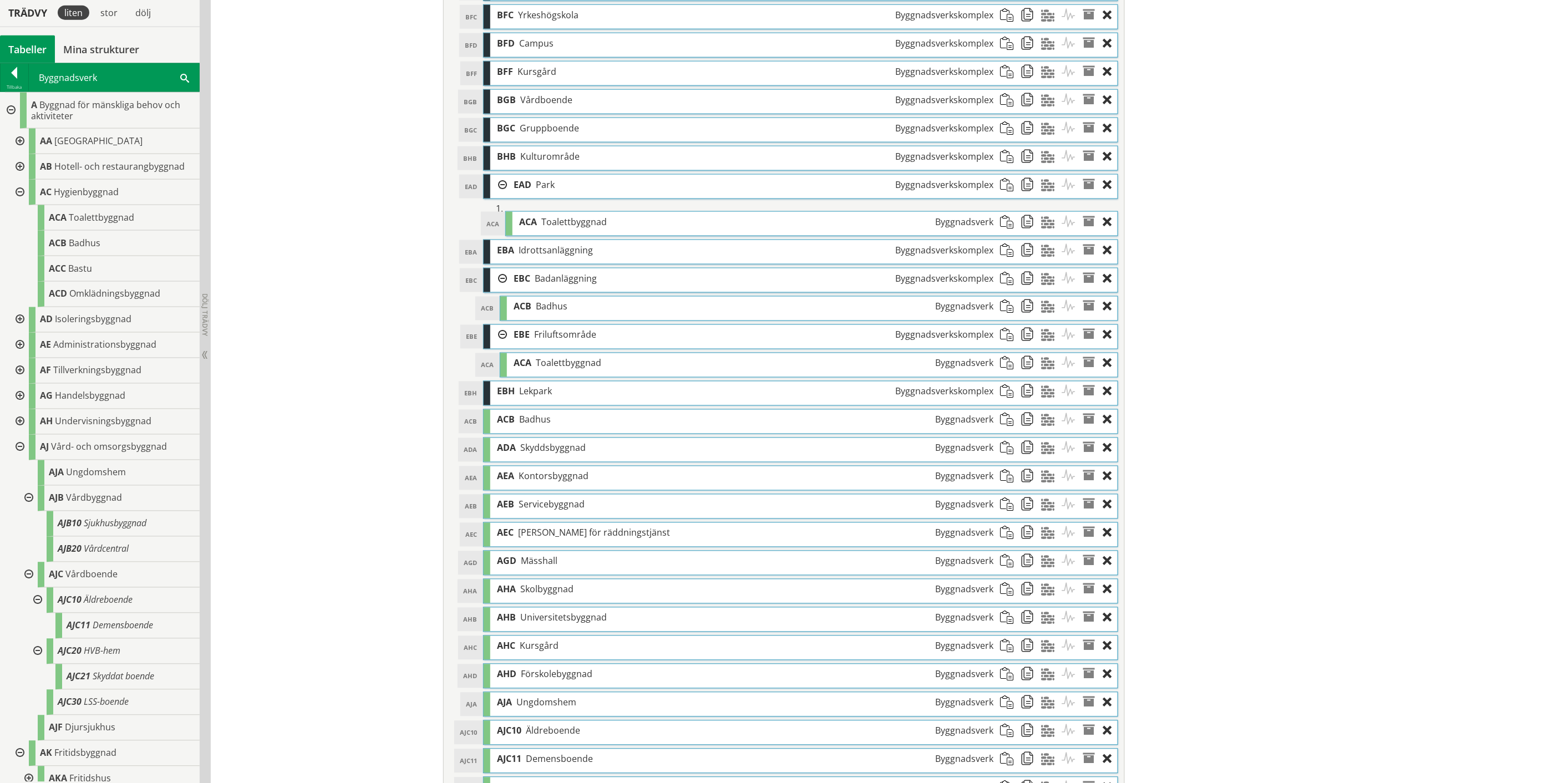
scroll to position [651, 0]
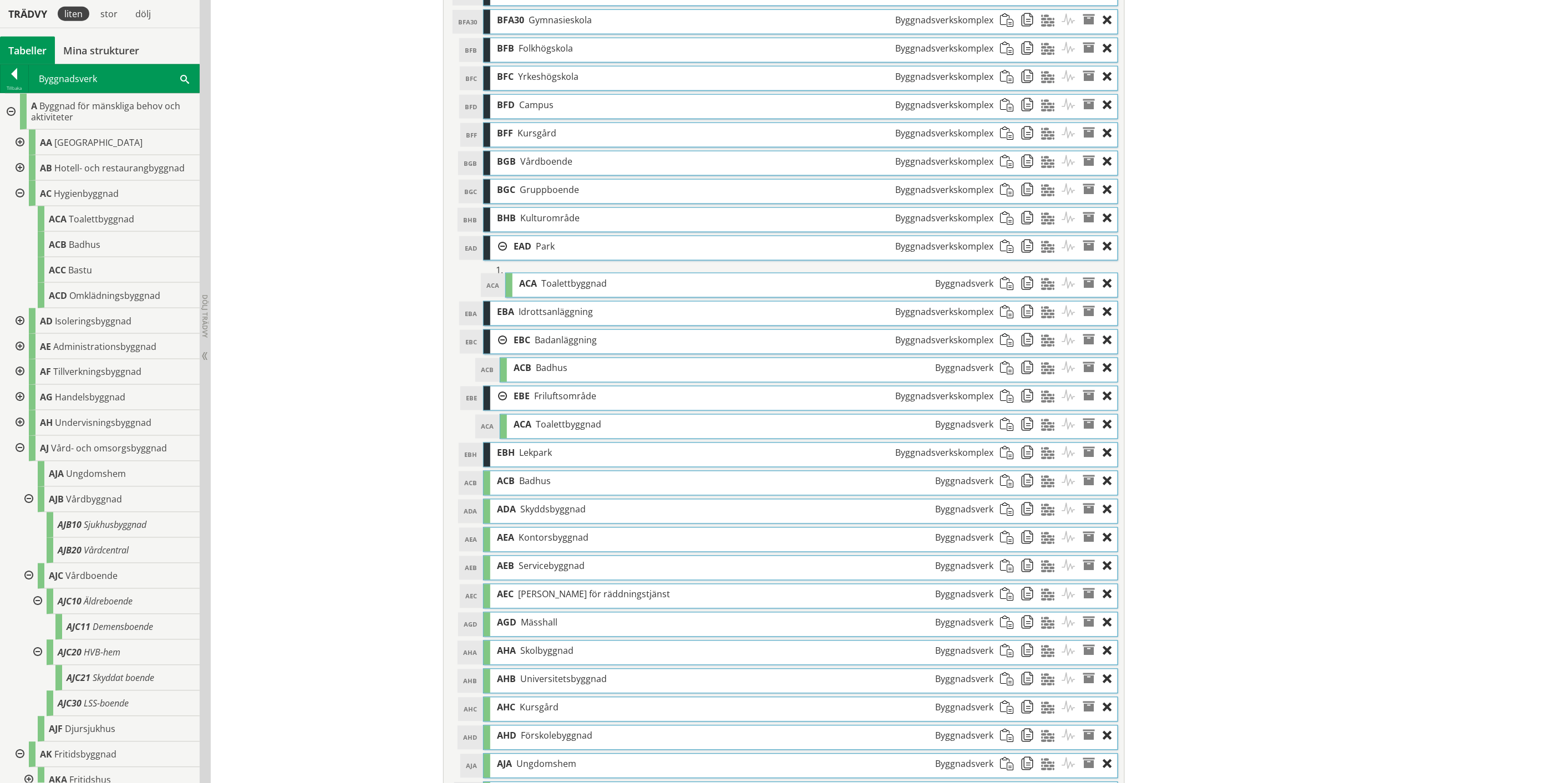
click at [499, 250] on div at bounding box center [498, 246] width 17 height 20
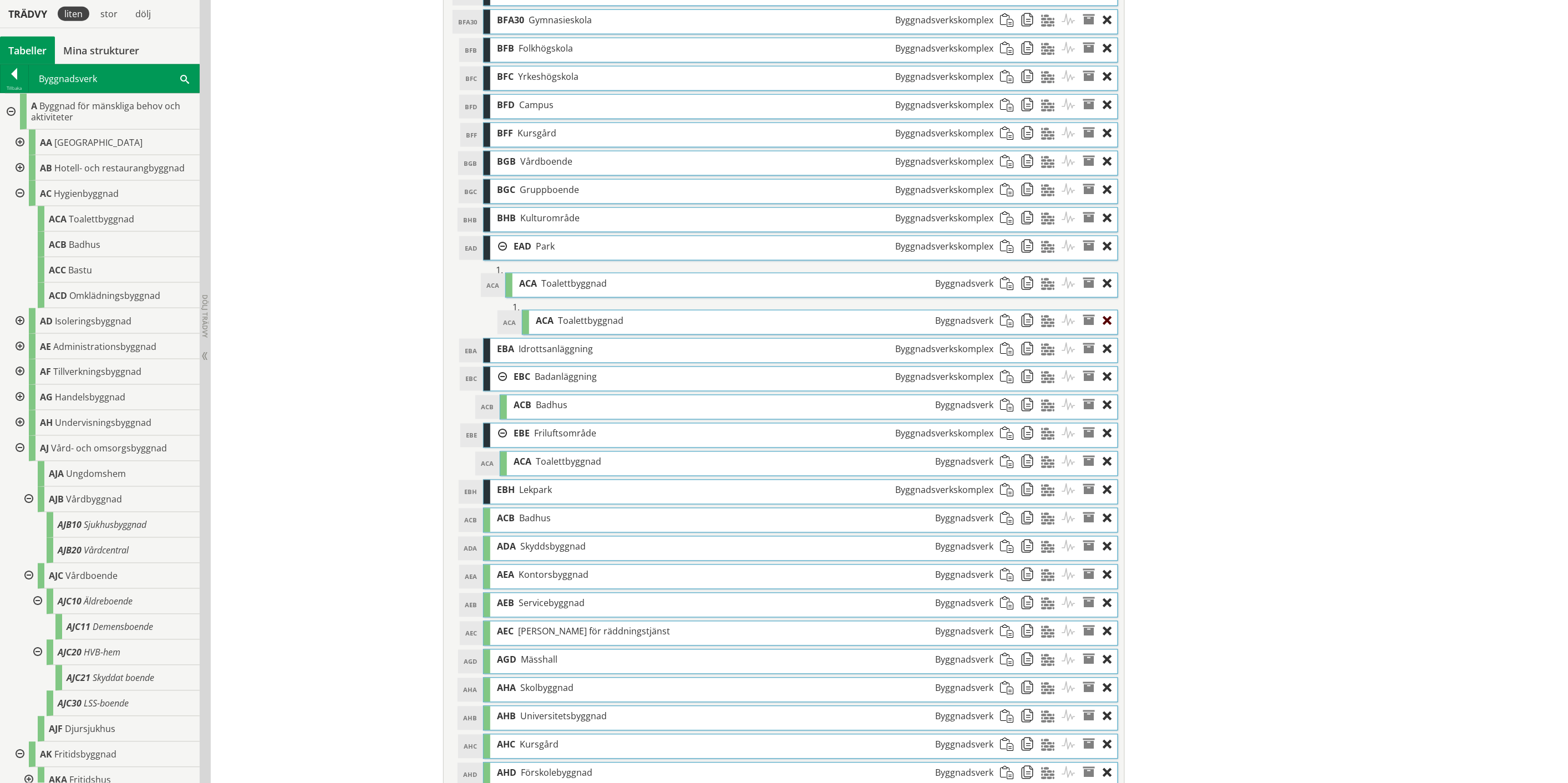
click at [790, 325] on div at bounding box center [1110, 320] width 15 height 20
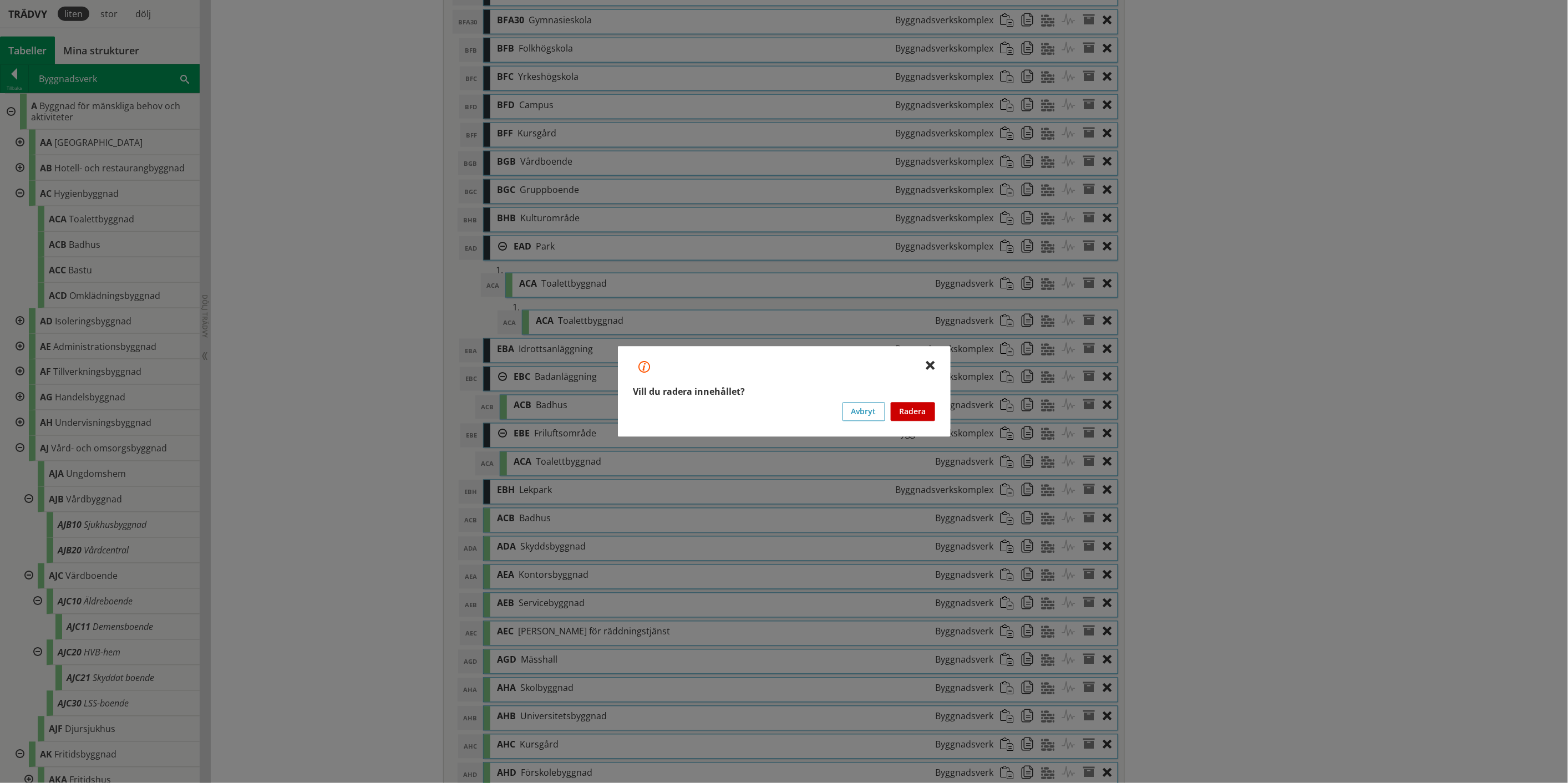
click at [790, 405] on button "Radera" at bounding box center [913, 411] width 44 height 19
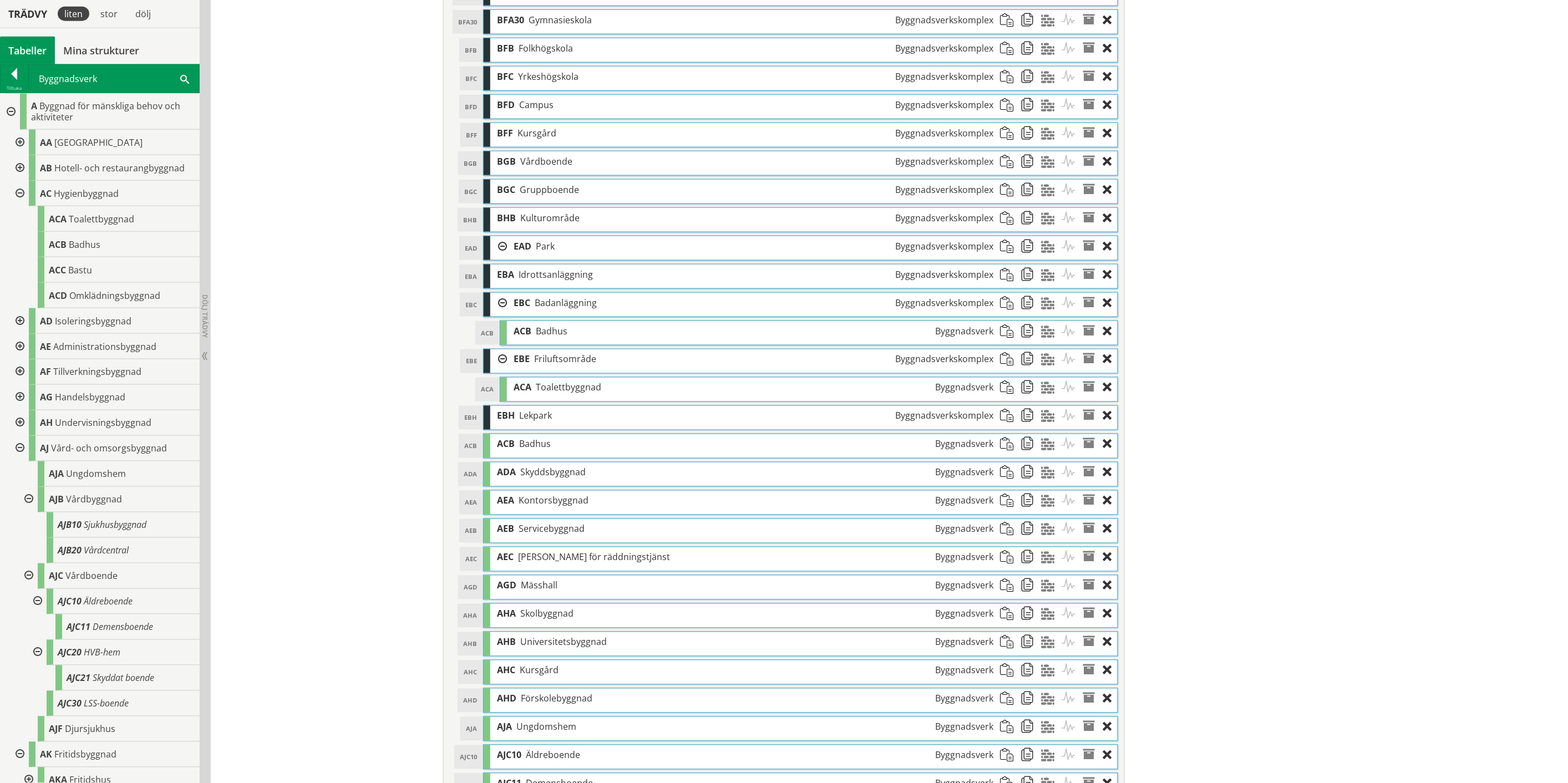
click at [790, 405] on div "Redigera strukturer Skapa ny struktur CoClass Version 3.17.0 CoClass Version 3.…" at bounding box center [890, 280] width 1358 height 1653
click at [496, 250] on div at bounding box center [498, 246] width 17 height 20
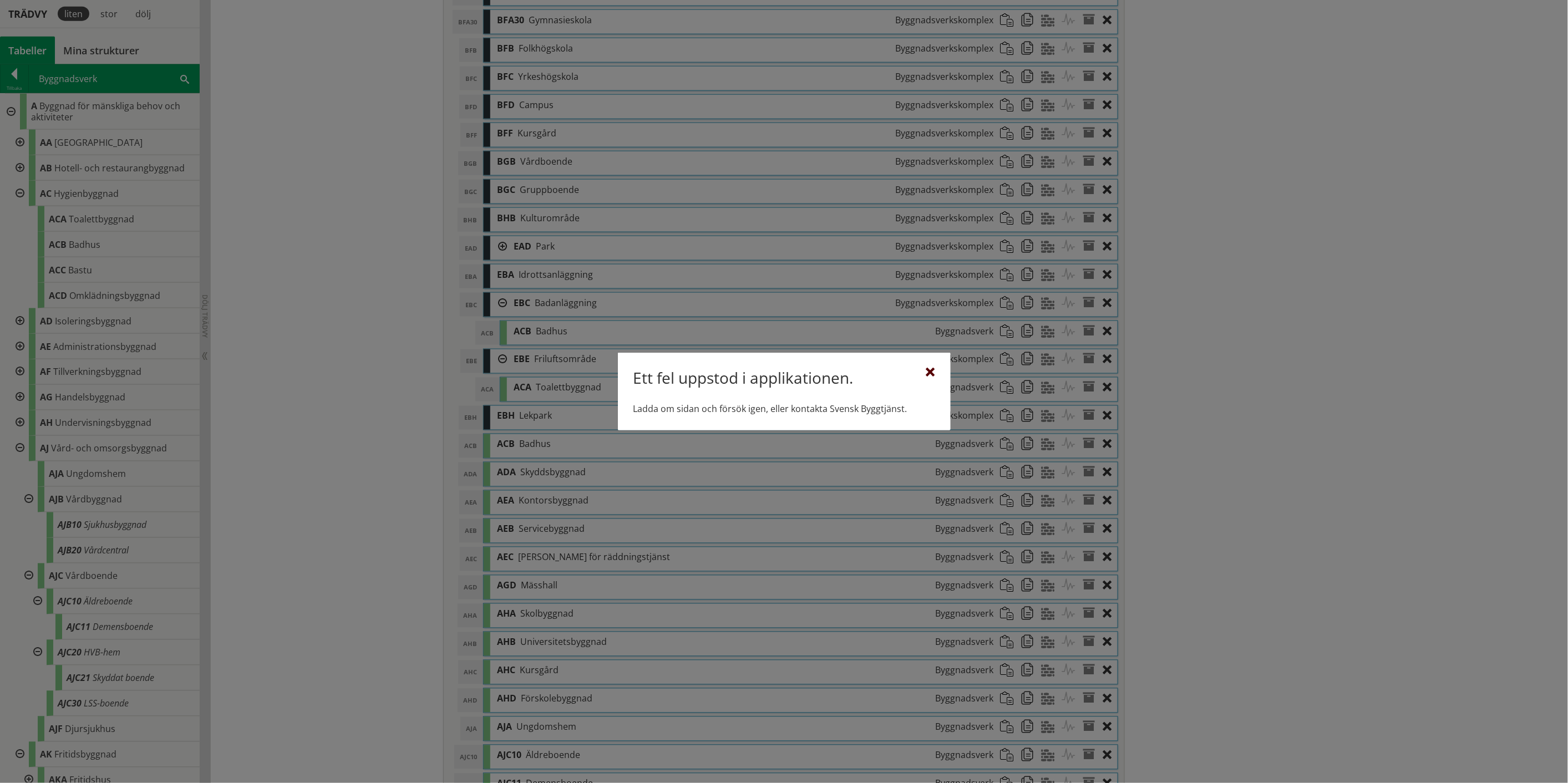
click at [790, 377] on div at bounding box center [931, 372] width 9 height 9
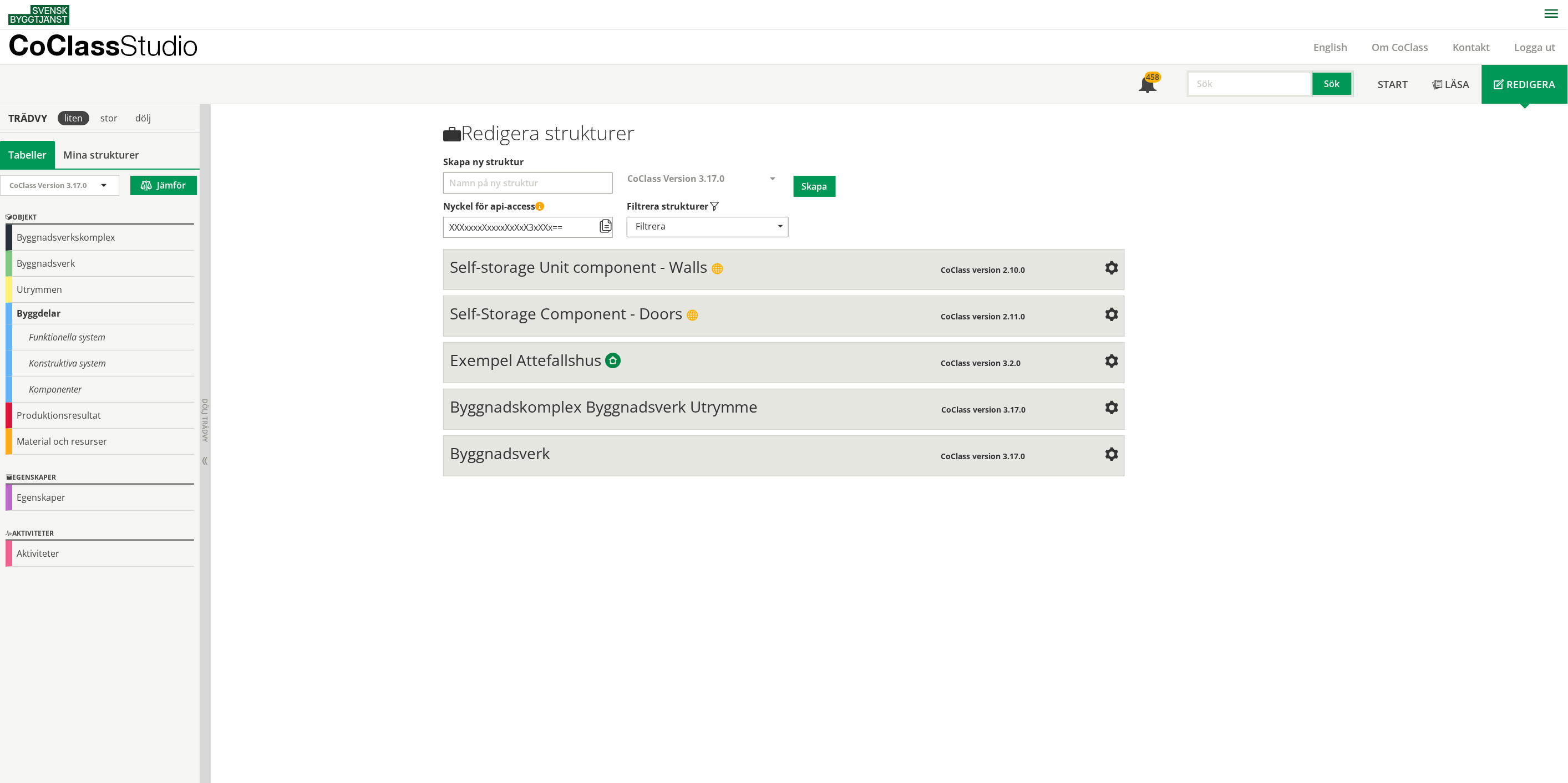
click at [629, 409] on span "Byggnadskomplex Byggnadsverk Utrymme" at bounding box center [604, 407] width 309 height 21
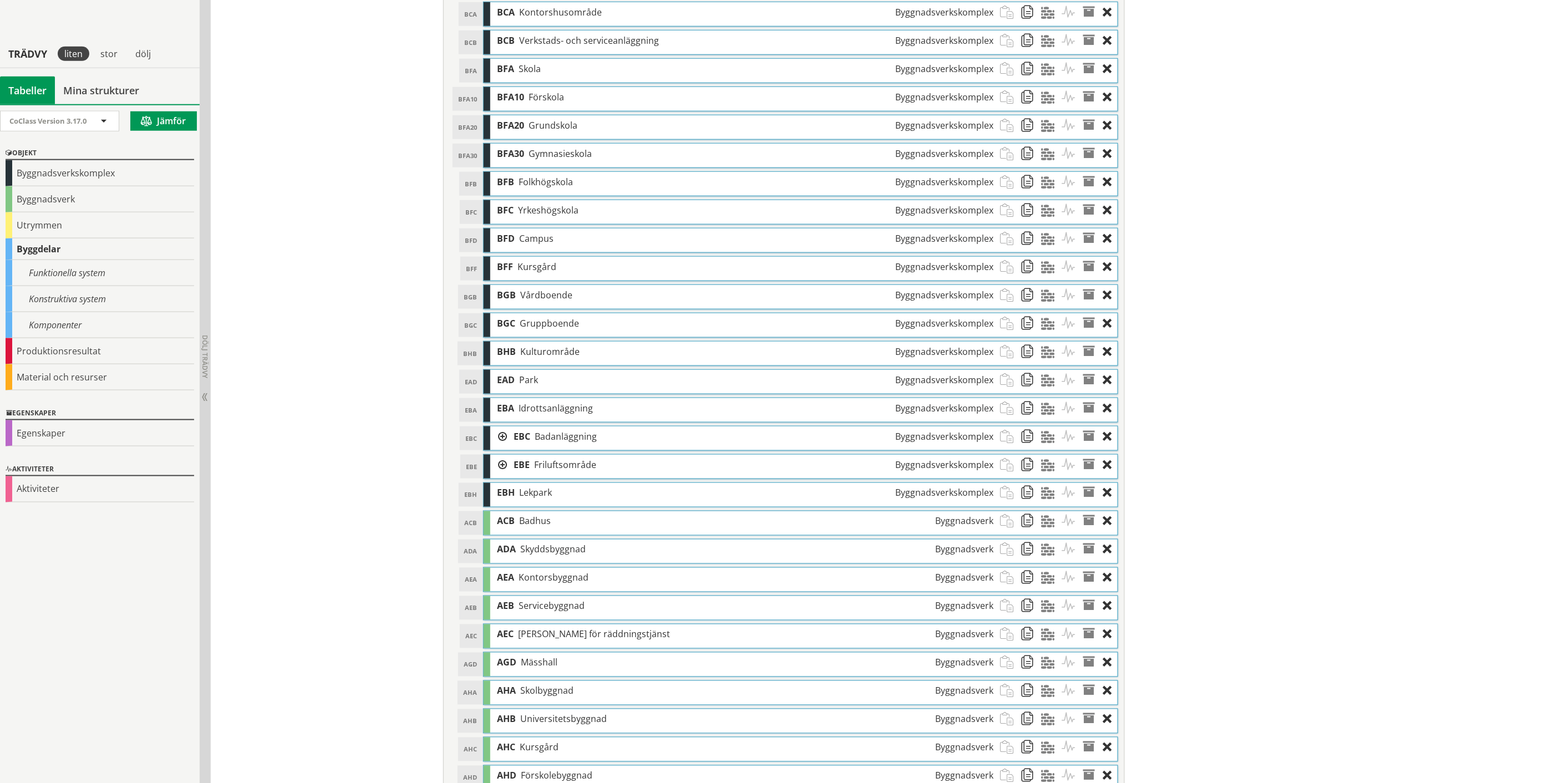
scroll to position [495, 0]
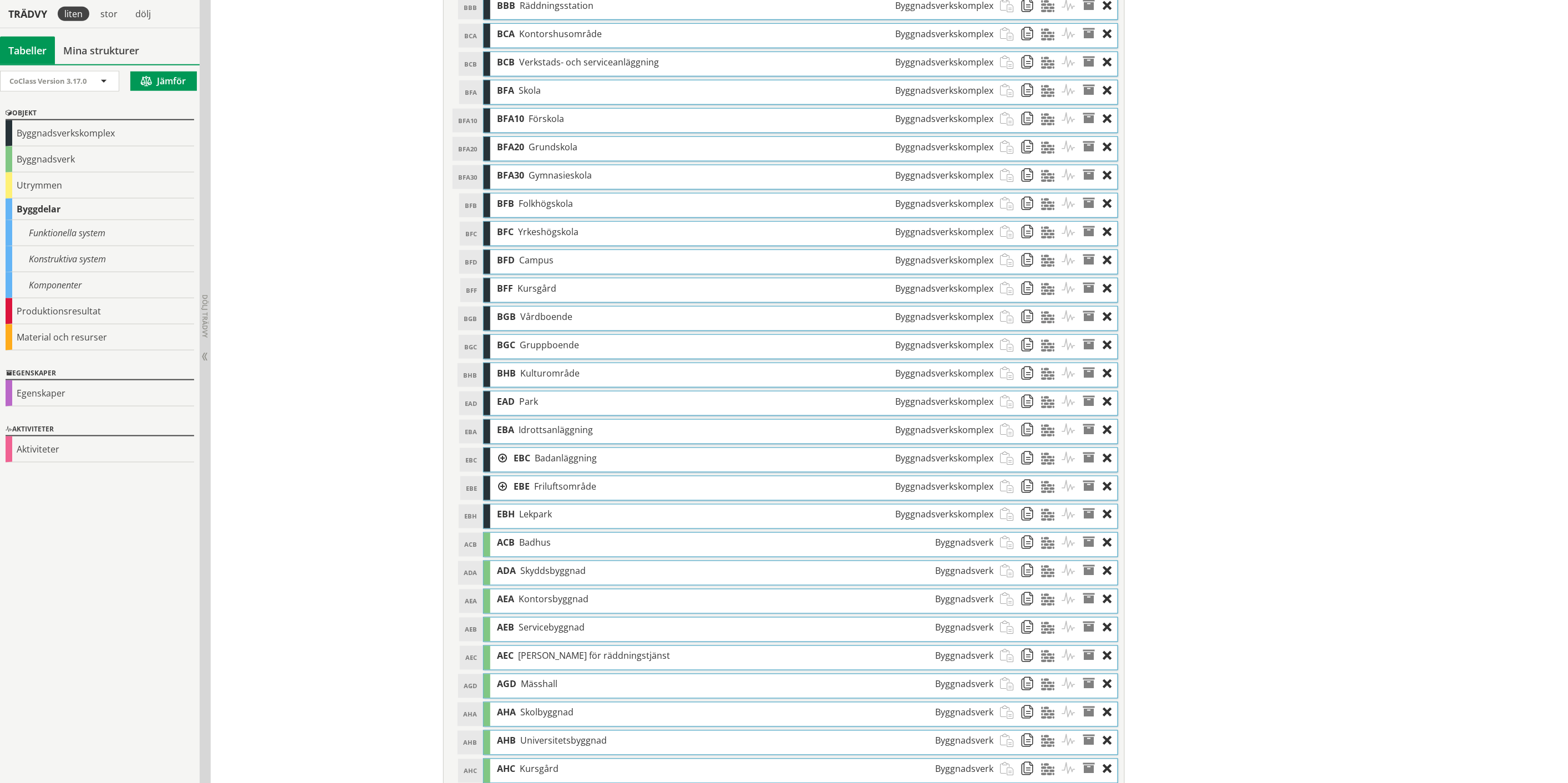
click at [796, 408] on div "EAD Park Byggnadsverkskomplex" at bounding box center [745, 401] width 510 height 20
click at [1002, 406] on span at bounding box center [1010, 401] width 20 height 20
click at [496, 491] on div at bounding box center [498, 486] width 17 height 20
click at [1025, 518] on span at bounding box center [1031, 514] width 20 height 20
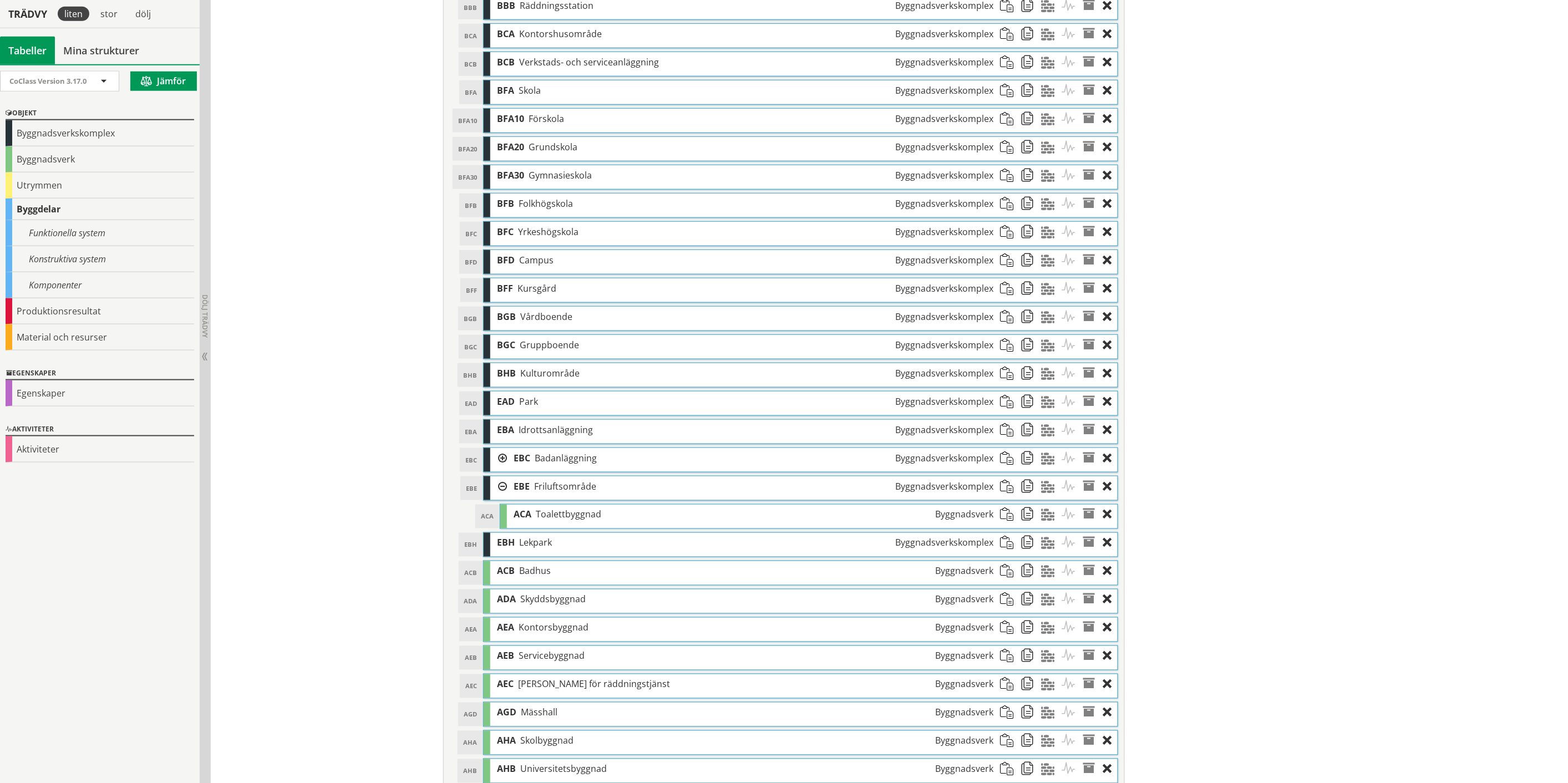
click at [1004, 408] on span at bounding box center [1010, 401] width 20 height 20
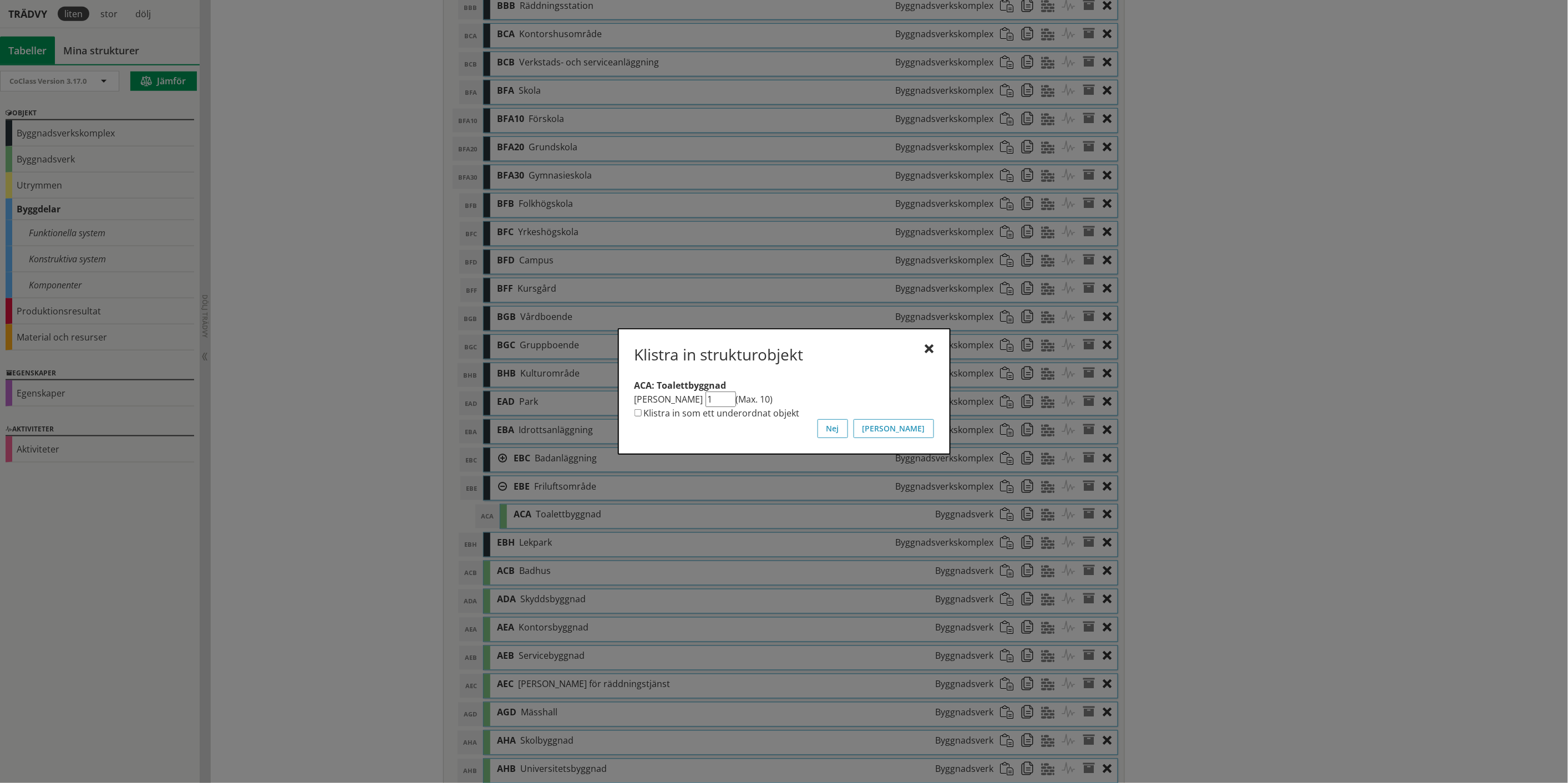
click at [635, 413] on input "Klistra in som ett underordnat objekt" at bounding box center [638, 413] width 7 height 7
checkbox input "true"
click at [921, 428] on button "[PERSON_NAME]" at bounding box center [894, 429] width 80 height 19
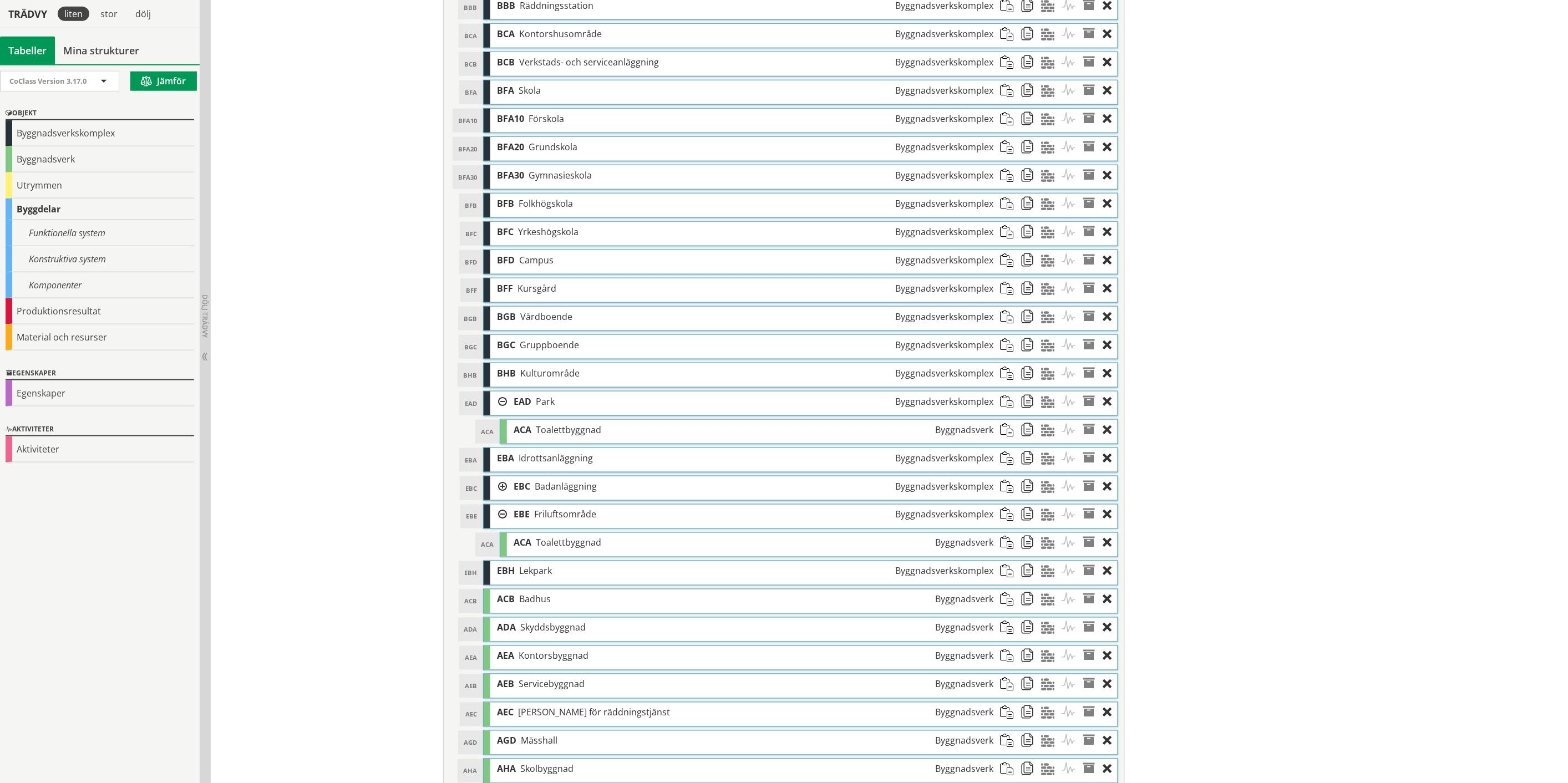
click at [1005, 375] on span at bounding box center [1010, 373] width 20 height 20
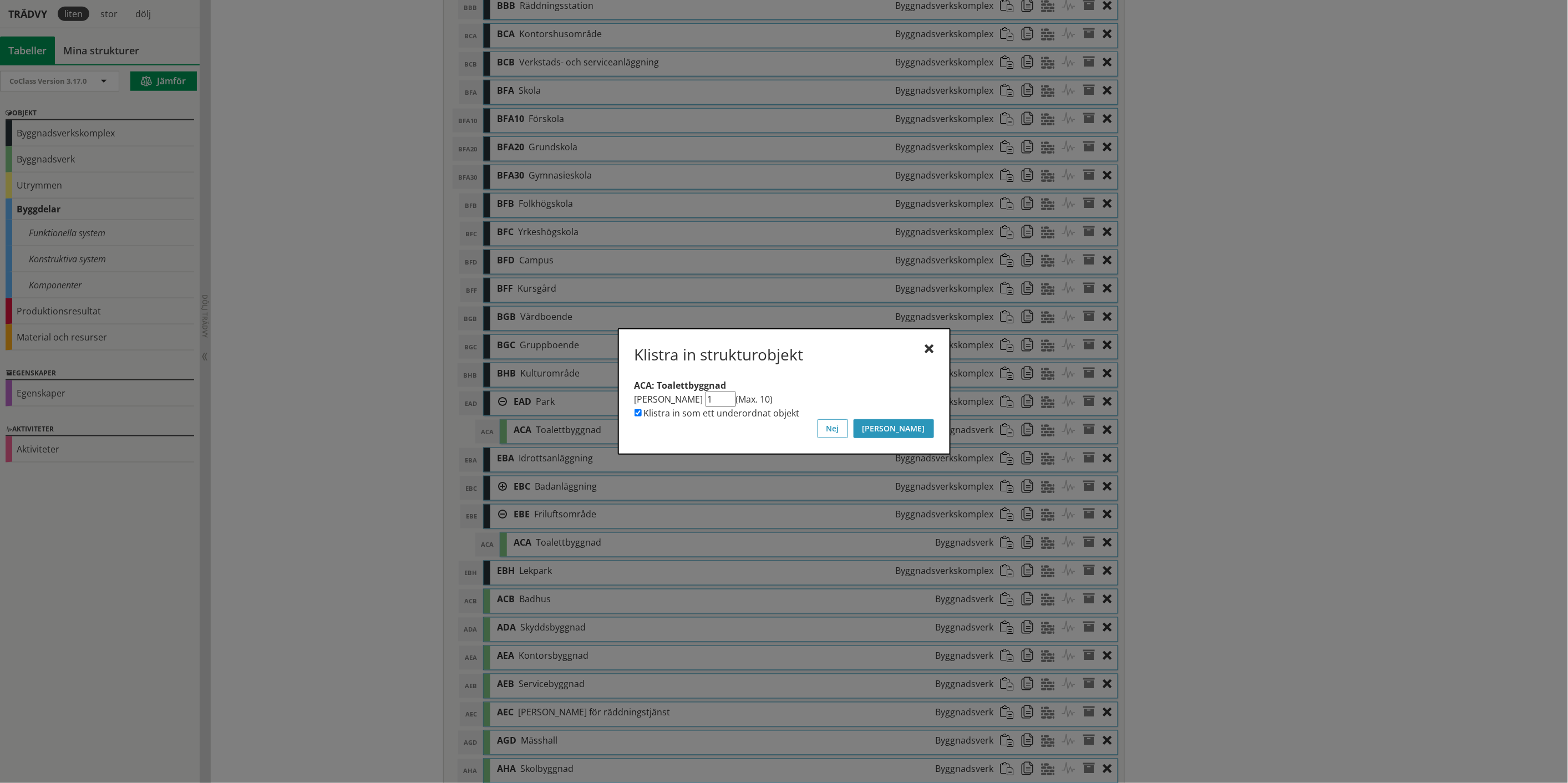
click at [927, 433] on button "[PERSON_NAME]" at bounding box center [894, 429] width 80 height 19
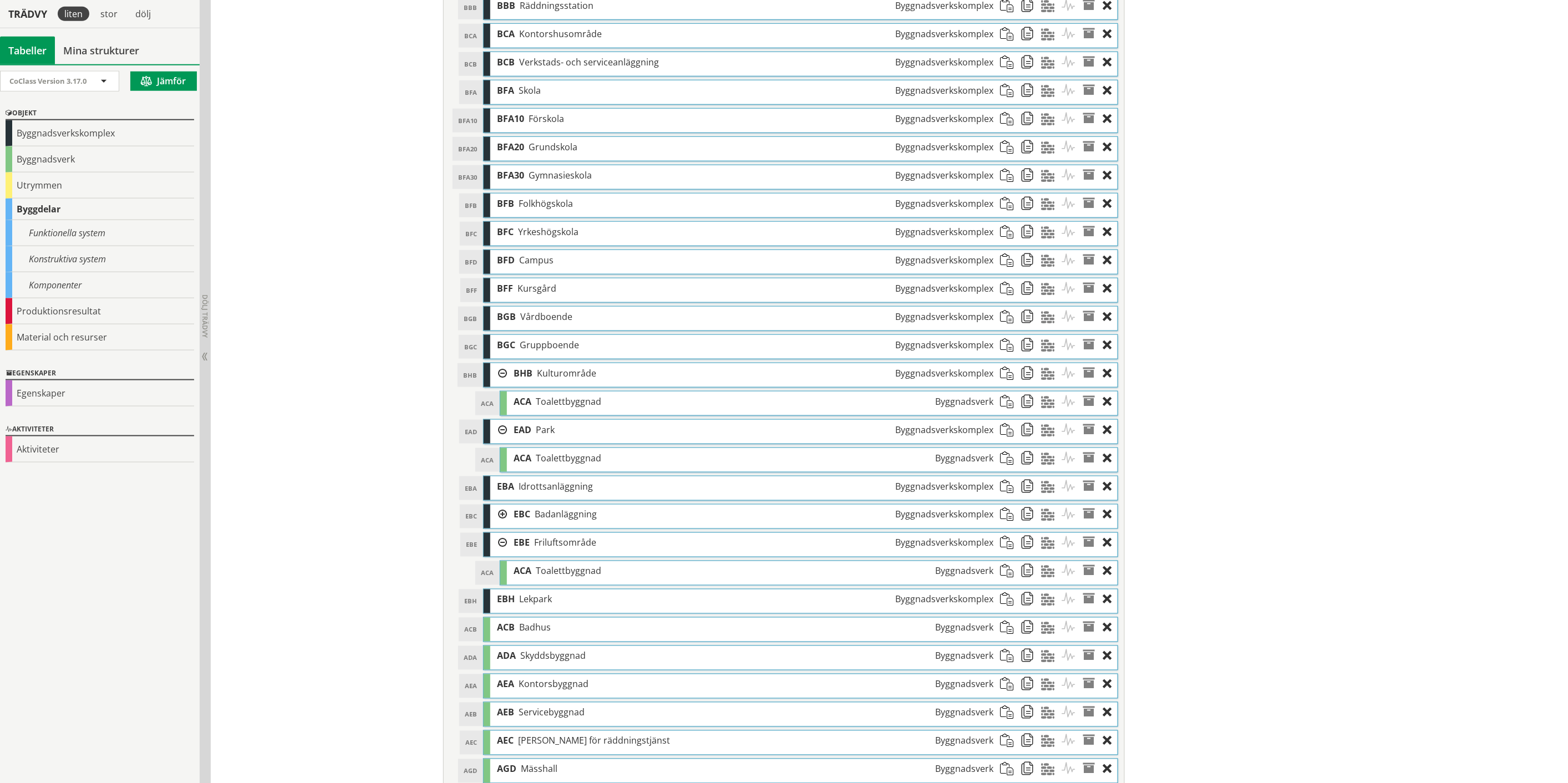
click at [498, 517] on div at bounding box center [498, 514] width 17 height 20
click at [1105, 665] on div at bounding box center [1110, 655] width 15 height 20
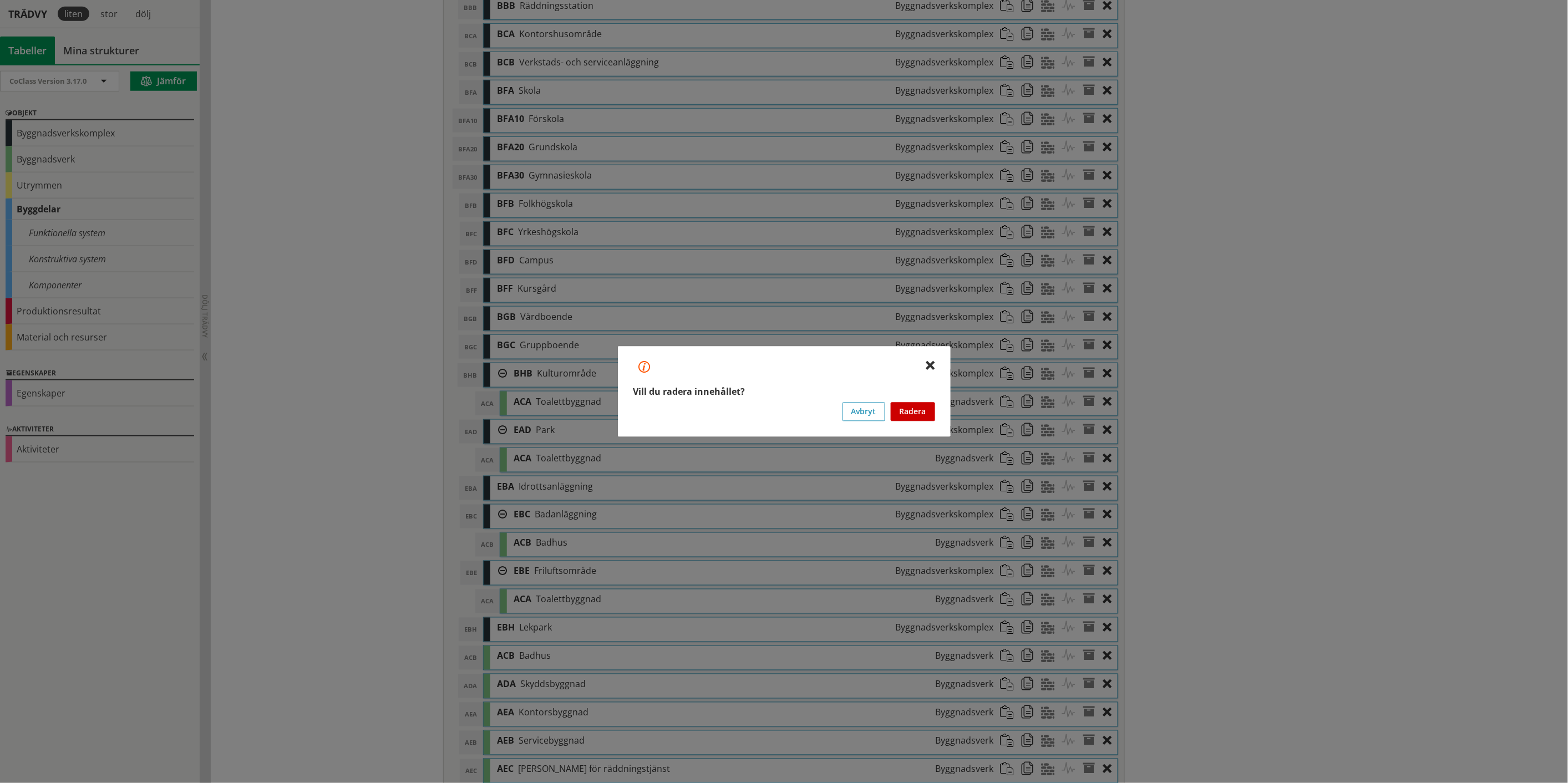
click at [909, 411] on button "Radera" at bounding box center [913, 411] width 44 height 19
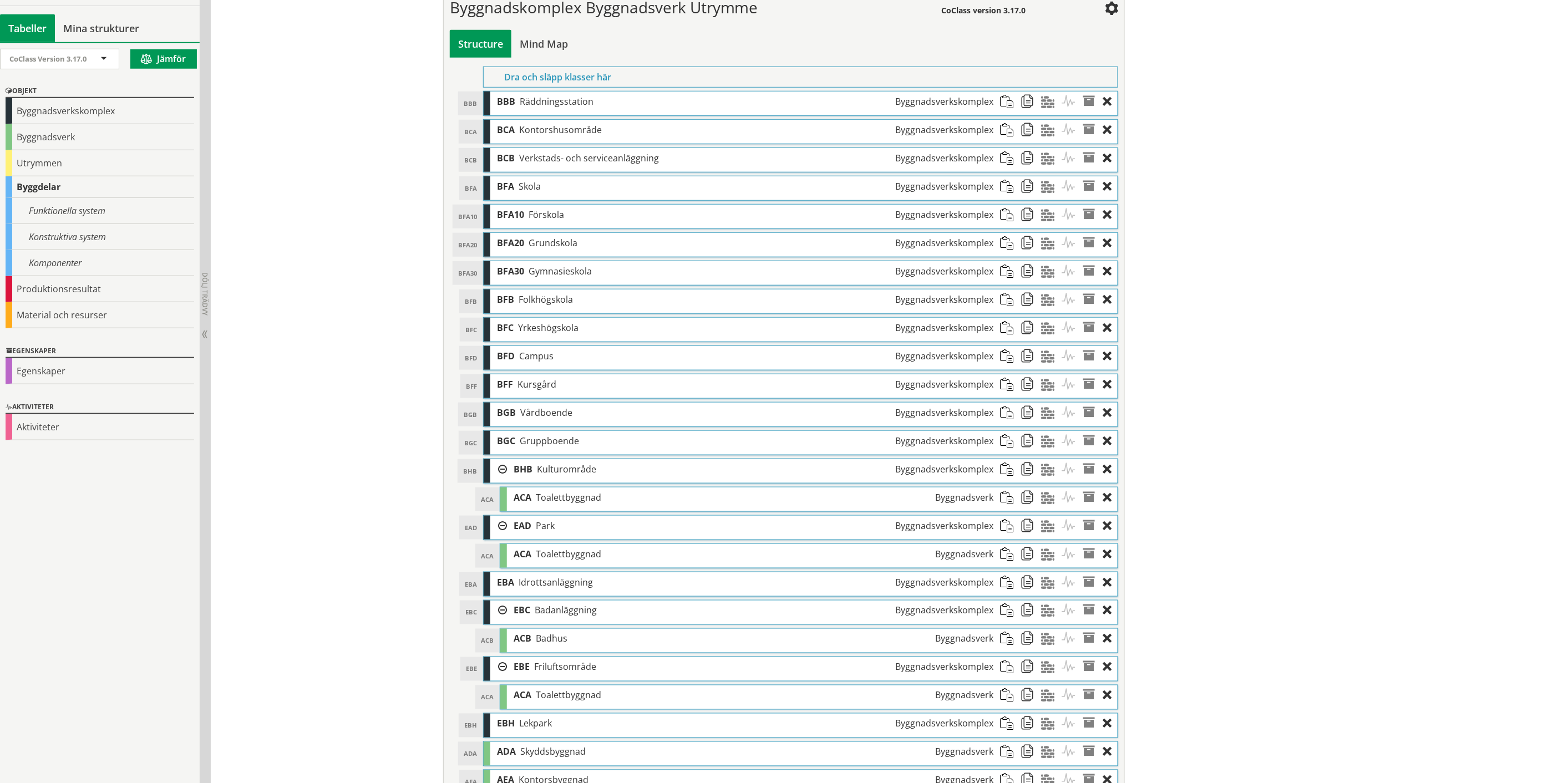
scroll to position [372, 0]
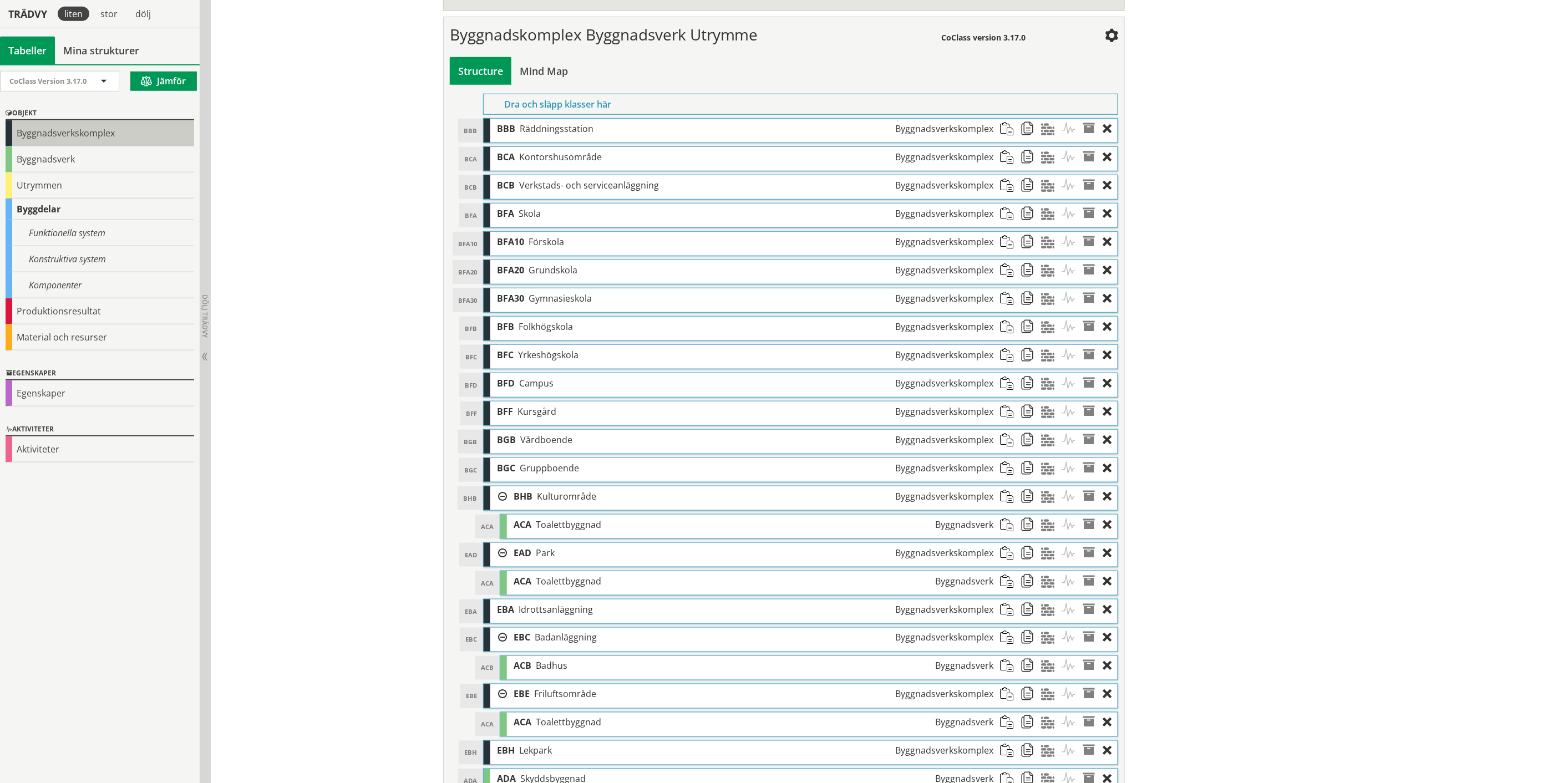
click at [100, 131] on div "Byggnadsverkskomplex" at bounding box center [99, 133] width 188 height 26
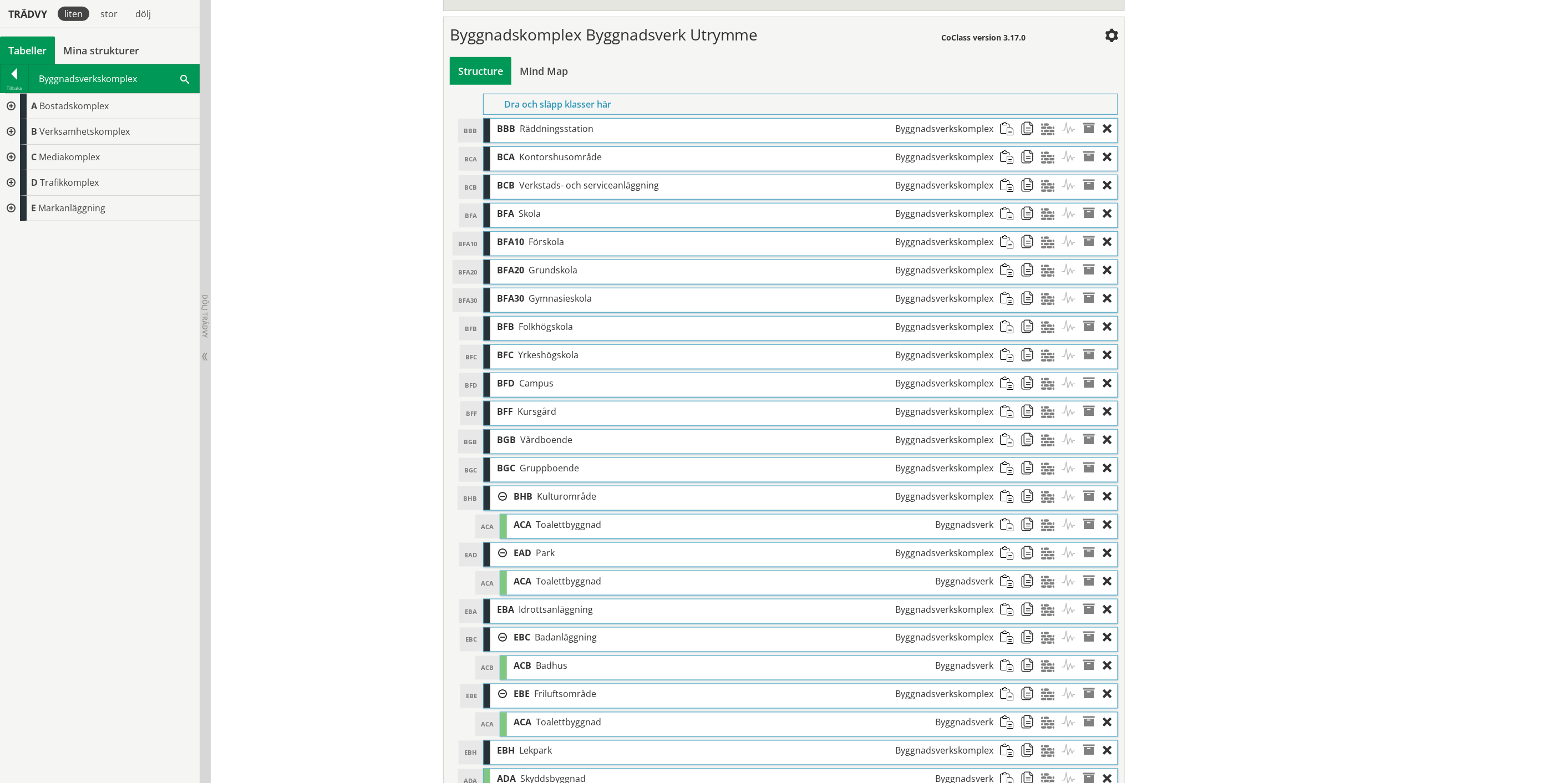
click at [9, 134] on div at bounding box center [10, 132] width 20 height 26
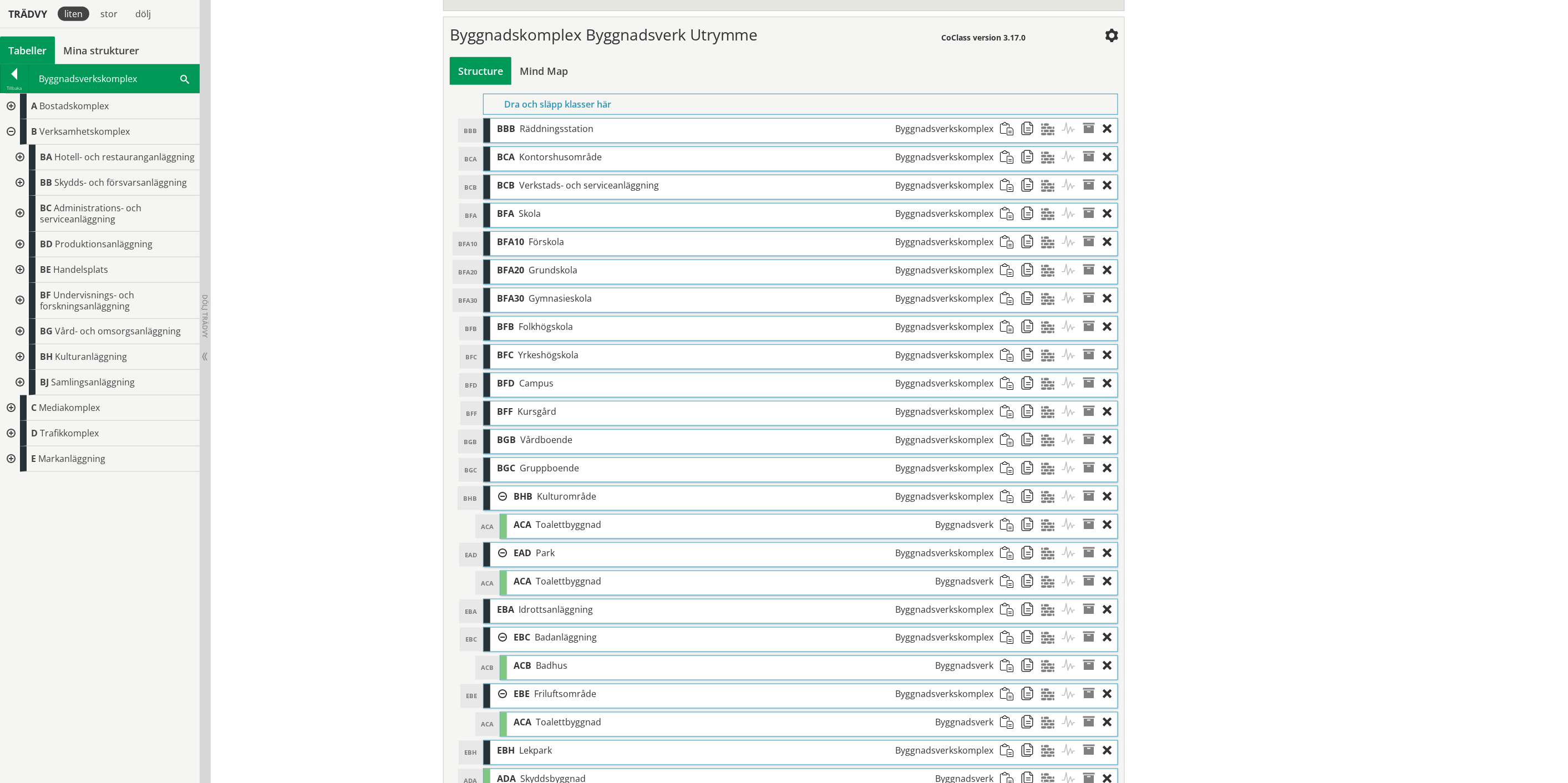
click at [20, 183] on div at bounding box center [18, 183] width 20 height 26
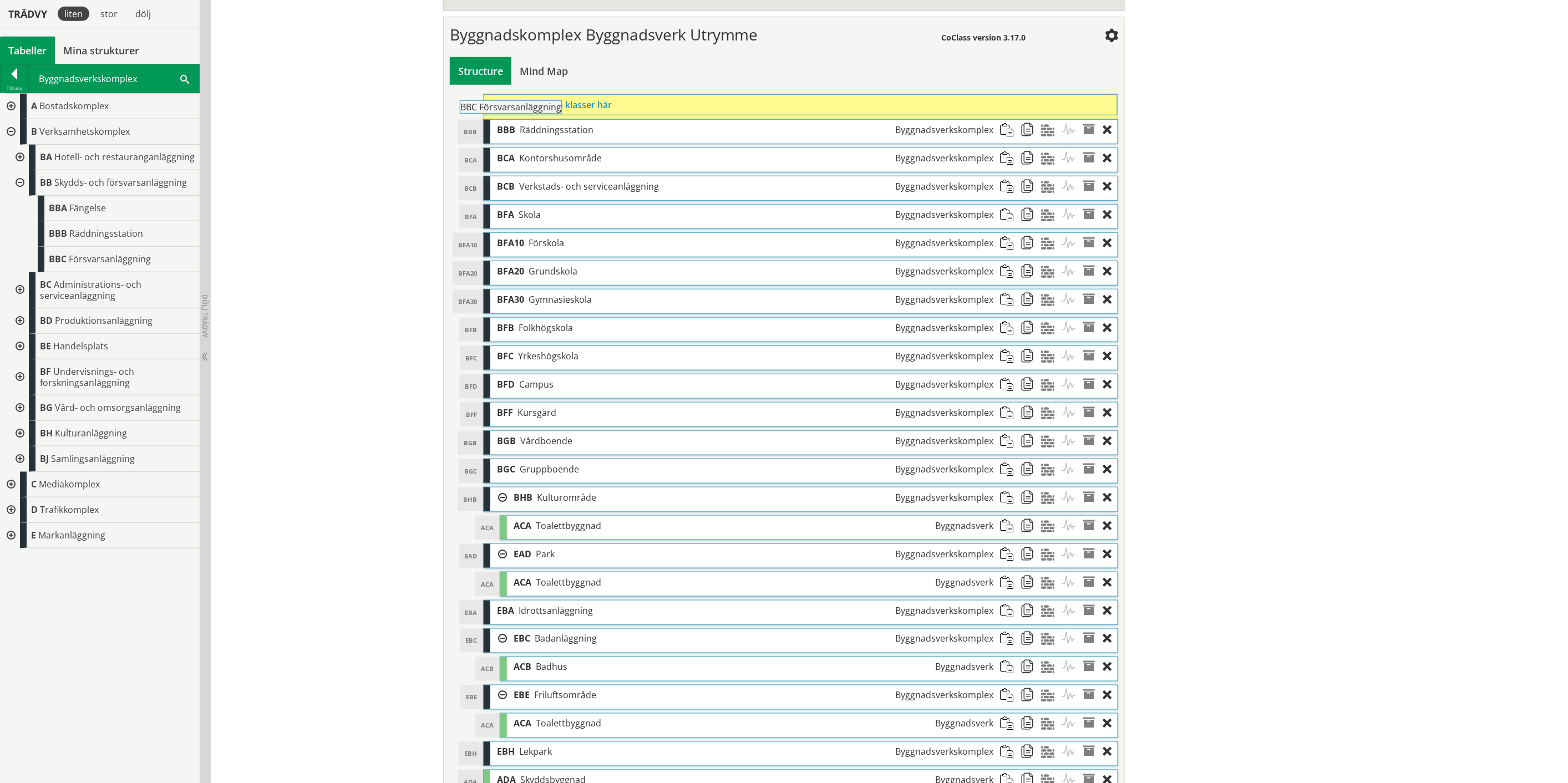
drag, startPoint x: 106, startPoint y: 257, endPoint x: 548, endPoint y: 110, distance: 465.8
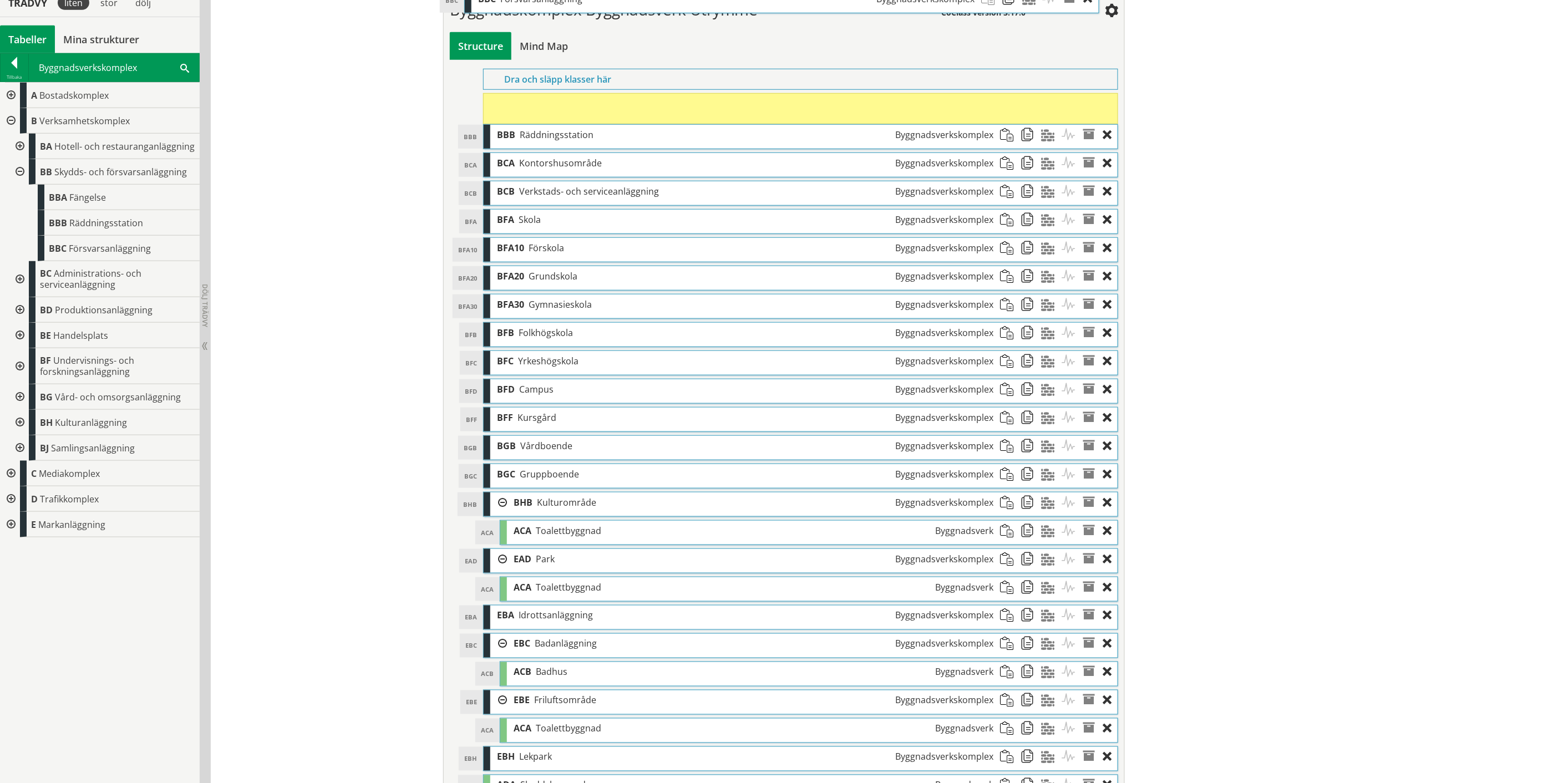
scroll to position [364, 0]
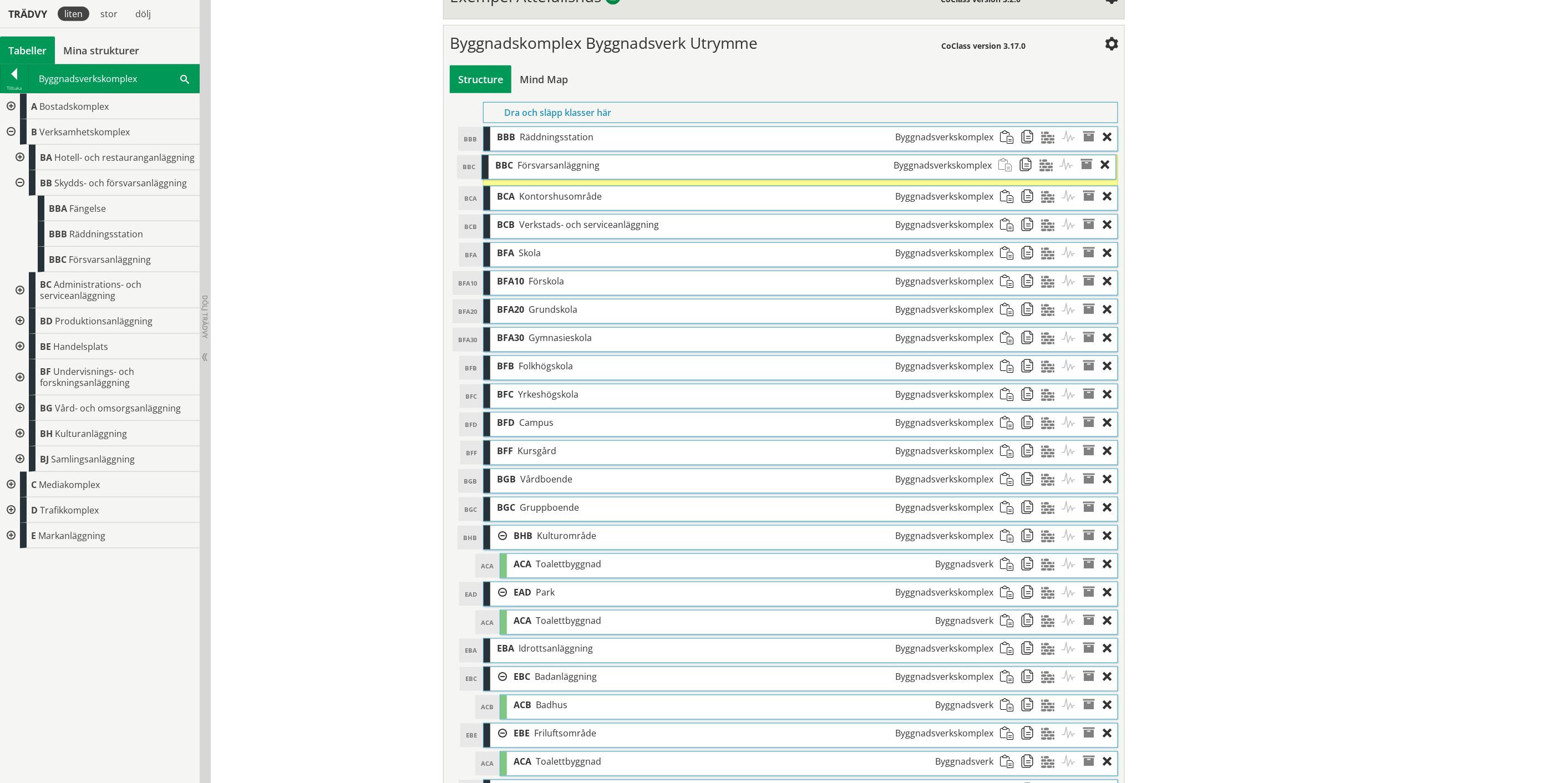
drag, startPoint x: 646, startPoint y: 693, endPoint x: 645, endPoint y: 174, distance: 519.0
click at [645, 174] on div "BBC Försvarsanläggning Byggnadsverkskomplex" at bounding box center [744, 165] width 510 height 20
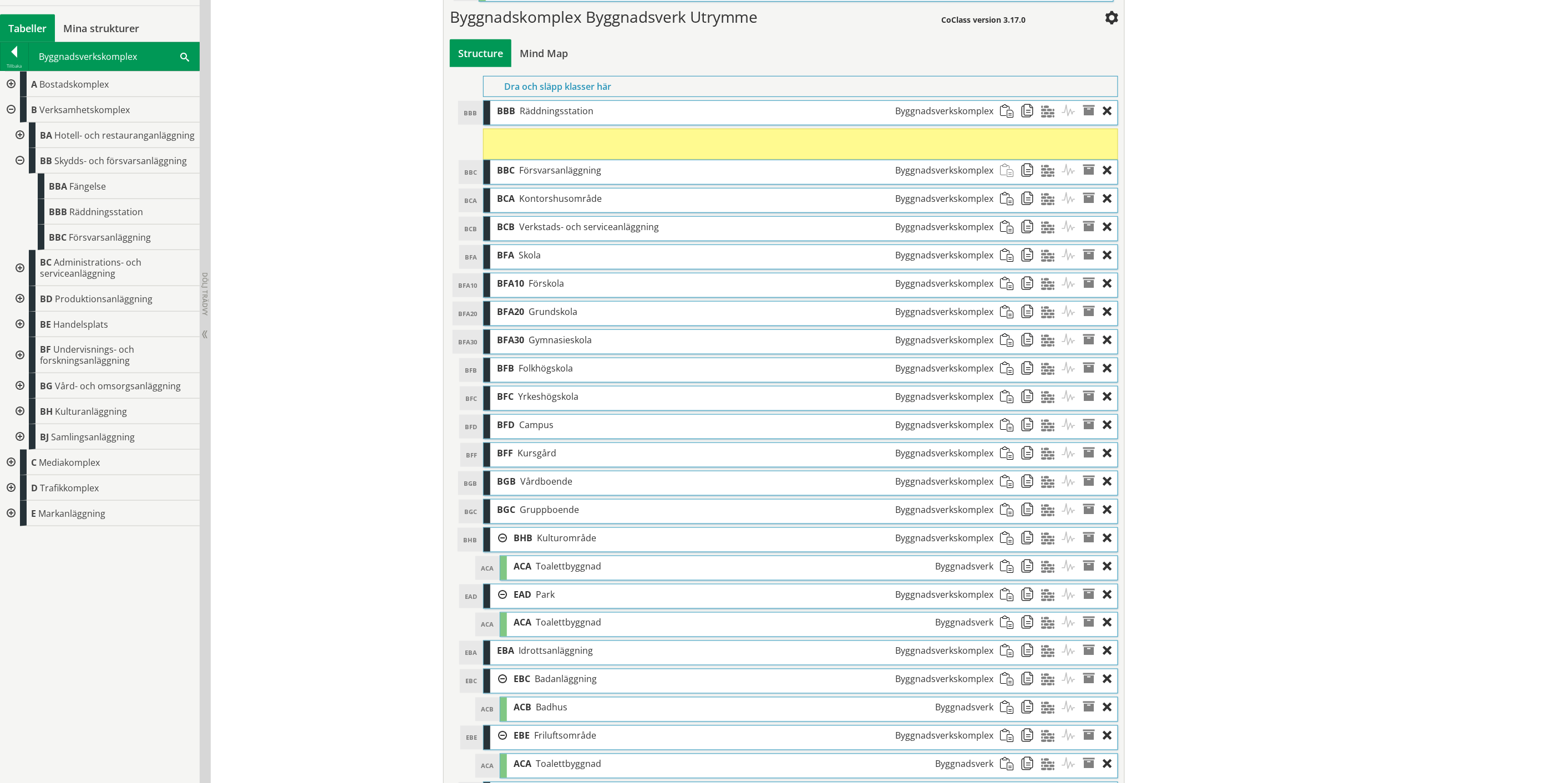
scroll to position [368, 0]
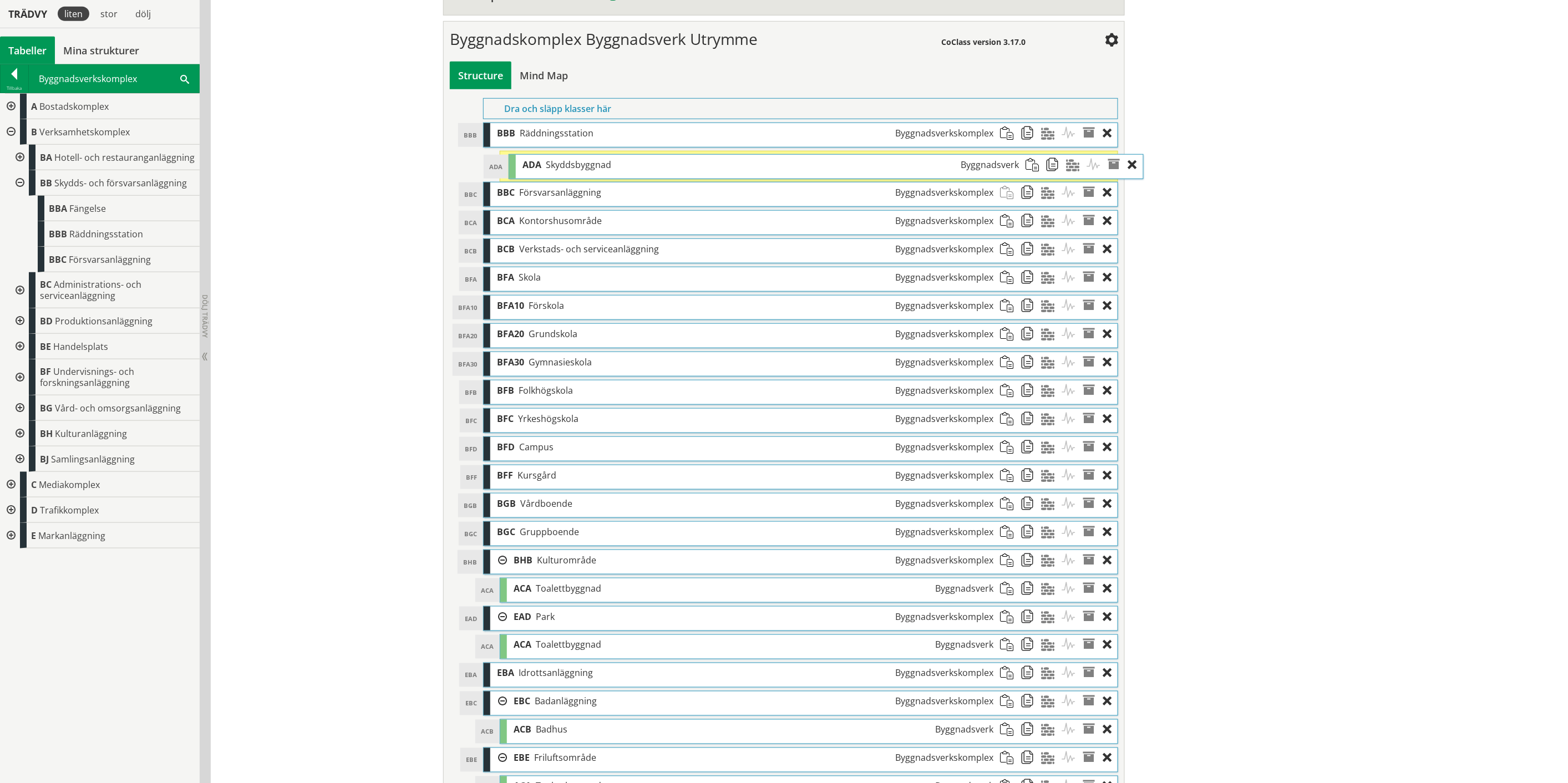
drag, startPoint x: 605, startPoint y: 456, endPoint x: 631, endPoint y: 170, distance: 287.2
click at [631, 170] on div "ADA Skyddsbyggnad Byggnadsverk" at bounding box center [771, 164] width 510 height 20
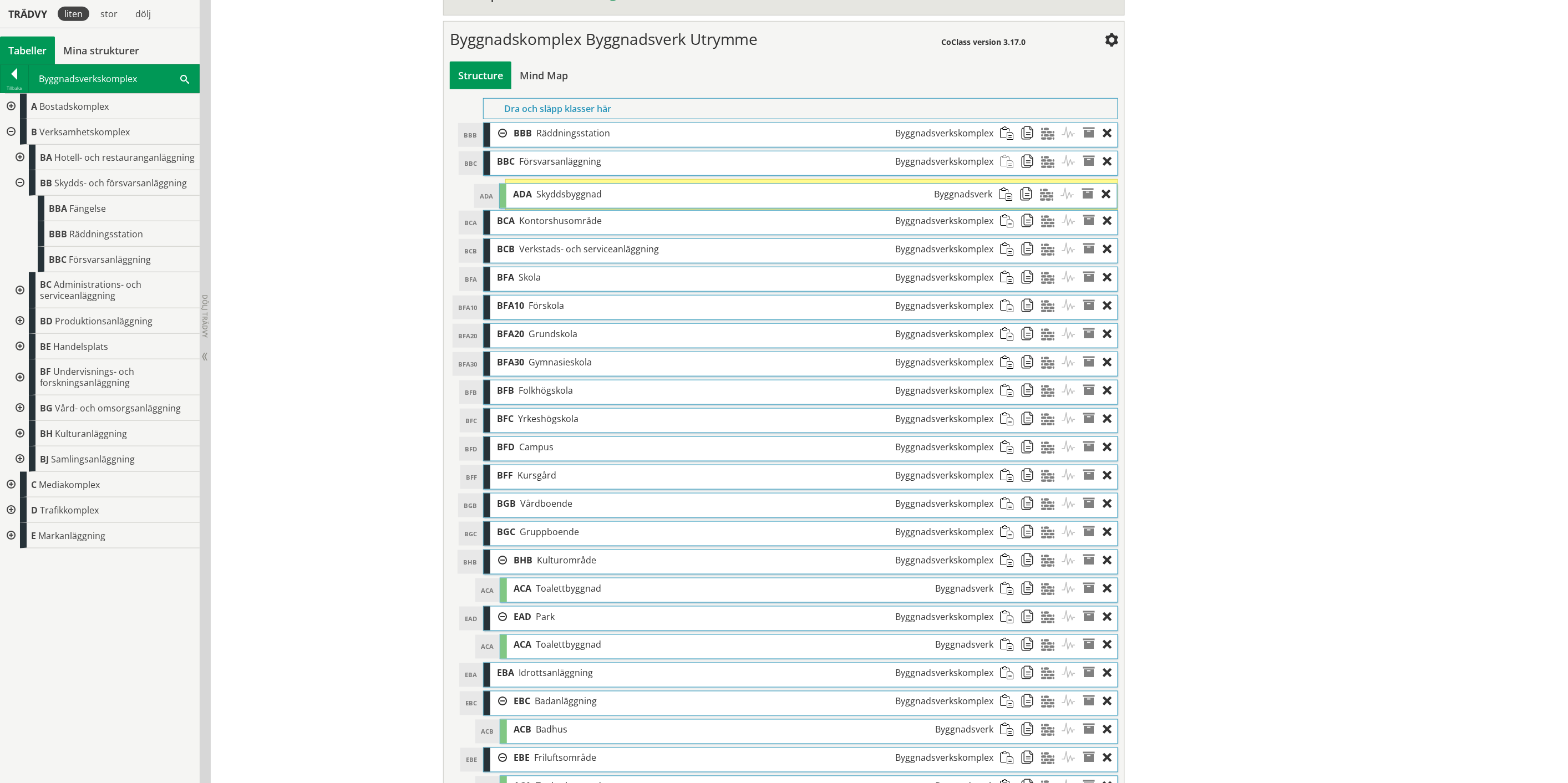
drag, startPoint x: 631, startPoint y: 170, endPoint x: 631, endPoint y: 202, distance: 32.0
click at [631, 202] on div "ADA Skyddsbyggnad Byggnadsverk" at bounding box center [753, 194] width 493 height 20
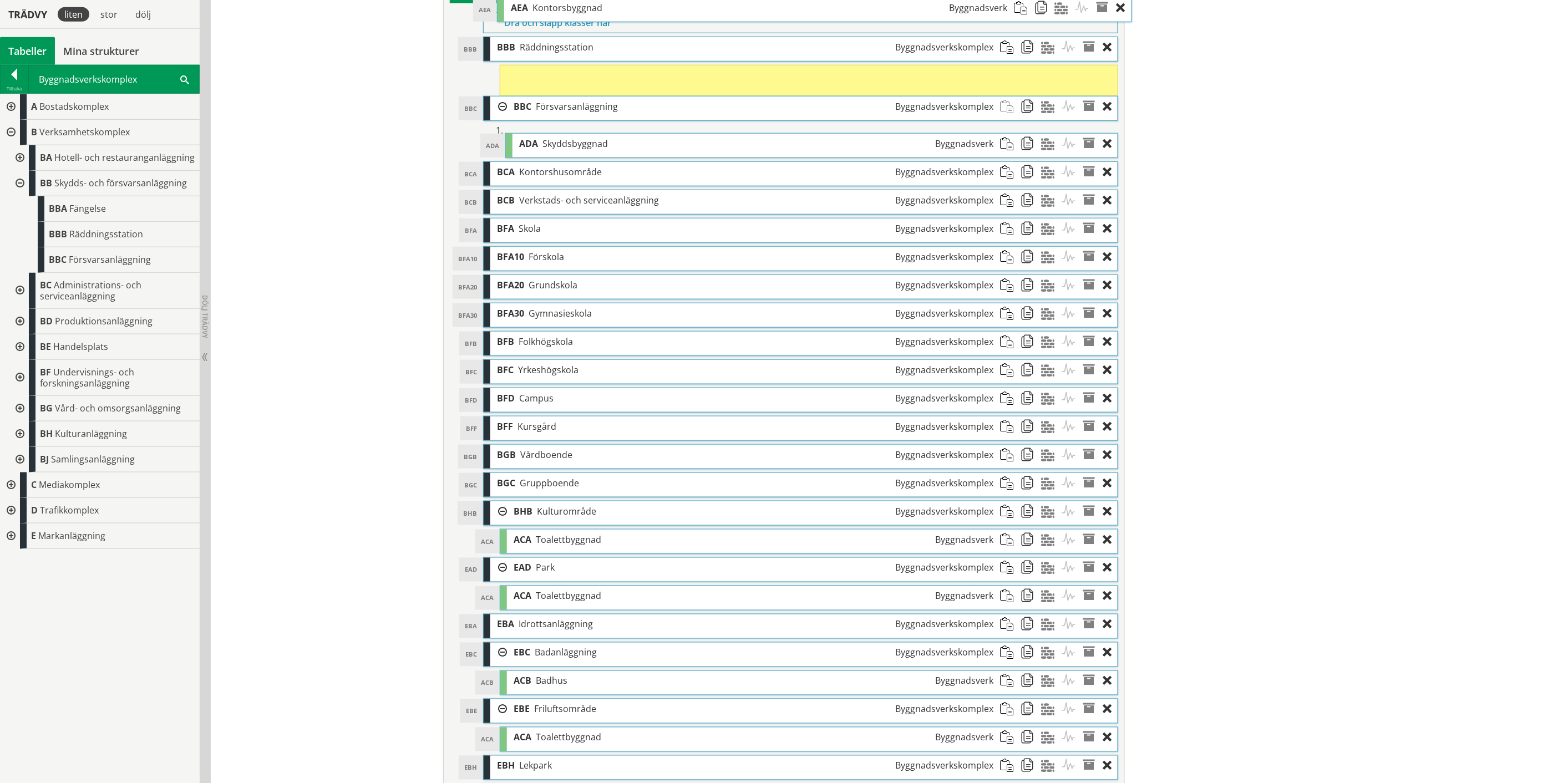
scroll to position [387, 0]
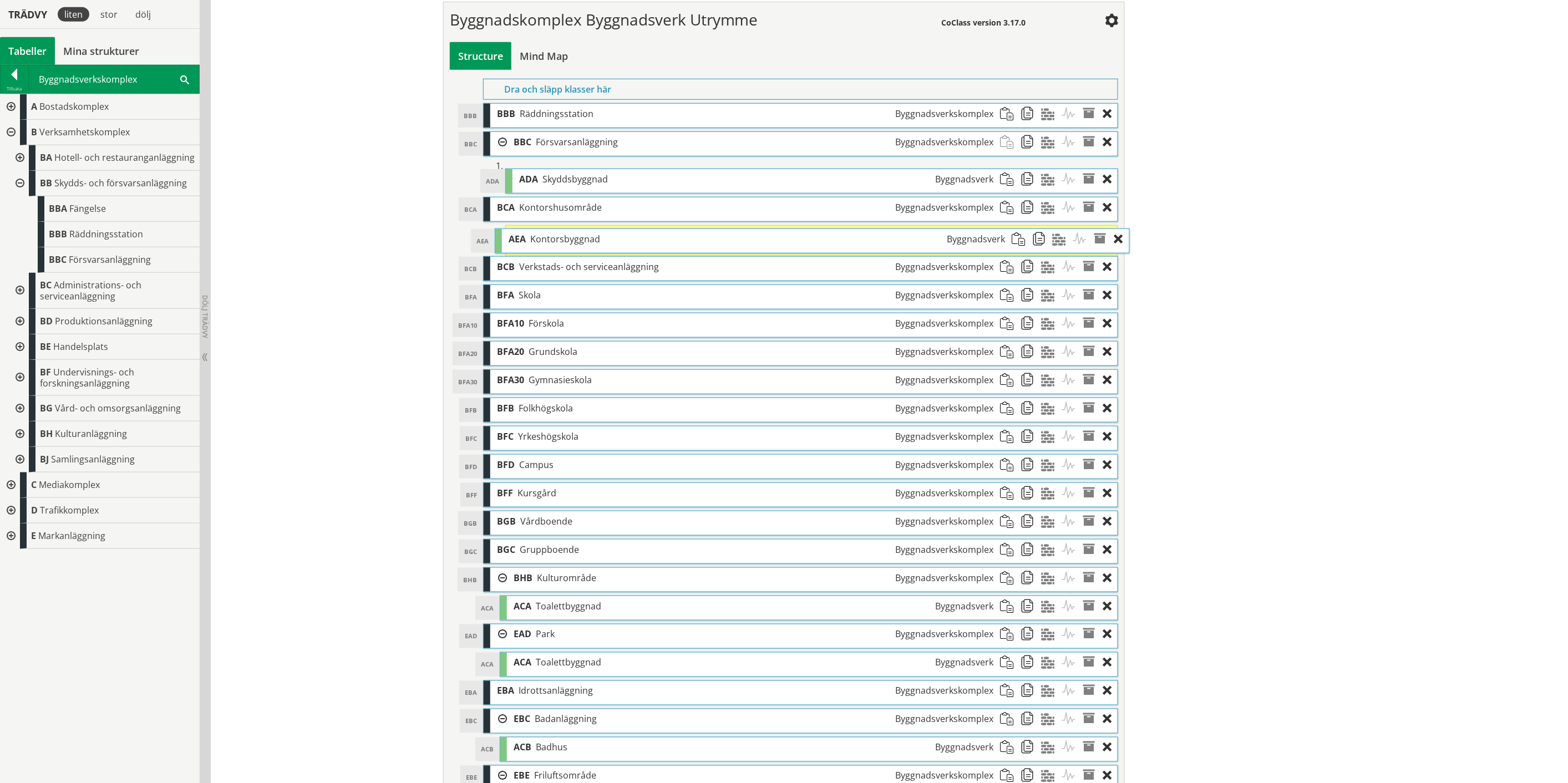
drag, startPoint x: 632, startPoint y: 547, endPoint x: 644, endPoint y: 240, distance: 307.2
click at [644, 240] on div "AEA Kontorsbyggnad Byggnadsverk" at bounding box center [756, 239] width 510 height 20
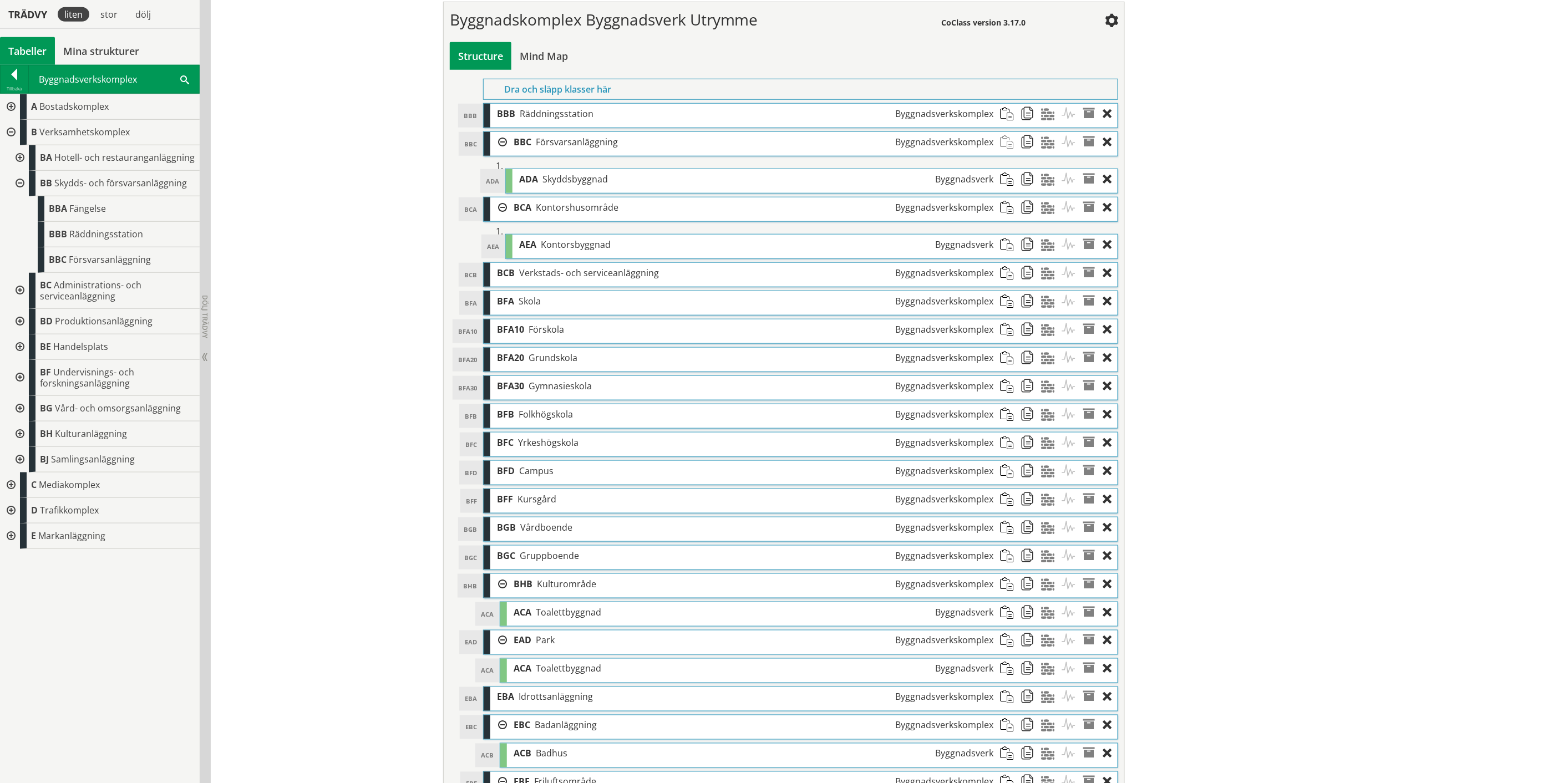
drag, startPoint x: 1024, startPoint y: 245, endPoint x: 900, endPoint y: 45, distance: 235.3
click at [1024, 245] on span at bounding box center [1031, 245] width 20 height 20
click at [1006, 278] on span at bounding box center [1010, 273] width 20 height 20
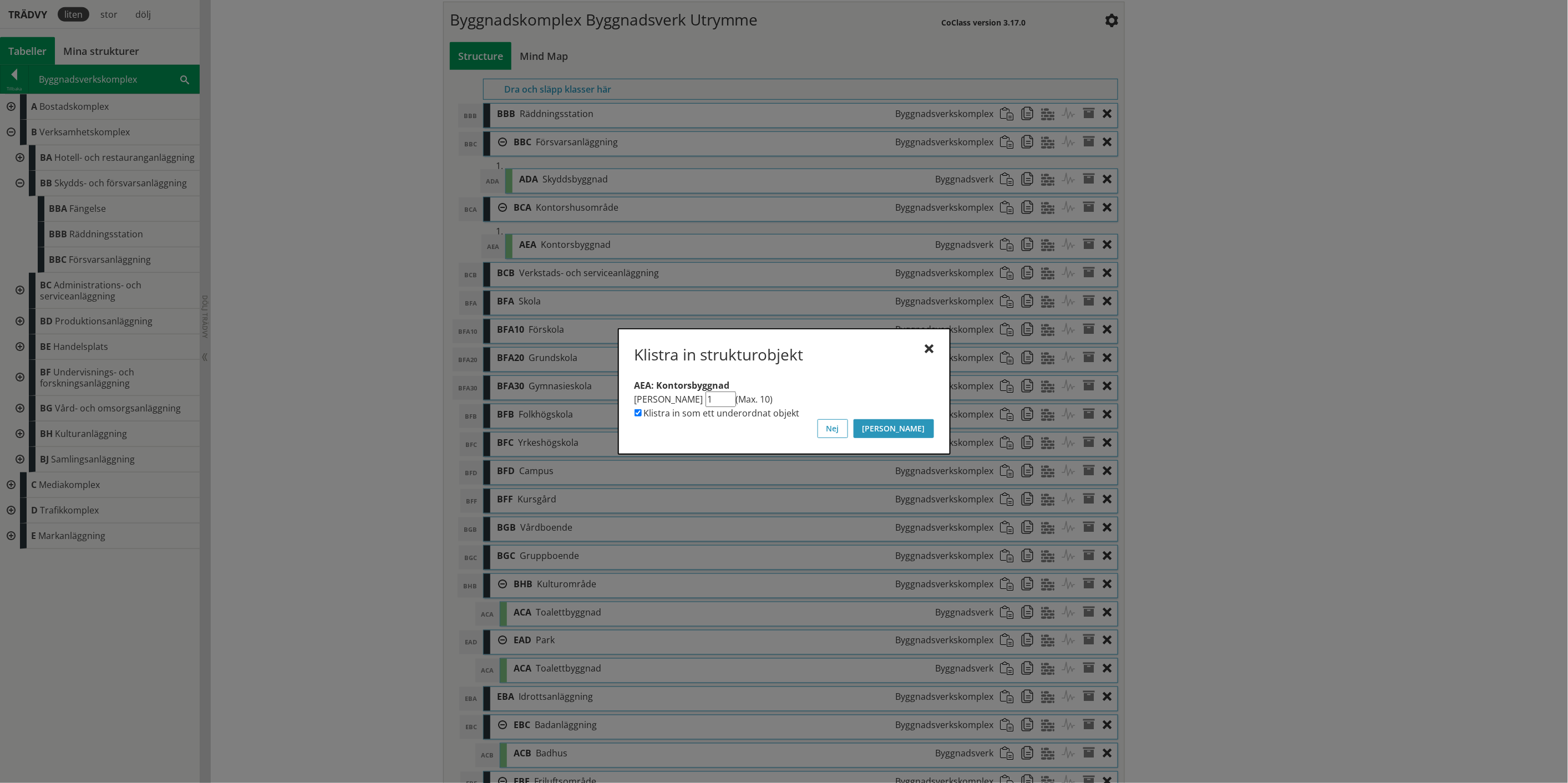
click at [921, 432] on button "[PERSON_NAME]" at bounding box center [894, 429] width 80 height 19
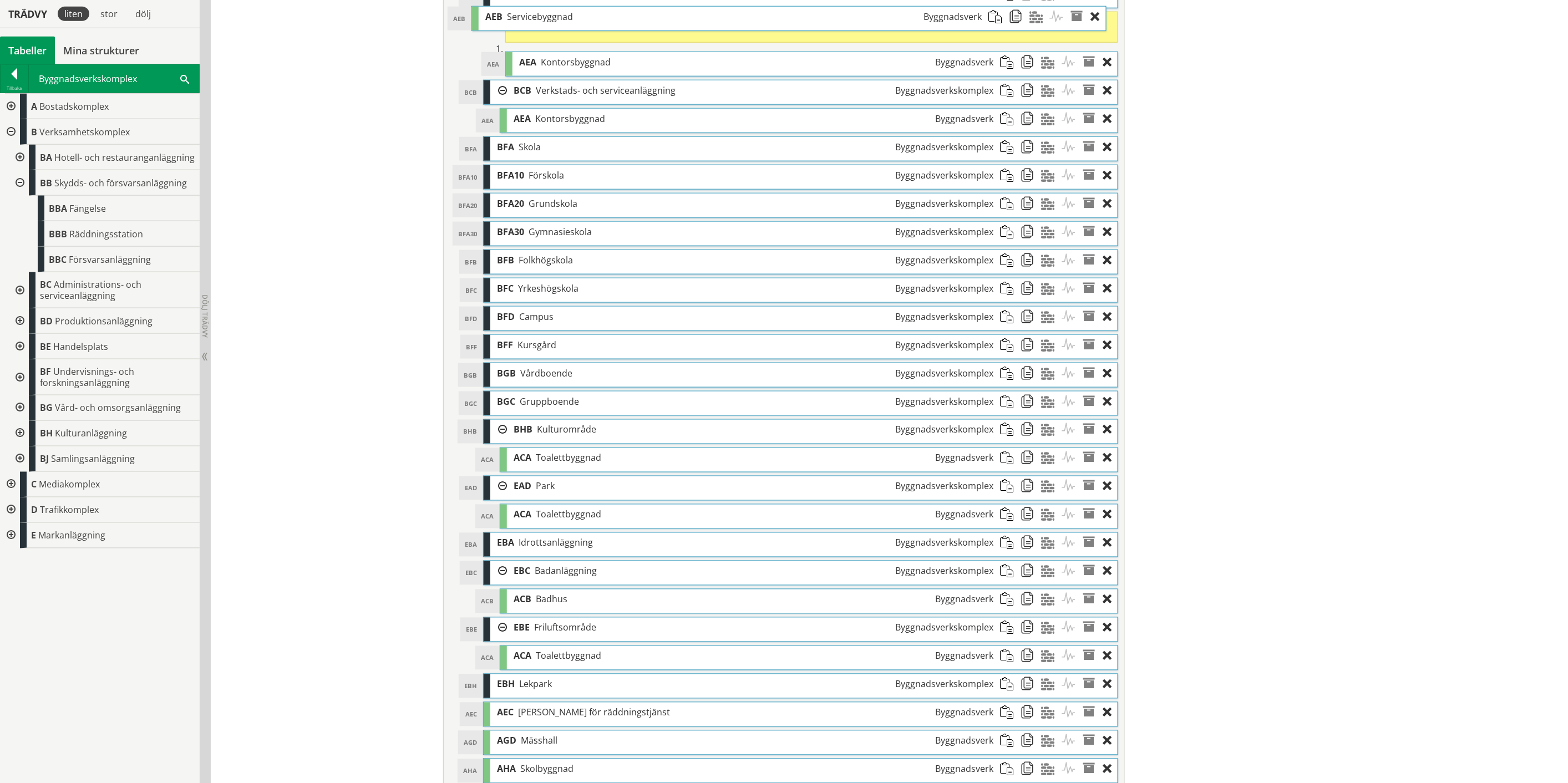
scroll to position [556, 0]
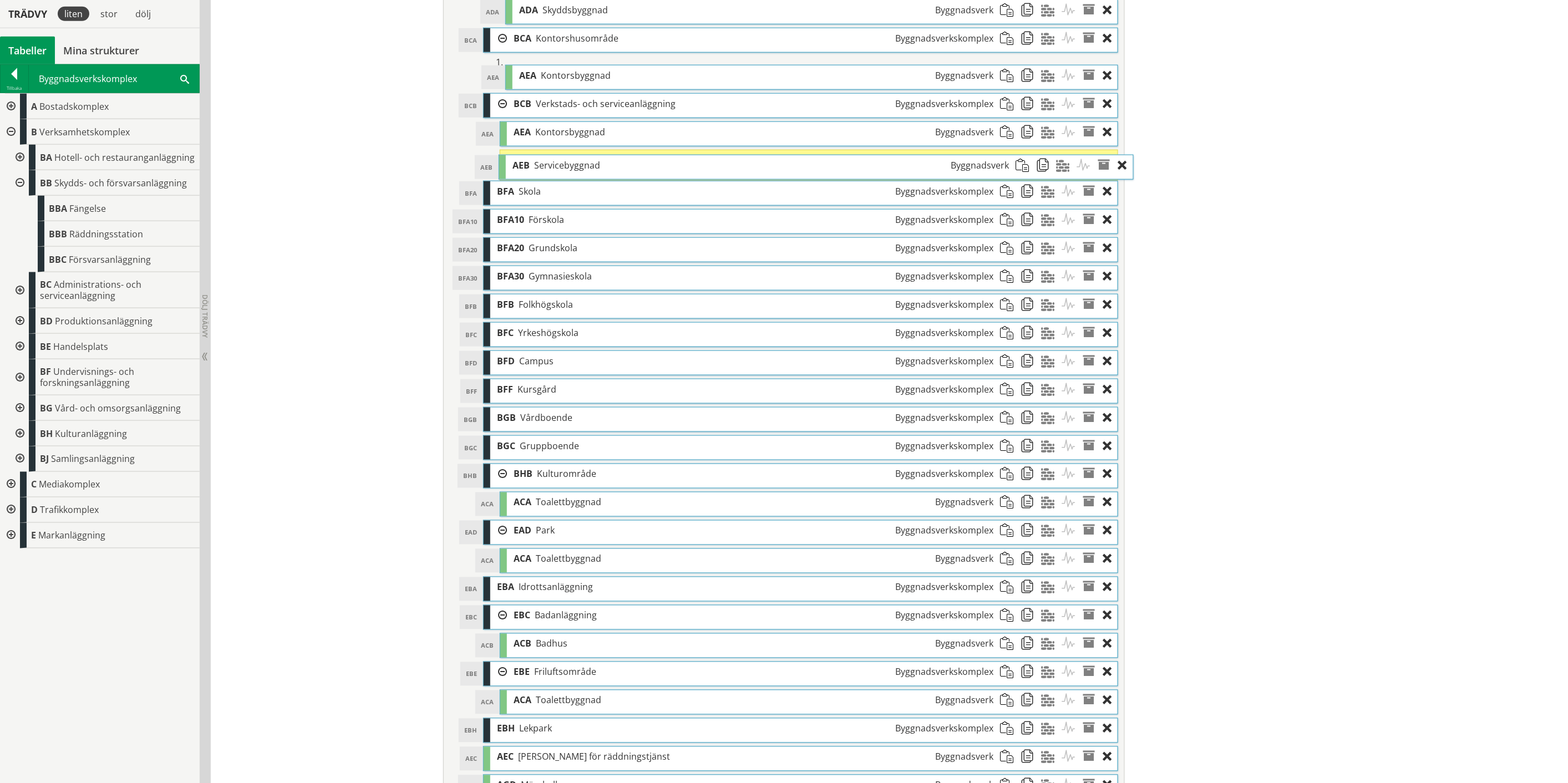
drag, startPoint x: 889, startPoint y: 654, endPoint x: 904, endPoint y: 167, distance: 487.2
click at [904, 167] on div "AEB Servicebyggnad Byggnadsverk" at bounding box center [761, 165] width 510 height 20
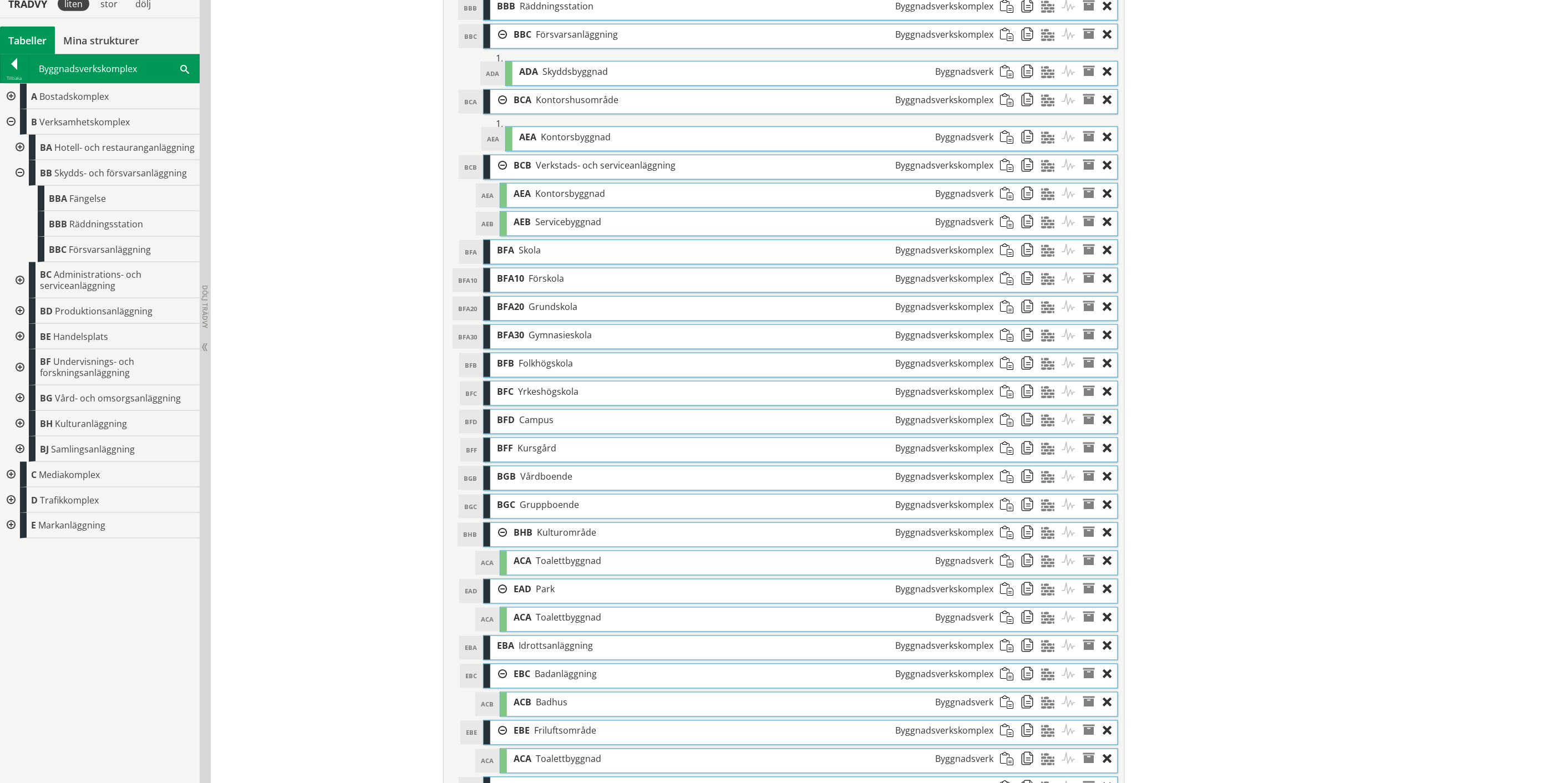
scroll to position [433, 0]
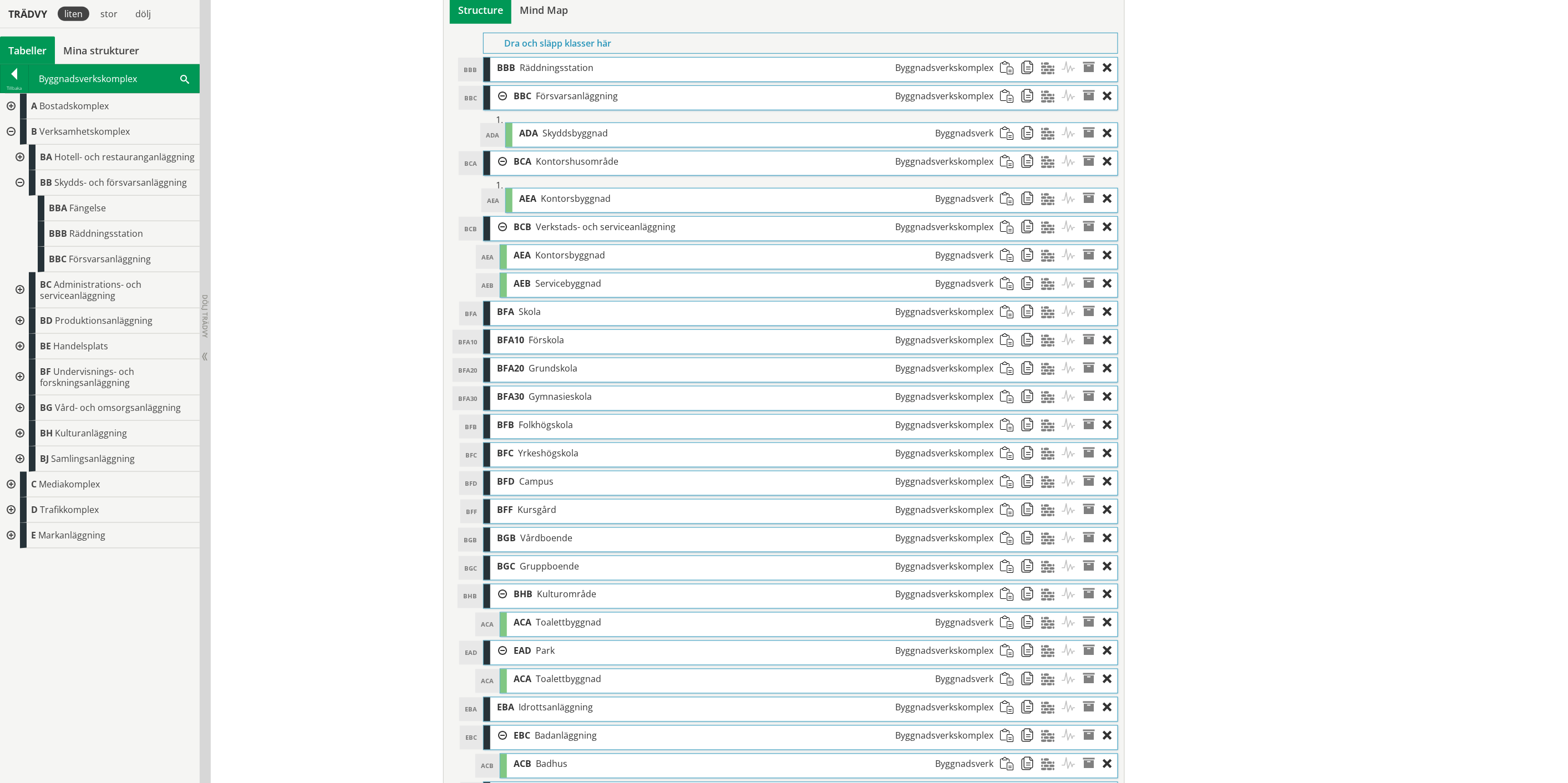
click at [1025, 289] on span at bounding box center [1031, 283] width 20 height 20
click at [1002, 72] on span at bounding box center [1010, 67] width 20 height 20
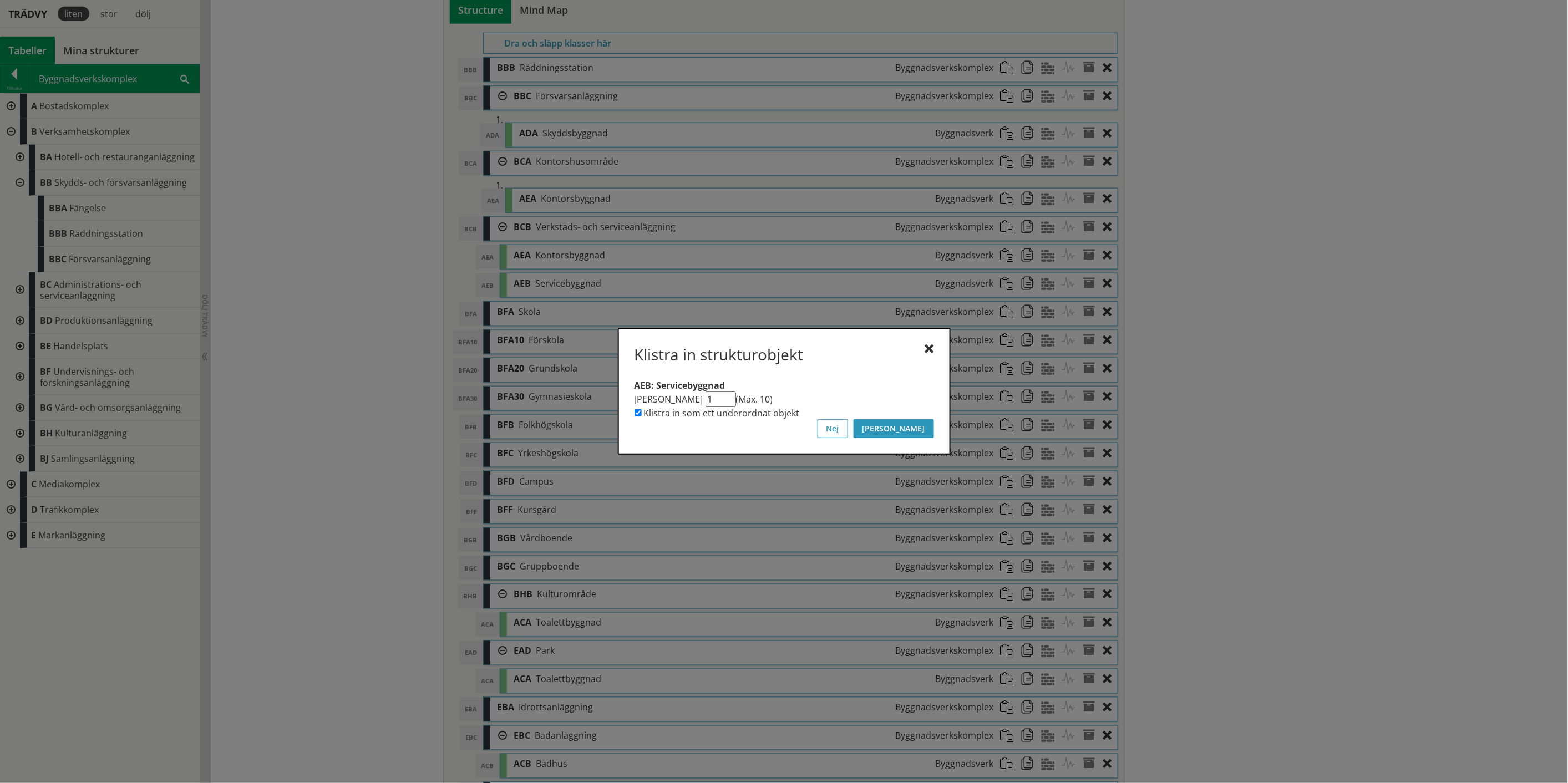
click at [930, 428] on button "[PERSON_NAME]" at bounding box center [894, 429] width 80 height 19
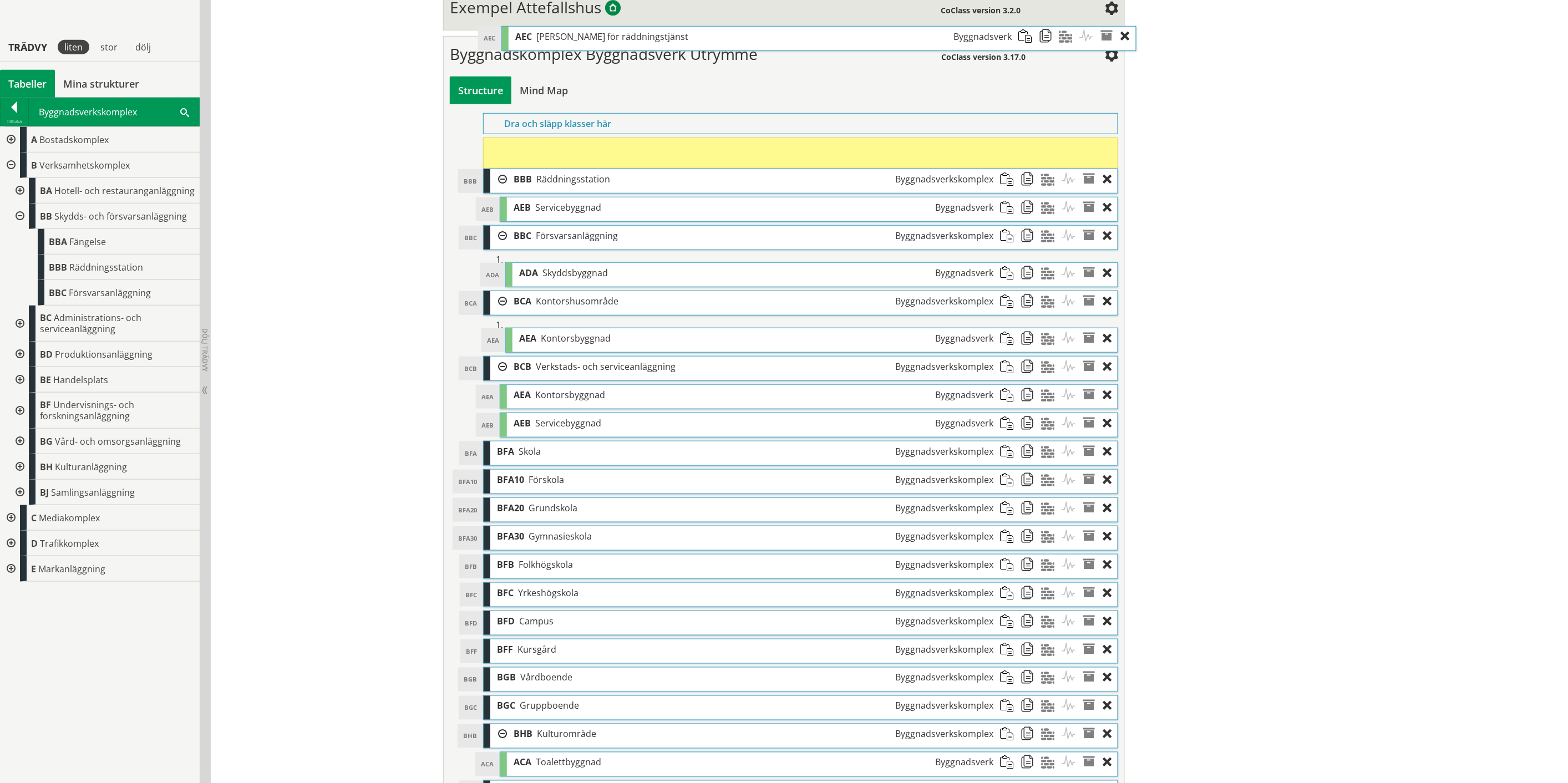
scroll to position [297, 0]
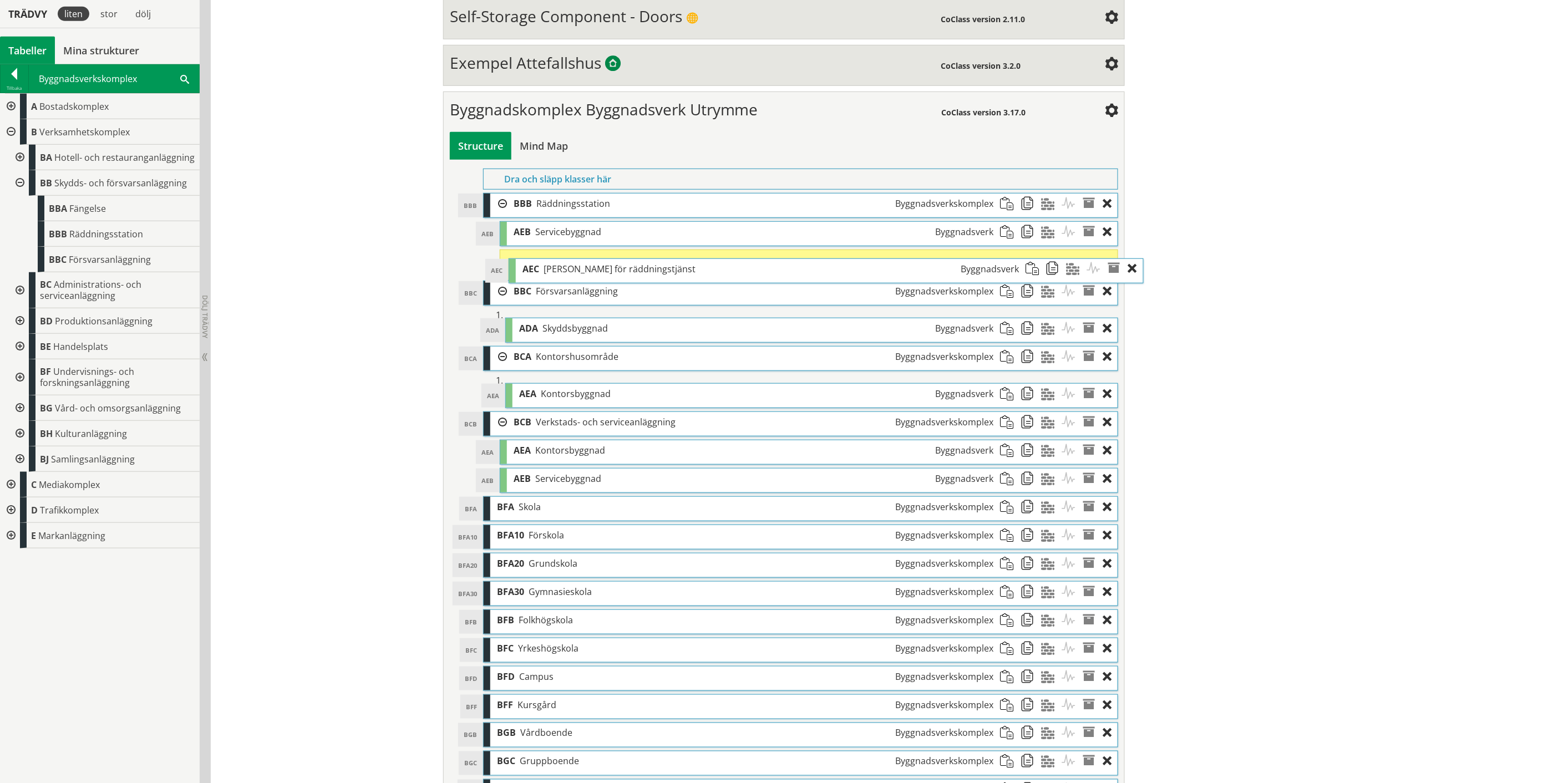
drag, startPoint x: 871, startPoint y: 603, endPoint x: 896, endPoint y: 269, distance: 334.9
click at [896, 269] on div "AEC Byggnad för räddningstjänst Byggnadsverk" at bounding box center [771, 269] width 510 height 20
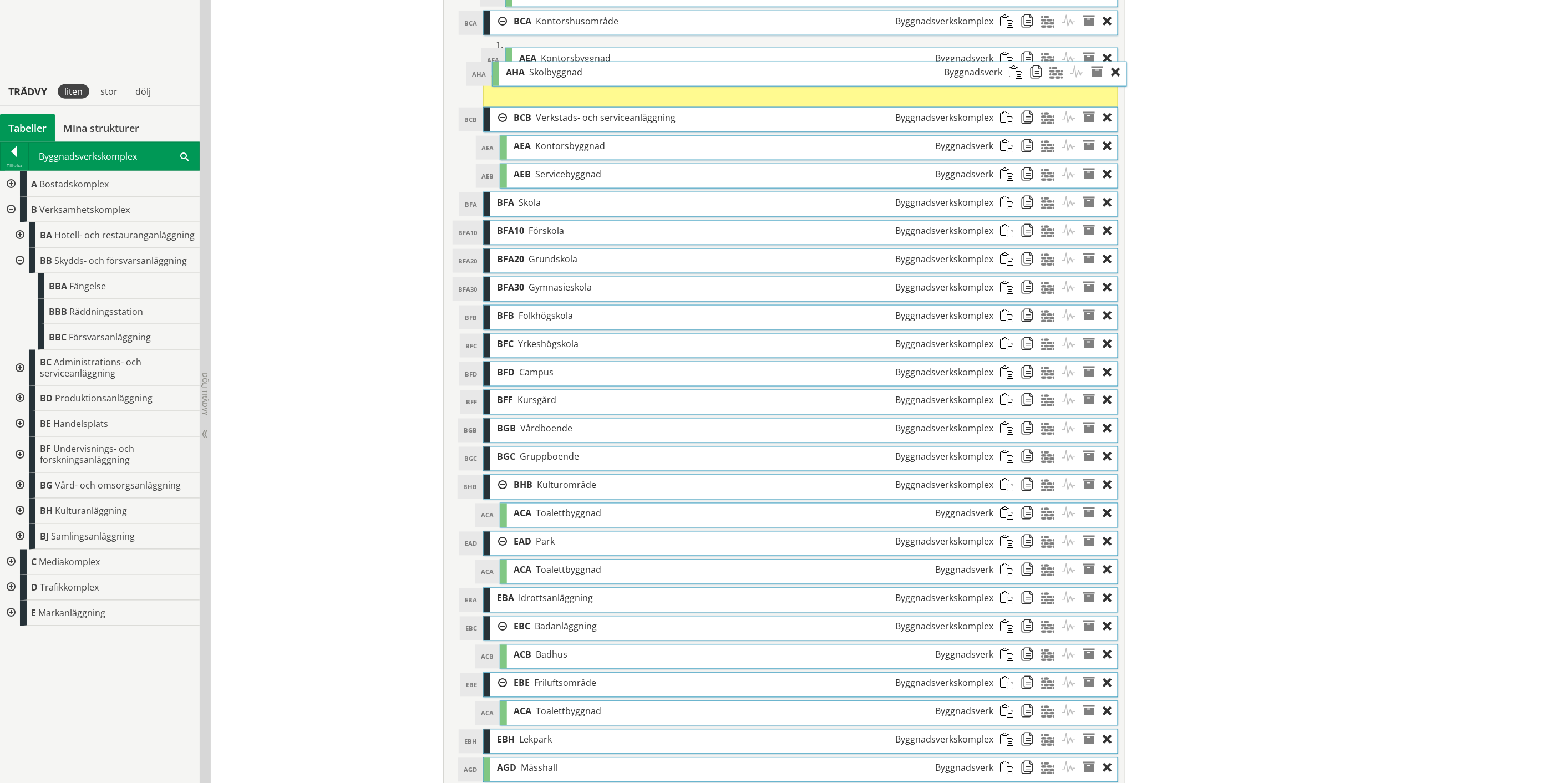
scroll to position [575, 0]
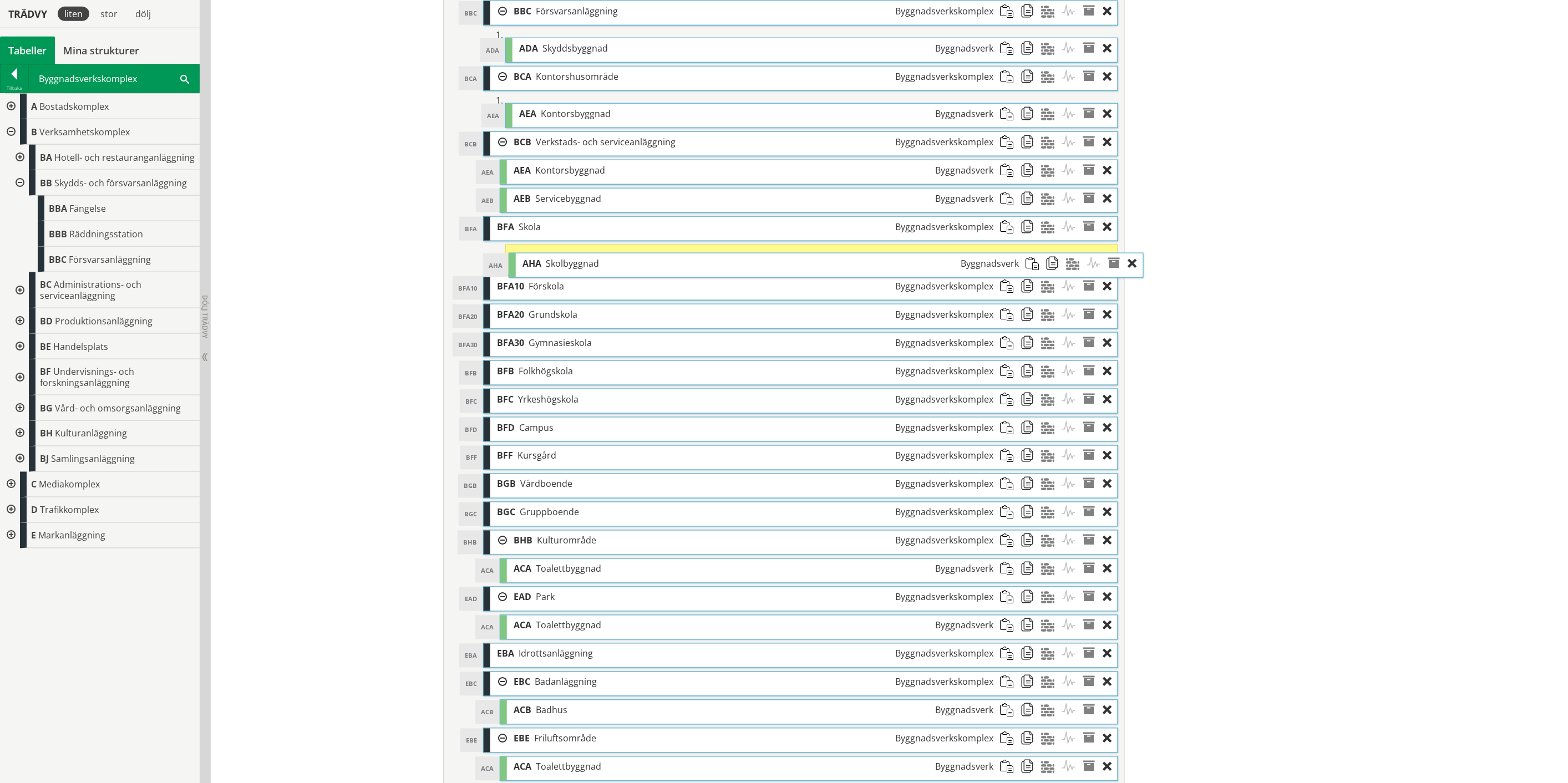
drag, startPoint x: 693, startPoint y: 554, endPoint x: 719, endPoint y: 269, distance: 286.2
click at [719, 269] on div "AHA Skolbyggnad Byggnadsverk" at bounding box center [771, 263] width 510 height 20
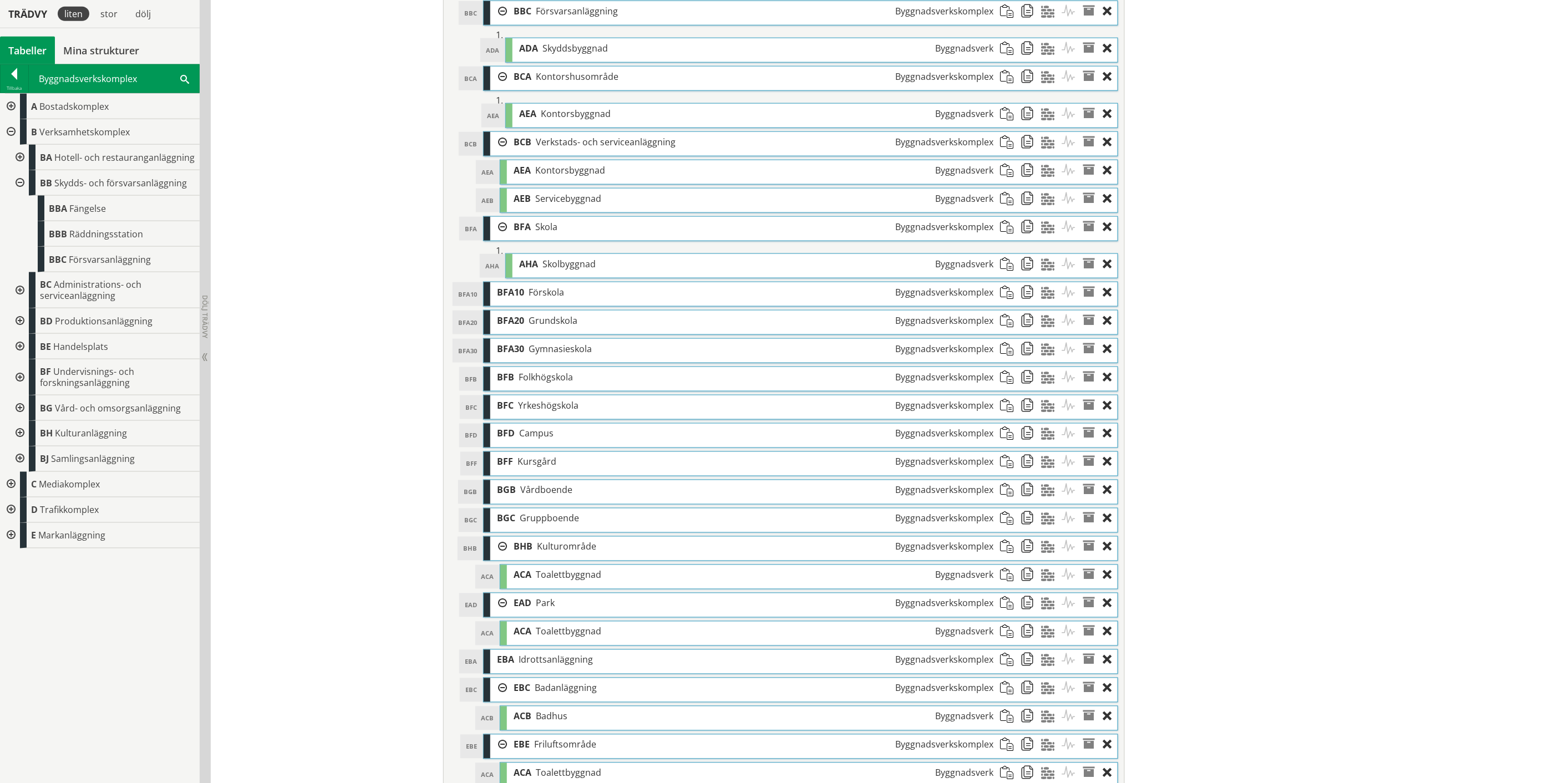
click at [1021, 266] on span at bounding box center [1031, 264] width 20 height 20
click at [1002, 297] on span at bounding box center [1010, 292] width 20 height 20
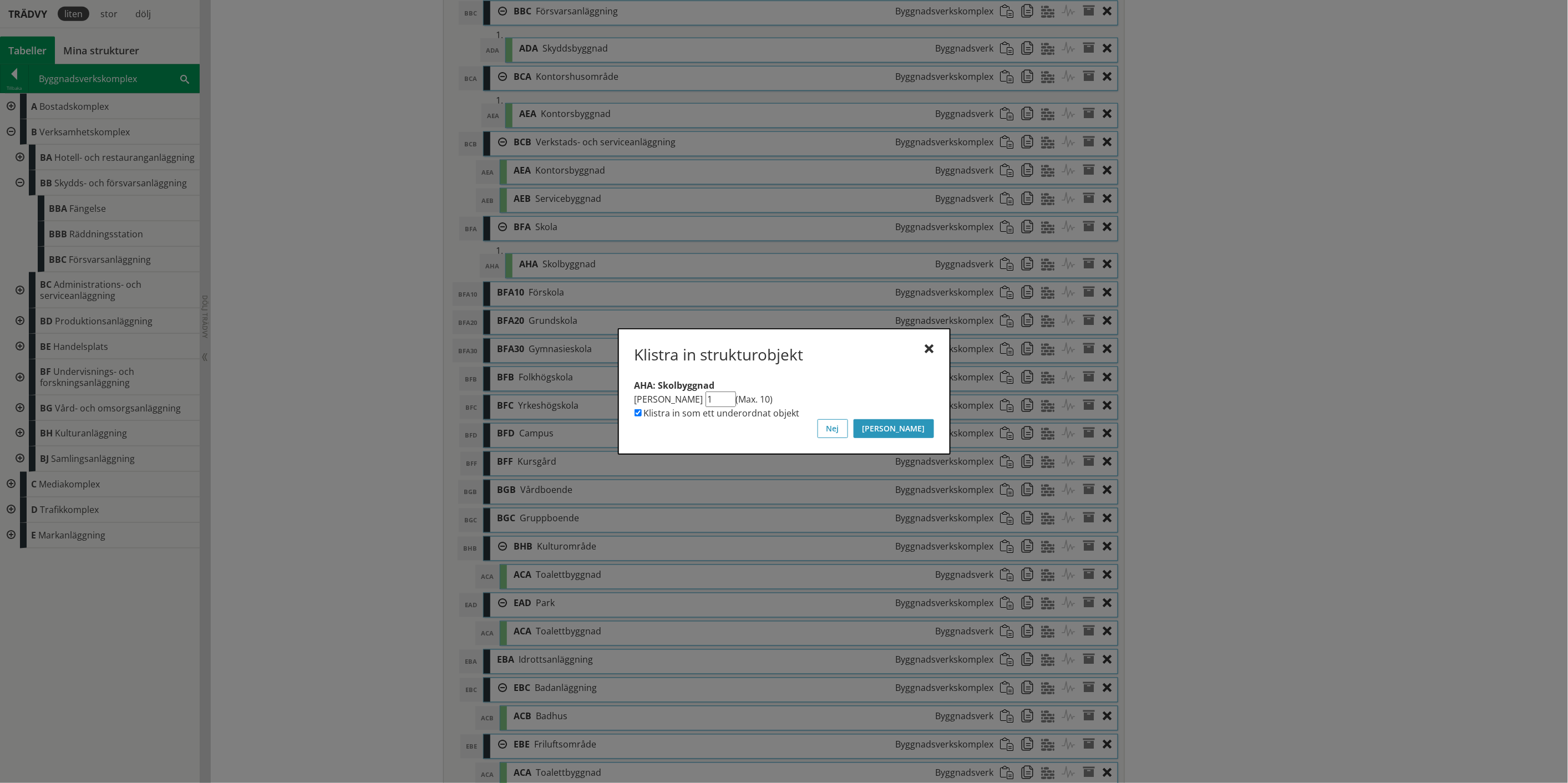
click at [921, 432] on button "[PERSON_NAME]" at bounding box center [894, 429] width 80 height 19
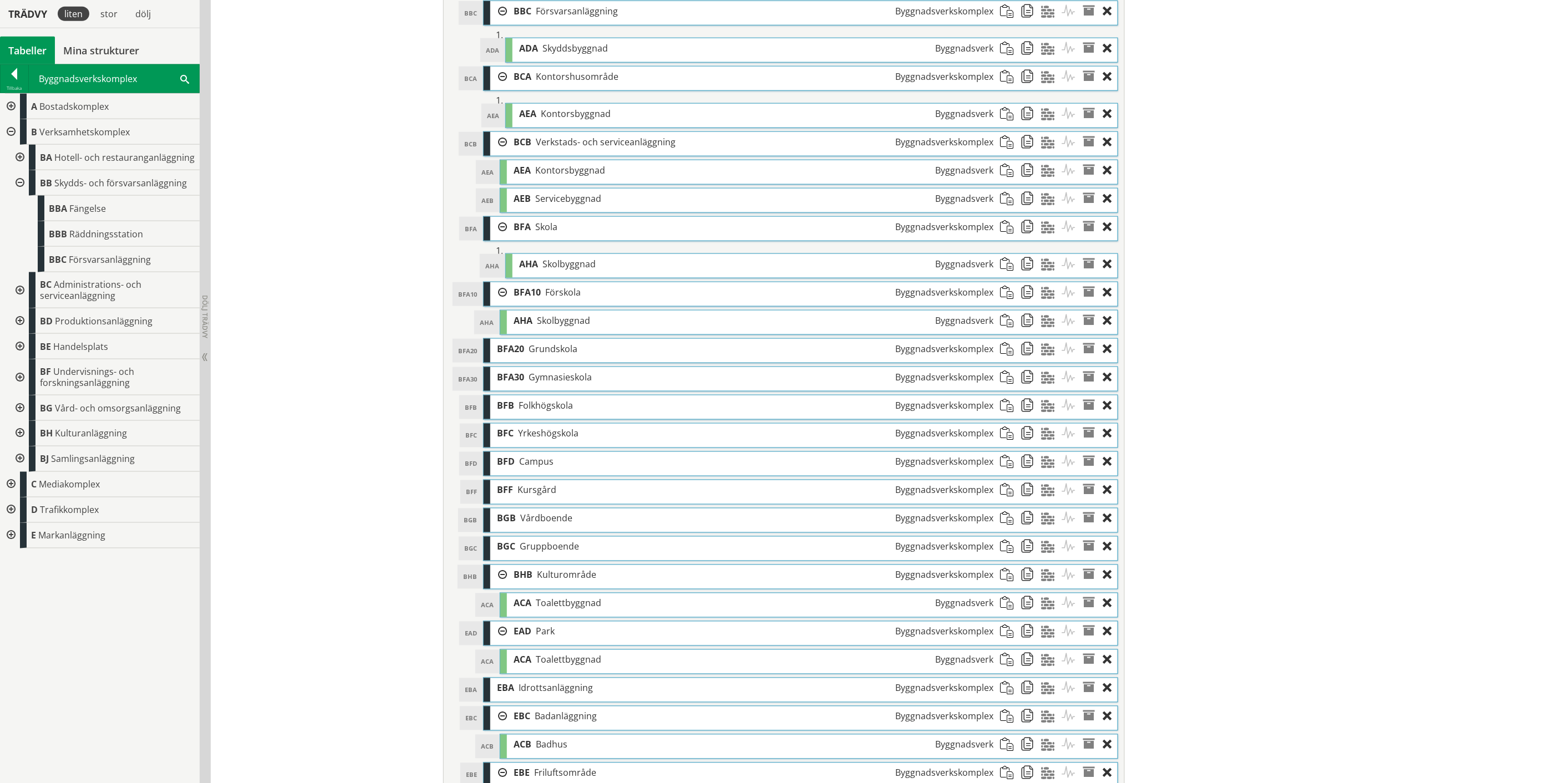
click at [1005, 355] on span at bounding box center [1010, 349] width 20 height 20
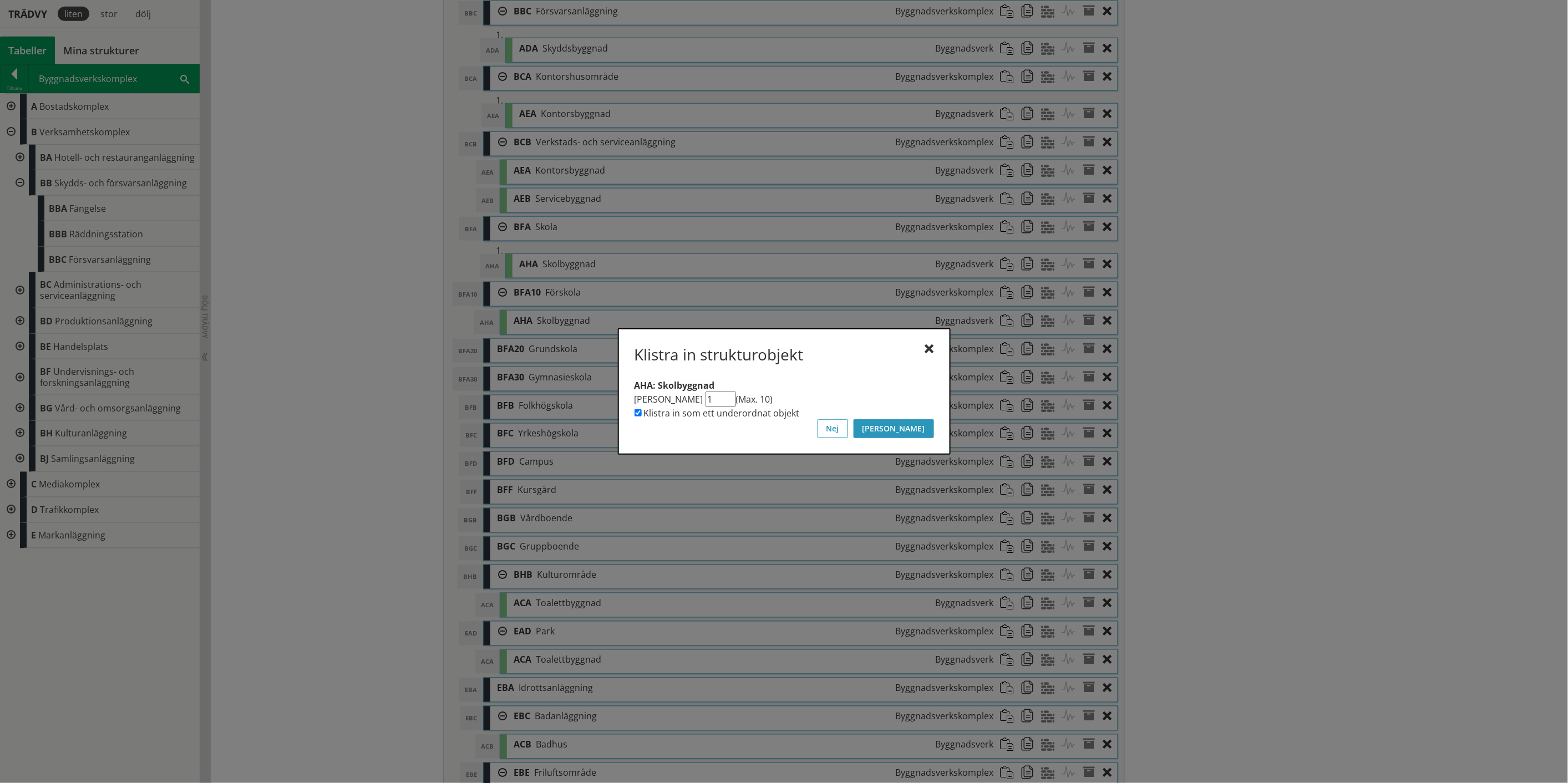
click at [923, 428] on button "[PERSON_NAME]" at bounding box center [894, 429] width 80 height 19
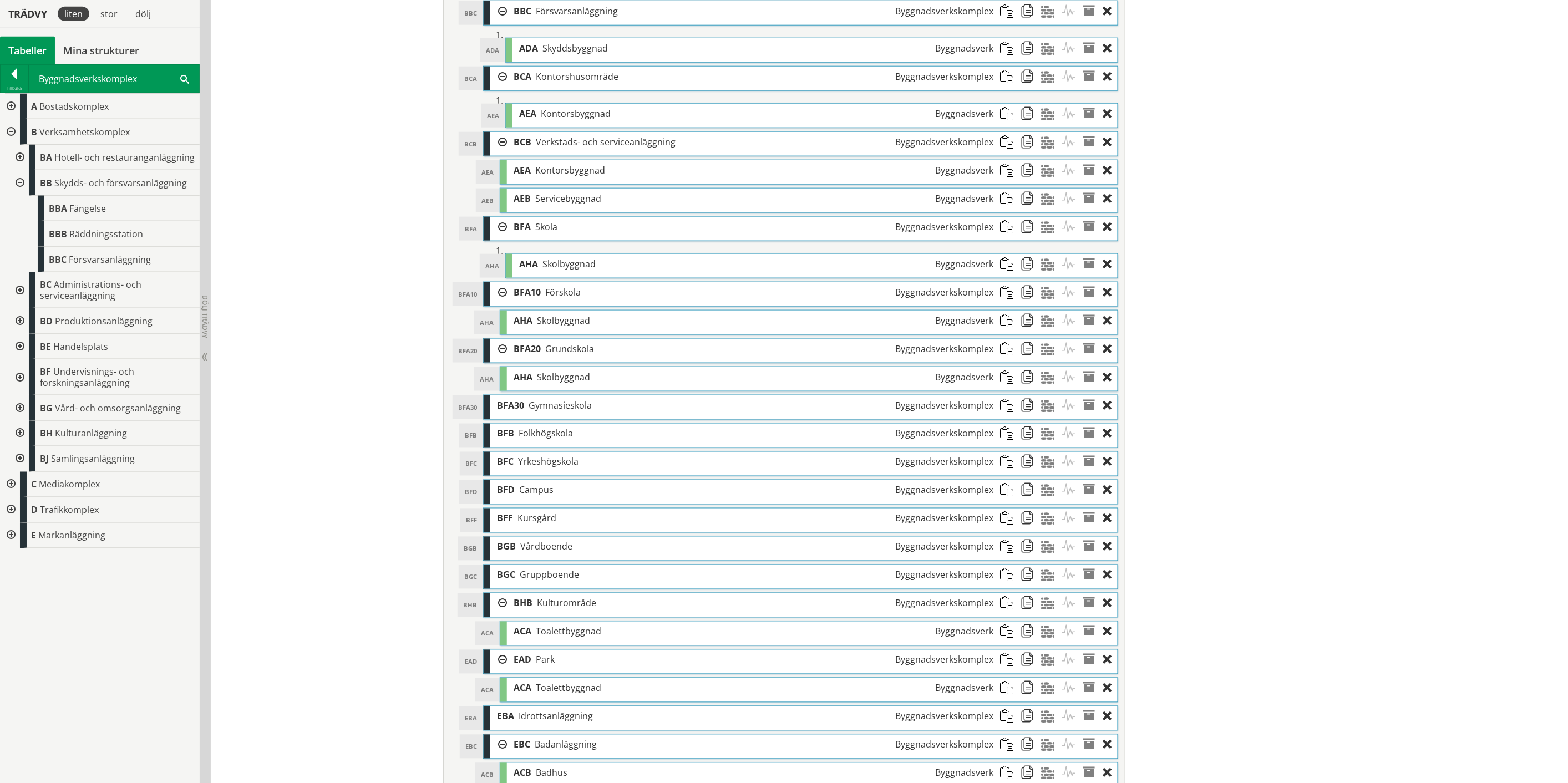
click at [1007, 409] on span at bounding box center [1010, 405] width 20 height 20
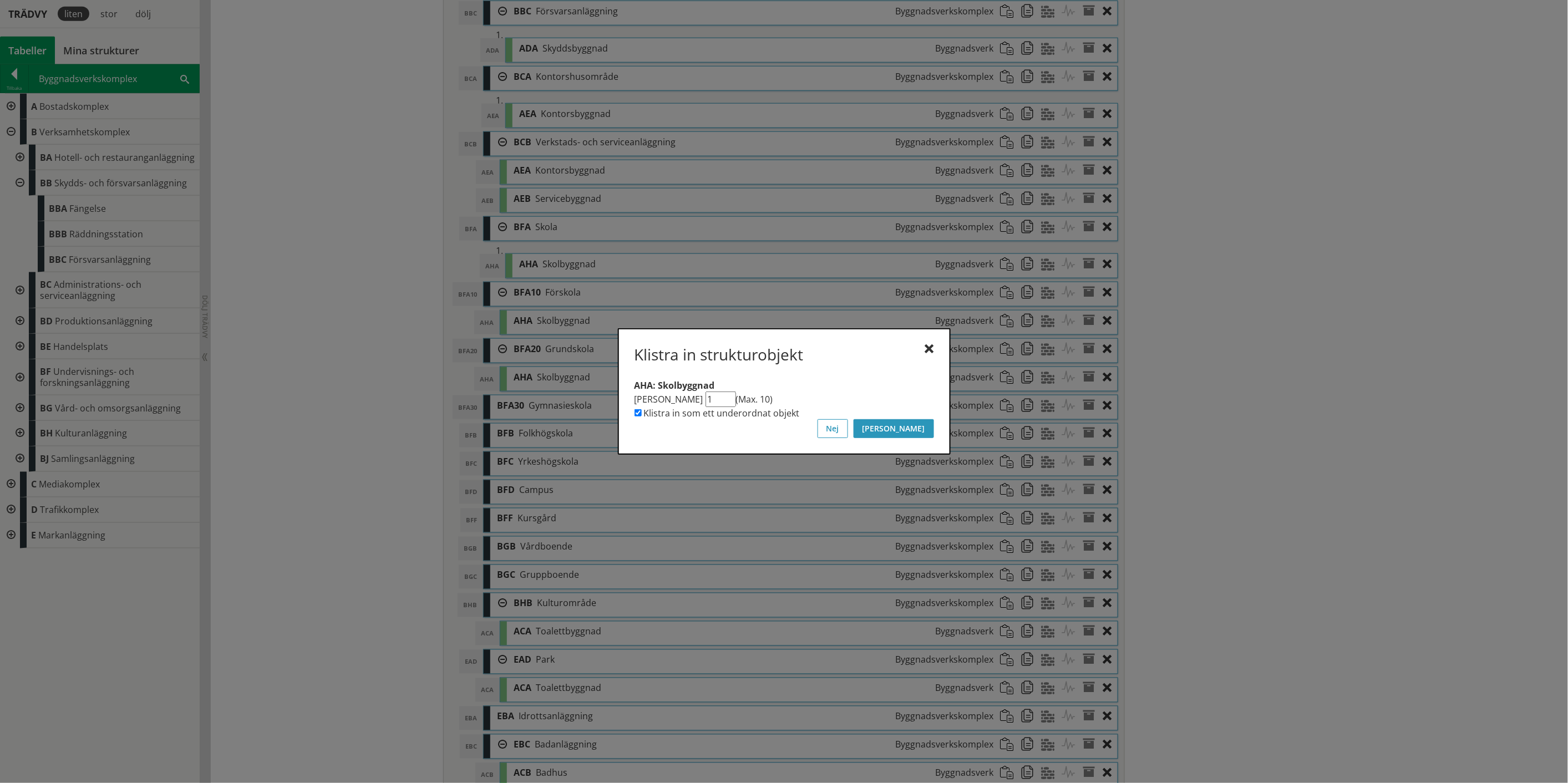
click at [929, 425] on button "[PERSON_NAME]" at bounding box center [894, 429] width 80 height 19
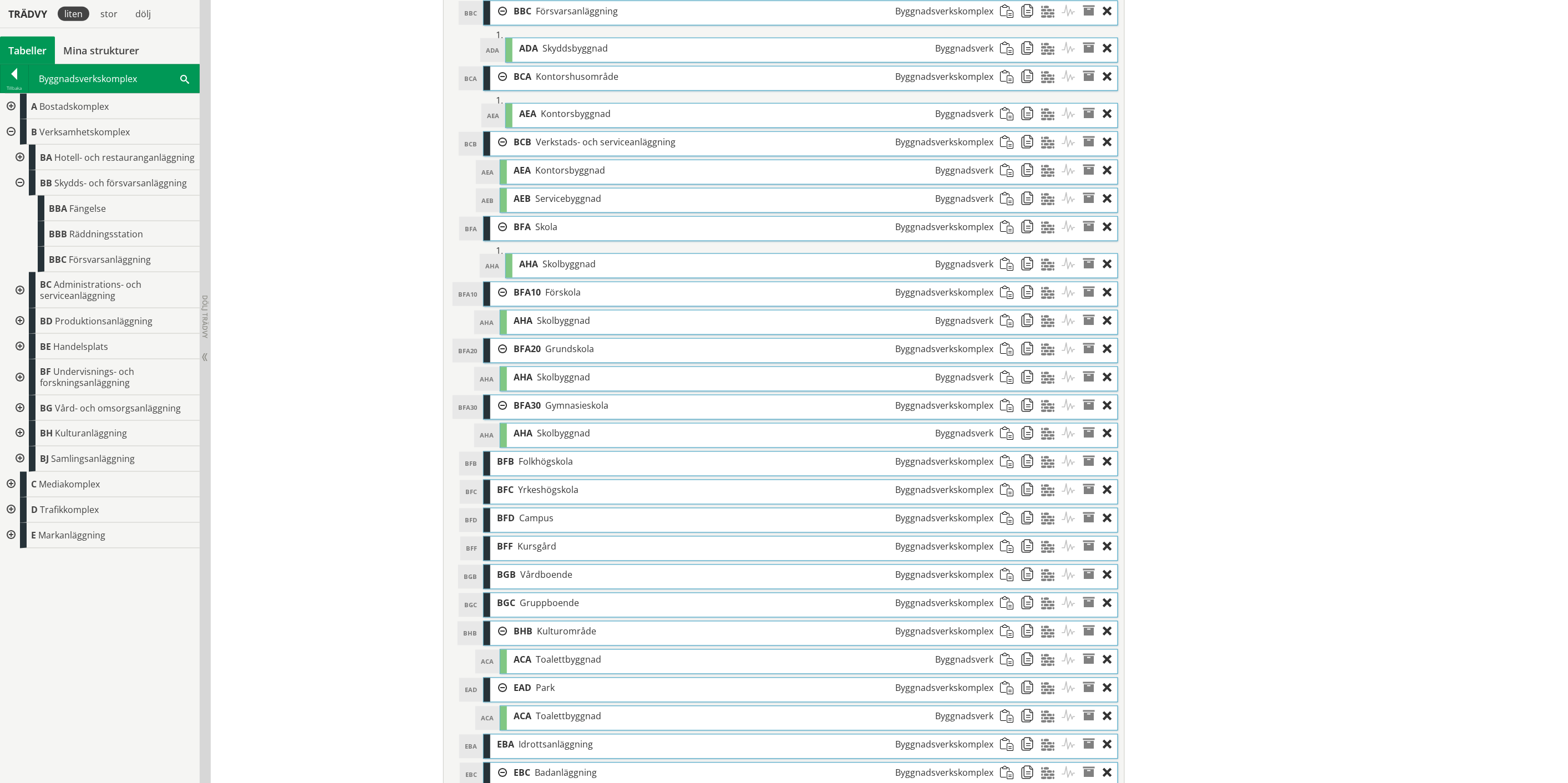
click at [1002, 467] on span at bounding box center [1010, 462] width 20 height 20
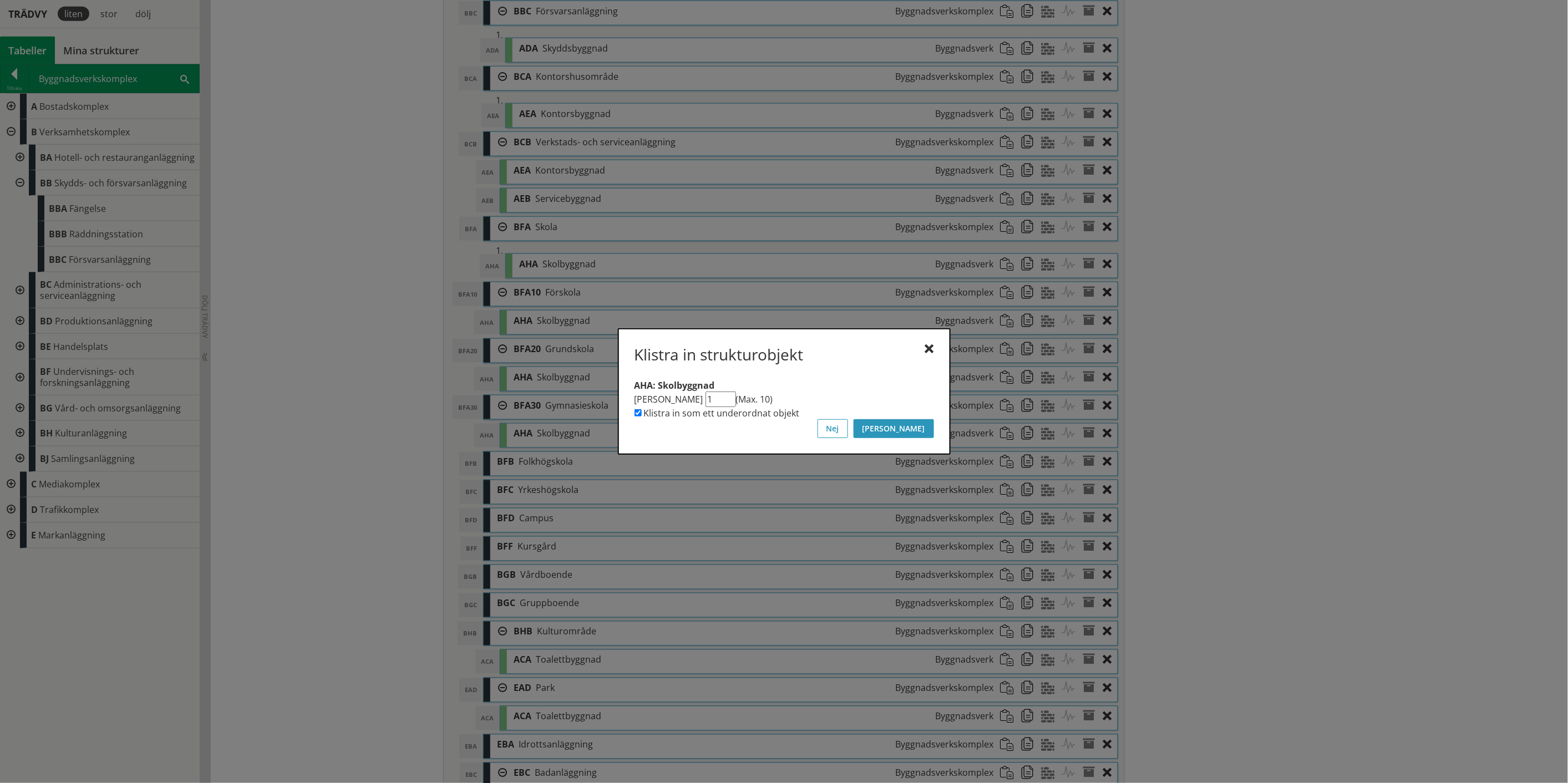
click at [922, 430] on button "[PERSON_NAME]" at bounding box center [894, 429] width 80 height 19
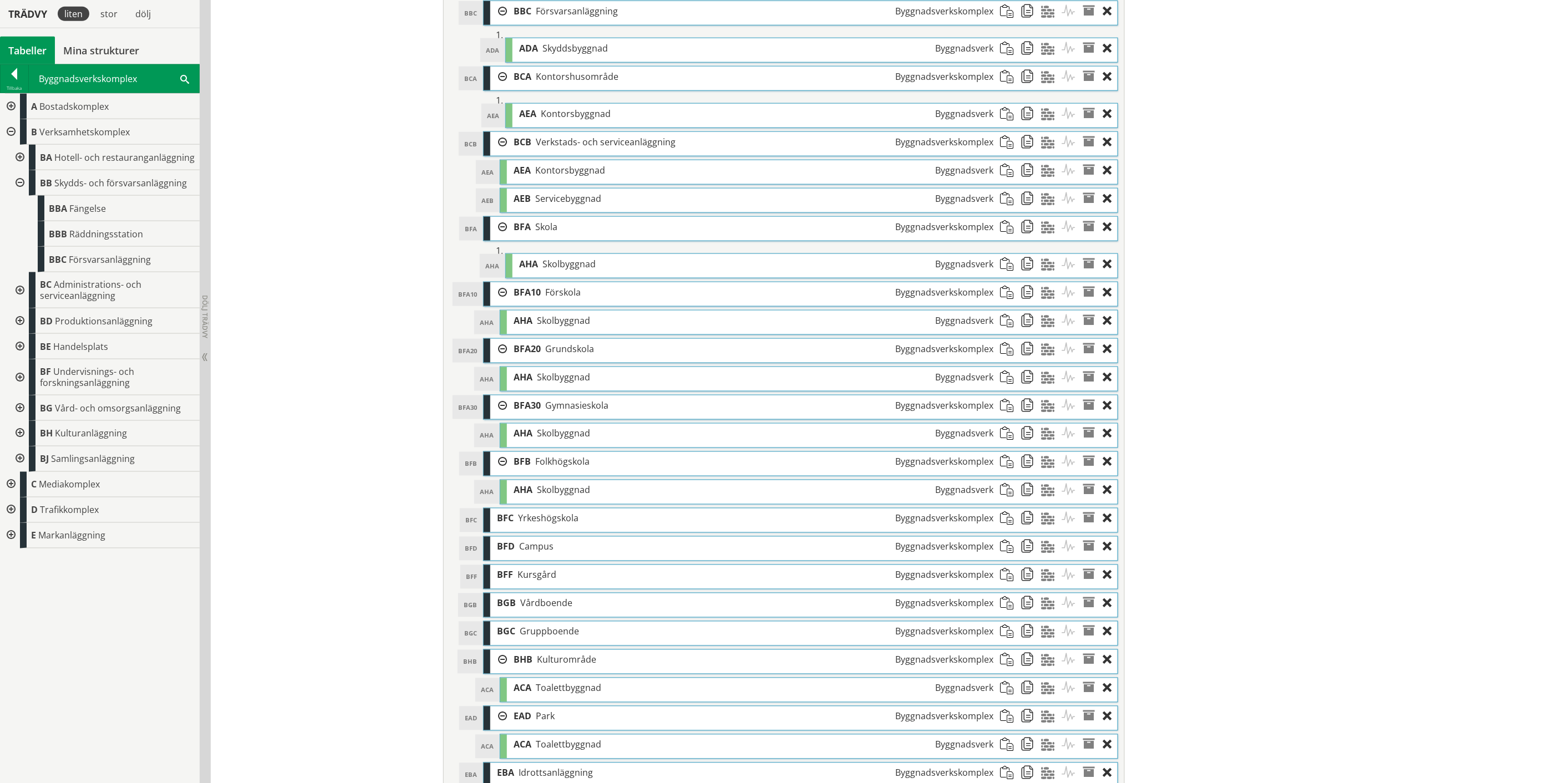
click at [1004, 525] on span at bounding box center [1010, 518] width 20 height 20
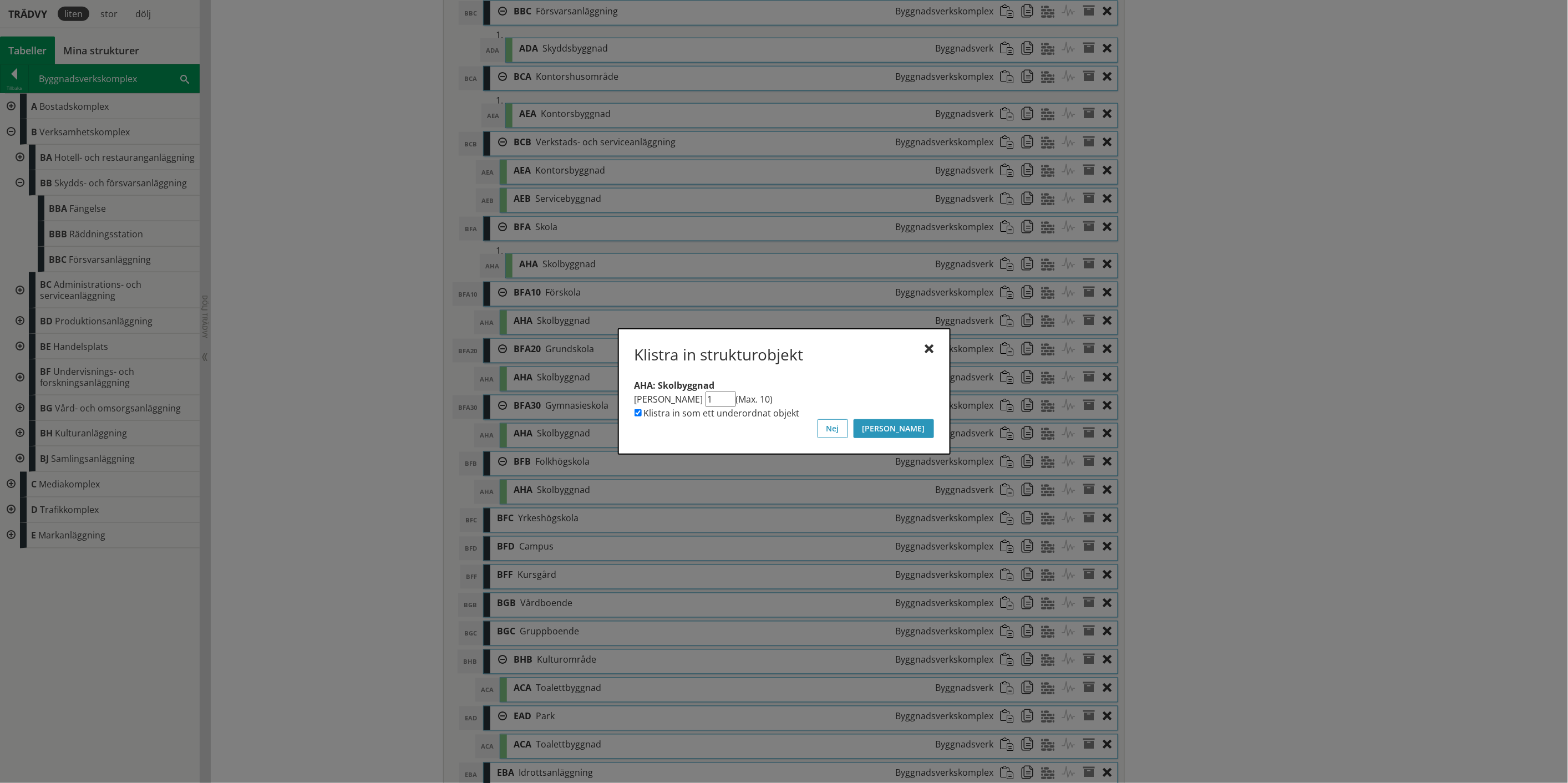
click at [923, 430] on button "[PERSON_NAME]" at bounding box center [894, 429] width 80 height 19
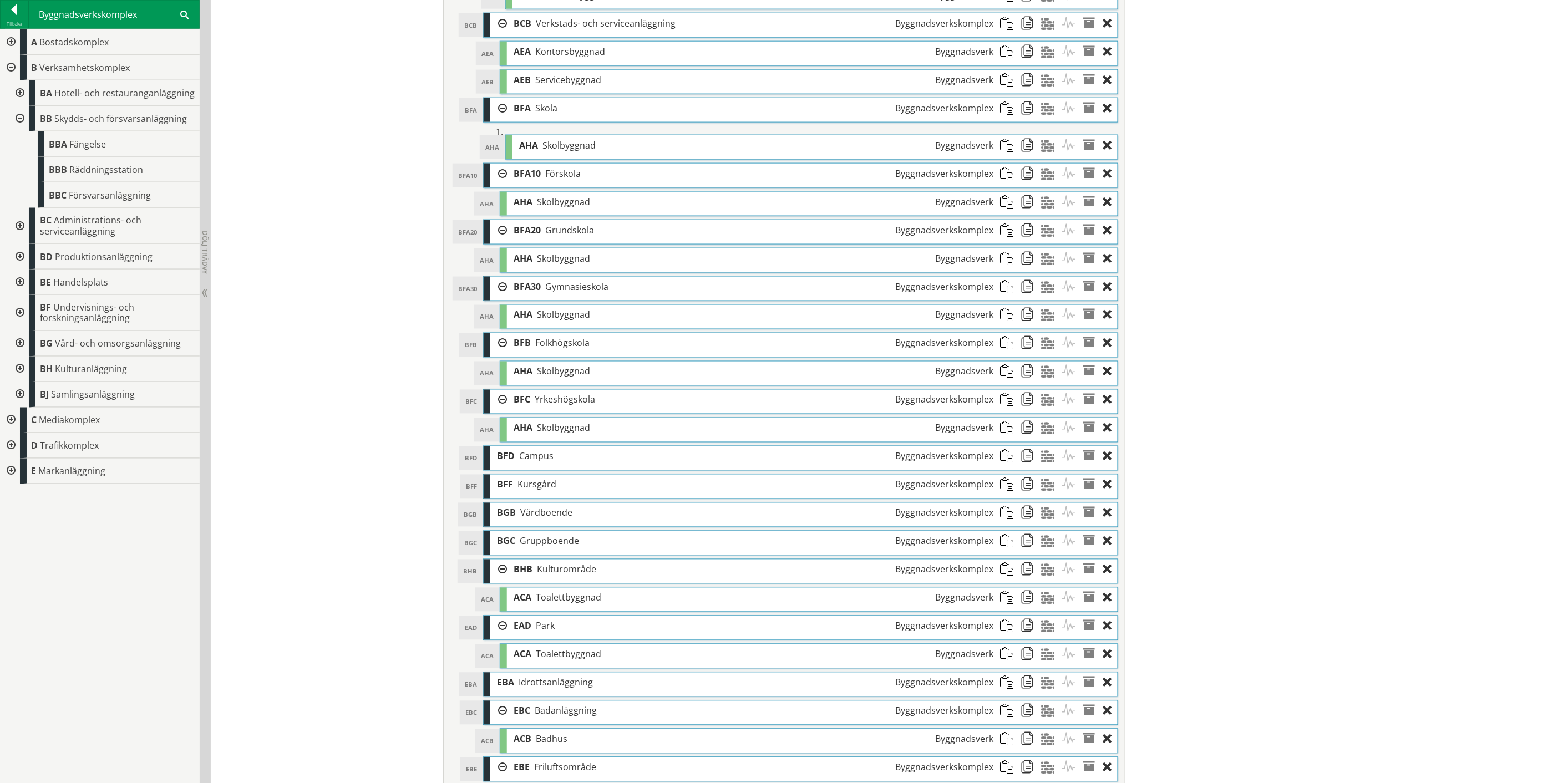
scroll to position [698, 0]
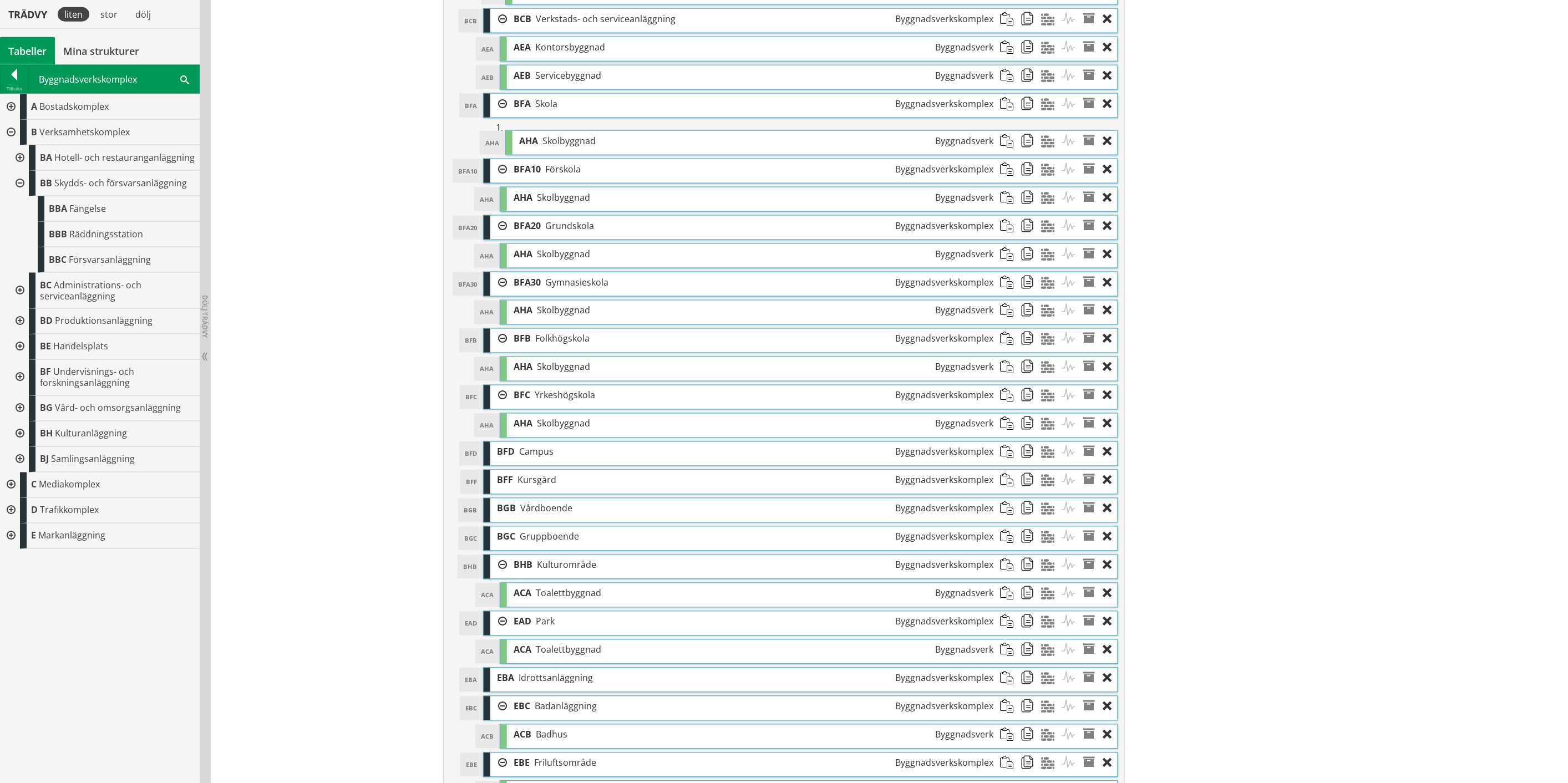
click at [1004, 489] on span at bounding box center [1010, 480] width 20 height 20
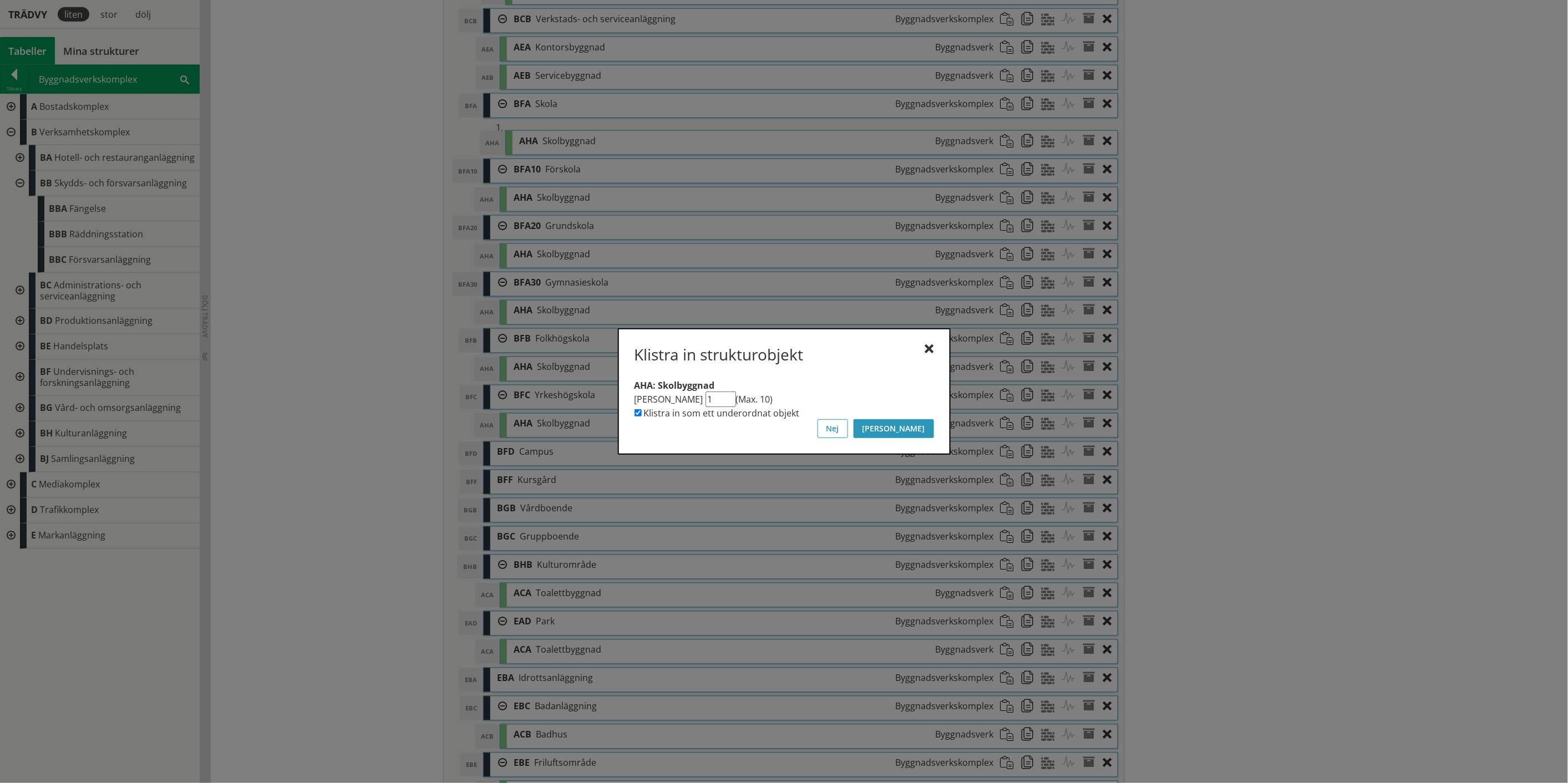
click at [925, 431] on button "[PERSON_NAME]" at bounding box center [894, 429] width 80 height 19
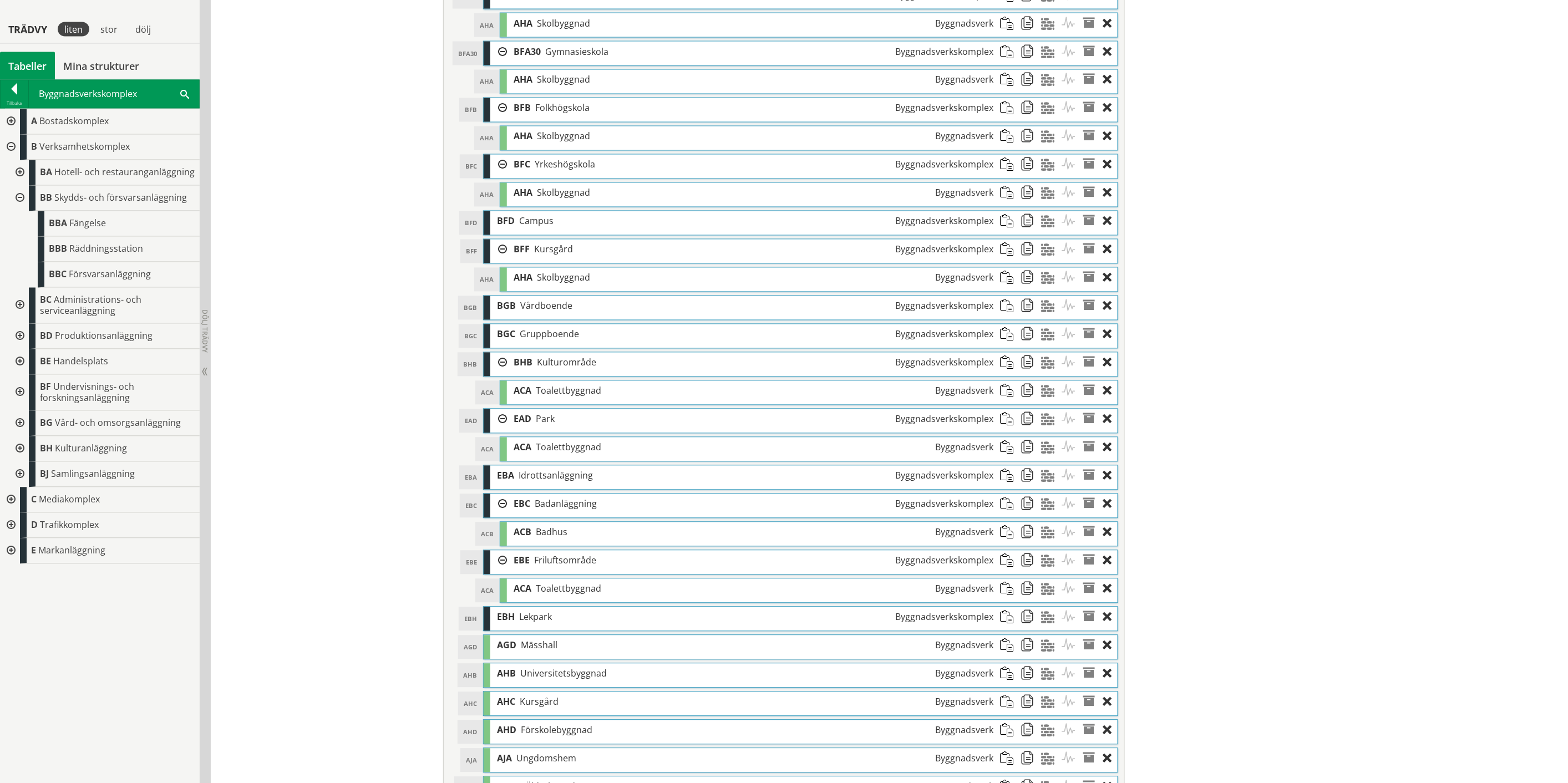
scroll to position [944, 0]
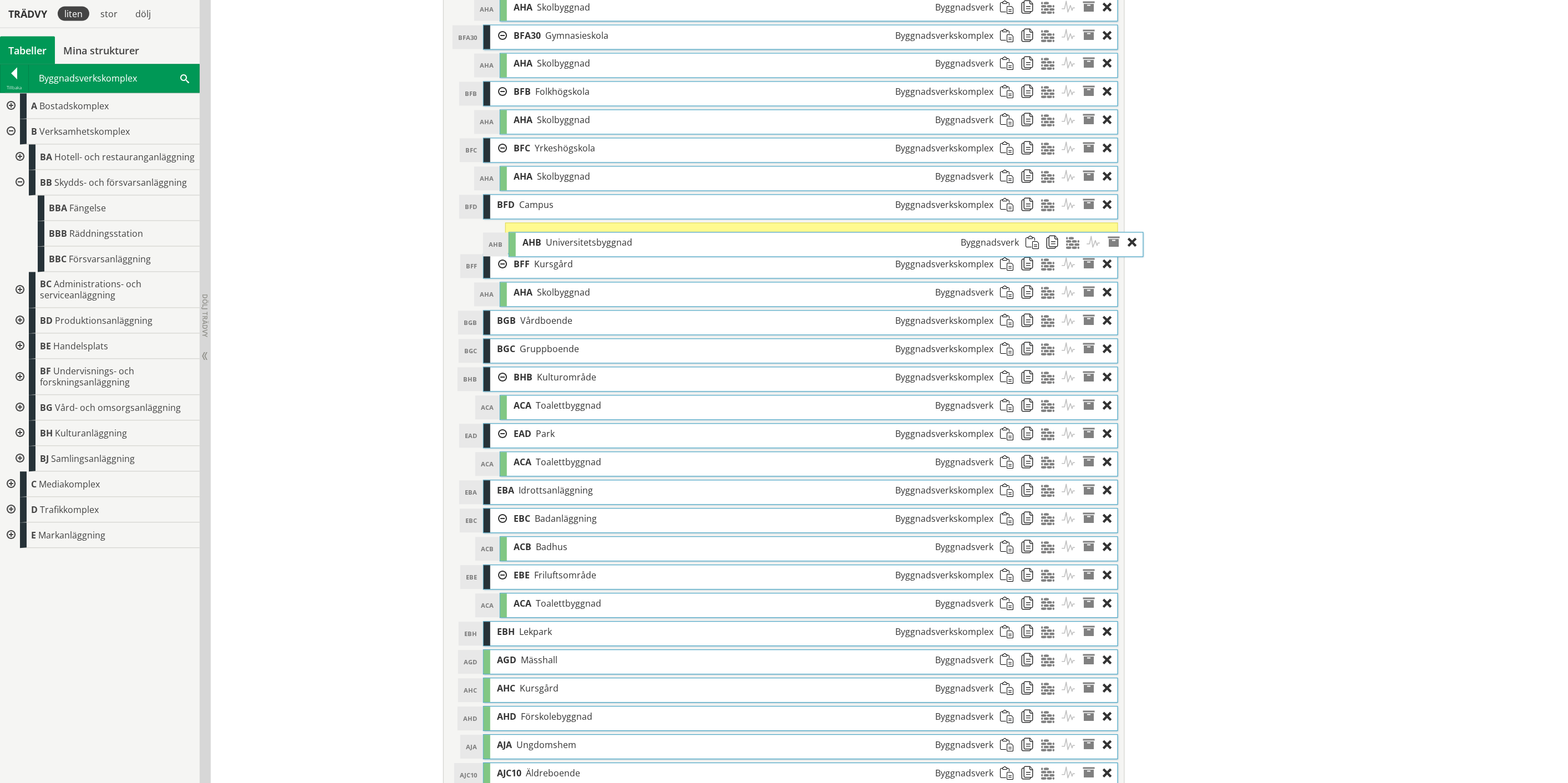
drag, startPoint x: 885, startPoint y: 668, endPoint x: 910, endPoint y: 246, distance: 422.7
click at [910, 246] on div "AHB Universitetsbyggnad Byggnadsverk" at bounding box center [771, 243] width 510 height 20
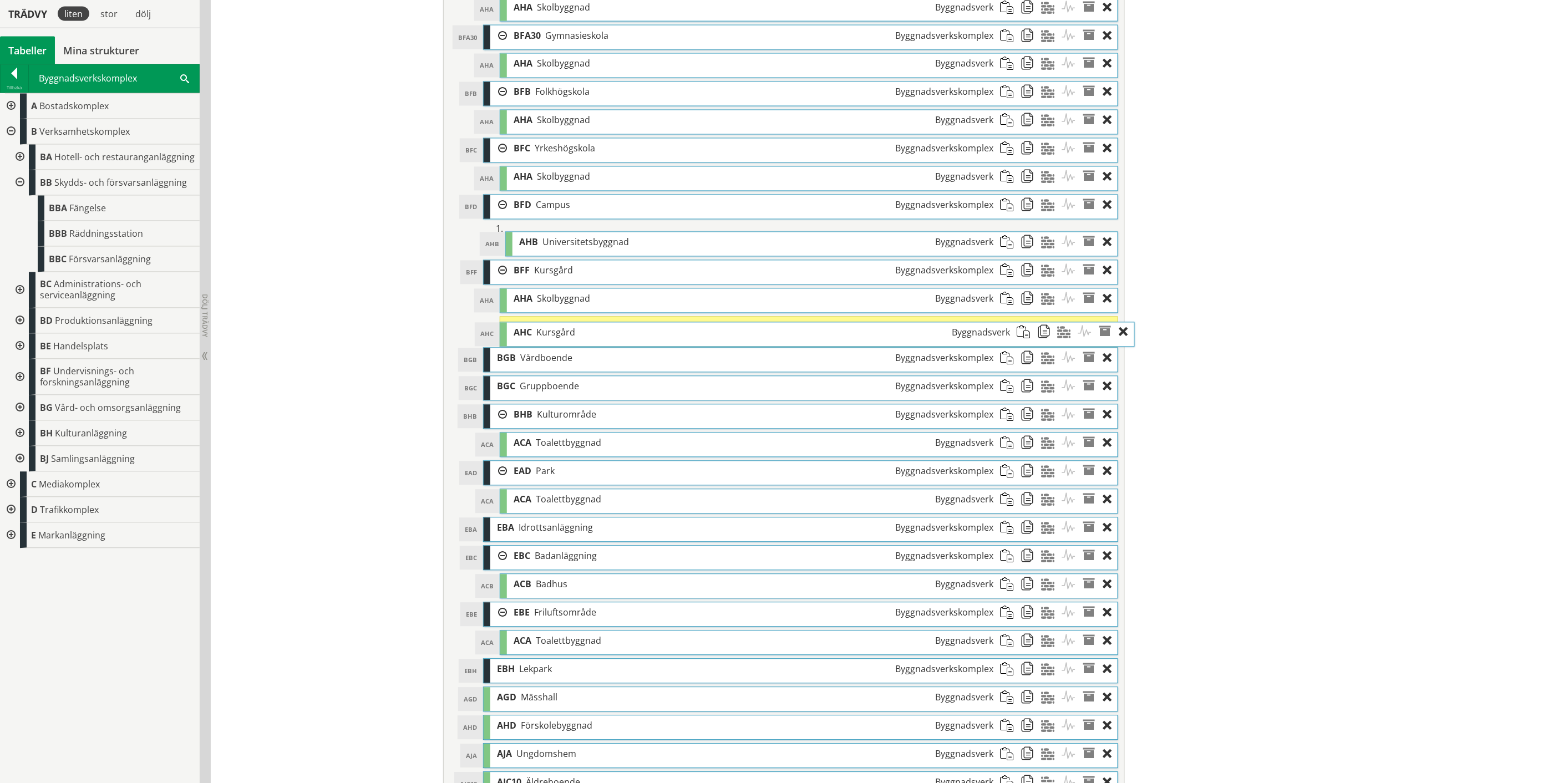
drag, startPoint x: 740, startPoint y: 706, endPoint x: 757, endPoint y: 337, distance: 369.4
click at [757, 337] on div "AHC Kursgård Byggnadsverk" at bounding box center [762, 332] width 510 height 20
click at [1103, 306] on div at bounding box center [1110, 299] width 15 height 20
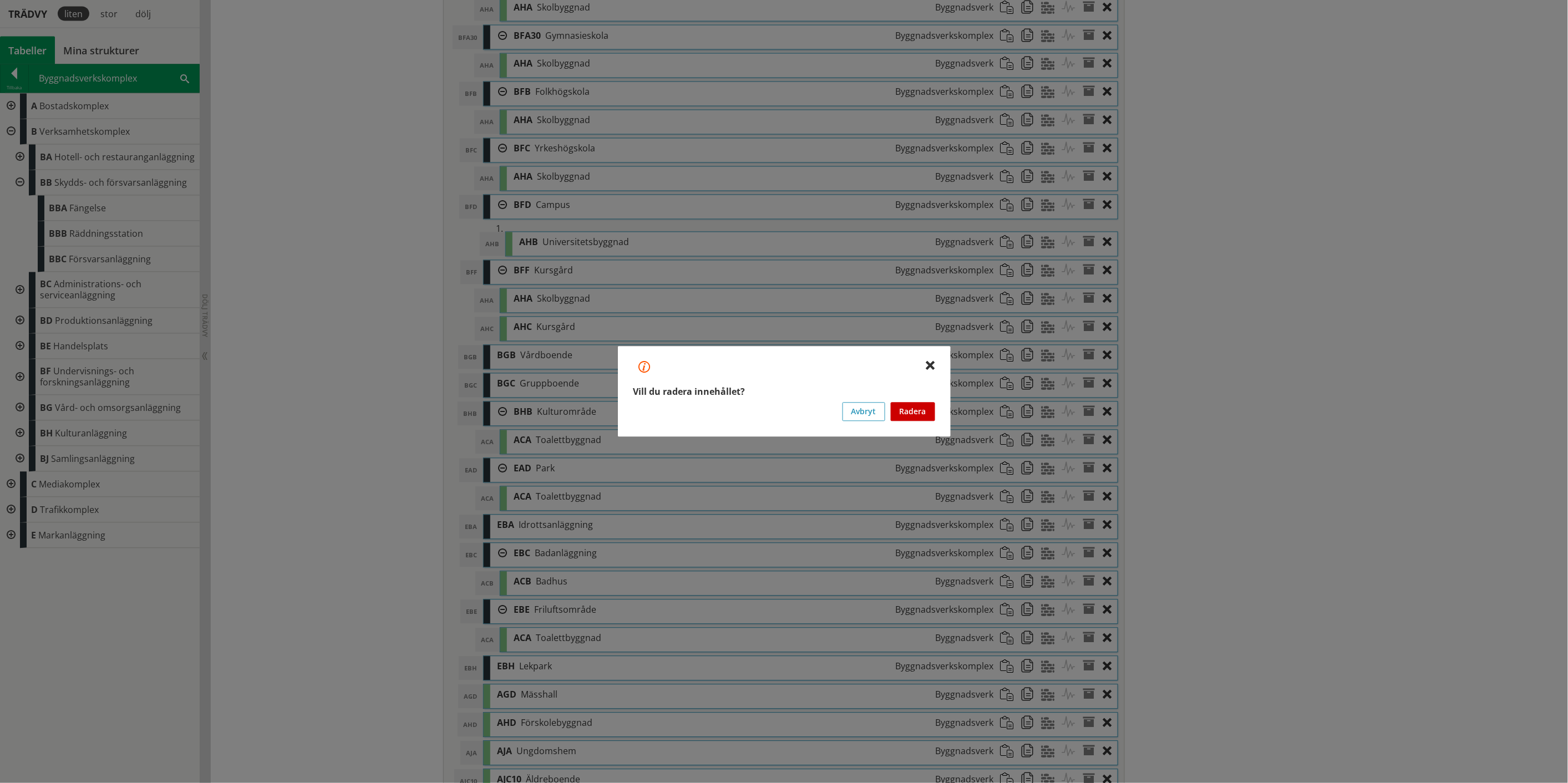
click at [911, 412] on button "Radera" at bounding box center [913, 411] width 44 height 19
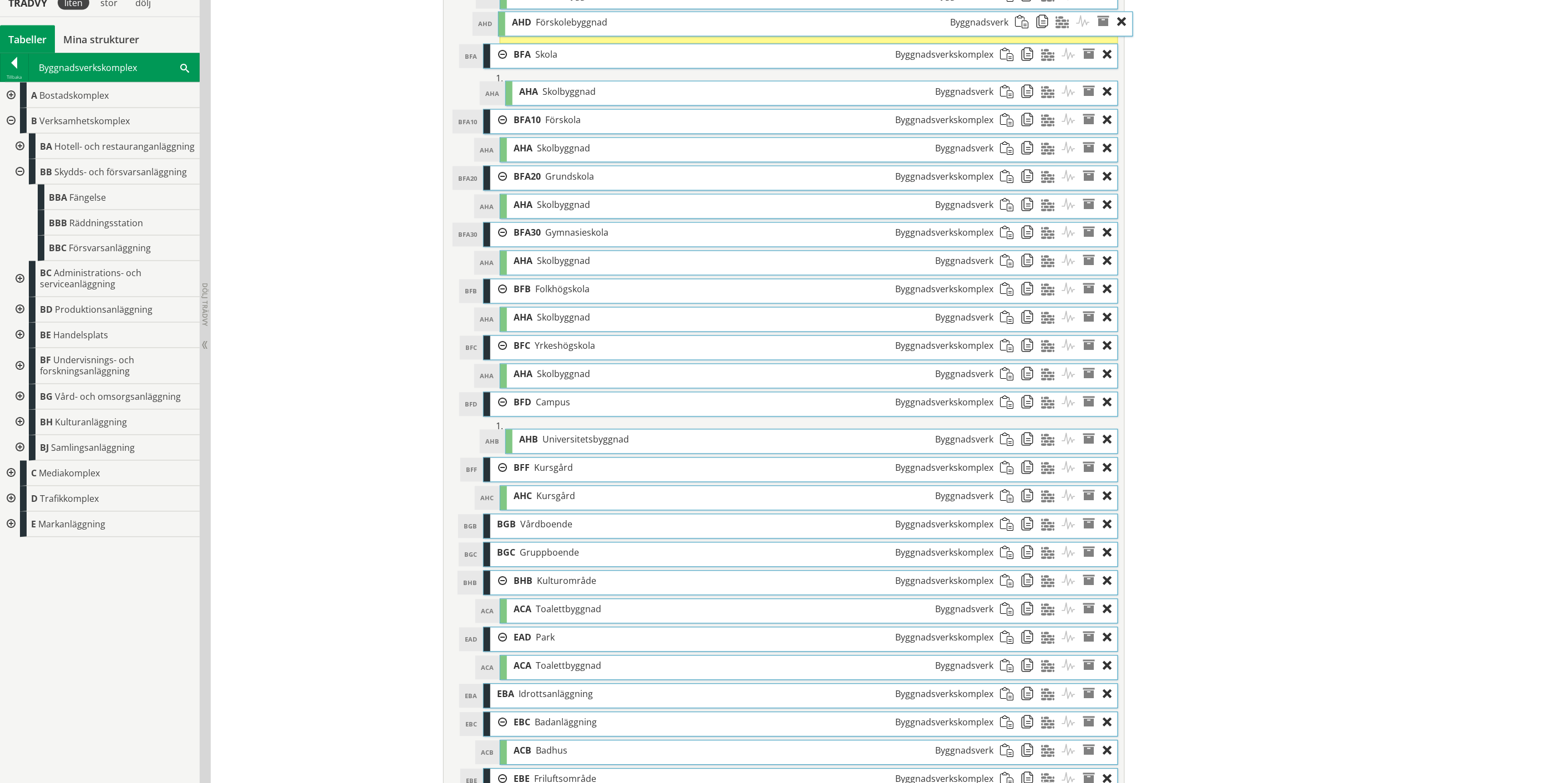
scroll to position [767, 0]
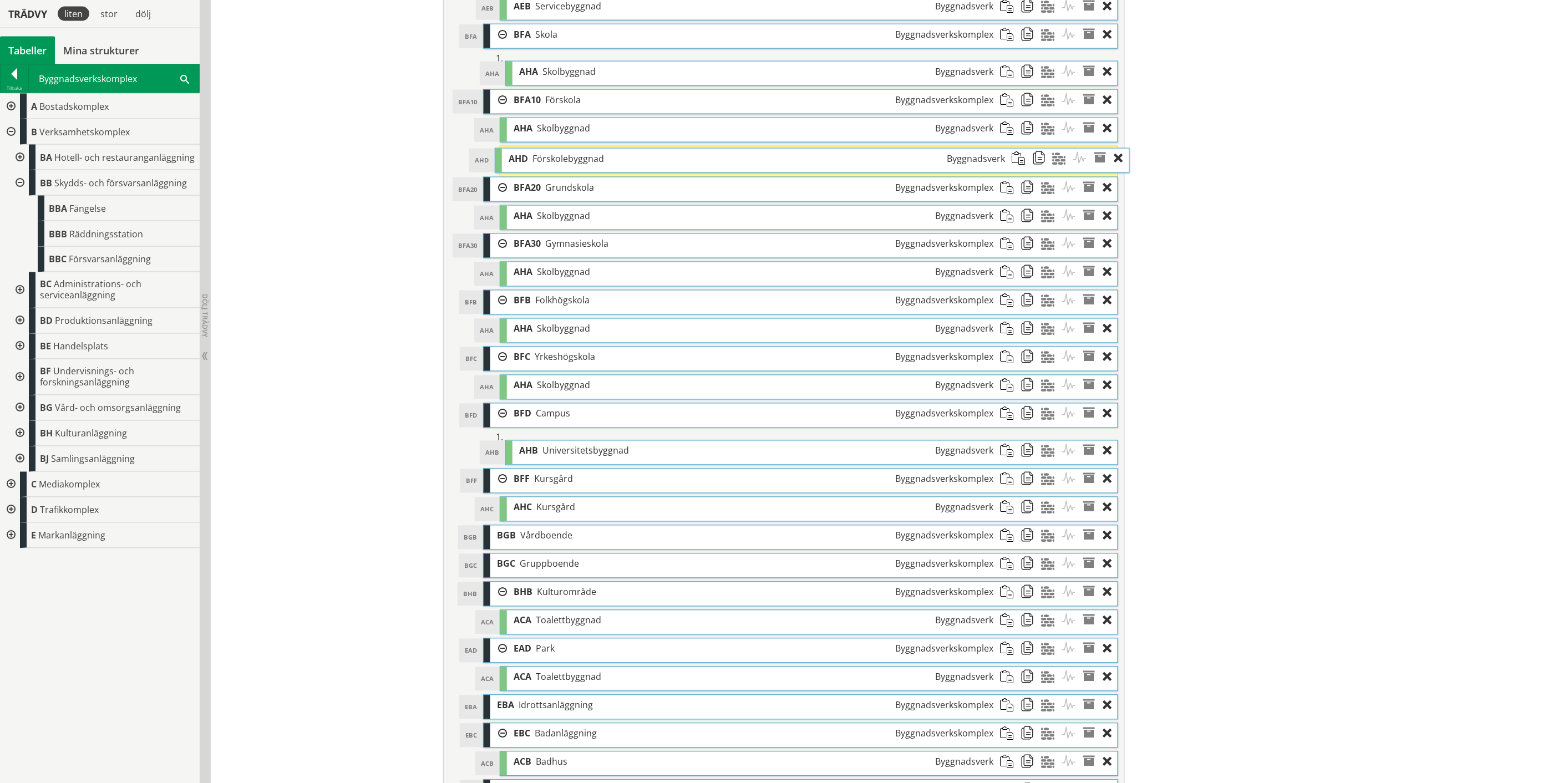
drag, startPoint x: 758, startPoint y: 708, endPoint x: 770, endPoint y: 166, distance: 542.1
click at [770, 166] on div "AHD Förskolebyggnad Byggnadsverk" at bounding box center [756, 158] width 510 height 20
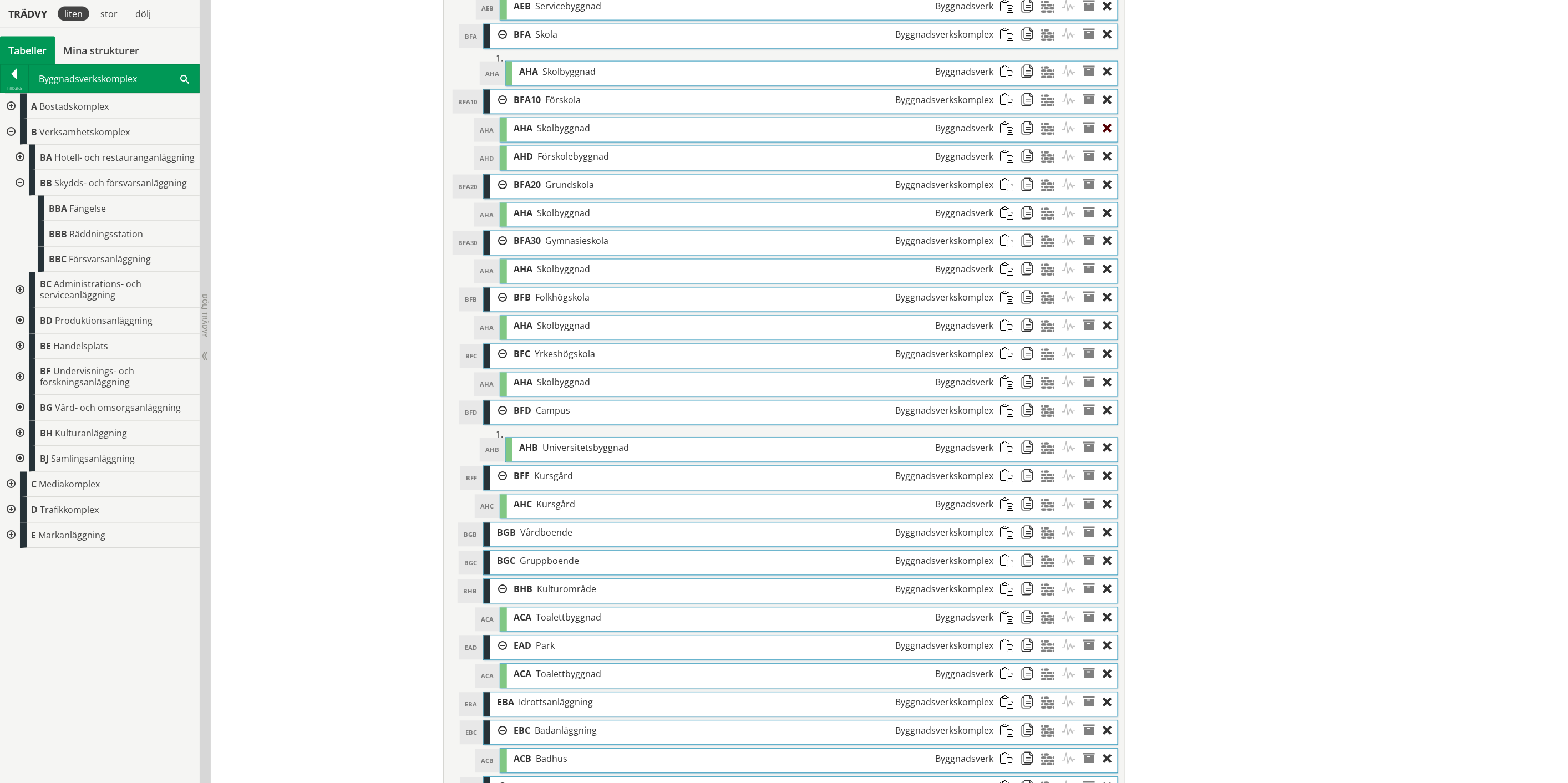
click at [1105, 131] on div at bounding box center [1110, 128] width 15 height 20
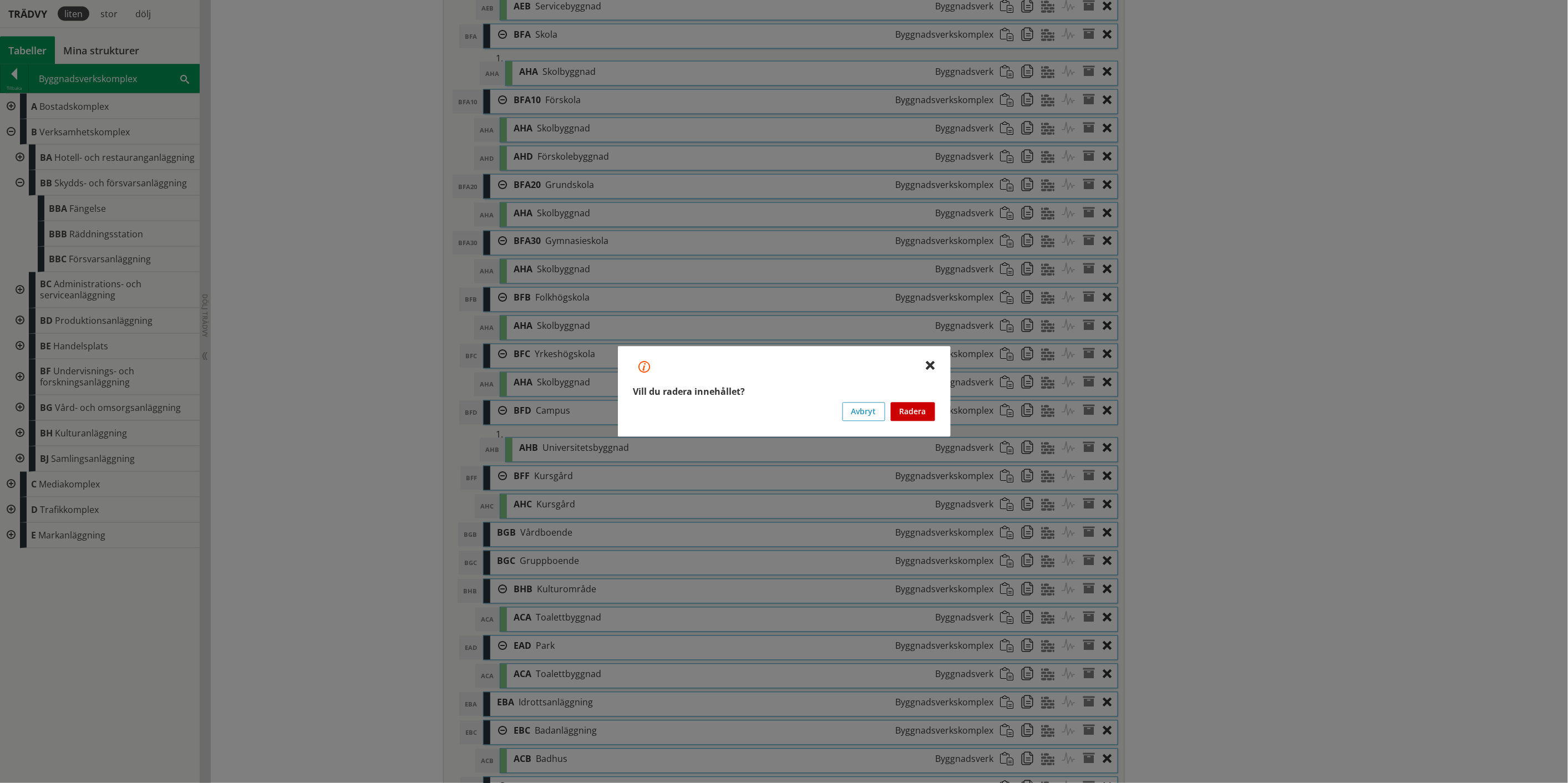
click at [909, 413] on button "Radera" at bounding box center [913, 411] width 44 height 19
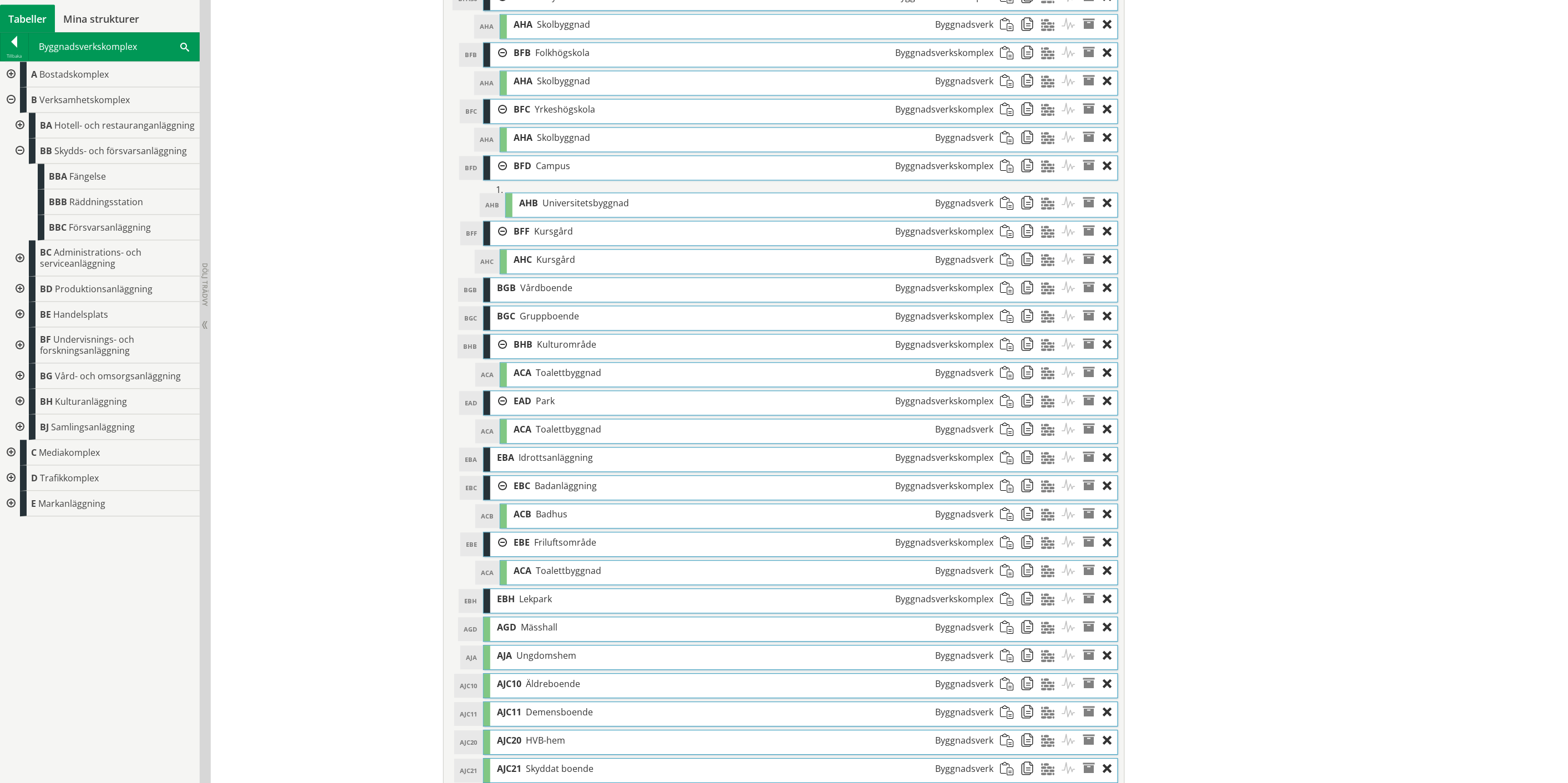
scroll to position [1013, 0]
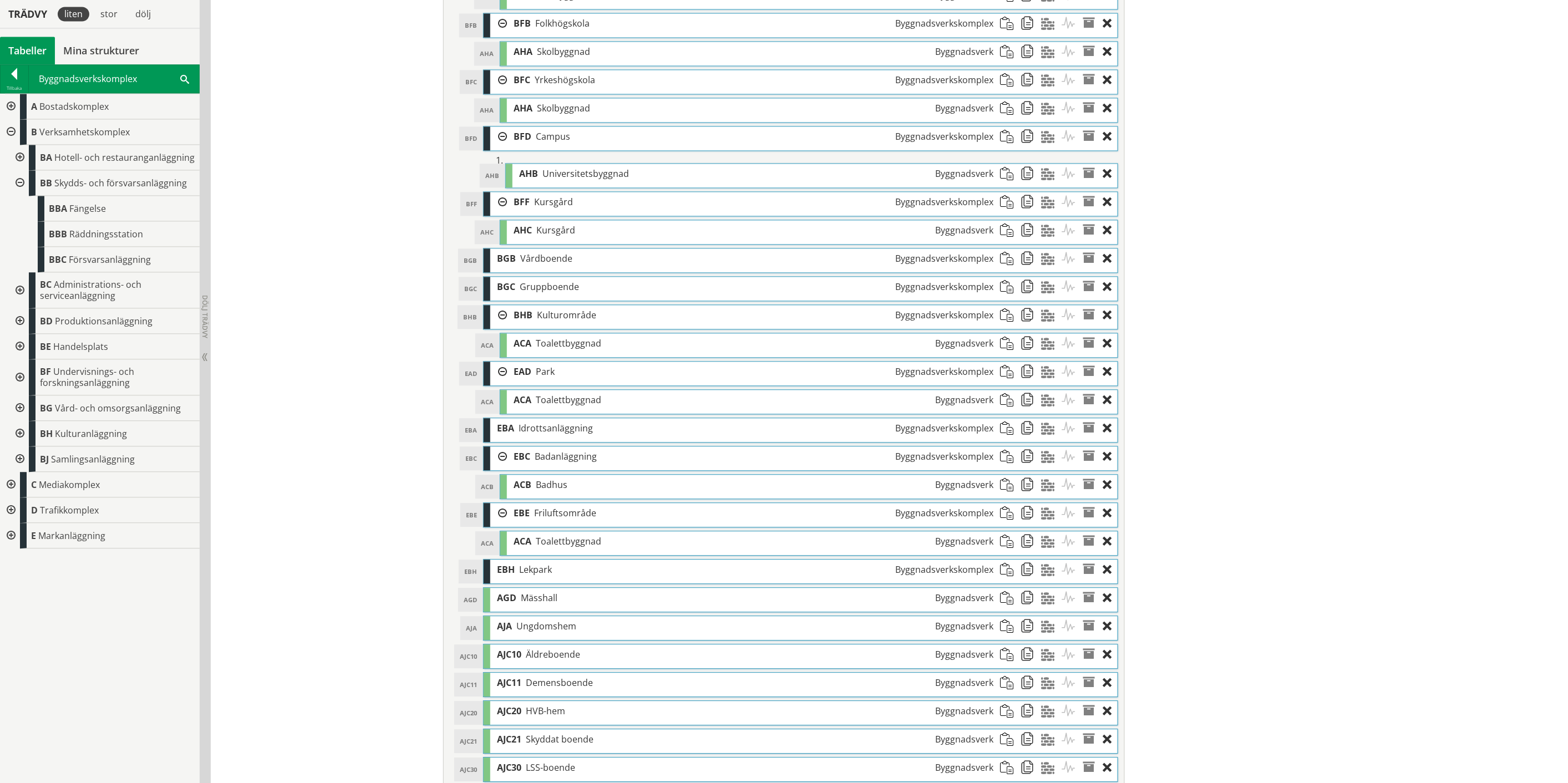
click at [717, 636] on div "AJA Ungdomshem Byggnadsverk" at bounding box center [745, 626] width 510 height 20
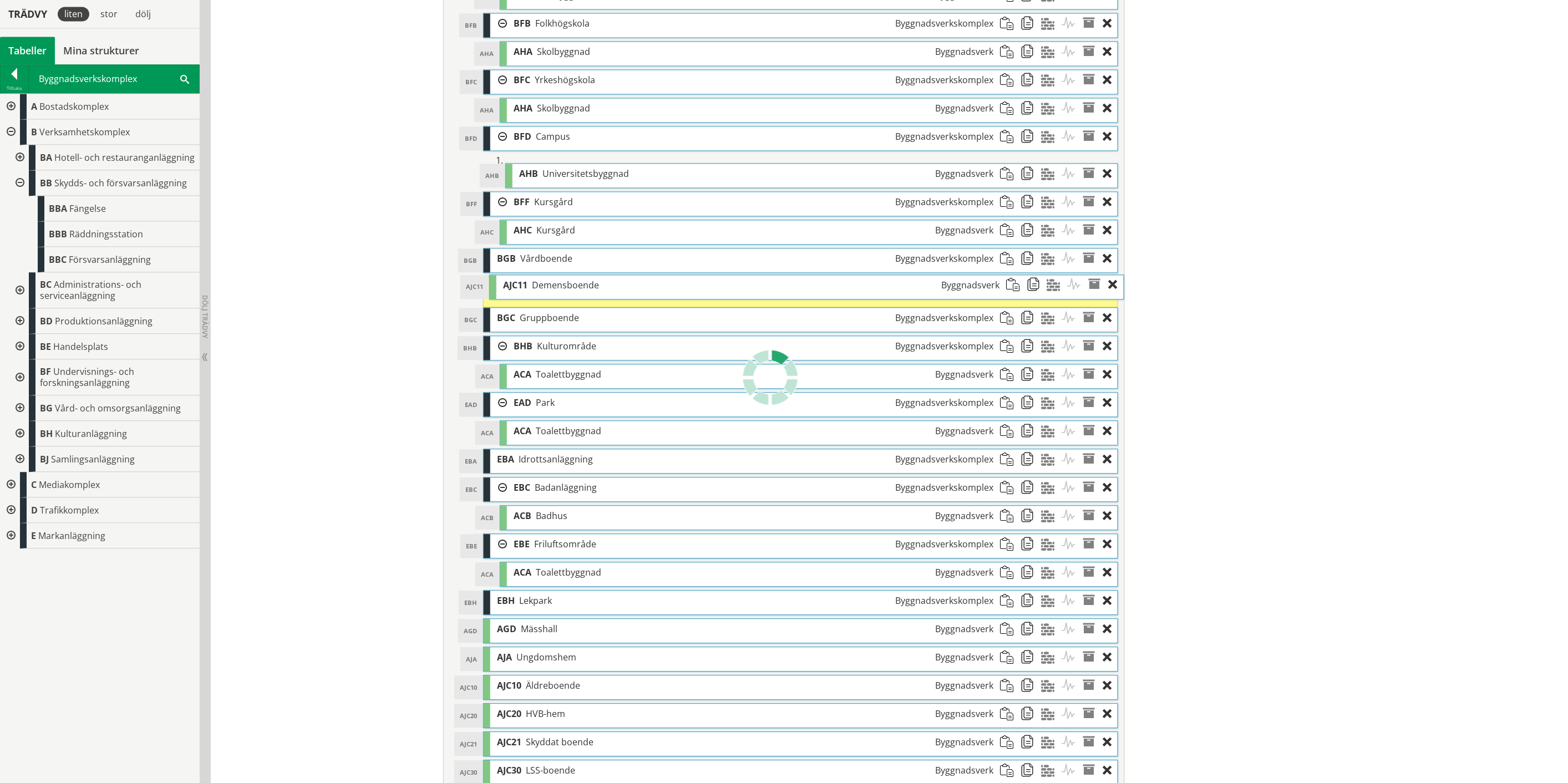
drag, startPoint x: 712, startPoint y: 695, endPoint x: 718, endPoint y: 291, distance: 404.0
click at [718, 291] on div "AJC11 Demensboende Byggnadsverk" at bounding box center [751, 285] width 510 height 20
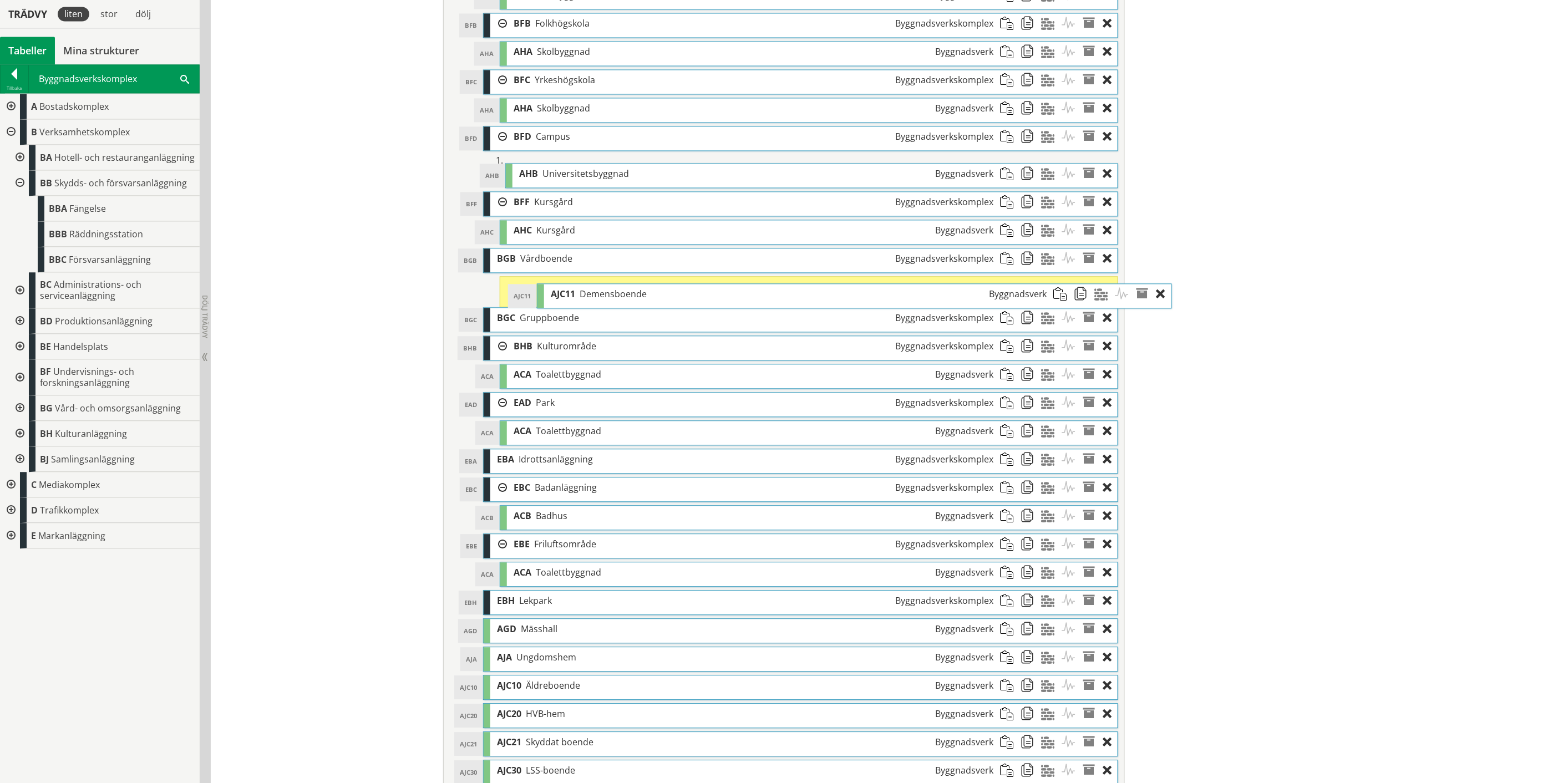
drag, startPoint x: 723, startPoint y: 294, endPoint x: 777, endPoint y: 297, distance: 54.1
click at [777, 297] on div "AJC11 Demensboende Byggnadsverk" at bounding box center [799, 294] width 510 height 20
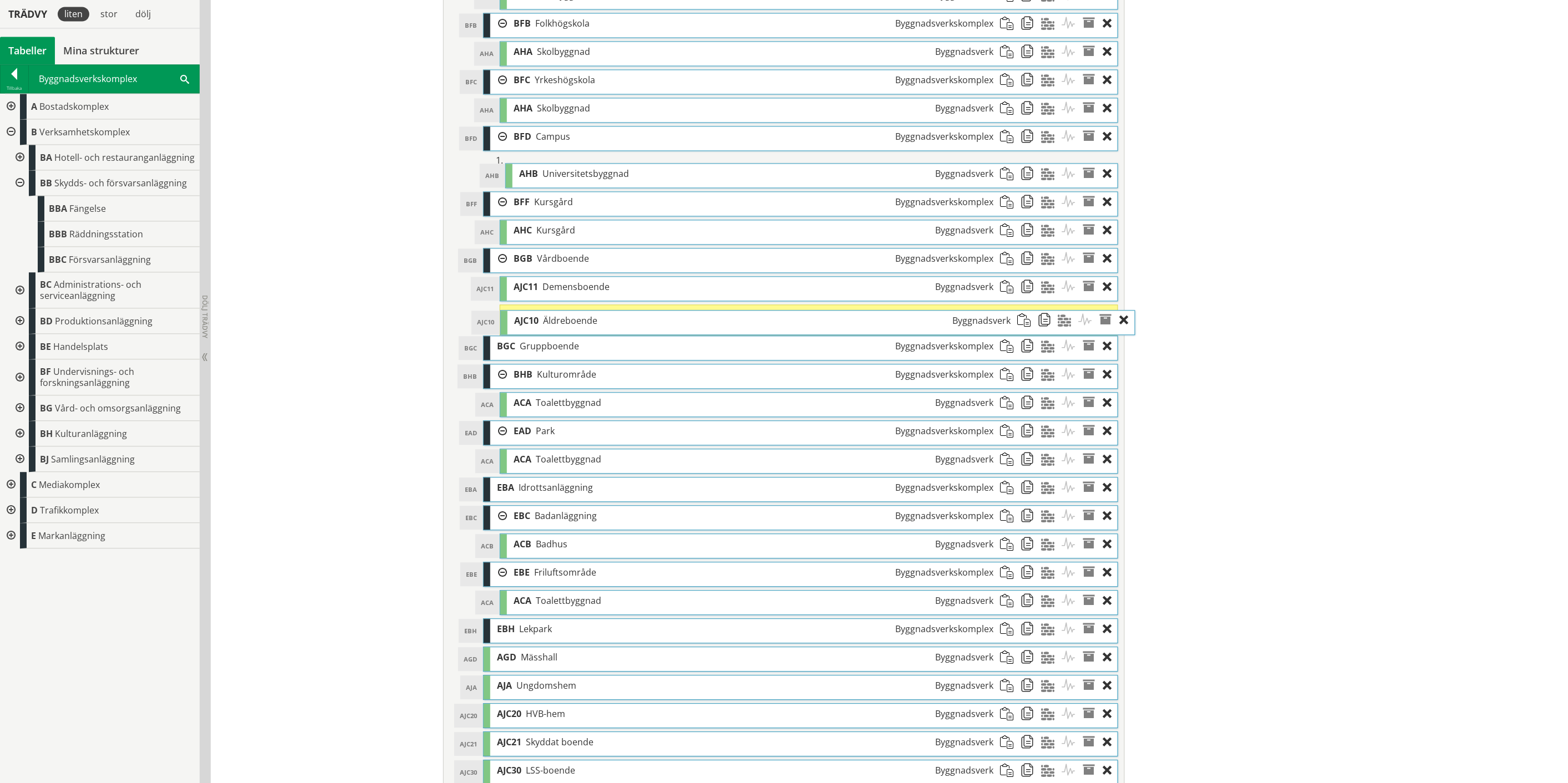
drag, startPoint x: 595, startPoint y: 693, endPoint x: 612, endPoint y: 324, distance: 369.4
click at [612, 324] on div "AJC10 Äldreboende Byggnadsverk" at bounding box center [762, 320] width 510 height 20
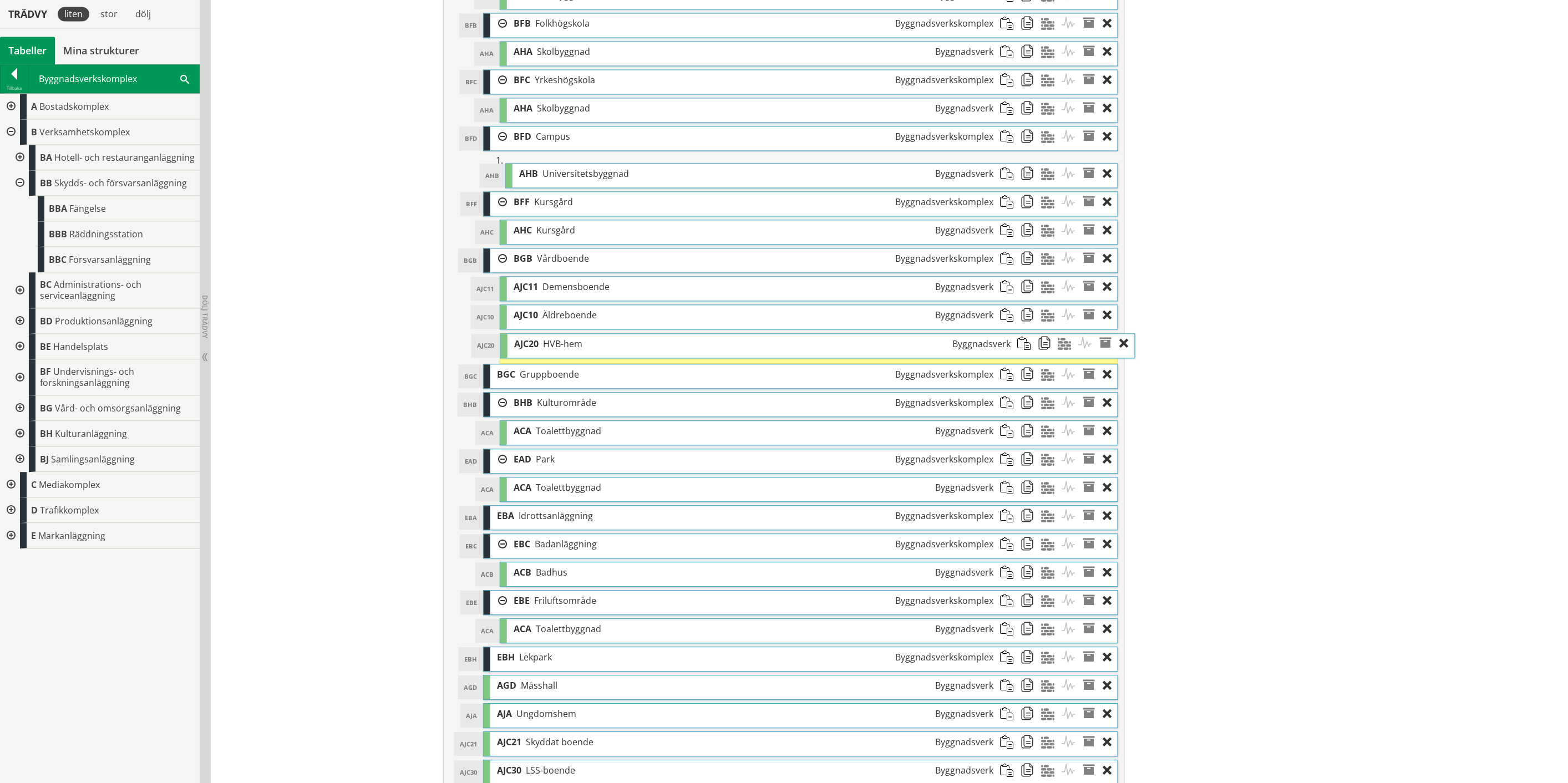
drag, startPoint x: 601, startPoint y: 723, endPoint x: 618, endPoint y: 350, distance: 373.4
click at [618, 350] on div "AJC20 HVB-hem Byggnadsverk" at bounding box center [762, 343] width 510 height 20
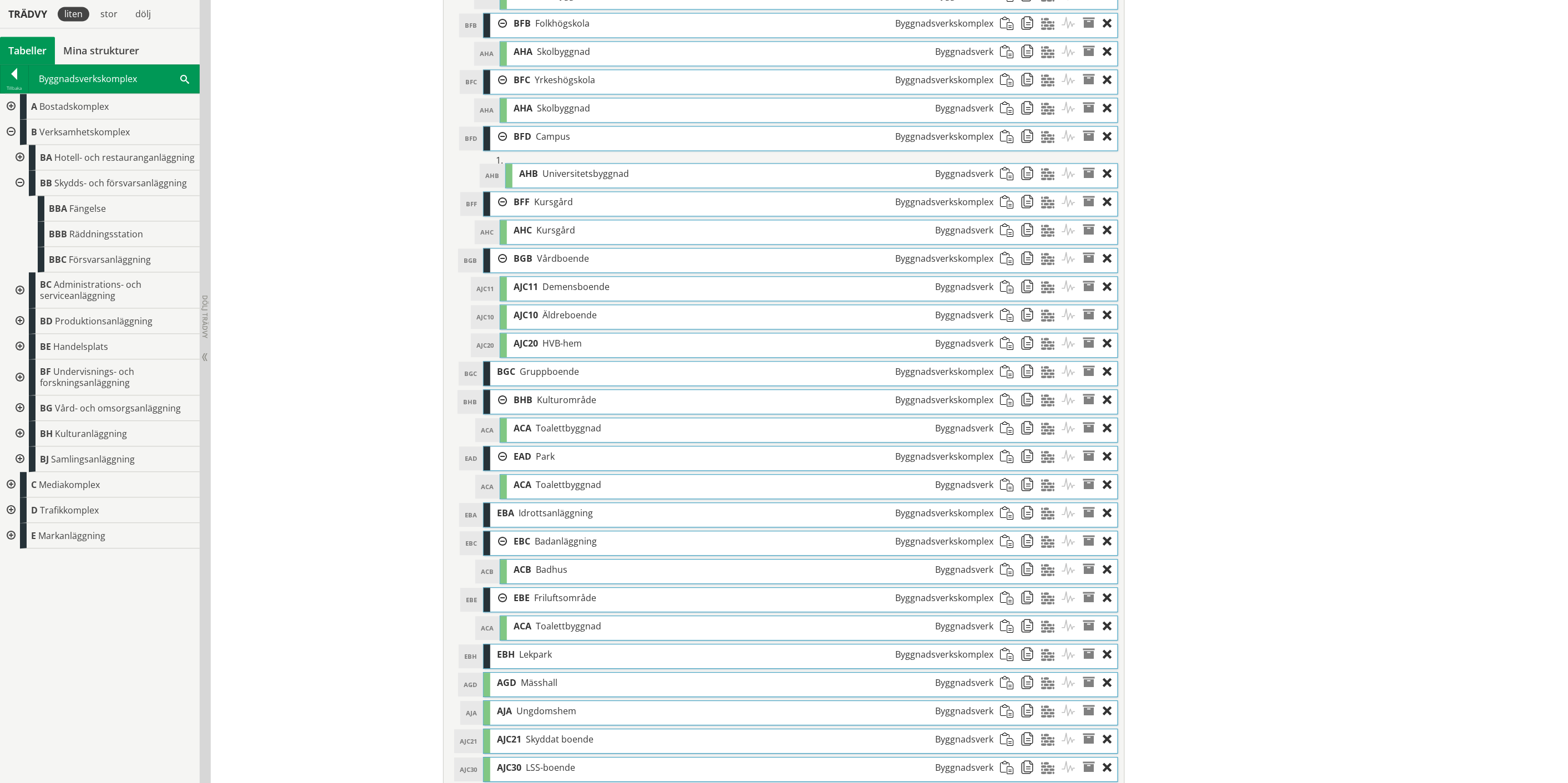
click at [1023, 348] on span at bounding box center [1031, 343] width 20 height 20
click at [1004, 380] on span at bounding box center [1010, 372] width 20 height 20
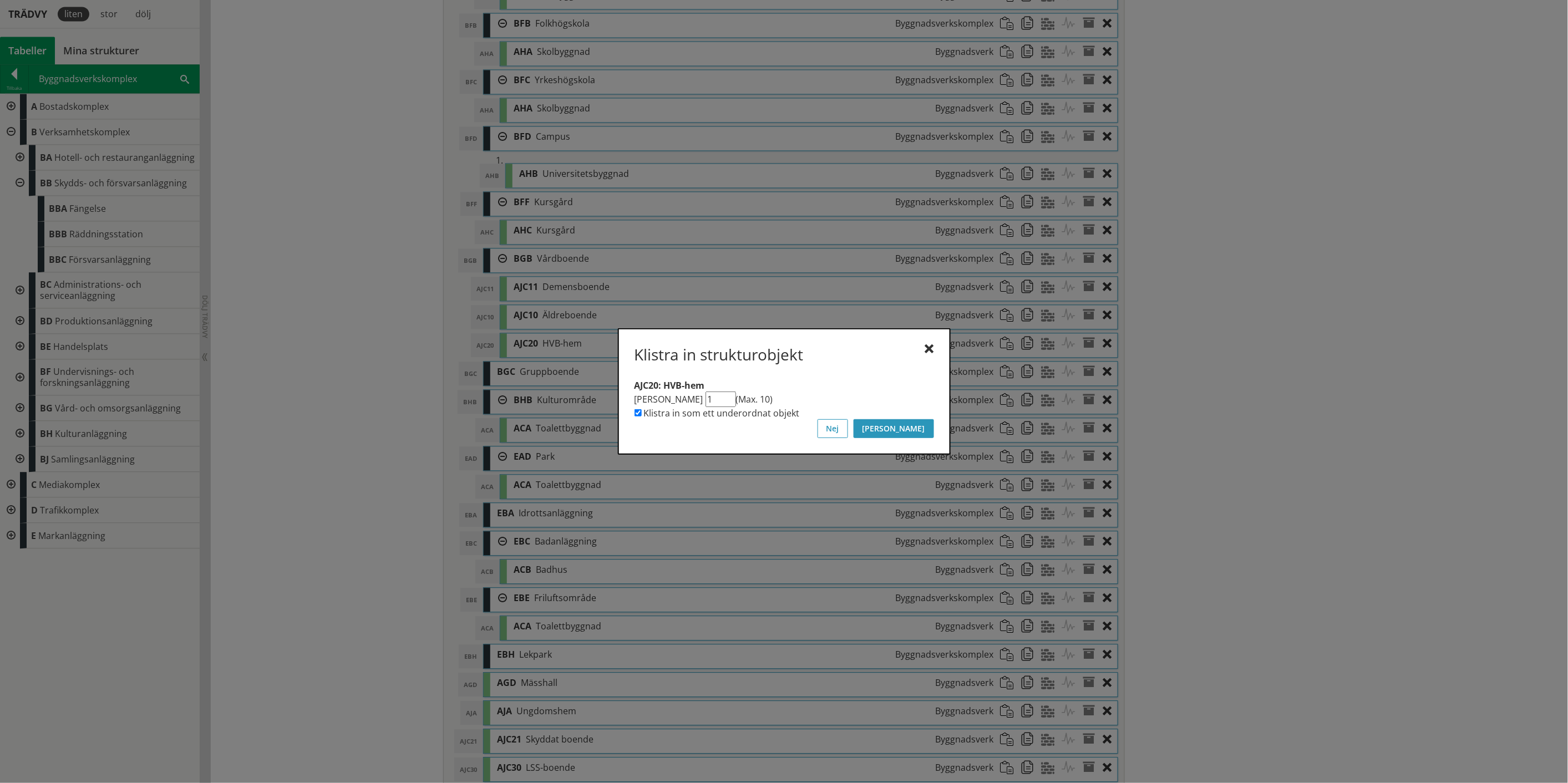
click at [921, 432] on button "[PERSON_NAME]" at bounding box center [894, 429] width 80 height 19
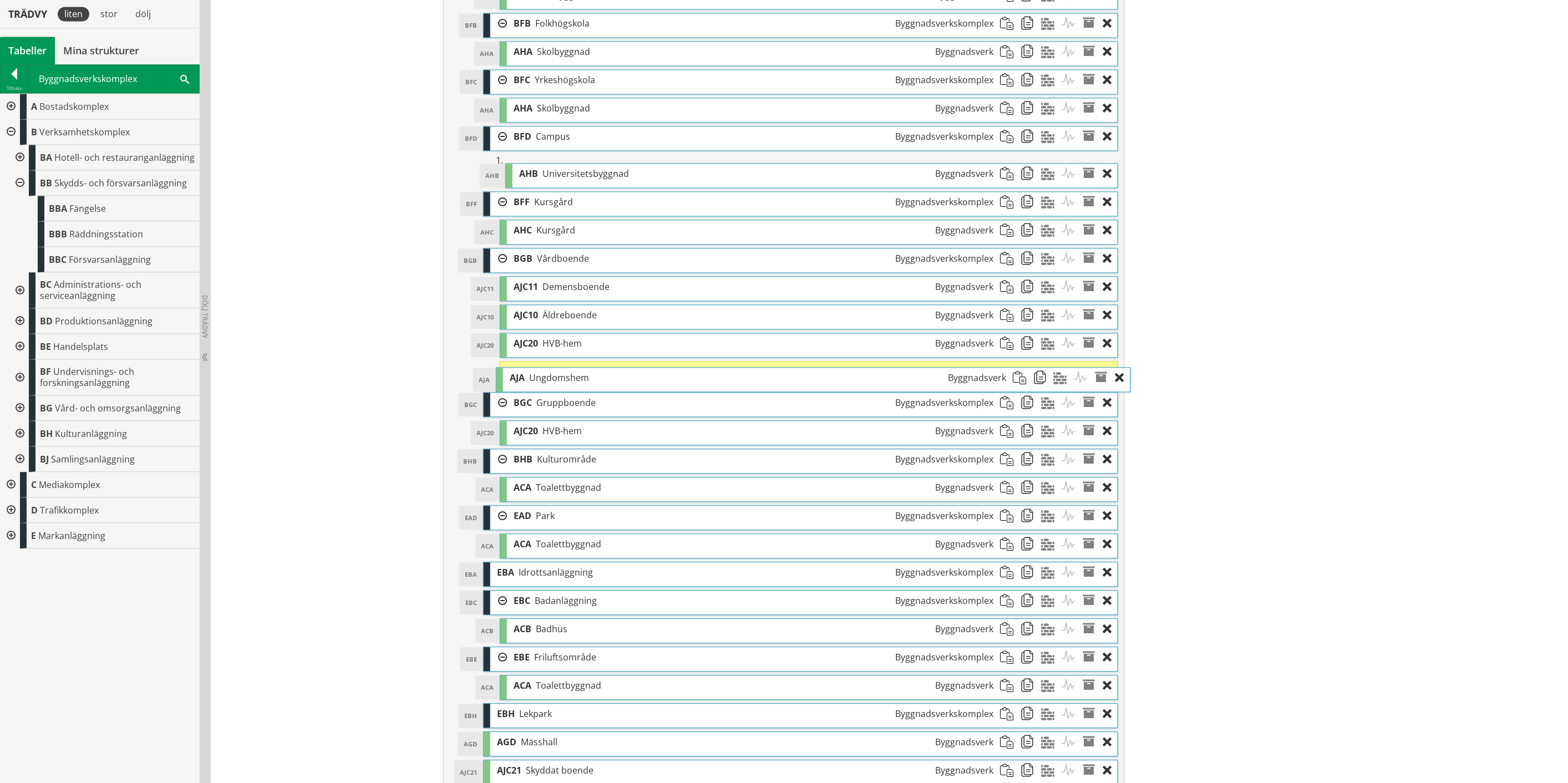
drag, startPoint x: 709, startPoint y: 755, endPoint x: 721, endPoint y: 386, distance: 369.2
click at [721, 386] on div "AJA Ungdomshem Byggnadsverk" at bounding box center [758, 378] width 510 height 20
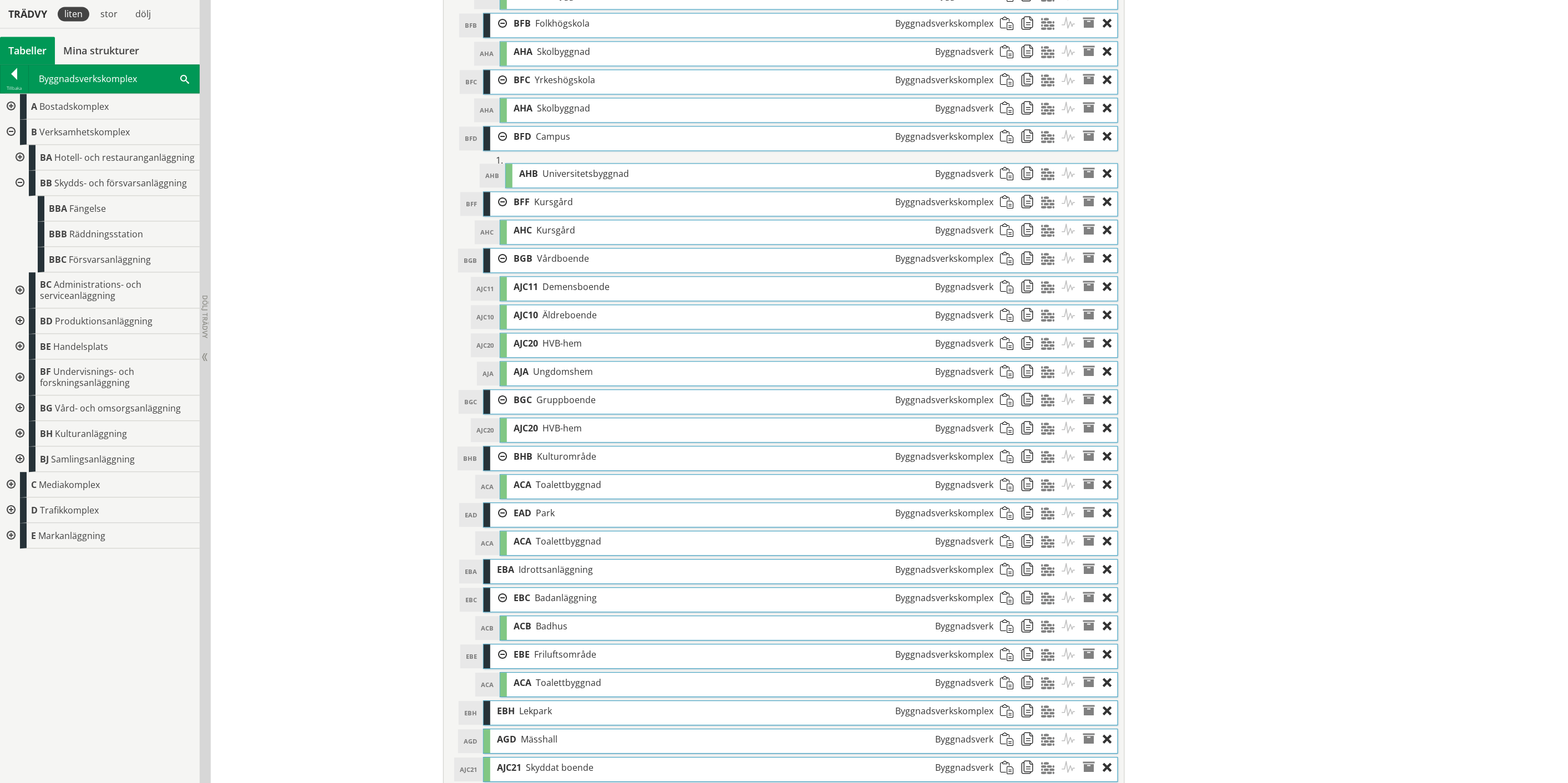
click at [1024, 377] on span at bounding box center [1031, 372] width 20 height 20
click at [1003, 409] on span at bounding box center [1010, 400] width 20 height 20
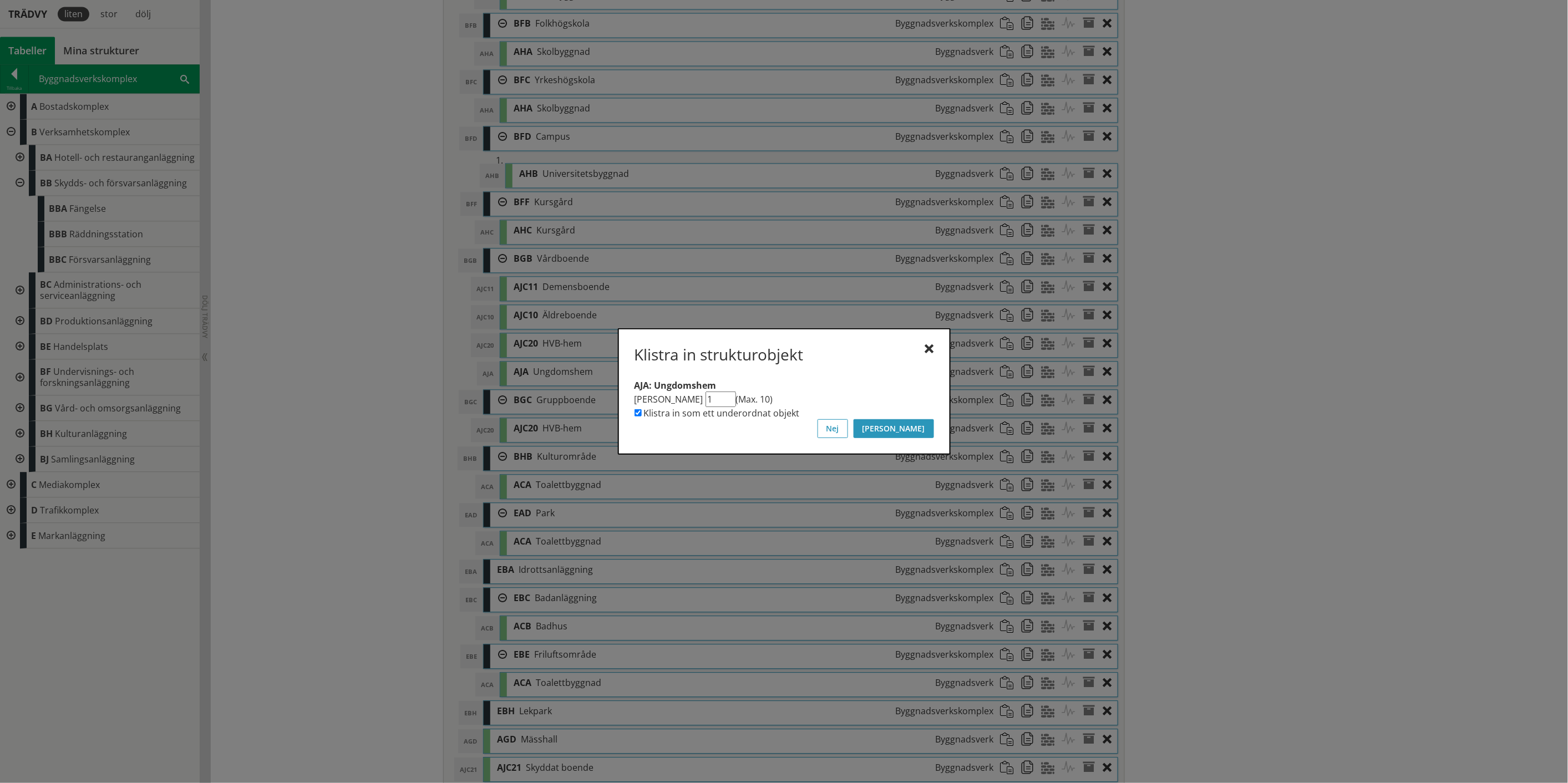
click at [921, 423] on button "[PERSON_NAME]" at bounding box center [894, 429] width 80 height 19
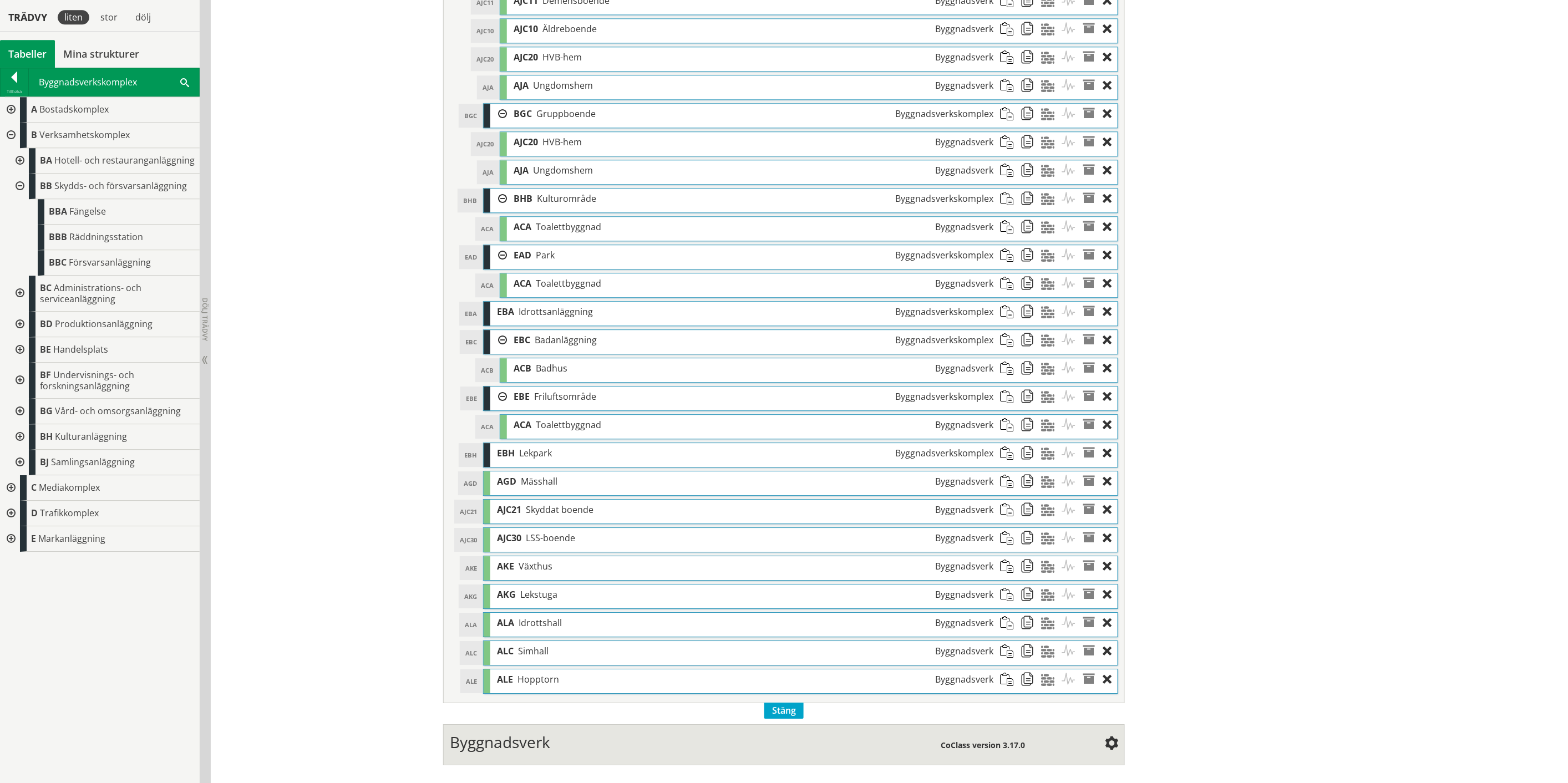
scroll to position [1302, 0]
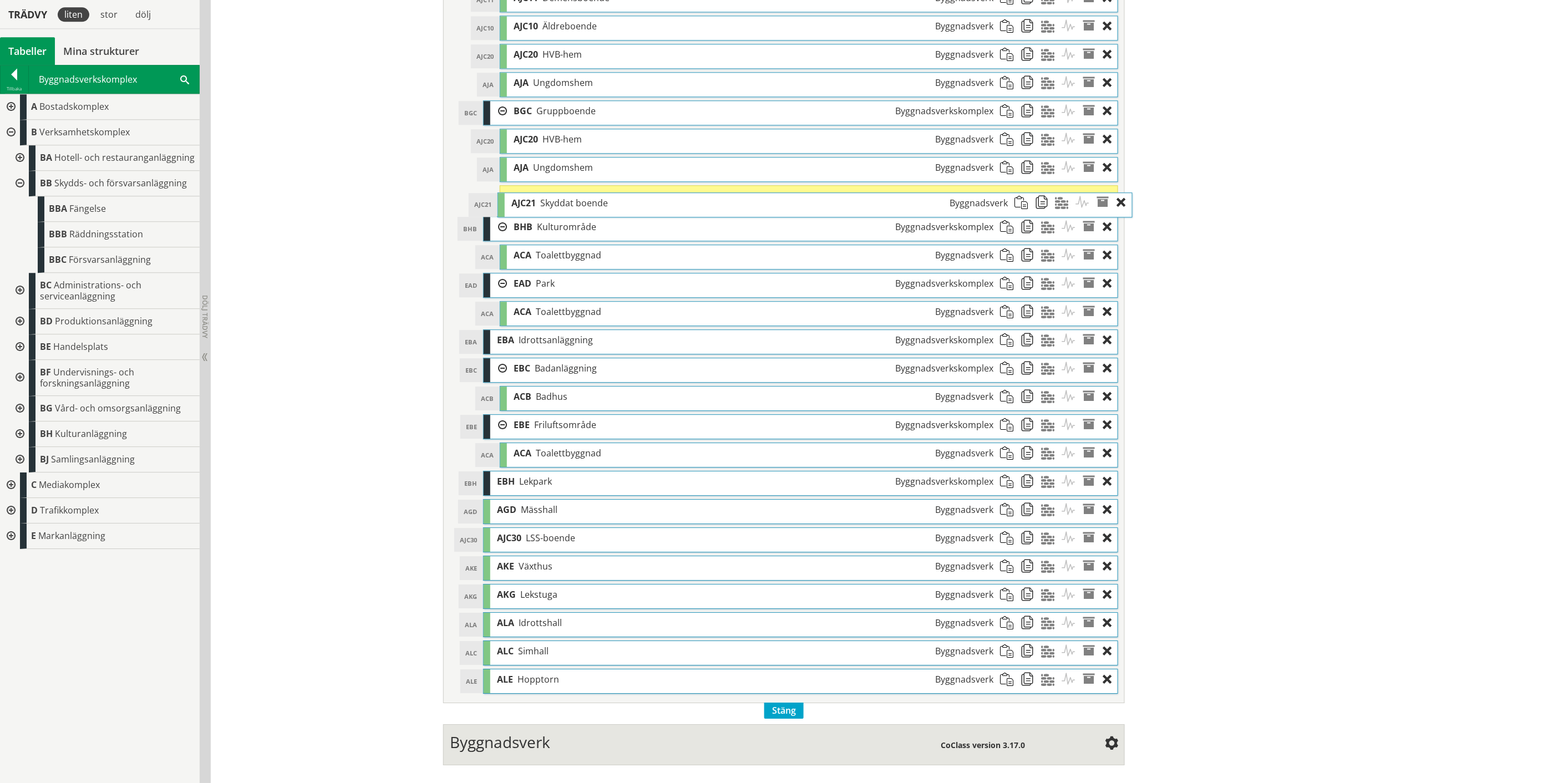
drag, startPoint x: 817, startPoint y: 518, endPoint x: 831, endPoint y: 206, distance: 312.3
click at [831, 206] on div "AJC21 Skyddat boende Byggnadsverk" at bounding box center [759, 203] width 510 height 20
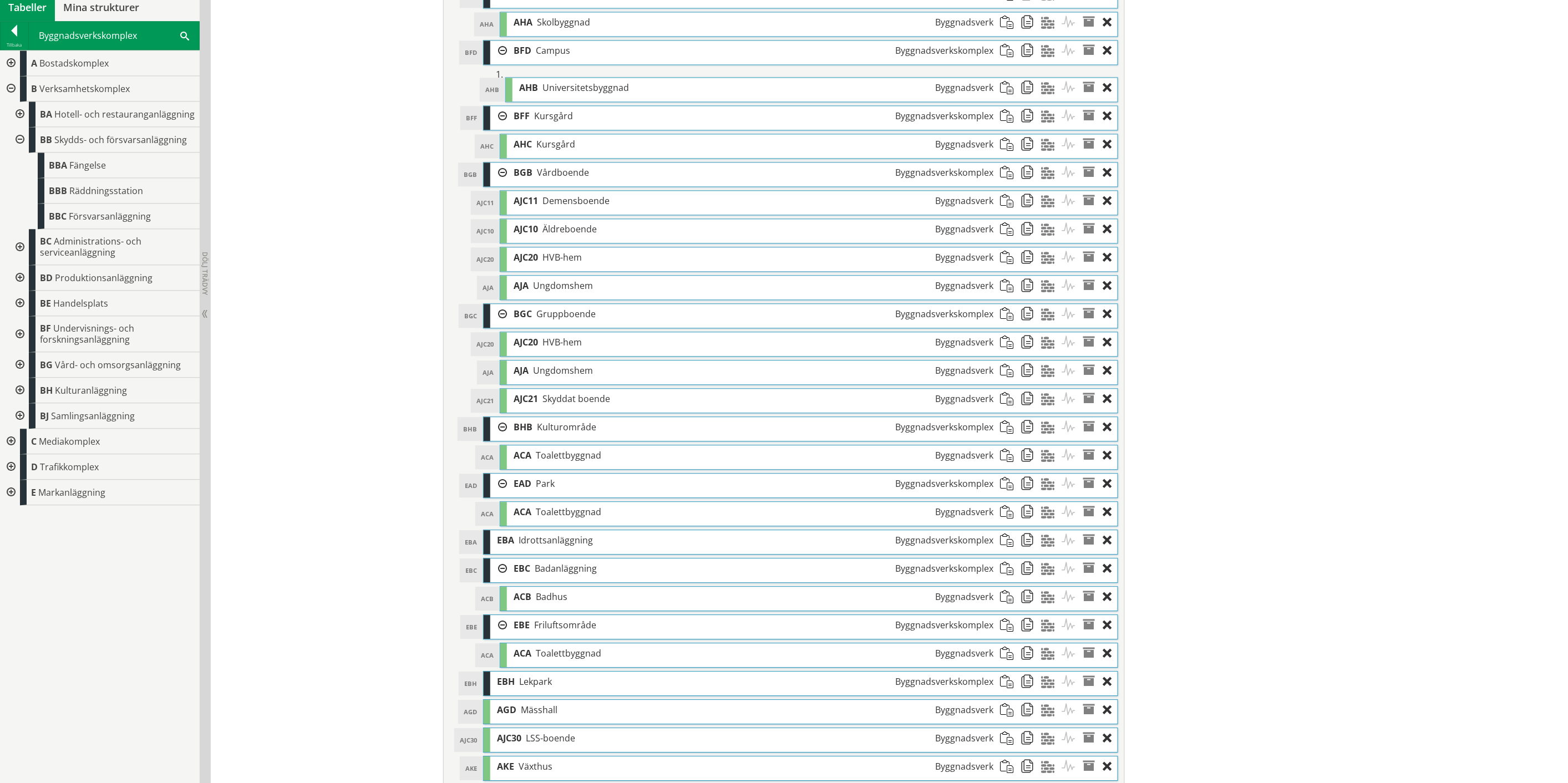
scroll to position [1178, 0]
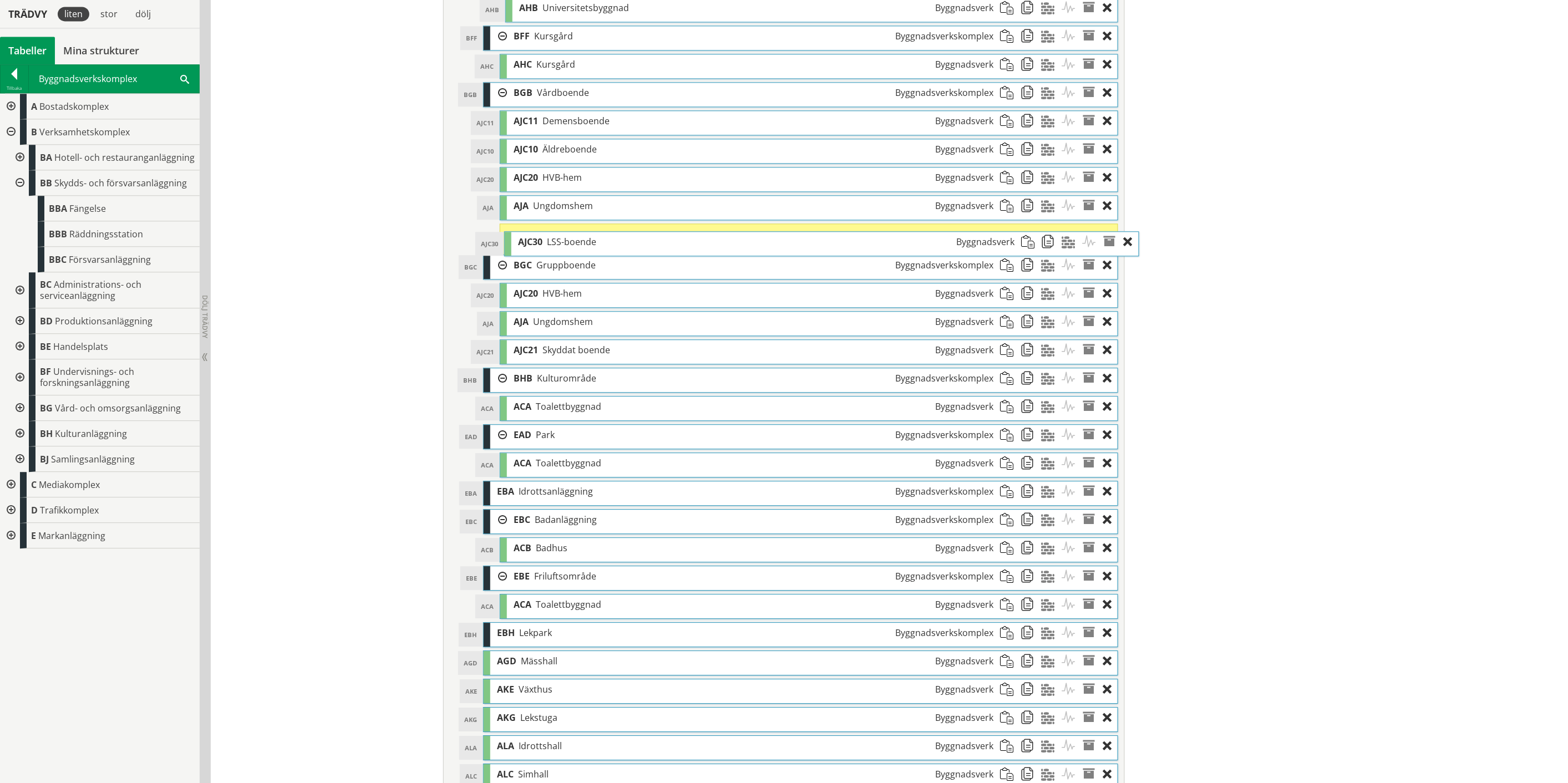
drag, startPoint x: 724, startPoint y: 673, endPoint x: 745, endPoint y: 250, distance: 423.5
click at [745, 250] on div "AJC30 LSS-boende Byggnadsverk" at bounding box center [766, 242] width 510 height 20
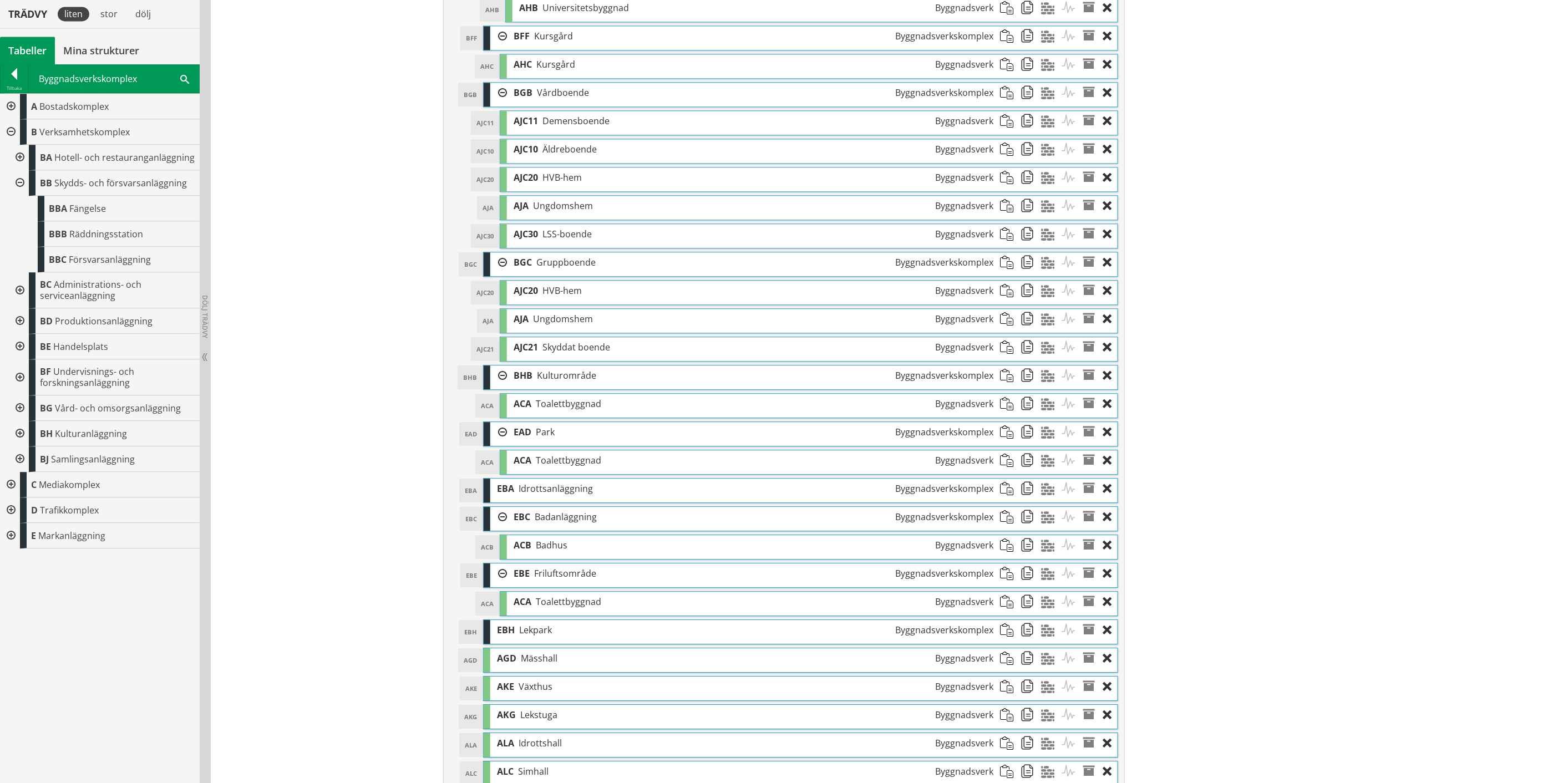
click at [1021, 240] on span at bounding box center [1031, 234] width 20 height 20
click at [1002, 272] on span at bounding box center [1010, 262] width 20 height 20
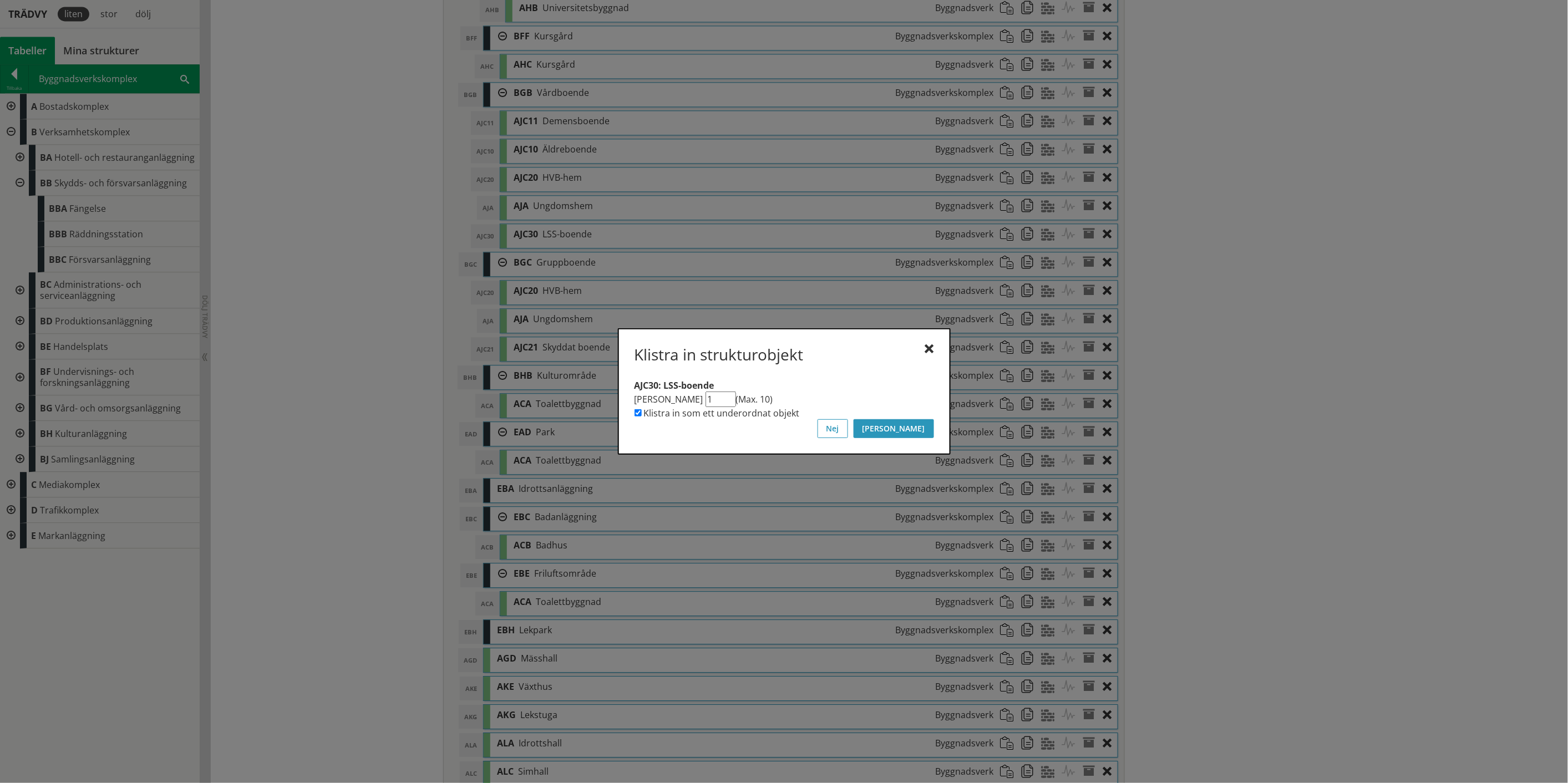
click at [924, 430] on button "[PERSON_NAME]" at bounding box center [894, 429] width 80 height 19
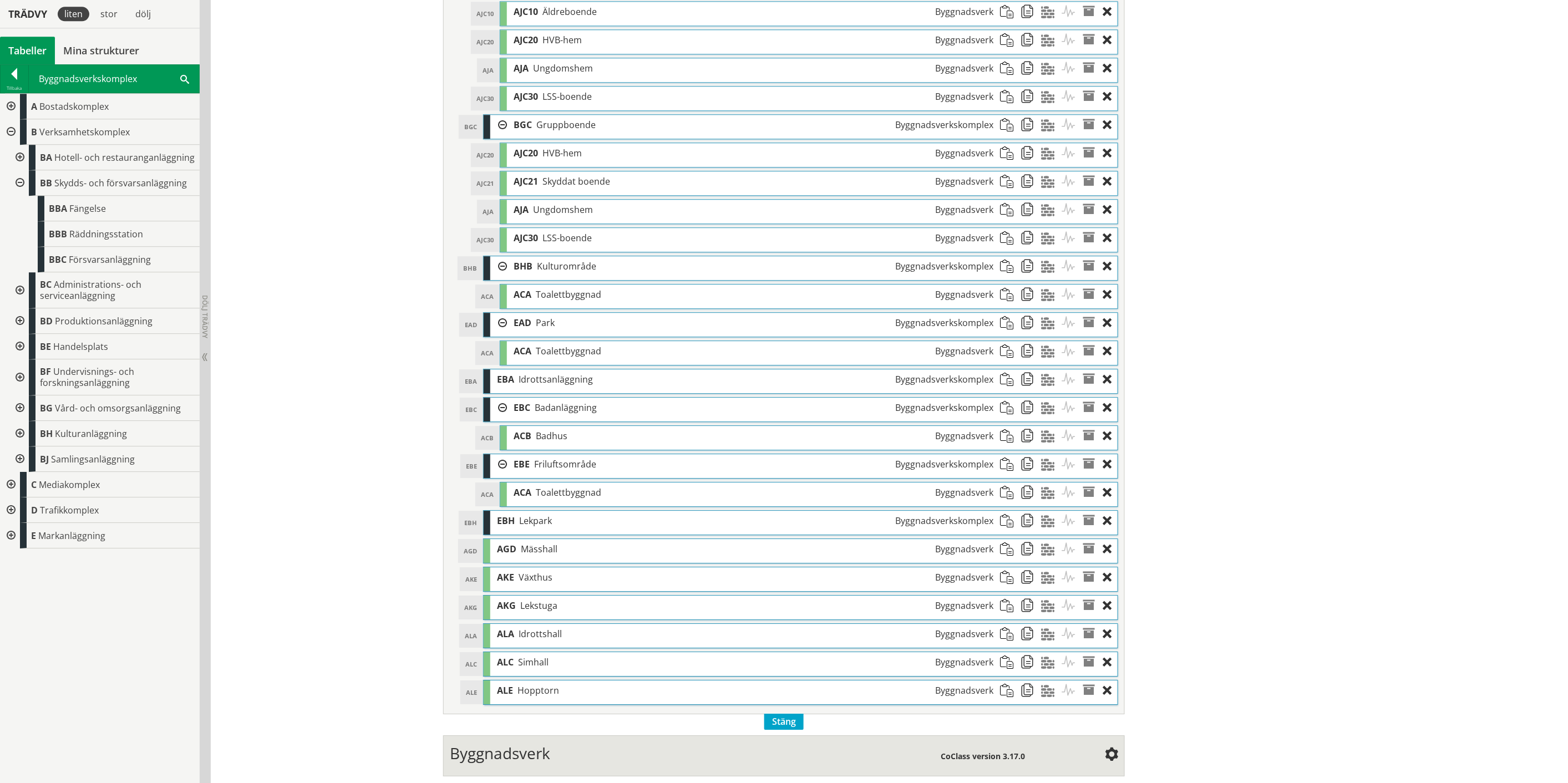
scroll to position [1331, 0]
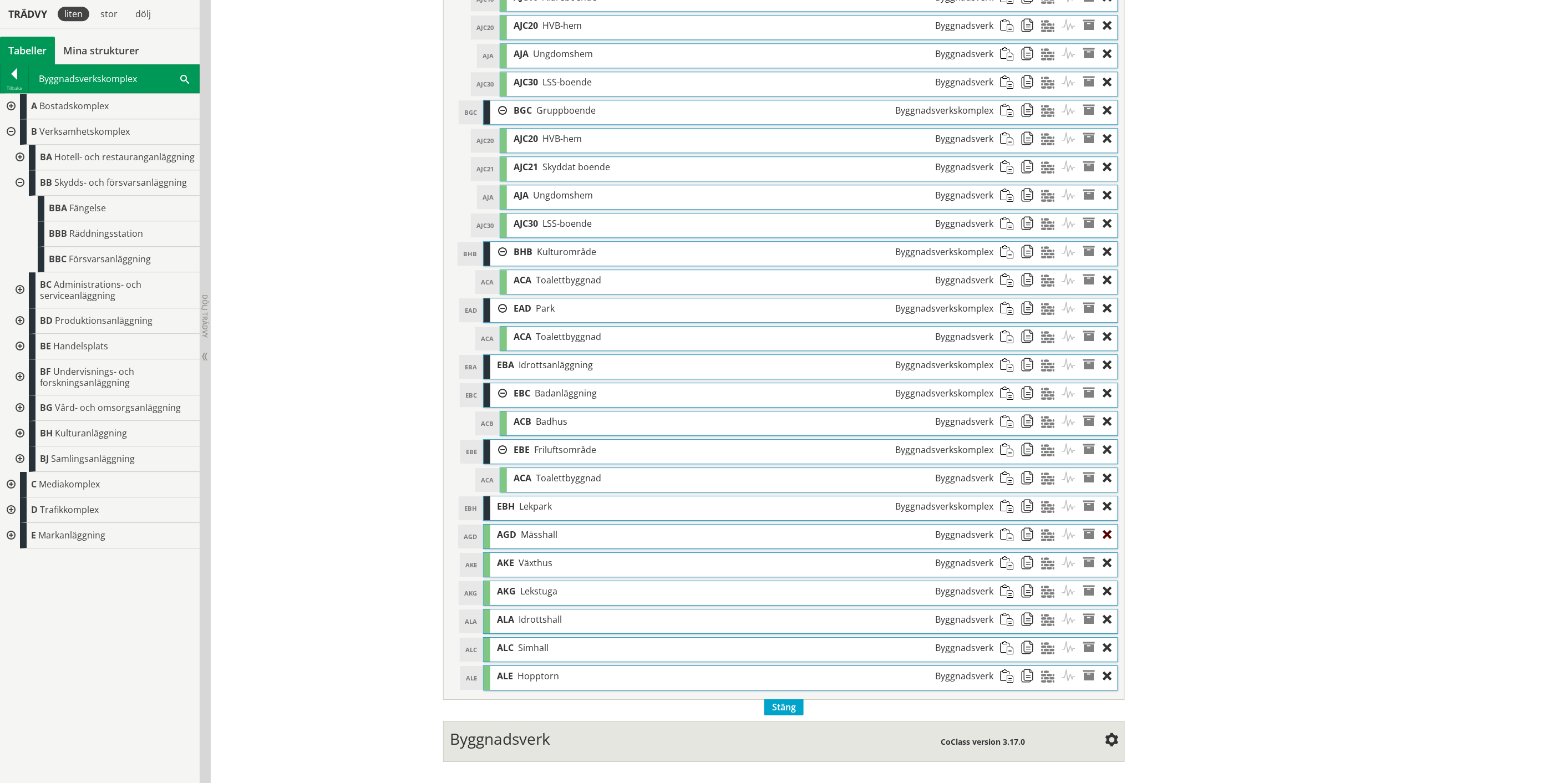
click at [1104, 542] on div at bounding box center [1110, 534] width 15 height 20
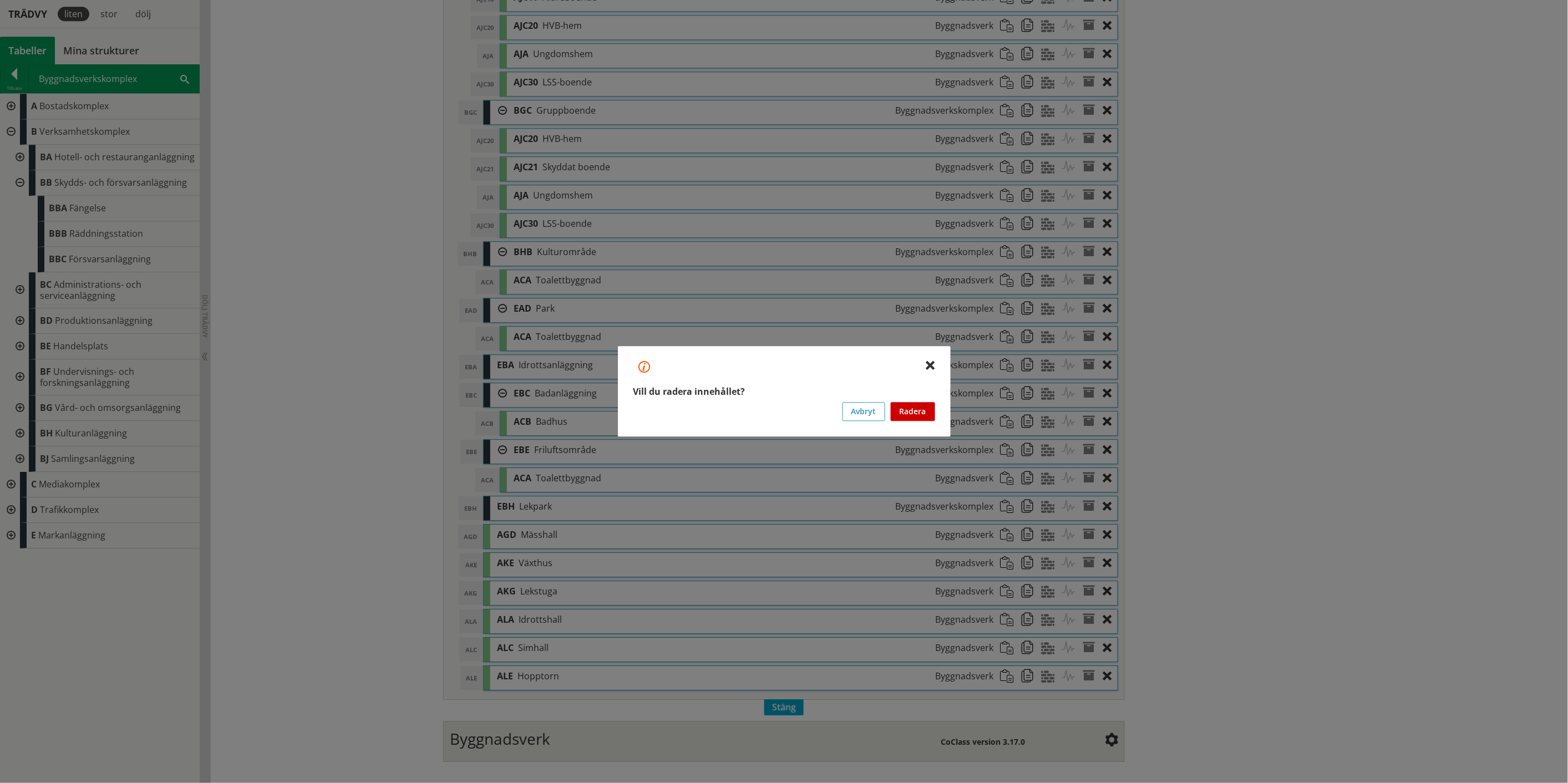
click at [927, 408] on button "Radera" at bounding box center [913, 411] width 44 height 19
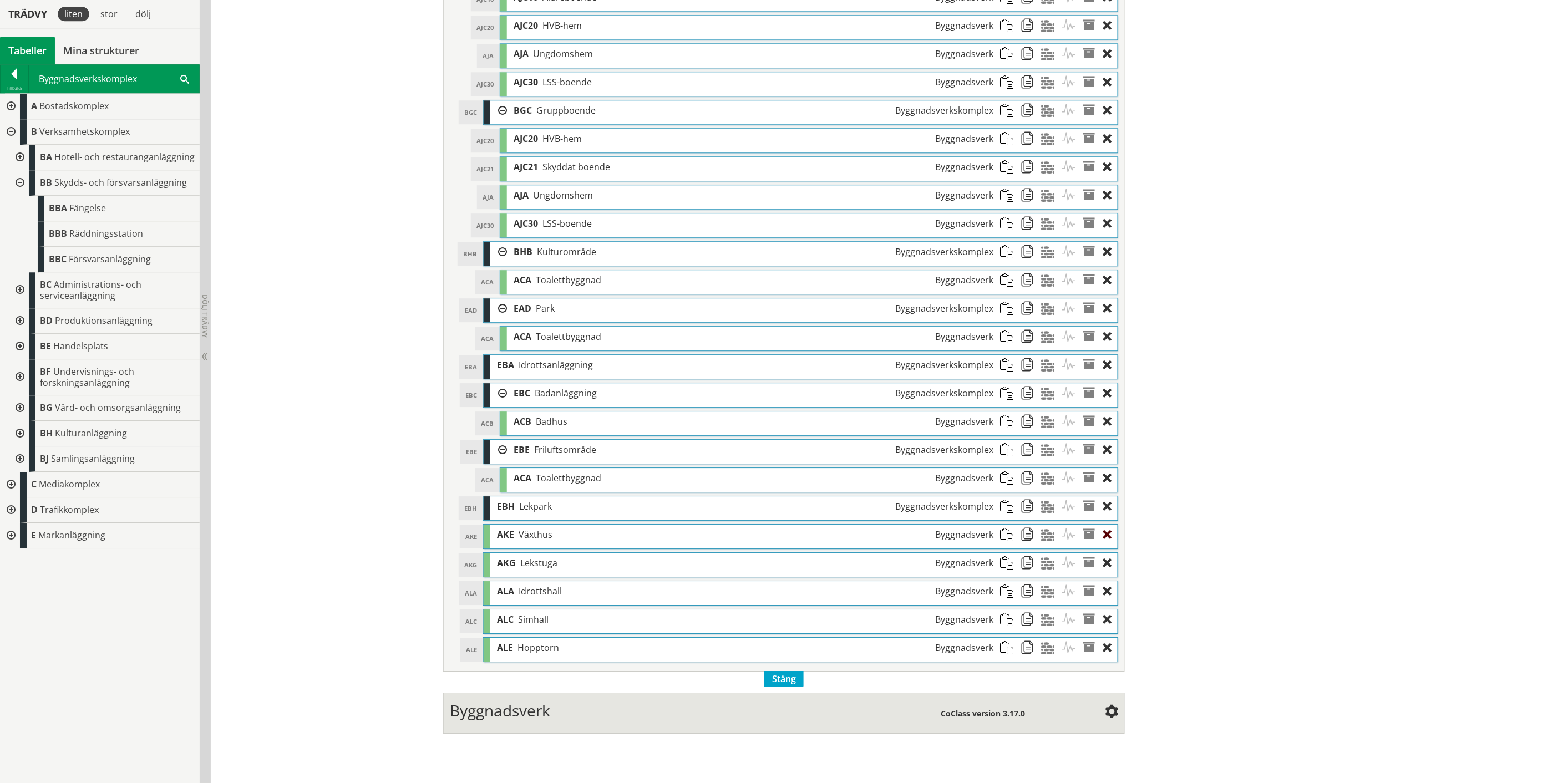
click at [1103, 544] on div at bounding box center [1110, 534] width 15 height 20
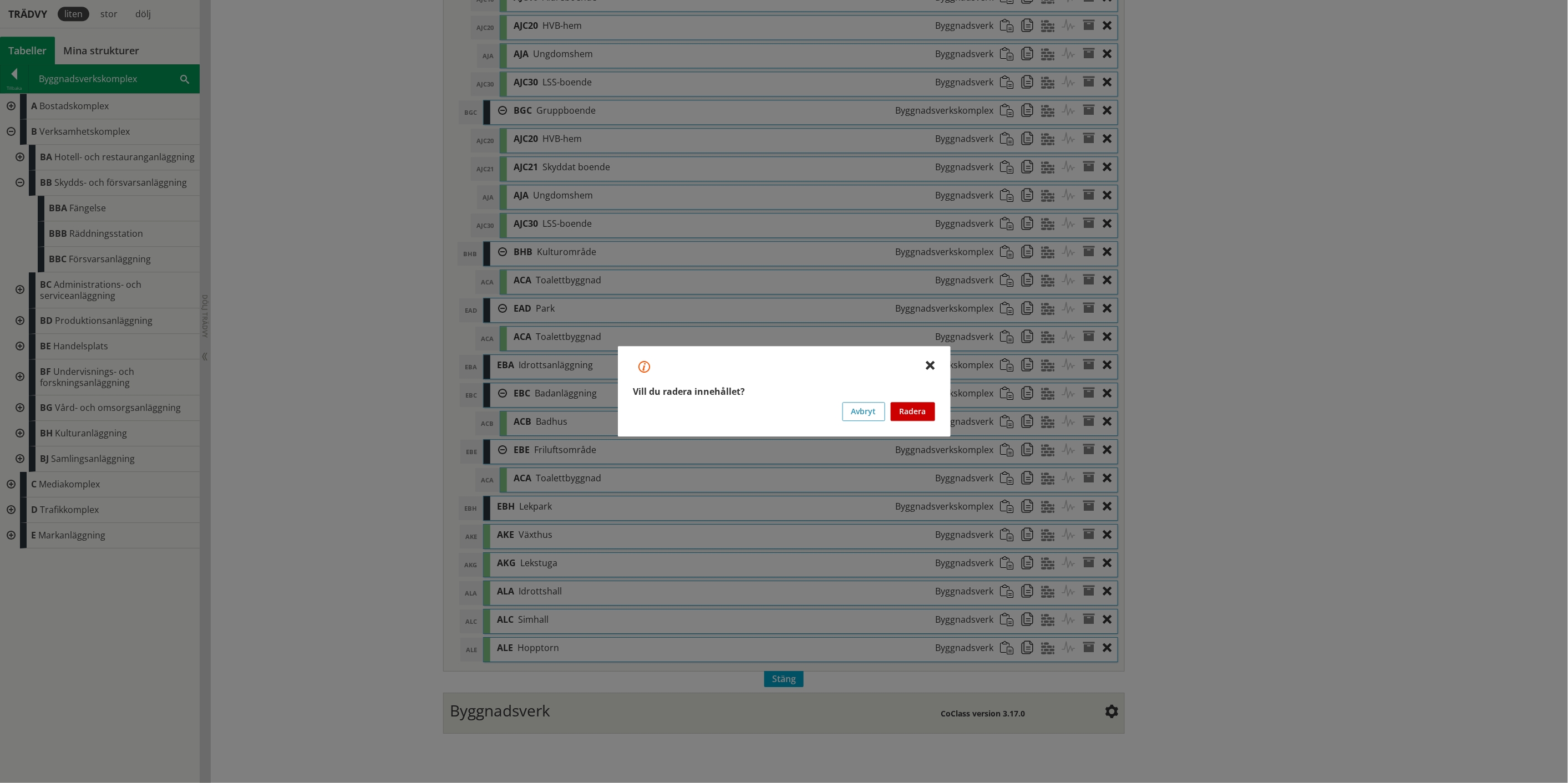
click at [918, 412] on button "Radera" at bounding box center [913, 411] width 44 height 19
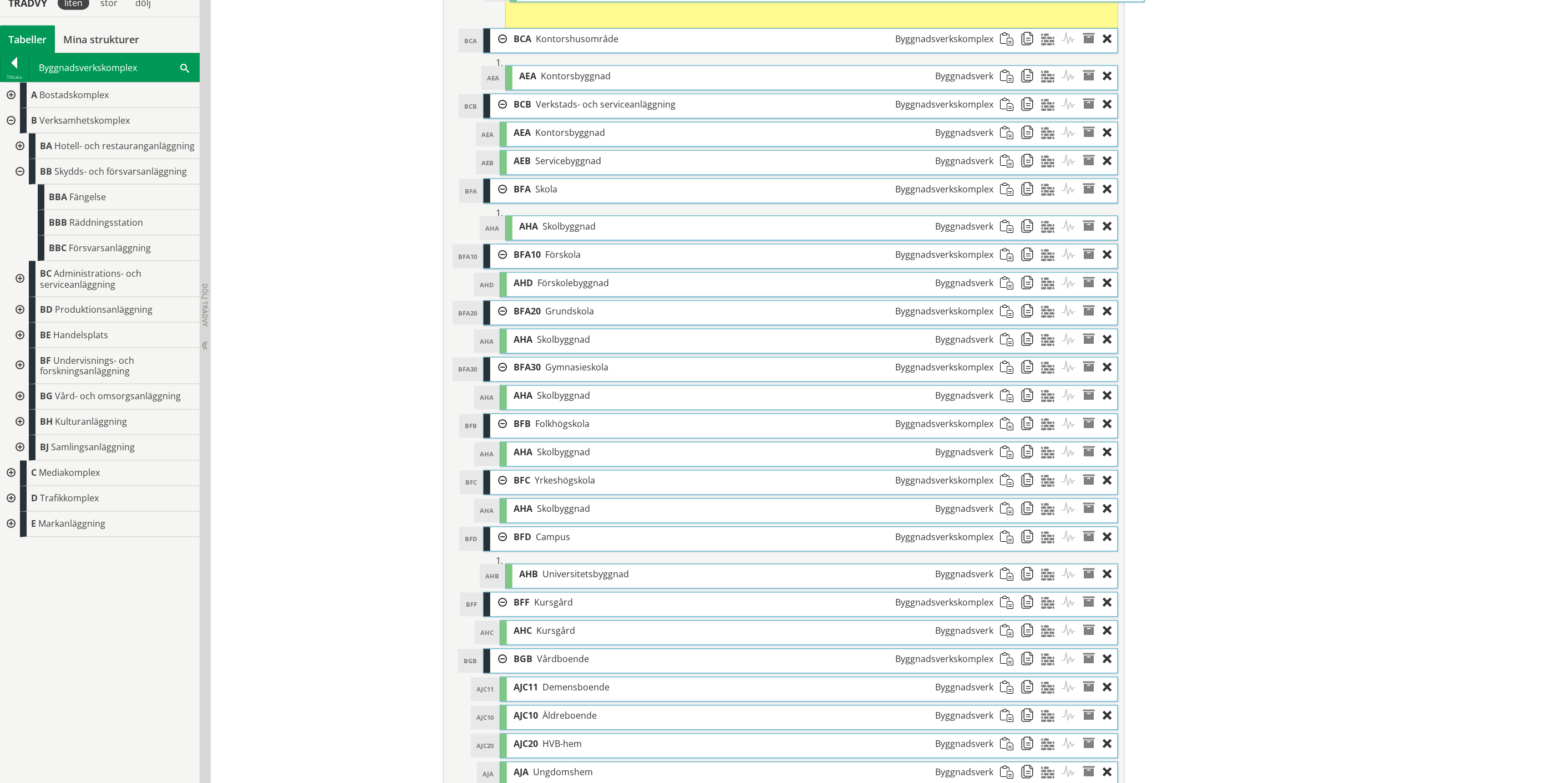
scroll to position [588, 0]
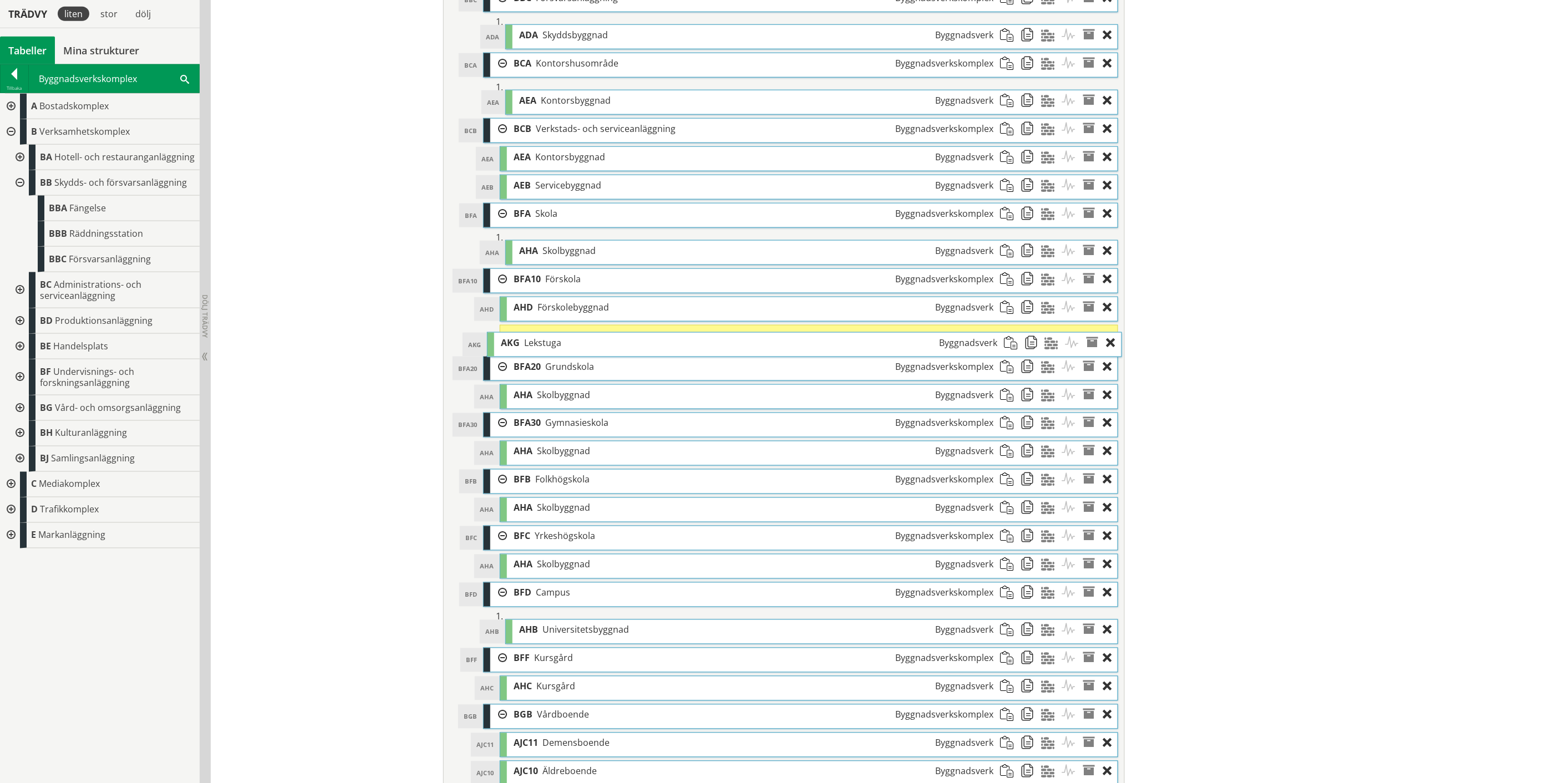
drag, startPoint x: 885, startPoint y: 546, endPoint x: 890, endPoint y: 346, distance: 200.1
click at [890, 346] on div "AKG Lekstuga Byggnadsverk" at bounding box center [749, 343] width 510 height 20
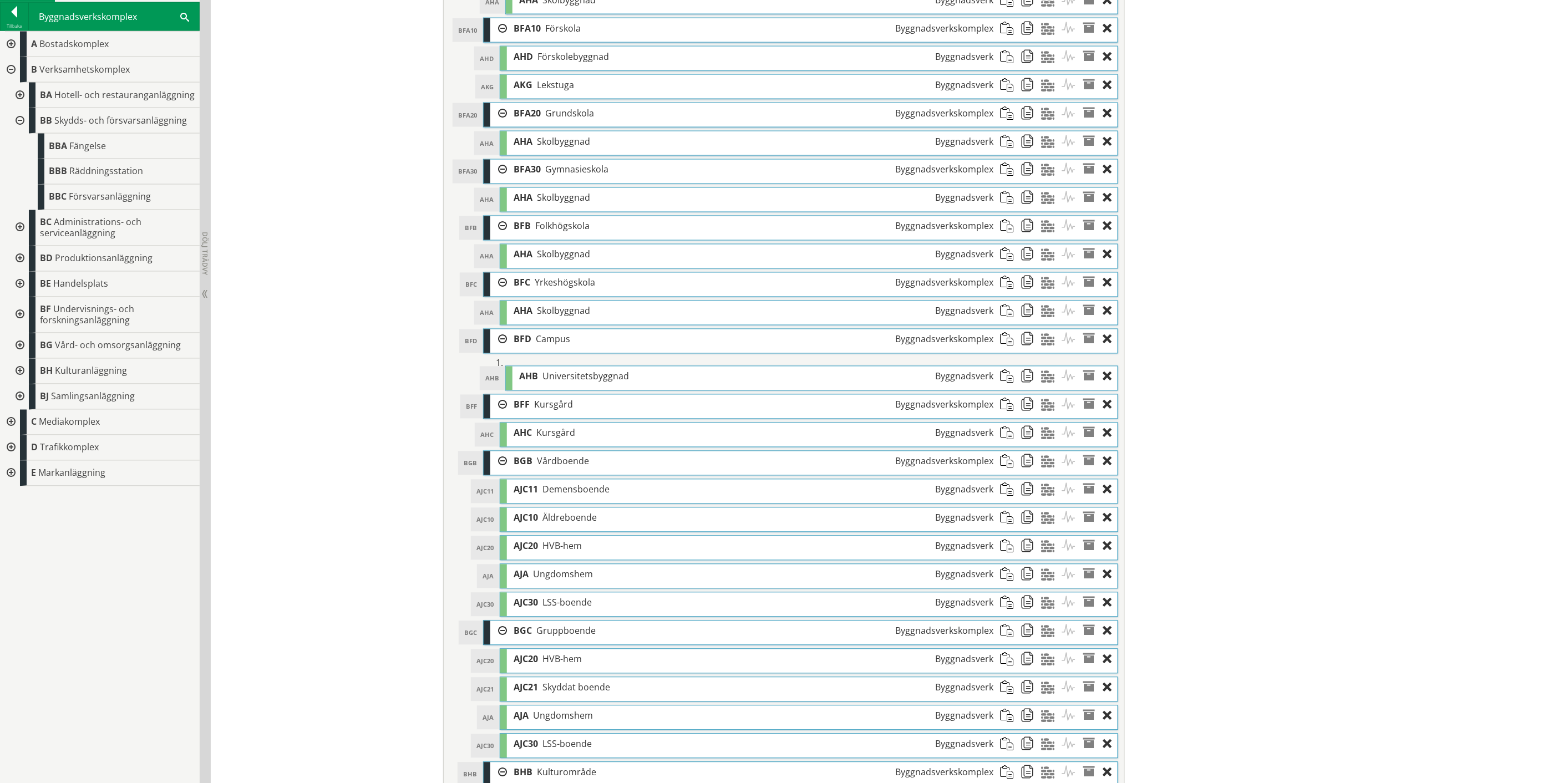
scroll to position [773, 0]
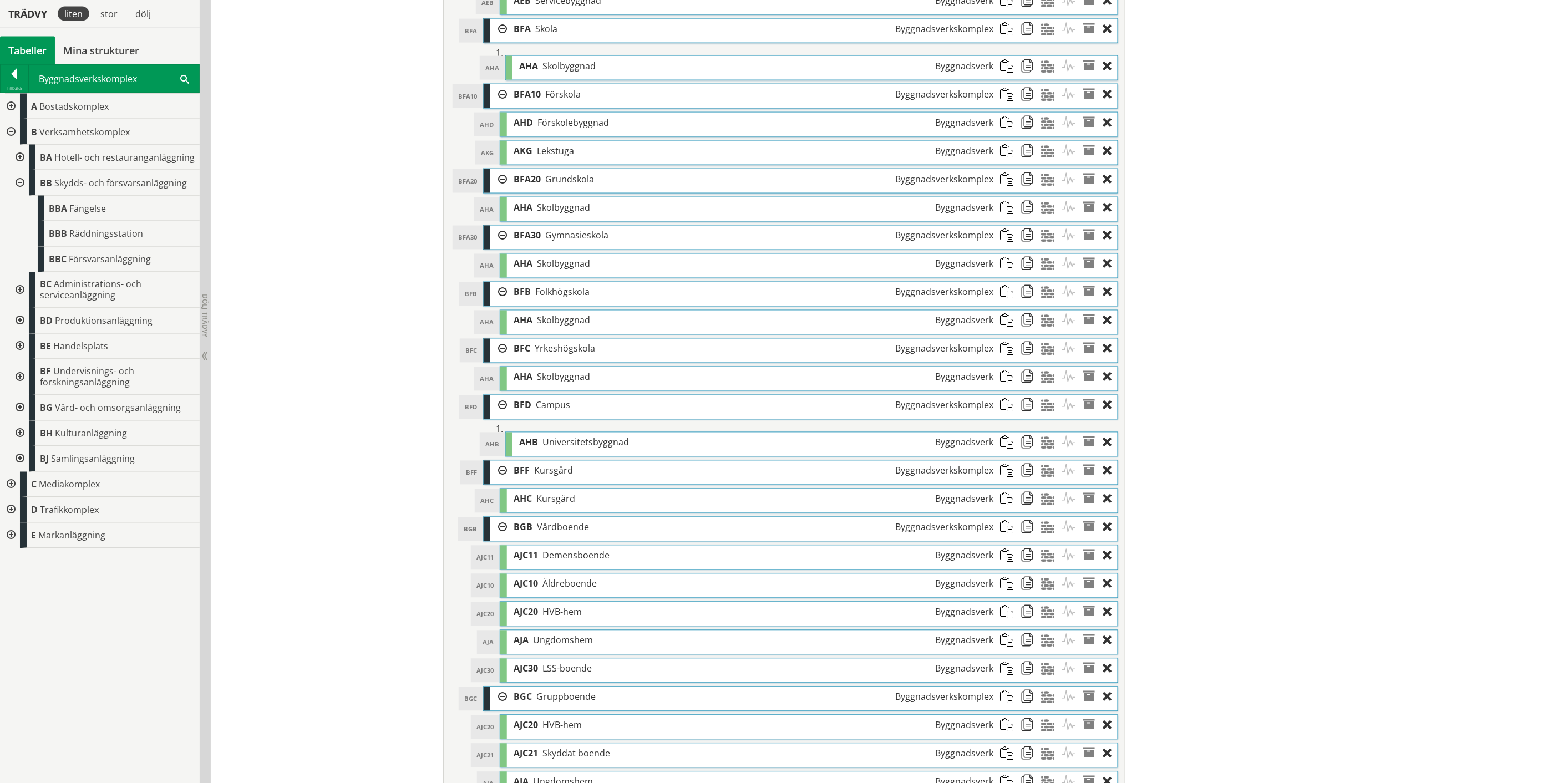
click at [1023, 155] on span at bounding box center [1031, 151] width 20 height 20
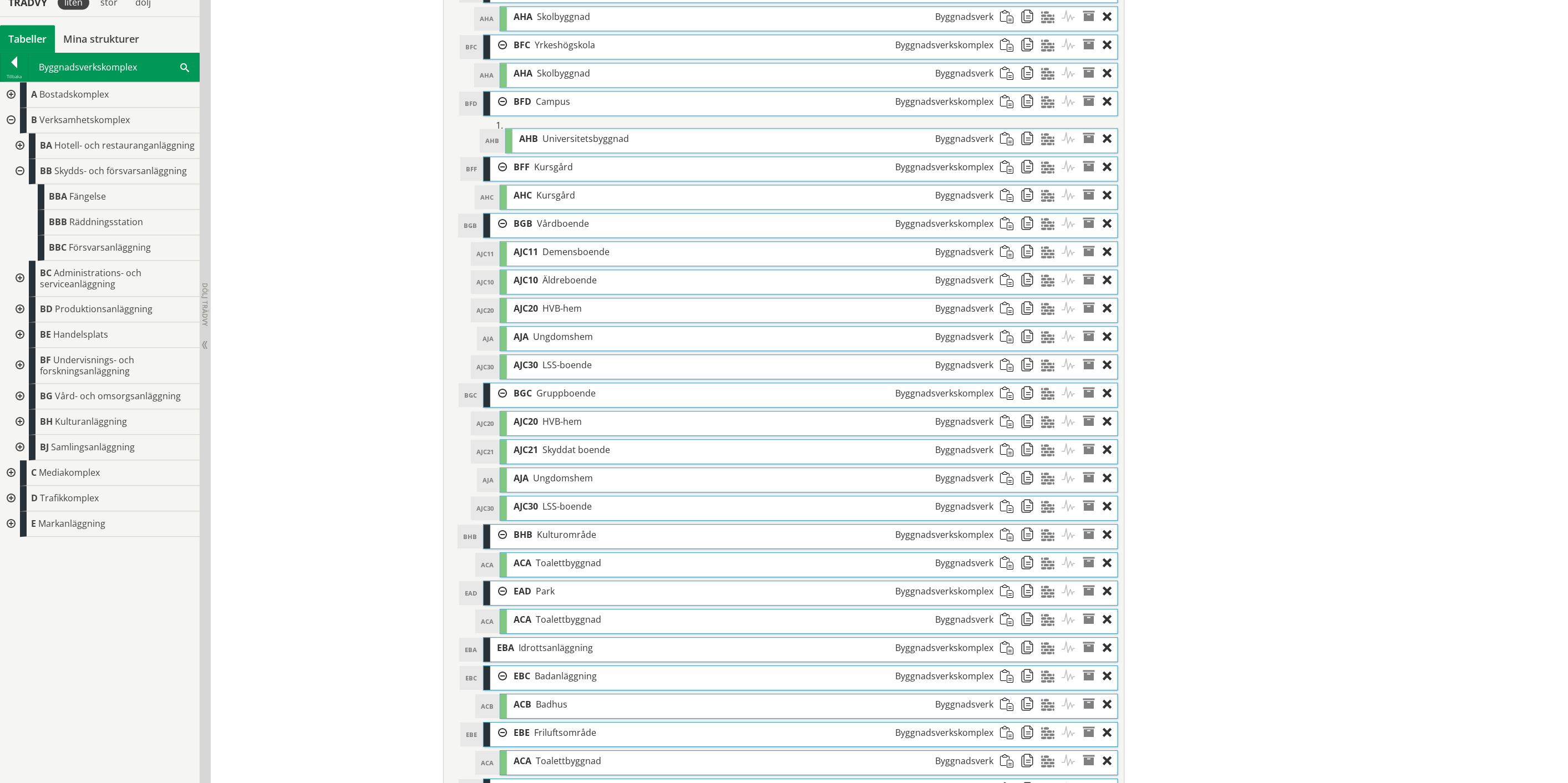
scroll to position [1080, 0]
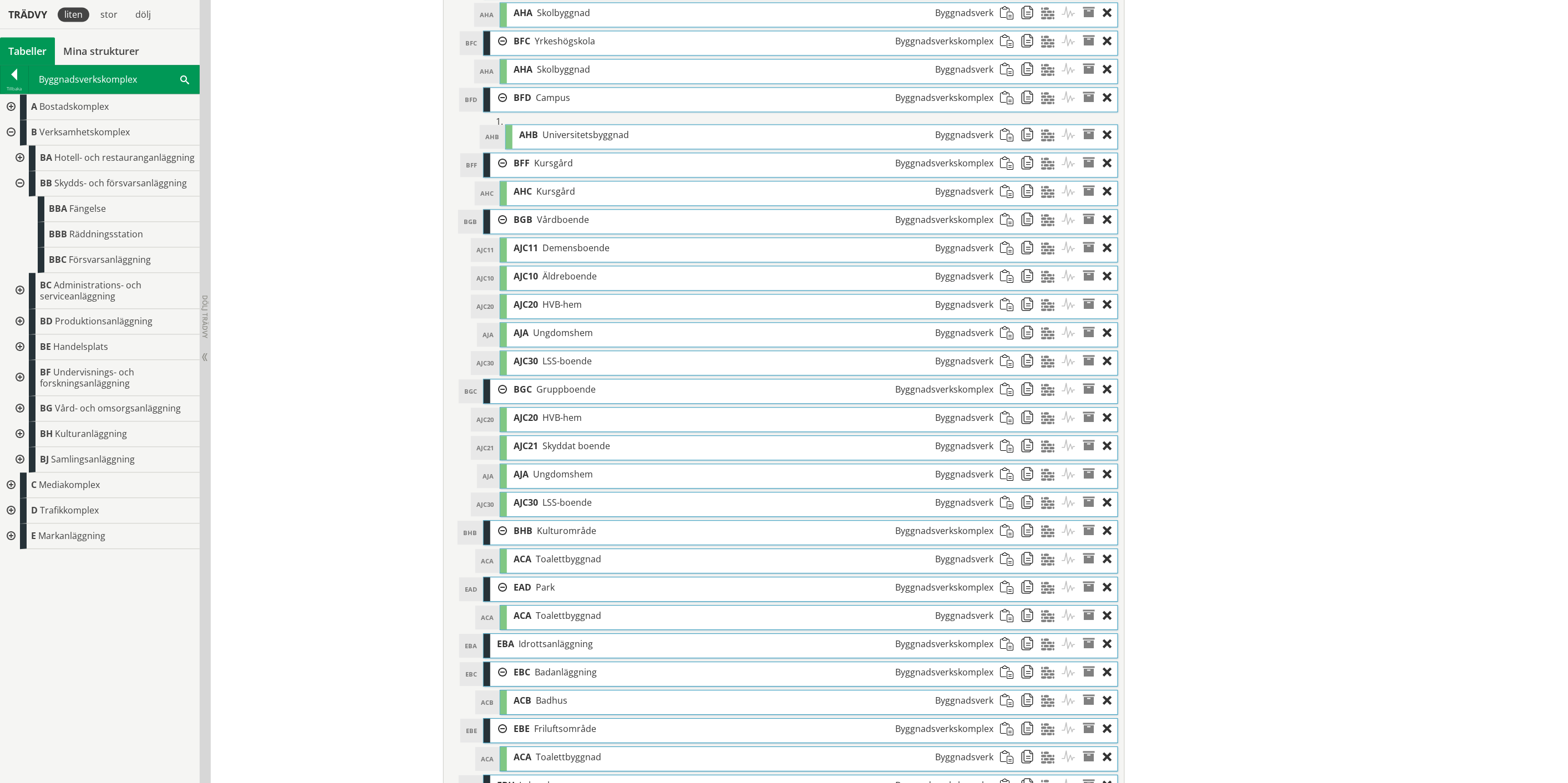
click at [1006, 597] on span at bounding box center [1010, 587] width 20 height 20
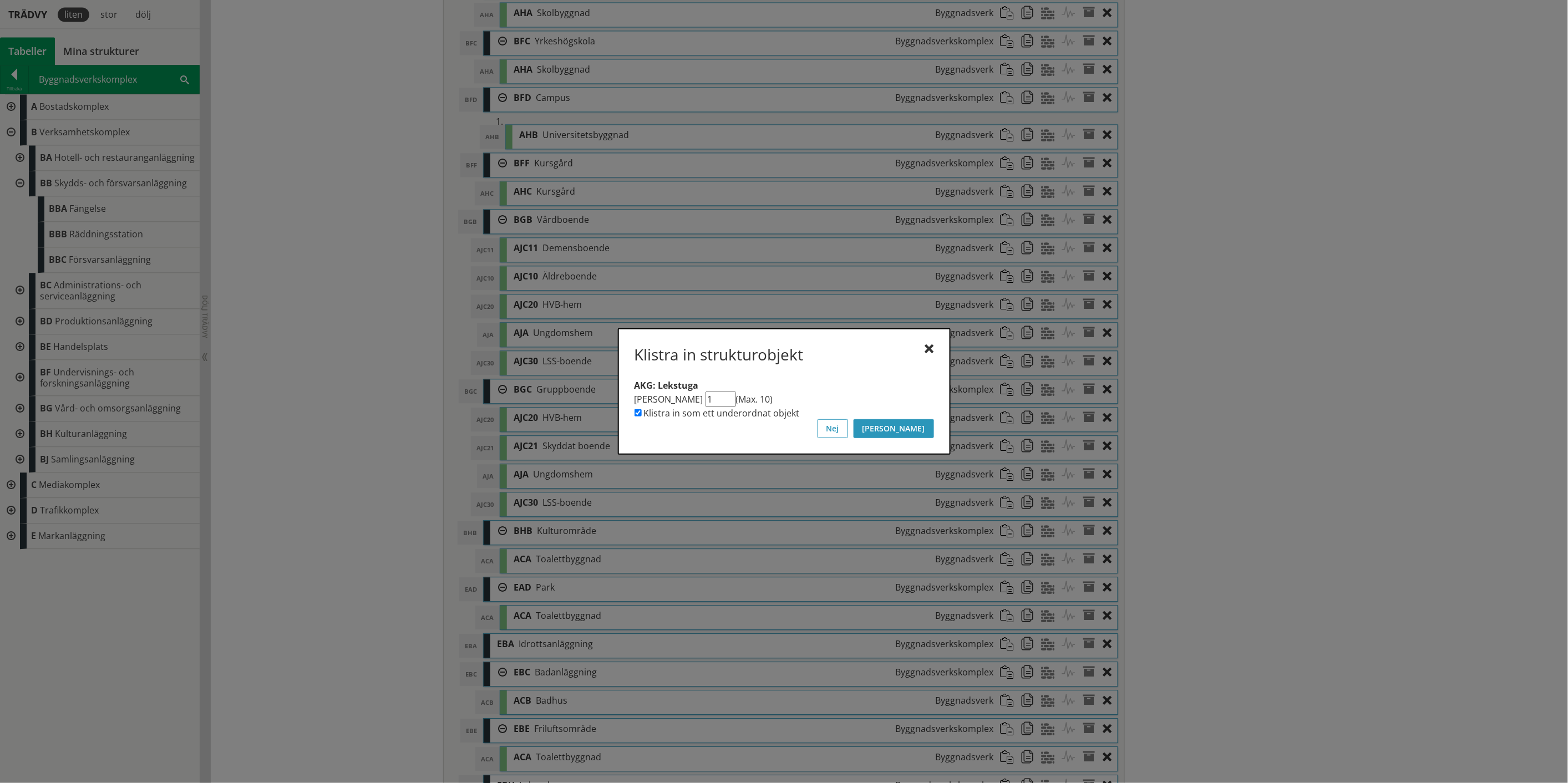
click at [922, 427] on button "[PERSON_NAME]" at bounding box center [894, 429] width 80 height 19
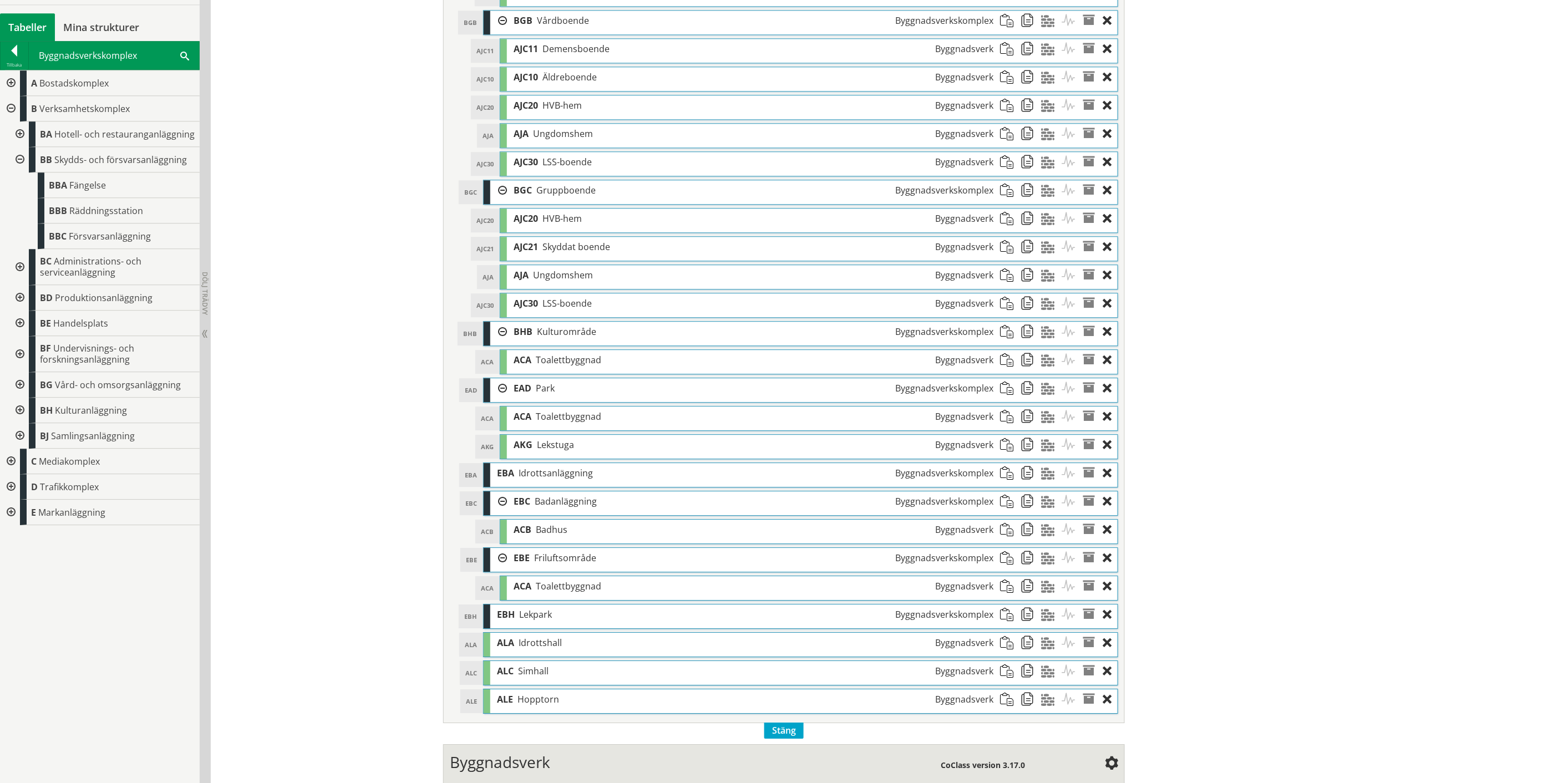
scroll to position [1302, 0]
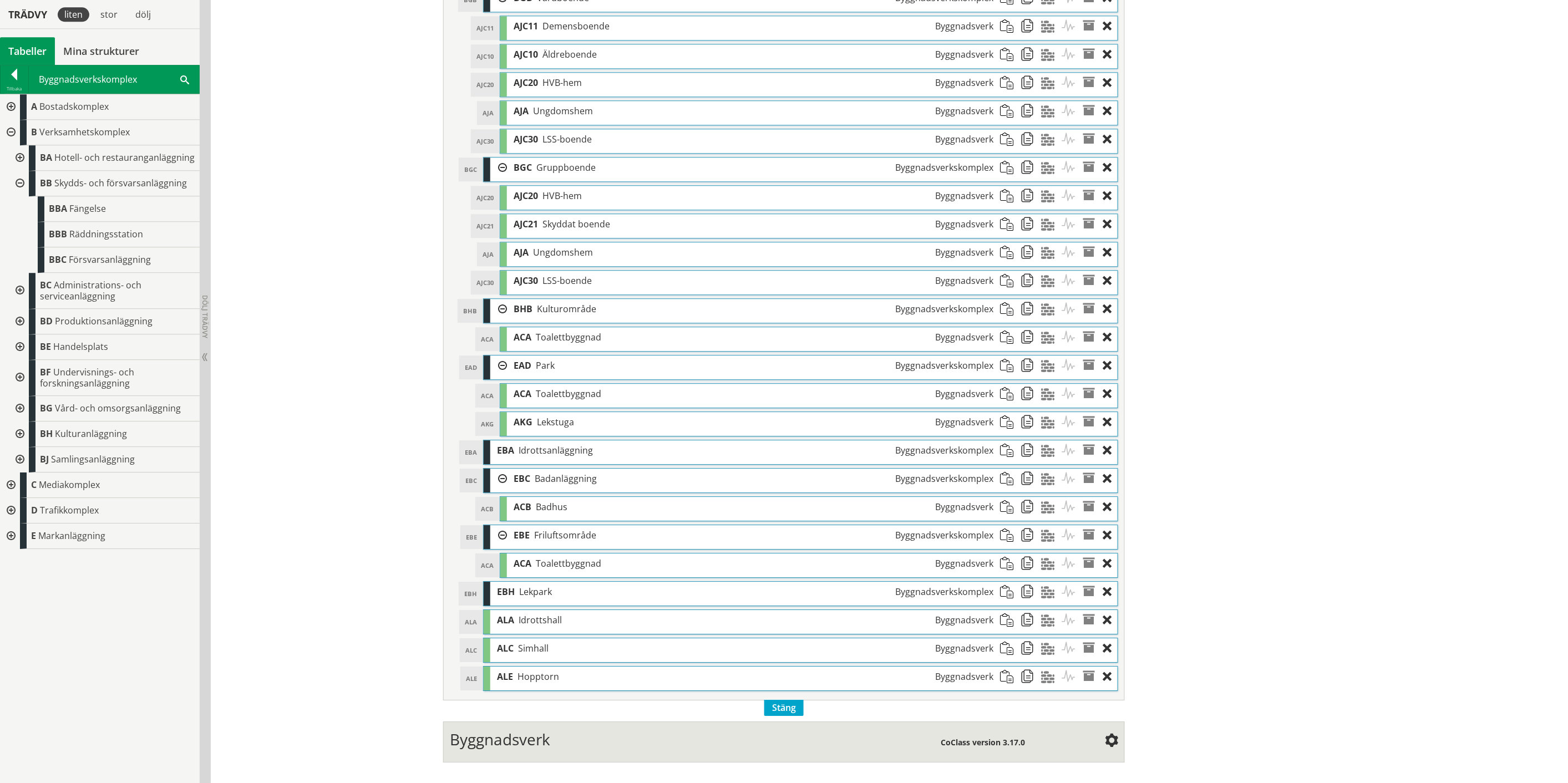
click at [1006, 602] on span at bounding box center [1010, 592] width 20 height 20
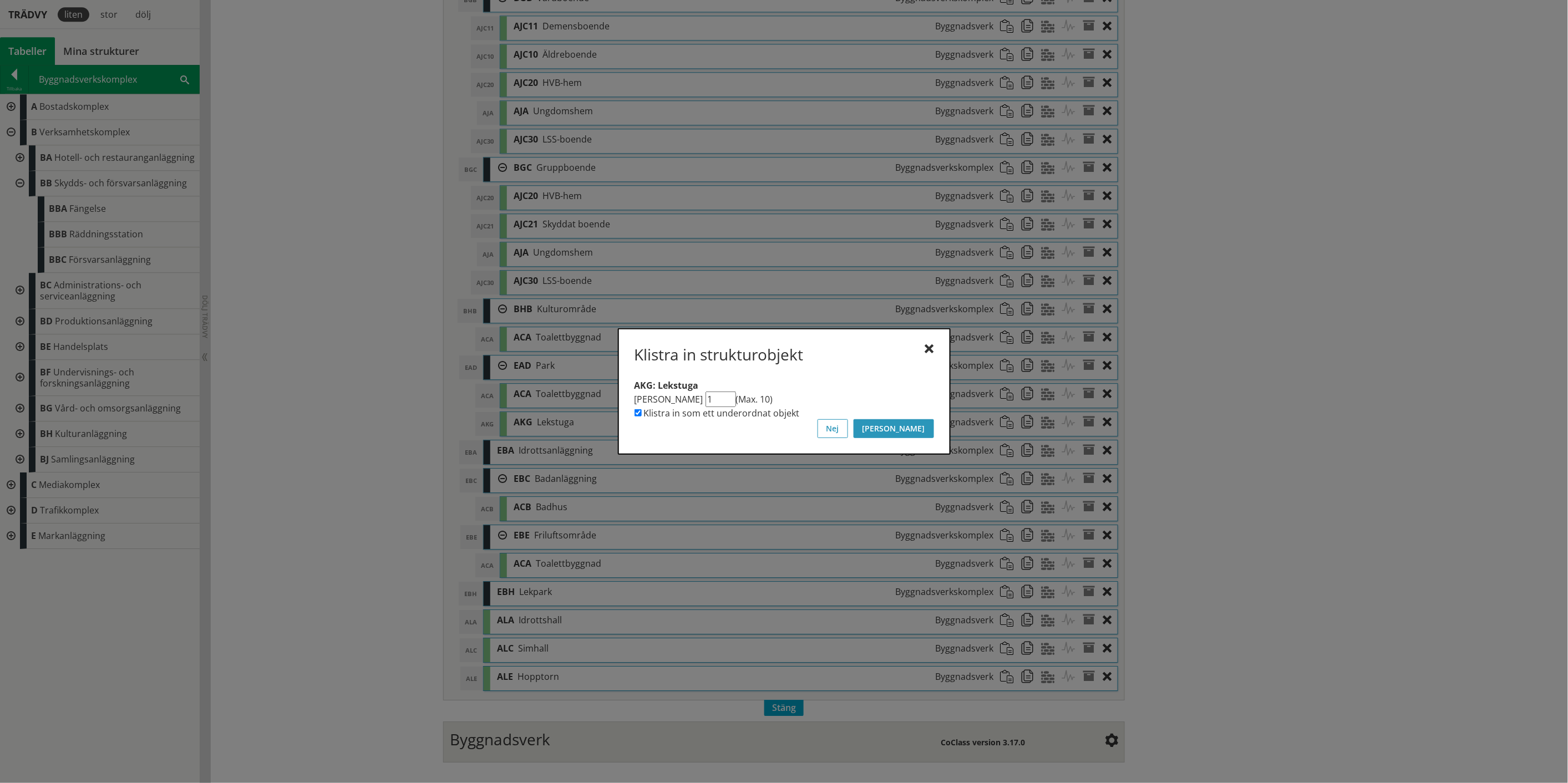
click at [924, 427] on button "[PERSON_NAME]" at bounding box center [894, 429] width 80 height 19
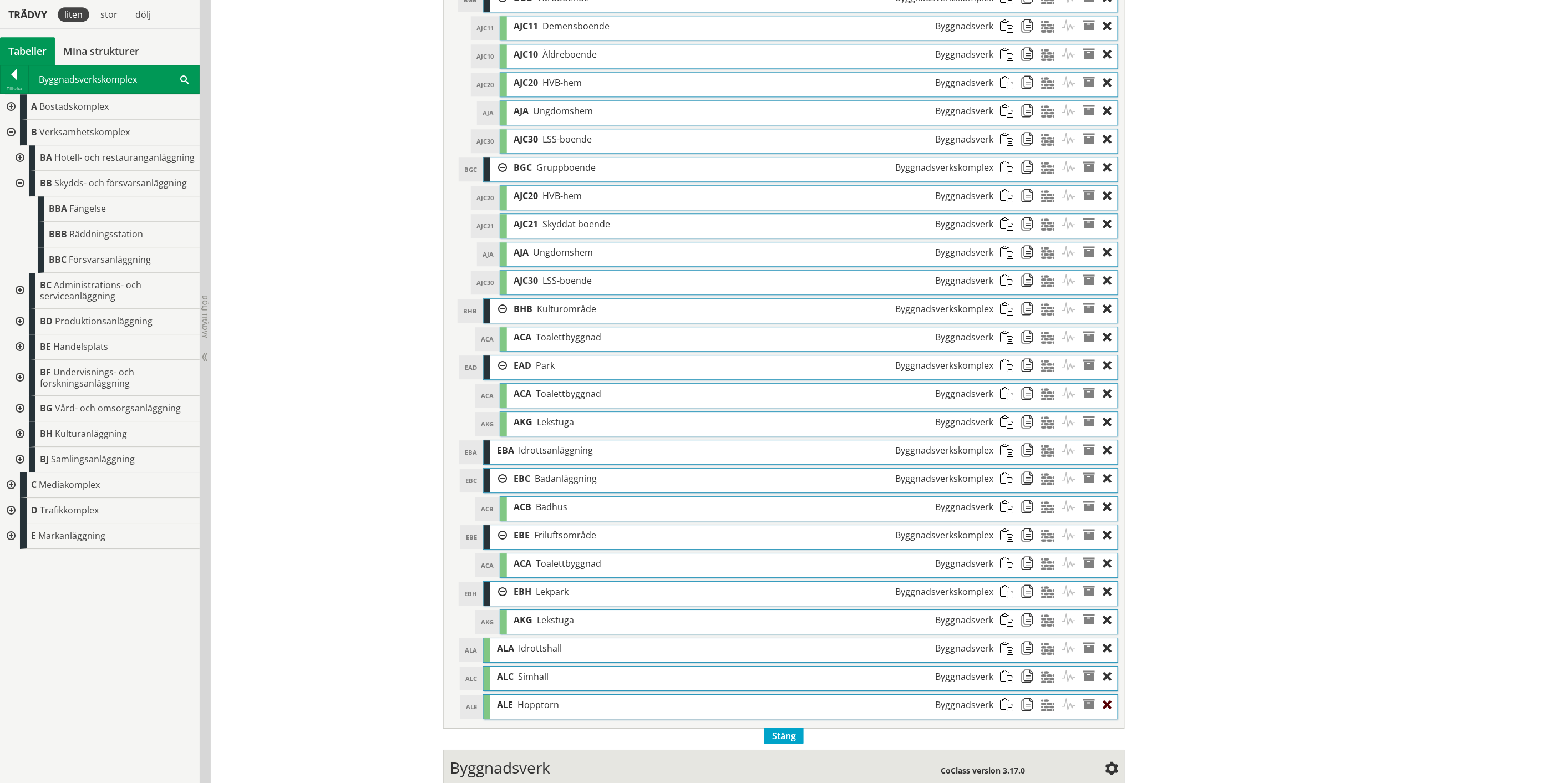
click at [1105, 714] on div at bounding box center [1110, 705] width 15 height 20
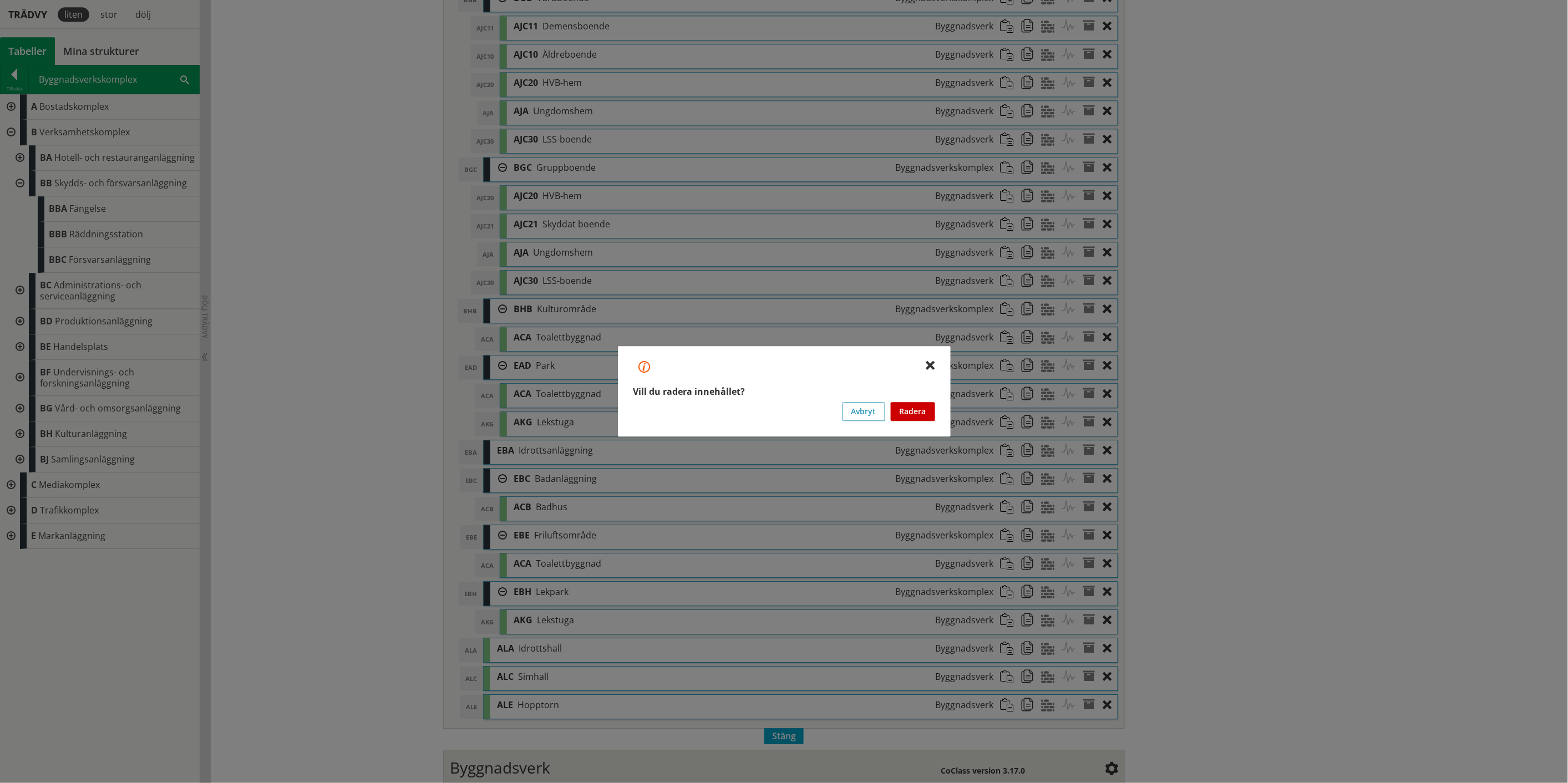
click at [926, 414] on button "Radera" at bounding box center [913, 411] width 44 height 19
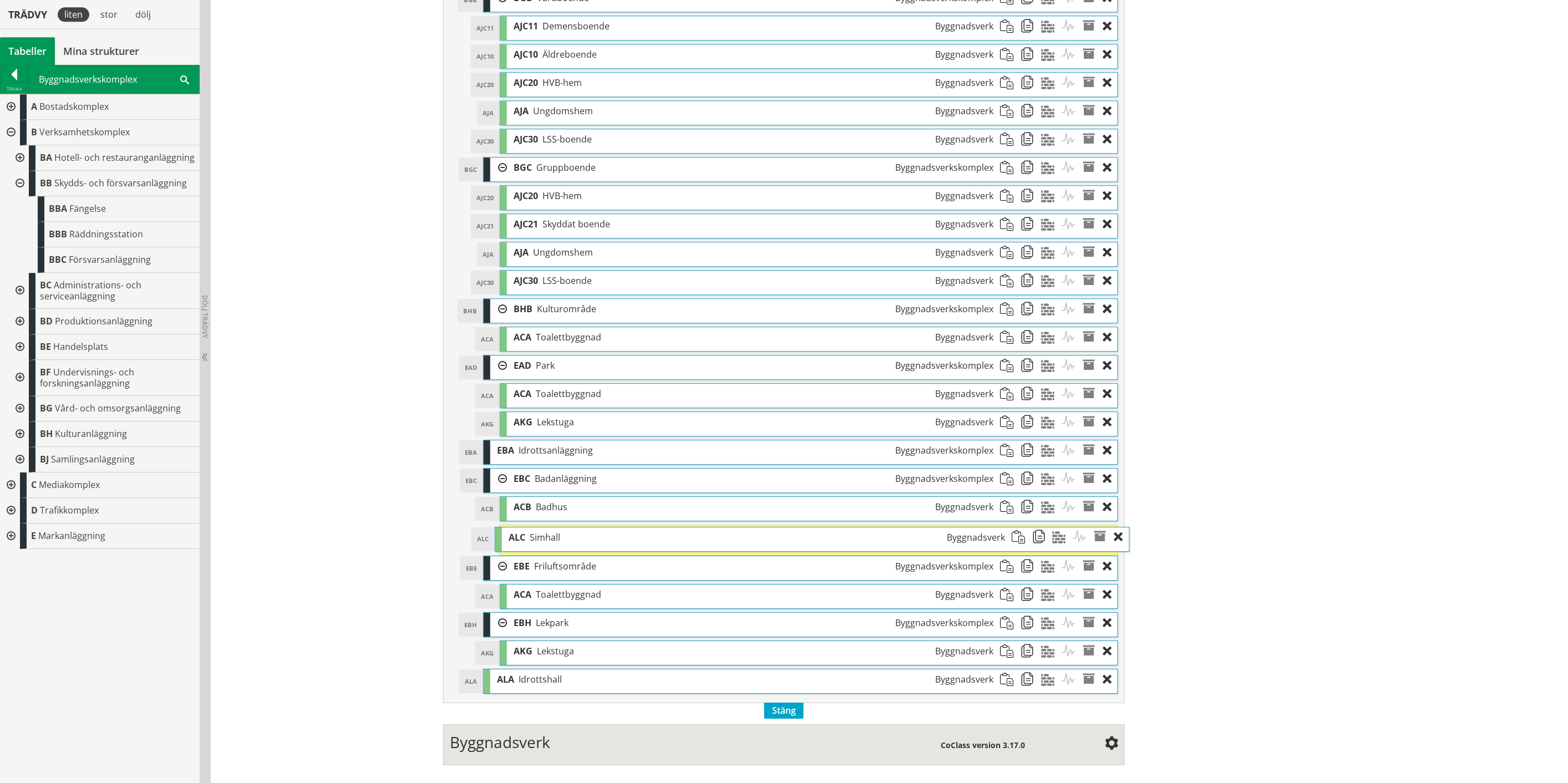
drag, startPoint x: 882, startPoint y: 686, endPoint x: 894, endPoint y: 539, distance: 147.5
click at [894, 539] on div "ALC Simhall Byggnadsverk" at bounding box center [756, 537] width 510 height 20
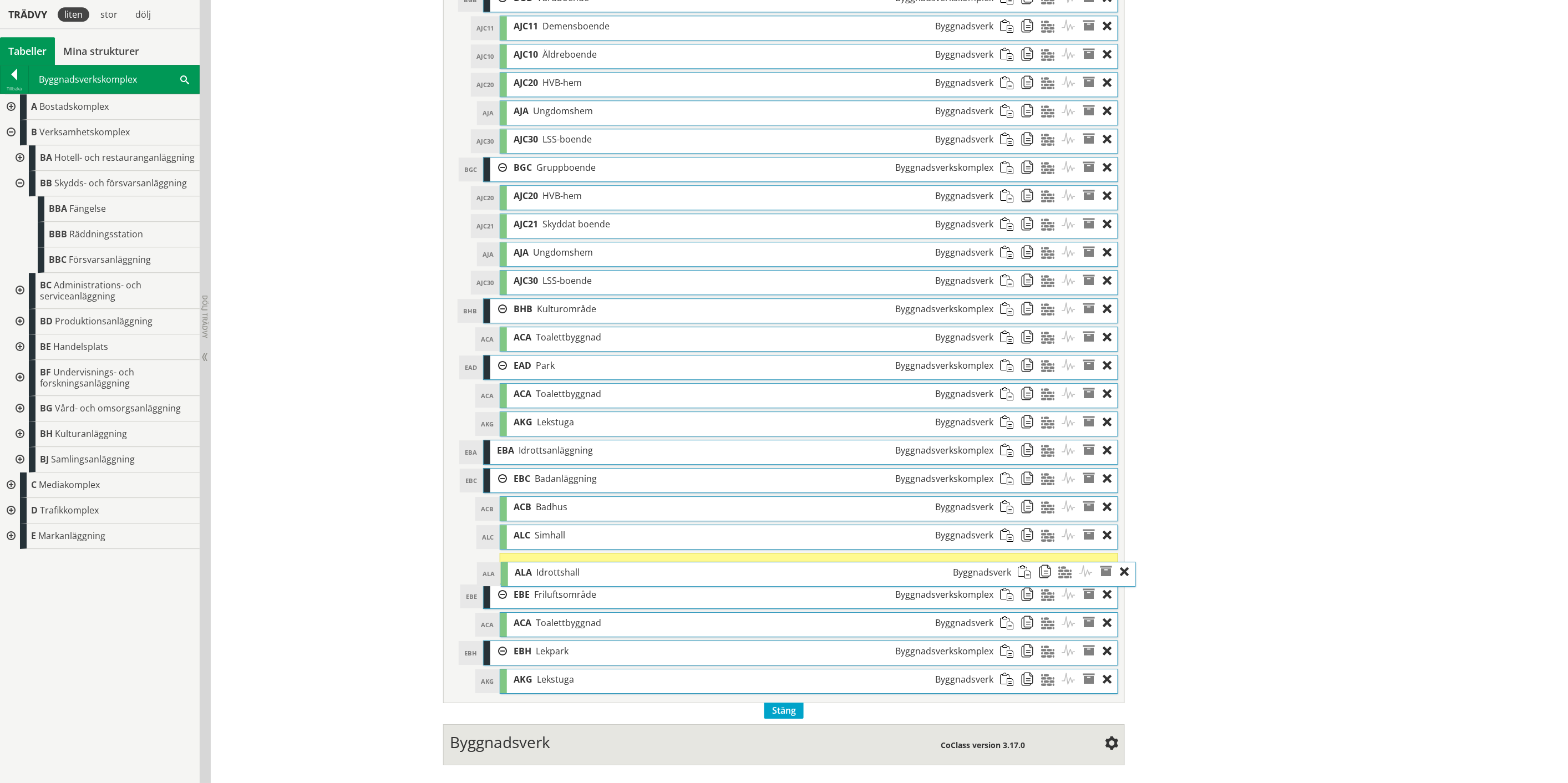
drag, startPoint x: 874, startPoint y: 693, endPoint x: 891, endPoint y: 580, distance: 114.3
click at [891, 580] on div "ALA Idrottshall Byggnadsverk" at bounding box center [763, 572] width 510 height 20
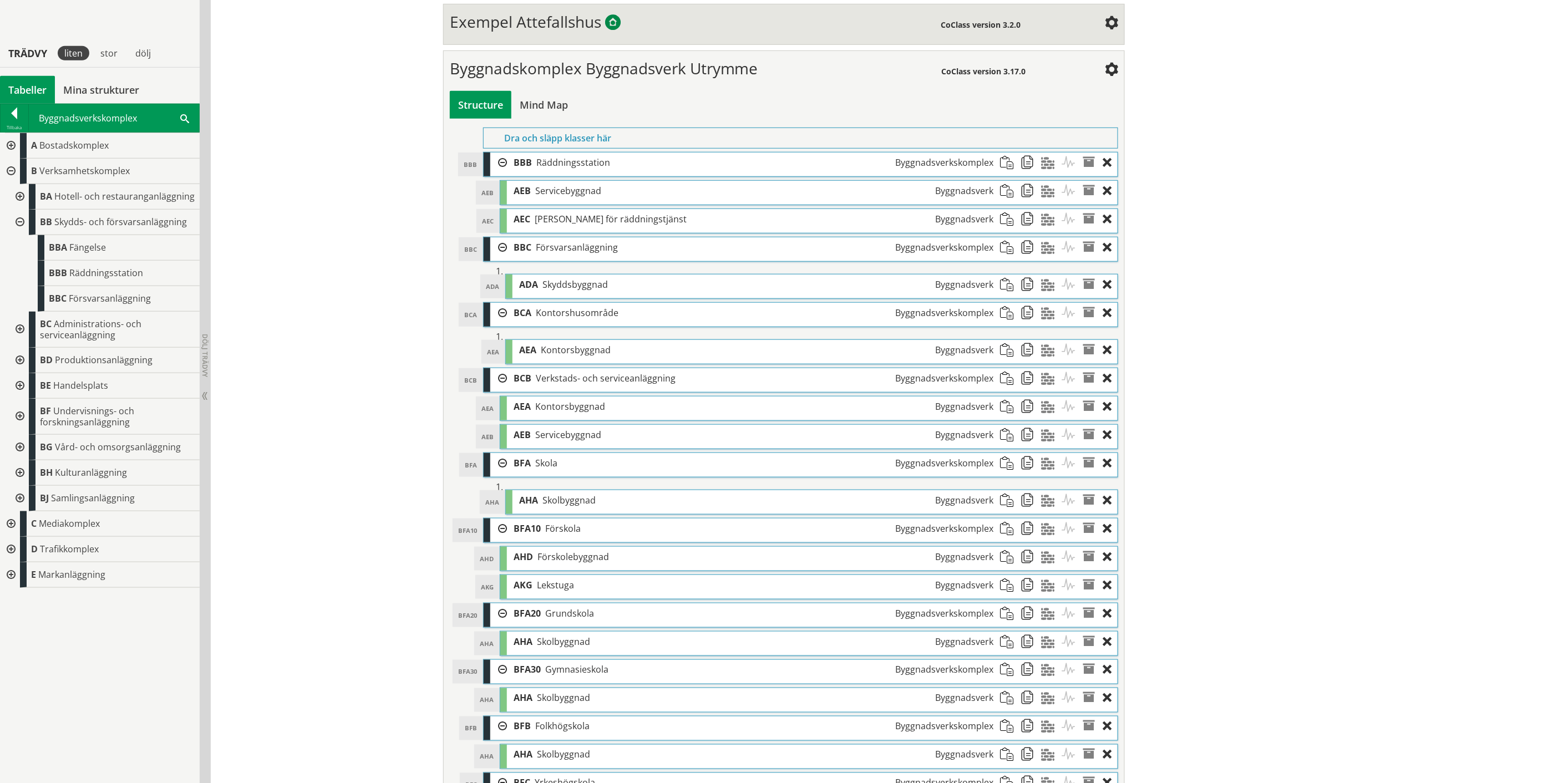
scroll to position [316, 0]
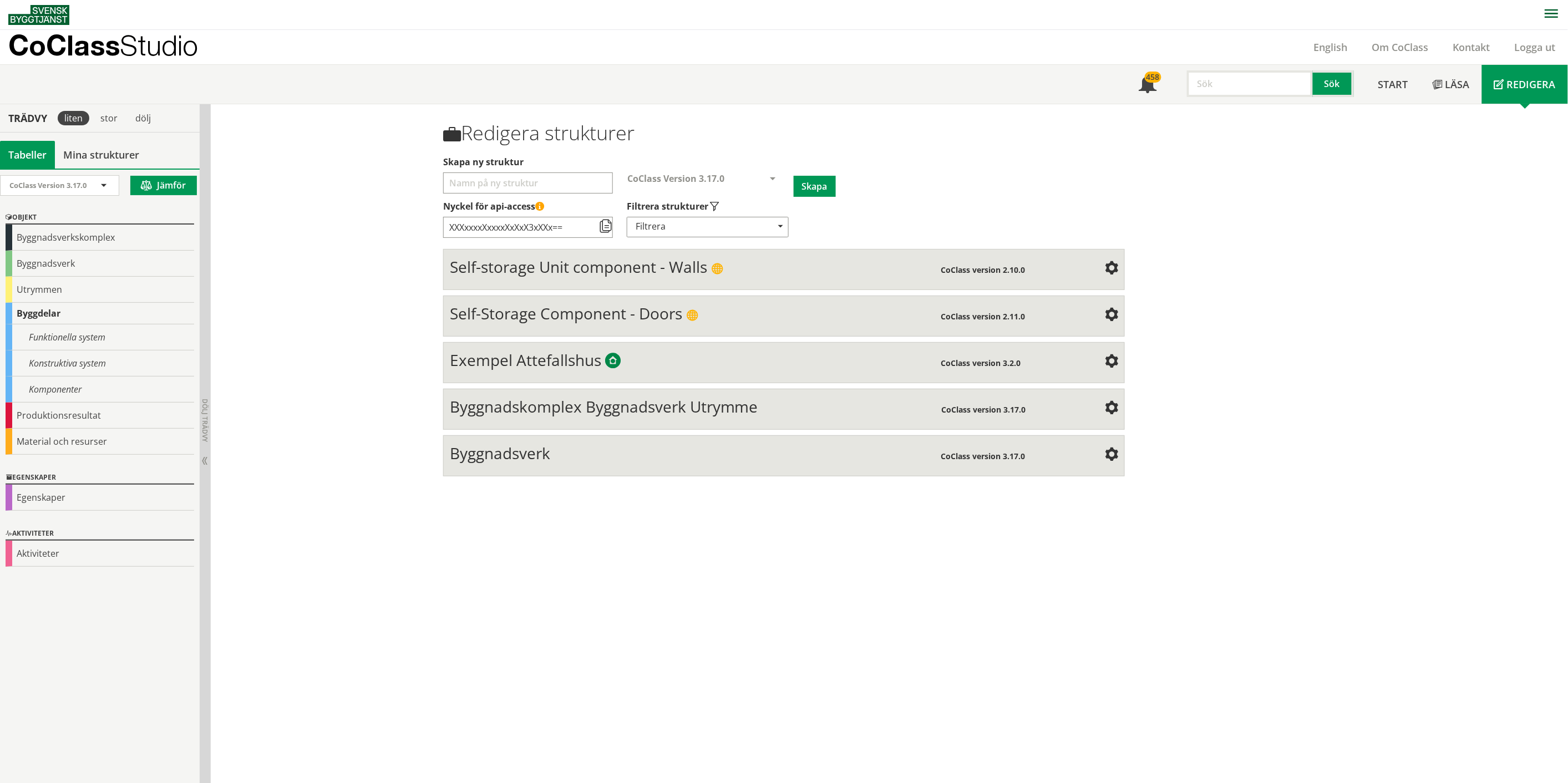
click at [685, 411] on span "Byggnadskomplex Byggnadsverk Utrymme" at bounding box center [604, 407] width 309 height 21
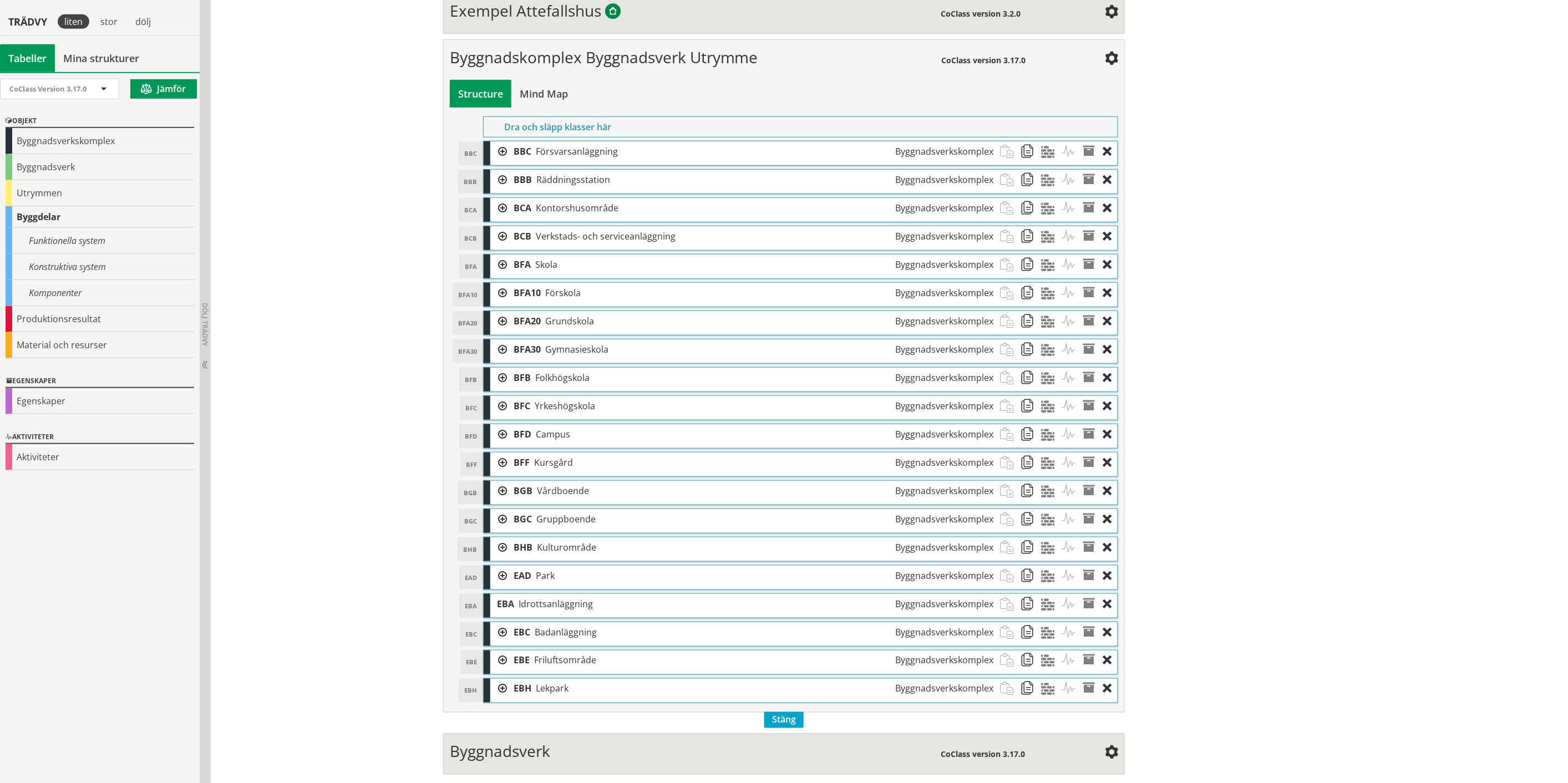
scroll to position [357, 0]
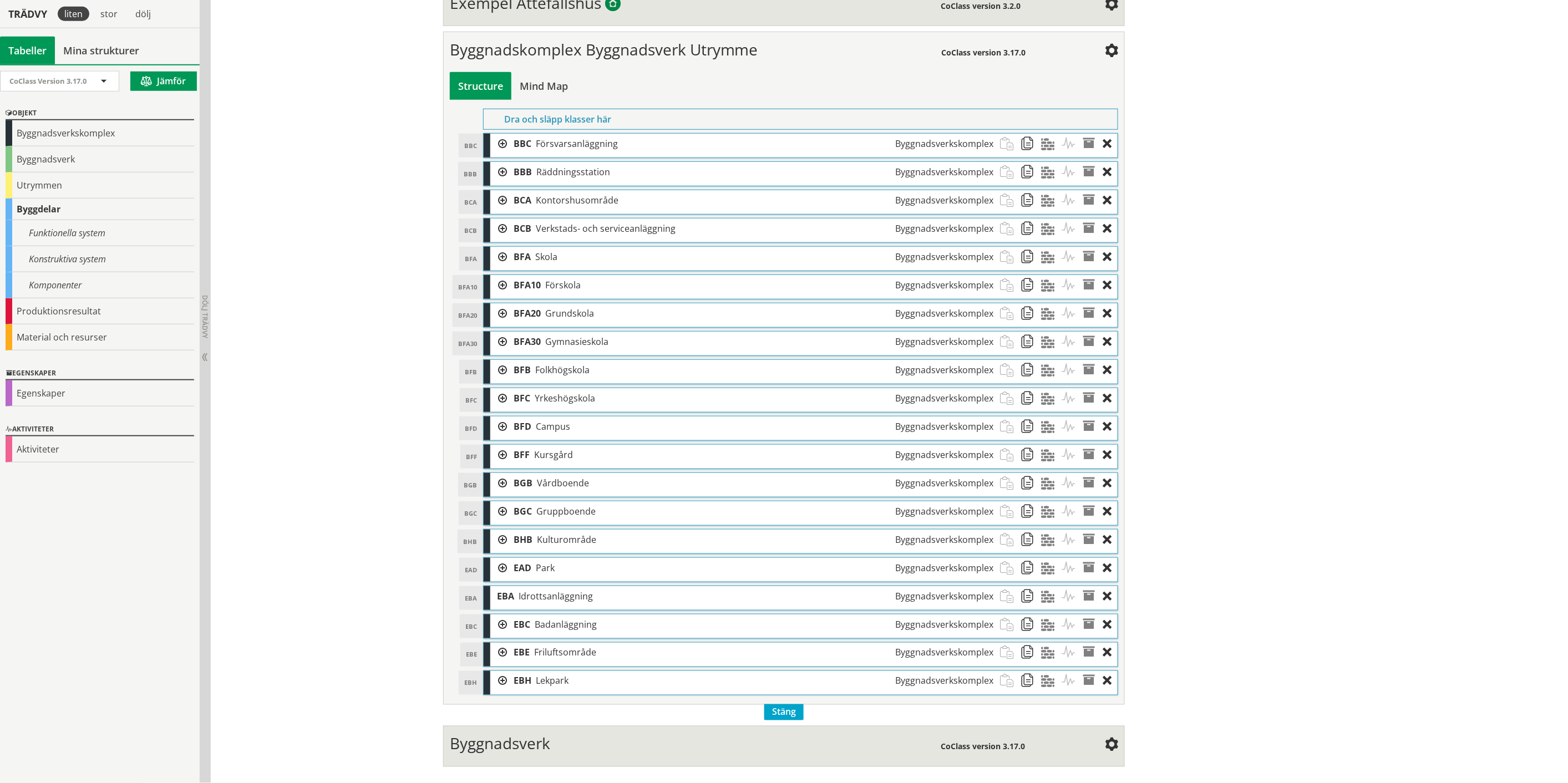
click at [522, 750] on span "Byggnadsverk" at bounding box center [500, 743] width 101 height 21
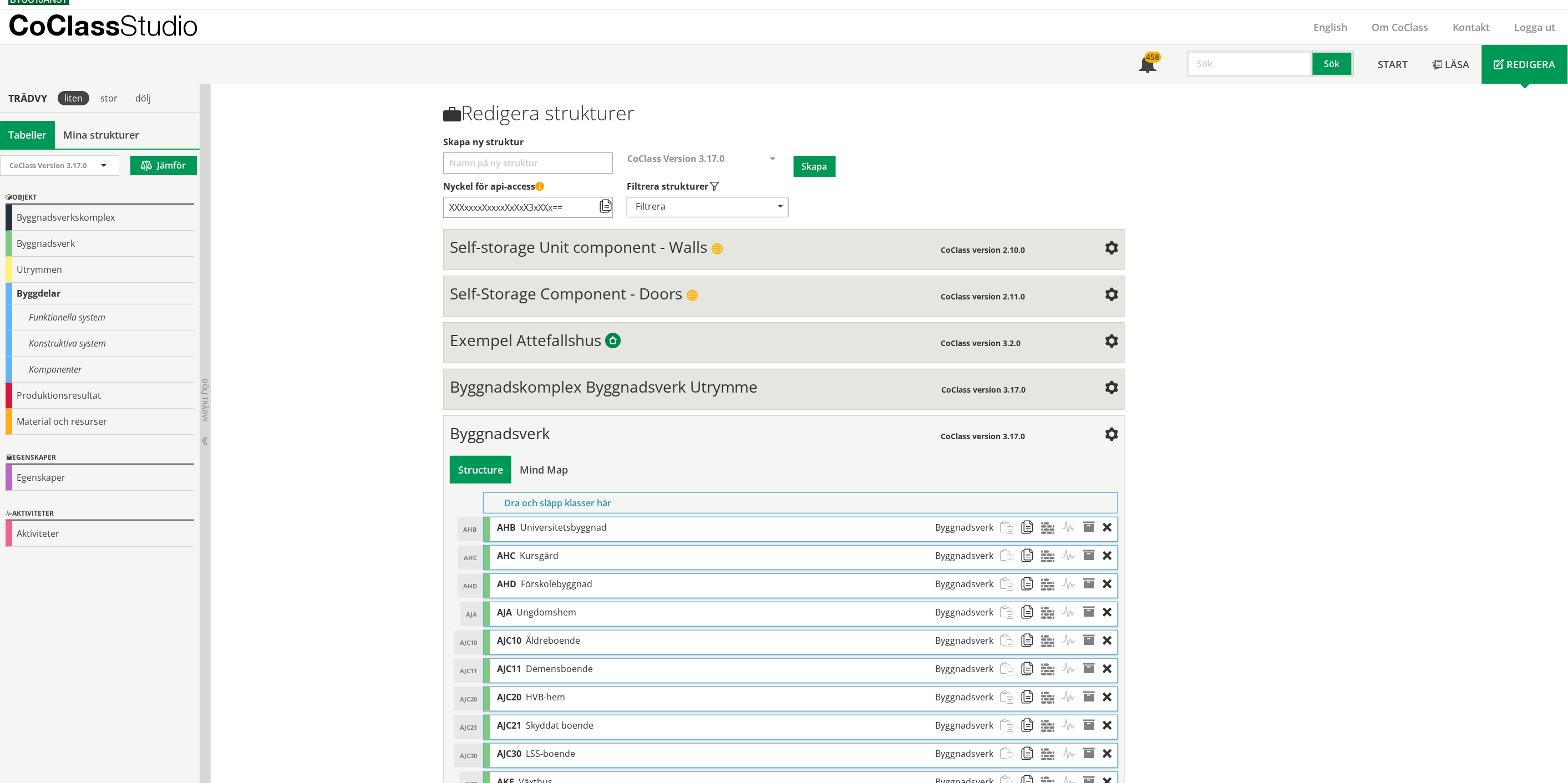
scroll to position [0, 0]
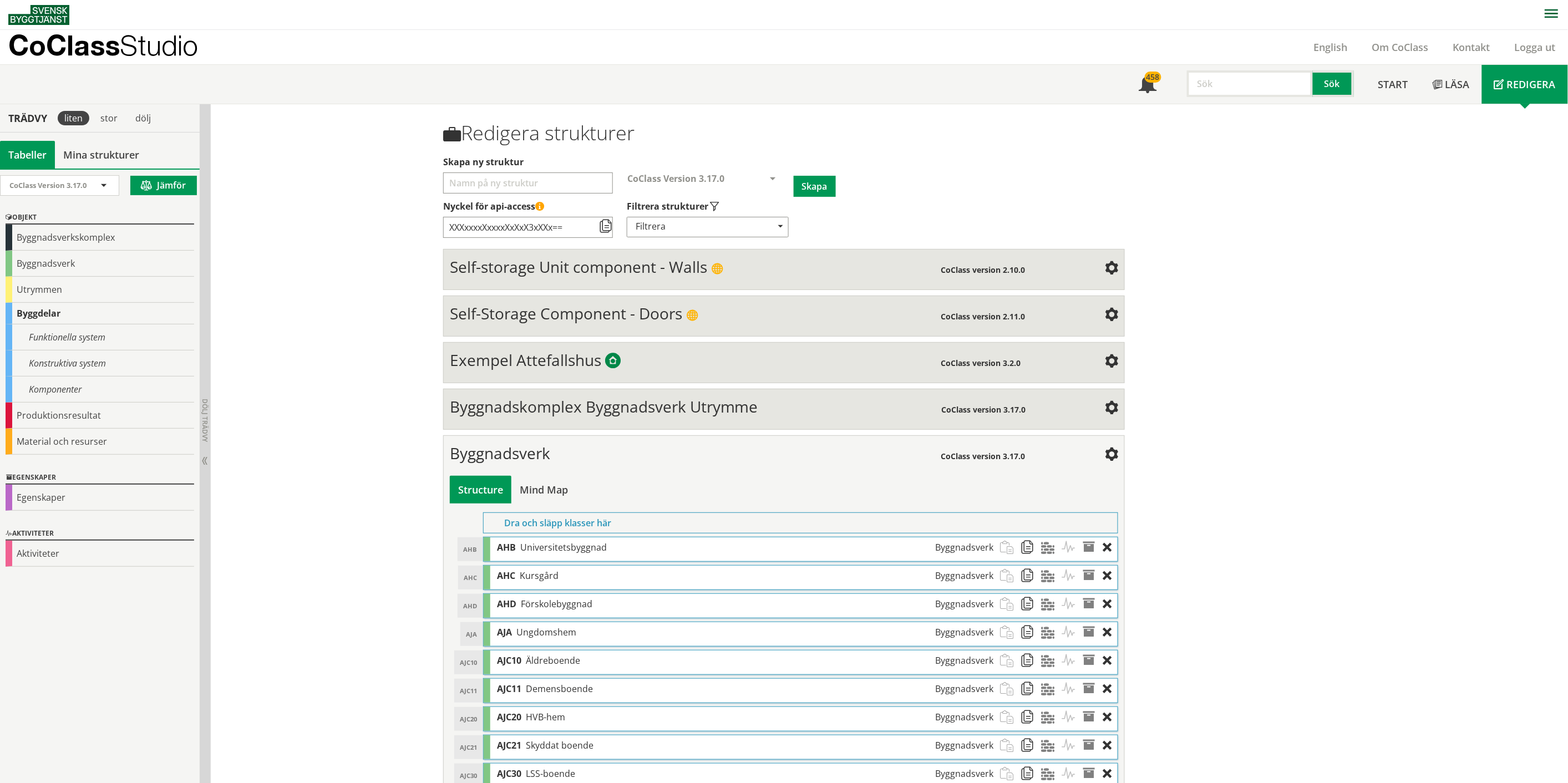
click at [691, 403] on span "Byggnadskomplex Byggnadsverk Utrymme" at bounding box center [604, 407] width 309 height 21
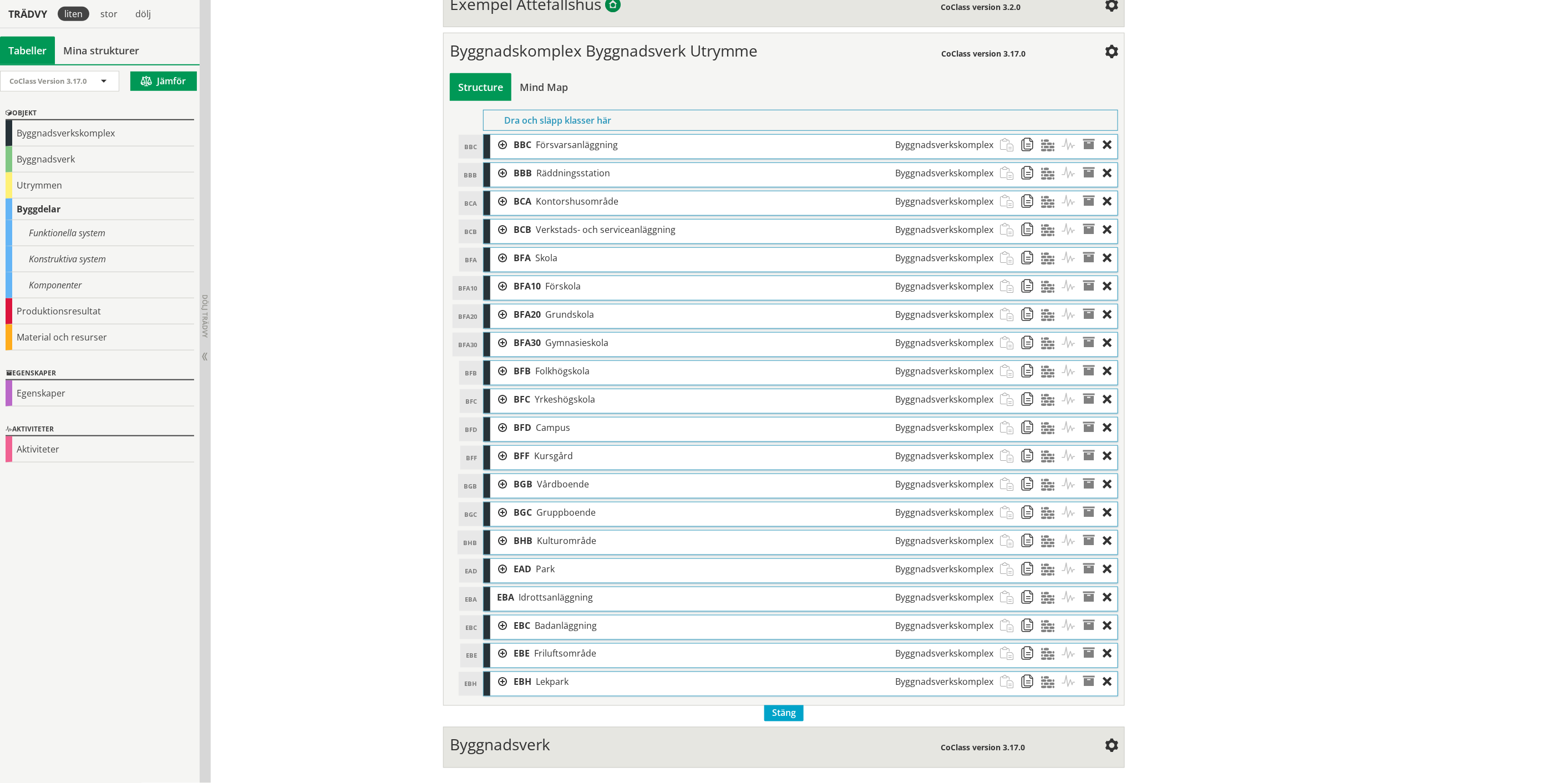
scroll to position [296, 0]
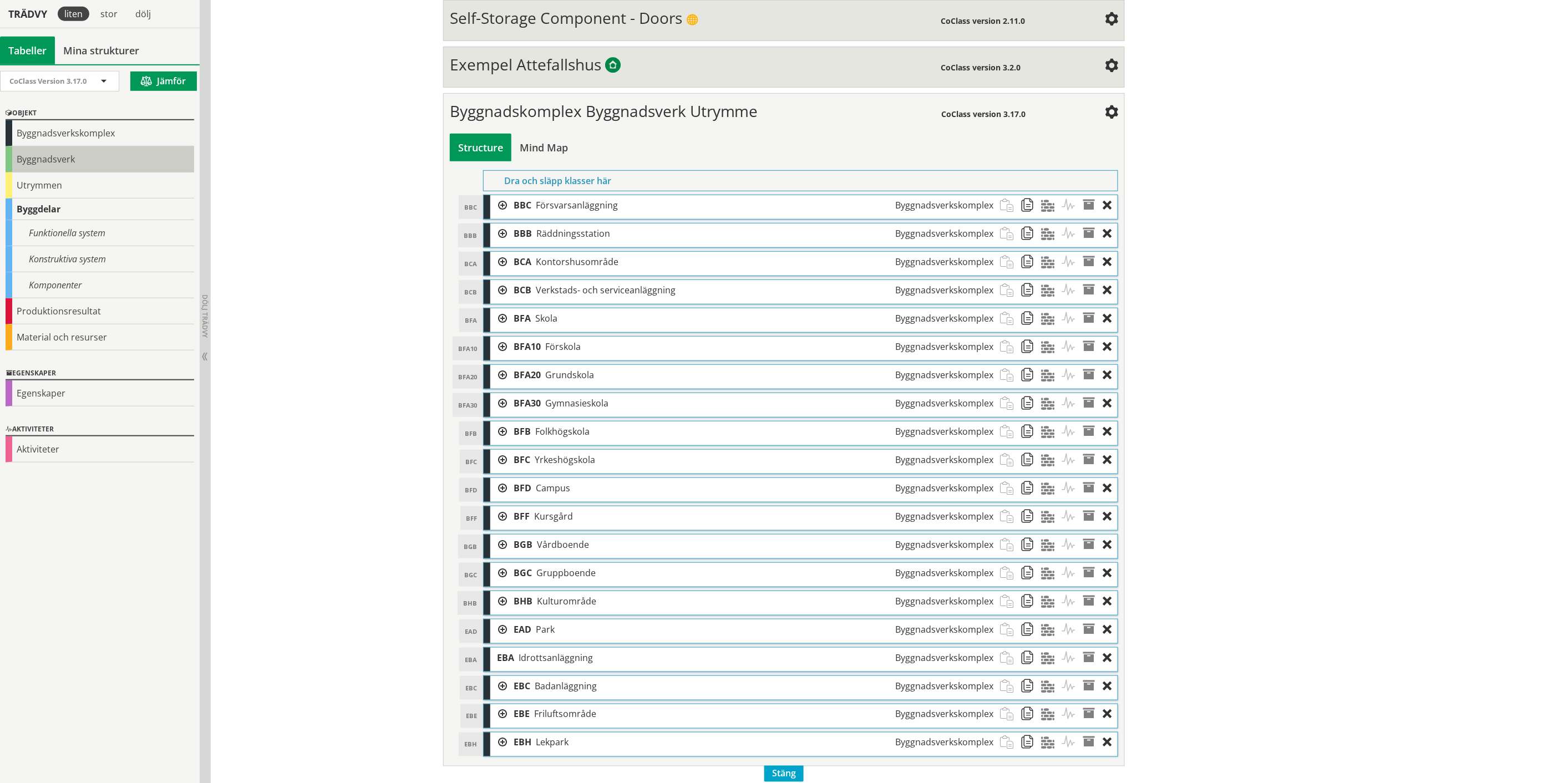
click at [49, 153] on div "Byggnadsverk" at bounding box center [99, 159] width 188 height 26
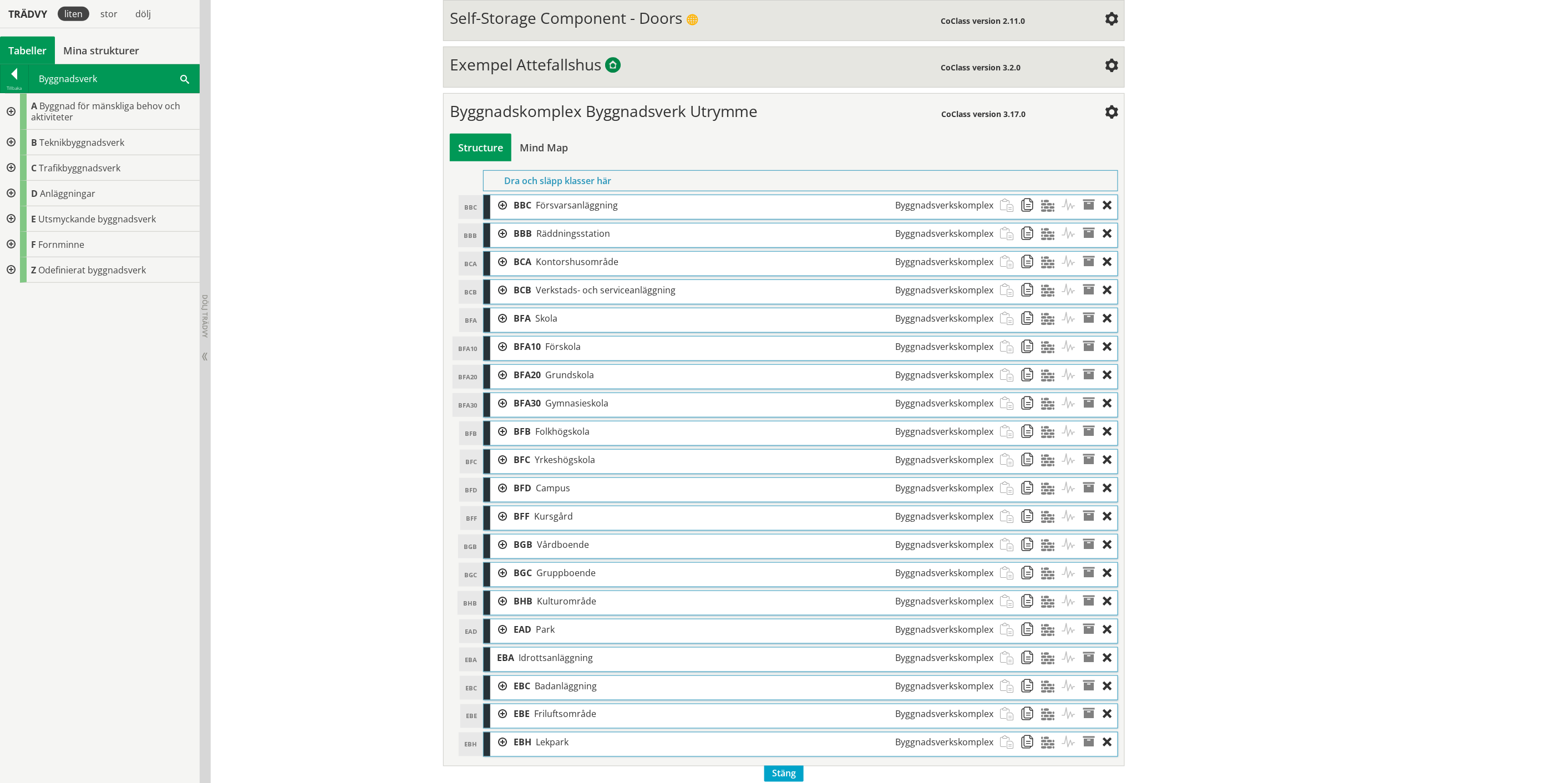
click at [11, 108] on div at bounding box center [10, 112] width 20 height 36
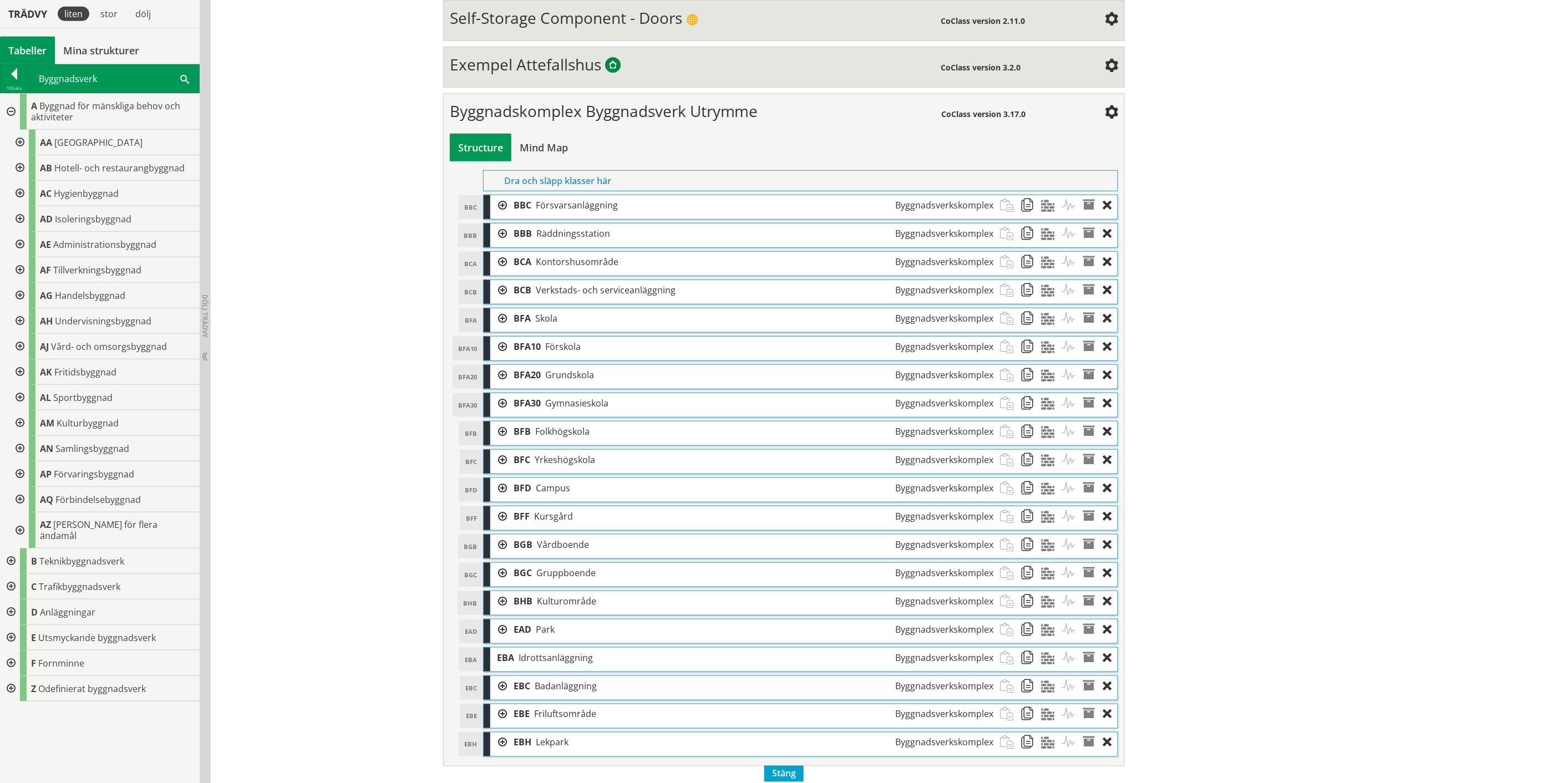
click at [20, 191] on div at bounding box center [18, 194] width 20 height 26
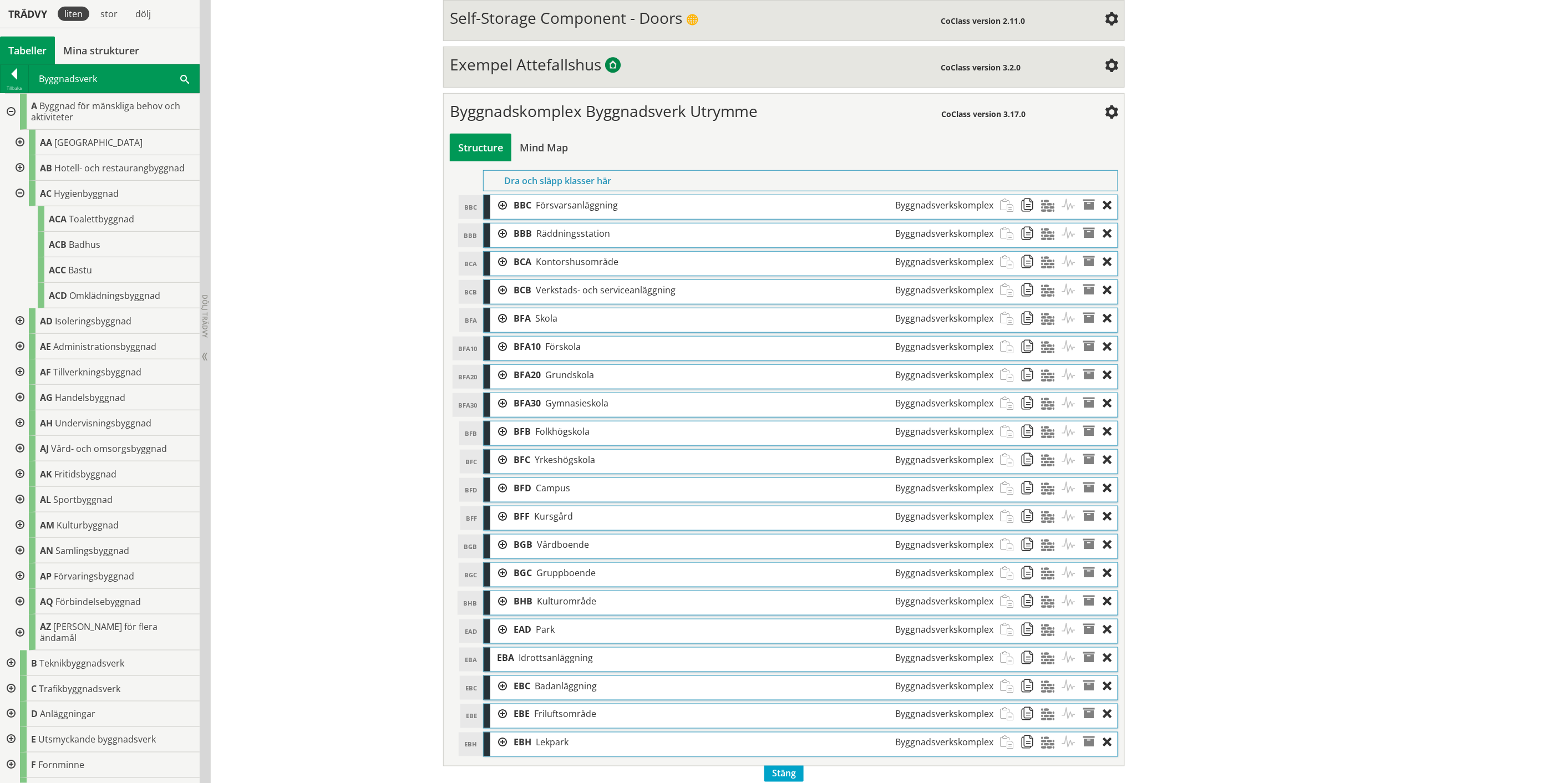
click at [20, 191] on div at bounding box center [18, 194] width 20 height 26
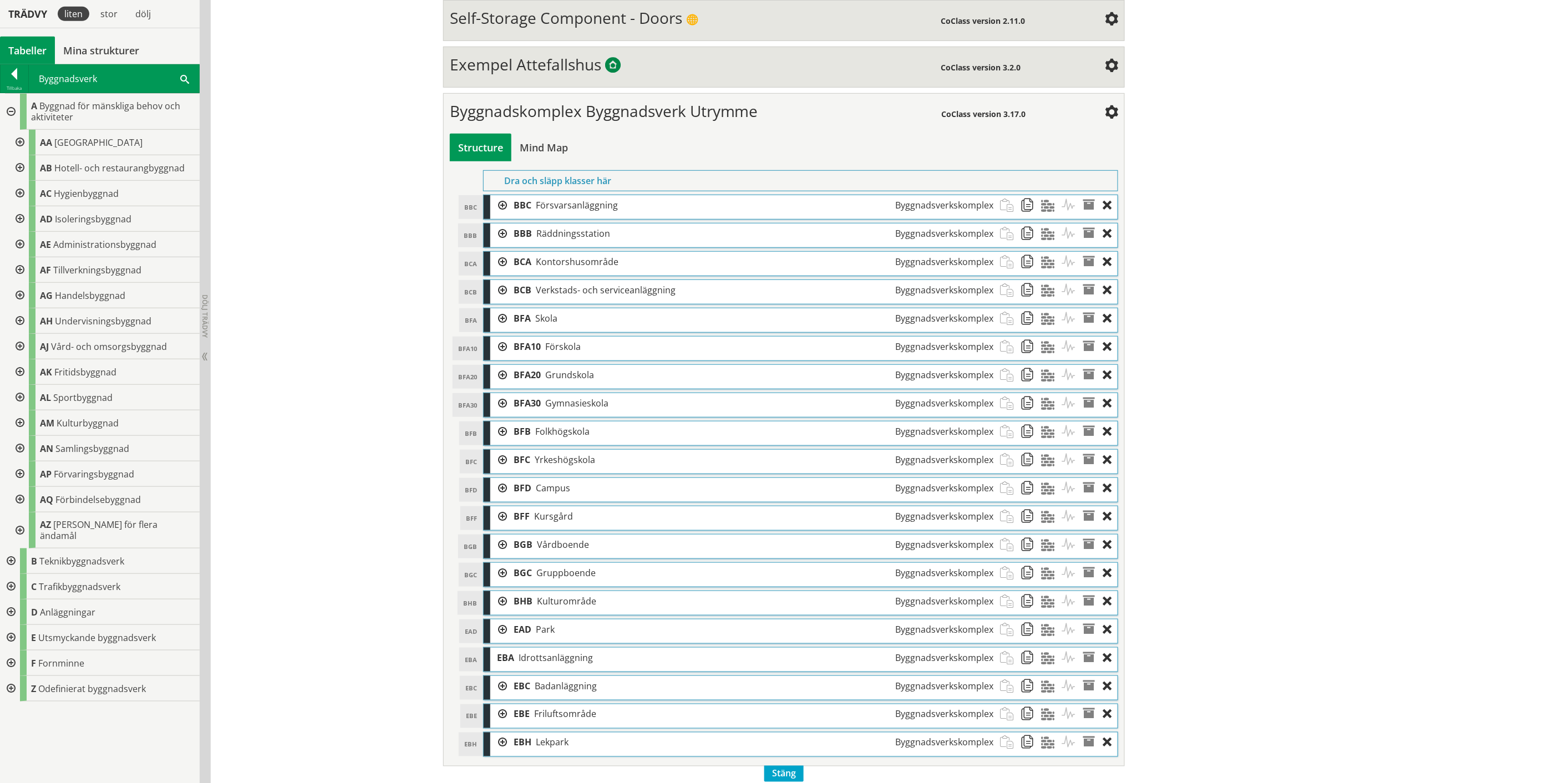
click at [23, 219] on div at bounding box center [18, 219] width 20 height 26
click at [19, 239] on div at bounding box center [18, 245] width 20 height 26
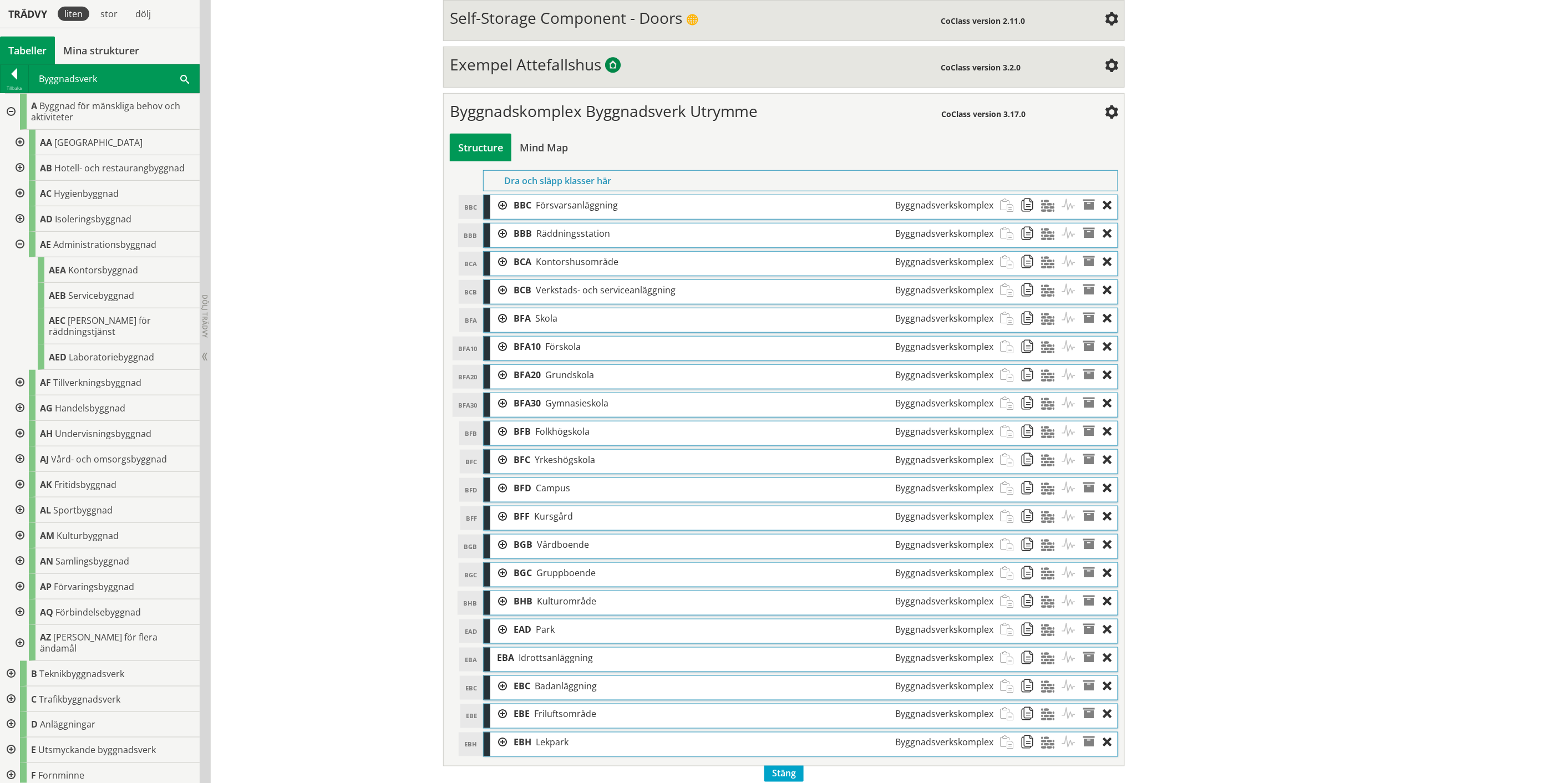
click at [18, 370] on div at bounding box center [18, 383] width 20 height 26
click at [22, 370] on div at bounding box center [18, 383] width 20 height 26
click at [20, 243] on div at bounding box center [18, 245] width 20 height 26
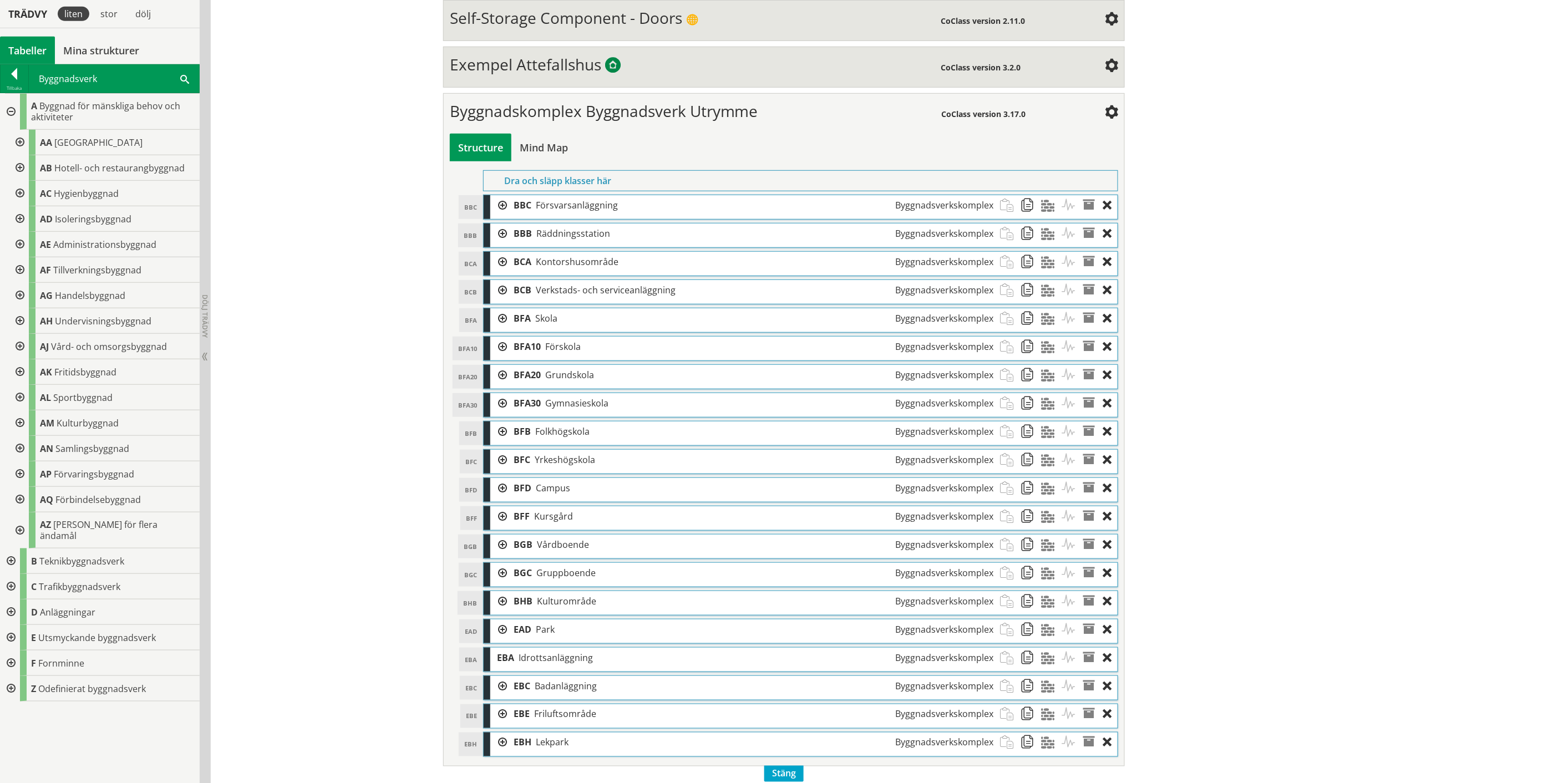
click at [17, 292] on div at bounding box center [18, 296] width 20 height 26
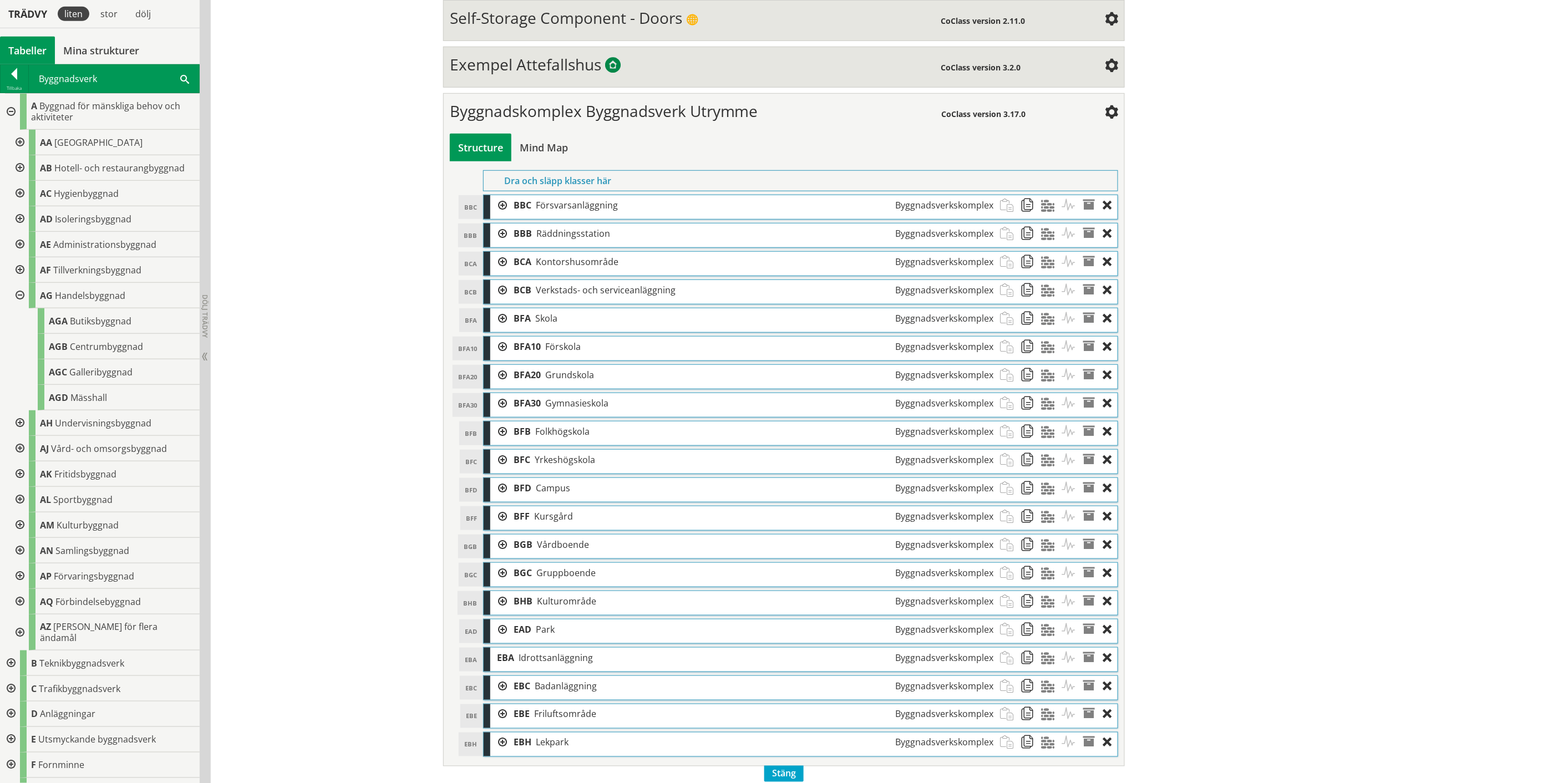
click at [17, 292] on div at bounding box center [18, 296] width 20 height 26
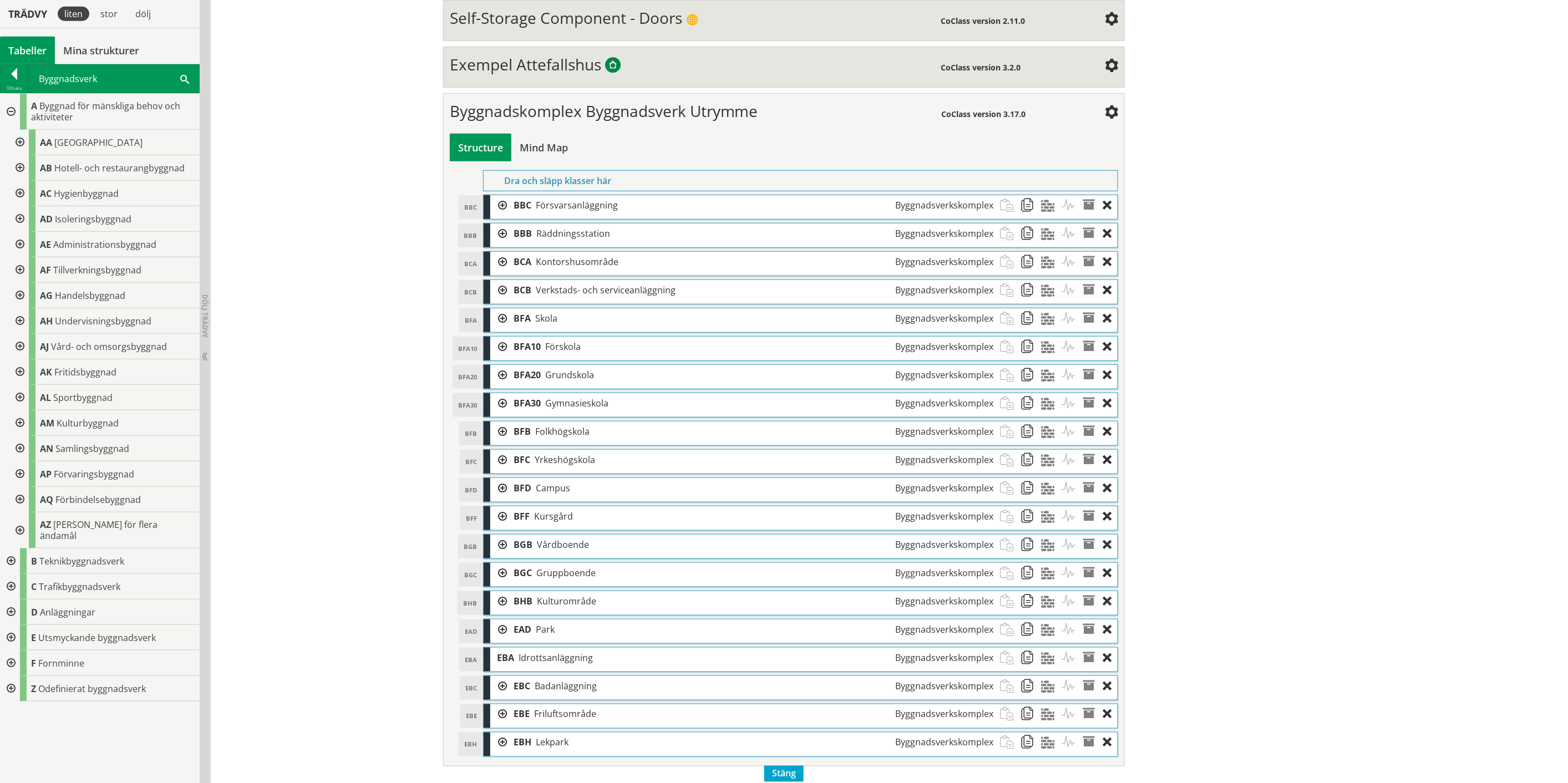
click at [18, 316] on div at bounding box center [18, 321] width 20 height 26
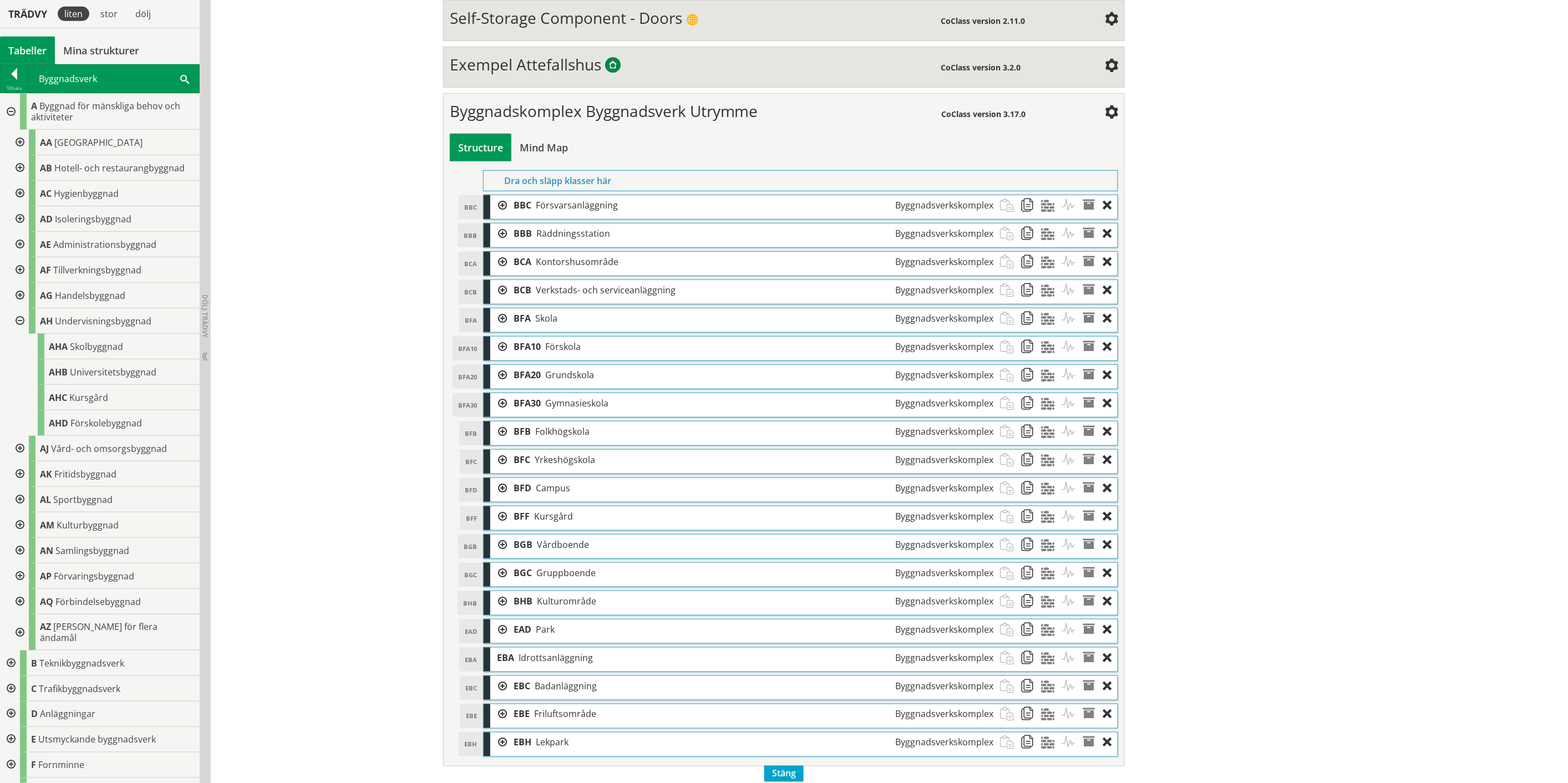
click at [20, 319] on div at bounding box center [18, 321] width 20 height 26
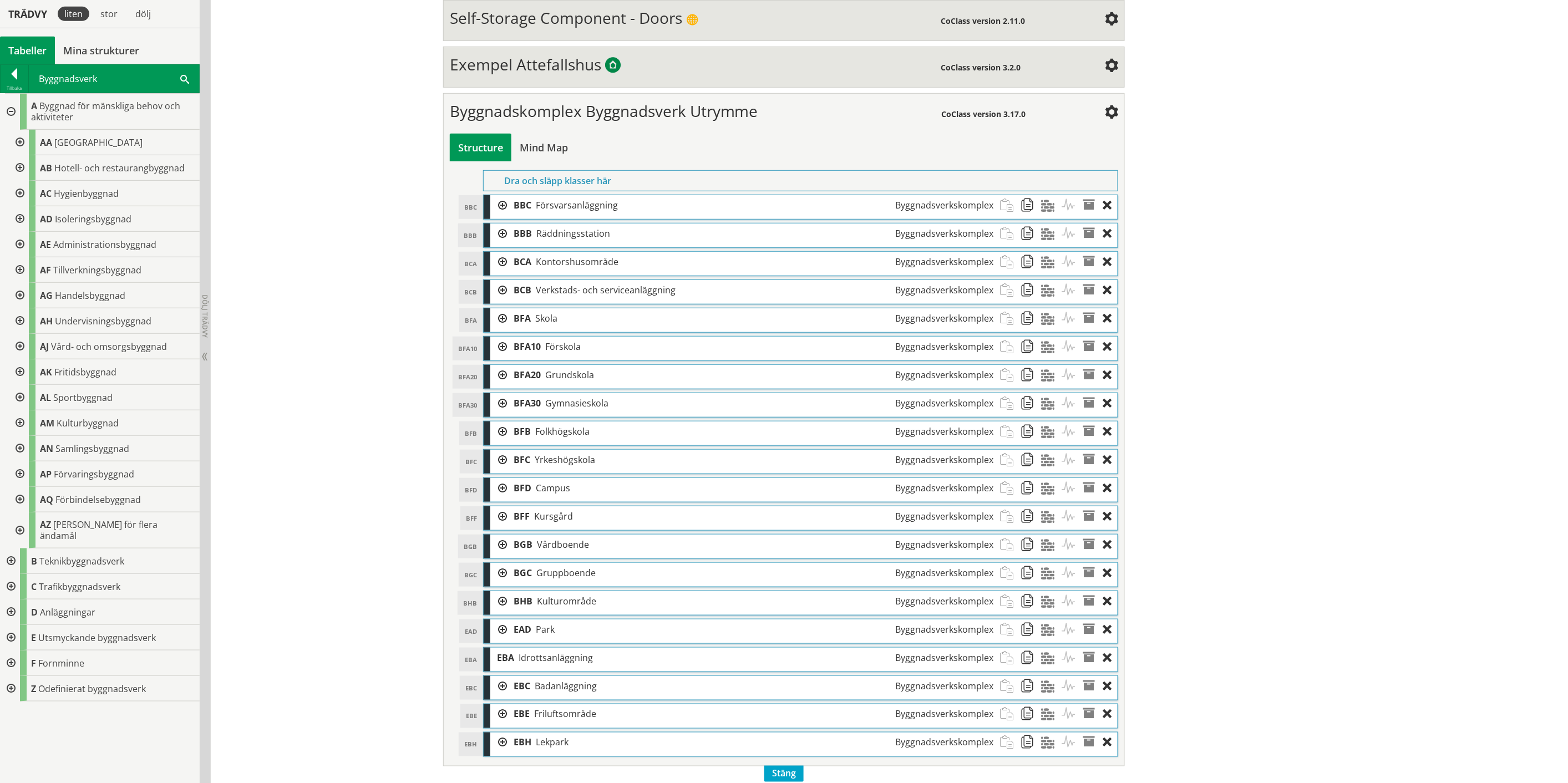
click at [19, 345] on div at bounding box center [18, 346] width 20 height 26
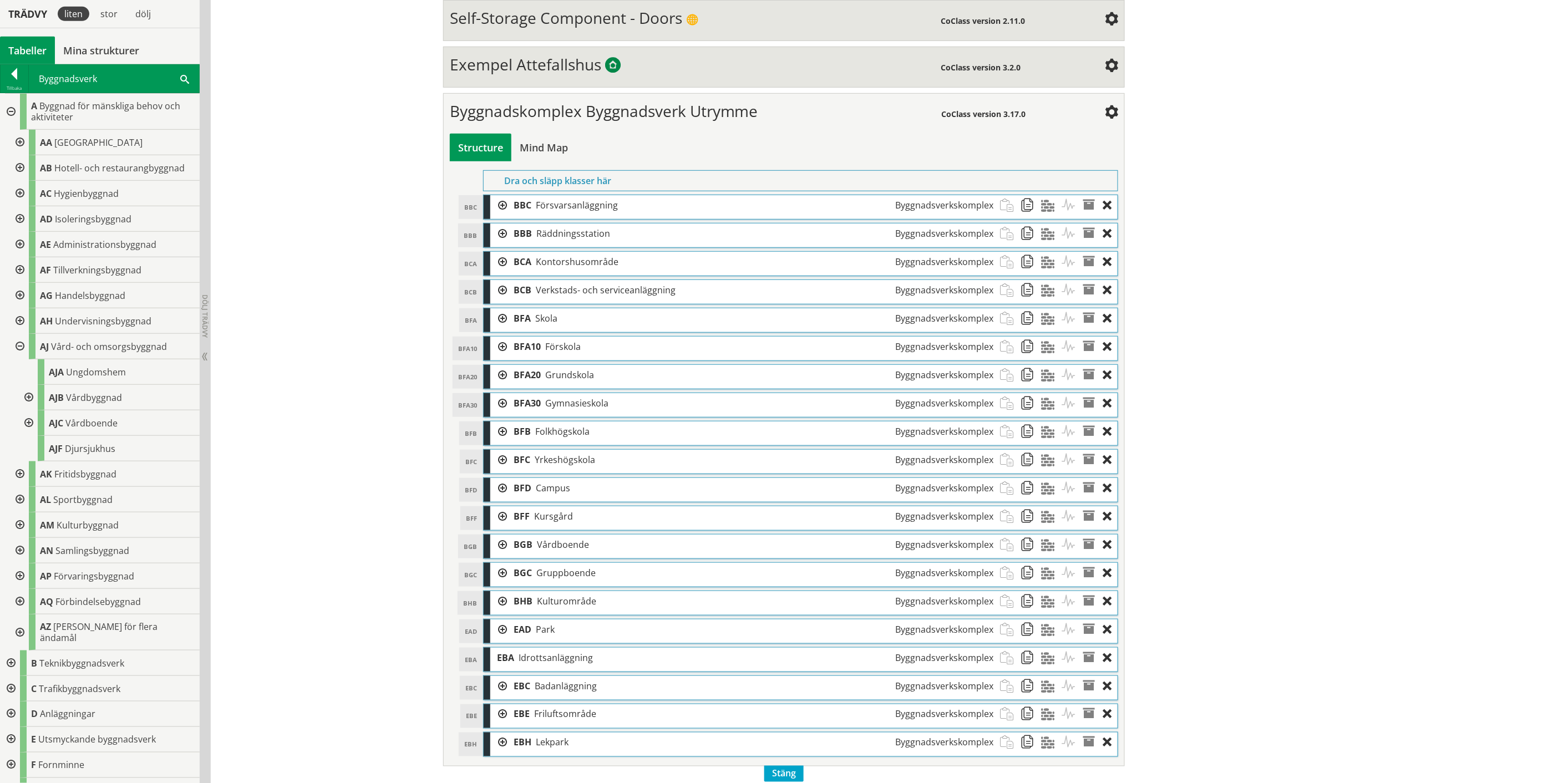
click at [30, 396] on div at bounding box center [28, 398] width 20 height 26
click at [29, 467] on div at bounding box center [28, 474] width 20 height 26
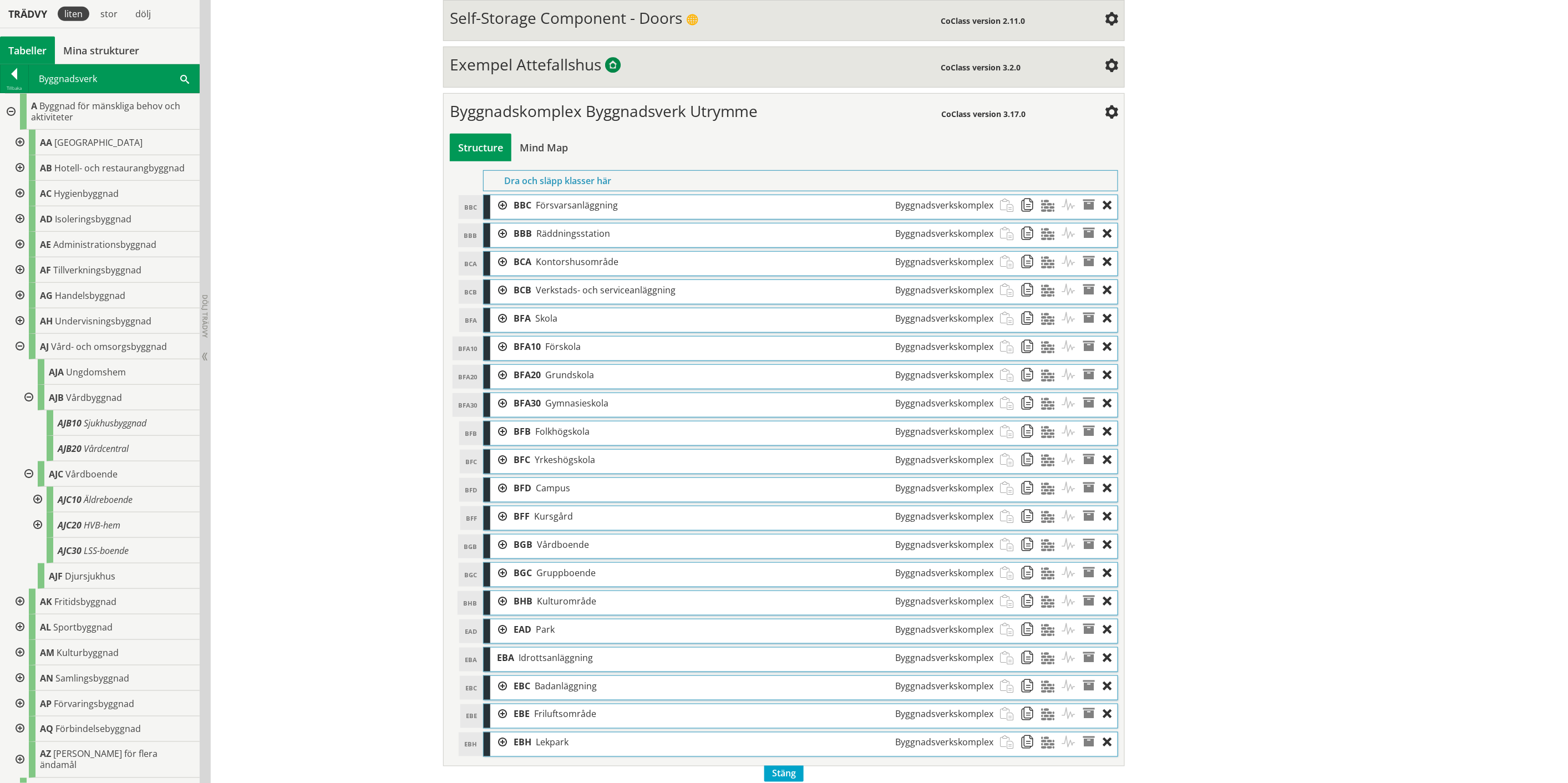
click at [36, 497] on div at bounding box center [36, 500] width 20 height 26
click at [40, 548] on div at bounding box center [36, 551] width 20 height 26
click at [0, 0] on div at bounding box center [0, 0] width 0 height 0
click at [37, 549] on div at bounding box center [36, 551] width 20 height 26
click at [26, 396] on div at bounding box center [28, 398] width 20 height 26
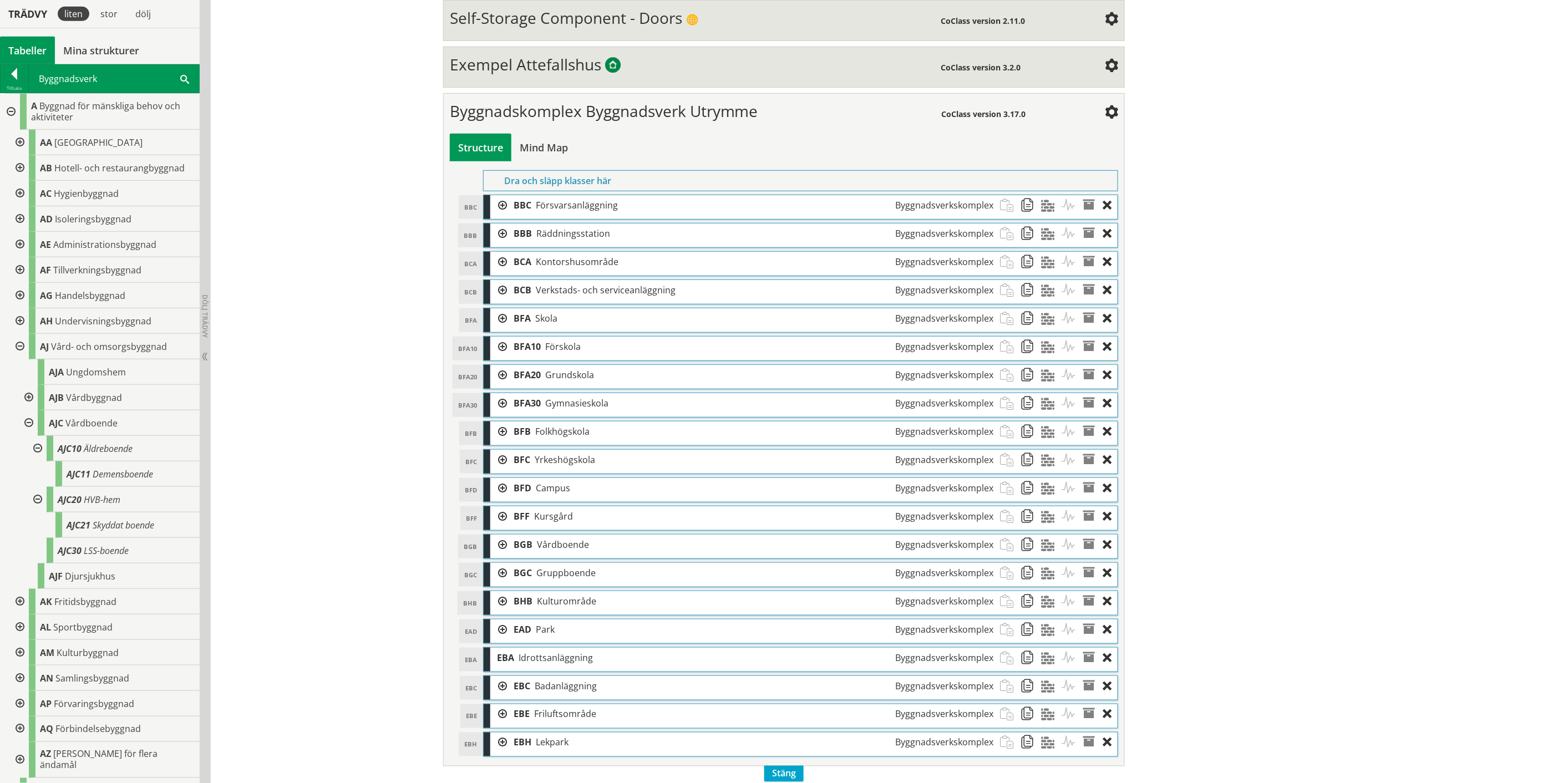
click at [20, 342] on div at bounding box center [18, 346] width 20 height 26
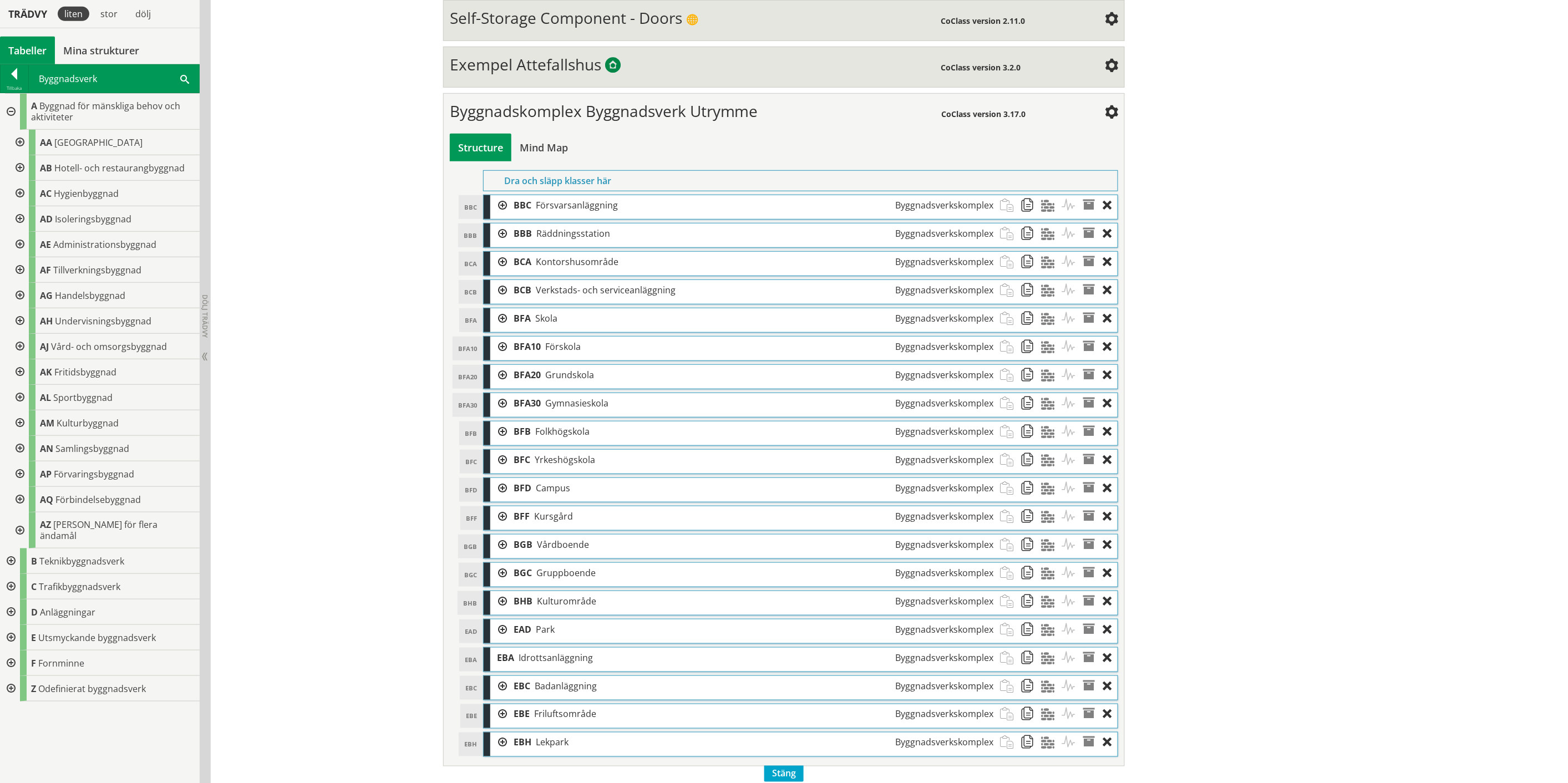
click at [20, 368] on div at bounding box center [18, 372] width 20 height 26
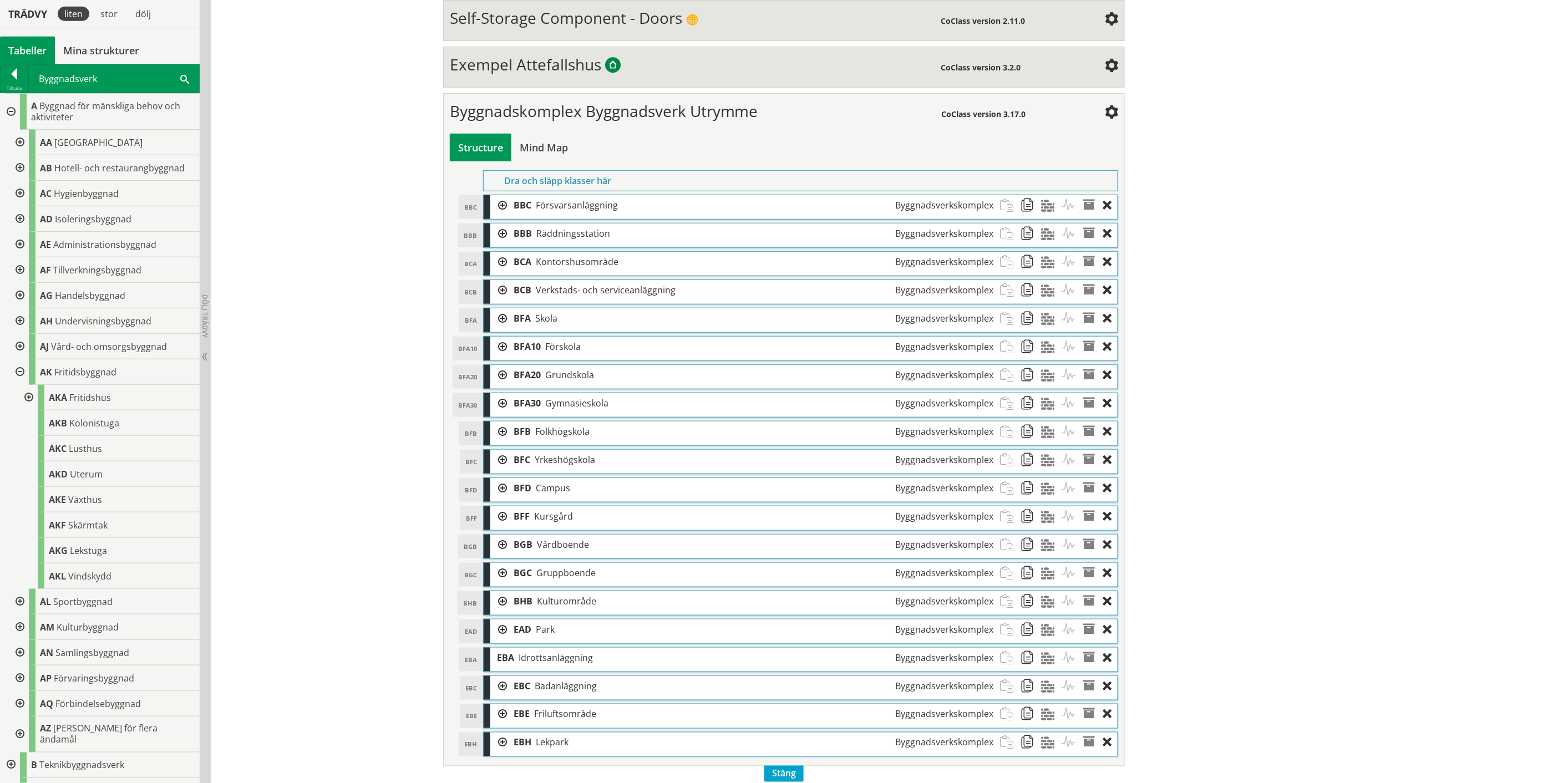
click at [19, 372] on div at bounding box center [18, 372] width 20 height 26
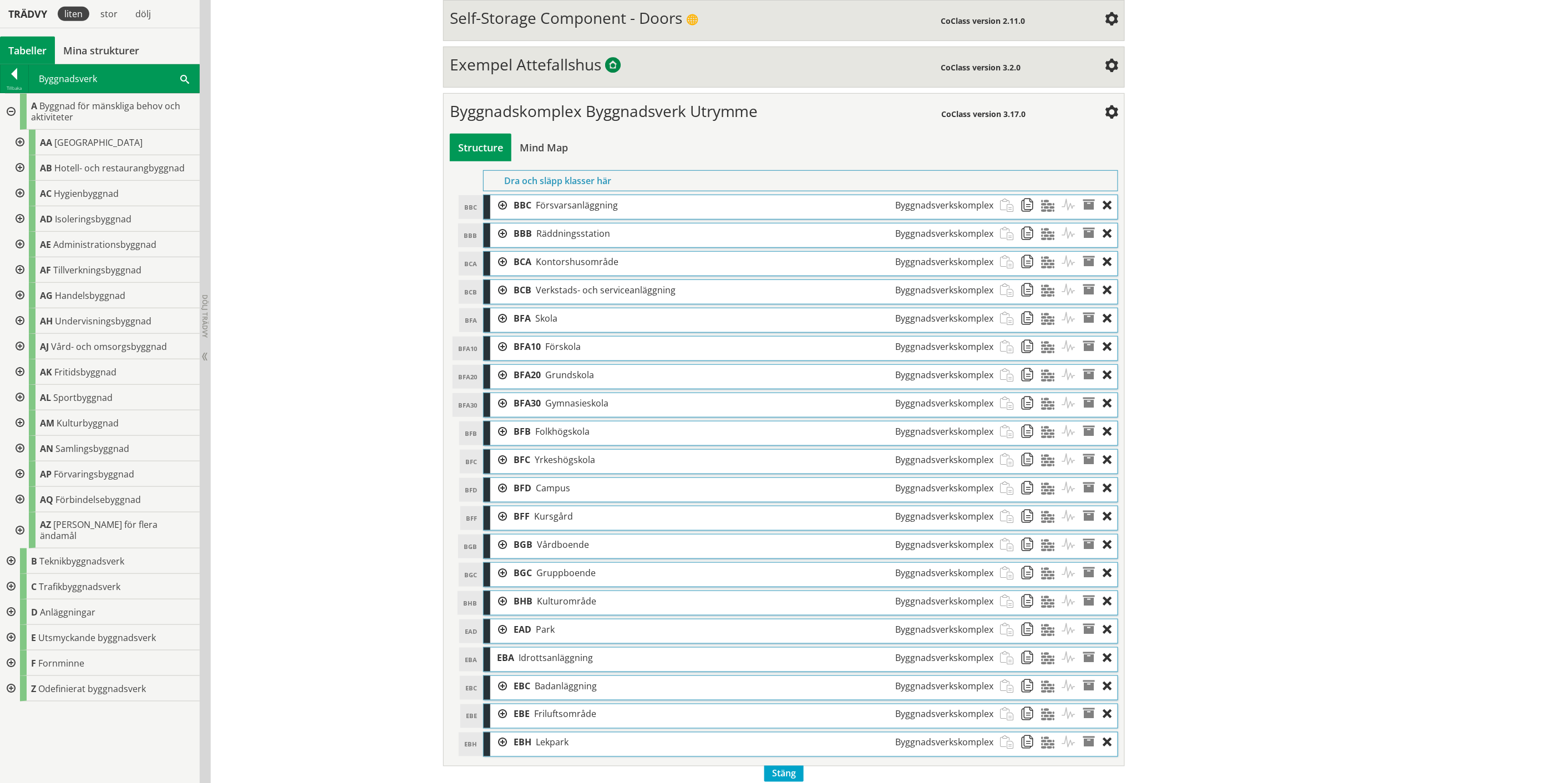
click at [15, 395] on div at bounding box center [18, 398] width 20 height 26
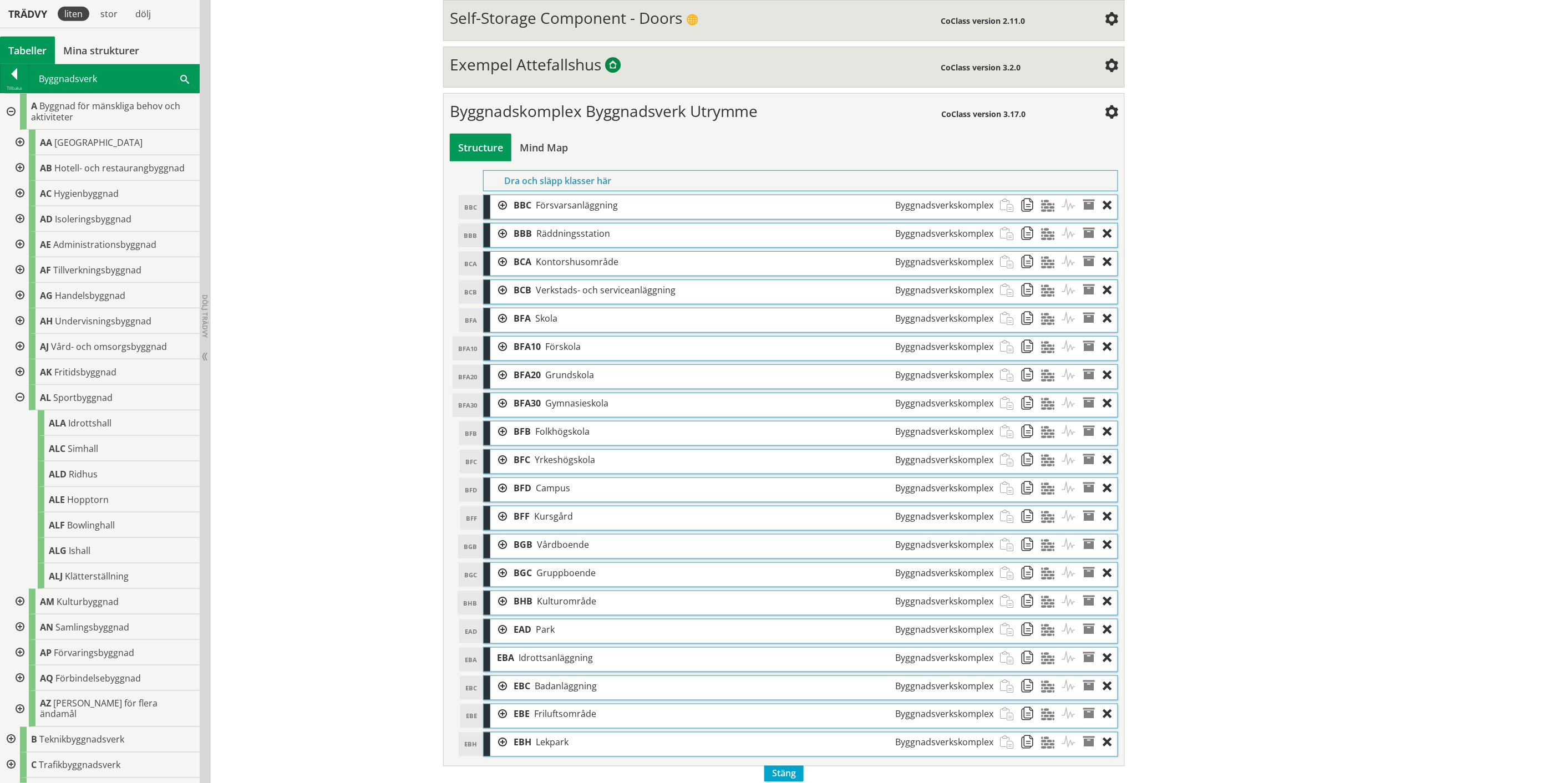
click at [15, 395] on div at bounding box center [18, 398] width 20 height 26
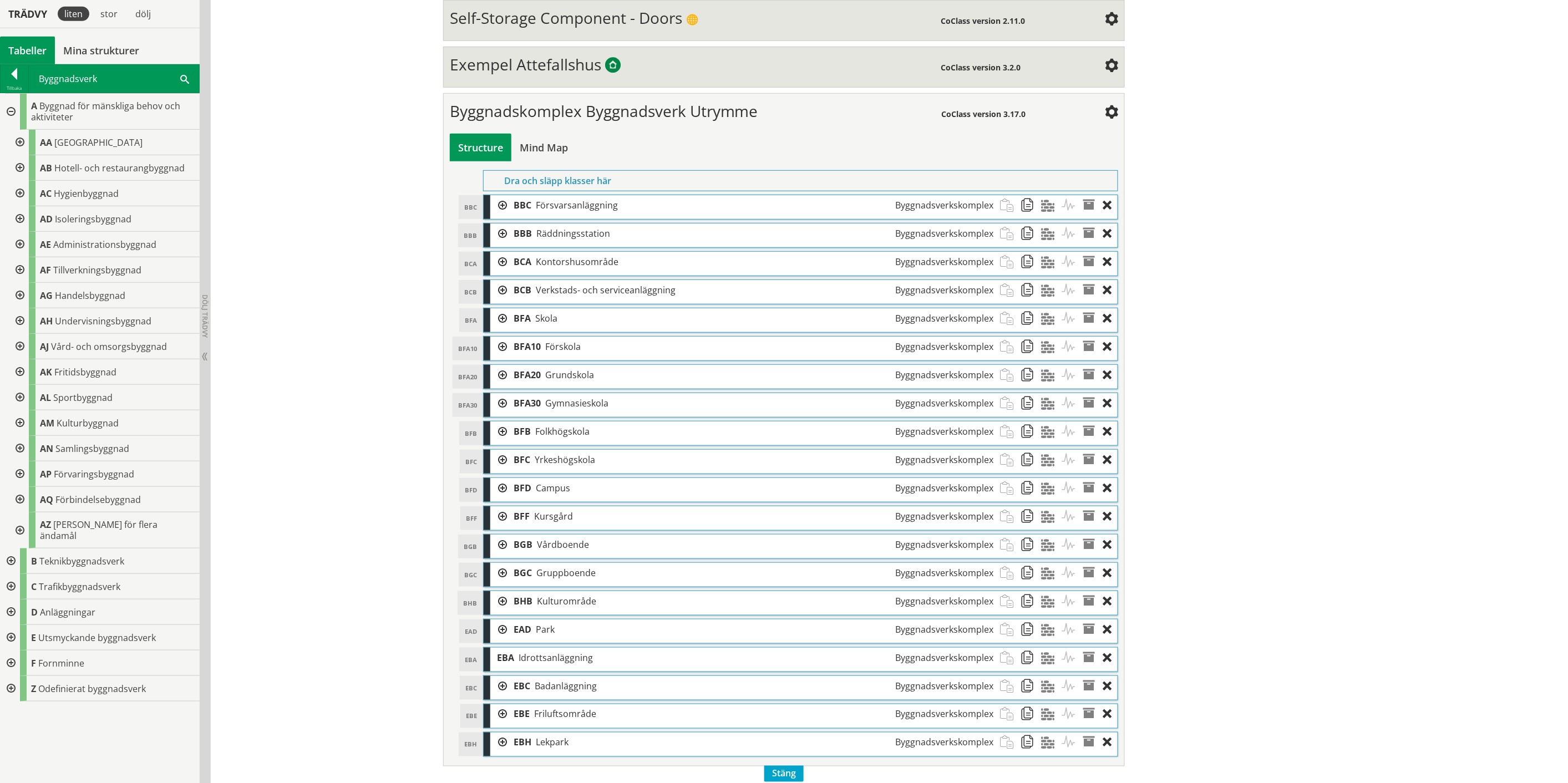
click at [18, 423] on div at bounding box center [18, 423] width 20 height 26
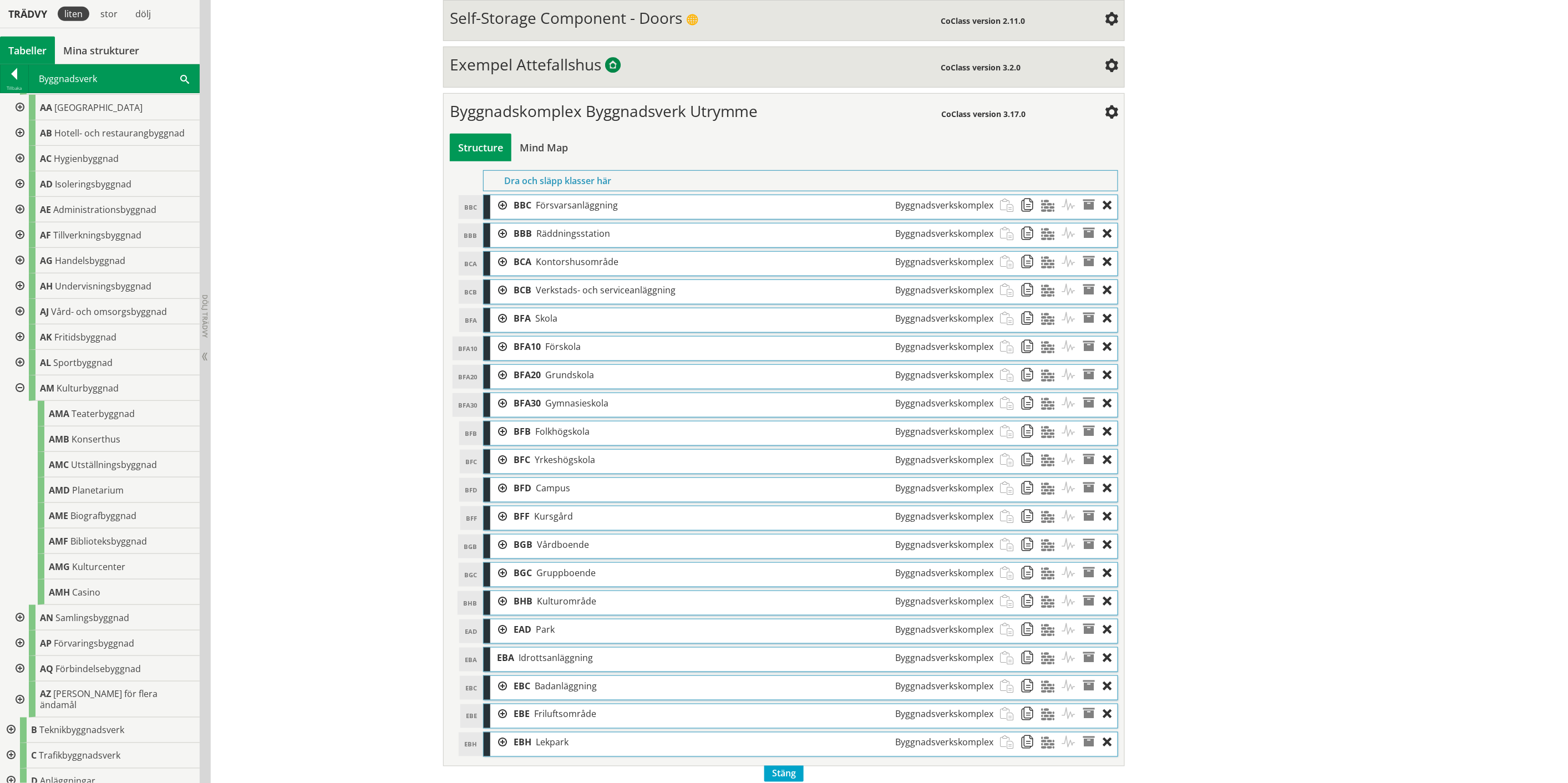
scroll to position [61, 0]
click at [18, 357] on div at bounding box center [18, 362] width 20 height 26
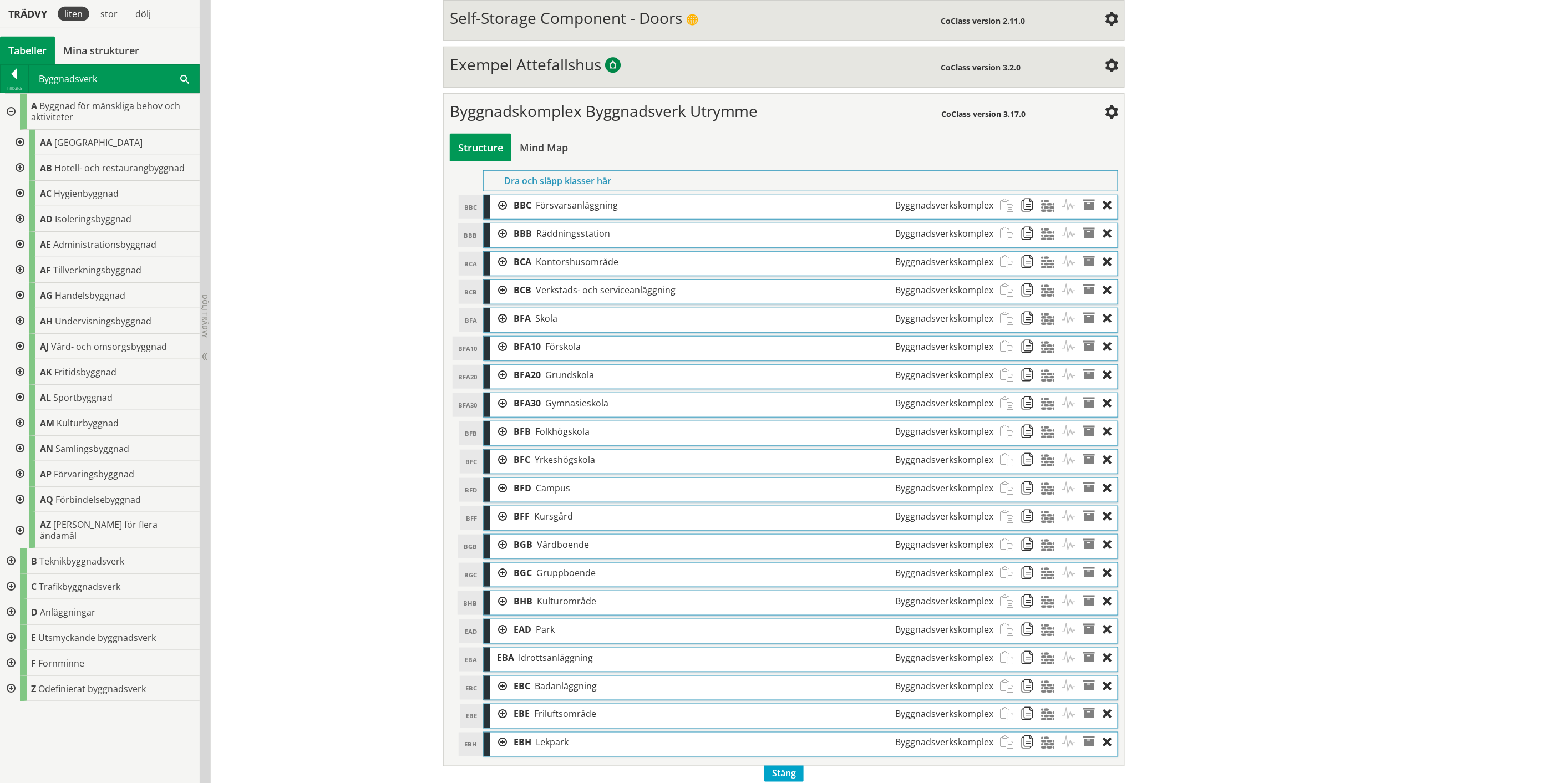
scroll to position [0, 0]
click at [18, 448] on div at bounding box center [18, 449] width 20 height 26
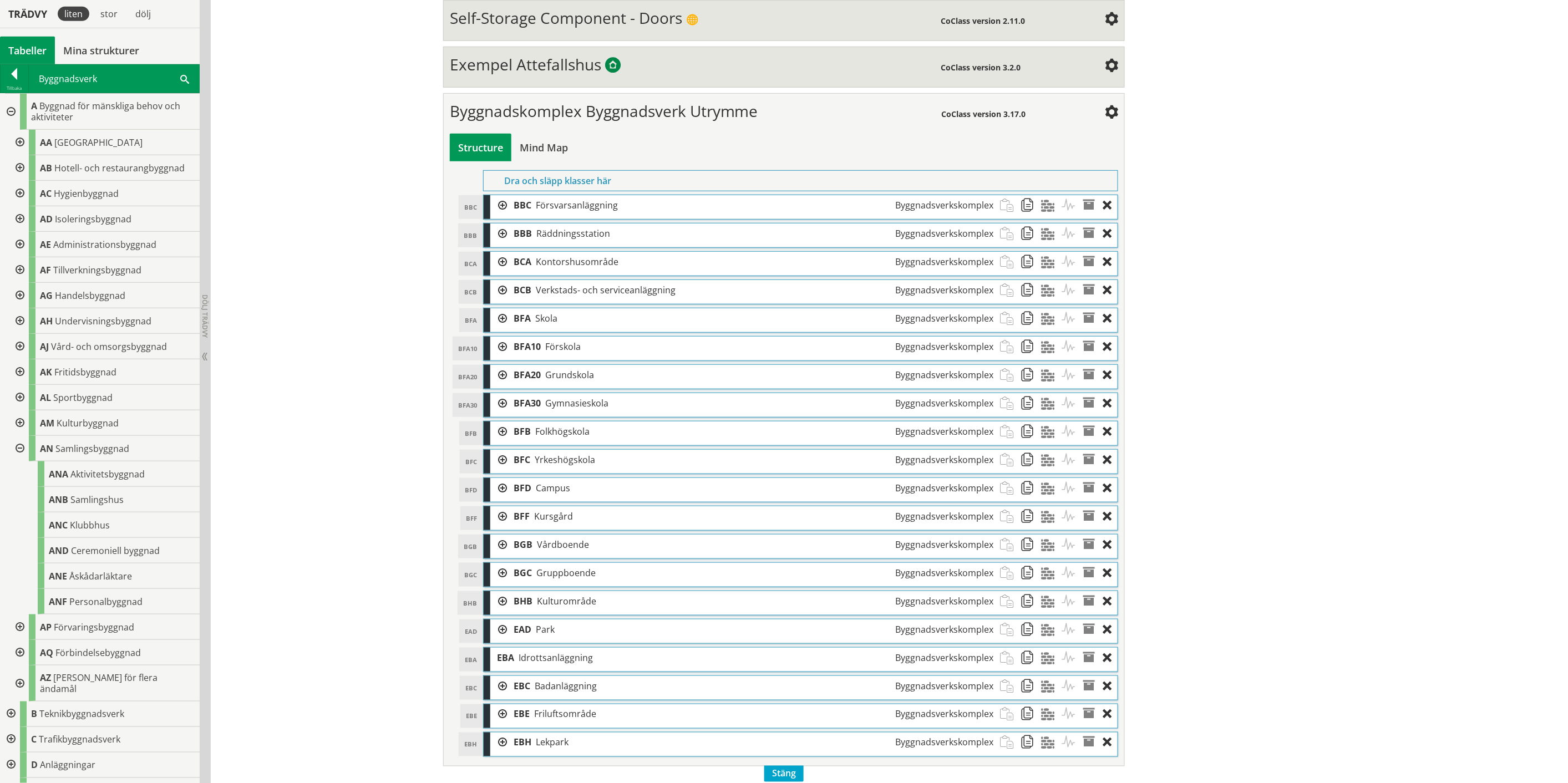
click at [18, 448] on div at bounding box center [18, 449] width 20 height 26
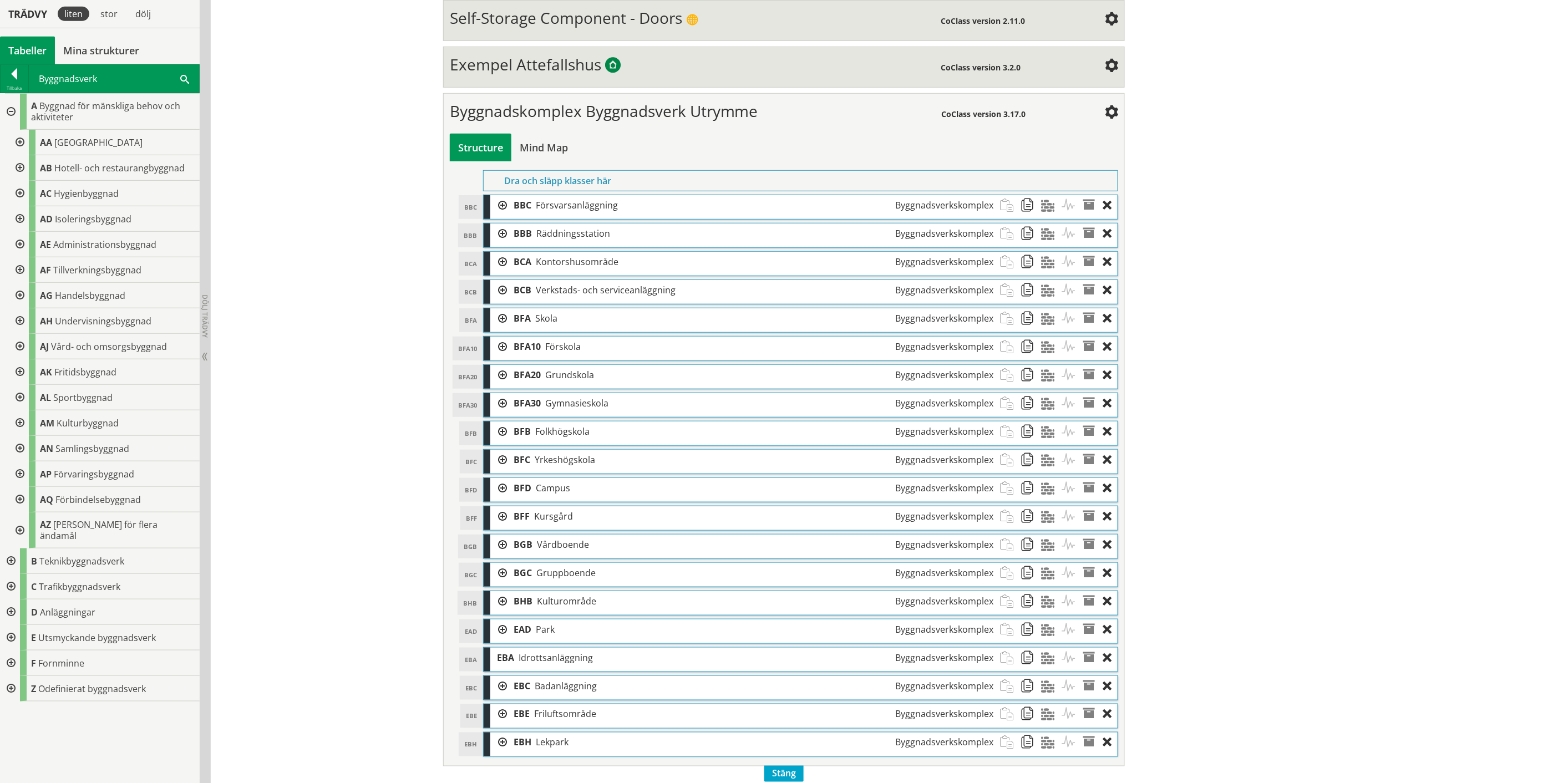
click at [22, 446] on div at bounding box center [18, 449] width 20 height 26
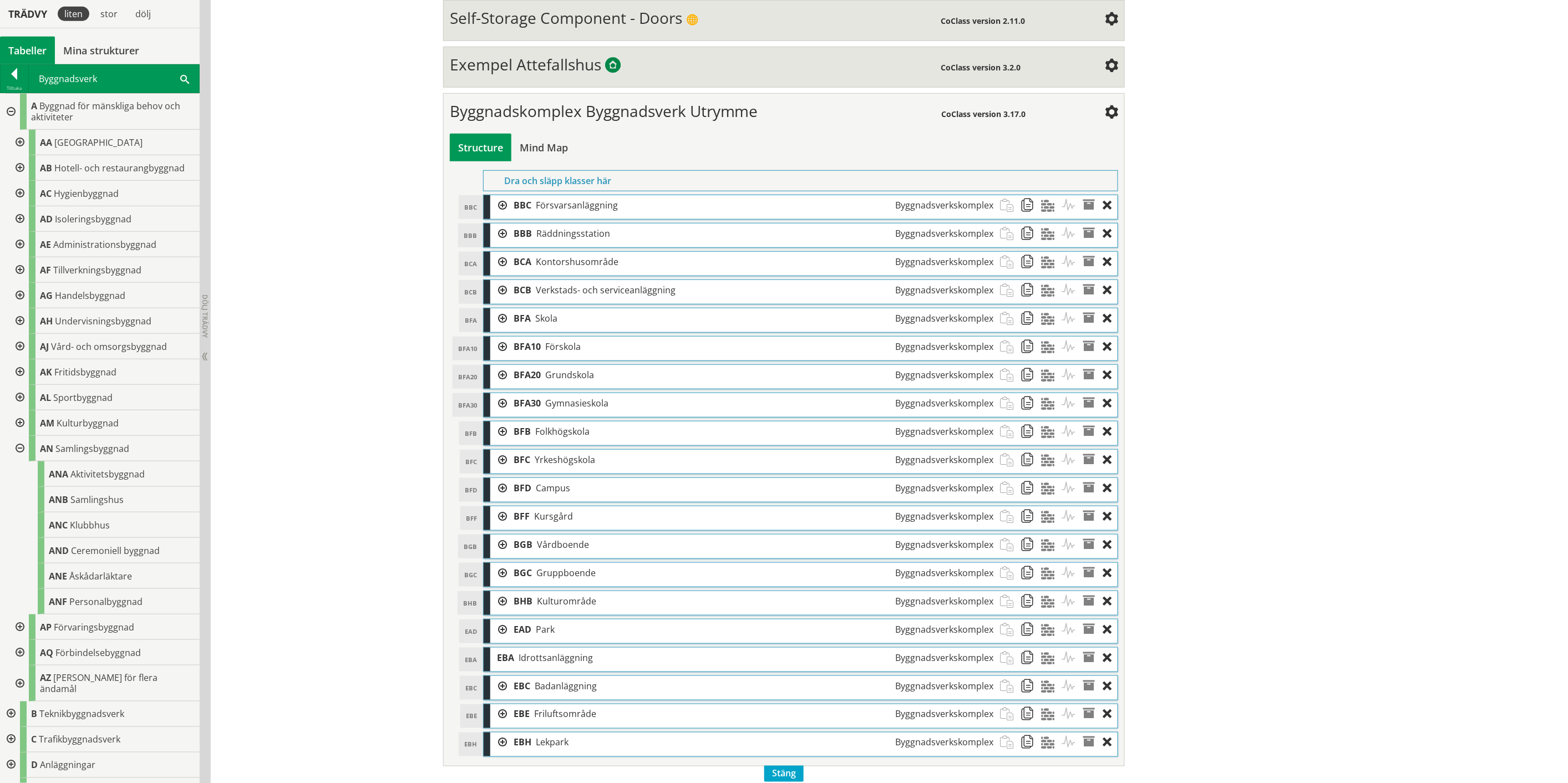
click at [20, 449] on div at bounding box center [18, 449] width 20 height 26
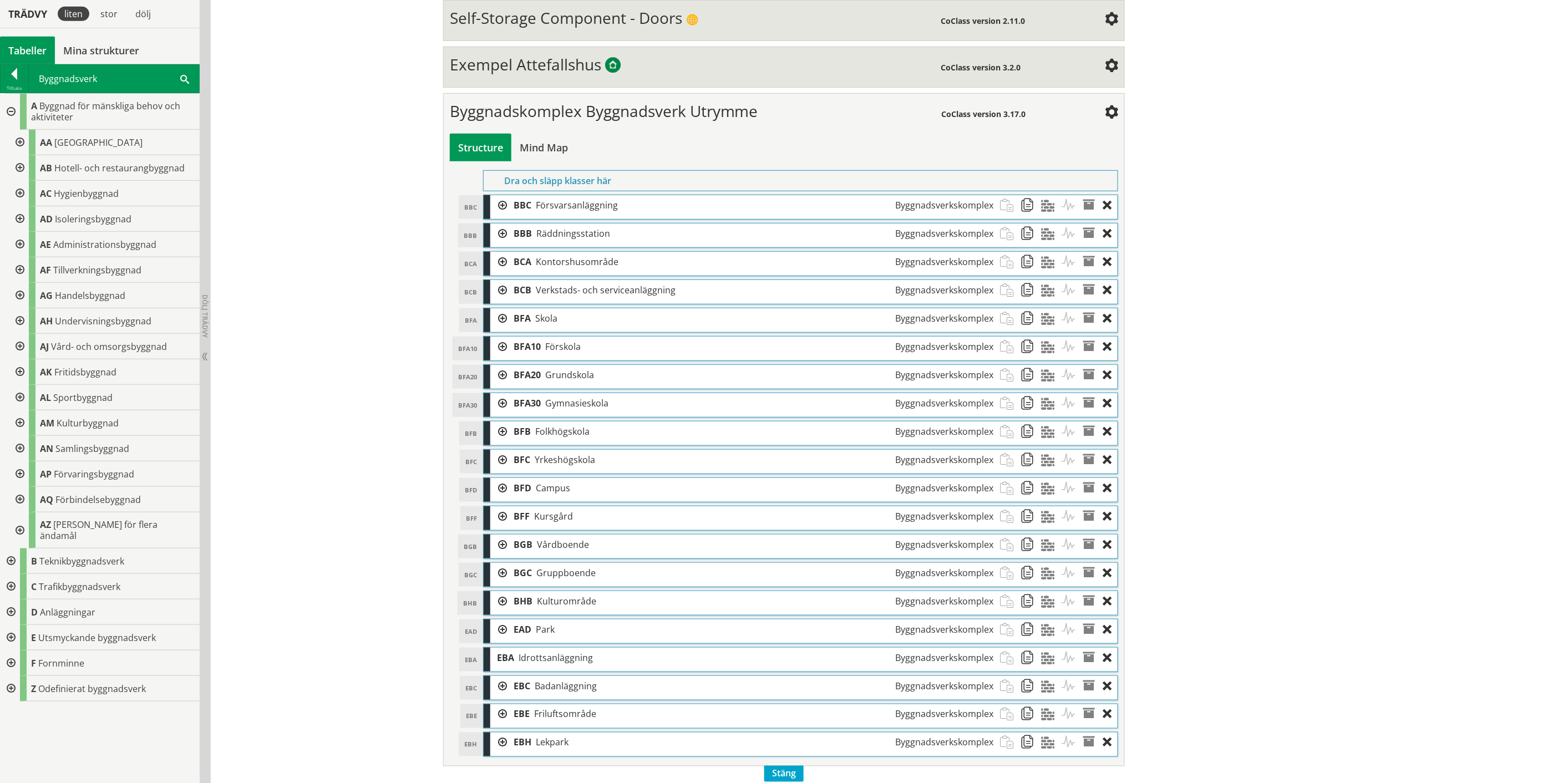
click at [17, 473] on div at bounding box center [18, 474] width 20 height 26
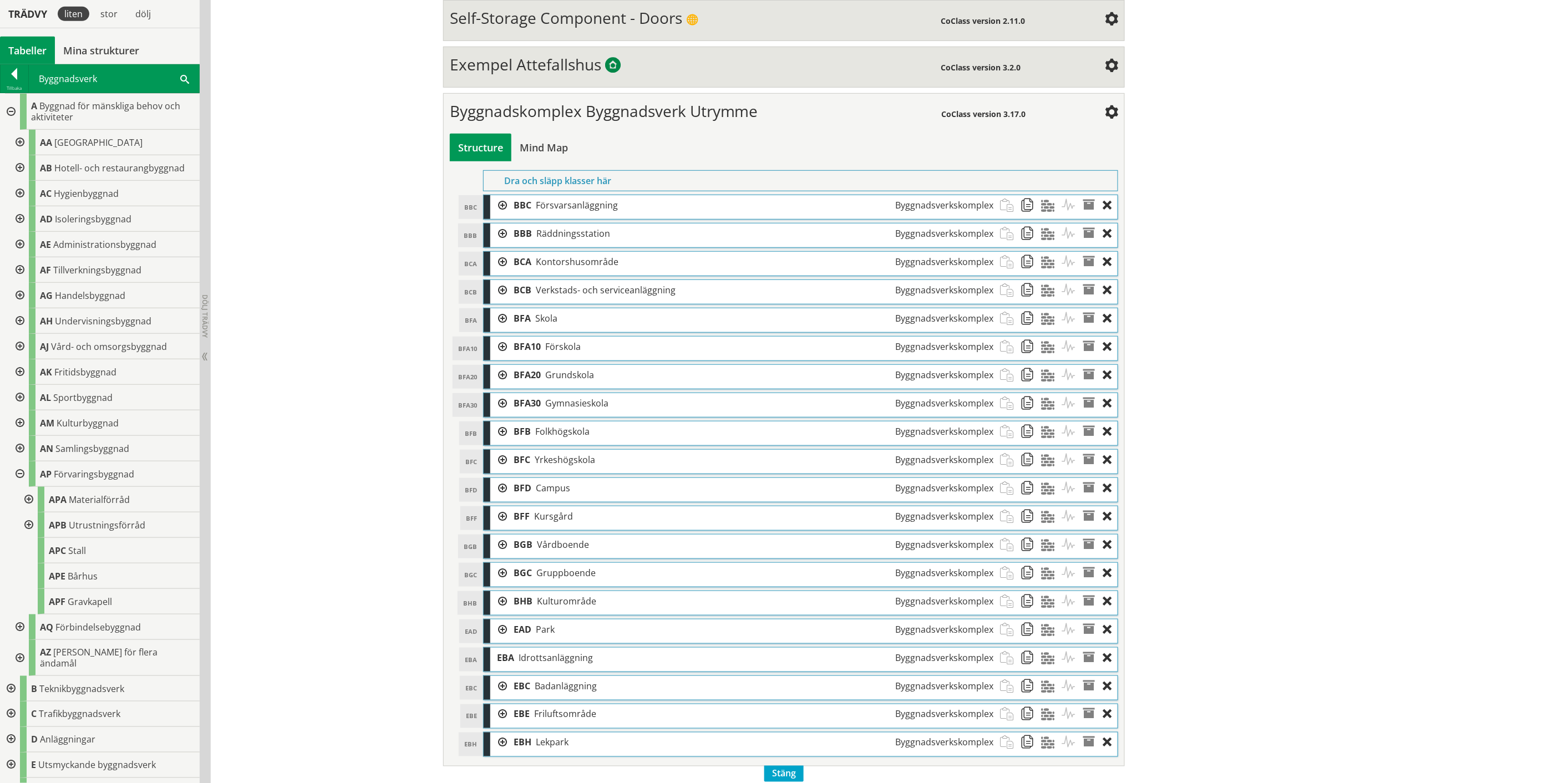
click at [26, 499] on div at bounding box center [28, 500] width 20 height 26
click at [15, 76] on div at bounding box center [14, 75] width 28 height 15
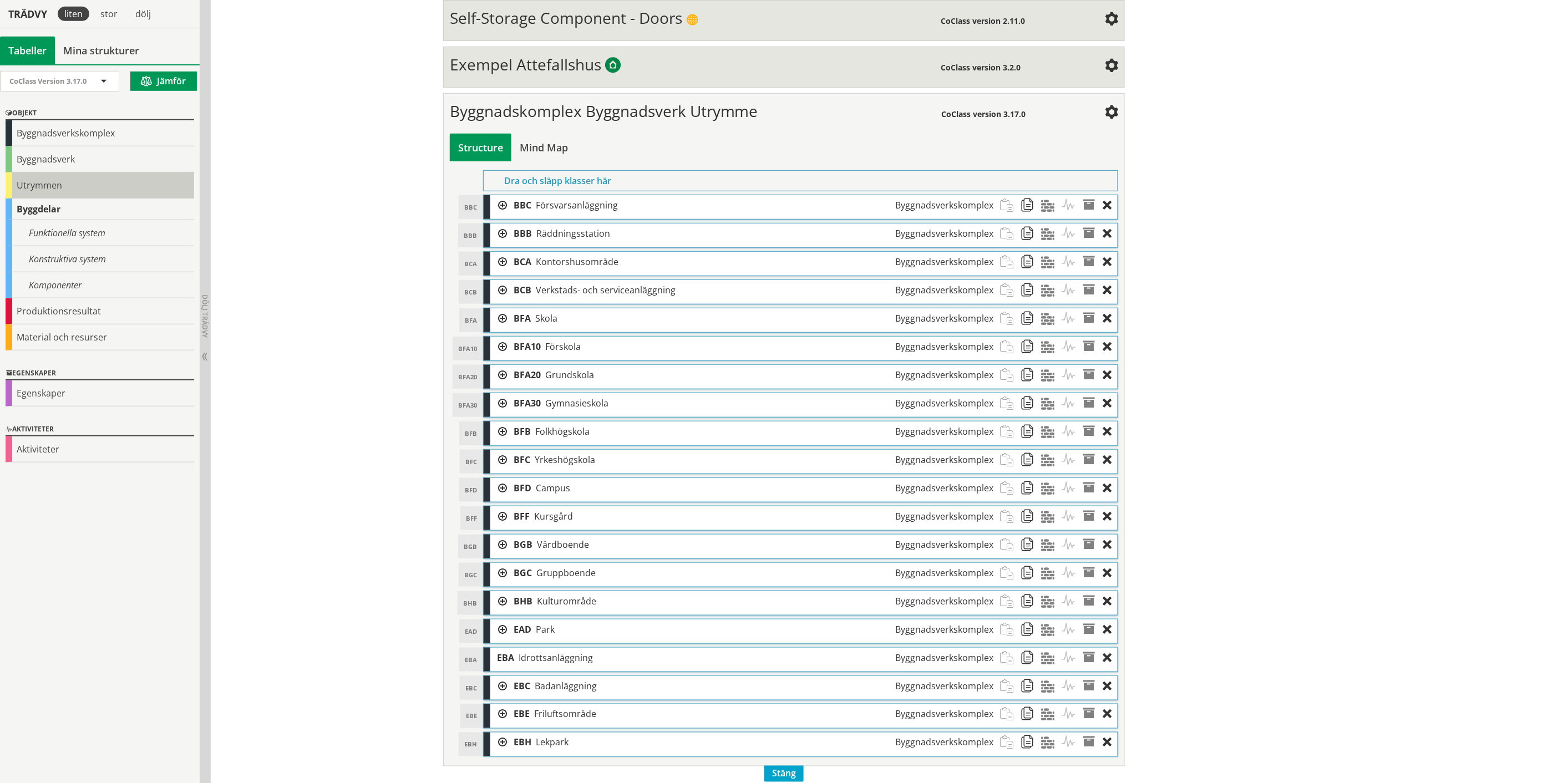
click at [48, 183] on div "Utrymmen" at bounding box center [99, 185] width 188 height 26
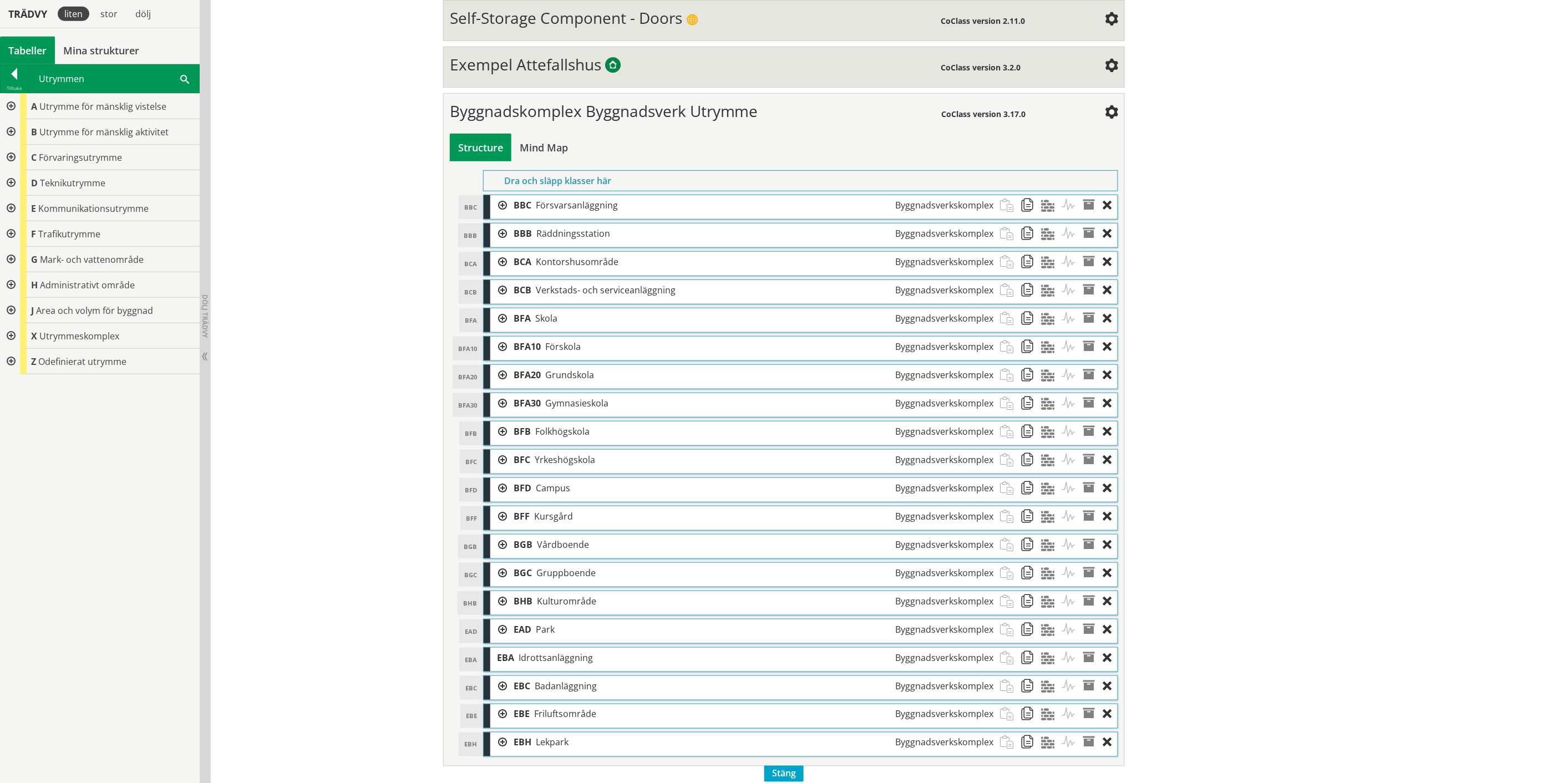
click at [11, 107] on div at bounding box center [10, 107] width 20 height 26
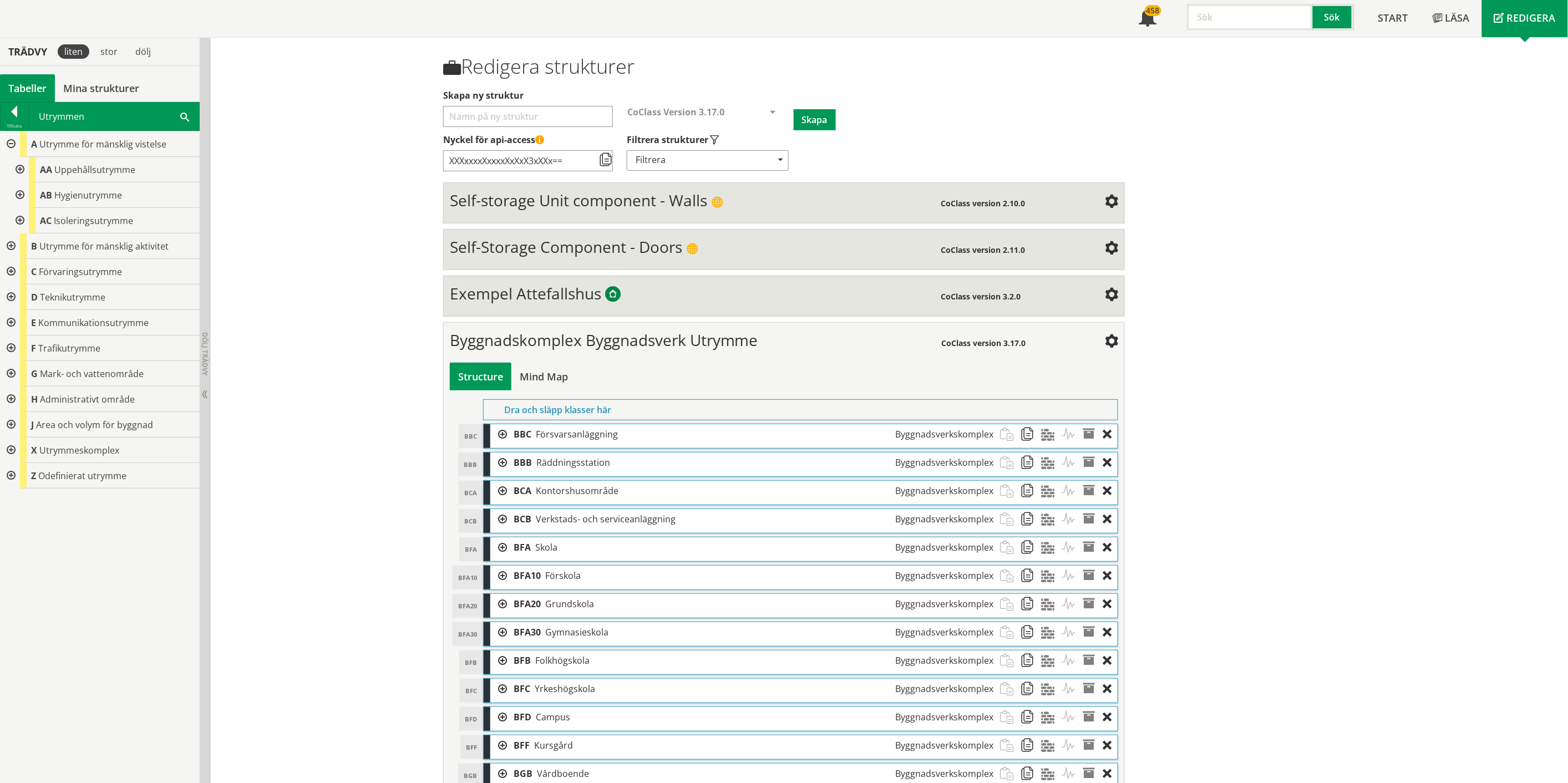
scroll to position [49, 0]
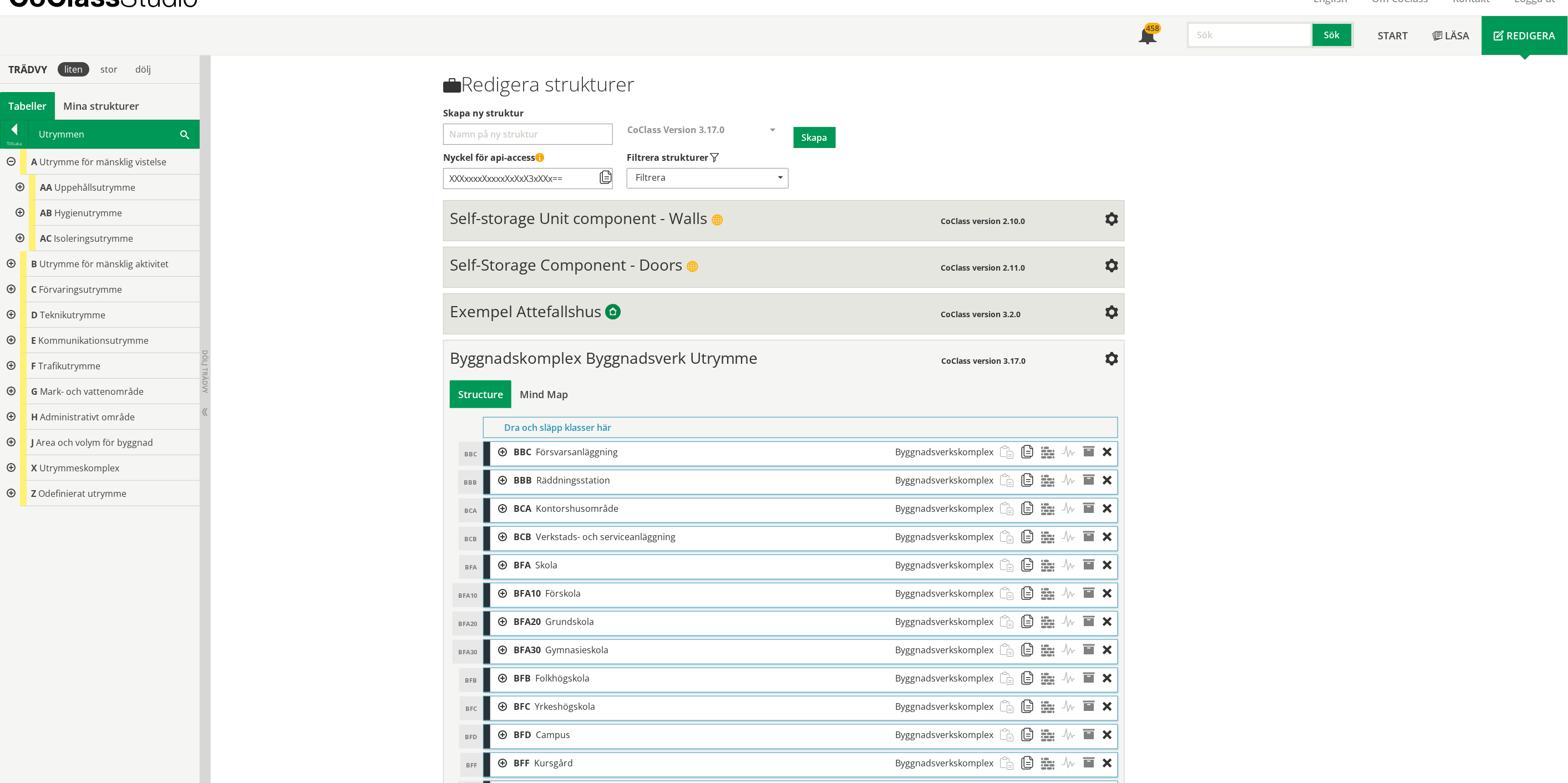
click at [614, 357] on span "Byggnadskomplex Byggnadsverk Utrymme" at bounding box center [604, 357] width 309 height 21
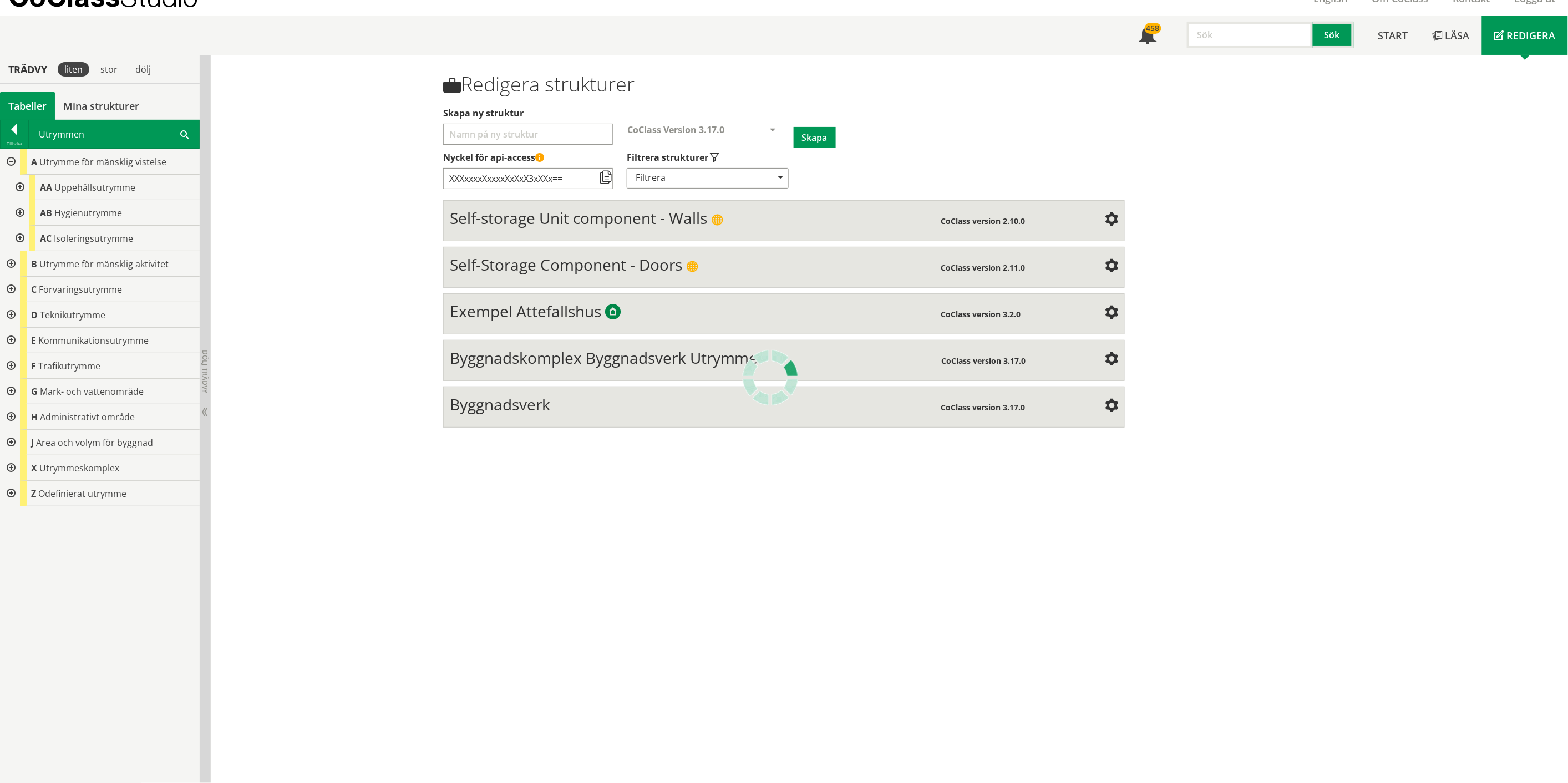
click at [614, 357] on span "Byggnadskomplex Byggnadsverk Utrymme" at bounding box center [604, 357] width 309 height 21
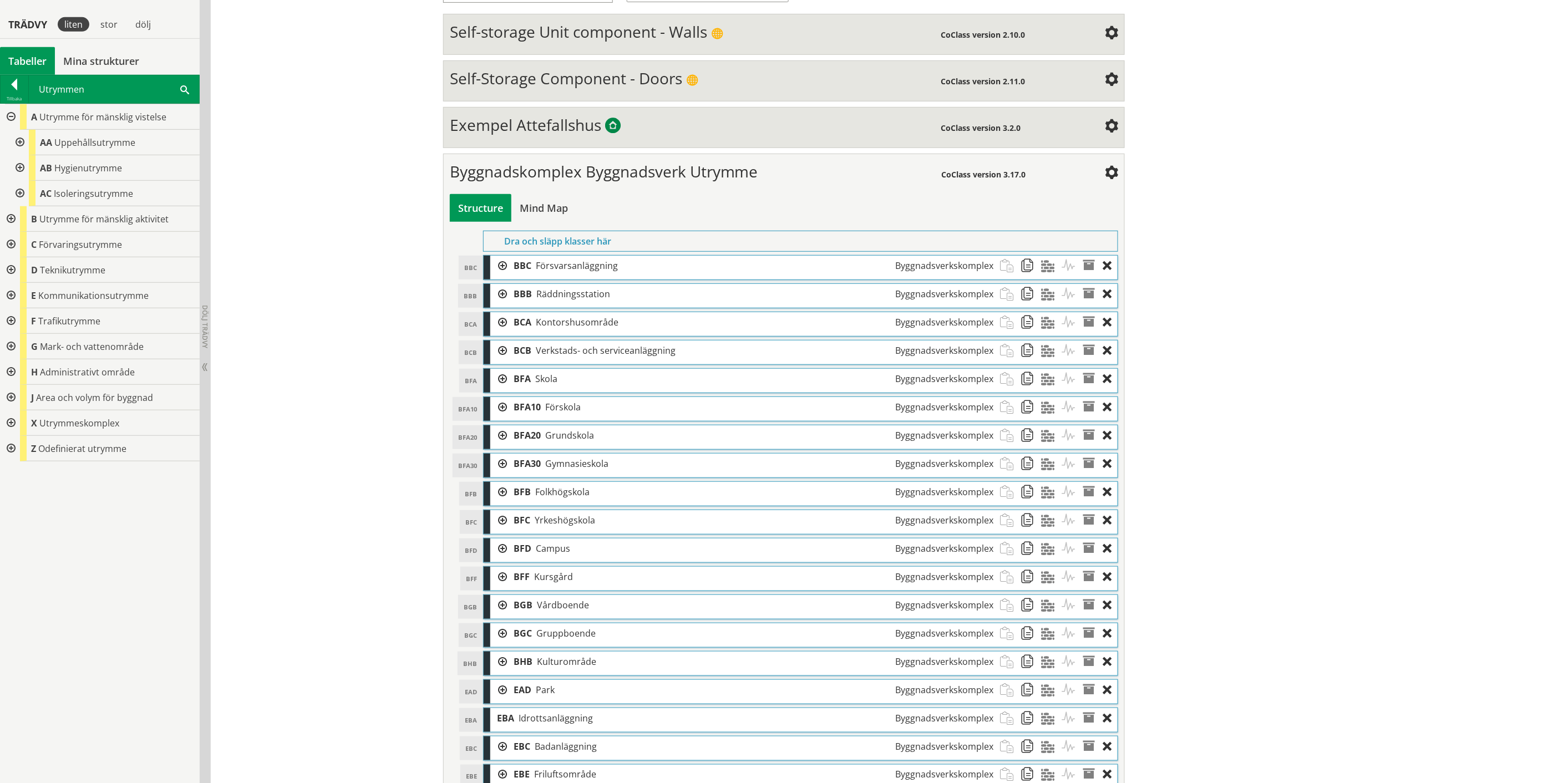
scroll to position [234, 0]
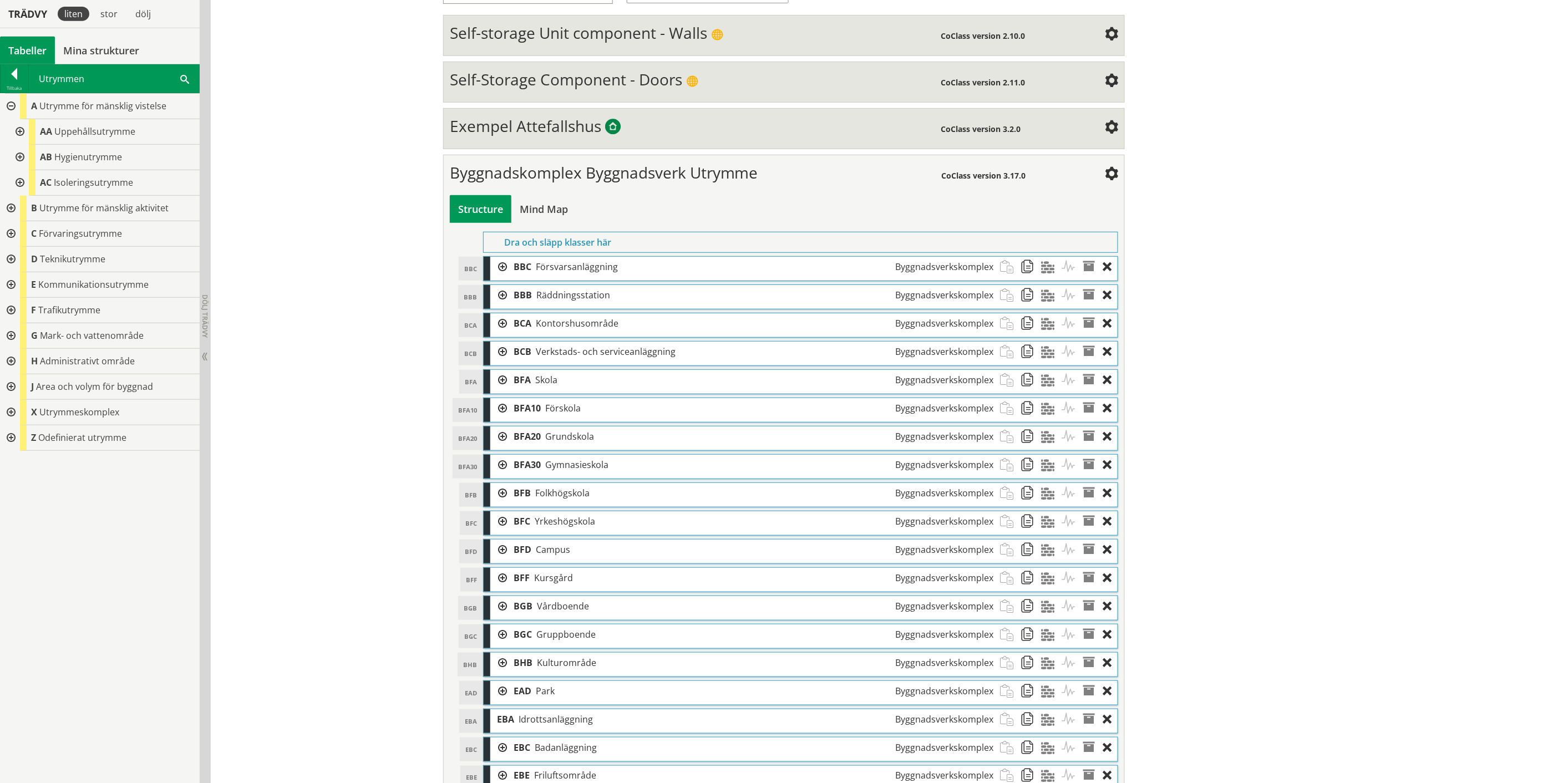
click at [15, 129] on div at bounding box center [18, 132] width 20 height 26
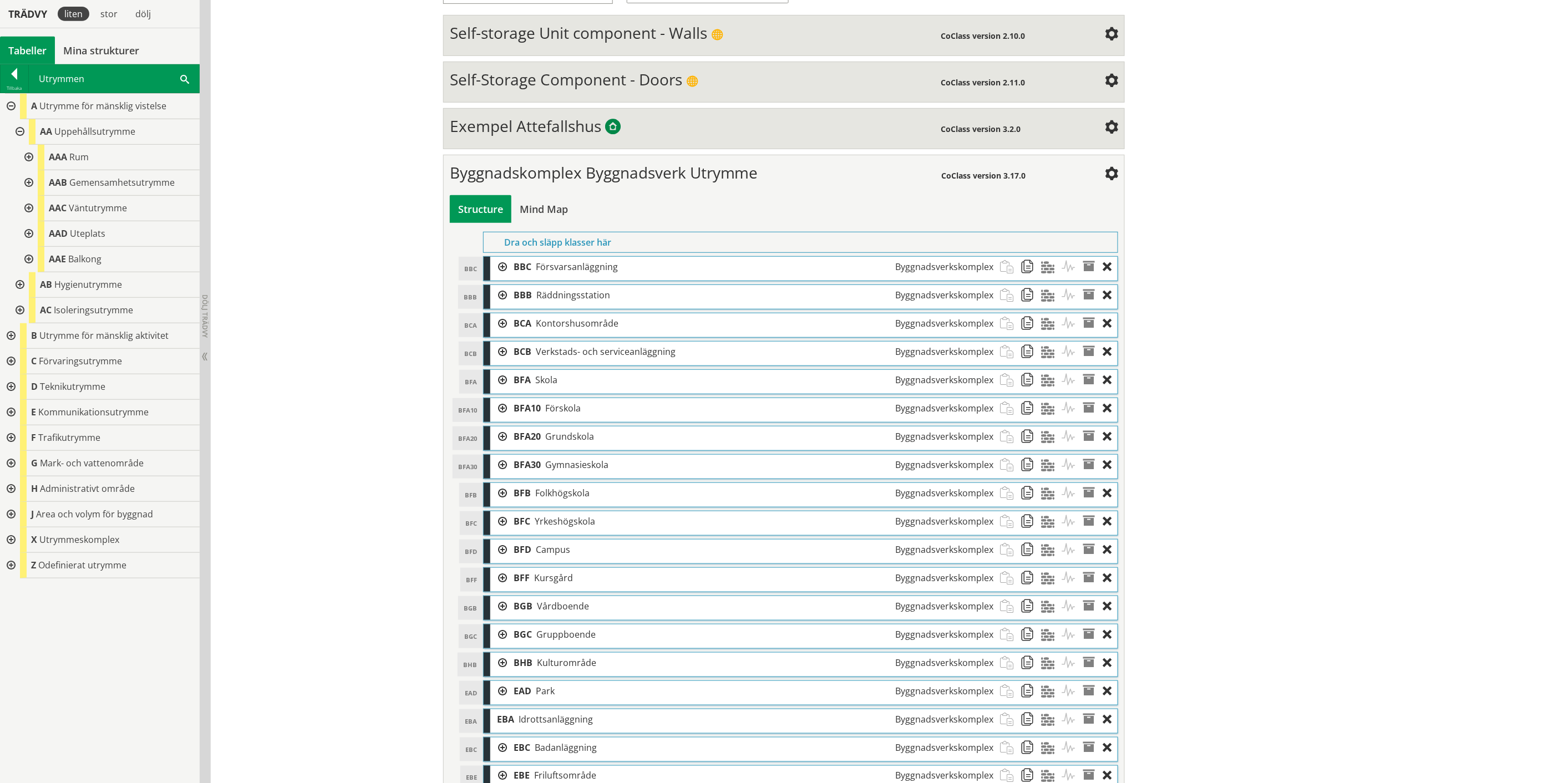
click at [26, 154] on div at bounding box center [28, 158] width 20 height 26
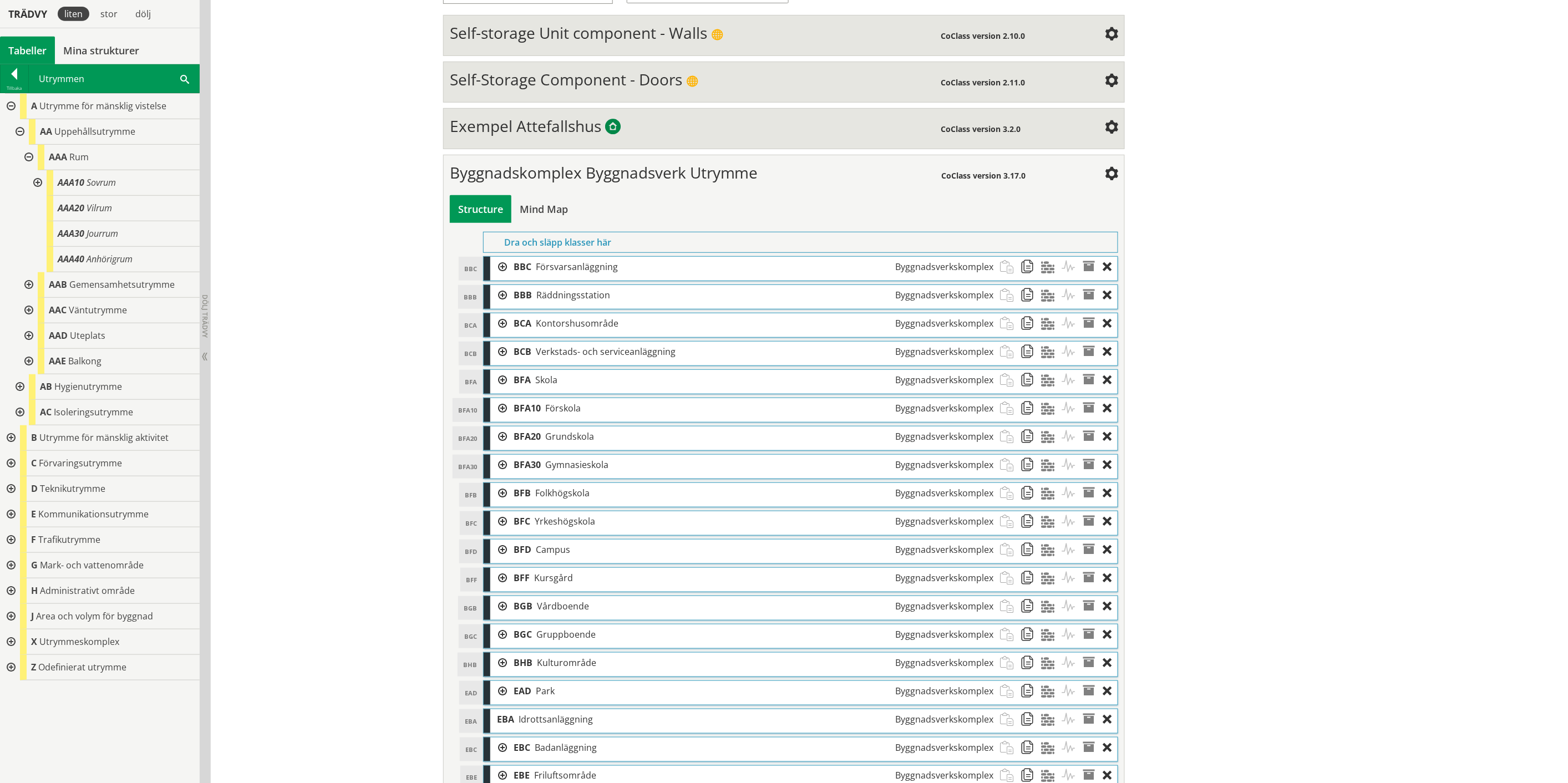
click at [37, 183] on div at bounding box center [36, 183] width 20 height 26
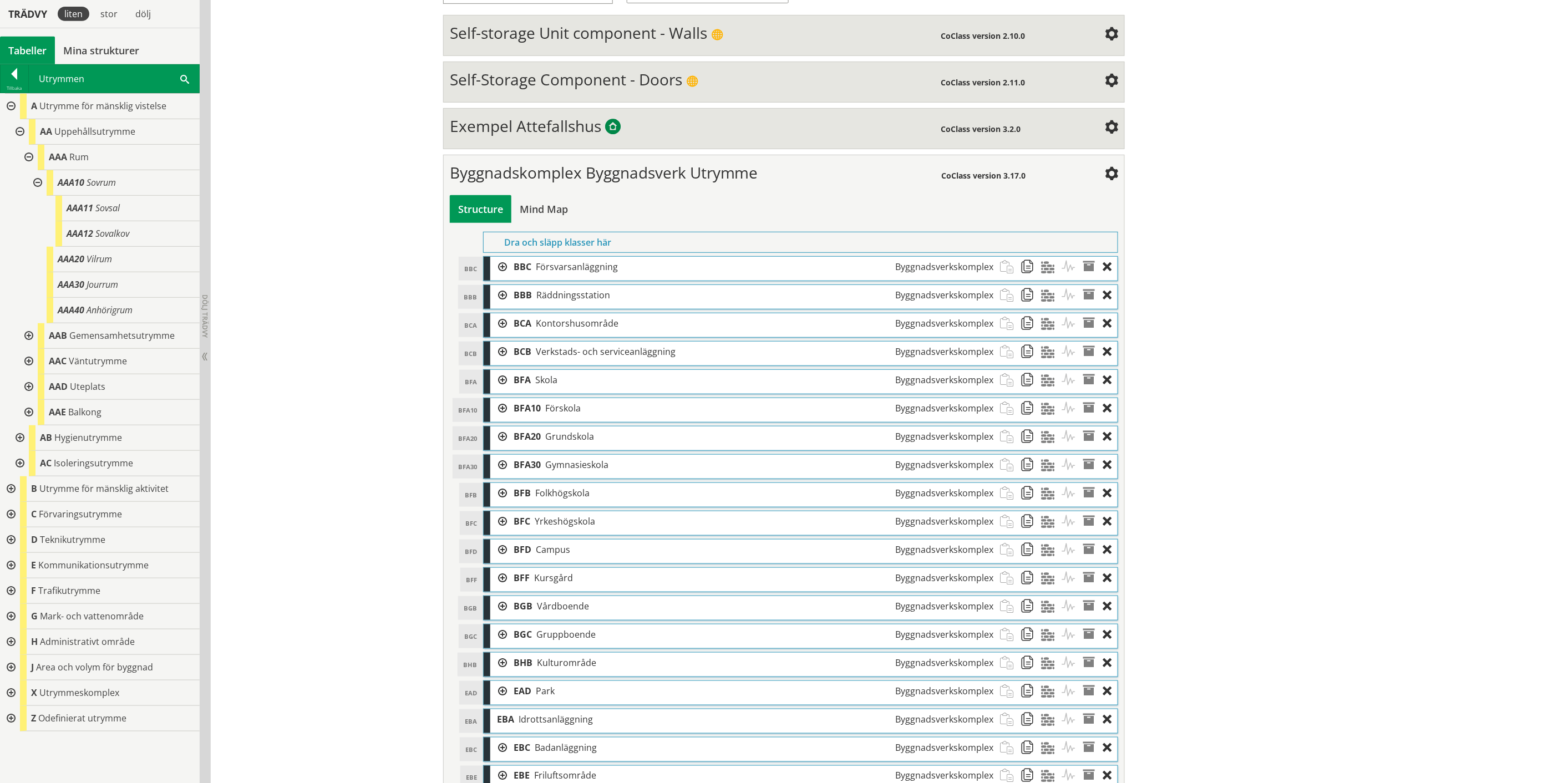
click at [28, 332] on div at bounding box center [28, 336] width 20 height 26
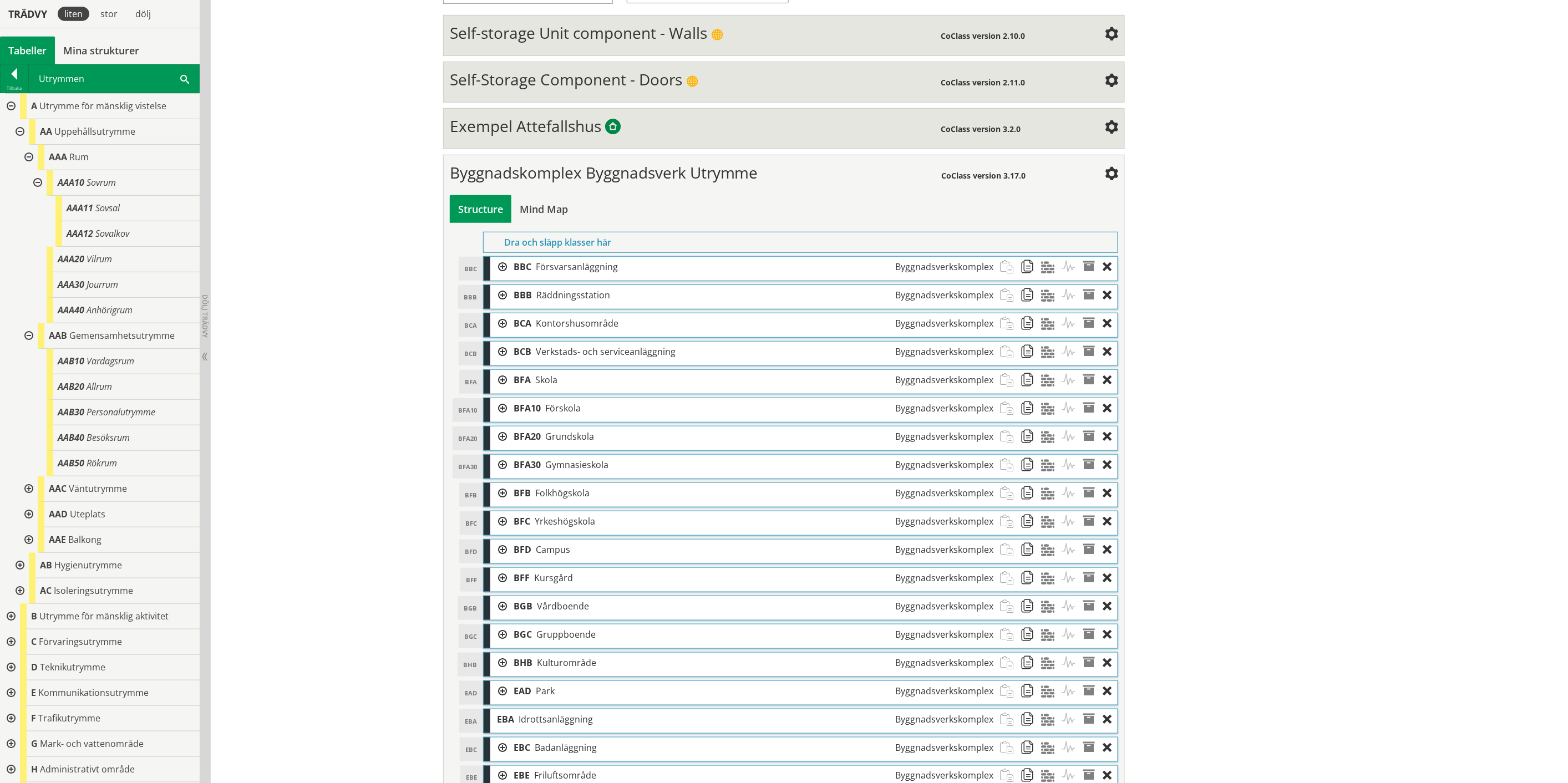
click at [28, 489] on div at bounding box center [28, 489] width 20 height 26
click at [26, 629] on div at bounding box center [28, 617] width 20 height 26
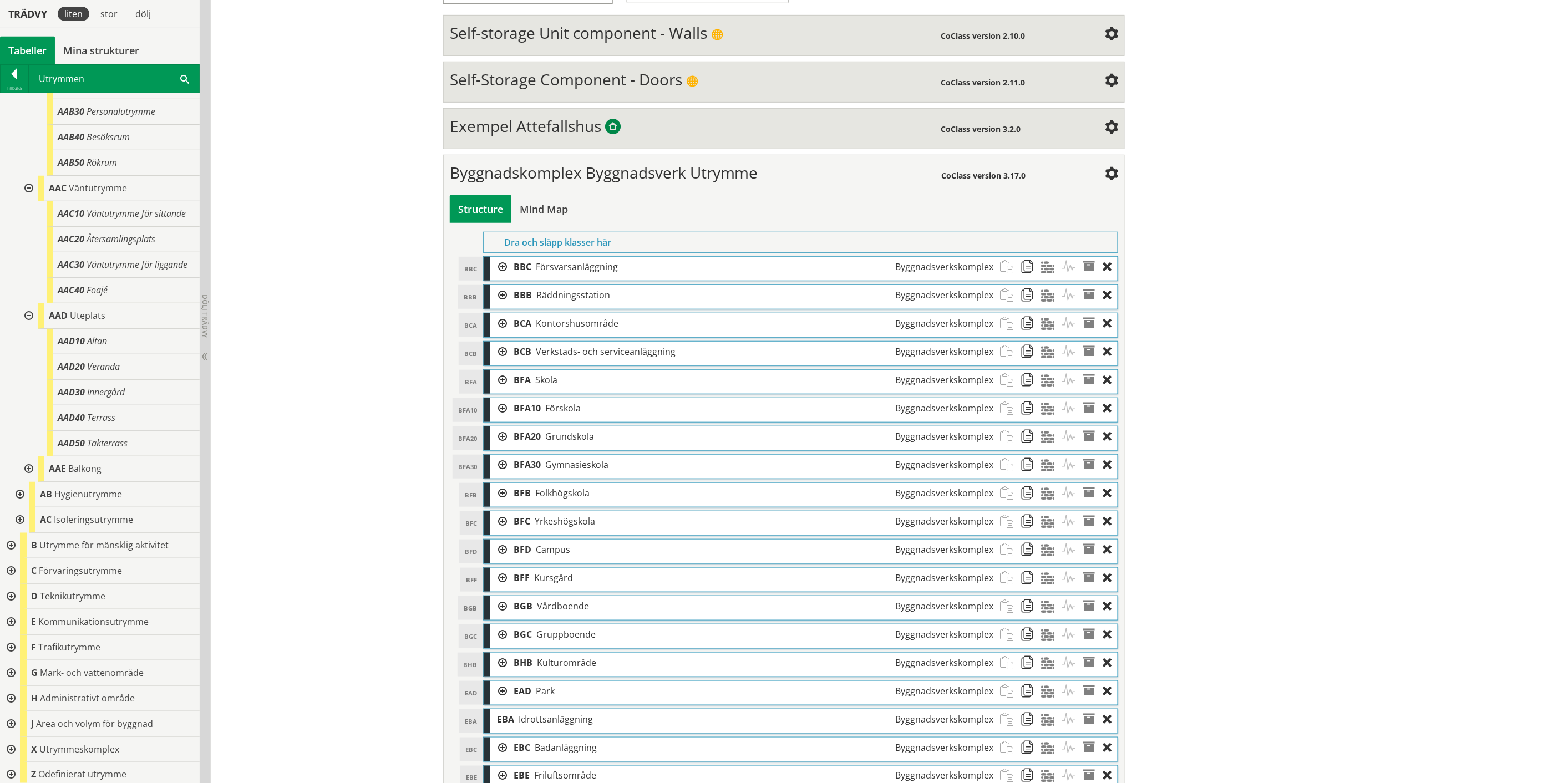
scroll to position [308, 0]
click at [29, 477] on div at bounding box center [28, 464] width 20 height 26
click at [19, 551] on div at bounding box center [18, 538] width 20 height 26
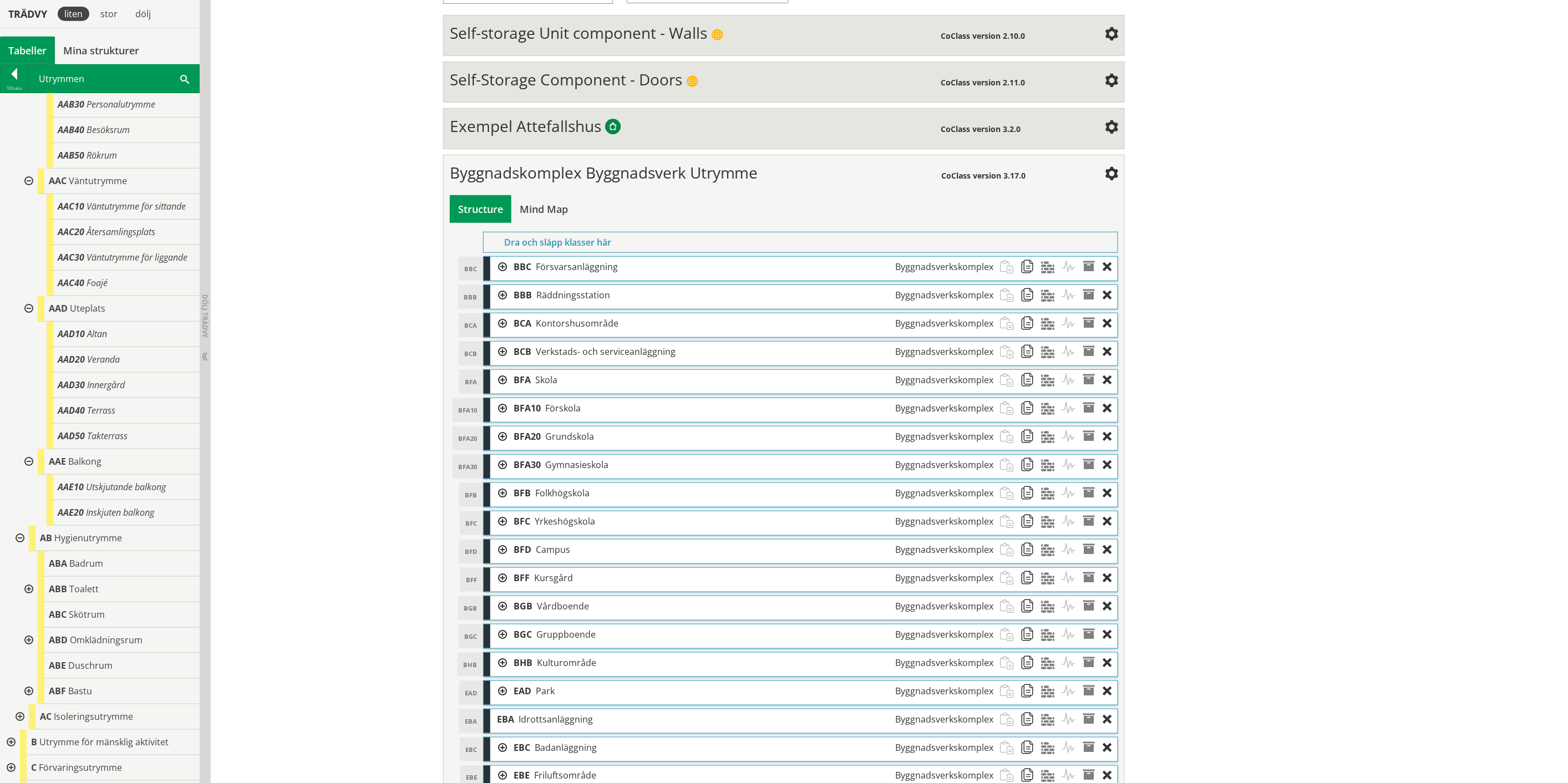
click at [28, 602] on div at bounding box center [28, 589] width 20 height 26
click at [36, 628] on div at bounding box center [36, 615] width 20 height 26
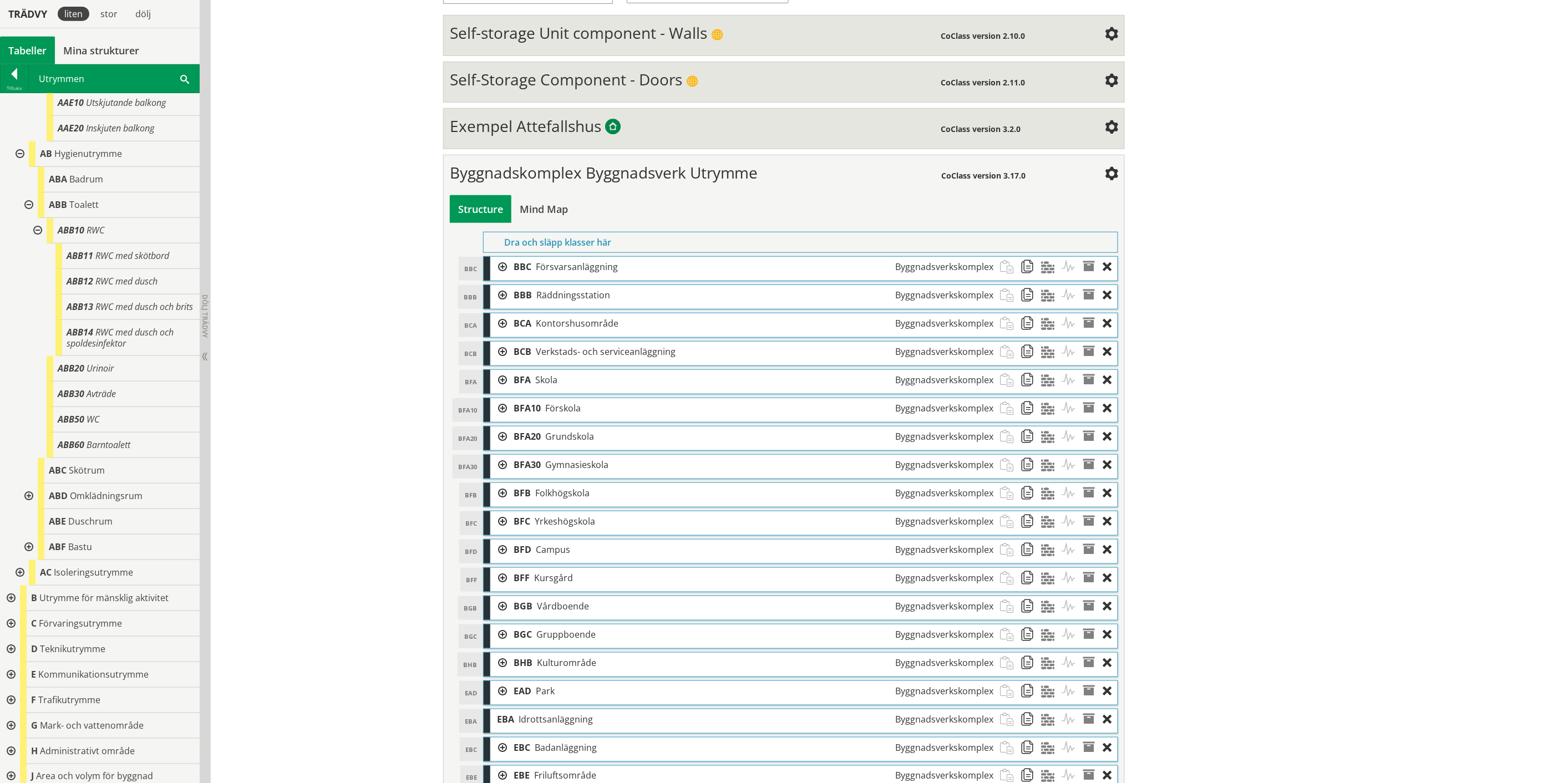
scroll to position [739, 0]
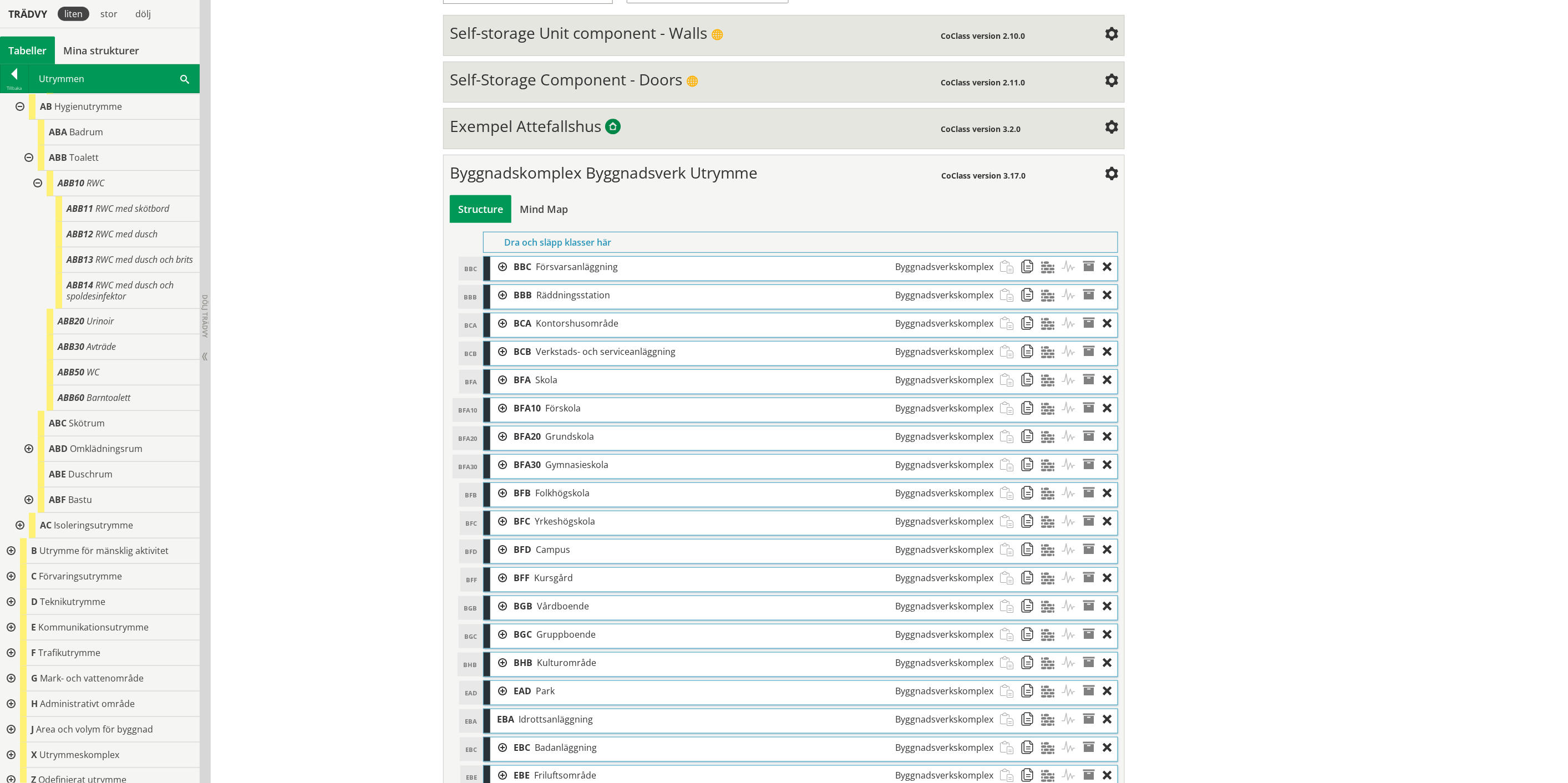
click at [28, 462] on div at bounding box center [28, 449] width 20 height 26
click at [18, 589] on div at bounding box center [18, 577] width 20 height 26
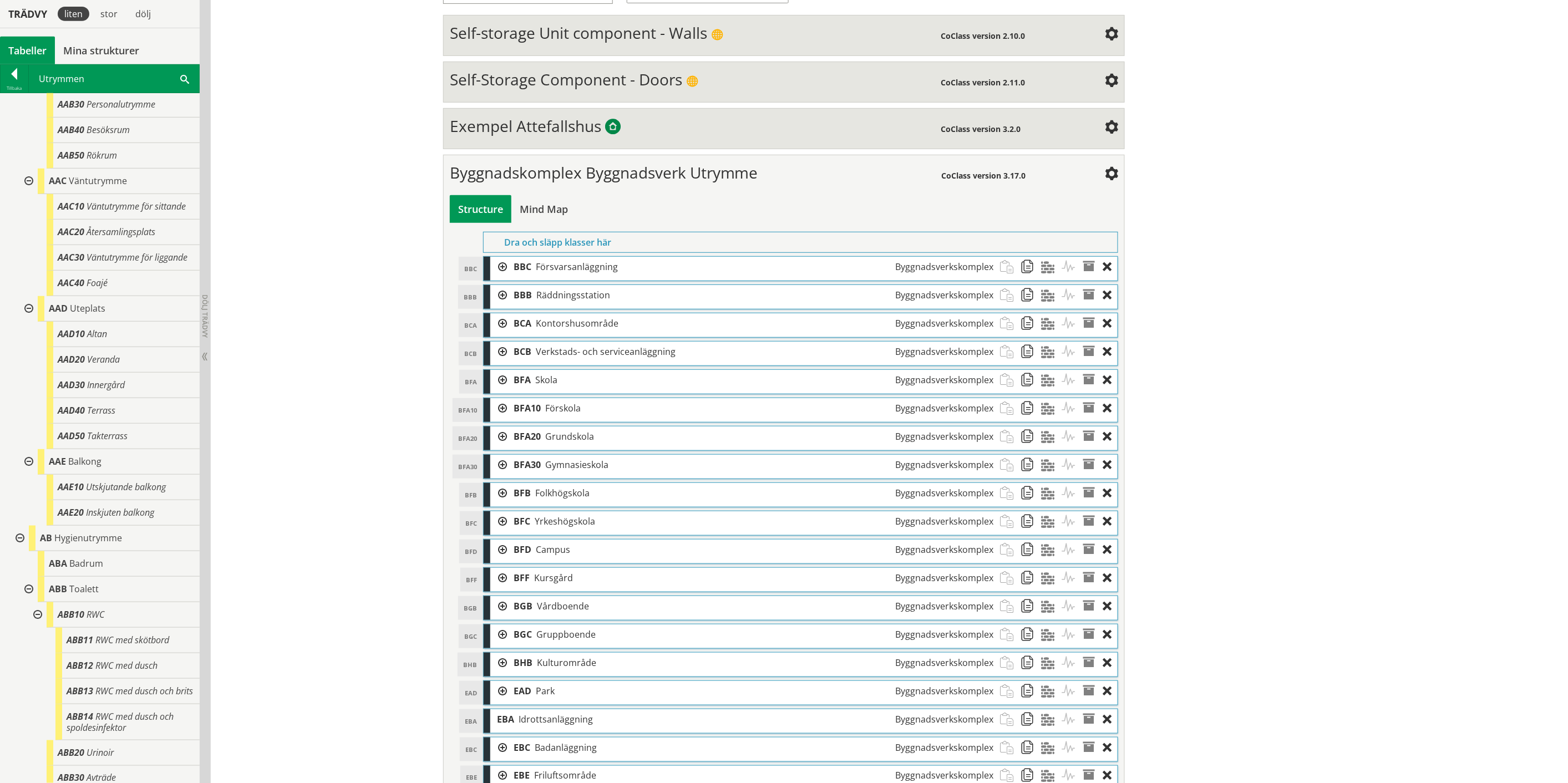
scroll to position [0, 0]
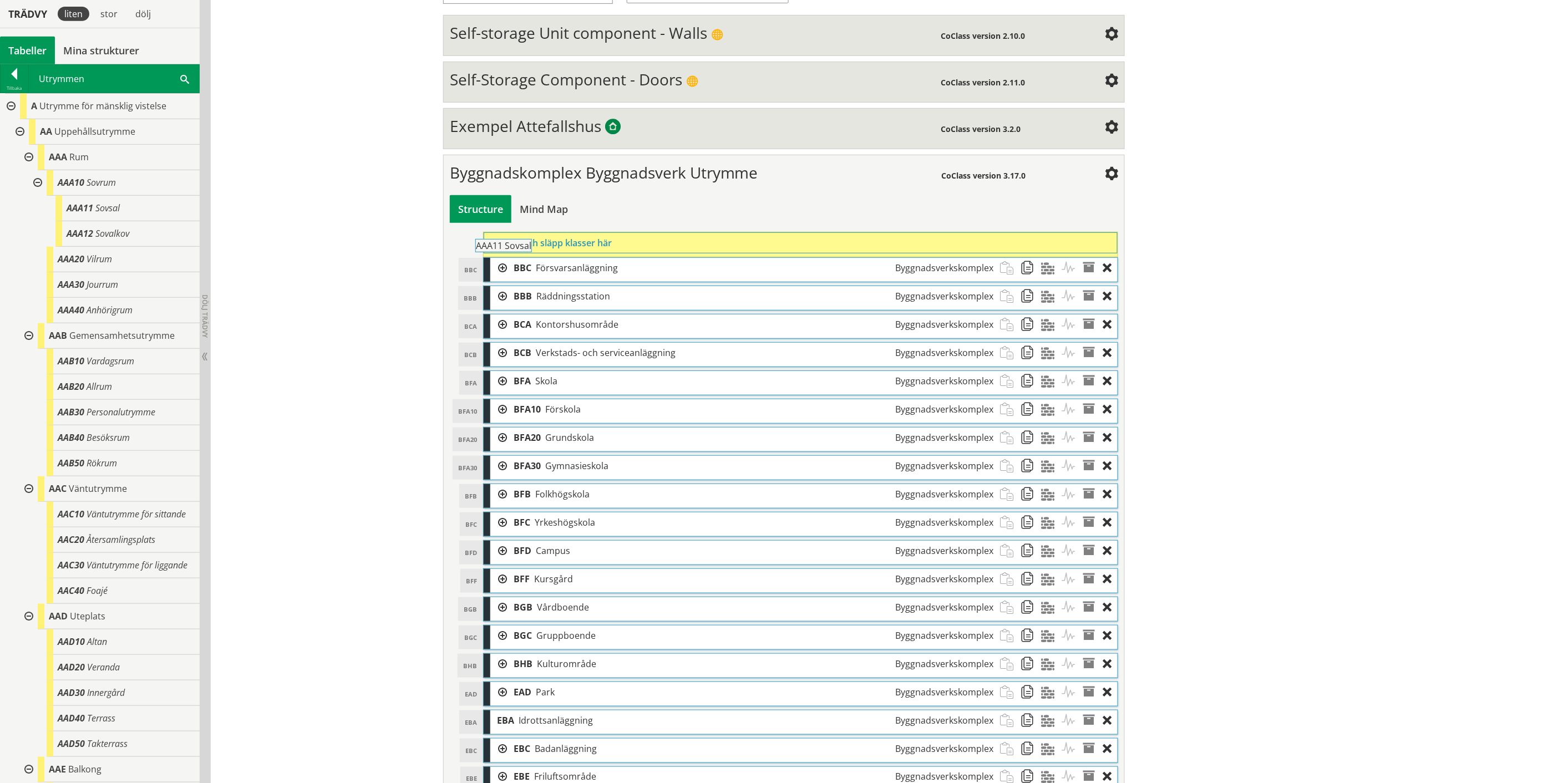
drag, startPoint x: 96, startPoint y: 207, endPoint x: 536, endPoint y: 250, distance: 442.1
click at [536, 250] on div "Trädvy liten stor [GEOGRAPHIC_DATA] Tabeller Mina strukturer CoClass Version 3.…" at bounding box center [784, 386] width 1568 height 1032
drag, startPoint x: 93, startPoint y: 261, endPoint x: 564, endPoint y: 253, distance: 471.1
click at [564, 253] on div "Trädvy liten stor [GEOGRAPHIC_DATA] Tabeller Mina strukturer CoClass Version 3.…" at bounding box center [784, 400] width 1568 height 1060
drag, startPoint x: 82, startPoint y: 283, endPoint x: 550, endPoint y: 248, distance: 469.3
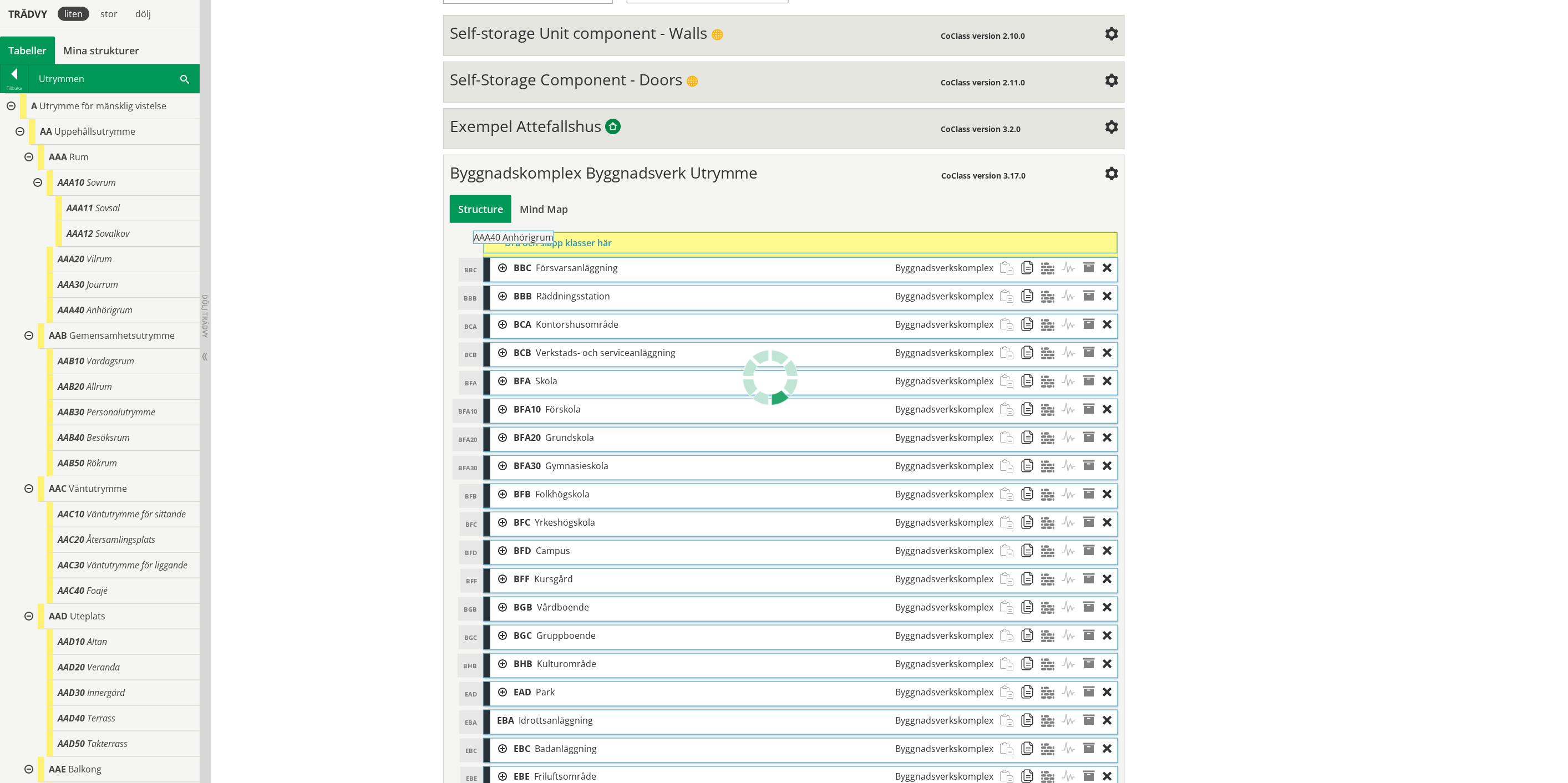
drag, startPoint x: 115, startPoint y: 311, endPoint x: 561, endPoint y: 245, distance: 450.9
click at [561, 245] on div "Trädvy liten stor [GEOGRAPHIC_DATA] Tabeller Mina strukturer CoClass Version 3.…" at bounding box center [784, 400] width 1568 height 1060
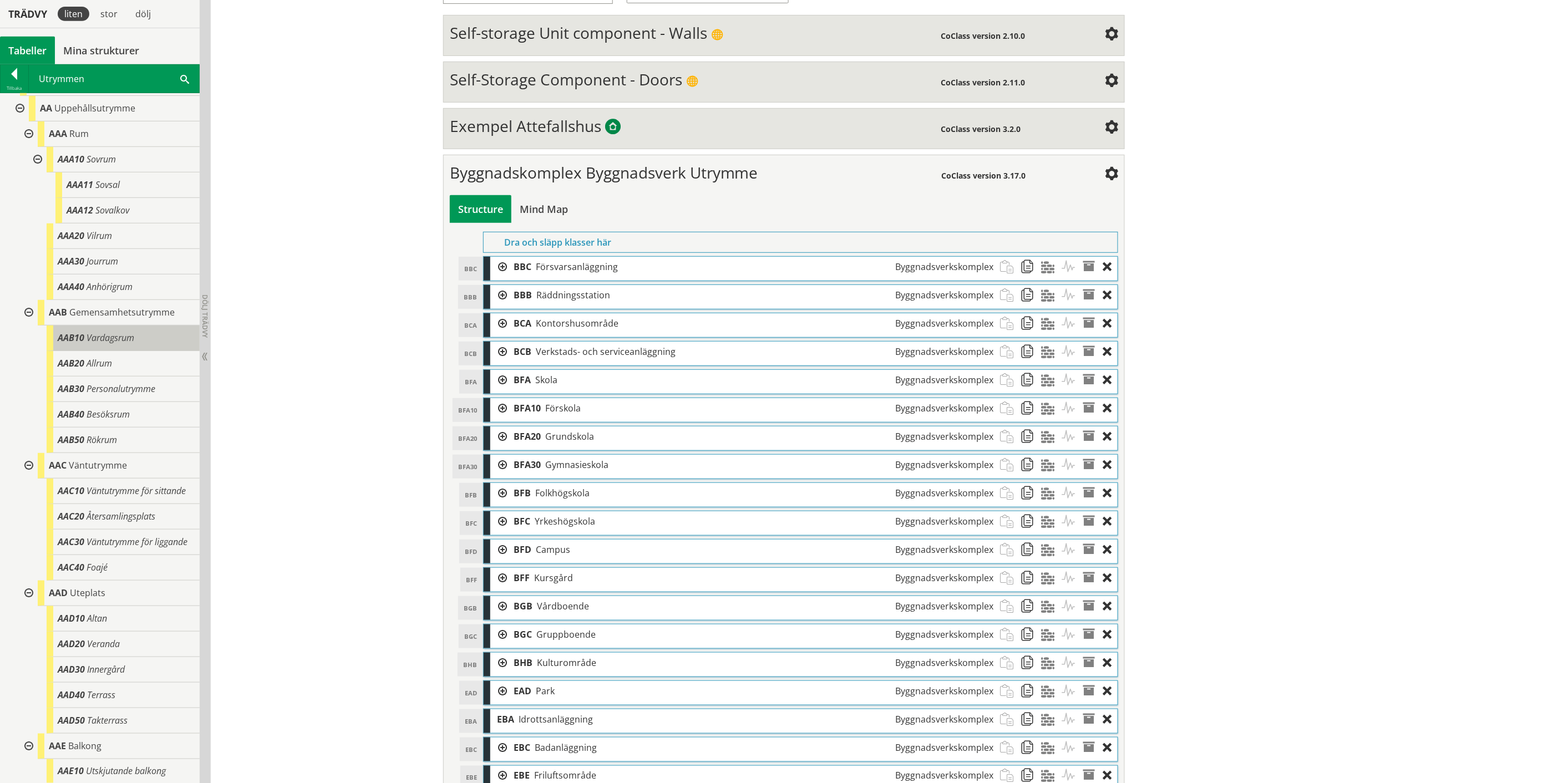
scroll to position [61, 0]
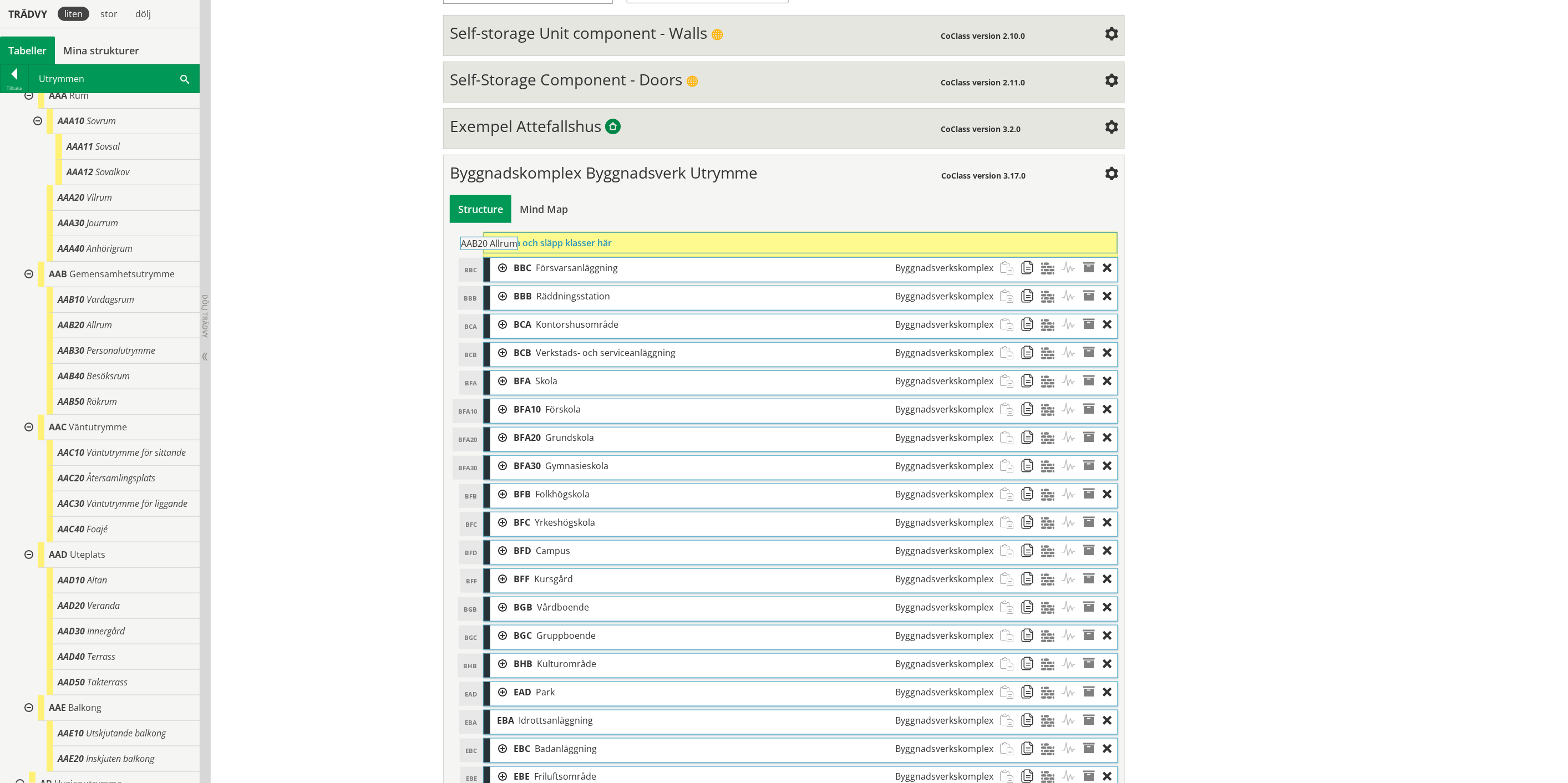
drag, startPoint x: 102, startPoint y: 320, endPoint x: 536, endPoint y: 245, distance: 440.4
click at [536, 245] on div "Trädvy liten stor [GEOGRAPHIC_DATA] Tabeller Mina strukturer CoClass Version 3.…" at bounding box center [784, 442] width 1568 height 1145
drag, startPoint x: 126, startPoint y: 353, endPoint x: 592, endPoint y: 248, distance: 477.7
click at [592, 248] on div "Trädvy liten stor [GEOGRAPHIC_DATA] Tabeller Mina strukturer CoClass Version 3.…" at bounding box center [784, 456] width 1568 height 1173
drag, startPoint x: 108, startPoint y: 377, endPoint x: 577, endPoint y: 251, distance: 485.6
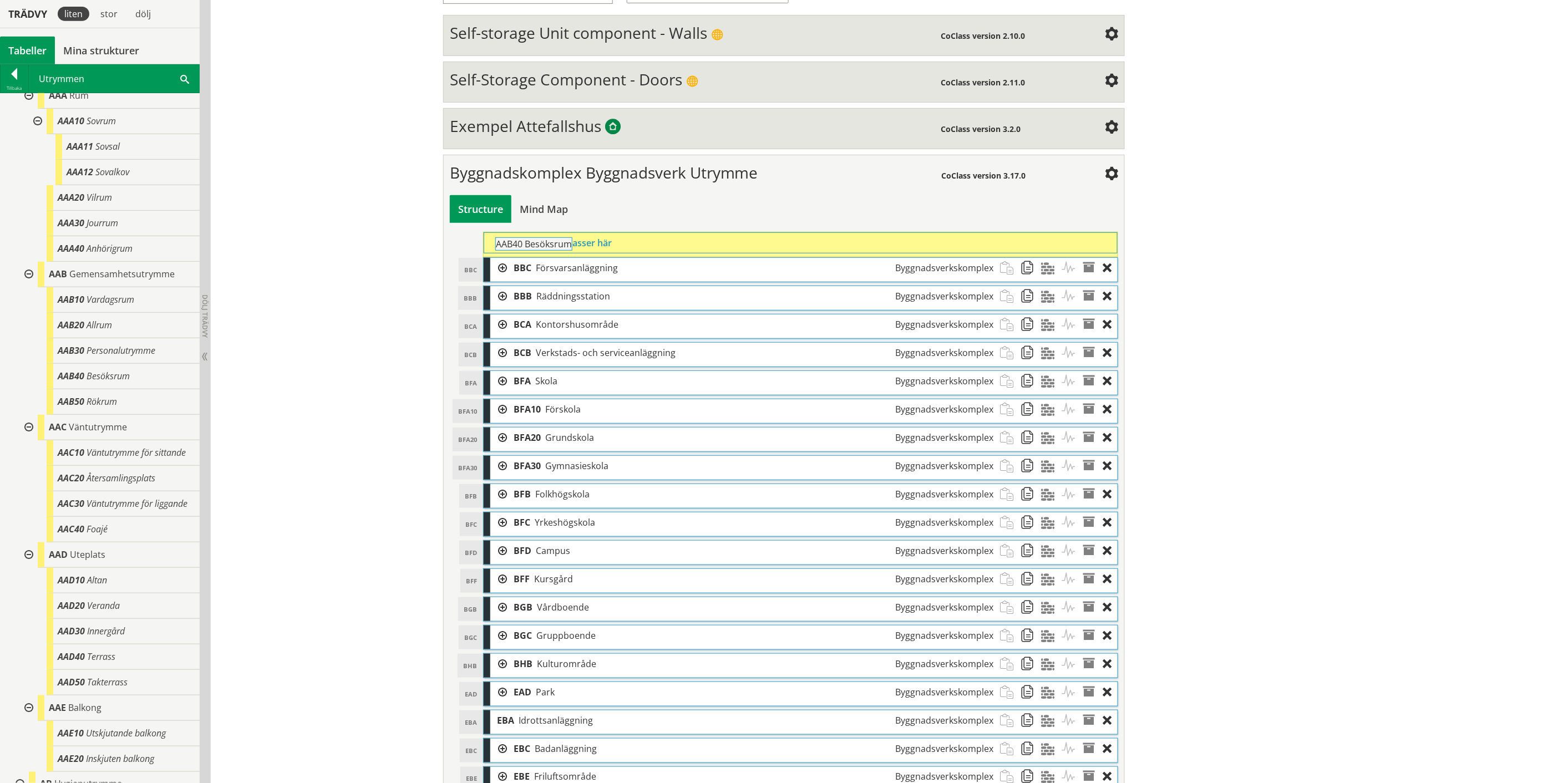
click at [577, 251] on div "Trädvy liten stor [GEOGRAPHIC_DATA] Tabeller Mina strukturer CoClass Version 3.…" at bounding box center [784, 471] width 1568 height 1202
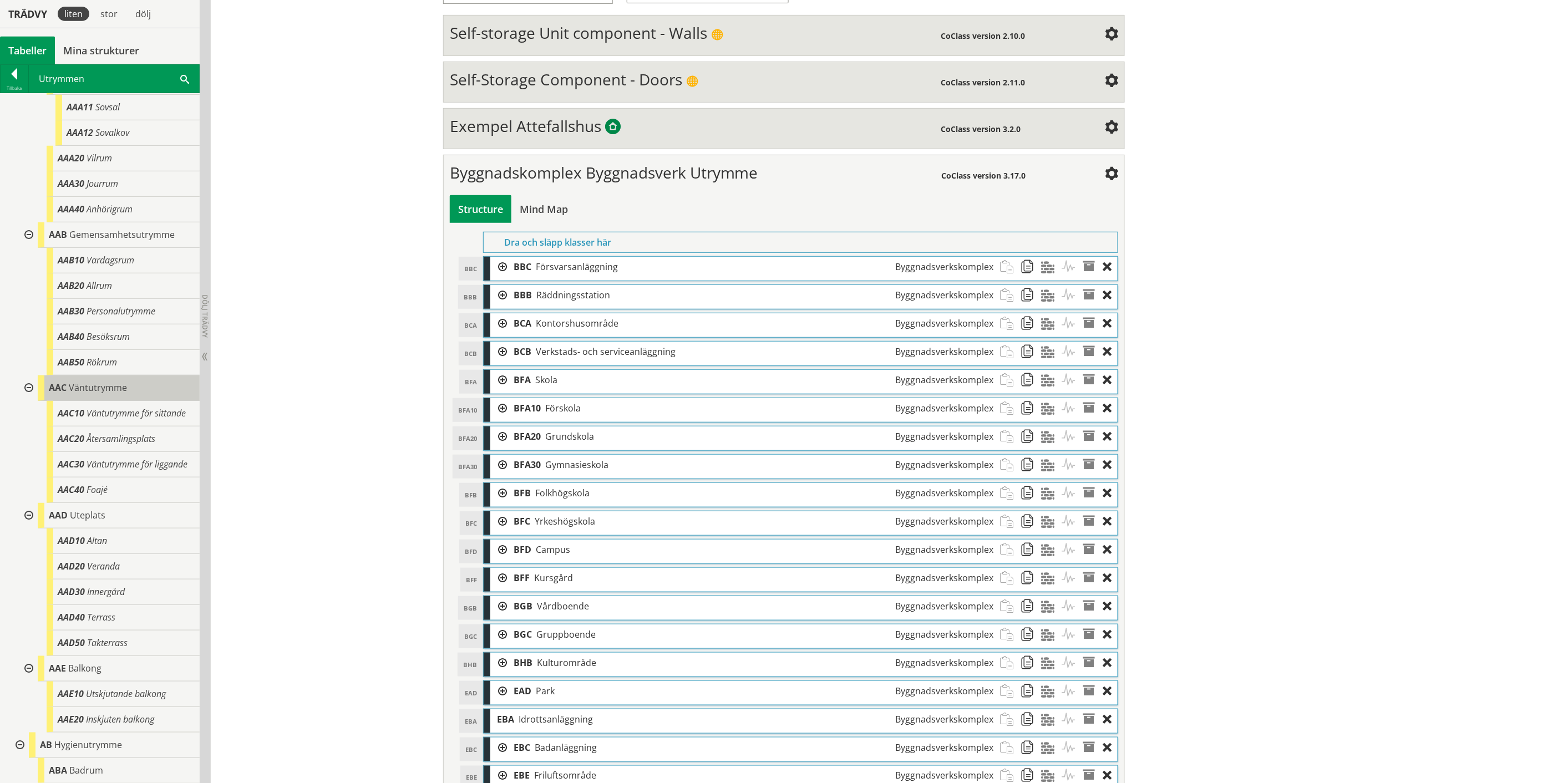
scroll to position [123, 0]
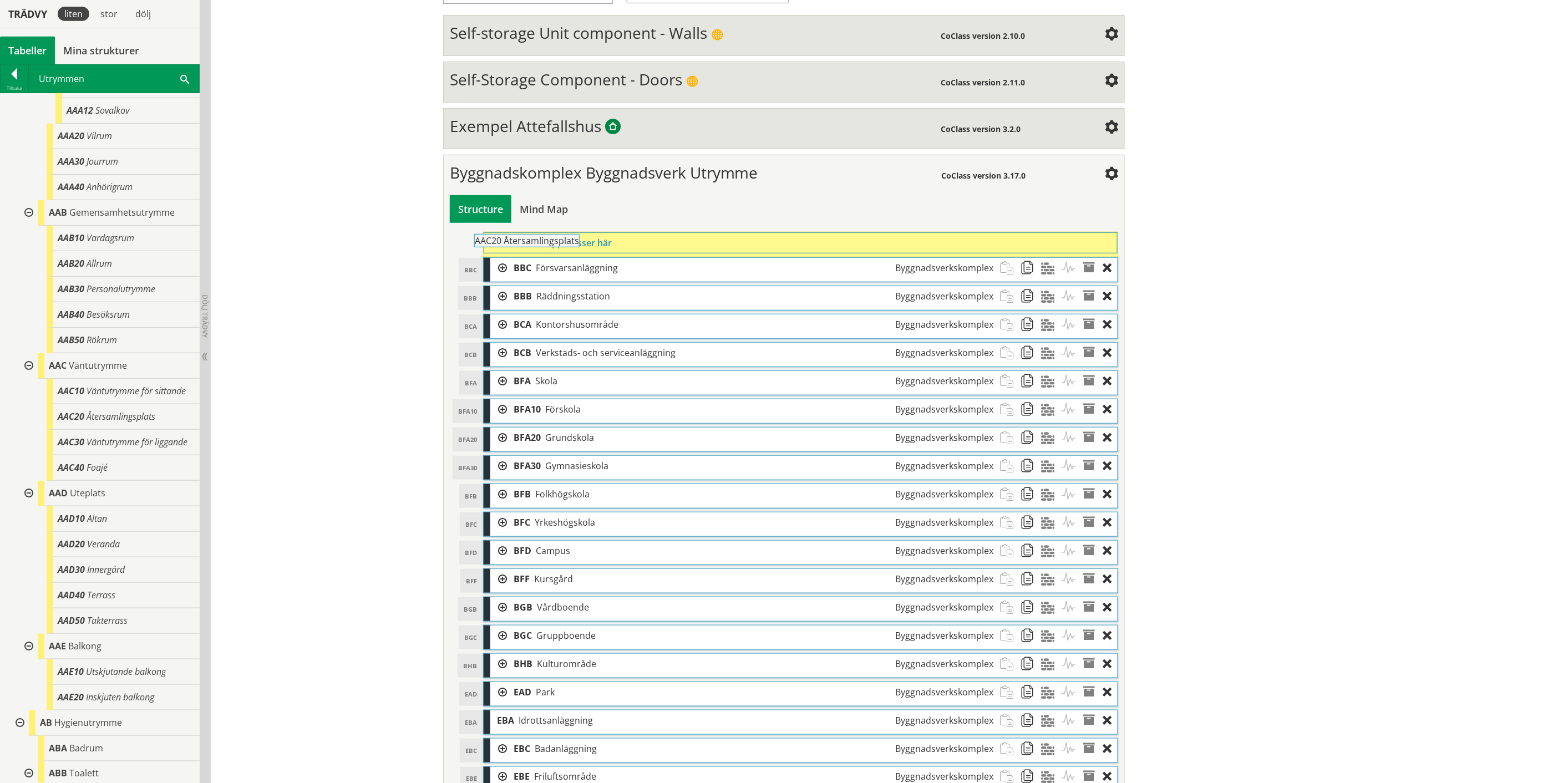
drag, startPoint x: 126, startPoint y: 422, endPoint x: 574, endPoint y: 242, distance: 482.8
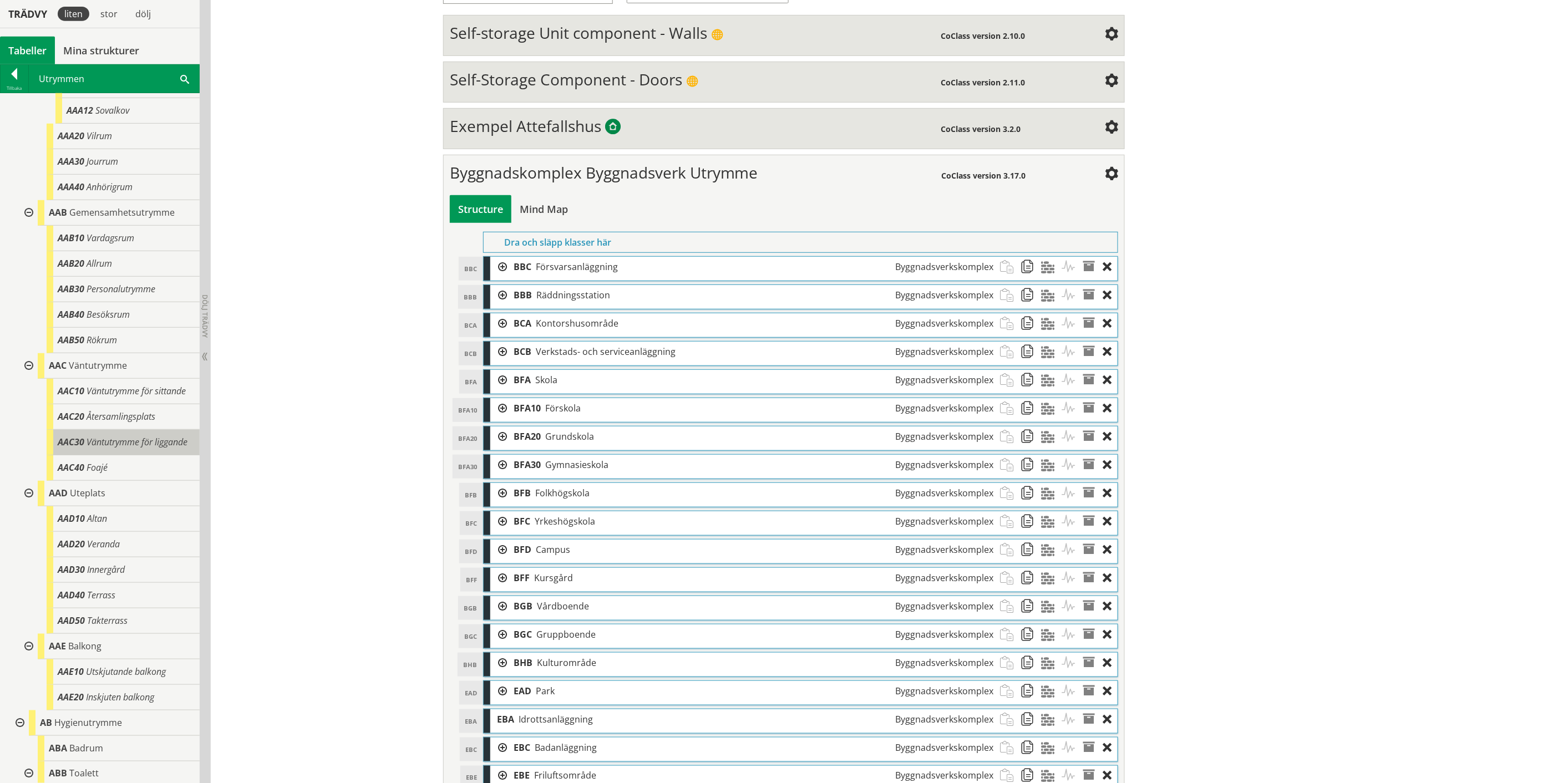
scroll to position [185, 0]
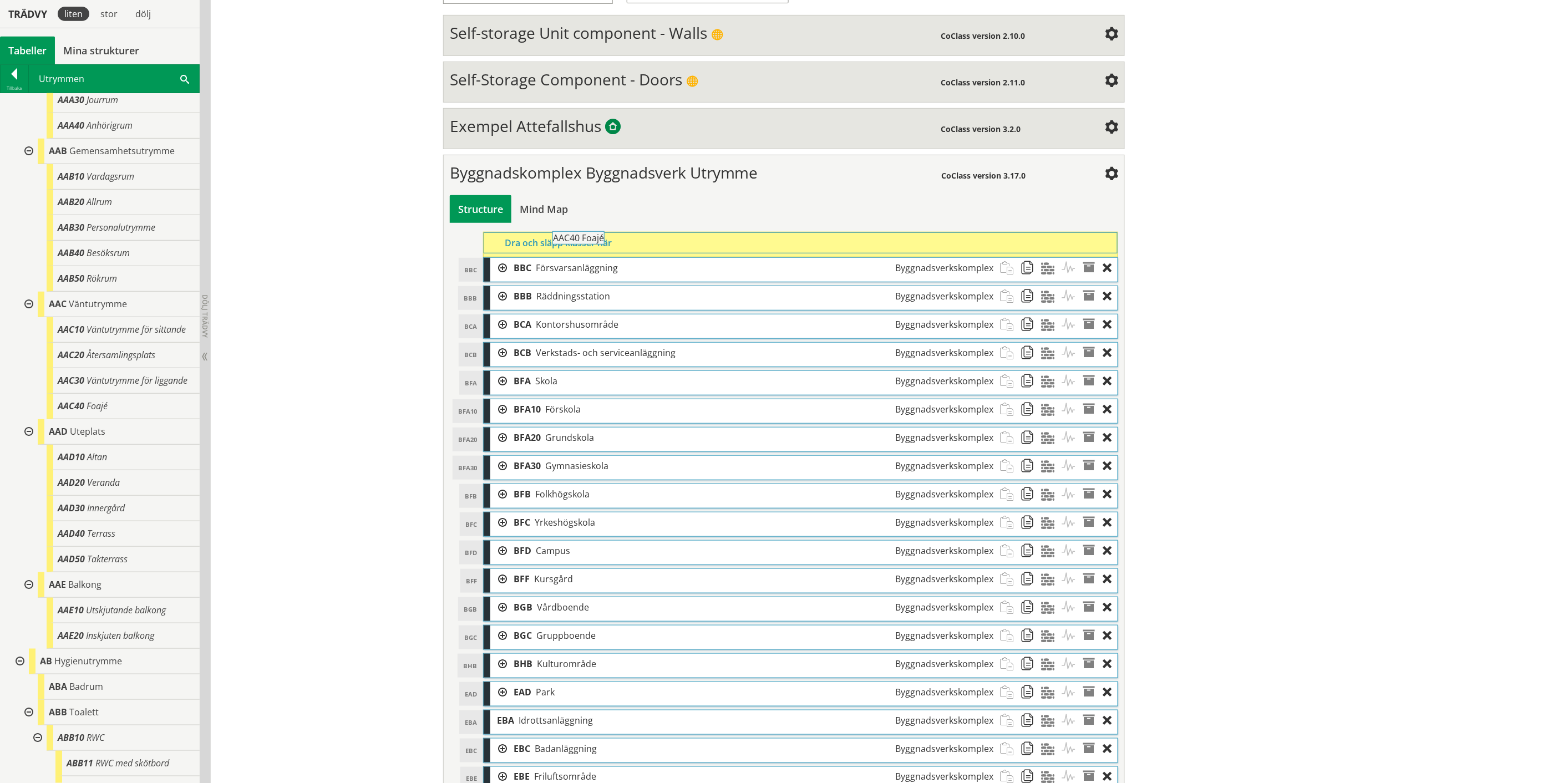
drag, startPoint x: 120, startPoint y: 429, endPoint x: 646, endPoint y: 246, distance: 556.9
click at [646, 246] on div "Trädvy liten stor [GEOGRAPHIC_DATA] Tabeller Mina strukturer CoClass Version 3.…" at bounding box center [784, 499] width 1568 height 1258
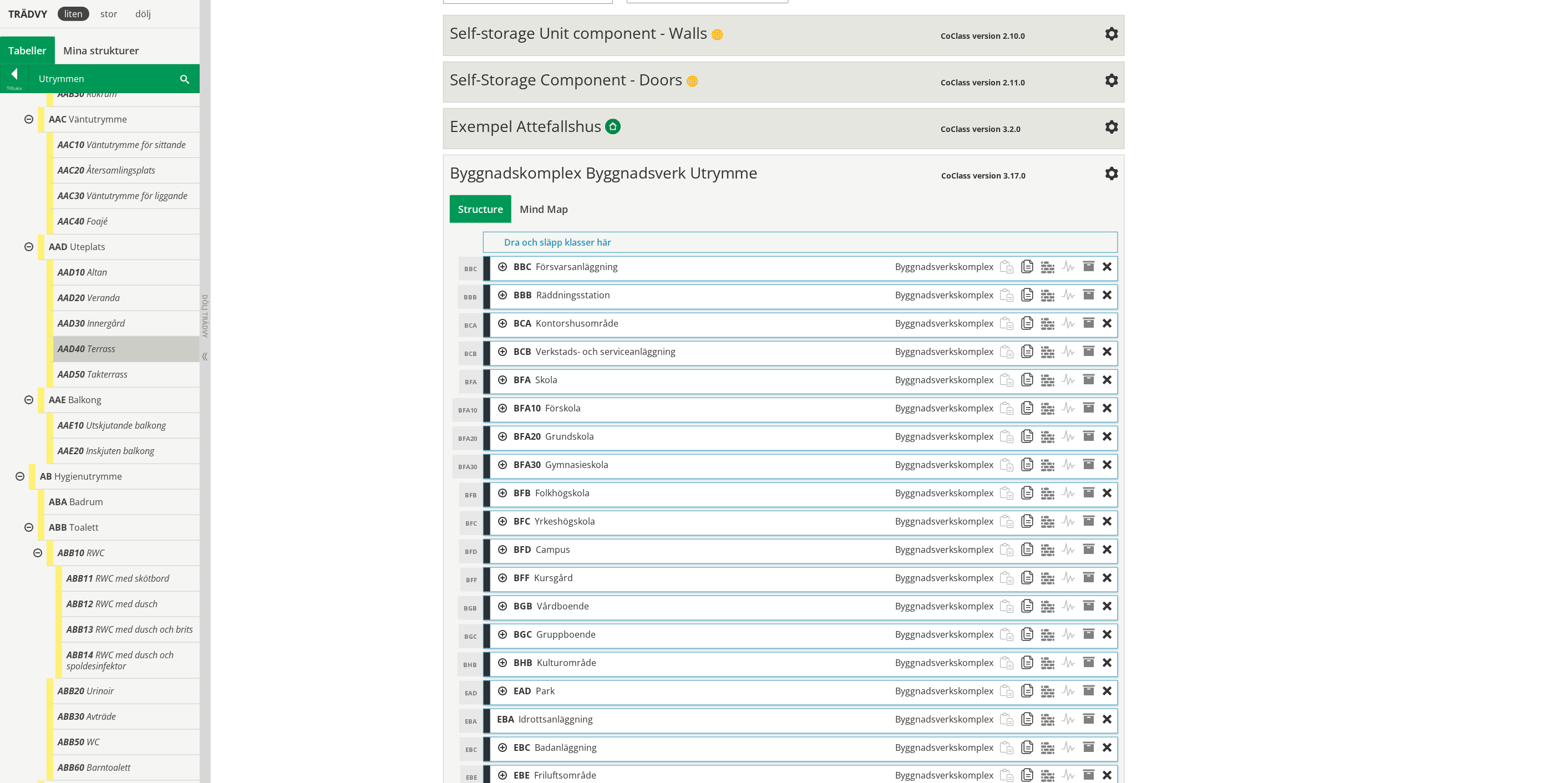
scroll to position [431, 0]
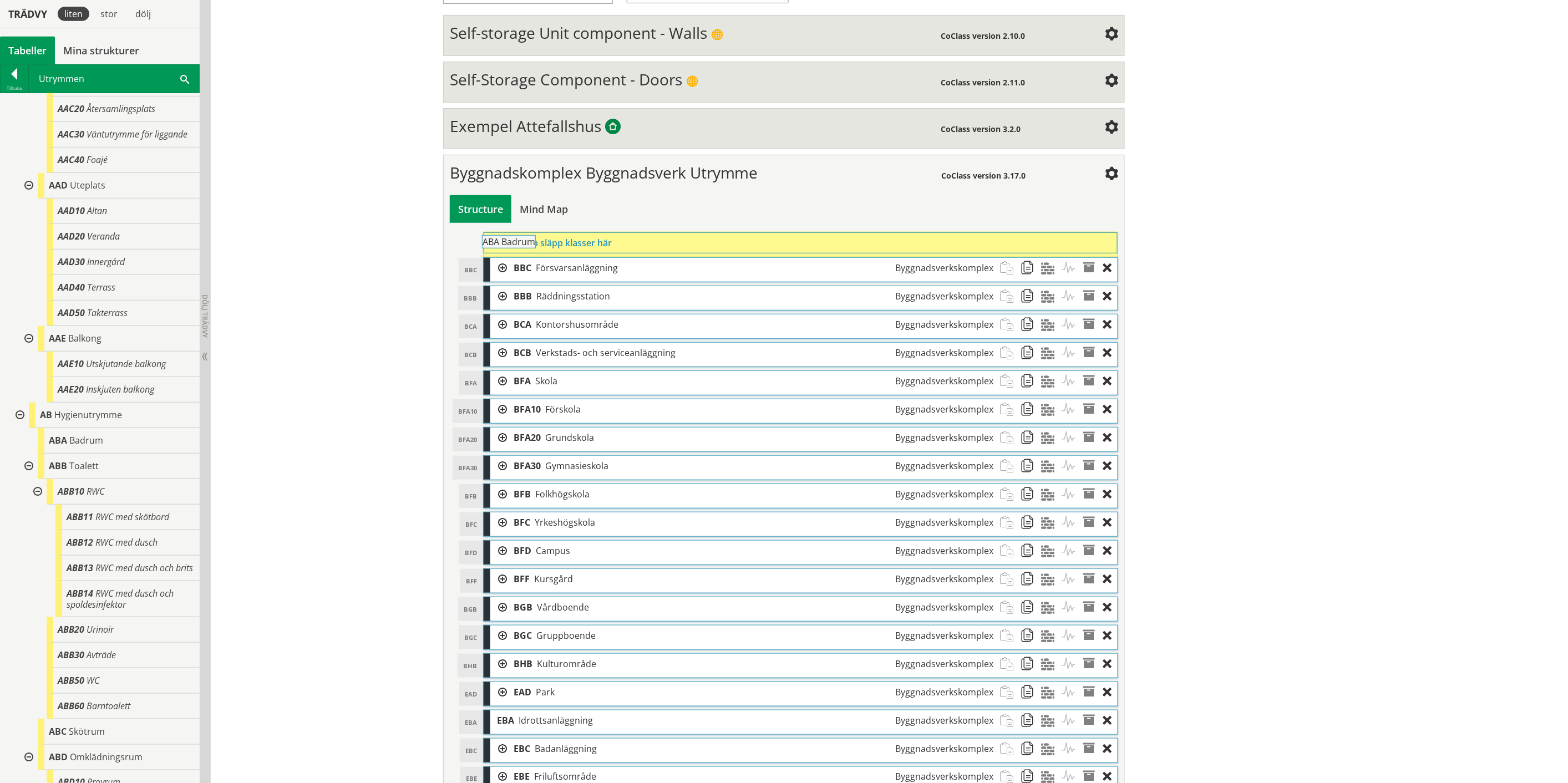
drag, startPoint x: 132, startPoint y: 461, endPoint x: 596, endPoint y: 247, distance: 511.0
click at [596, 247] on div "Trädvy liten stor [GEOGRAPHIC_DATA] Tabeller Mina strukturer CoClass Version 3.…" at bounding box center [784, 513] width 1568 height 1286
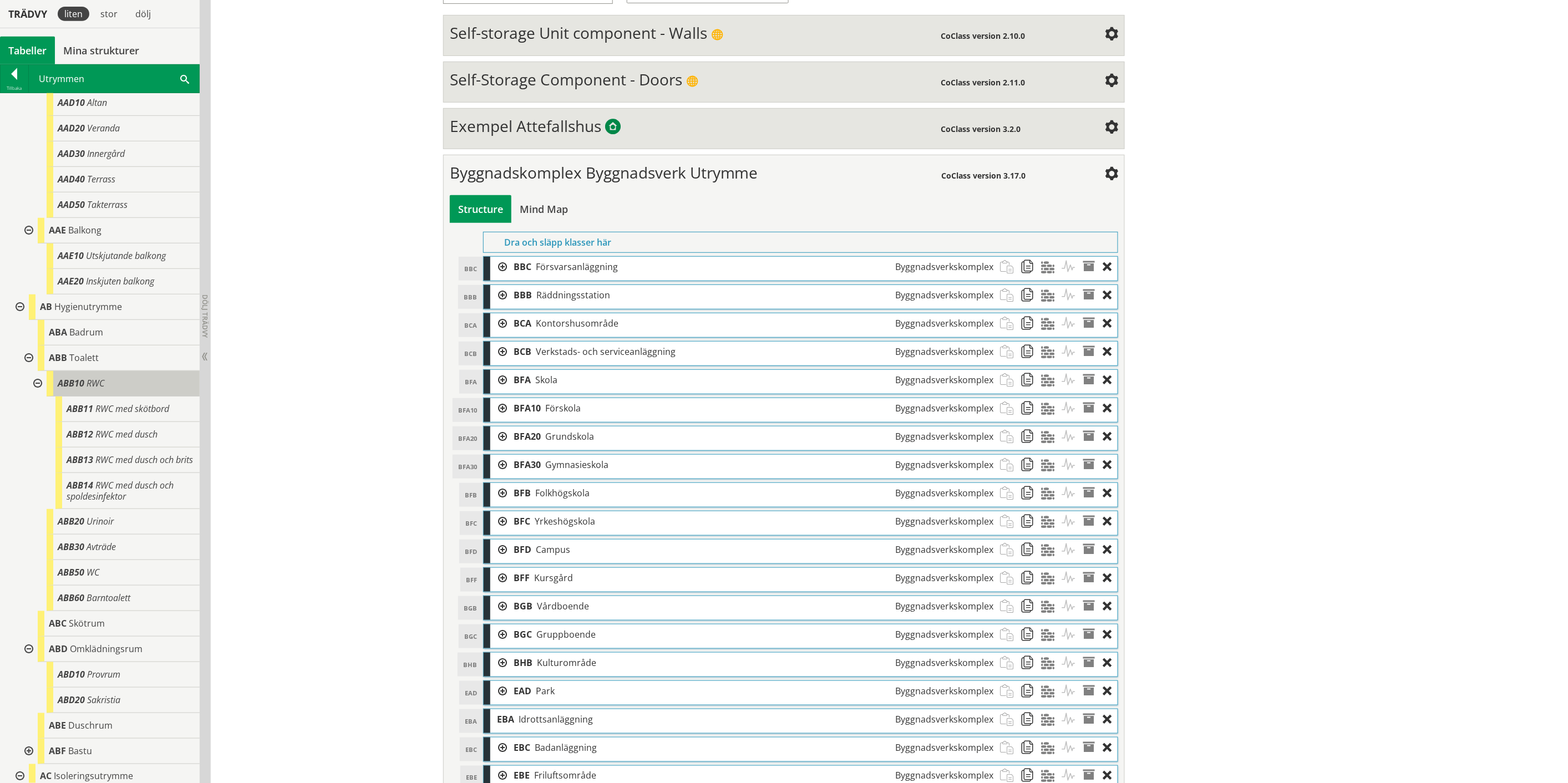
scroll to position [554, 0]
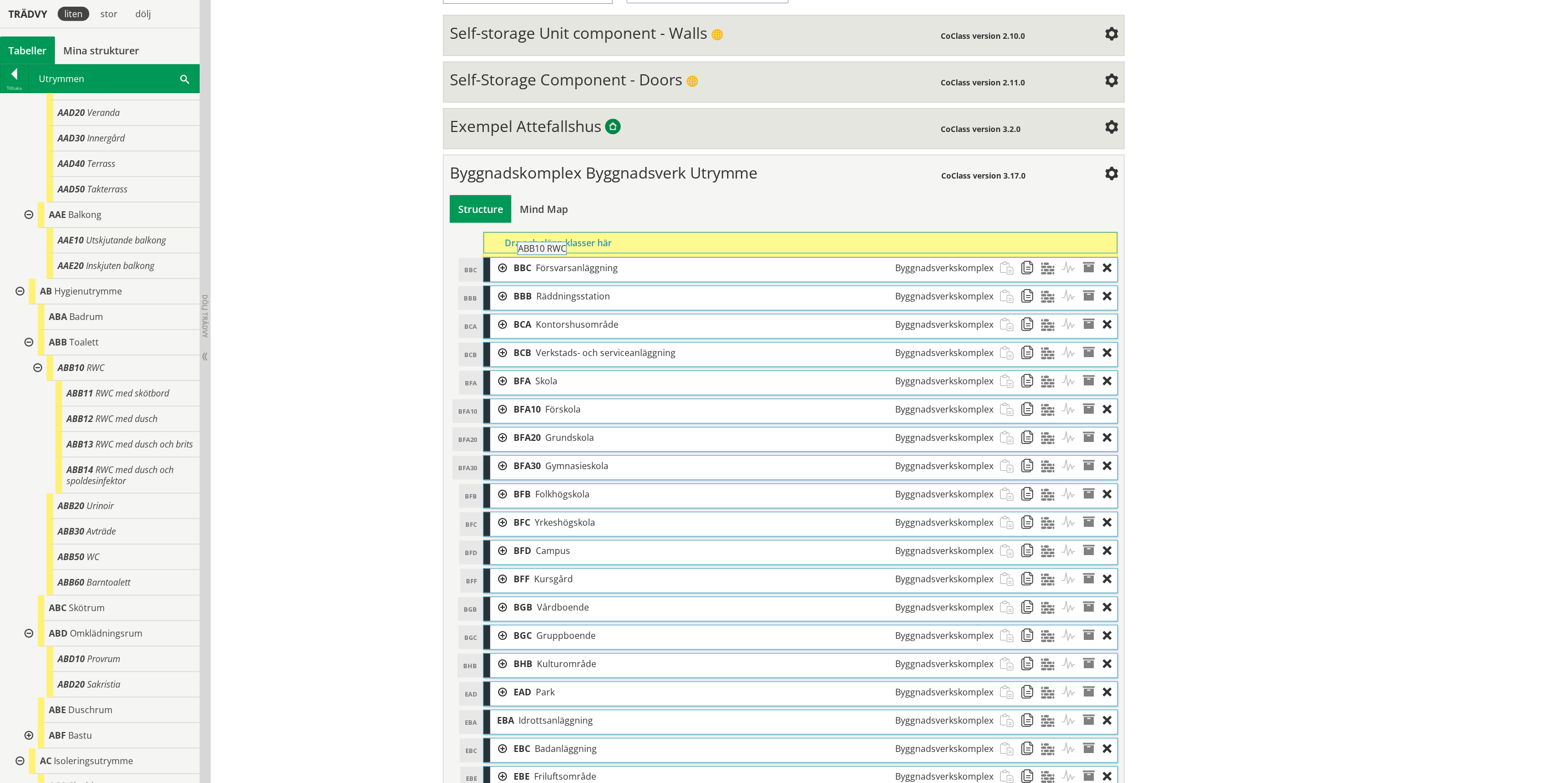
drag, startPoint x: 132, startPoint y: 387, endPoint x: 623, endPoint y: 253, distance: 509.0
click at [623, 253] on div "Trädvy liten stor [GEOGRAPHIC_DATA] Tabeller Mina strukturer CoClass Version 3.…" at bounding box center [784, 527] width 1568 height 1315
drag, startPoint x: 124, startPoint y: 422, endPoint x: 620, endPoint y: 252, distance: 524.3
click at [620, 252] on div "Trädvy liten stor [GEOGRAPHIC_DATA] Tabeller Mina strukturer CoClass Version 3.…" at bounding box center [784, 541] width 1568 height 1343
drag, startPoint x: 145, startPoint y: 443, endPoint x: 612, endPoint y: 251, distance: 504.9
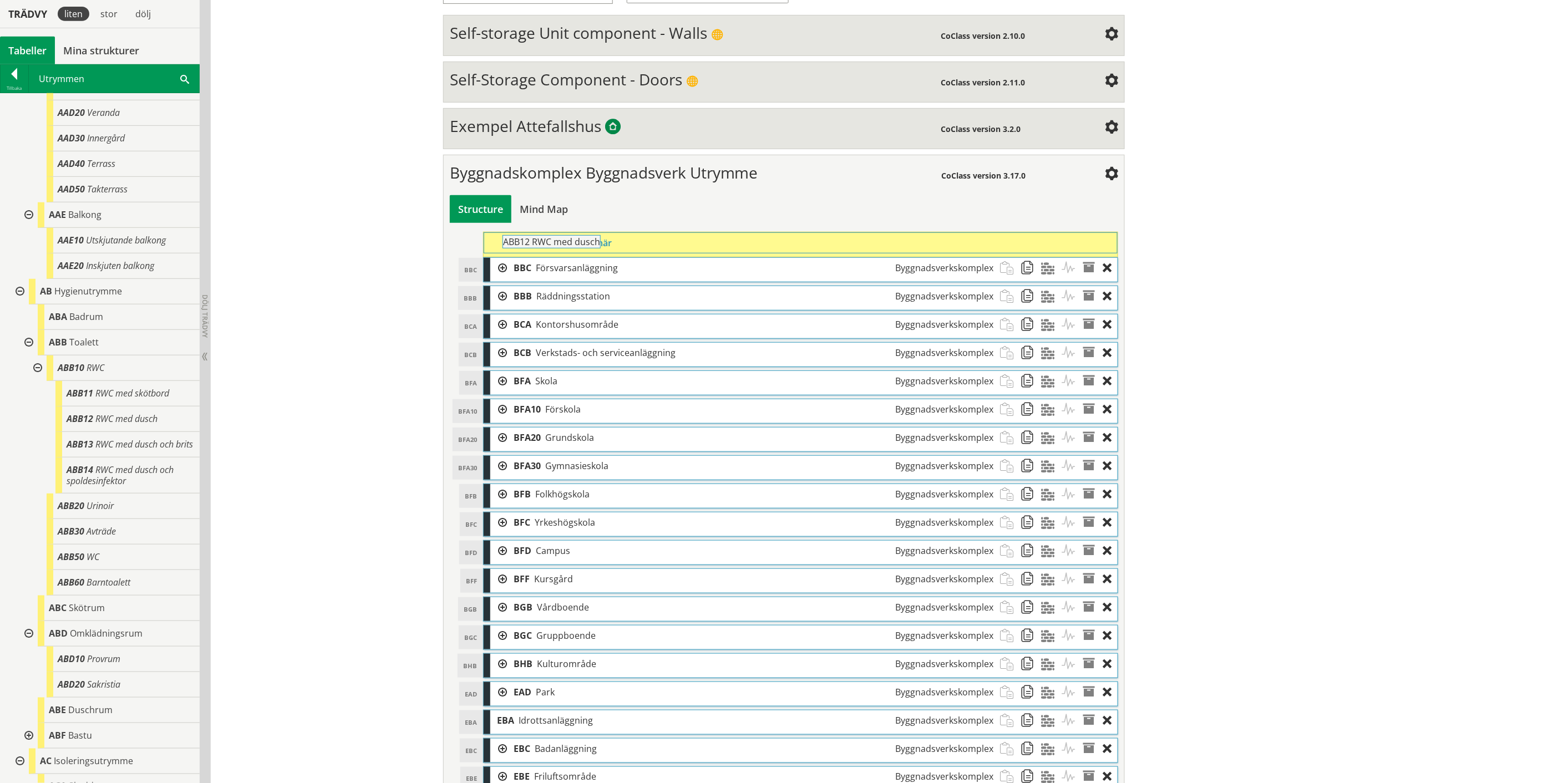
click at [612, 251] on div "Trädvy liten stor [GEOGRAPHIC_DATA] Tabeller Mina strukturer CoClass Version 3.…" at bounding box center [784, 556] width 1568 height 1371
drag, startPoint x: 131, startPoint y: 536, endPoint x: 566, endPoint y: 252, distance: 519.5
click at [566, 252] on div "Trädvy liten stor [GEOGRAPHIC_DATA] Tabeller Mina strukturer CoClass Version 3.…" at bounding box center [784, 570] width 1568 height 1399
drag, startPoint x: 139, startPoint y: 595, endPoint x: 596, endPoint y: 256, distance: 569.0
click at [596, 256] on div "Trädvy liten stor [GEOGRAPHIC_DATA] Tabeller Mina strukturer CoClass Version 3.…" at bounding box center [784, 584] width 1568 height 1427
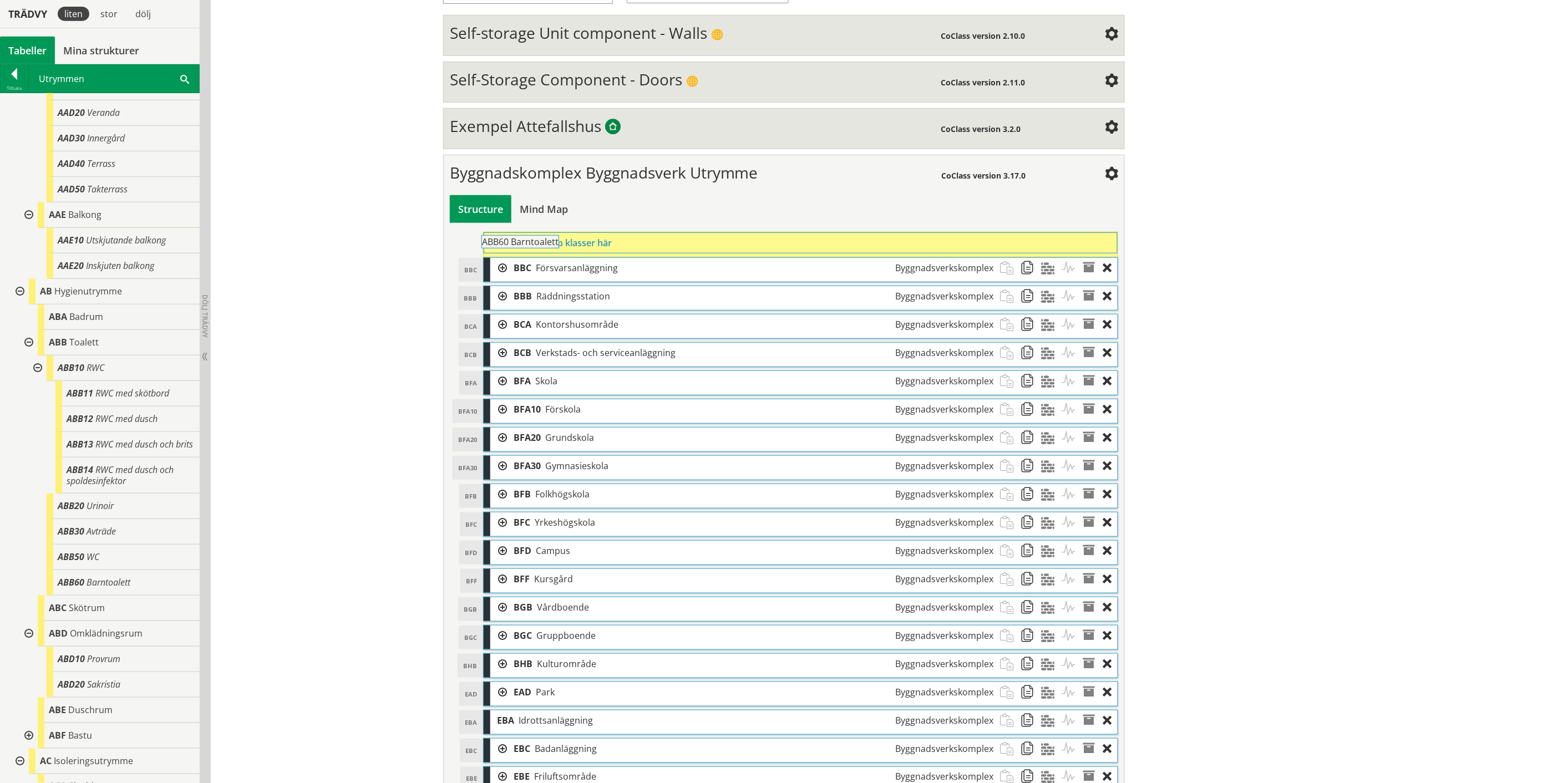
drag, startPoint x: 125, startPoint y: 616, endPoint x: 579, endPoint y: 248, distance: 584.4
click at [579, 248] on div "Trädvy liten stor [GEOGRAPHIC_DATA] Tabeller Mina strukturer CoClass Version 3.…" at bounding box center [784, 598] width 1568 height 1456
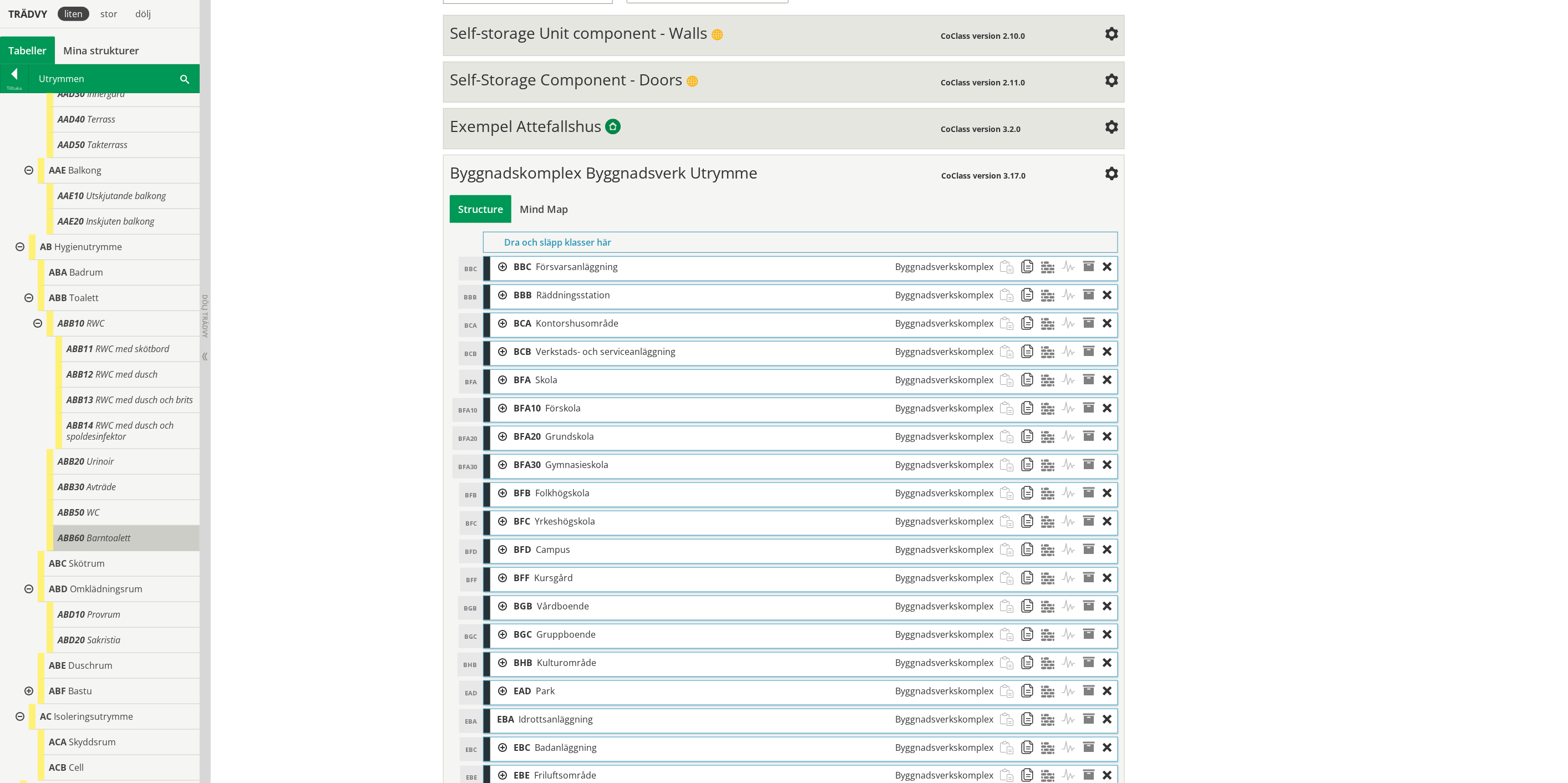
scroll to position [678, 0]
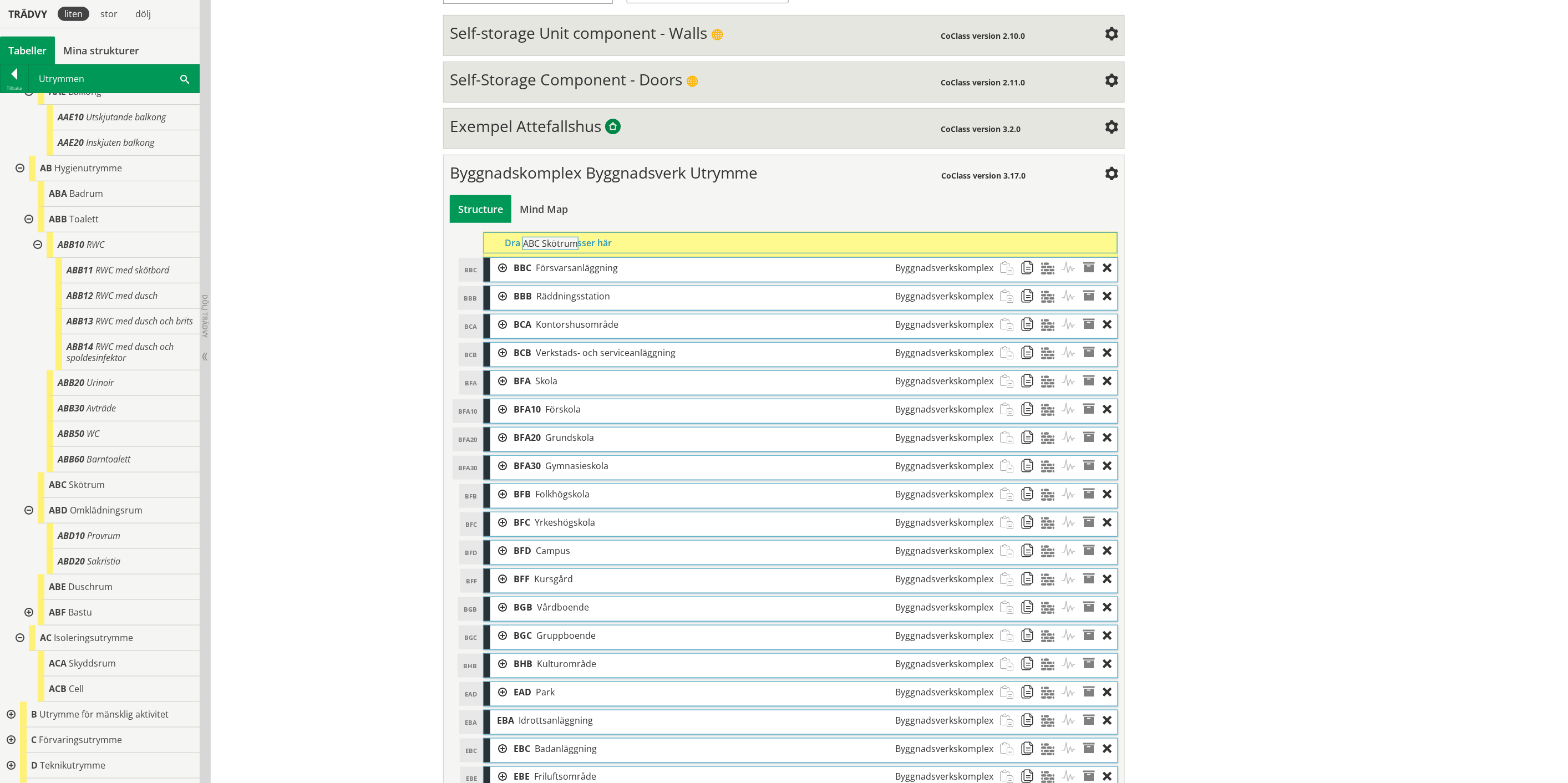
drag, startPoint x: 109, startPoint y: 518, endPoint x: 613, endPoint y: 251, distance: 570.4
click at [613, 251] on div "Trädvy liten stor [GEOGRAPHIC_DATA] Tabeller Mina strukturer CoClass Version 3.…" at bounding box center [784, 612] width 1568 height 1484
drag, startPoint x: 134, startPoint y: 542, endPoint x: 631, endPoint y: 250, distance: 576.4
click at [631, 250] on div "Trädvy liten stor [GEOGRAPHIC_DATA] Tabeller Mina strukturer CoClass Version 3.…" at bounding box center [784, 626] width 1568 height 1513
drag, startPoint x: 158, startPoint y: 616, endPoint x: 664, endPoint y: 245, distance: 627.4
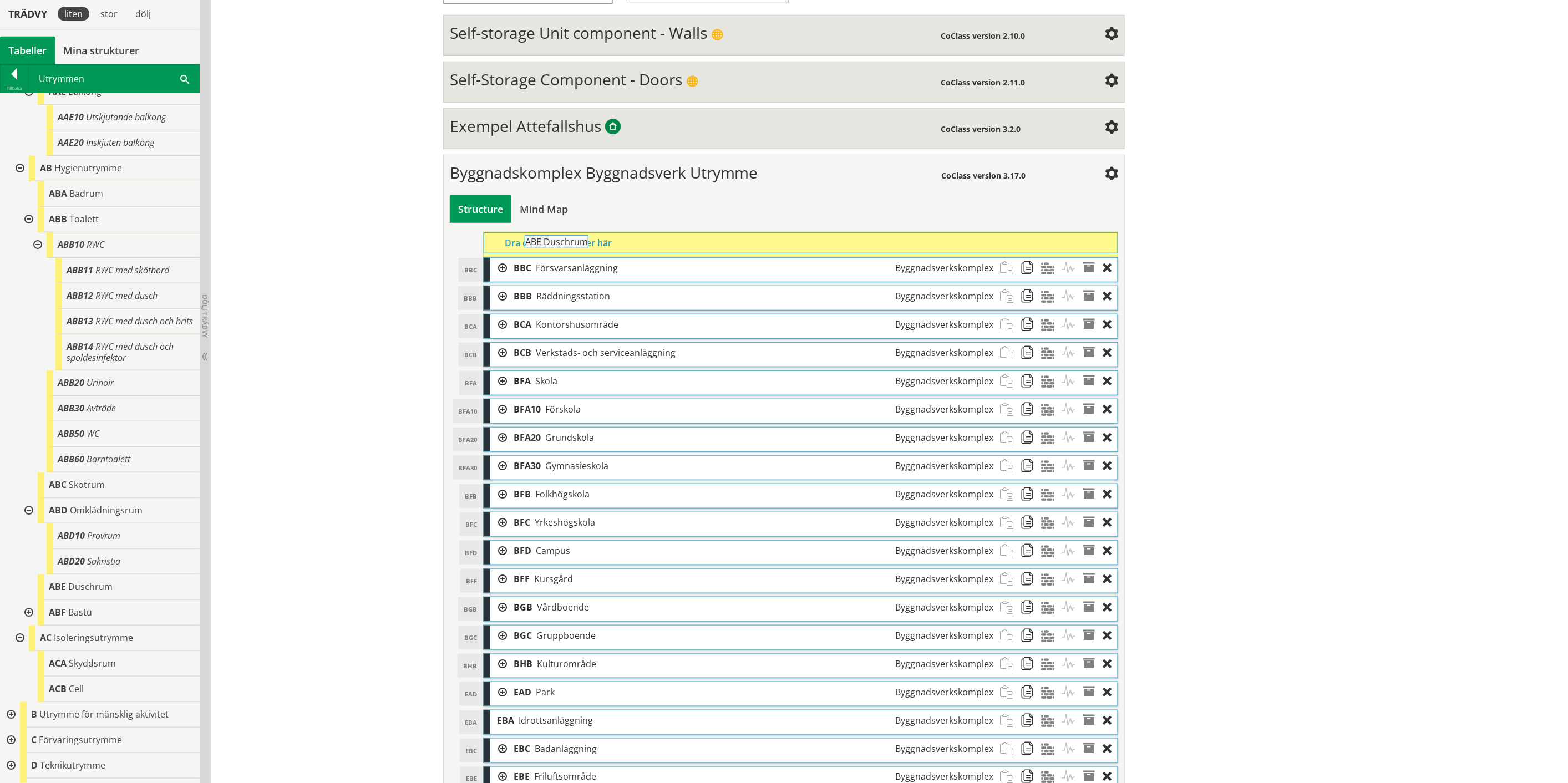
click at [664, 245] on div "Trädvy liten stor [GEOGRAPHIC_DATA] Tabeller Mina strukturer CoClass Version 3.…" at bounding box center [784, 640] width 1568 height 1541
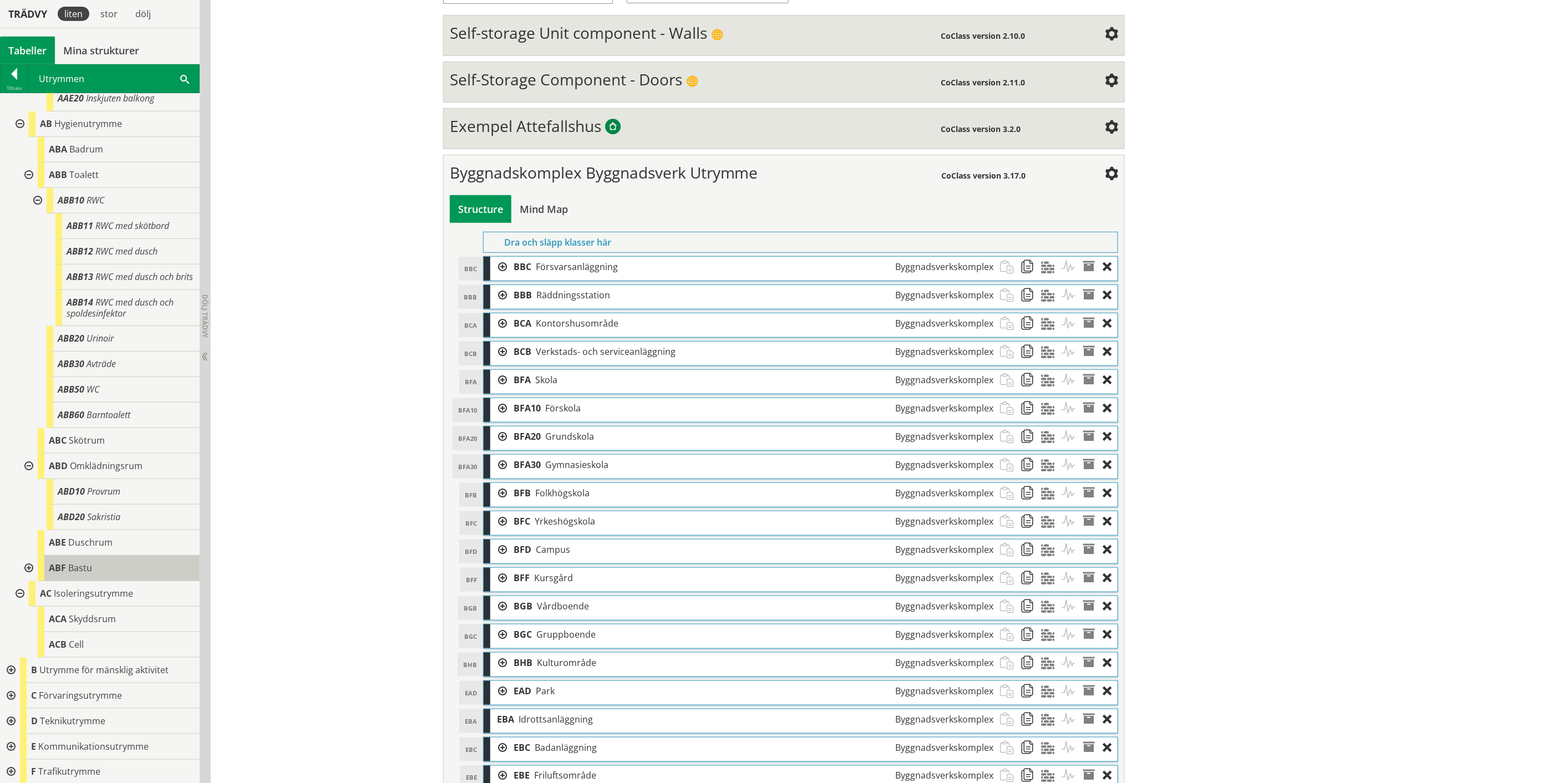
scroll to position [739, 0]
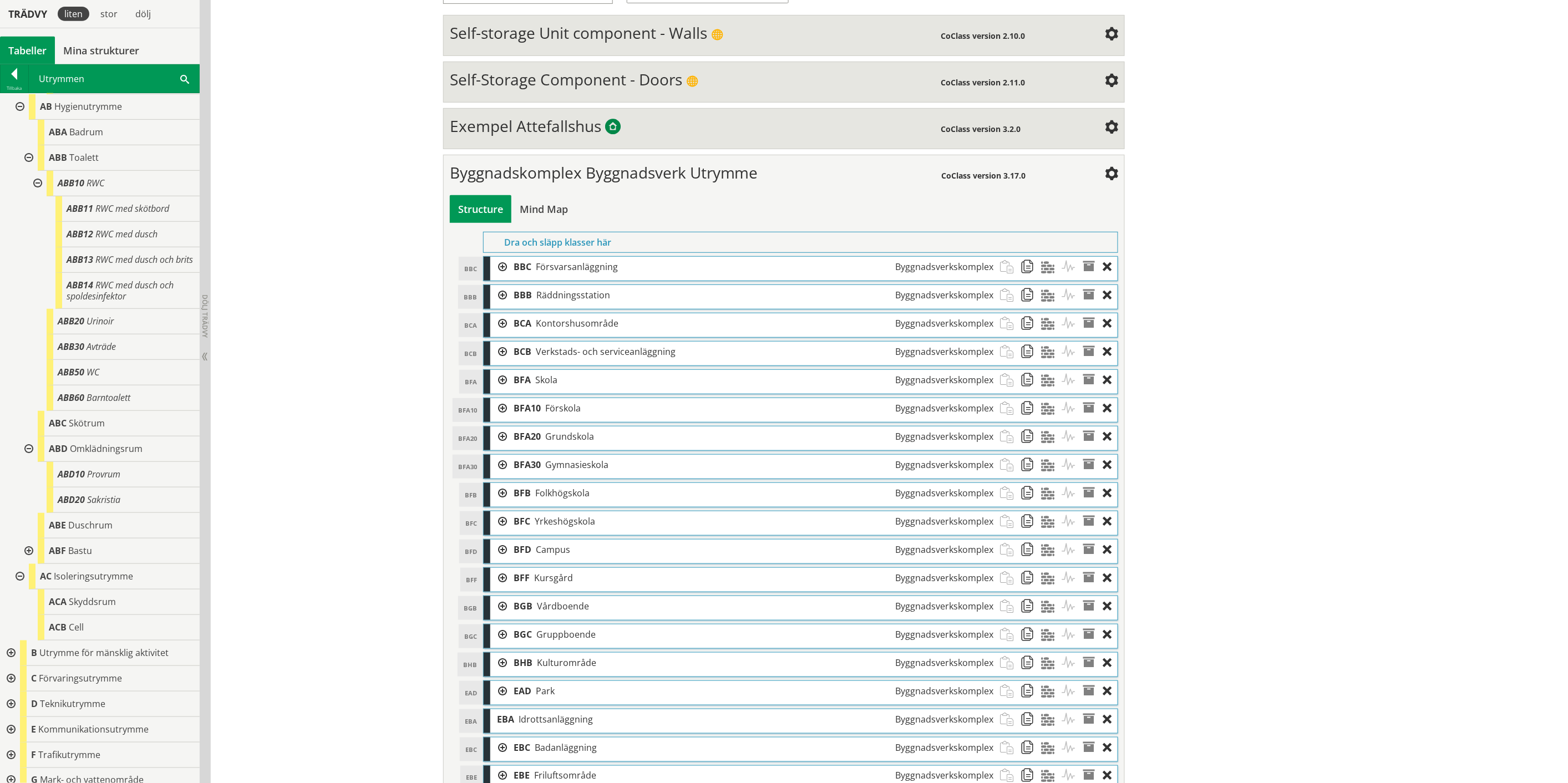
click at [26, 564] on div at bounding box center [28, 551] width 20 height 26
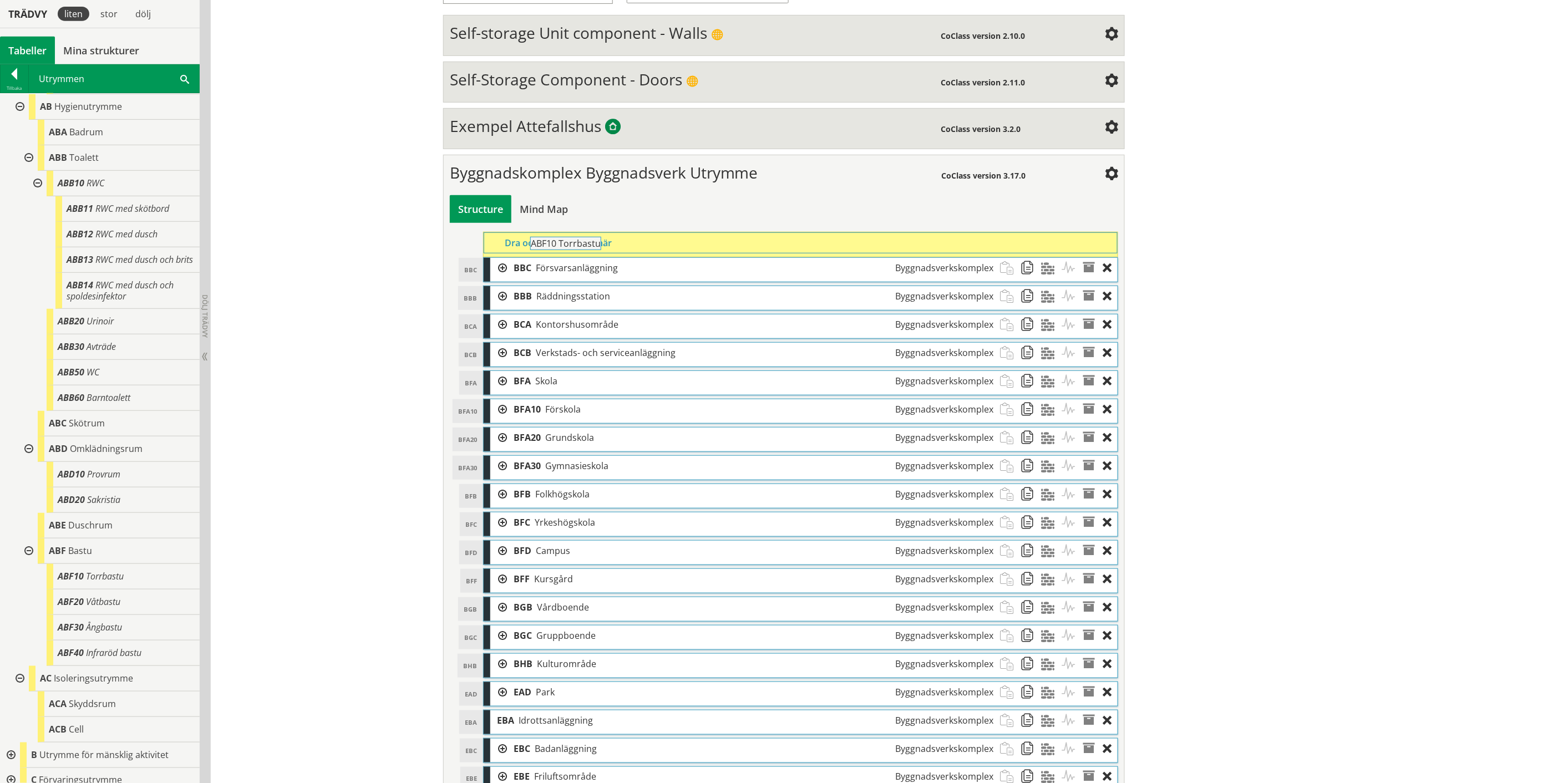
drag, startPoint x: 111, startPoint y: 608, endPoint x: 615, endPoint y: 248, distance: 619.4
click at [615, 248] on div "Trädvy liten stor [GEOGRAPHIC_DATA] Tabeller Mina strukturer CoClass Version 3.…" at bounding box center [784, 654] width 1568 height 1569
drag, startPoint x: 101, startPoint y: 624, endPoint x: 607, endPoint y: 237, distance: 637.0
click at [607, 237] on div "Trädvy liten stor [GEOGRAPHIC_DATA] Tabeller Mina strukturer CoClass Version 3.…" at bounding box center [784, 668] width 1568 height 1597
drag, startPoint x: 120, startPoint y: 663, endPoint x: 617, endPoint y: 250, distance: 646.2
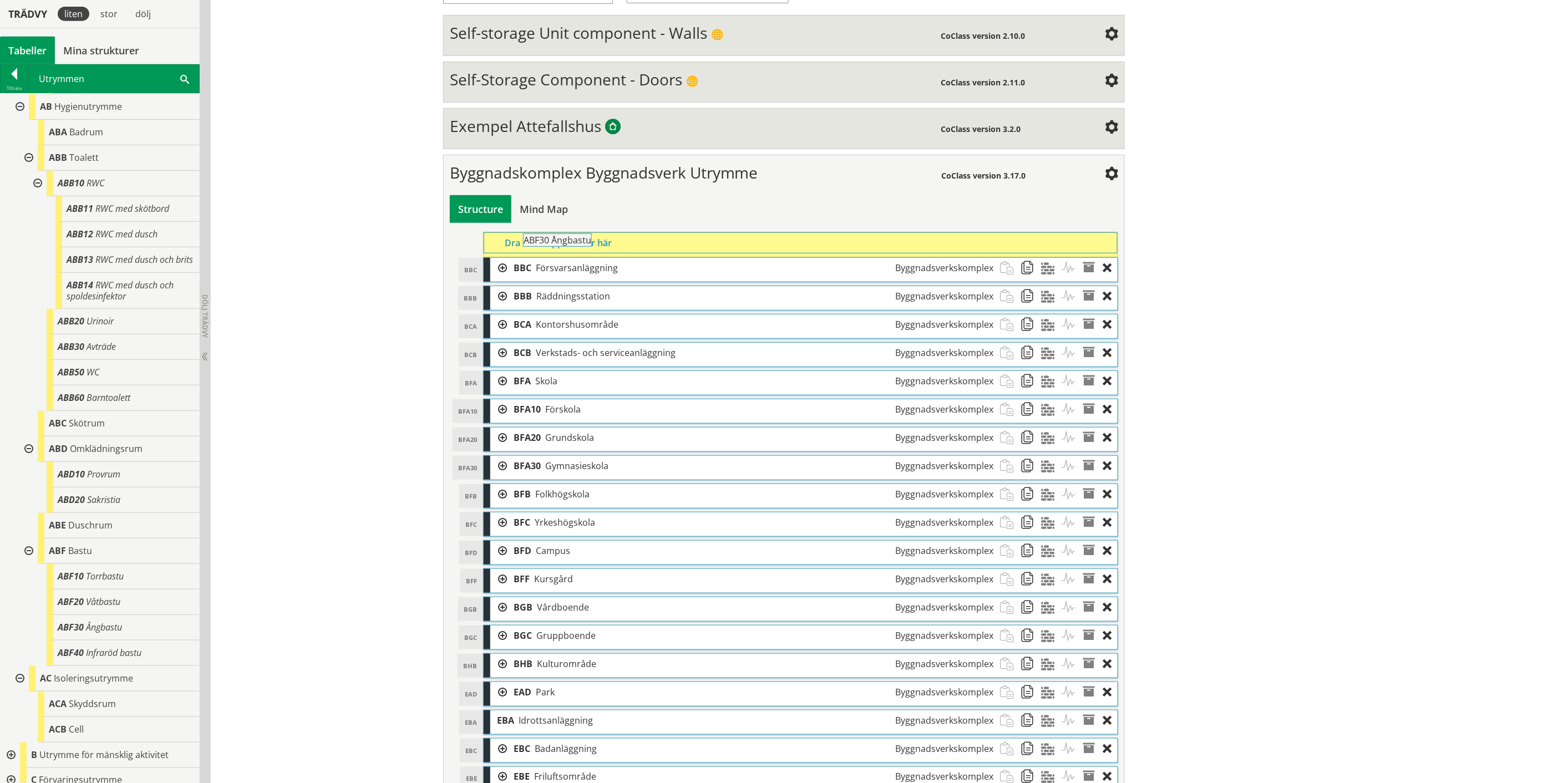
click at [617, 250] on div "Trädvy liten stor [GEOGRAPHIC_DATA] Tabeller Mina strukturer CoClass Version 3.…" at bounding box center [784, 682] width 1568 height 1625
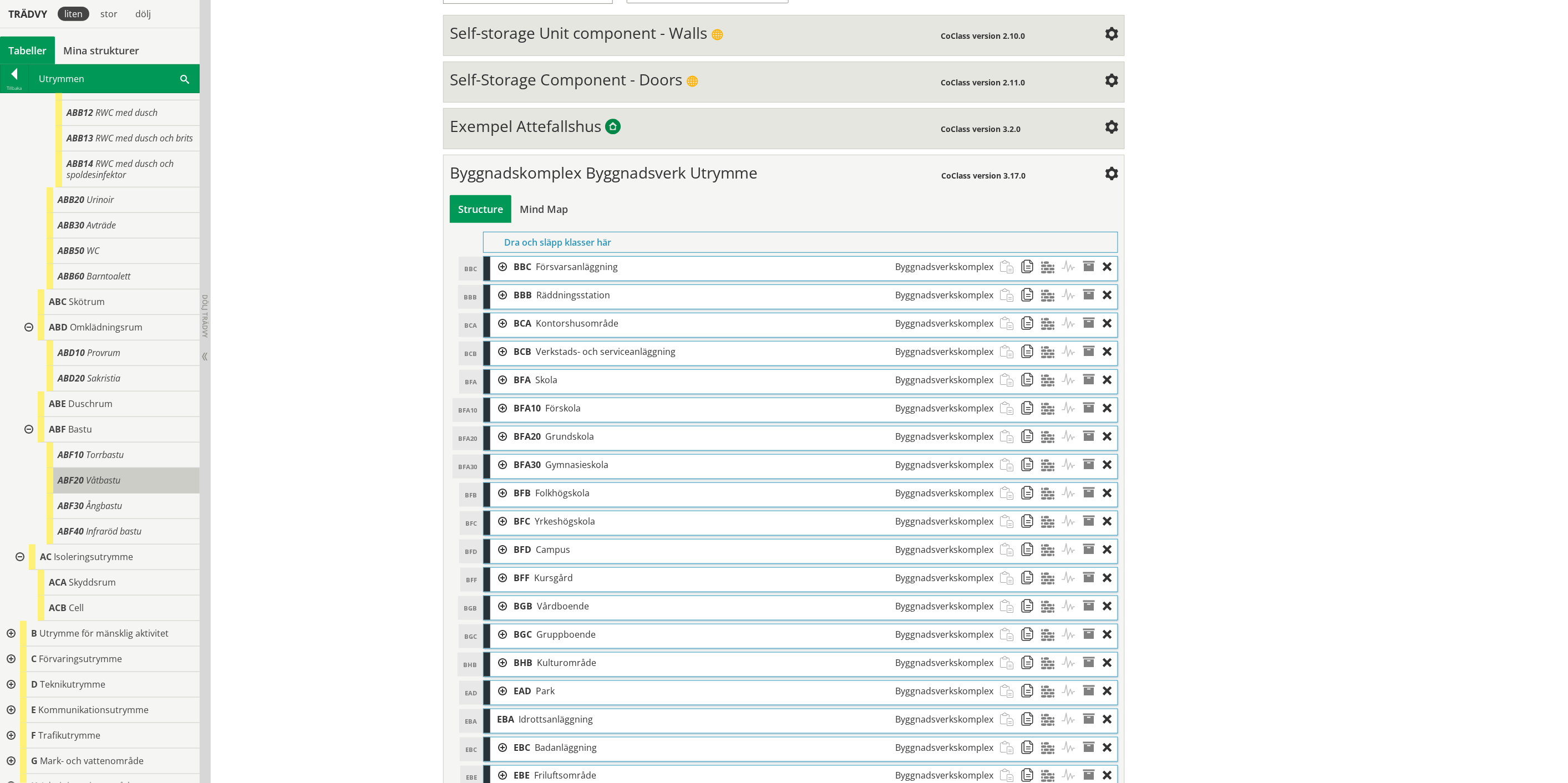
scroll to position [862, 0]
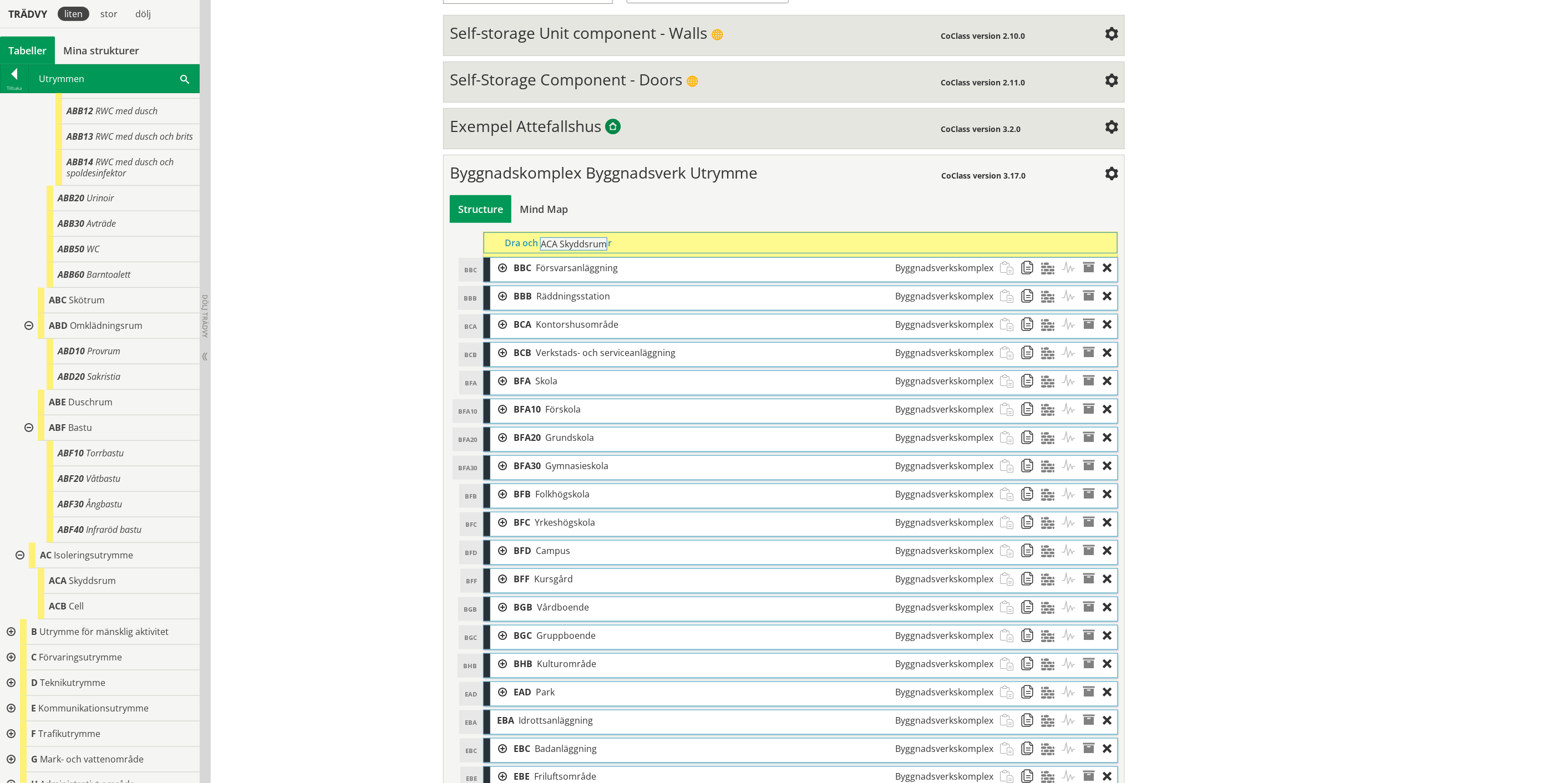
drag, startPoint x: 107, startPoint y: 613, endPoint x: 629, endPoint y: 250, distance: 635.8
click at [629, 250] on div "Trädvy liten stor [GEOGRAPHIC_DATA] Tabeller Mina strukturer CoClass Version 3.…" at bounding box center [784, 697] width 1568 height 1654
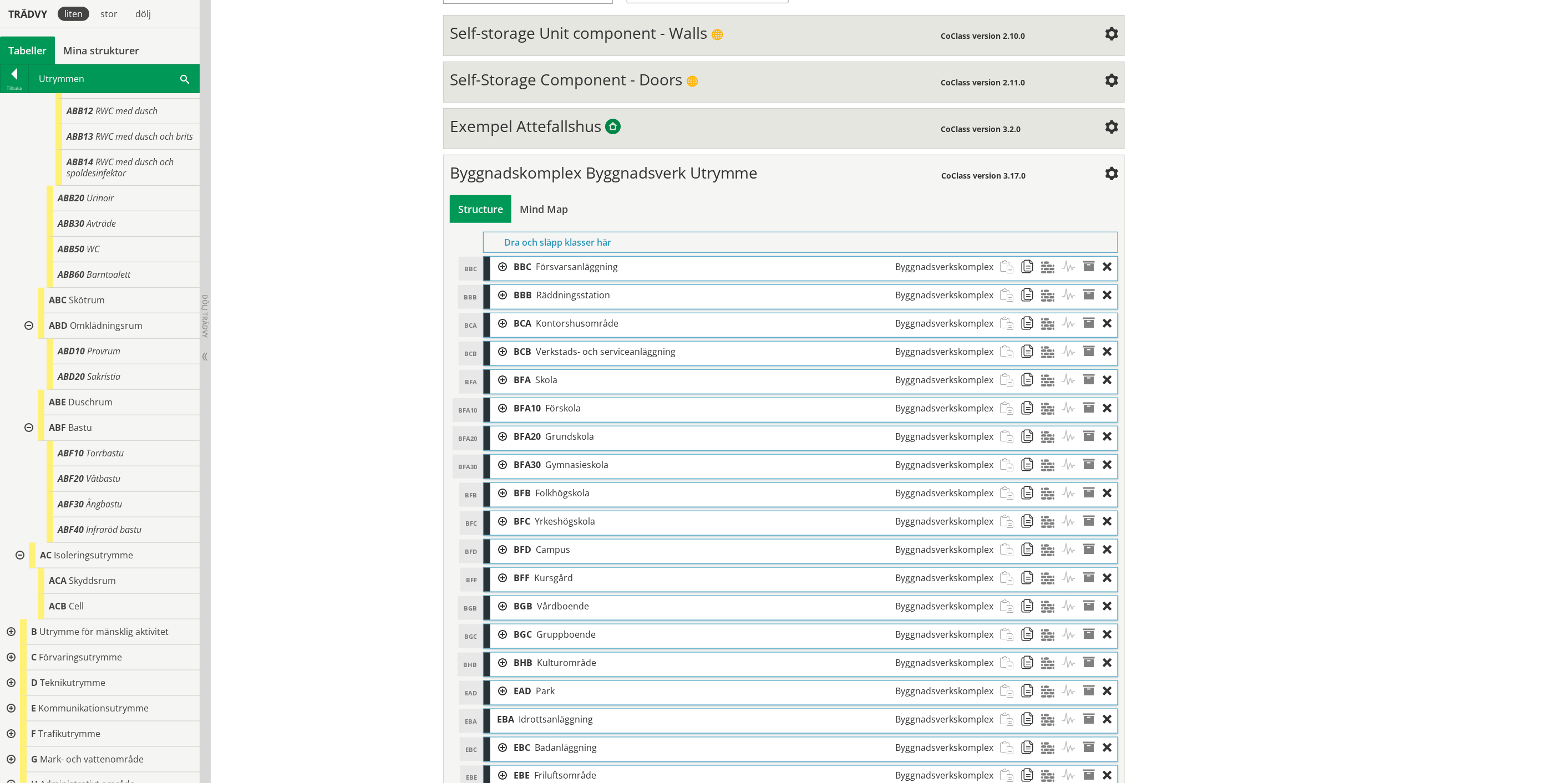
click at [22, 568] on div at bounding box center [18, 556] width 20 height 26
click at [31, 441] on div at bounding box center [28, 428] width 20 height 26
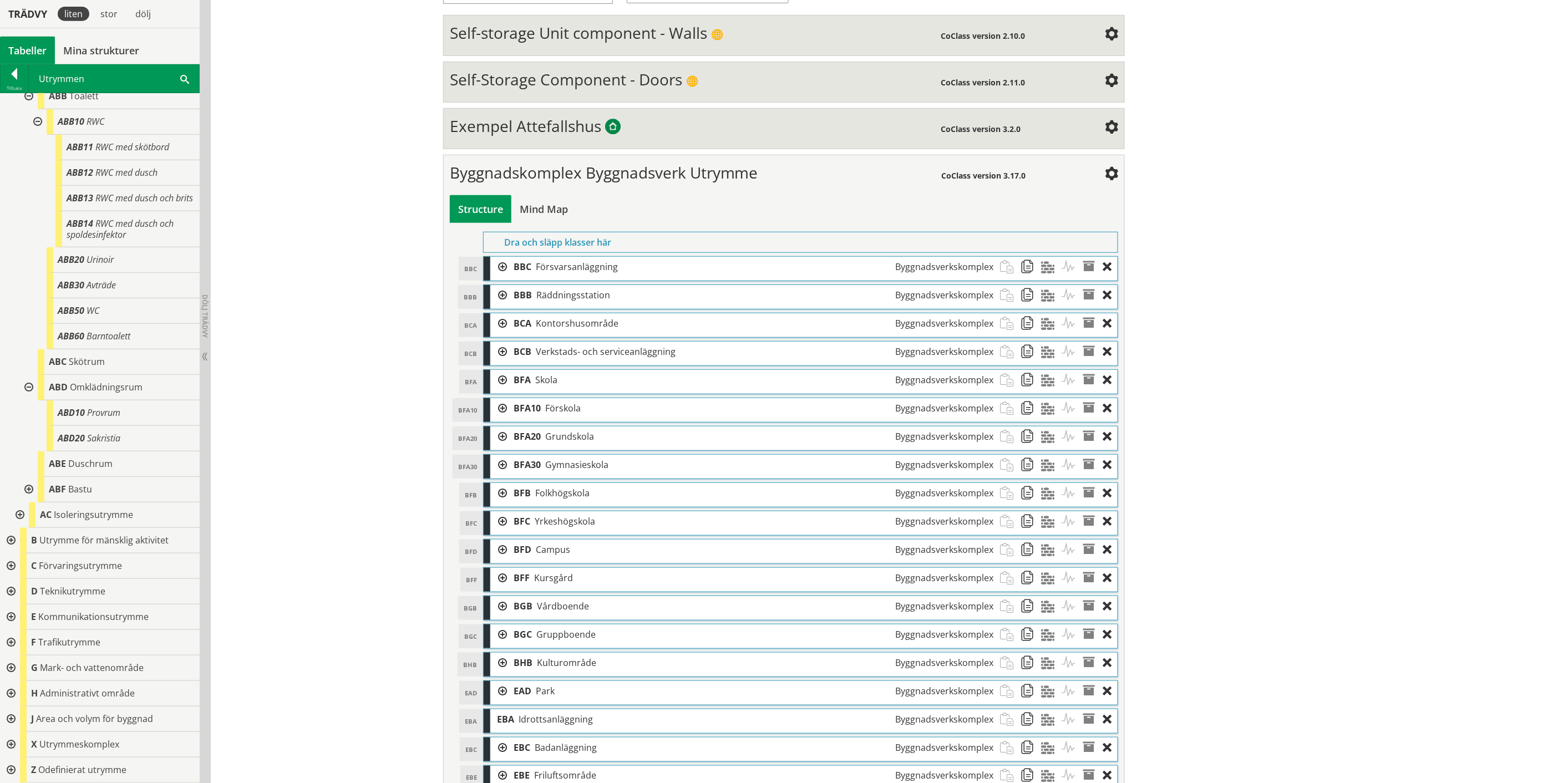
click at [28, 384] on div at bounding box center [28, 388] width 20 height 26
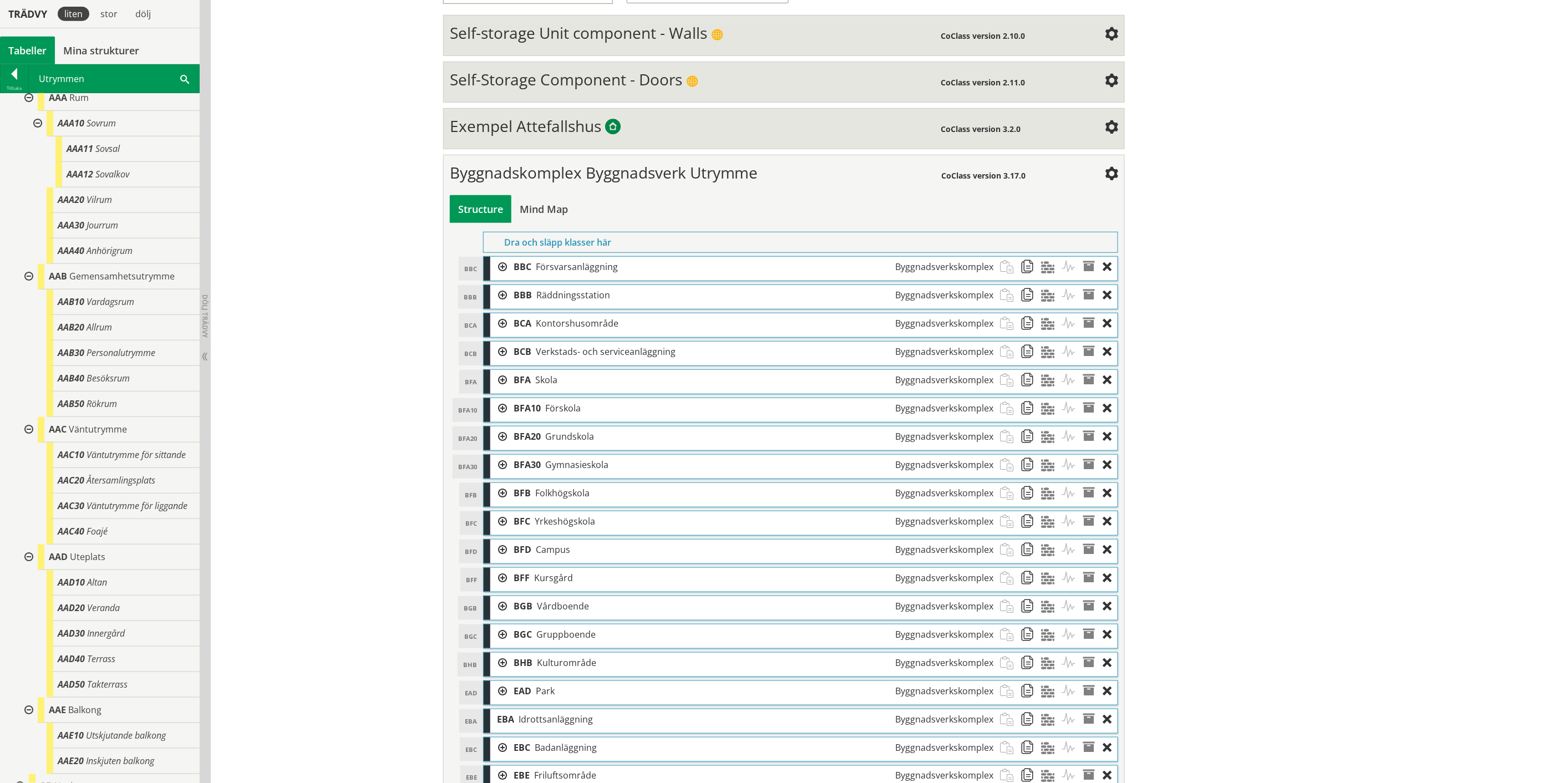
scroll to position [0, 0]
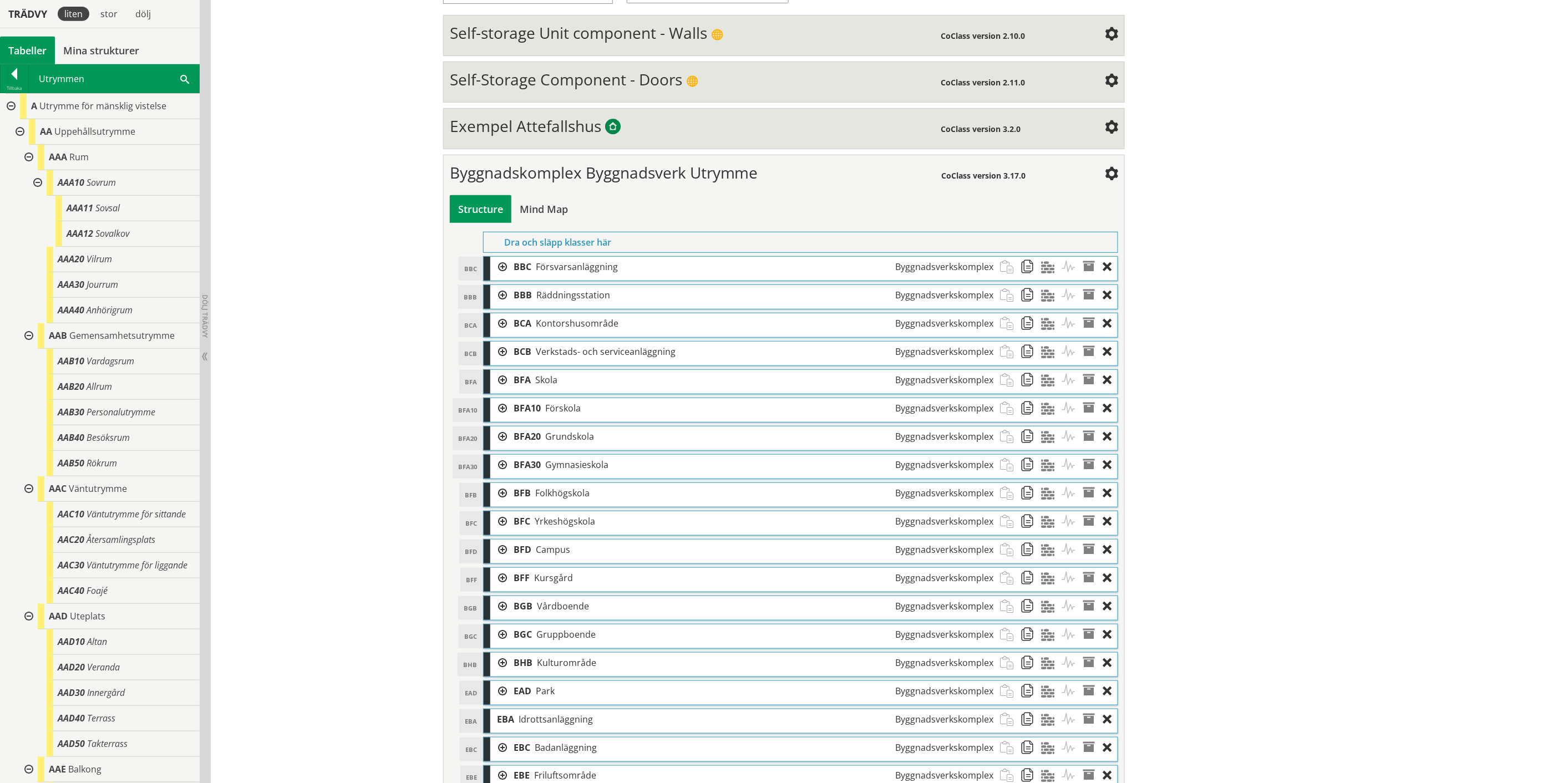
click at [12, 107] on div at bounding box center [10, 107] width 20 height 26
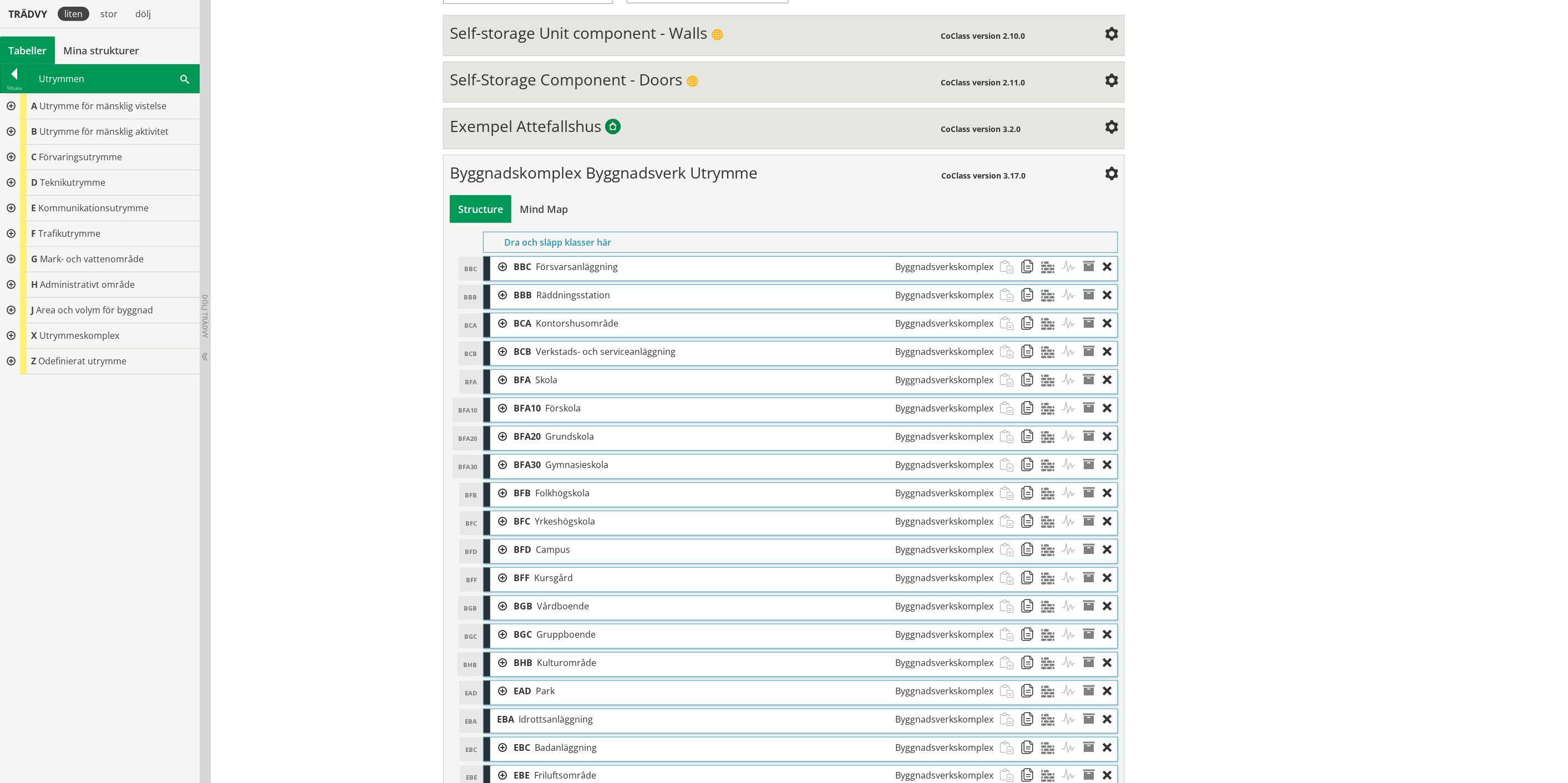
click at [9, 131] on div at bounding box center [10, 132] width 20 height 26
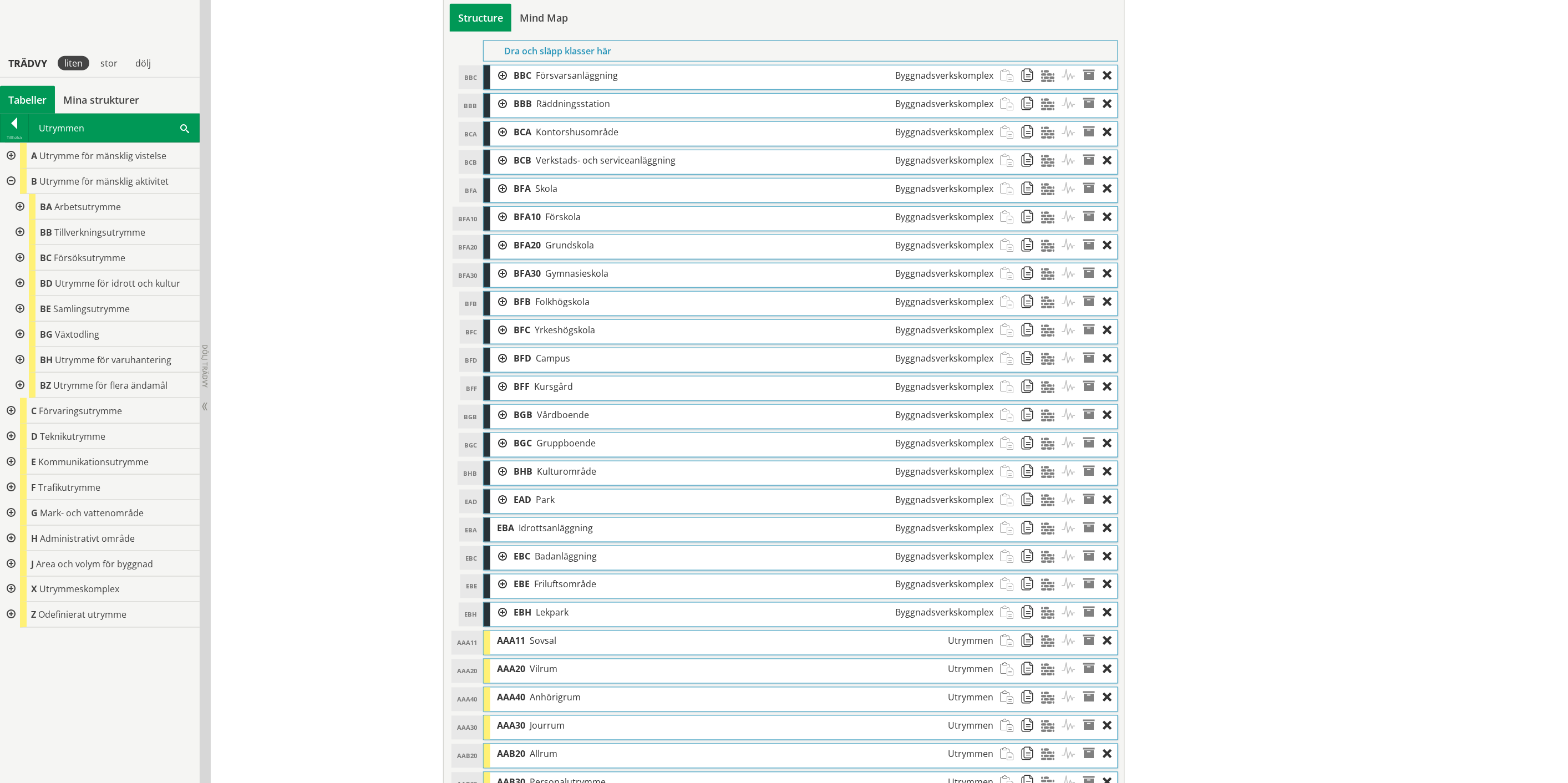
scroll to position [419, 0]
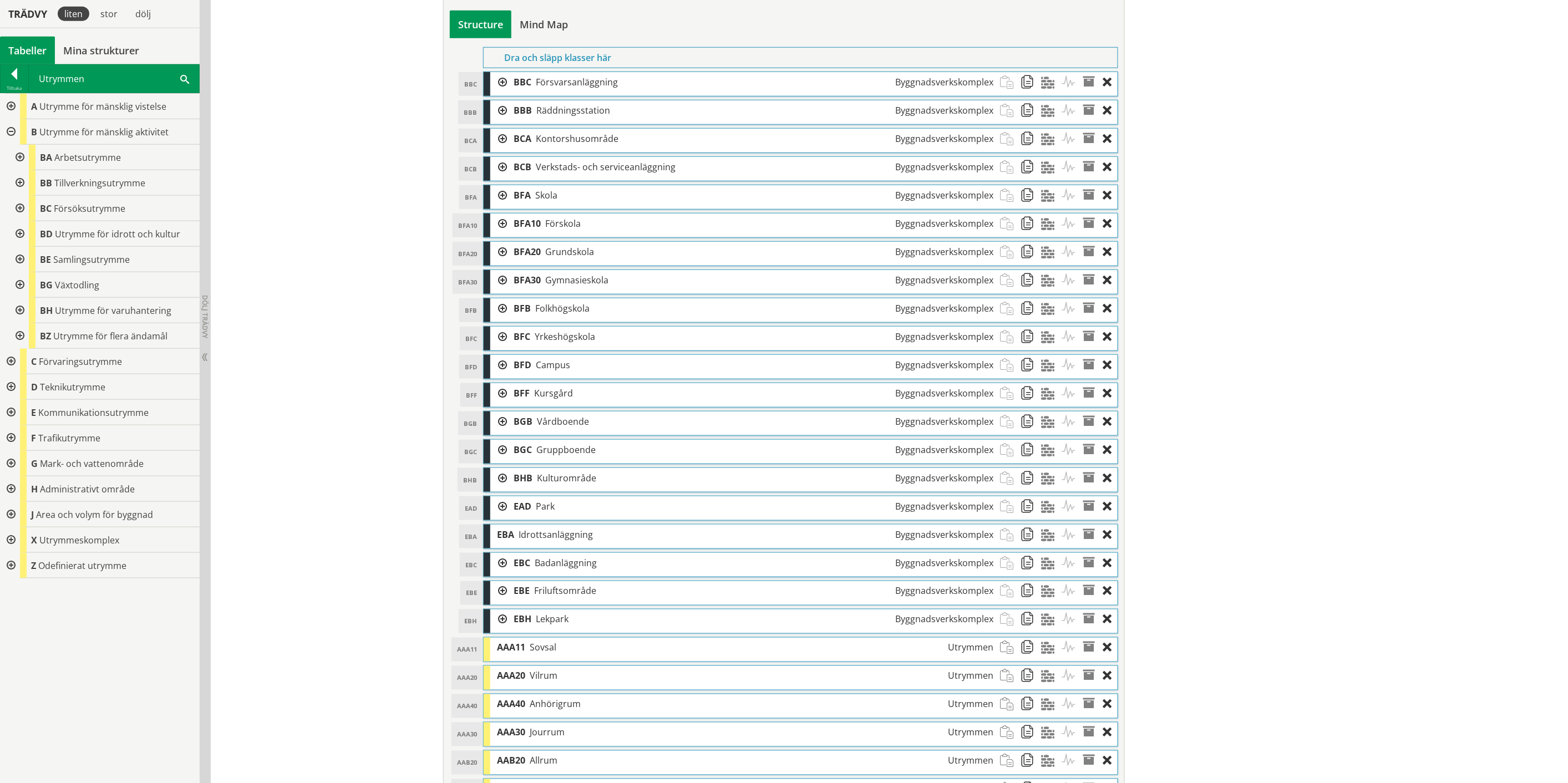
click at [497, 223] on div at bounding box center [498, 223] width 17 height 20
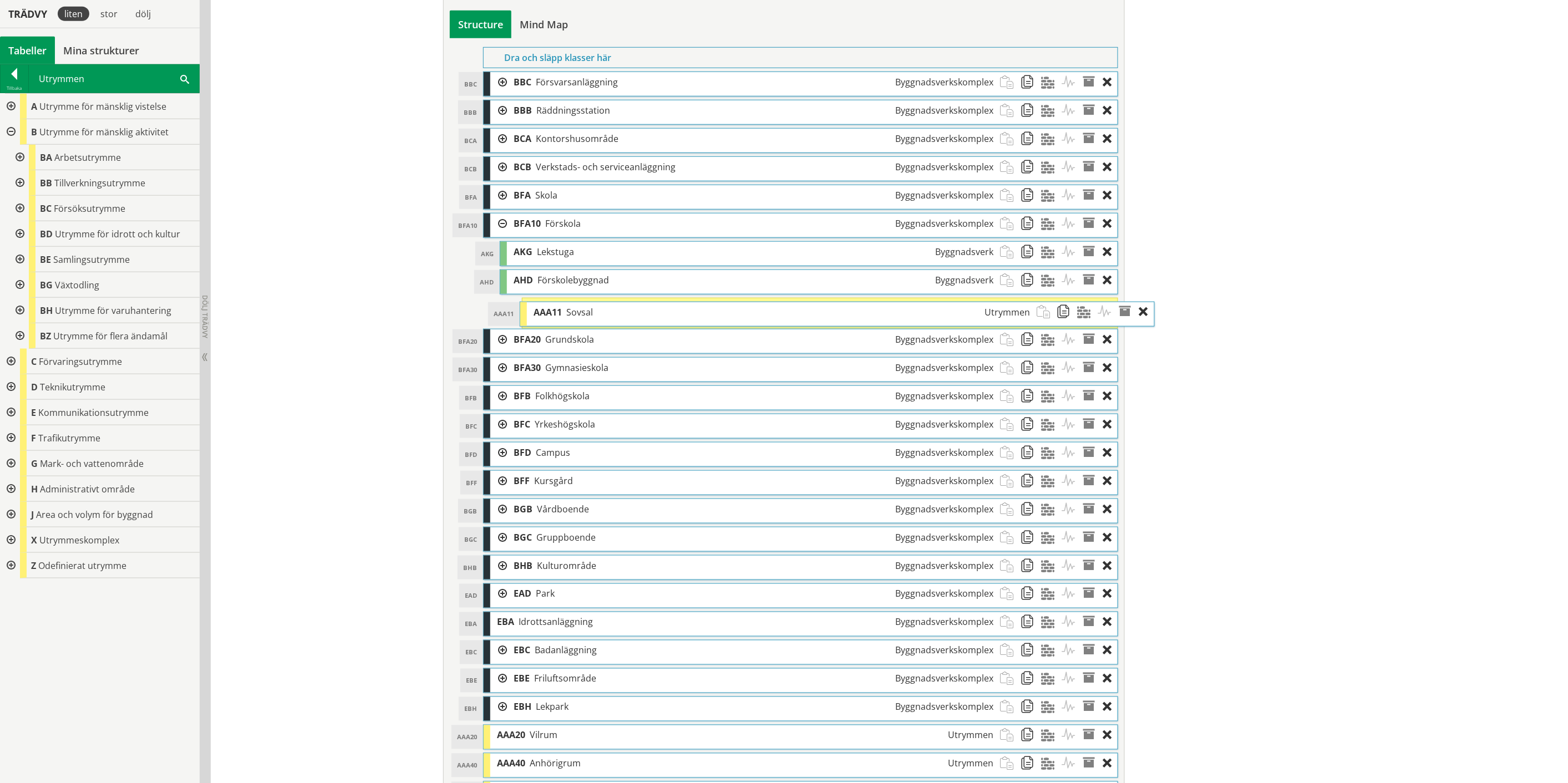
drag, startPoint x: 681, startPoint y: 713, endPoint x: 717, endPoint y: 317, distance: 397.6
click at [717, 317] on div "AAA11 Sovsal Utrymmen" at bounding box center [782, 312] width 510 height 20
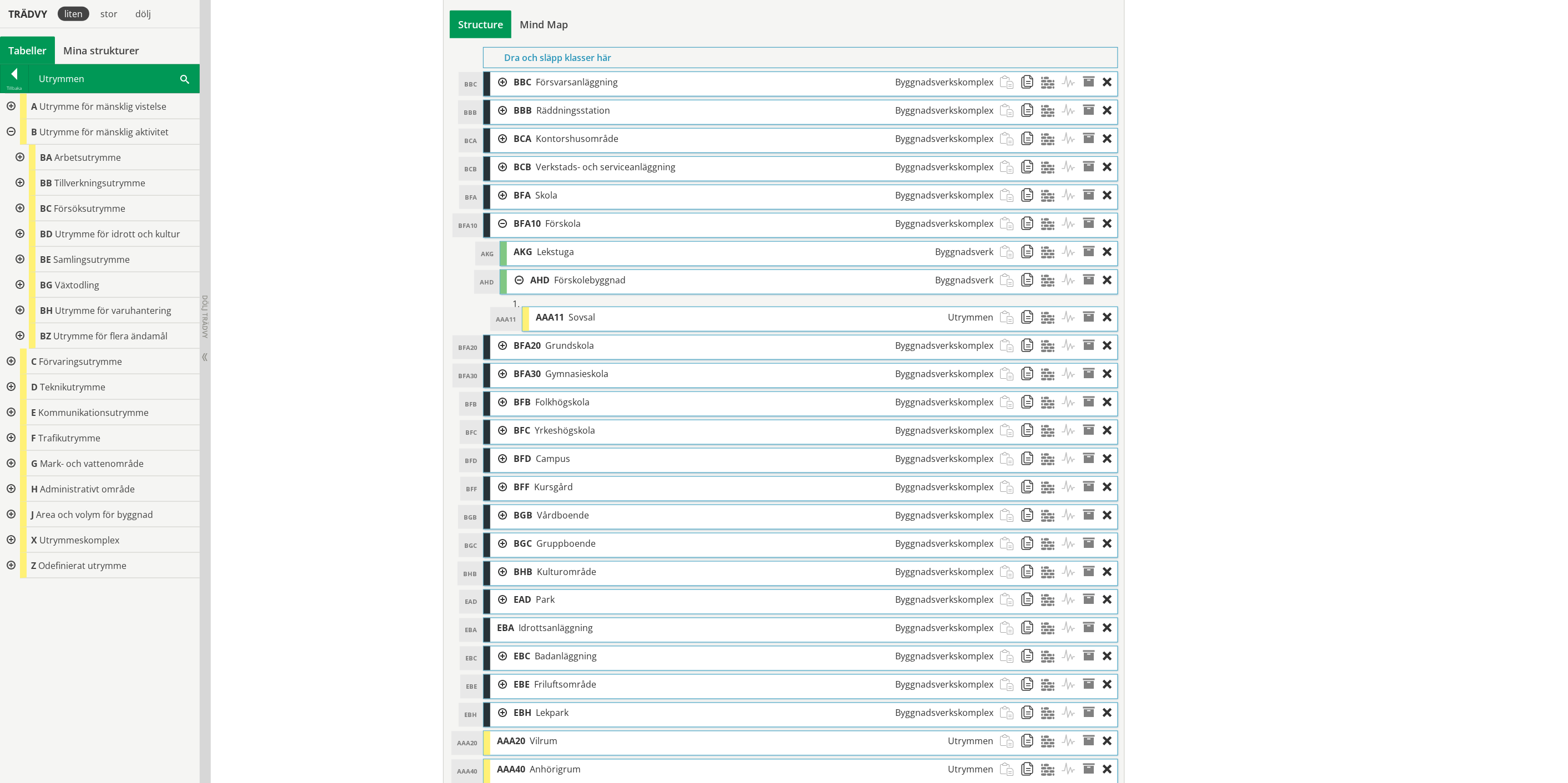
click at [1180, 538] on div "Redigera strukturer Skapa ny struktur CoClass Version 3.17.0 CoClass Version 3.…" at bounding box center [890, 559] width 1358 height 1746
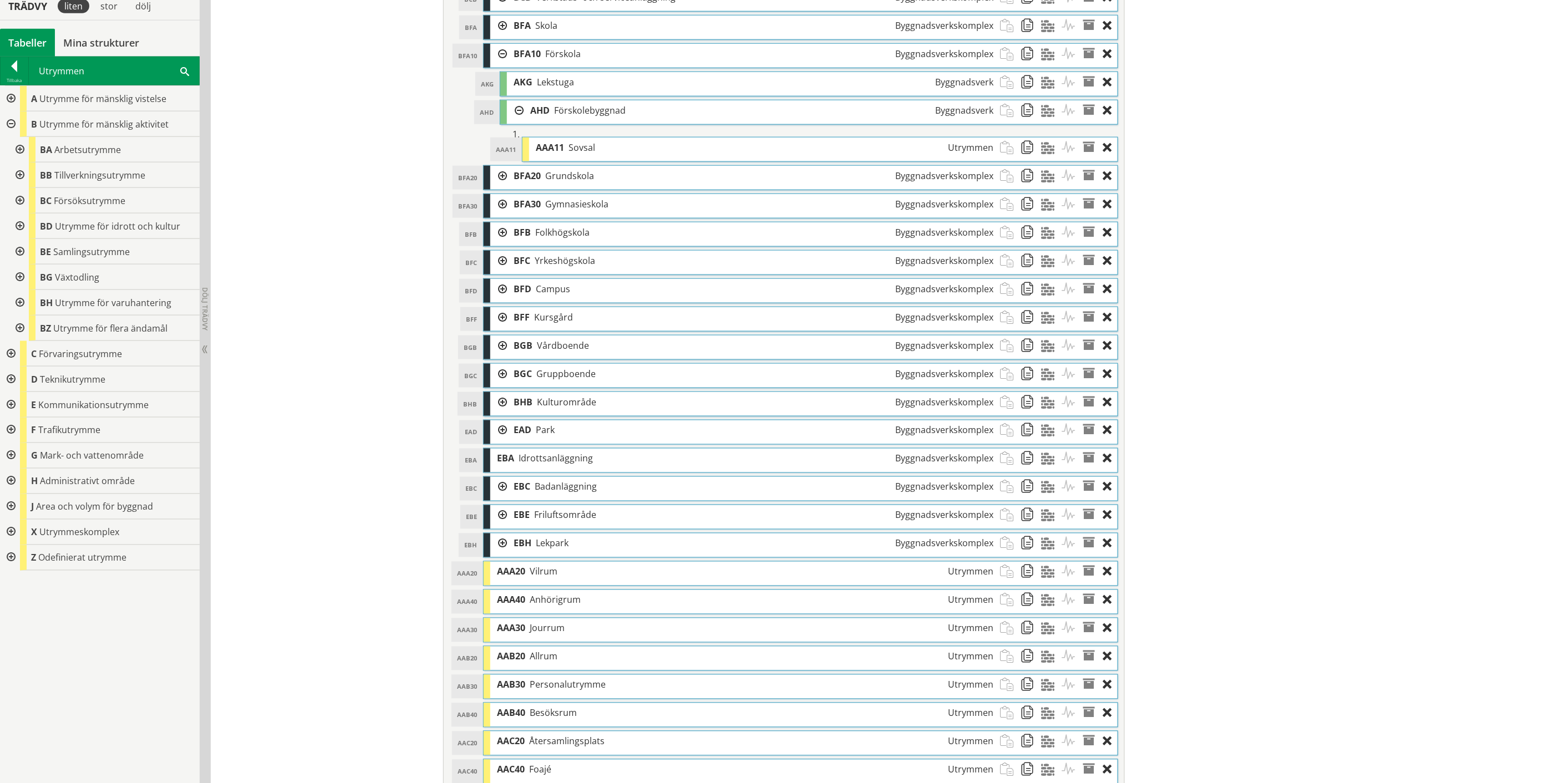
scroll to position [603, 0]
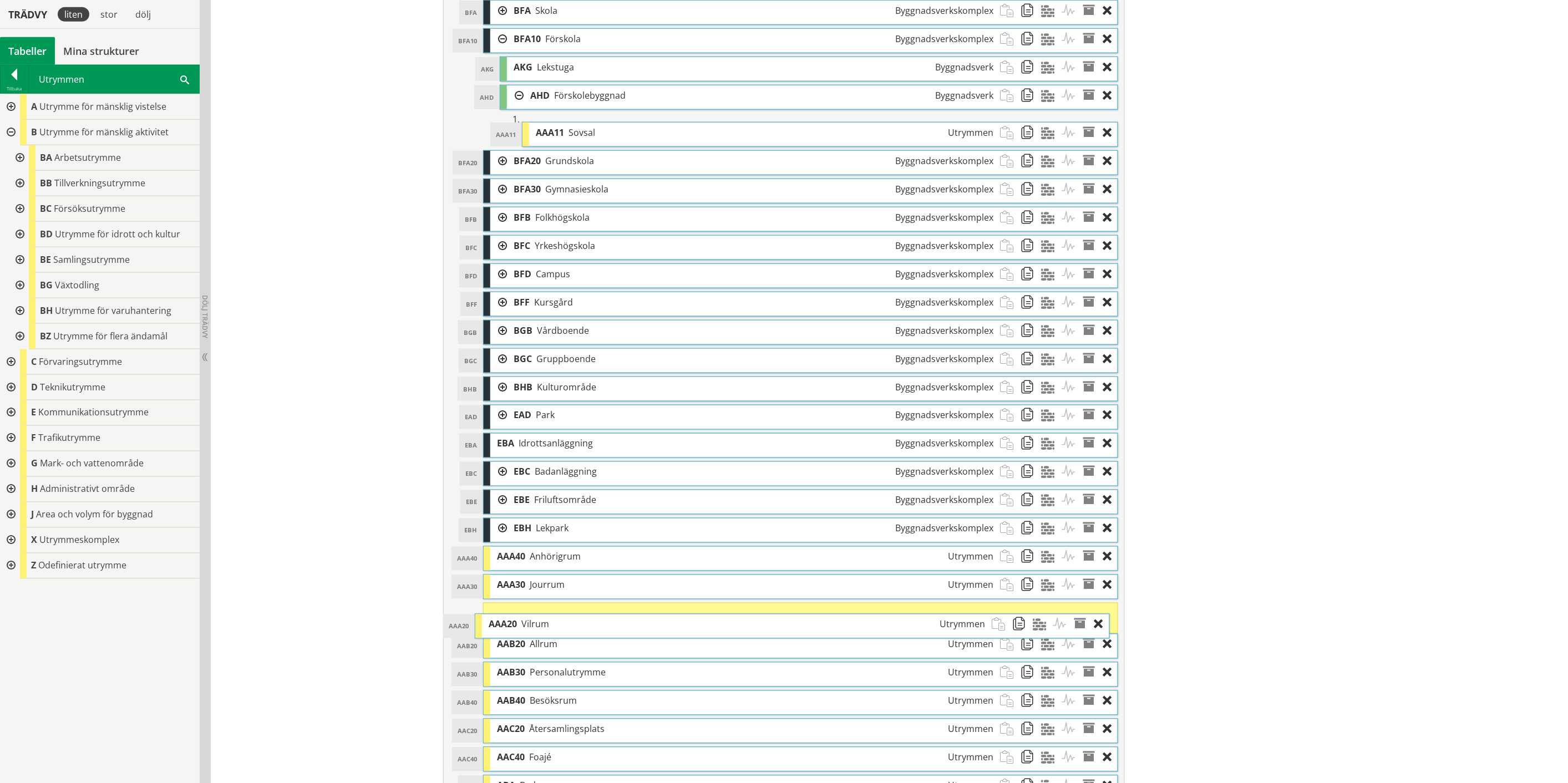
drag, startPoint x: 856, startPoint y: 570, endPoint x: 848, endPoint y: 633, distance: 63.5
click at [848, 633] on div "AAA20 Vilrum Utrymmen" at bounding box center [737, 624] width 510 height 20
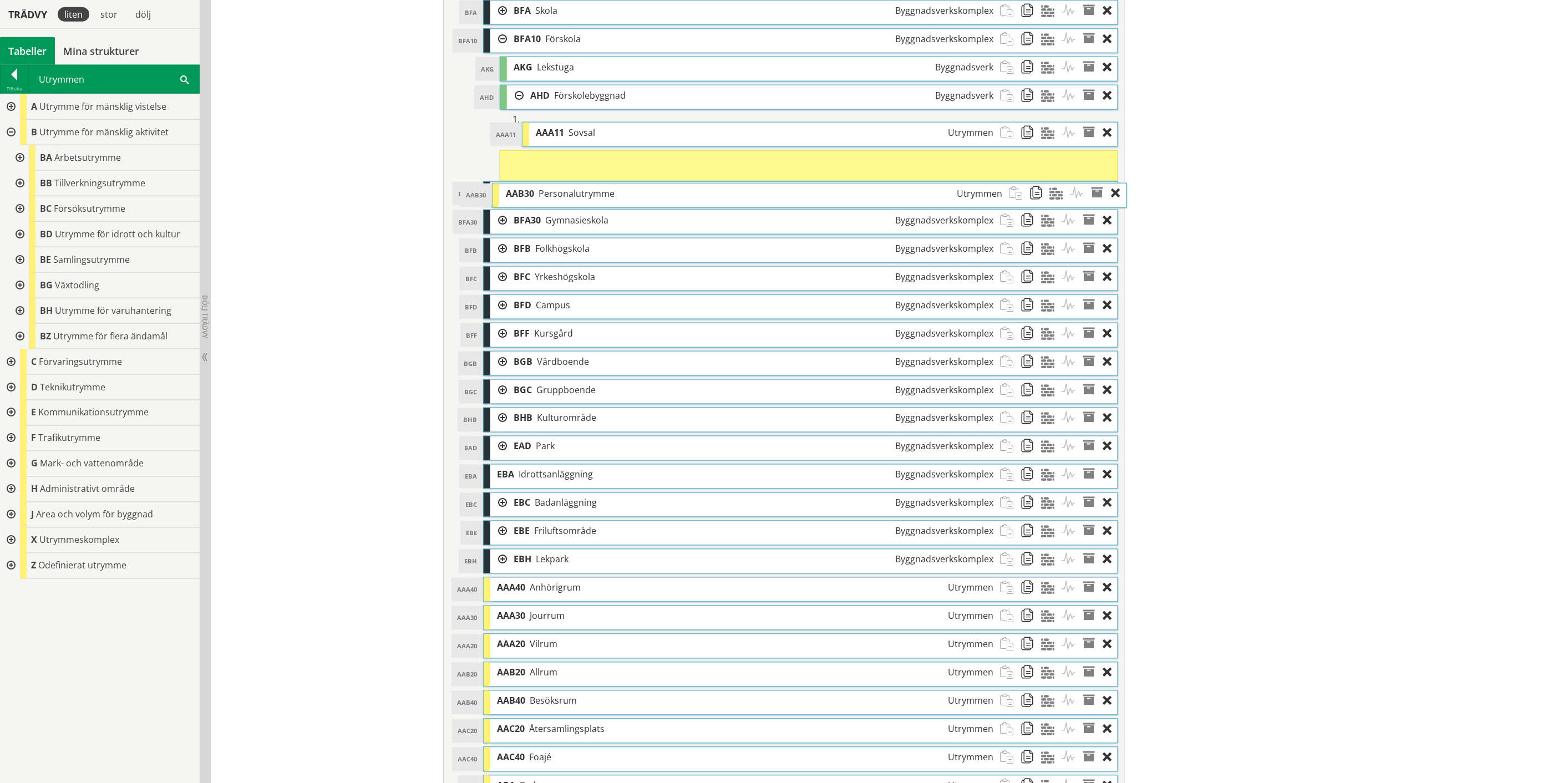
drag, startPoint x: 694, startPoint y: 677, endPoint x: 703, endPoint y: 196, distance: 481.1
click at [703, 196] on div "AAB30 Personalutrymme Utrymmen" at bounding box center [754, 193] width 510 height 20
drag, startPoint x: 694, startPoint y: 166, endPoint x: 685, endPoint y: 197, distance: 32.3
click at [685, 197] on div "AAB30 Personalutrymme Utrymmen" at bounding box center [744, 193] width 493 height 20
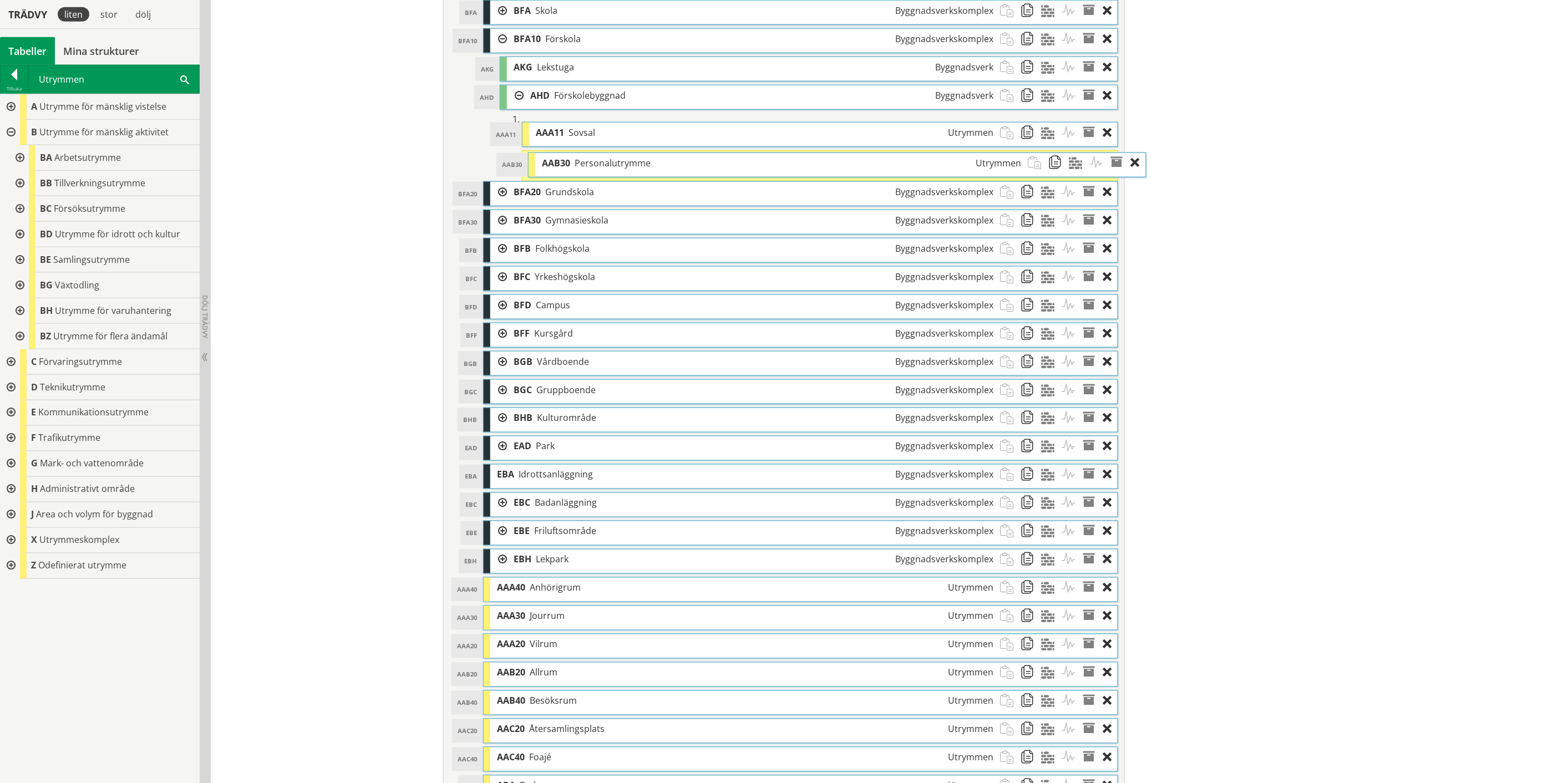
drag, startPoint x: 667, startPoint y: 167, endPoint x: 696, endPoint y: 169, distance: 29.1
click at [696, 169] on div "AAB30 Personalutrymme Utrymmen" at bounding box center [782, 163] width 493 height 20
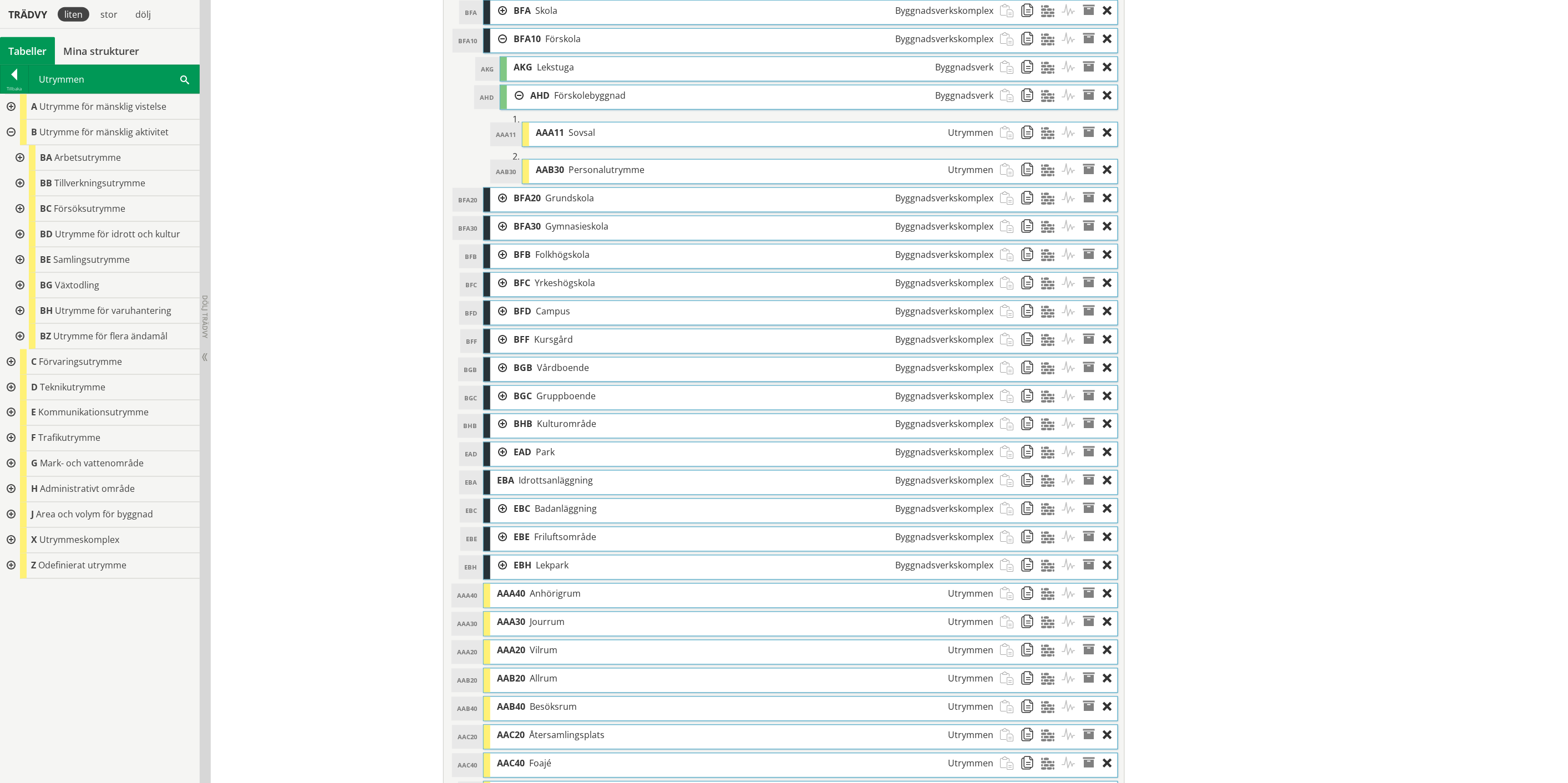
click at [513, 94] on div at bounding box center [515, 95] width 17 height 20
click at [513, 98] on div at bounding box center [515, 95] width 17 height 20
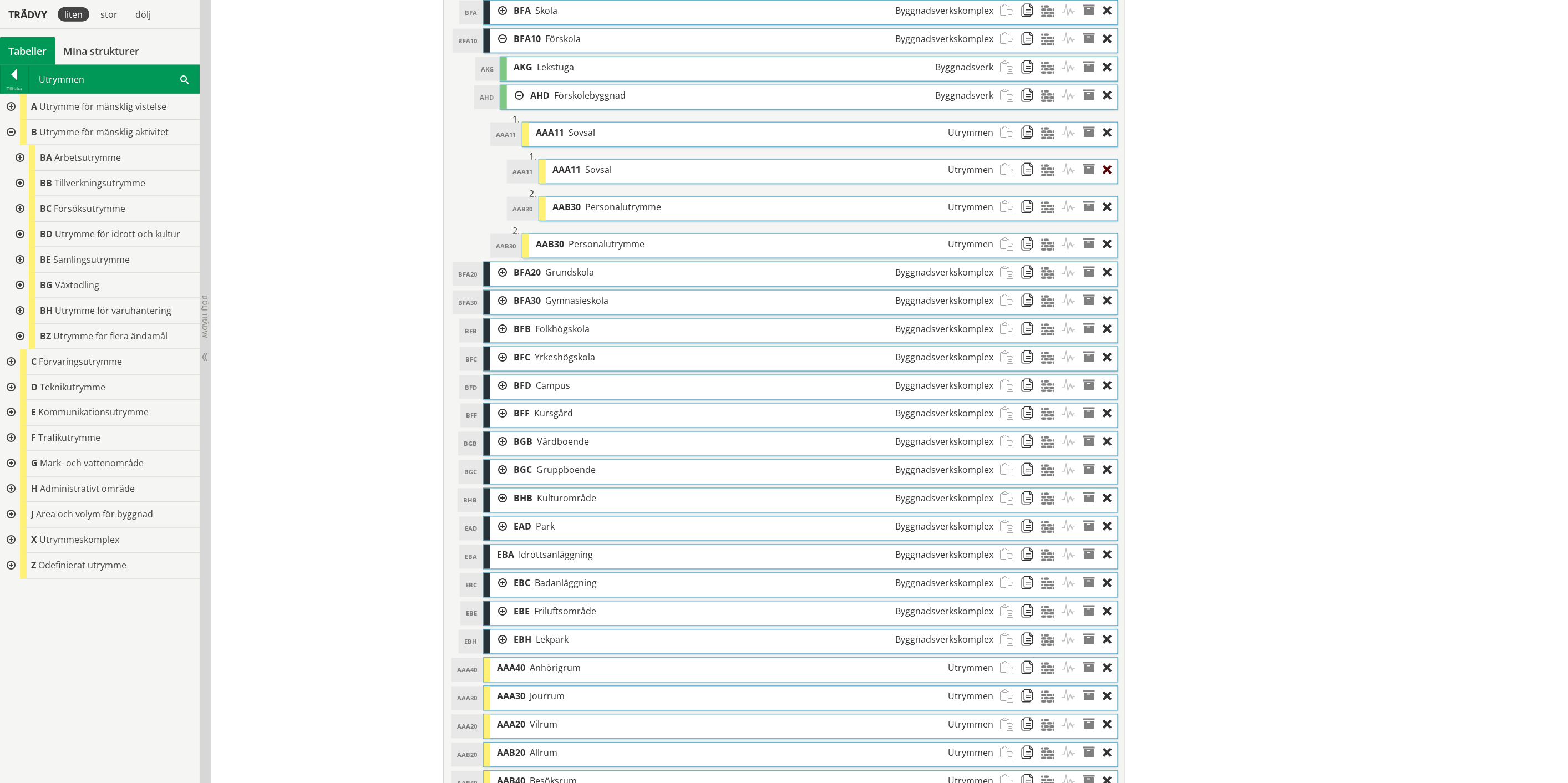
click at [1104, 171] on div at bounding box center [1110, 169] width 15 height 20
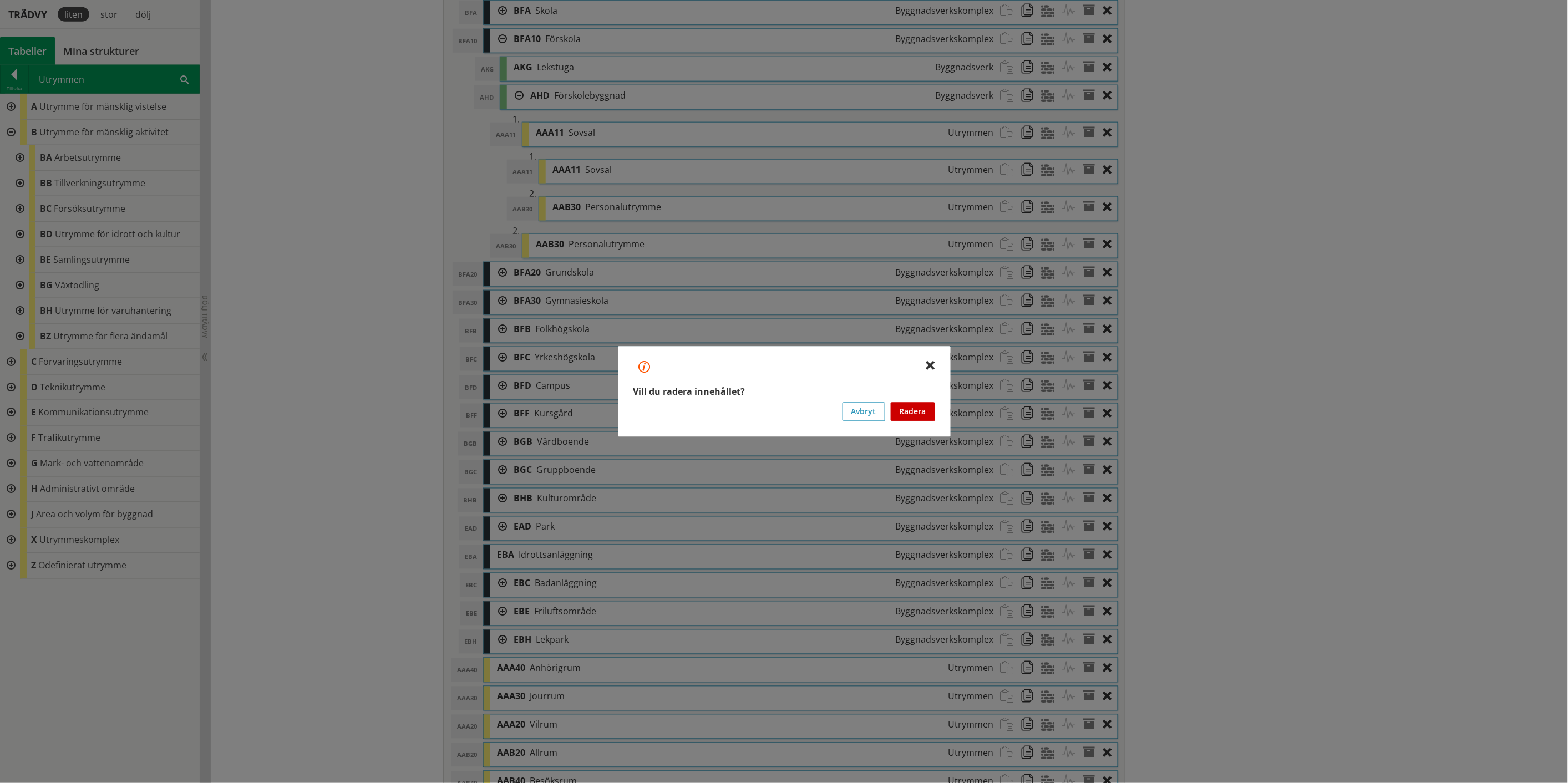
click at [908, 410] on button "Radera" at bounding box center [913, 411] width 44 height 19
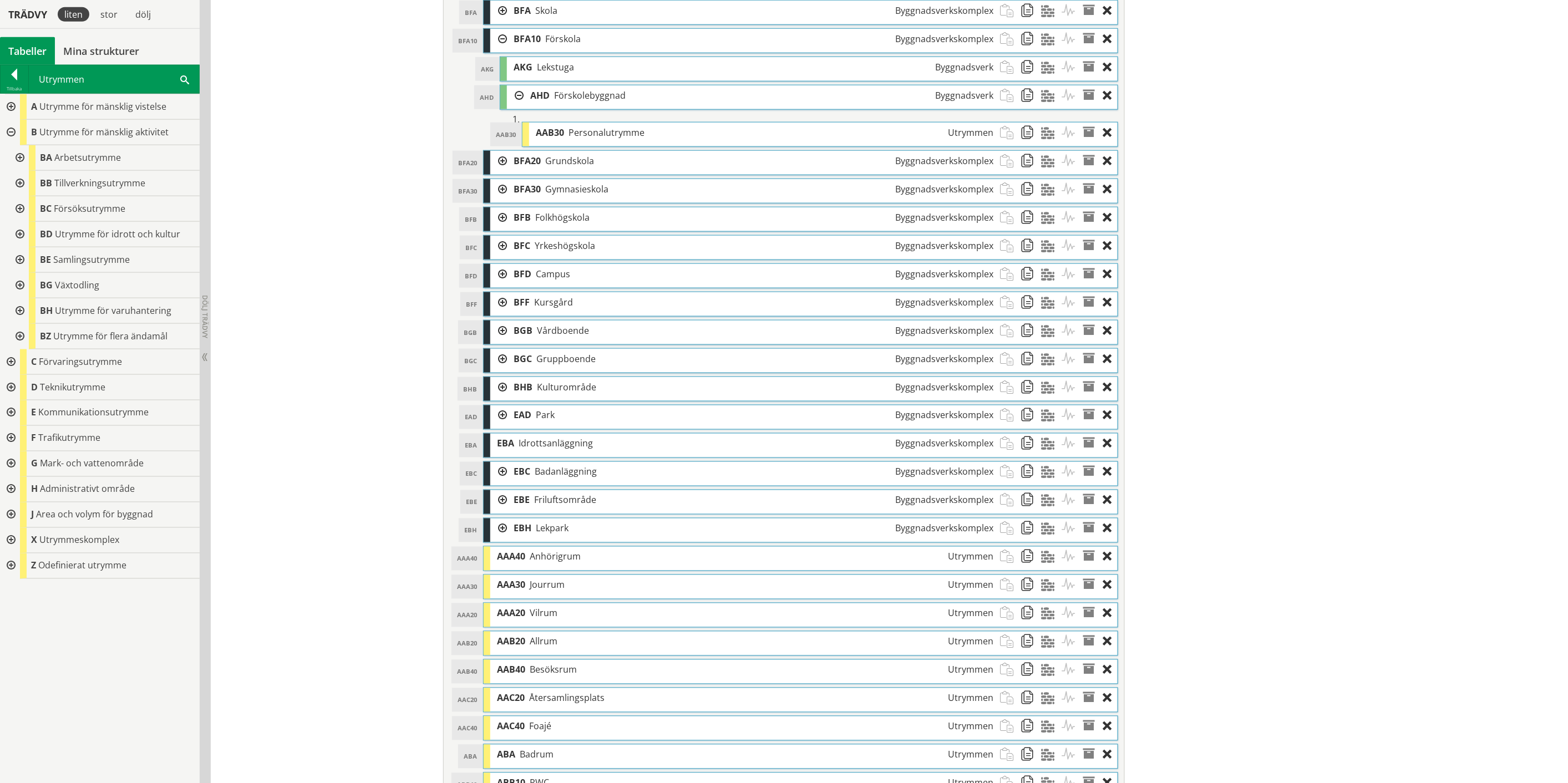
click at [512, 93] on div at bounding box center [515, 95] width 17 height 20
click at [512, 96] on div at bounding box center [515, 95] width 17 height 20
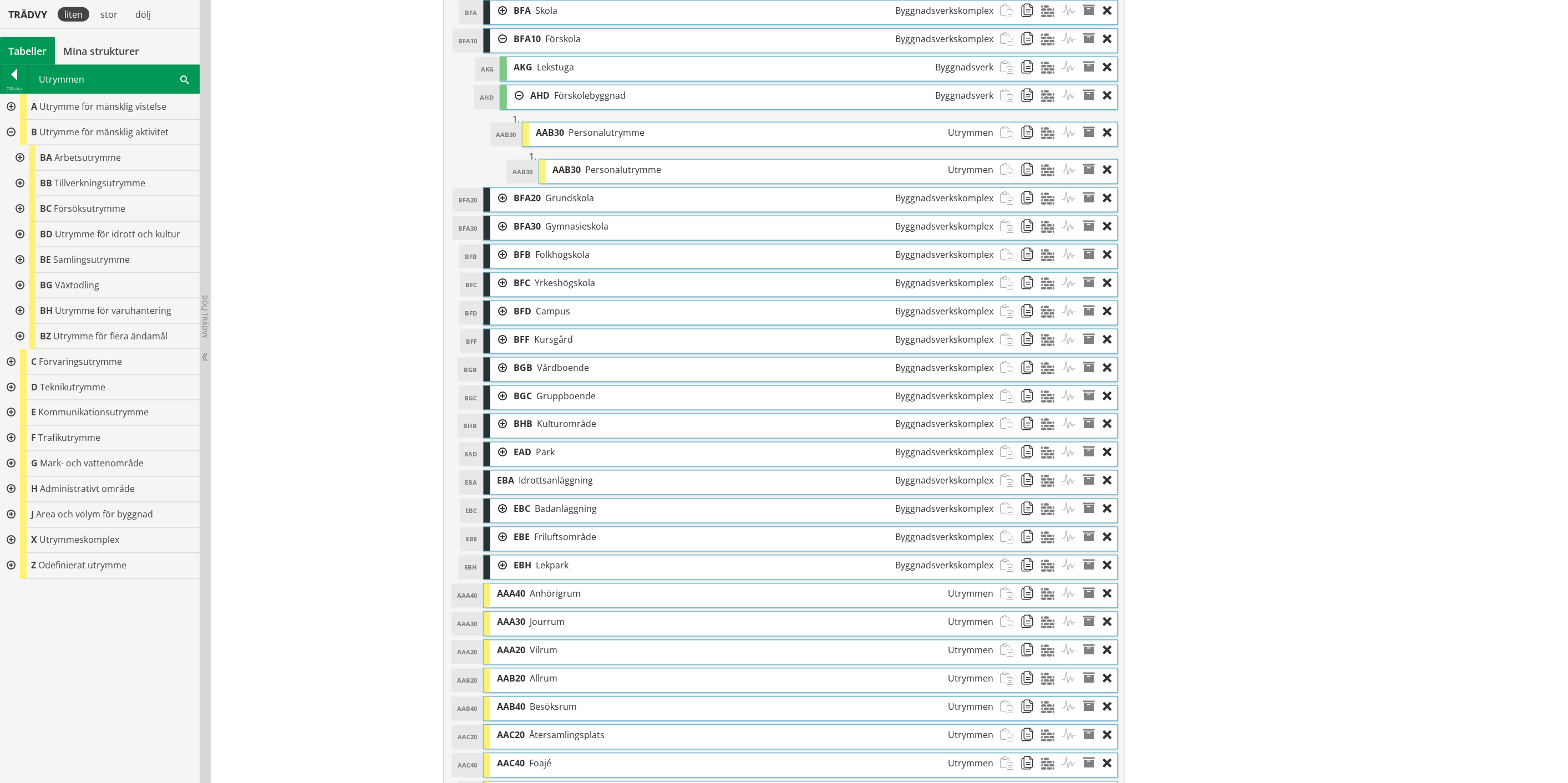
click at [512, 96] on div at bounding box center [515, 95] width 17 height 20
click at [1103, 132] on div at bounding box center [1110, 132] width 15 height 20
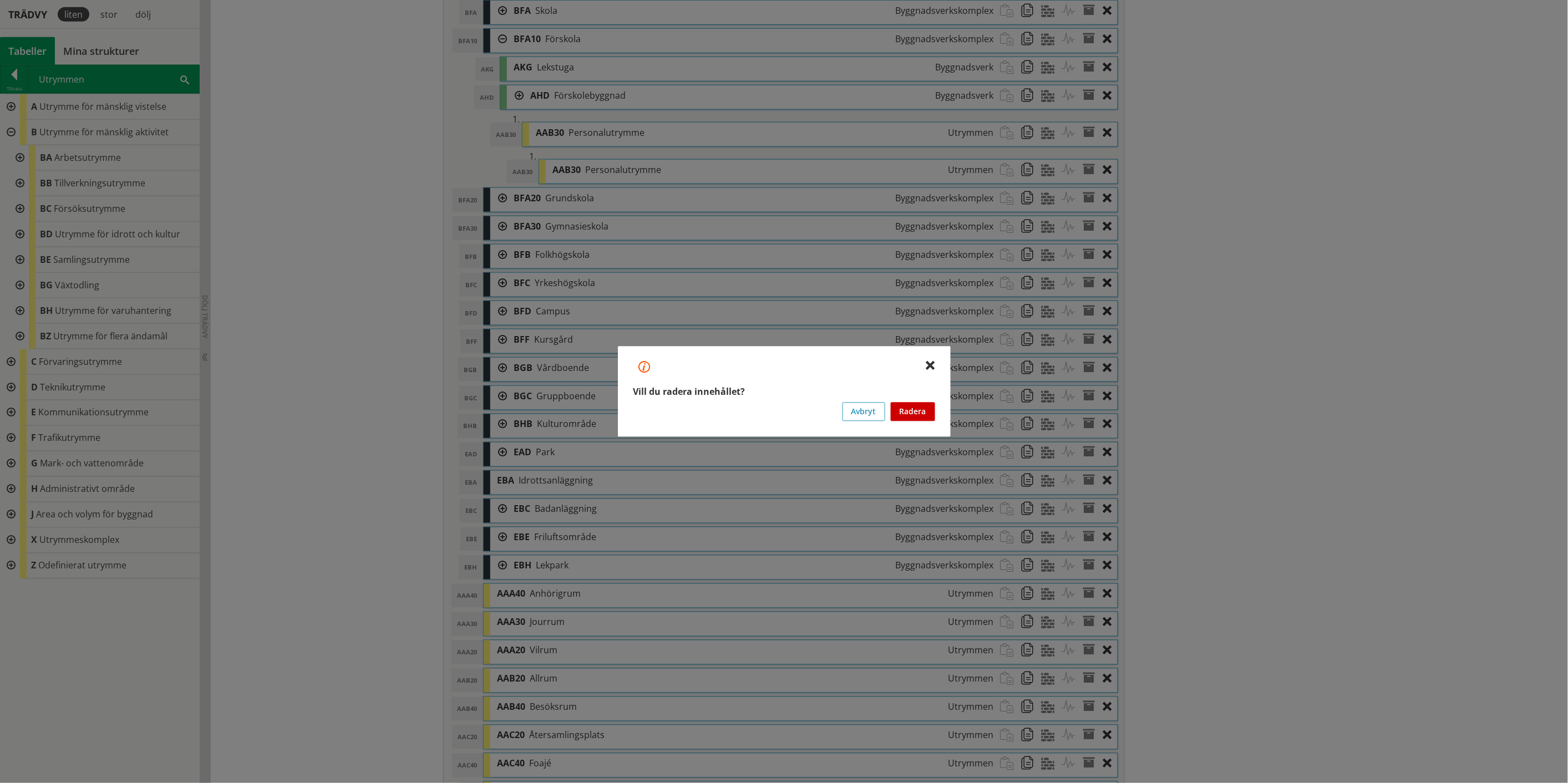
click at [913, 408] on button "Radera" at bounding box center [913, 411] width 44 height 19
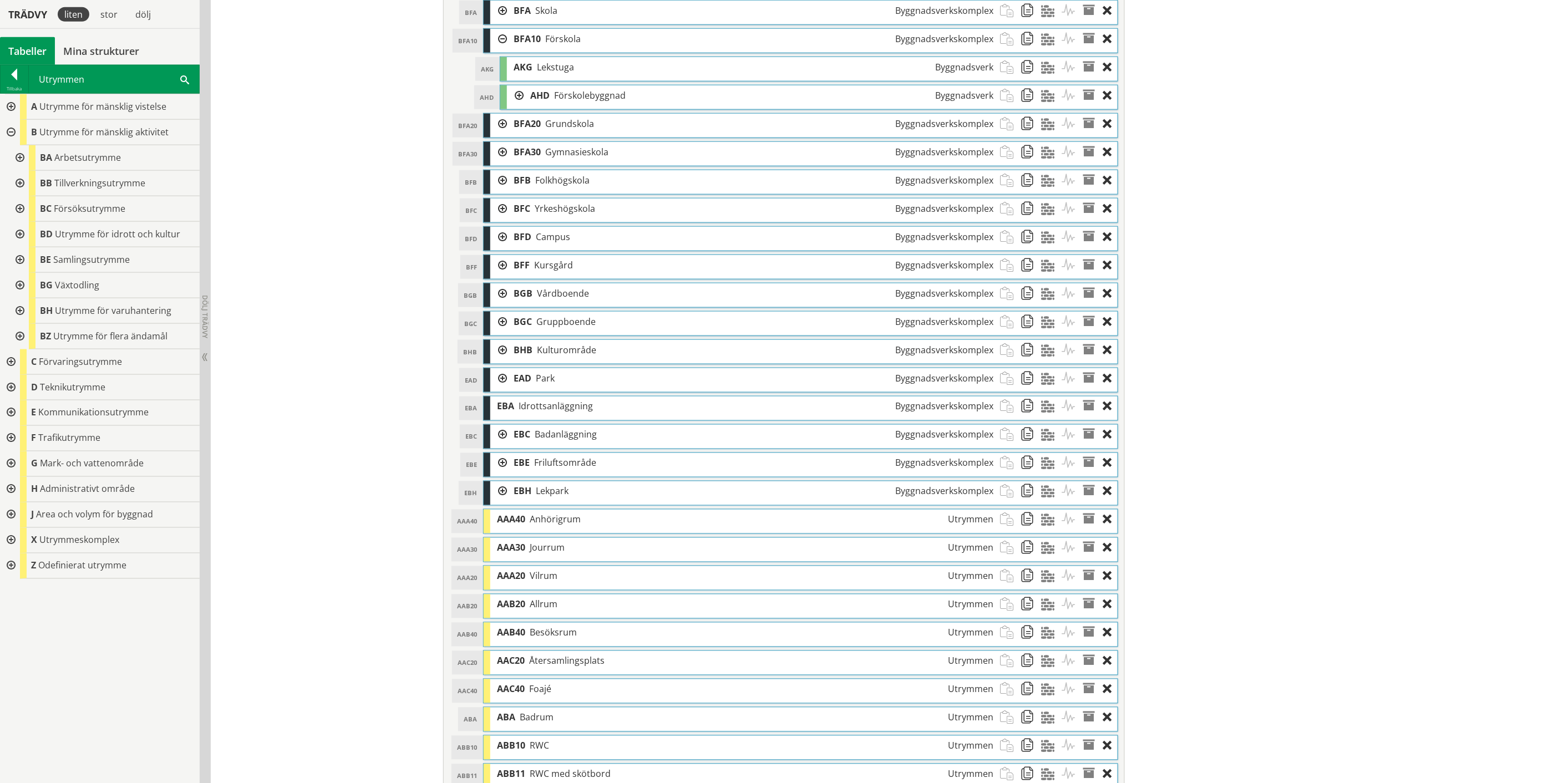
click at [1213, 181] on div "Redigera strukturer Skapa ny struktur CoClass Version 3.17.0 CoClass Version 3.…" at bounding box center [890, 342] width 1358 height 1681
click at [516, 96] on div at bounding box center [515, 95] width 17 height 20
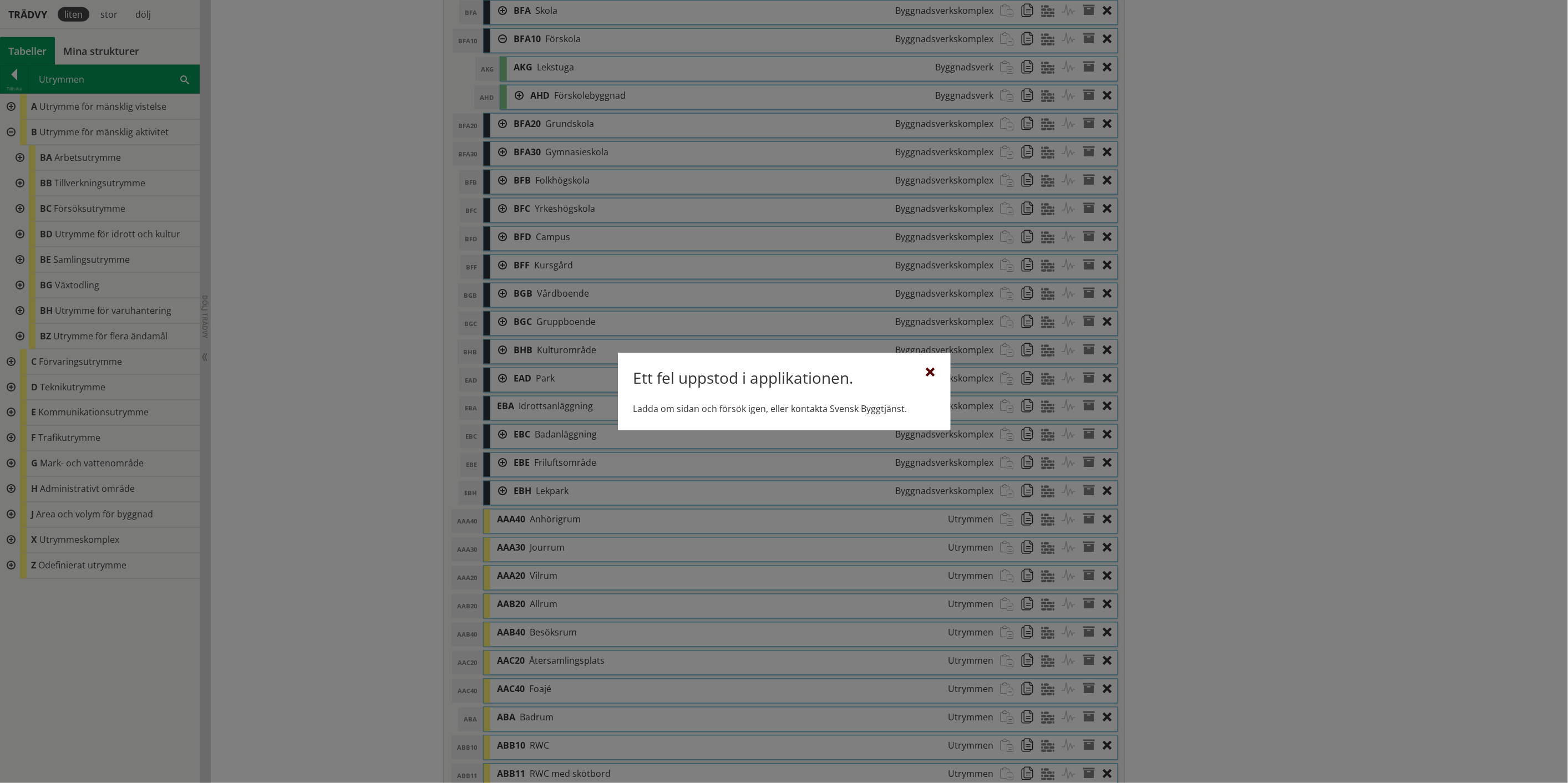
click at [932, 376] on div at bounding box center [931, 372] width 9 height 9
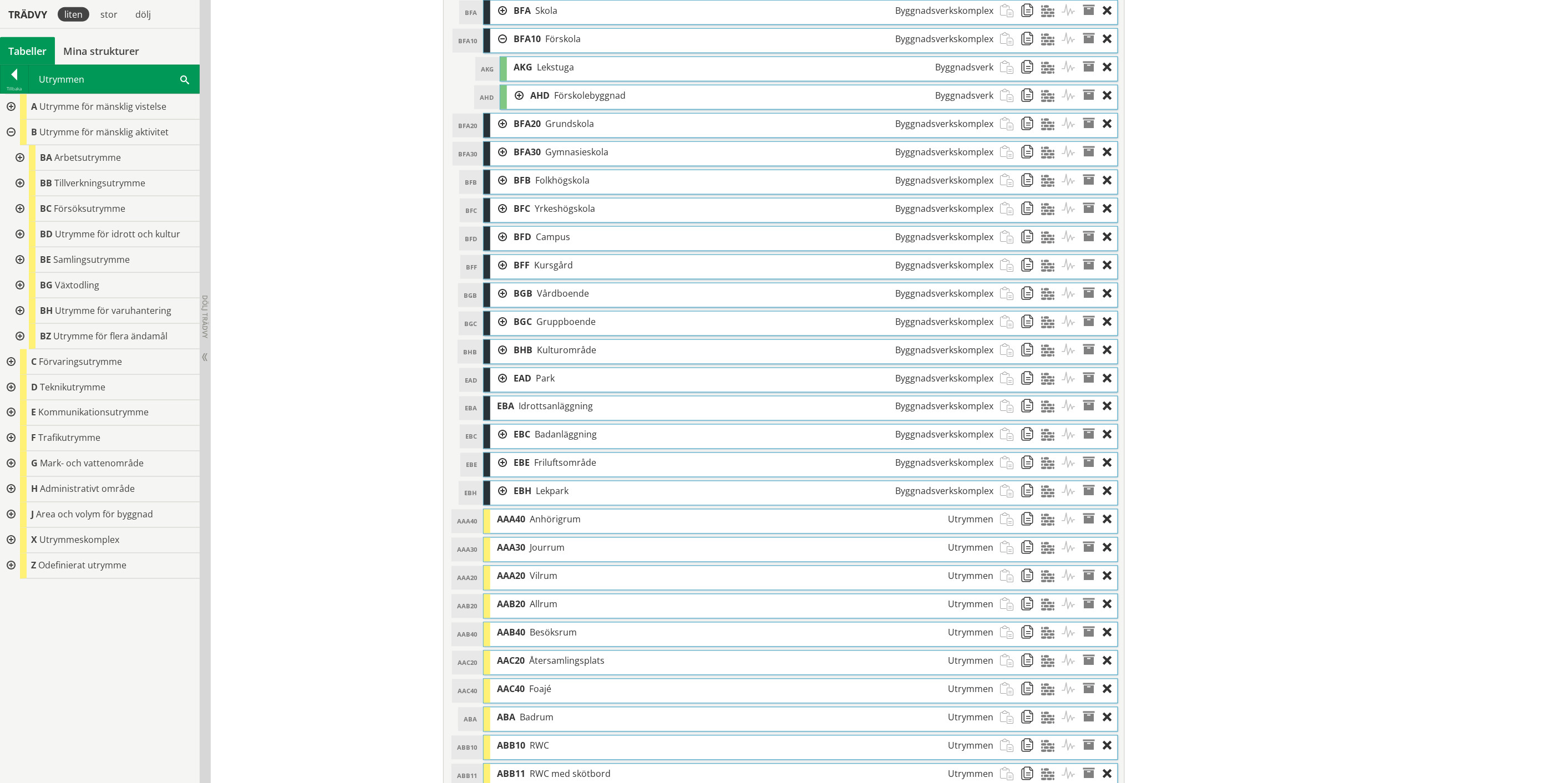
click at [514, 96] on div at bounding box center [515, 95] width 17 height 20
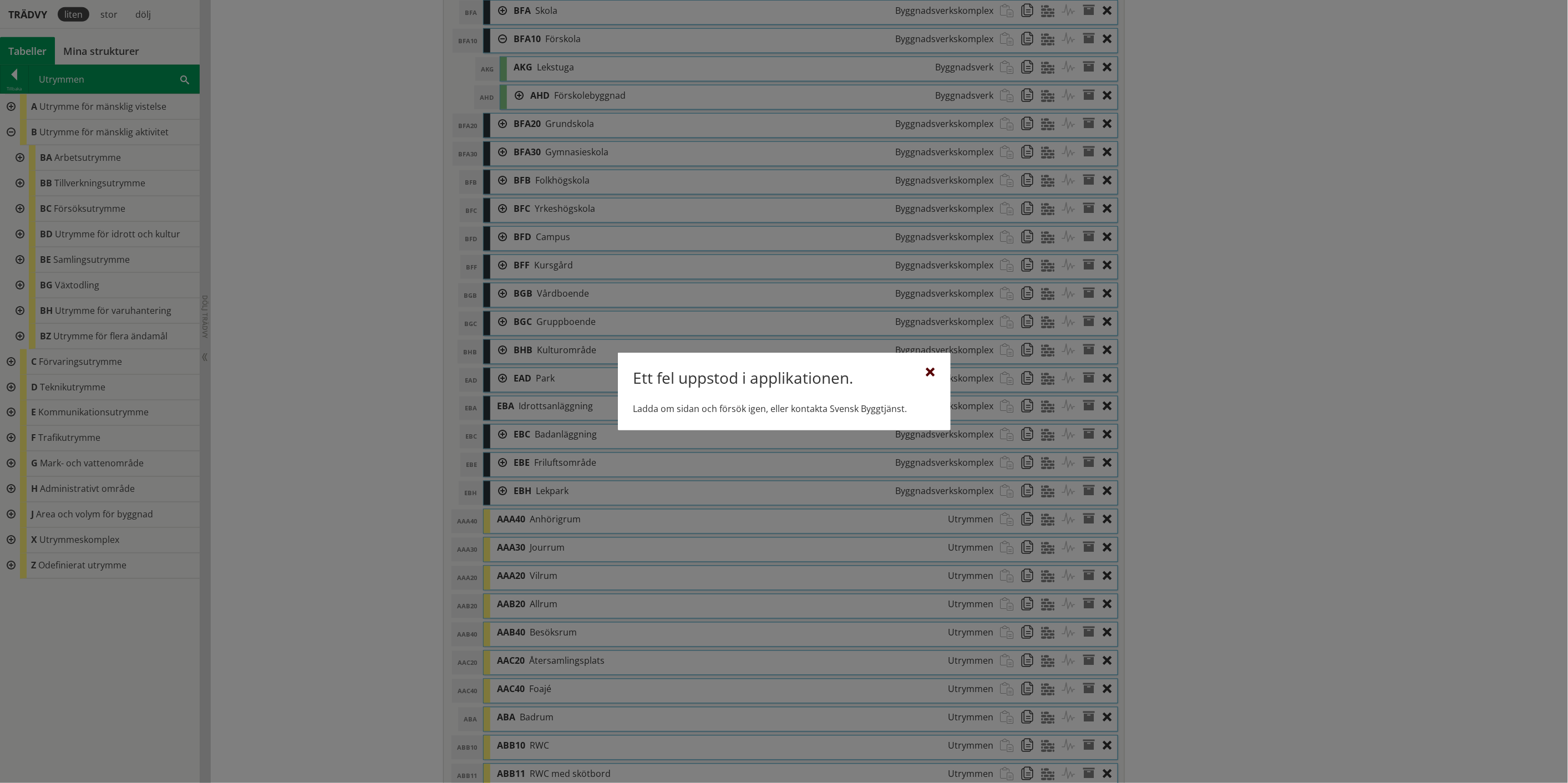
click at [932, 372] on div at bounding box center [931, 372] width 9 height 9
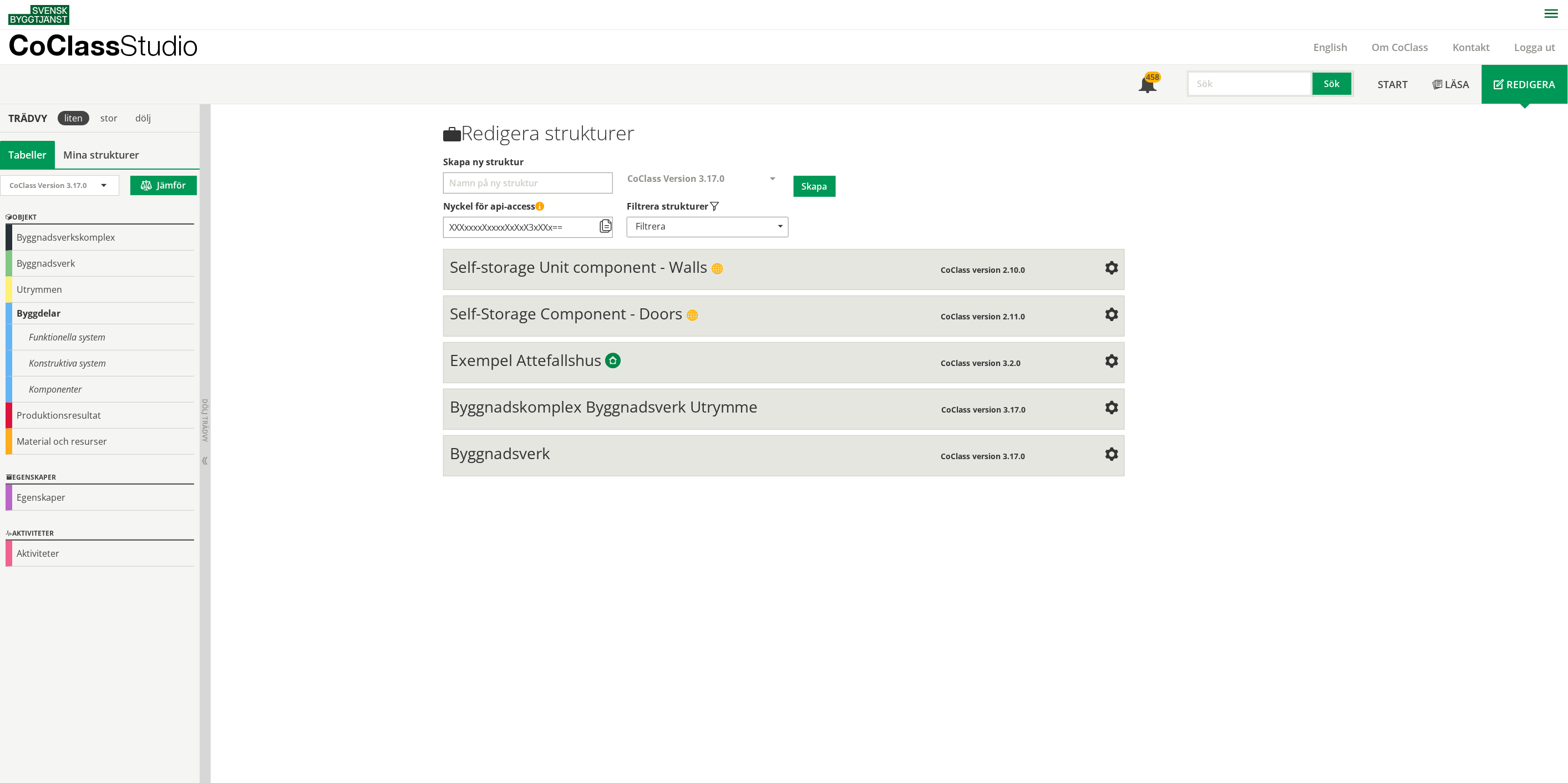
click at [640, 411] on span "Byggnadskomplex Byggnadsverk Utrymme" at bounding box center [604, 407] width 309 height 21
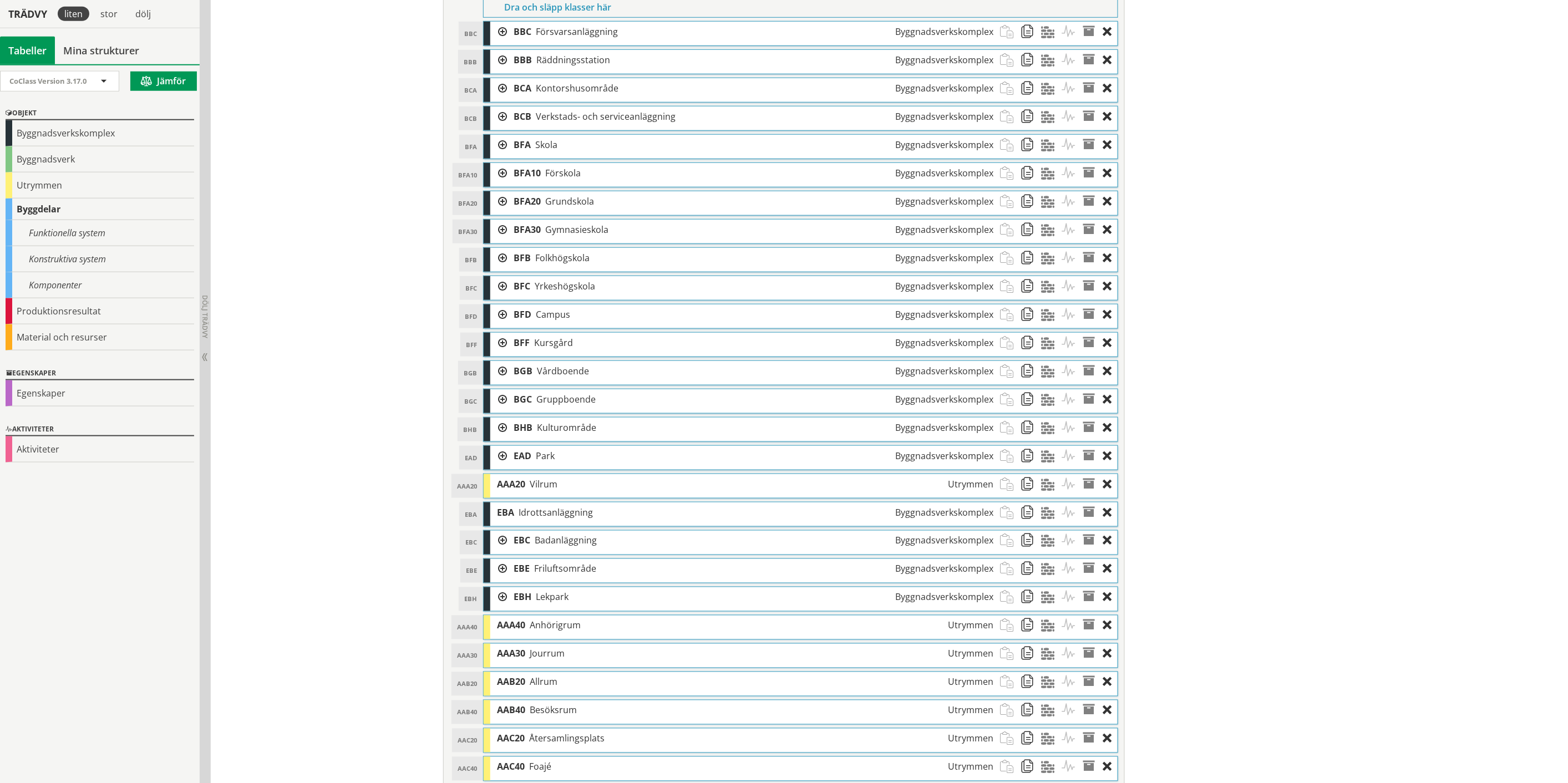
scroll to position [492, 0]
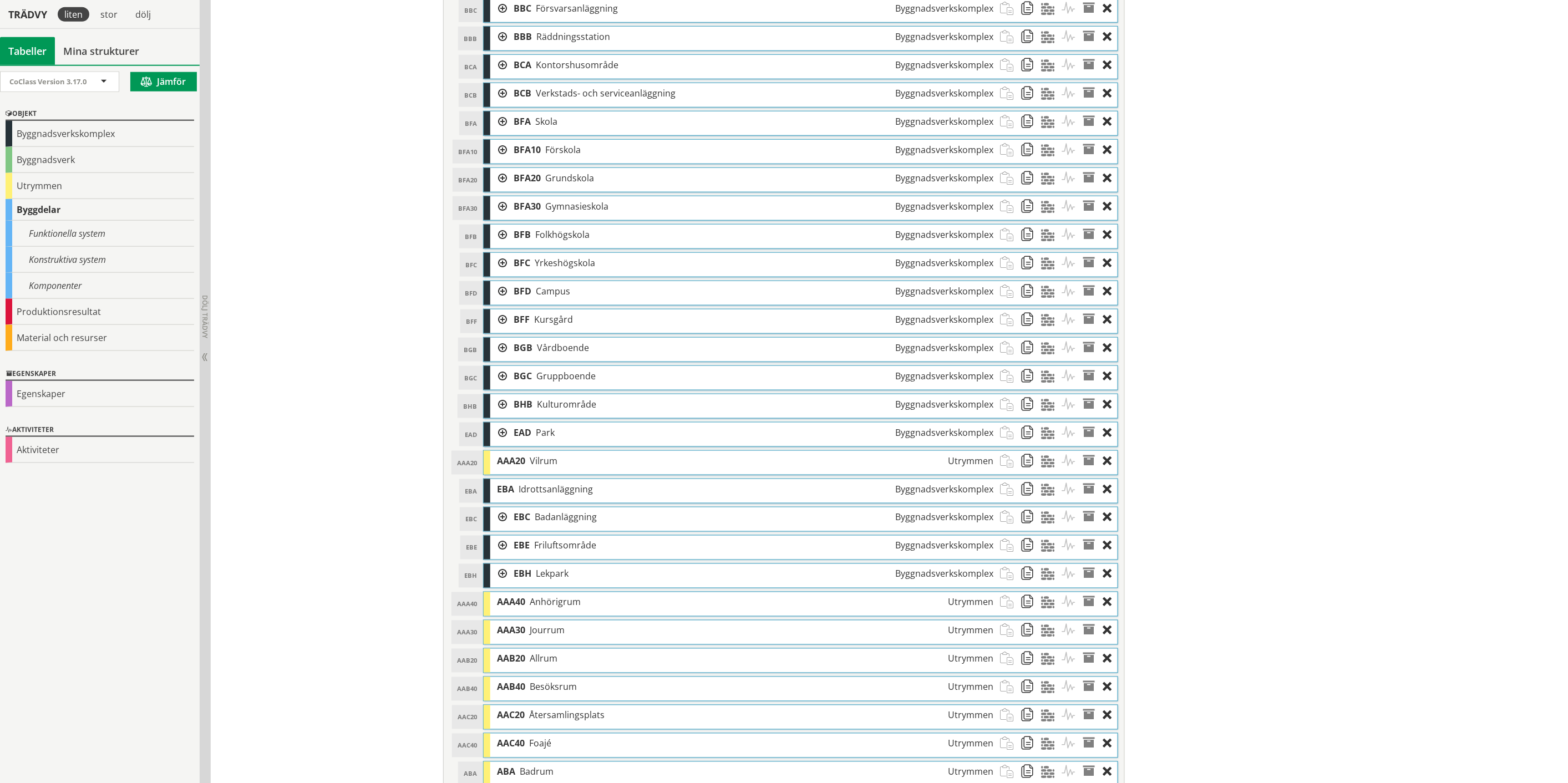
click at [686, 470] on div "AAA20 Vilrum Utrymmen" at bounding box center [745, 460] width 510 height 20
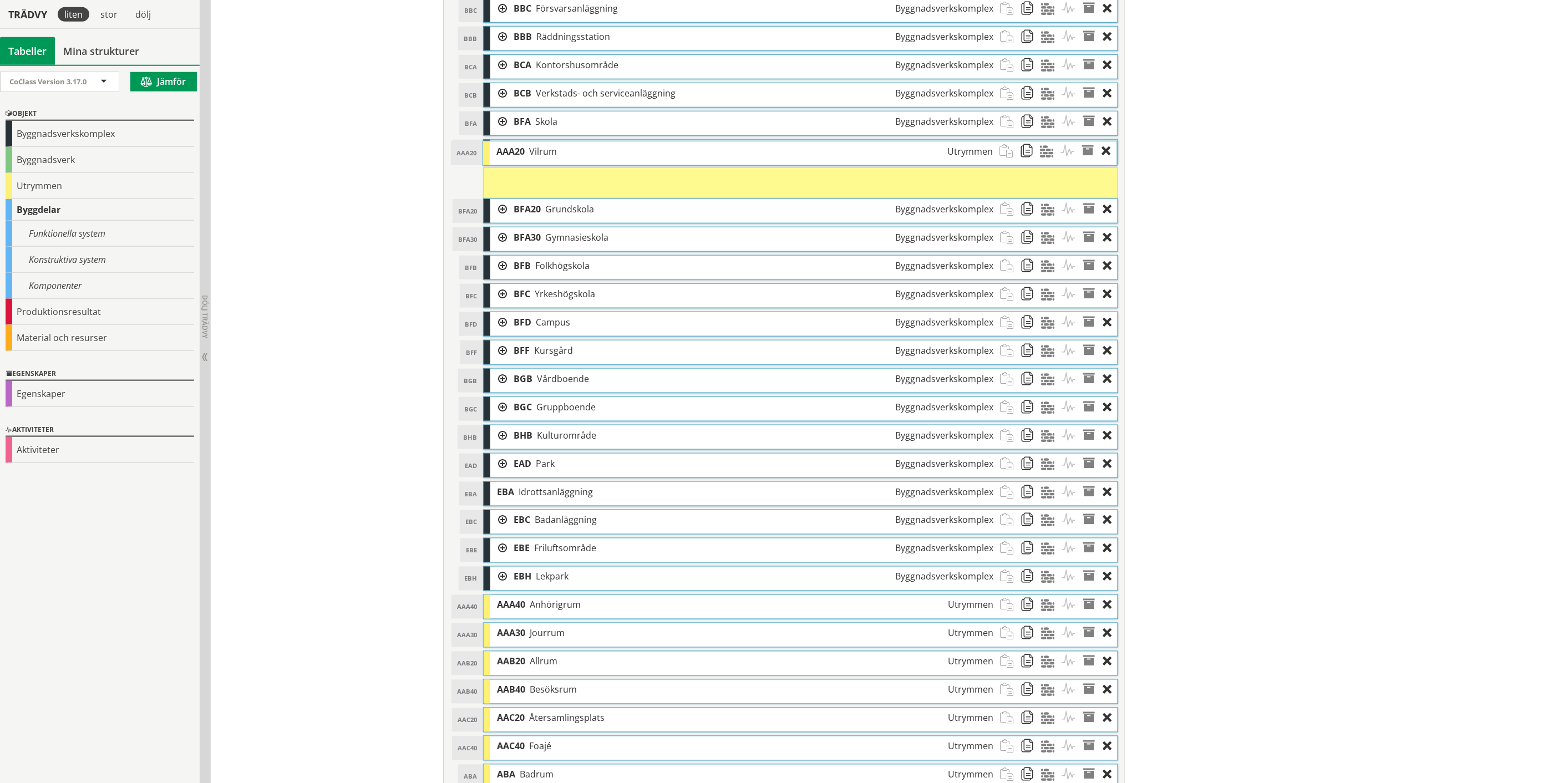
drag, startPoint x: 686, startPoint y: 470, endPoint x: 686, endPoint y: 157, distance: 313.0
click at [686, 157] on div "AAA20 Vilrum Utrymmen" at bounding box center [744, 151] width 510 height 20
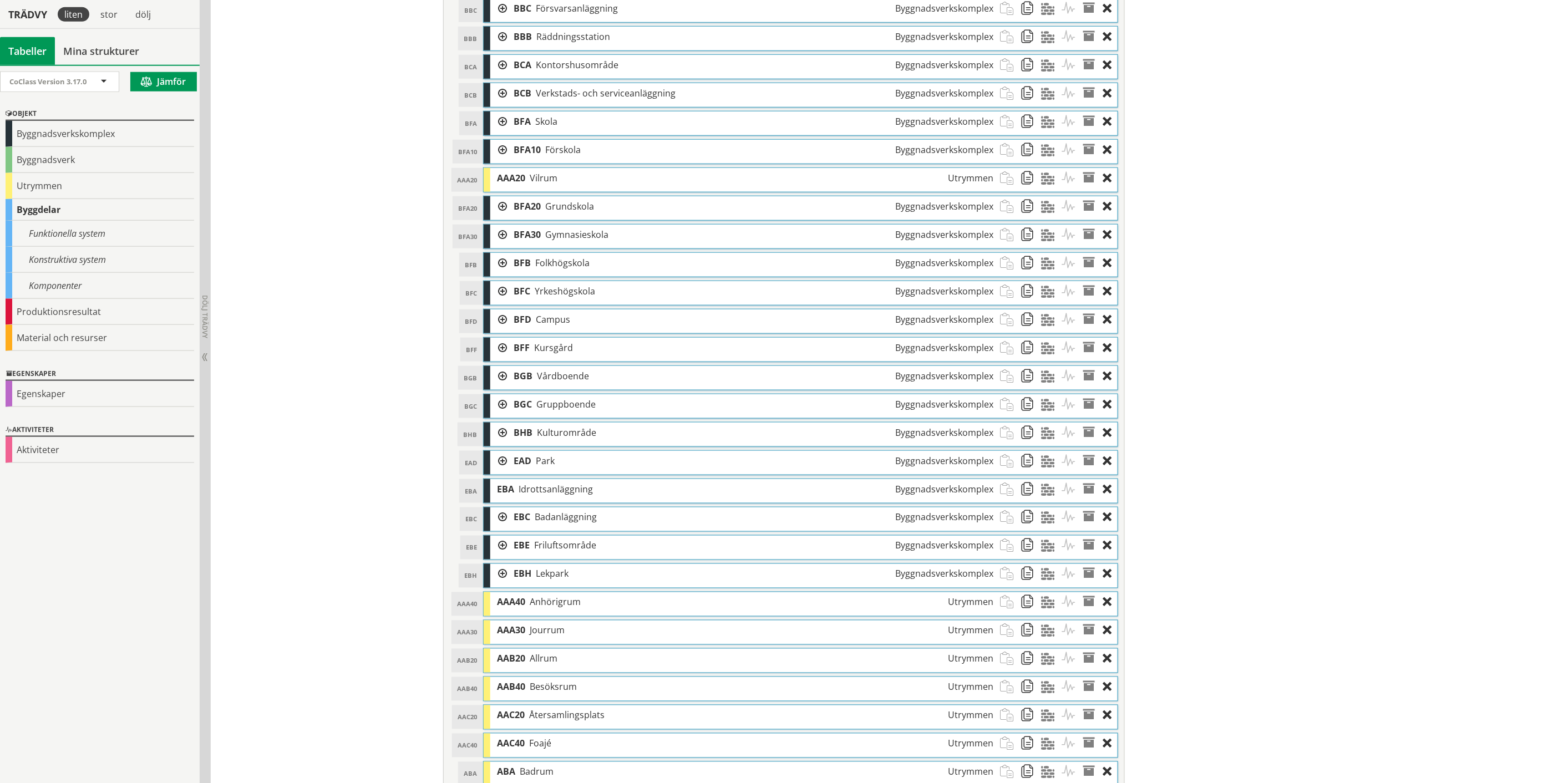
click at [623, 185] on div "AAA20 Vilrum Utrymmen" at bounding box center [745, 178] width 510 height 20
click at [497, 151] on div at bounding box center [498, 150] width 17 height 20
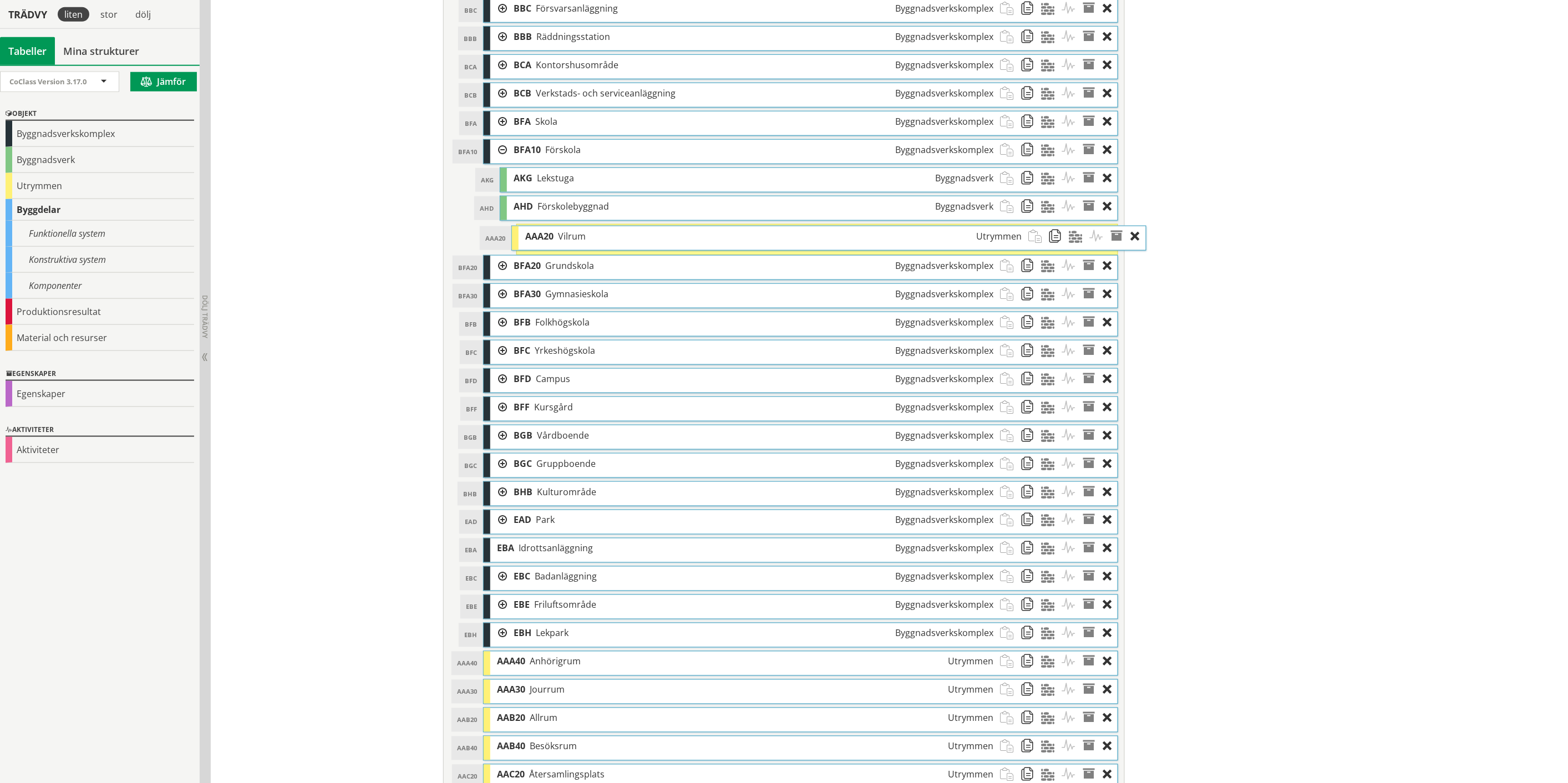
drag, startPoint x: 569, startPoint y: 237, endPoint x: 597, endPoint y: 237, distance: 28.0
click at [597, 237] on div "AAA20 Vilrum Utrymmen" at bounding box center [773, 236] width 510 height 20
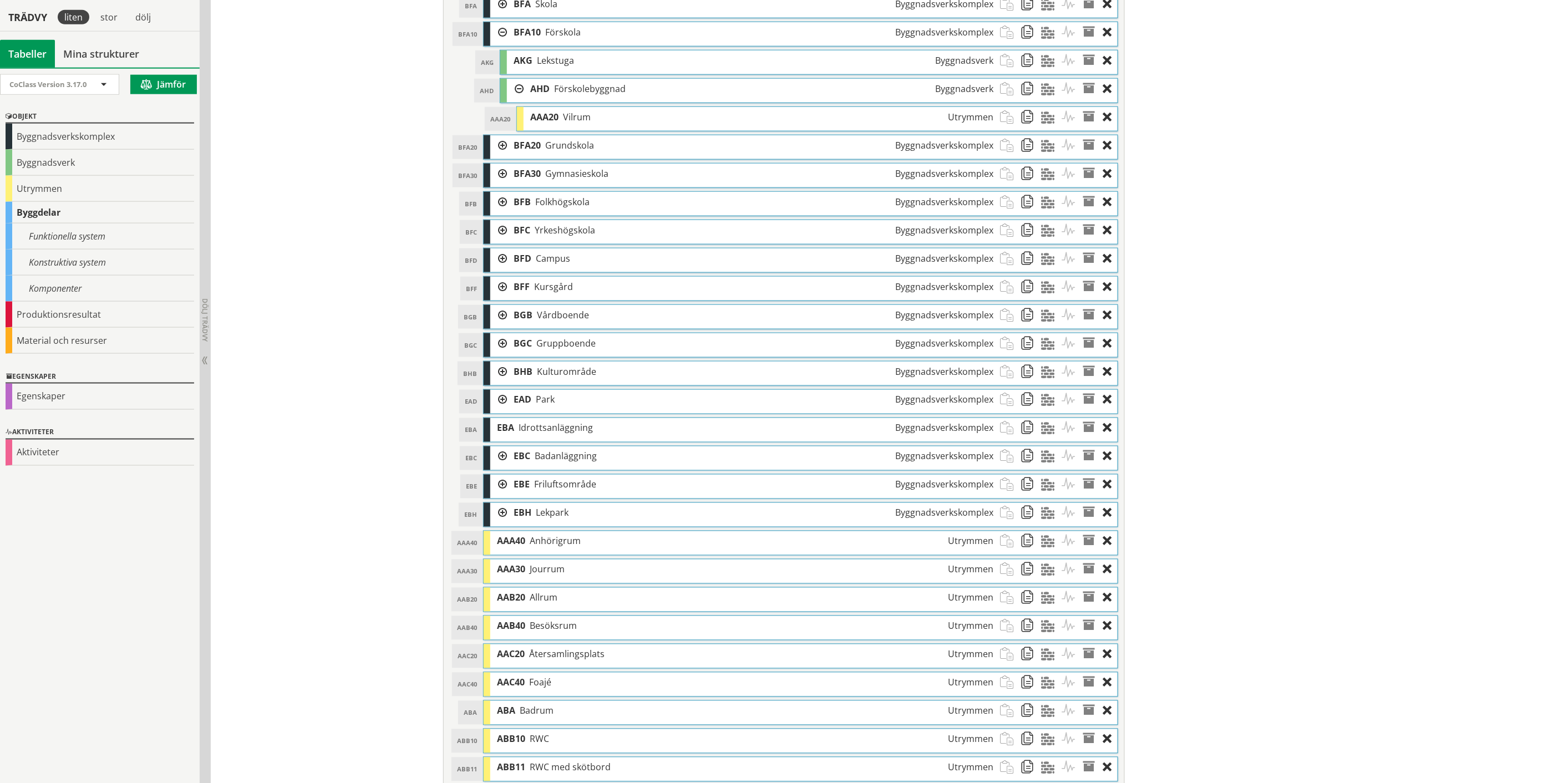
scroll to position [616, 0]
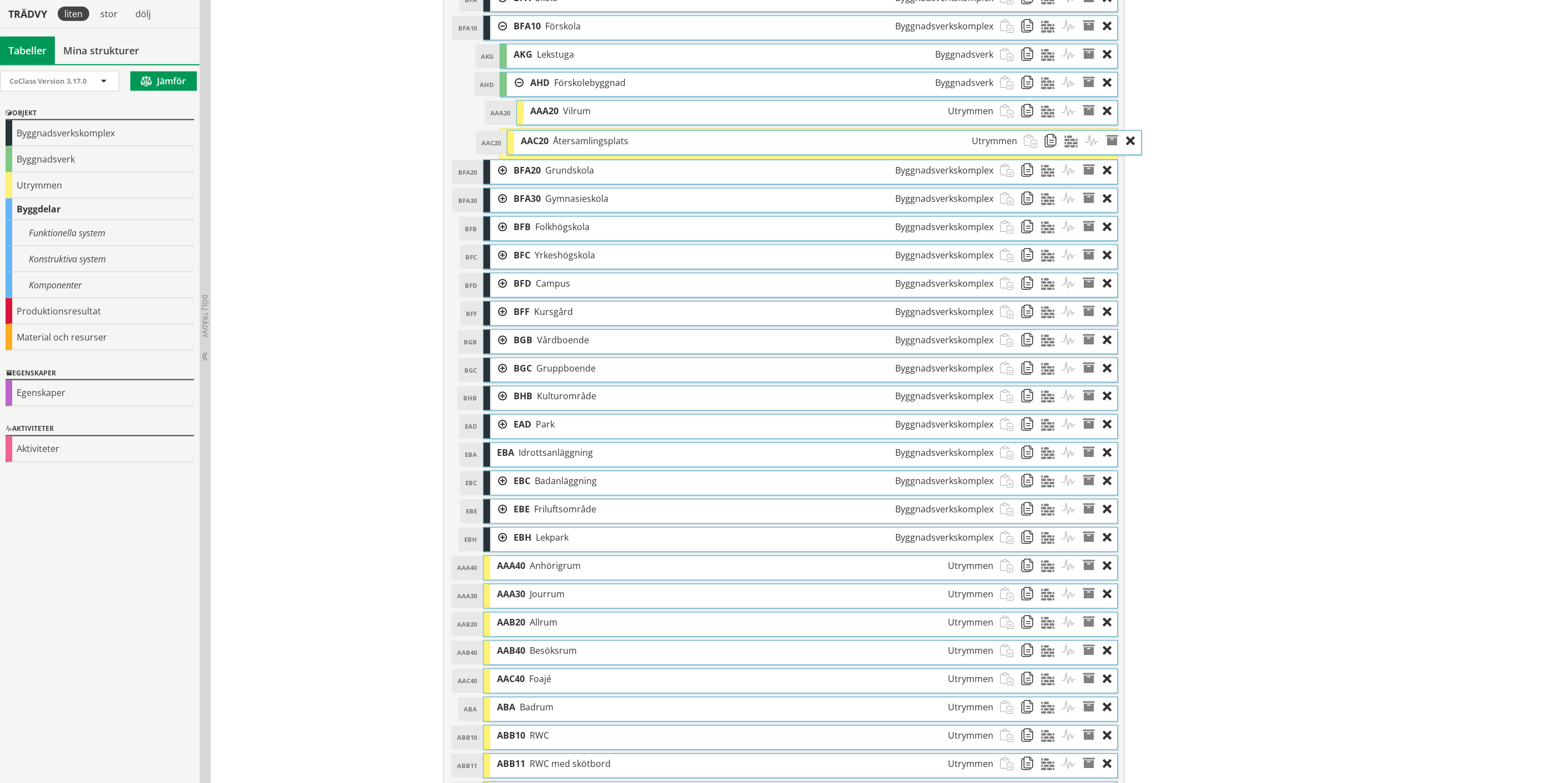
drag, startPoint x: 684, startPoint y: 659, endPoint x: 708, endPoint y: 147, distance: 512.6
click at [708, 147] on div "AAC20 Återsamlingsplats Utrymmen" at bounding box center [769, 140] width 510 height 20
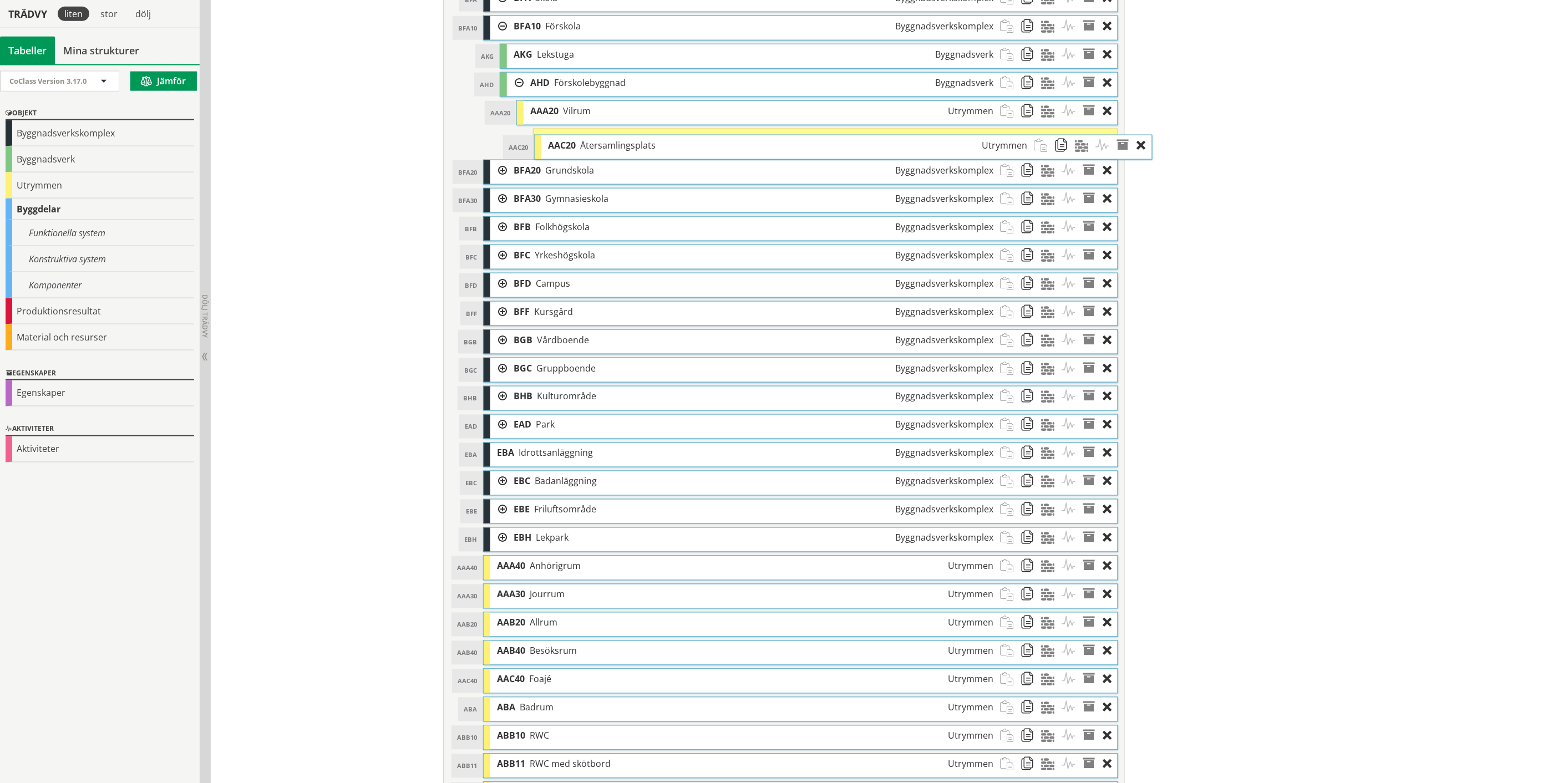
drag, startPoint x: 708, startPoint y: 147, endPoint x: 733, endPoint y: 151, distance: 25.3
click at [733, 151] on div "AAC20 Återsamlingsplats Utrymmen" at bounding box center [788, 145] width 493 height 20
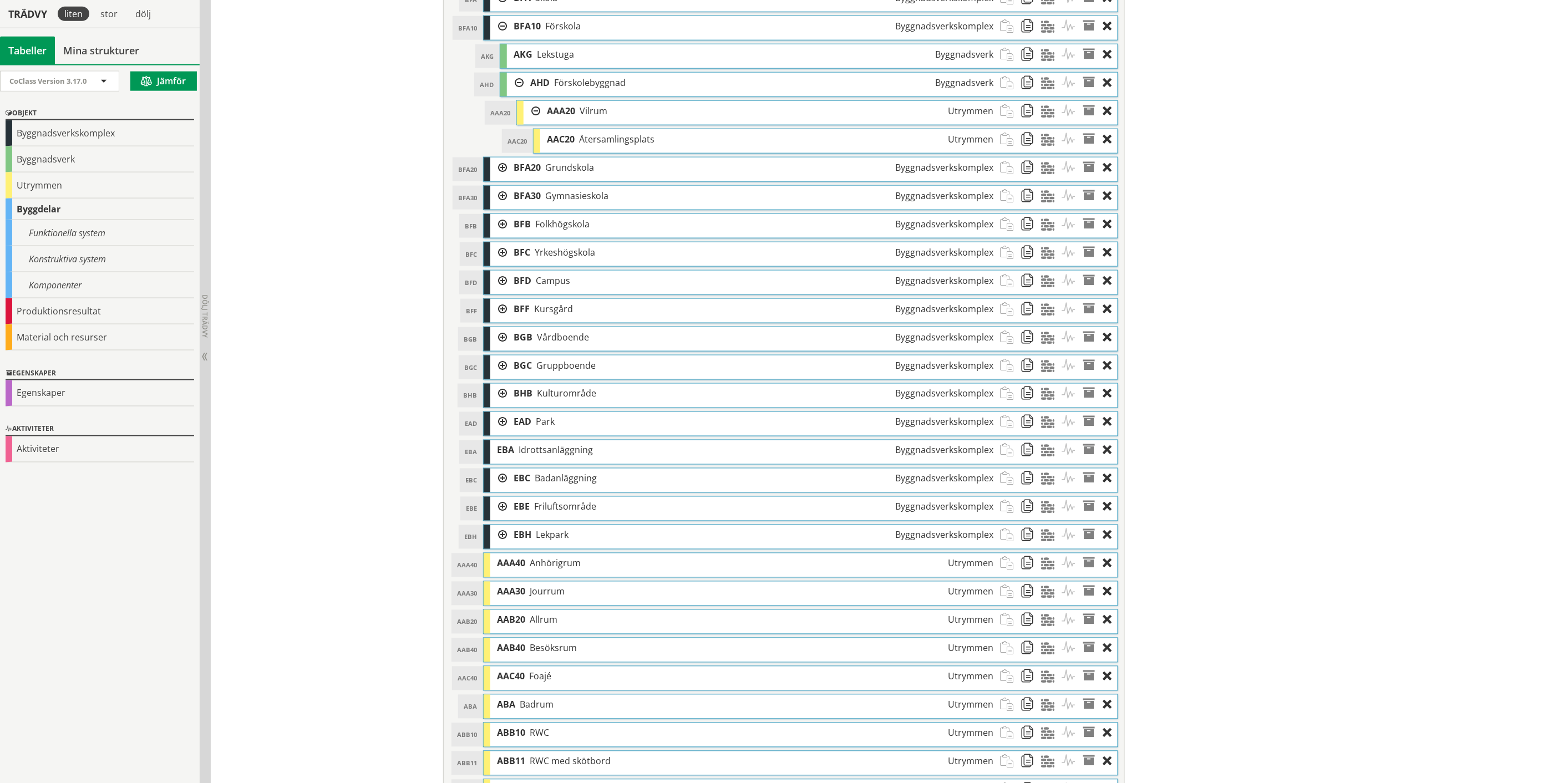
click at [731, 146] on div "AAC20 Återsamlingsplats Utrymmen" at bounding box center [771, 139] width 460 height 20
click at [731, 146] on div "AAC20 Återsamlingsplats Utrymmen" at bounding box center [771, 140] width 460 height 20
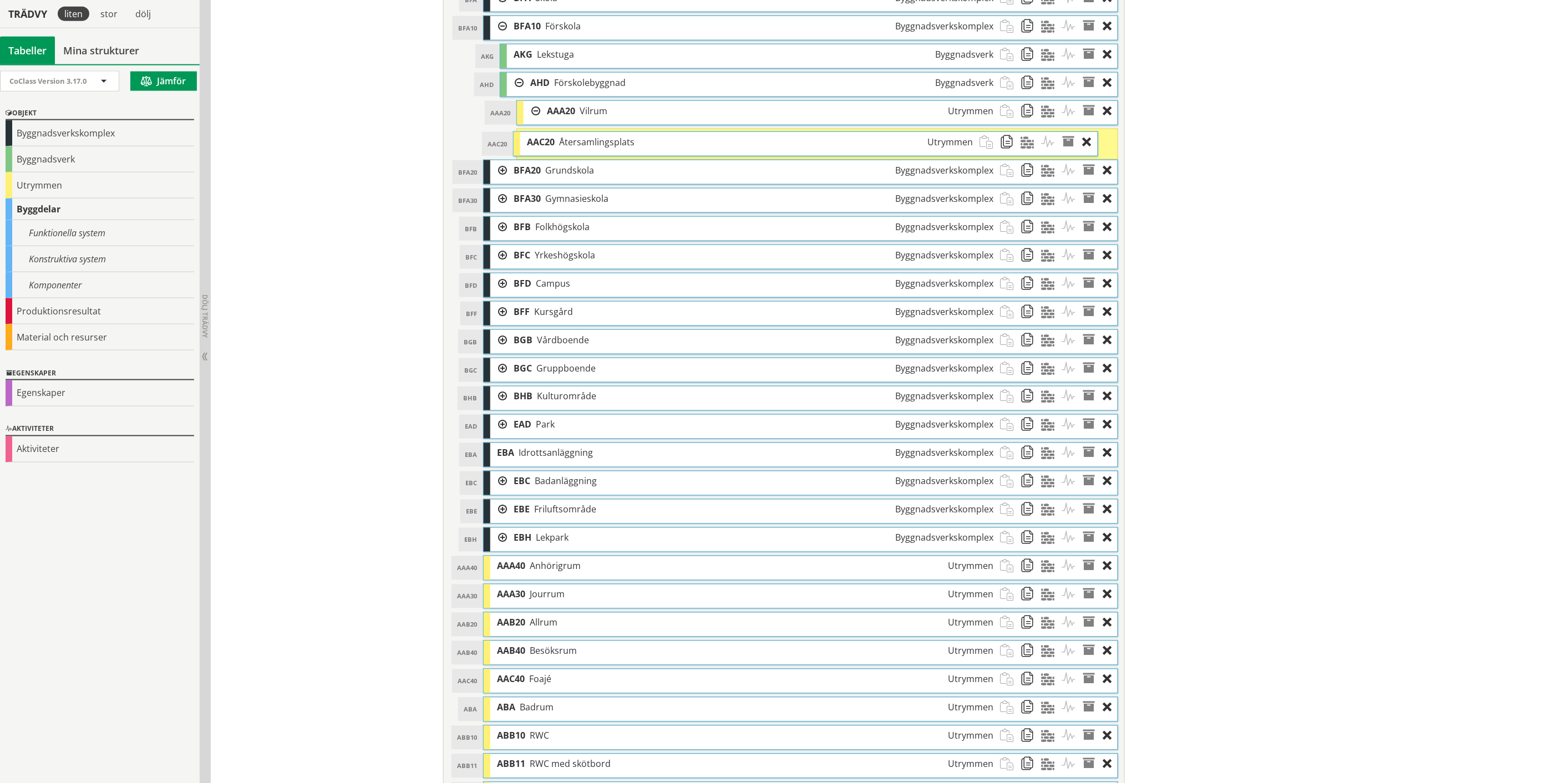
drag, startPoint x: 730, startPoint y: 143, endPoint x: 710, endPoint y: 147, distance: 20.4
click at [710, 147] on div "AAC20 Återsamlingsplats Utrymmen" at bounding box center [750, 142] width 460 height 20
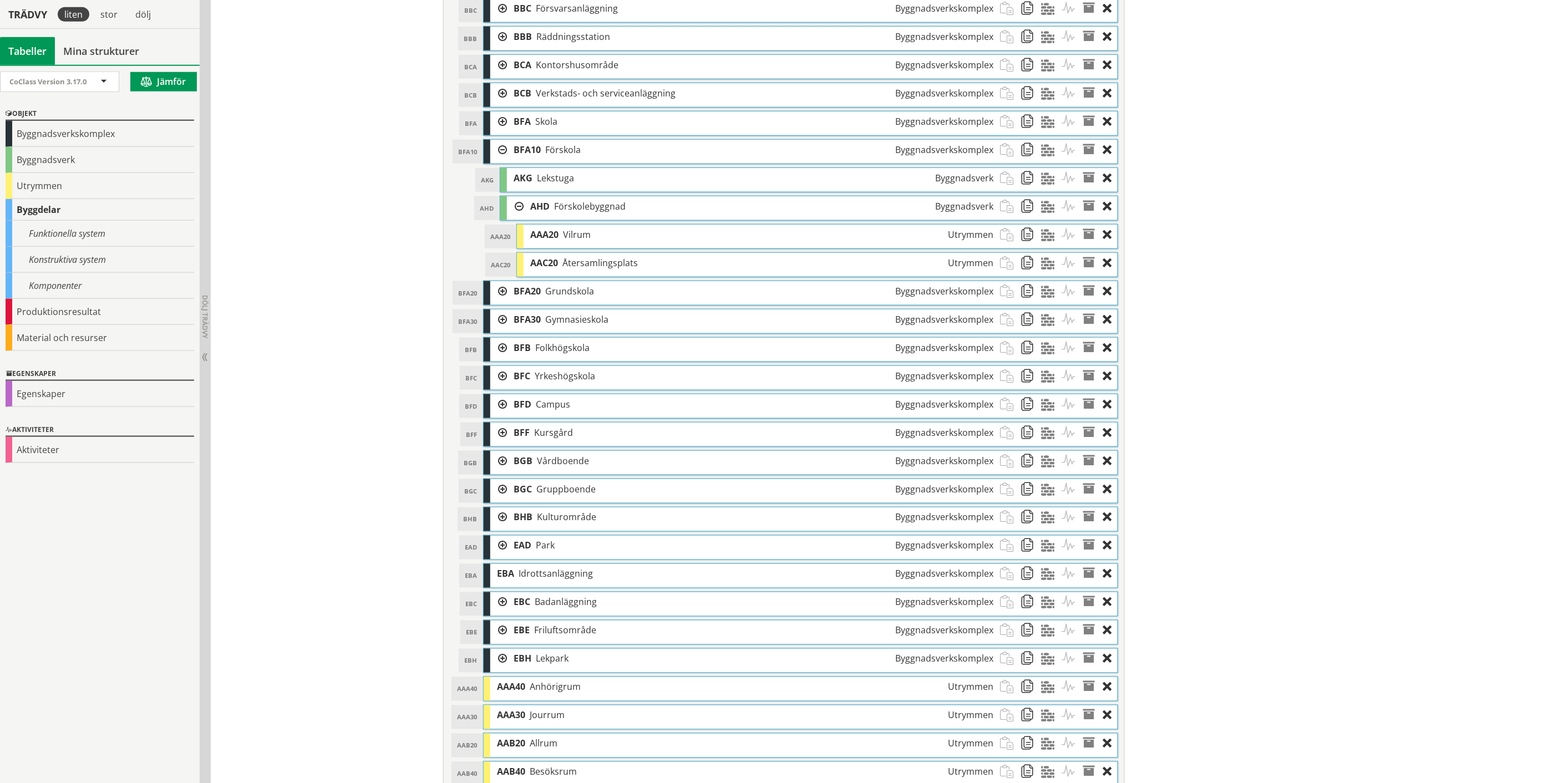
scroll to position [431, 0]
